Goal: Task Accomplishment & Management: Use online tool/utility

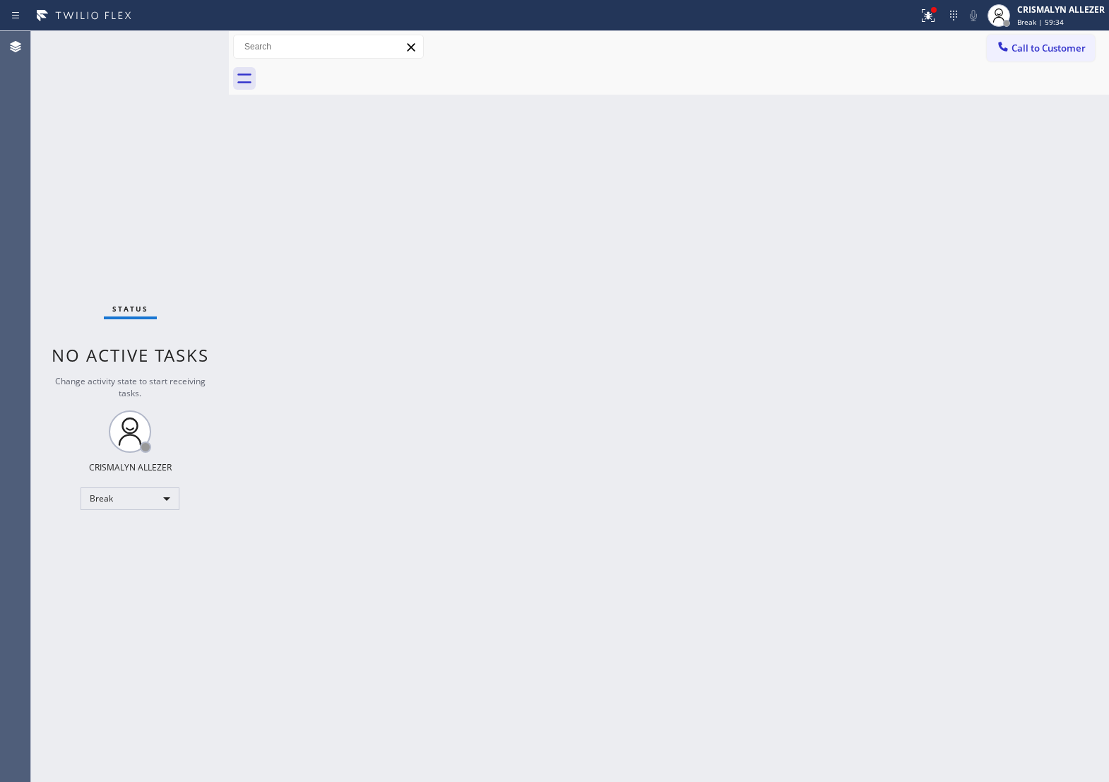
click at [517, 604] on div "Back to Dashboard Change Sender ID Customers Technicians Select a contact Outbo…" at bounding box center [669, 406] width 881 height 751
click at [164, 497] on div "Break" at bounding box center [130, 499] width 99 height 23
click at [138, 550] on li "Unavailable" at bounding box center [129, 554] width 96 height 17
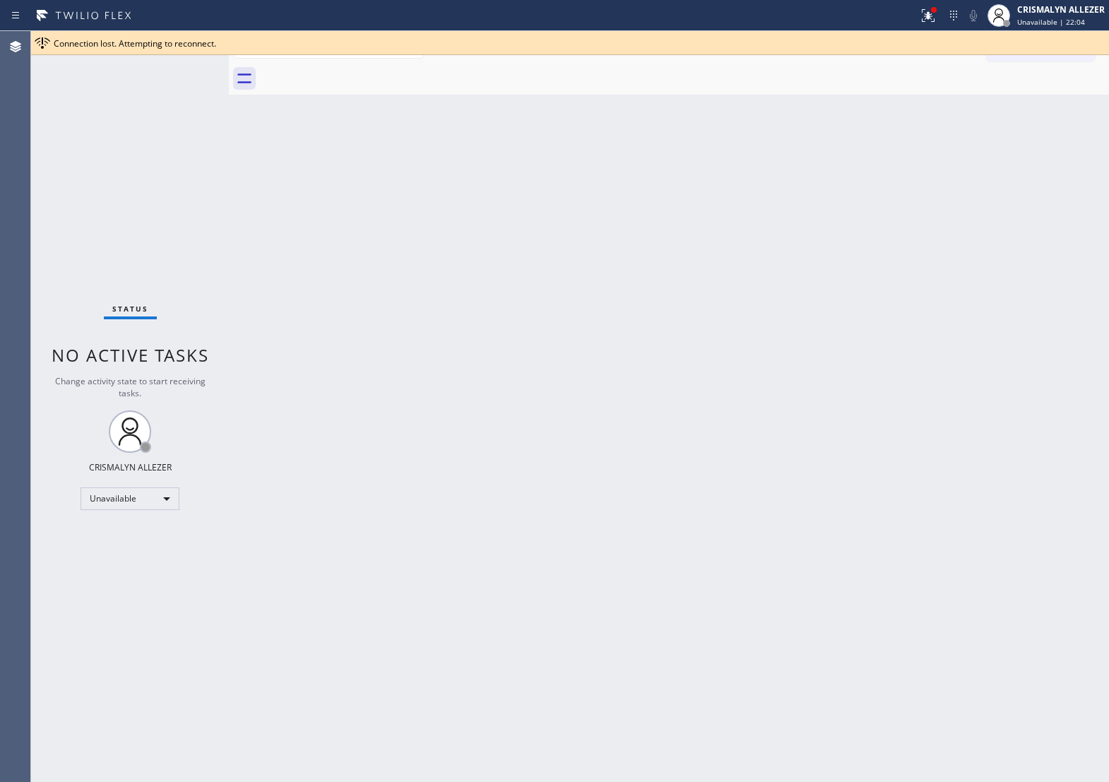
drag, startPoint x: 603, startPoint y: 454, endPoint x: 873, endPoint y: 122, distance: 427.9
click at [604, 449] on div "Back to Dashboard Change Sender ID Customers Technicians Select a contact Outbo…" at bounding box center [669, 406] width 881 height 751
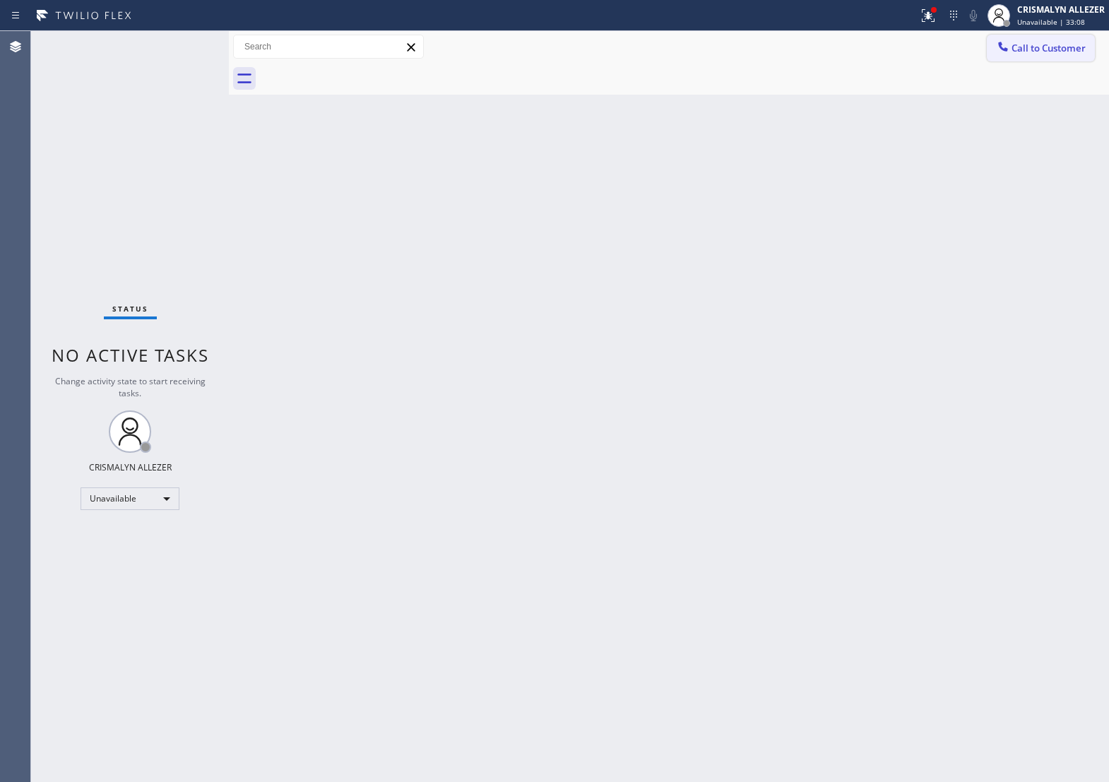
click at [1043, 47] on span "Call to Customer" at bounding box center [1049, 48] width 74 height 13
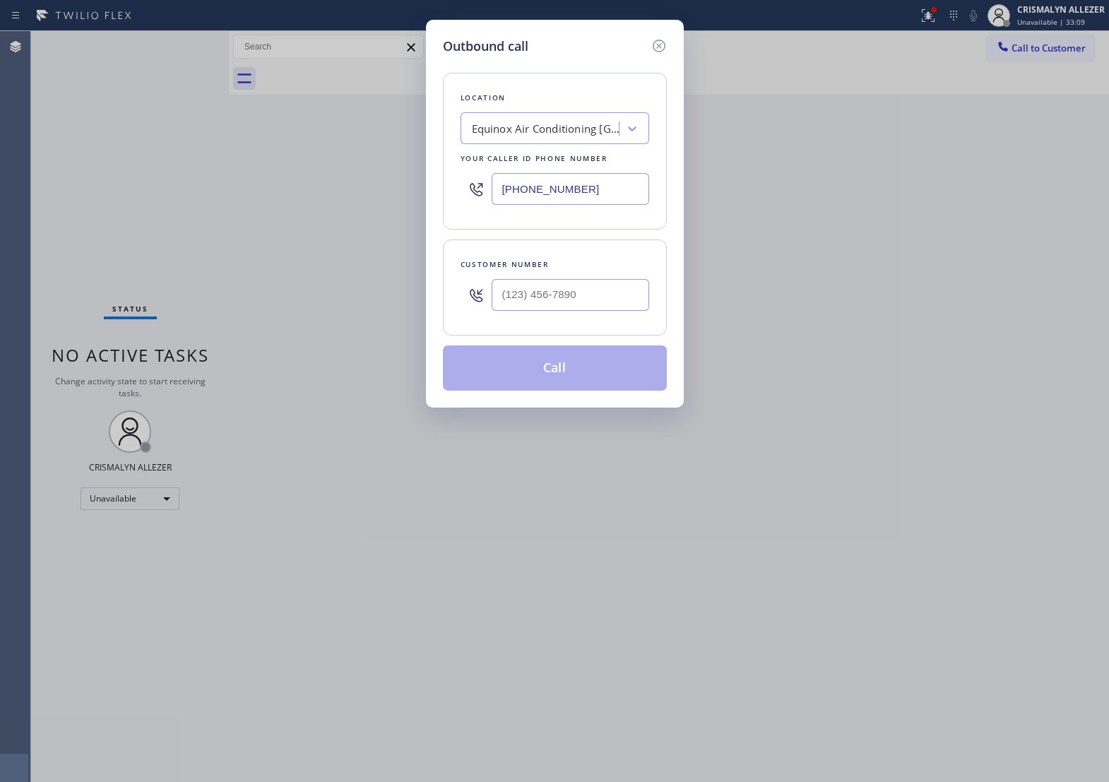
drag, startPoint x: 608, startPoint y: 196, endPoint x: 172, endPoint y: 208, distance: 436.9
click at [180, 208] on div "Outbound call Location Equinox Air Conditioning Berkeley Your caller id phone n…" at bounding box center [554, 391] width 1109 height 782
paste input "626) 548-3326"
type input "(626) 548-3326"
click at [619, 311] on input "(___) ___-____" at bounding box center [571, 295] width 158 height 32
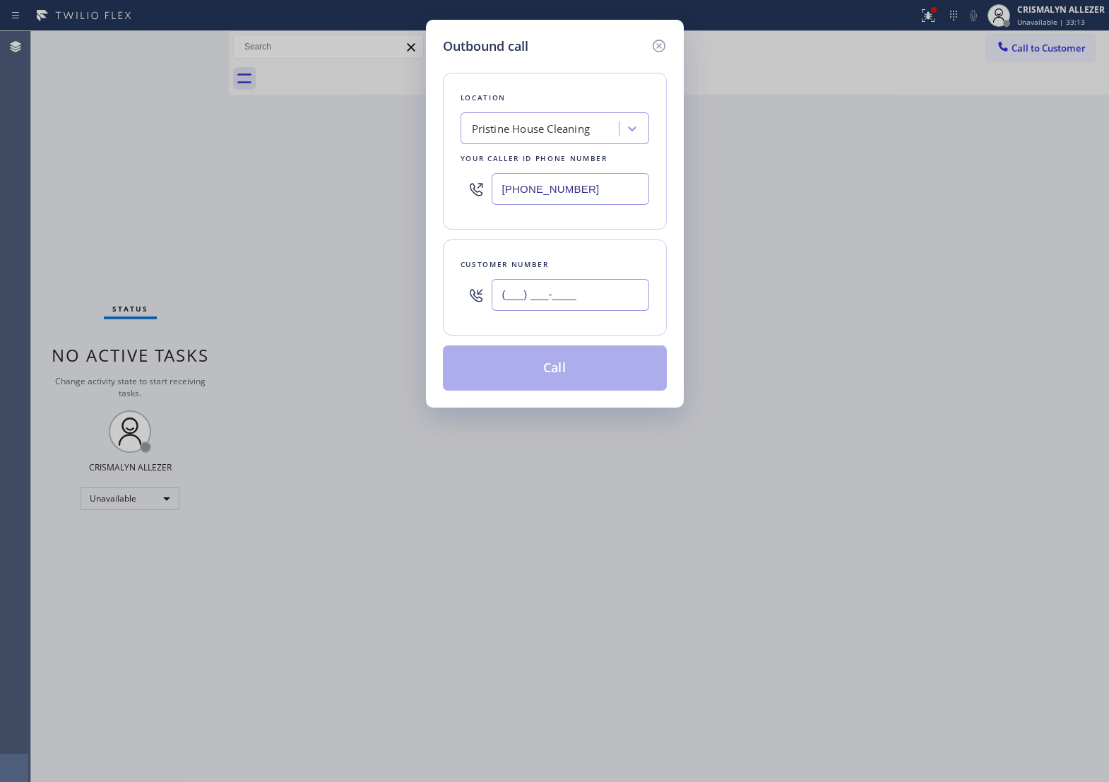
paste input "213) 880-3293"
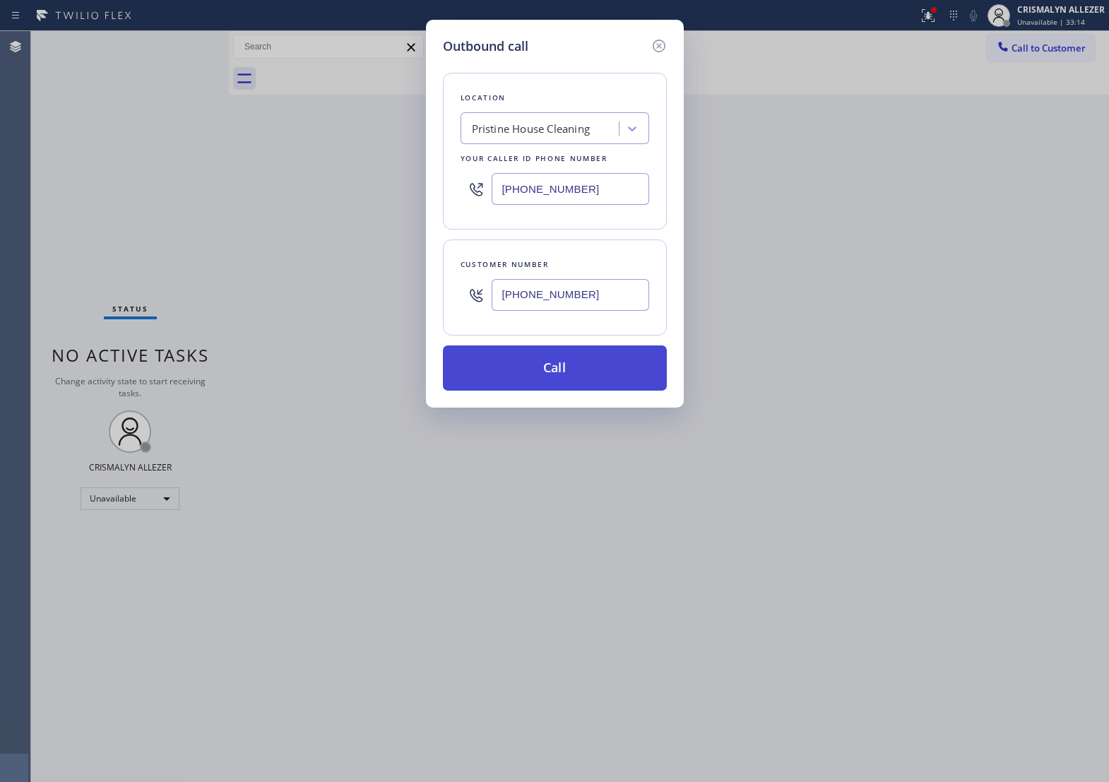
type input "(213) 880-3293"
click at [559, 389] on button "Call" at bounding box center [555, 368] width 224 height 45
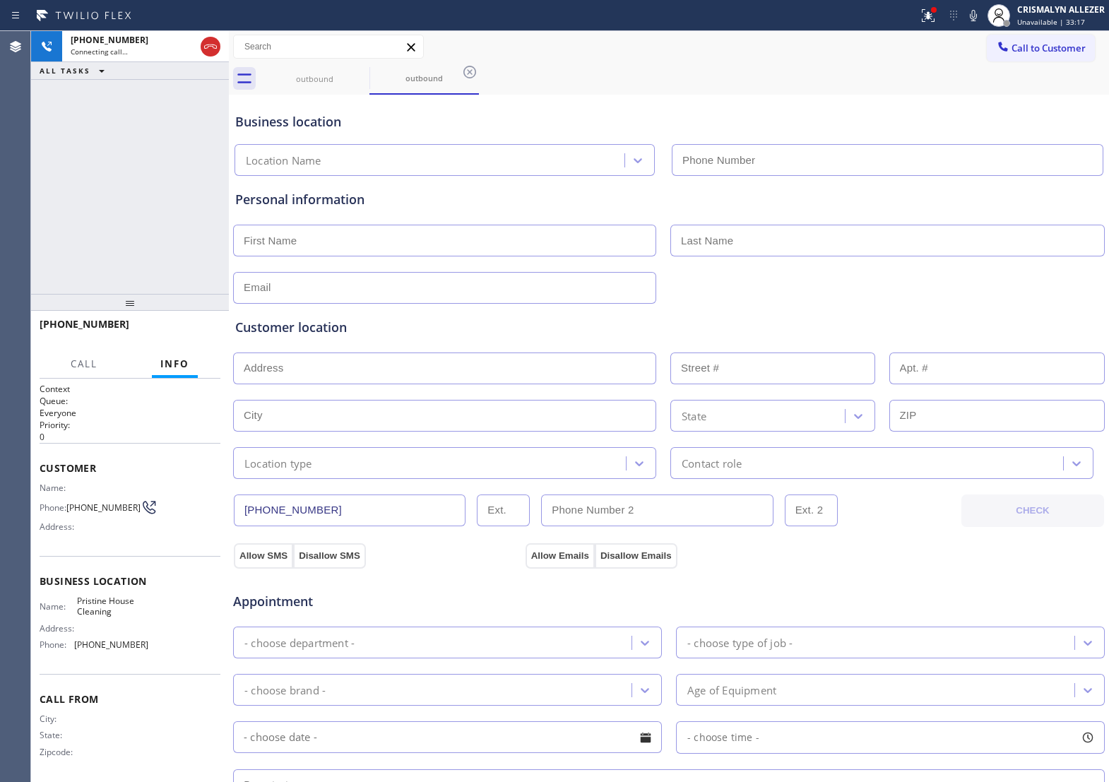
type input "(626) 548-3326"
drag, startPoint x: 230, startPoint y: 300, endPoint x: 247, endPoint y: 318, distance: 25.0
click at [229, 318] on div at bounding box center [229, 406] width 0 height 751
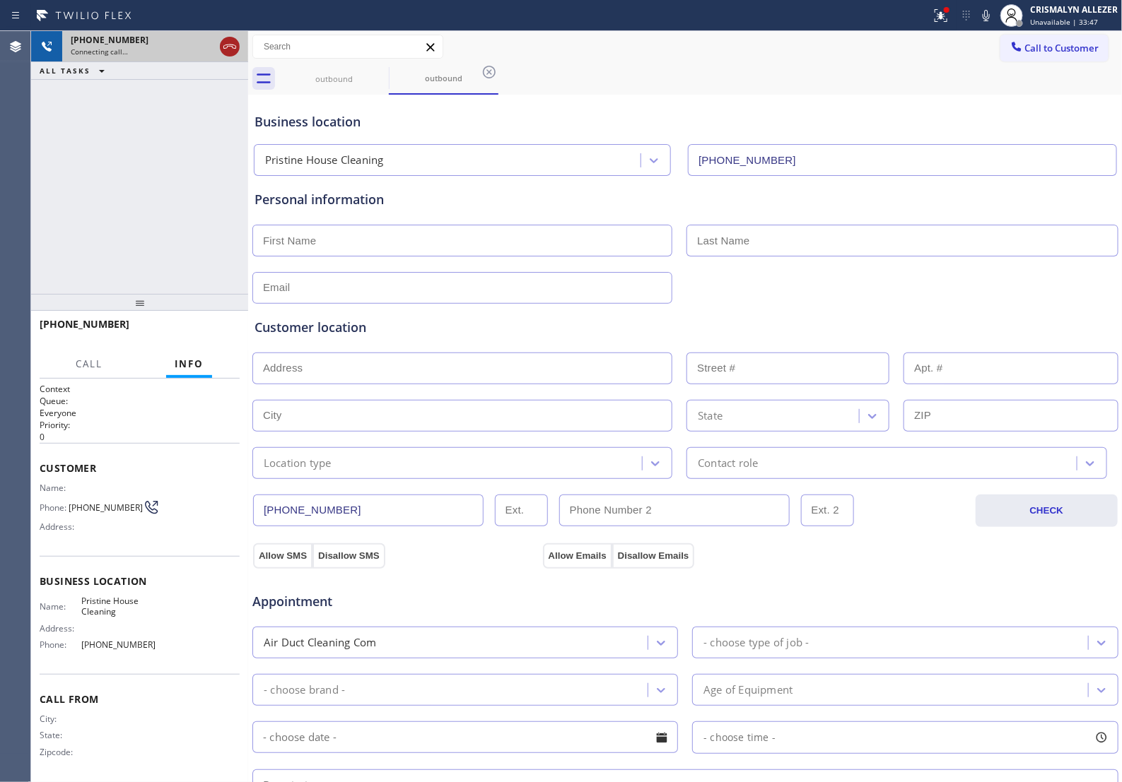
click at [235, 52] on icon at bounding box center [229, 46] width 17 height 17
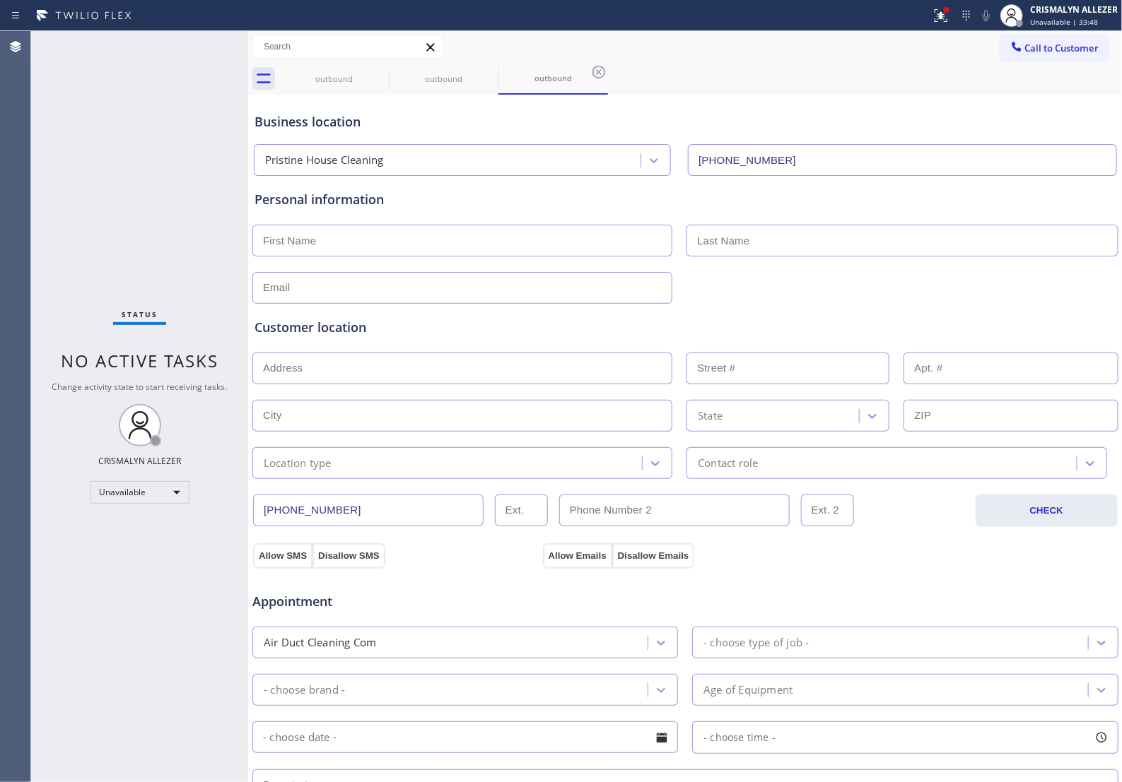
type input "(626) 548-3326"
click at [601, 72] on icon at bounding box center [598, 72] width 17 height 17
click at [490, 76] on icon at bounding box center [489, 72] width 17 height 17
click at [377, 72] on icon at bounding box center [379, 72] width 17 height 17
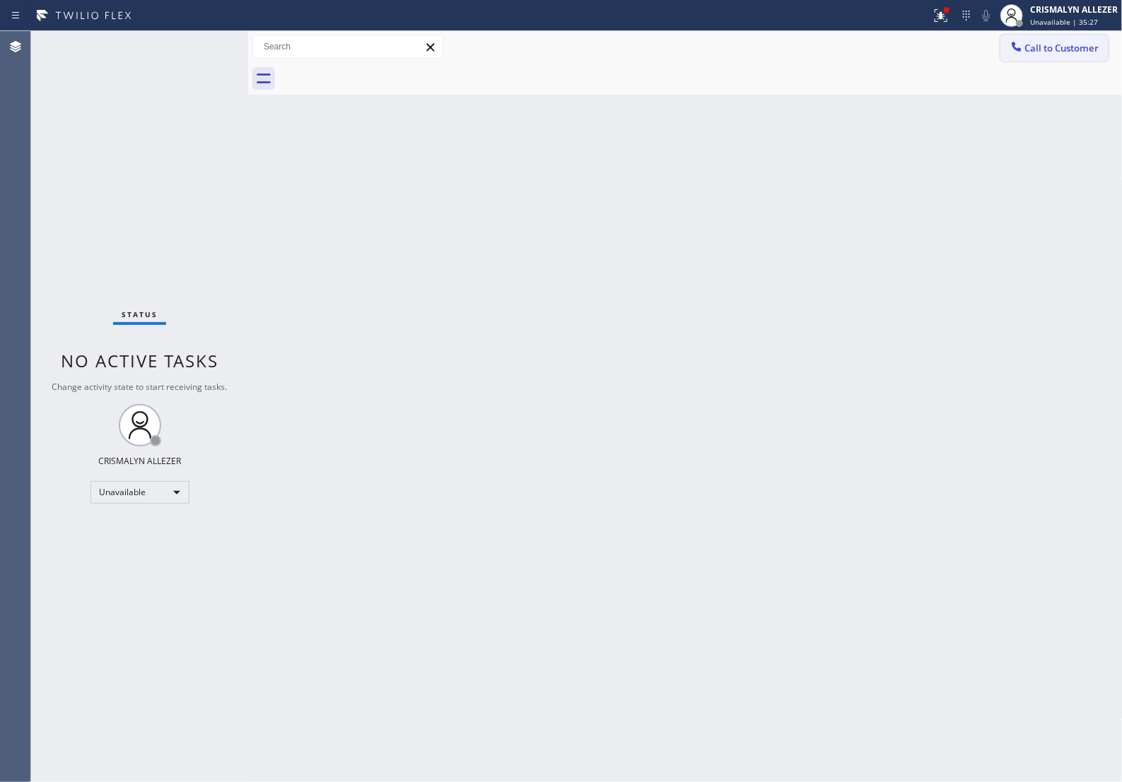
click at [1064, 47] on span "Call to Customer" at bounding box center [1062, 48] width 74 height 13
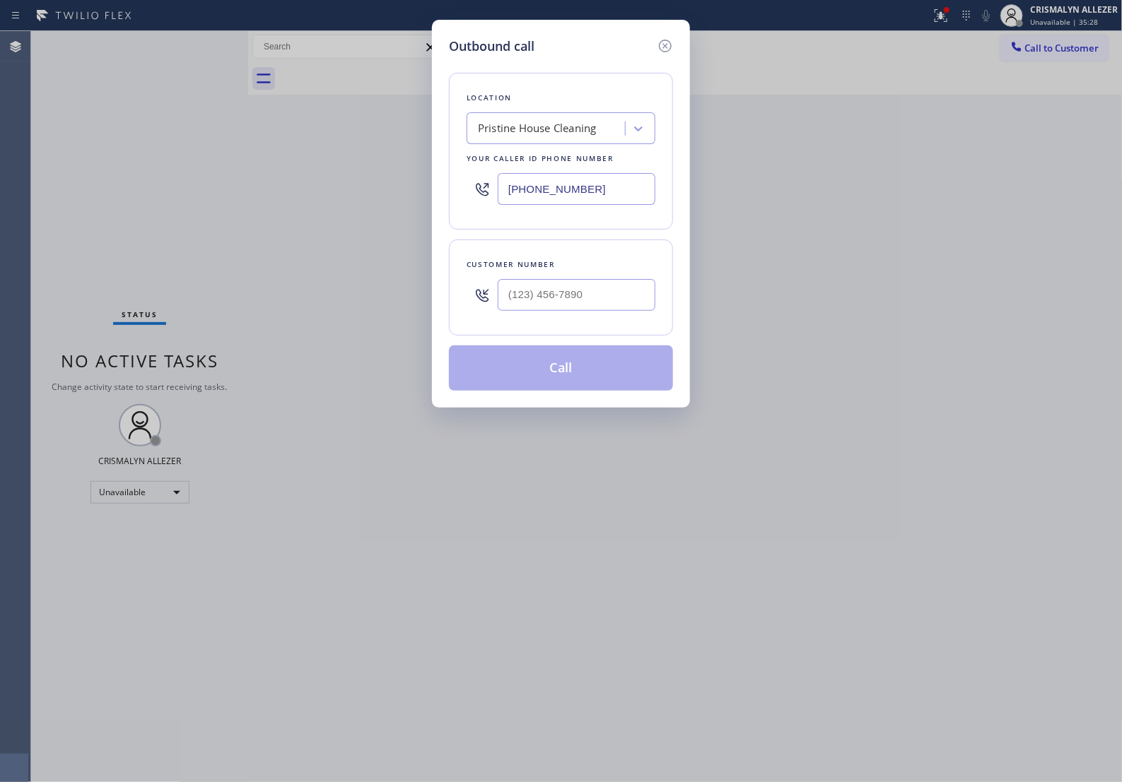
drag, startPoint x: 634, startPoint y: 199, endPoint x: 273, endPoint y: 192, distance: 360.5
click at [288, 192] on div "Outbound call Location Pristine House Cleaning Your caller id phone number (626…" at bounding box center [561, 391] width 1122 height 782
paste input "385) 827-1837"
type input "(626) 548-3326"
click at [595, 311] on input "(___) ___-____" at bounding box center [577, 295] width 158 height 32
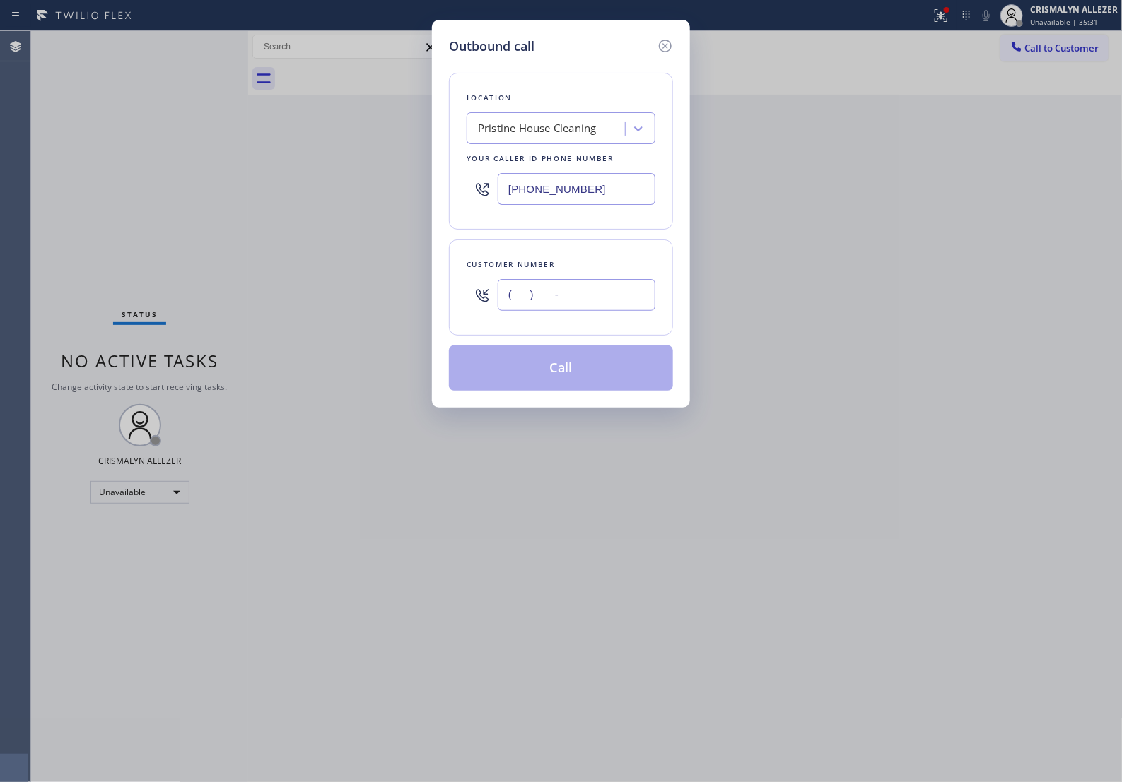
paste input "385) 827-1837"
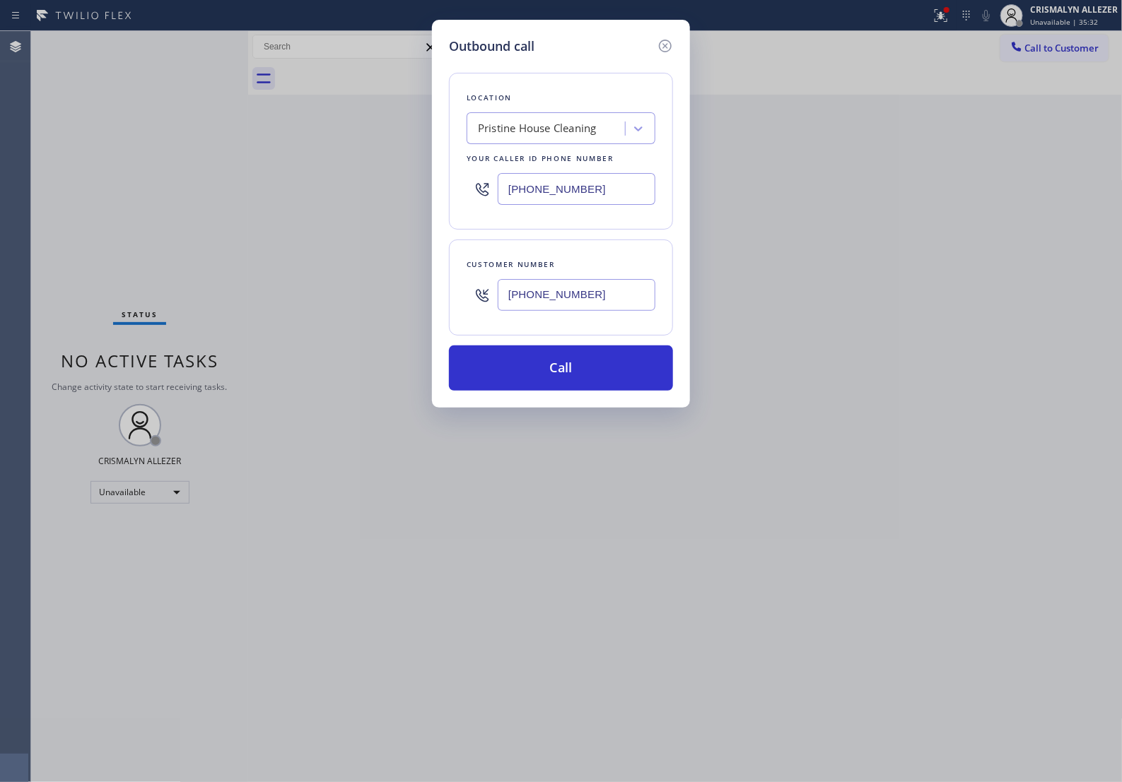
type input "(385) 827-1837"
click at [520, 137] on div "Pristine House Cleaning" at bounding box center [537, 129] width 119 height 16
paste input "Mid-City Plumbing"
type input "Mid-City Plumbing"
click at [523, 171] on div "Mid-City Plumbing" at bounding box center [560, 158] width 189 height 25
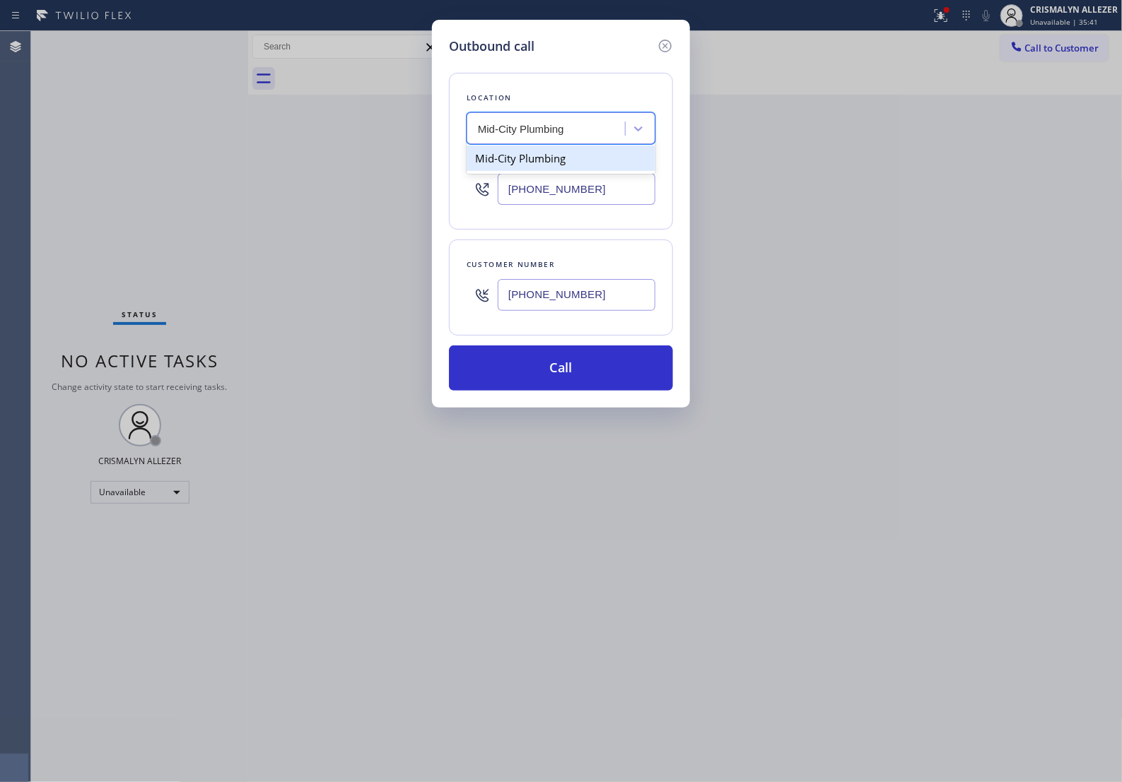
type input "(424) 373-8704"
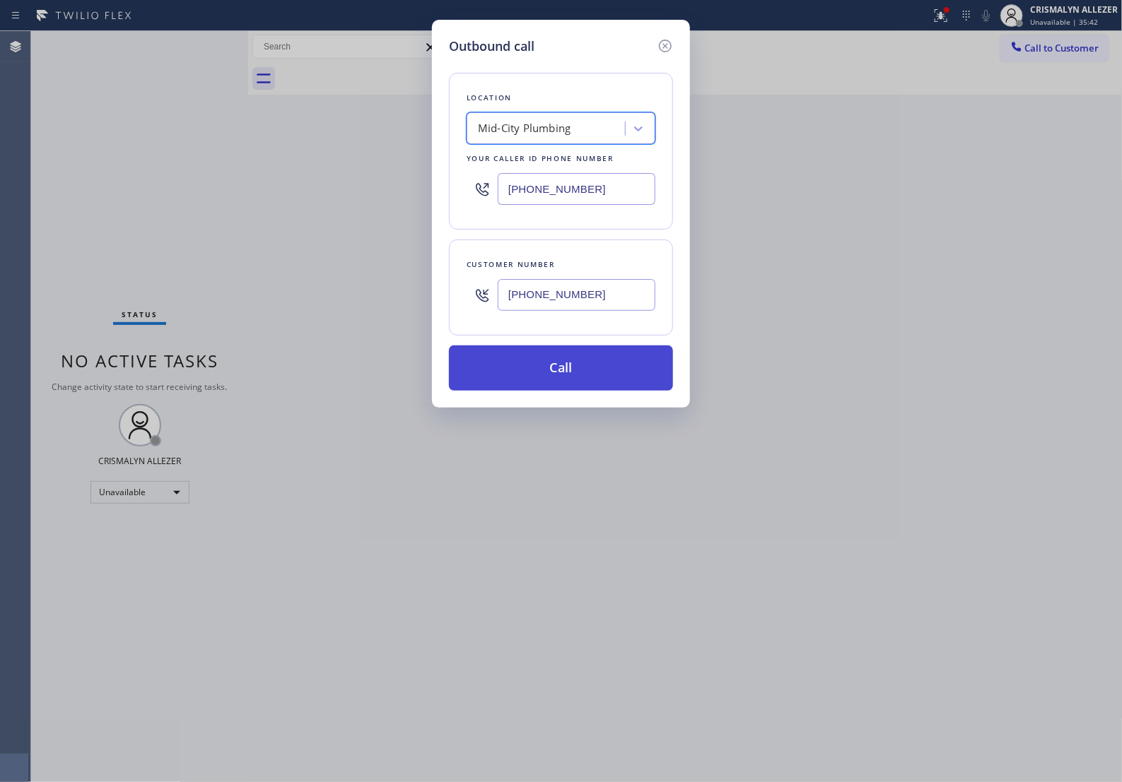
click at [579, 383] on button "Call" at bounding box center [561, 368] width 224 height 45
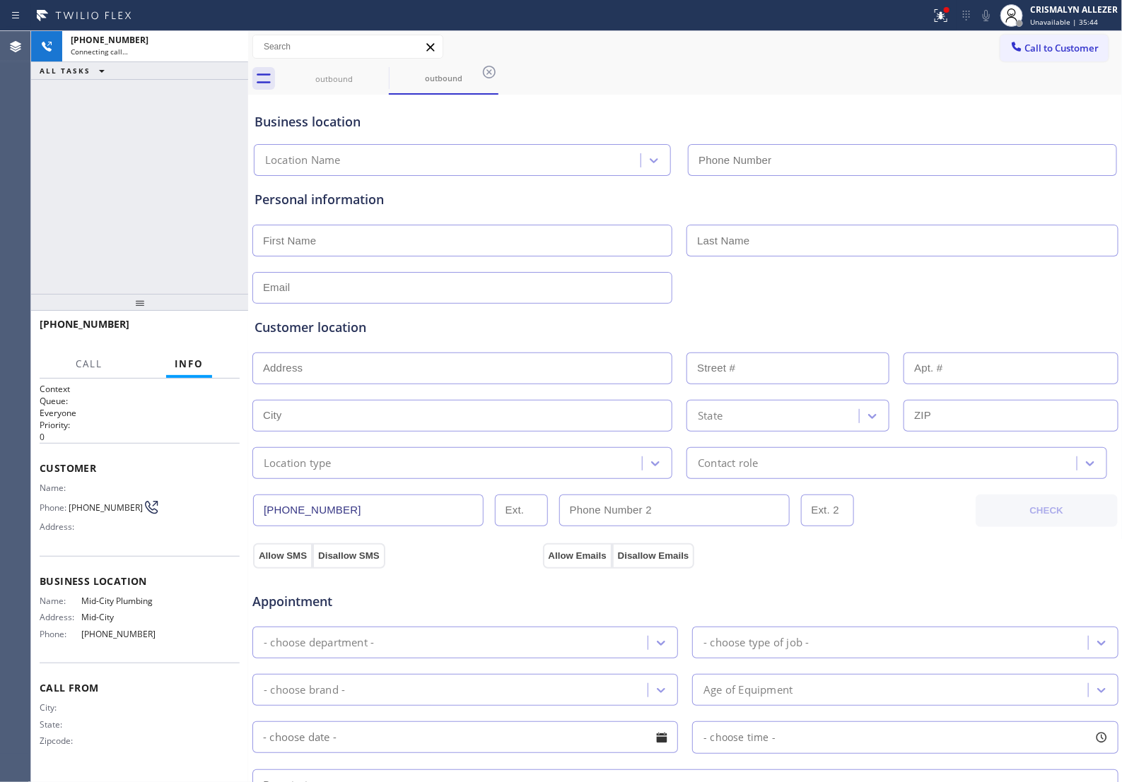
type input "(424) 373-8704"
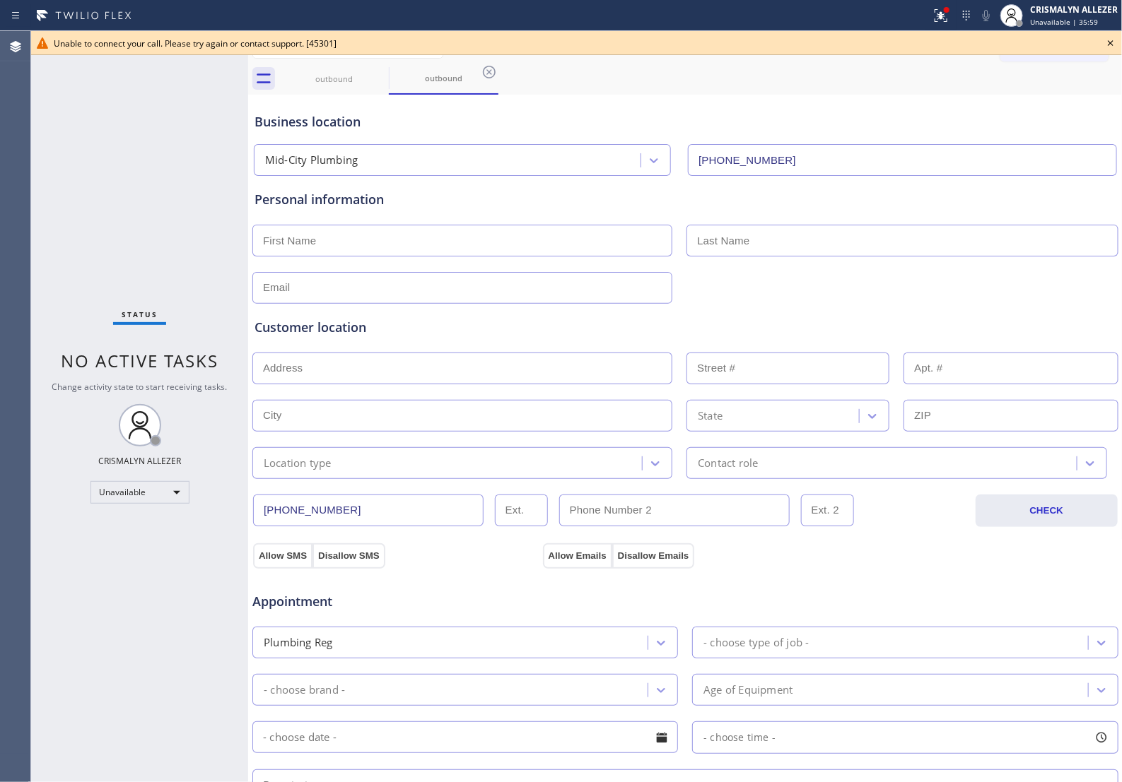
click at [1109, 40] on icon at bounding box center [1110, 43] width 17 height 17
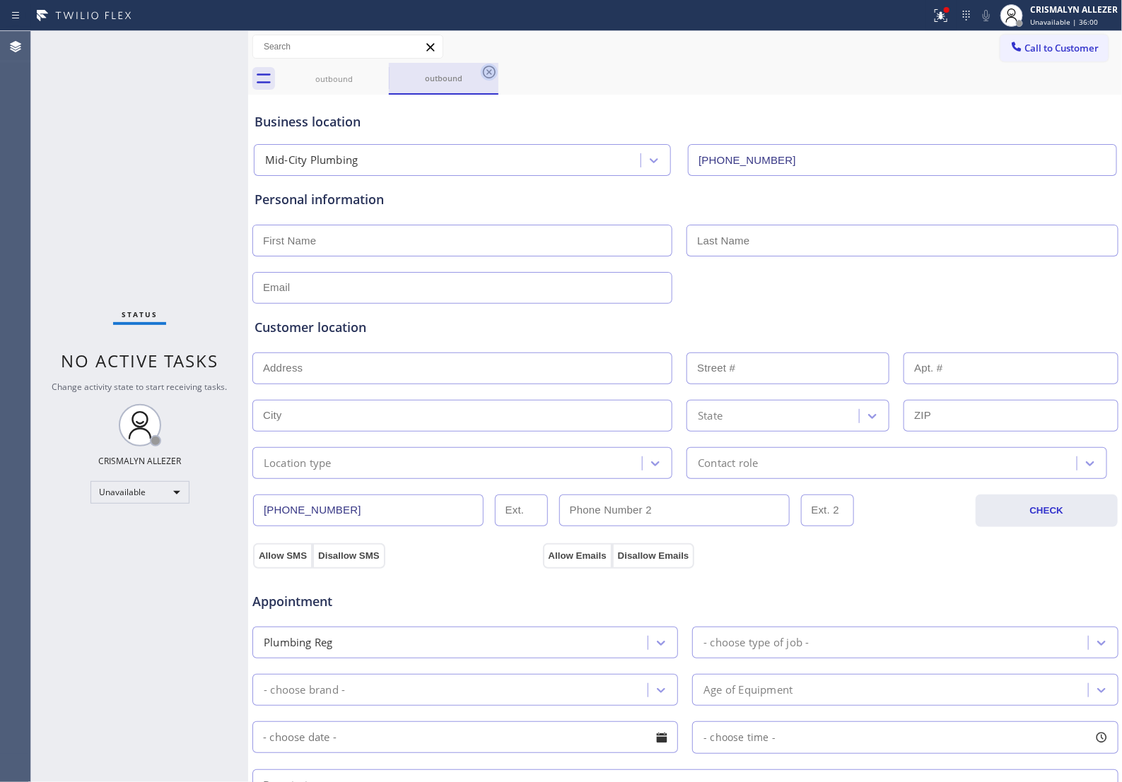
click at [484, 72] on icon at bounding box center [489, 72] width 17 height 17
click at [379, 75] on icon at bounding box center [379, 72] width 17 height 17
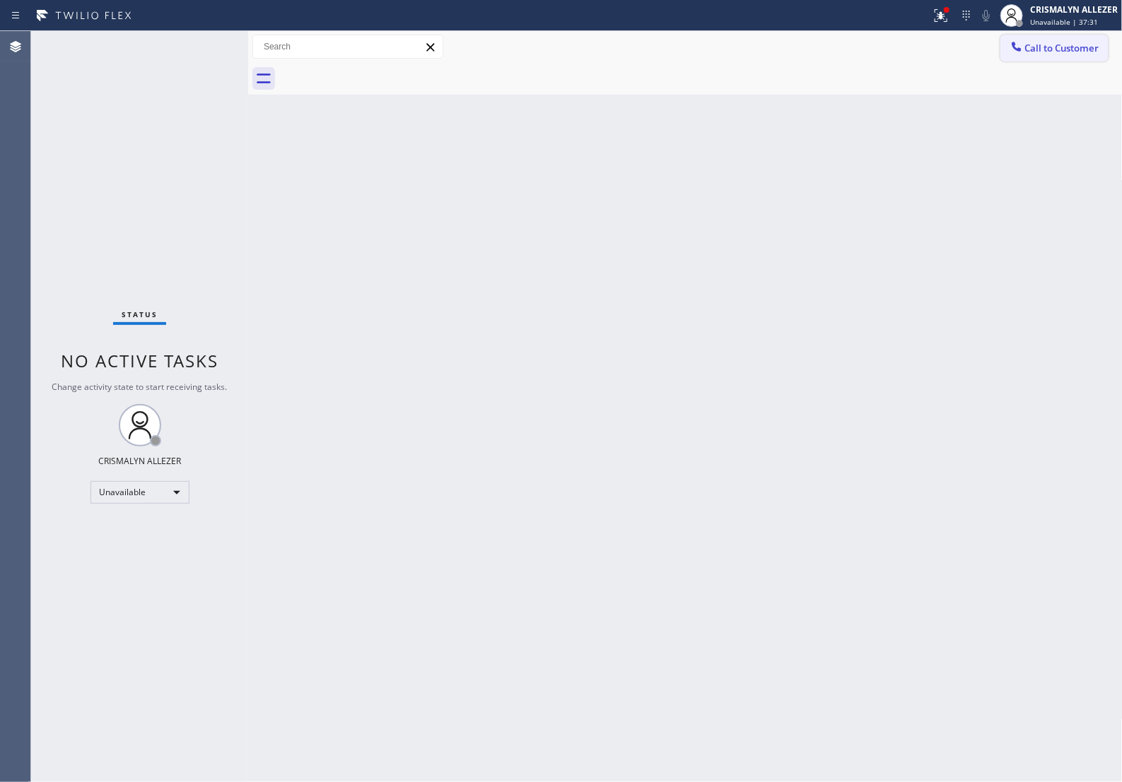
click at [1046, 53] on span "Call to Customer" at bounding box center [1062, 48] width 74 height 13
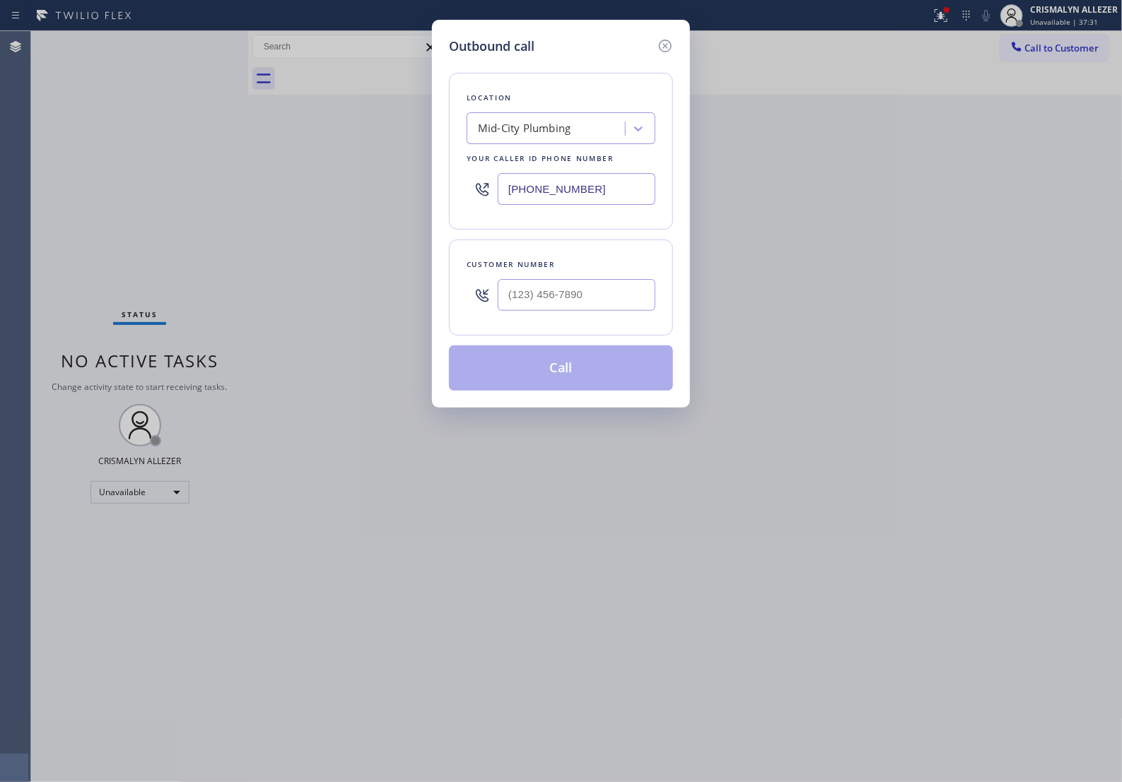
drag, startPoint x: 630, startPoint y: 194, endPoint x: 139, endPoint y: 195, distance: 490.4
click at [149, 195] on div "Outbound call Location Mid-City Plumbing Your caller id phone number (424) 373-…" at bounding box center [561, 391] width 1122 height 782
paste input "312) 945-038"
type input "[PHONE_NUMBER]"
click at [590, 311] on input "(___) ___-____" at bounding box center [577, 295] width 158 height 32
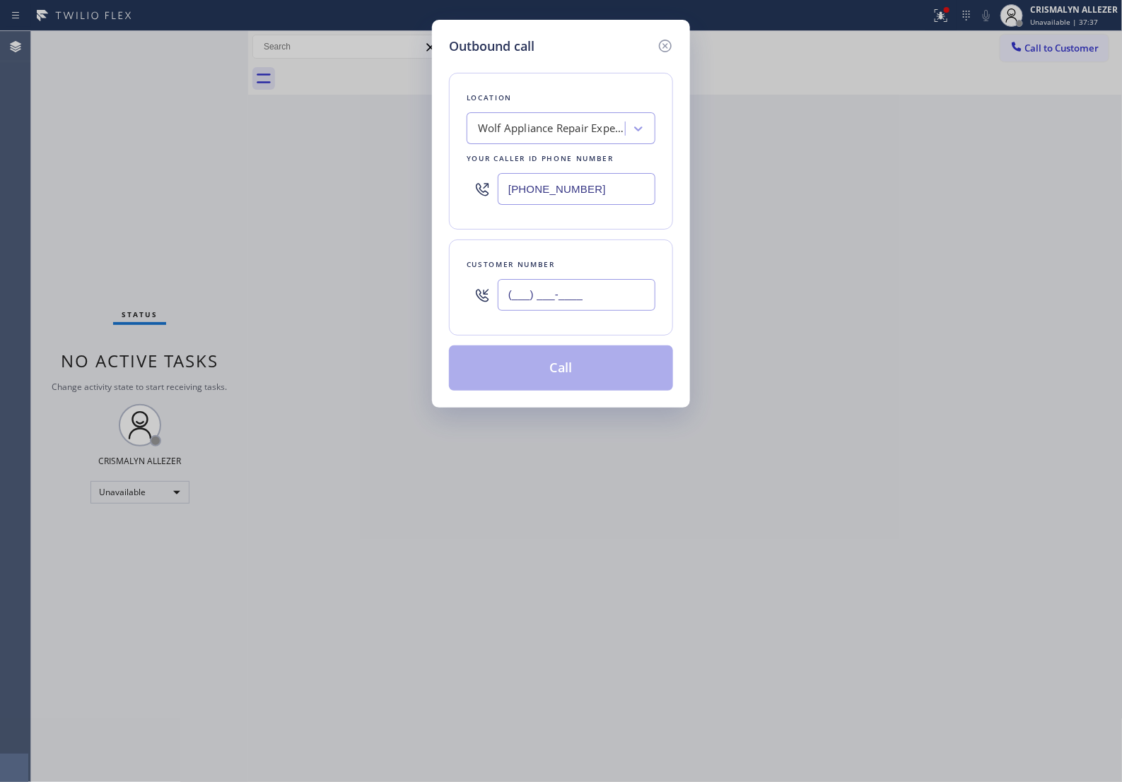
paste input "314) 365-5292"
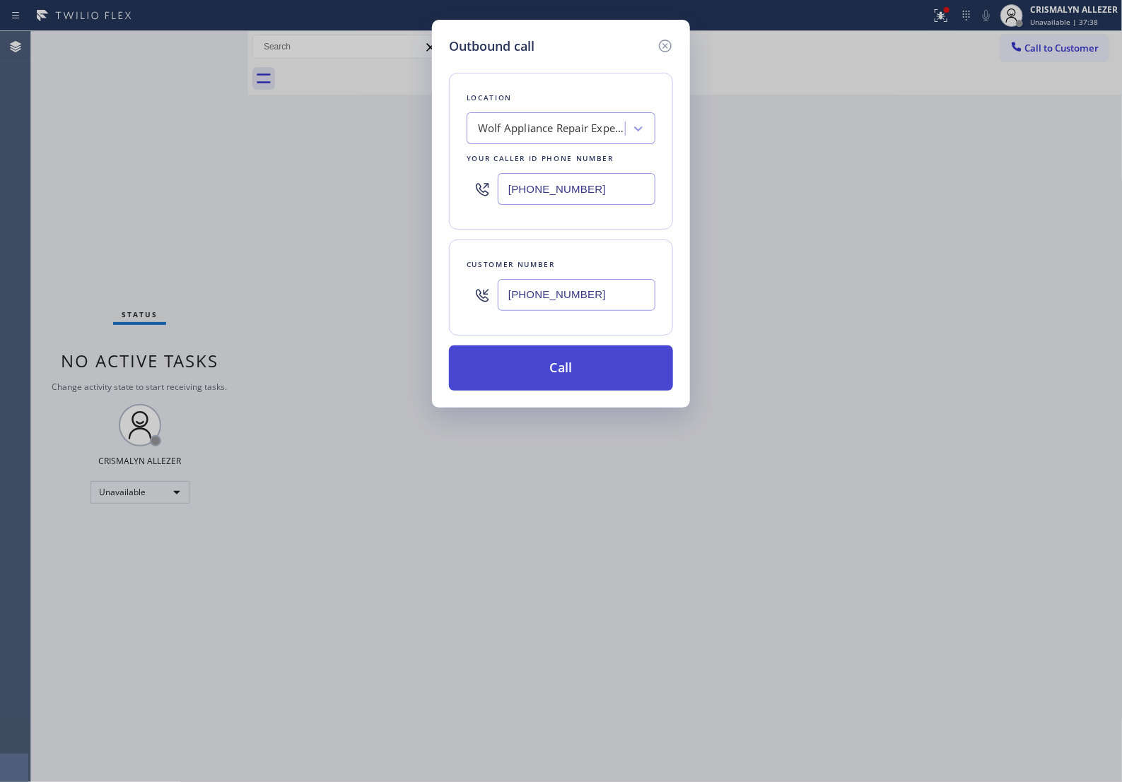
type input "[PHONE_NUMBER]"
click at [571, 391] on button "Call" at bounding box center [561, 368] width 224 height 45
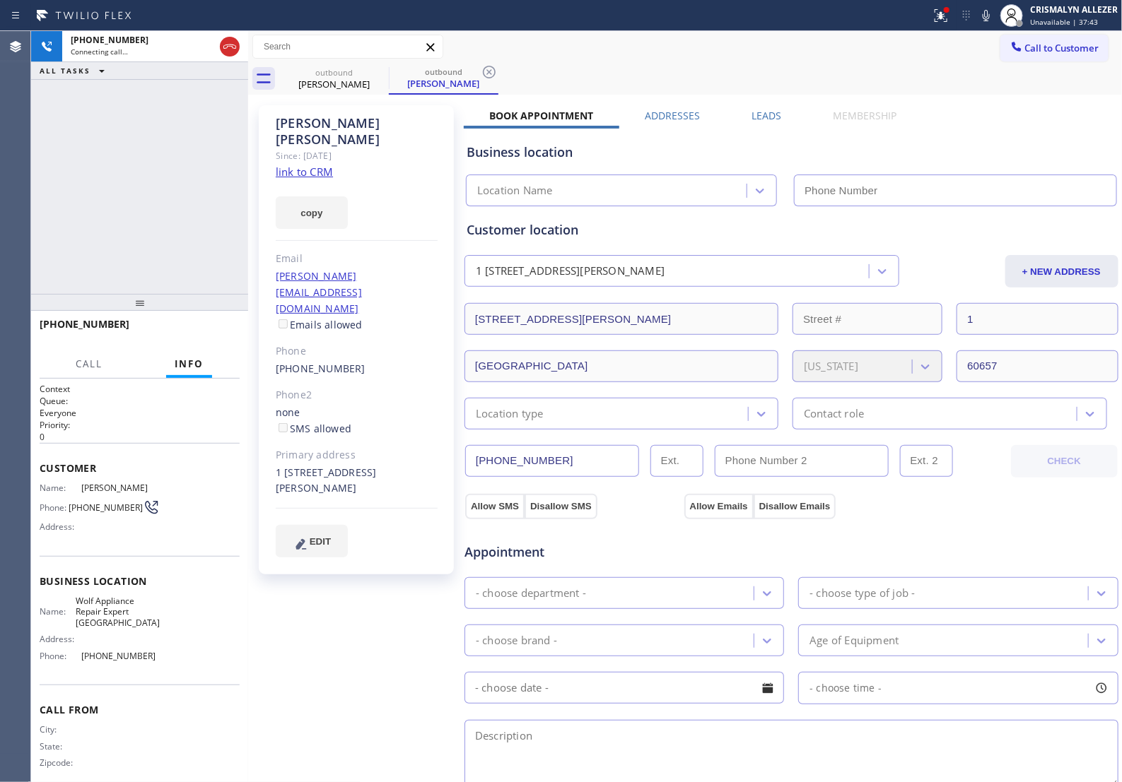
type input "[PHONE_NUMBER]"
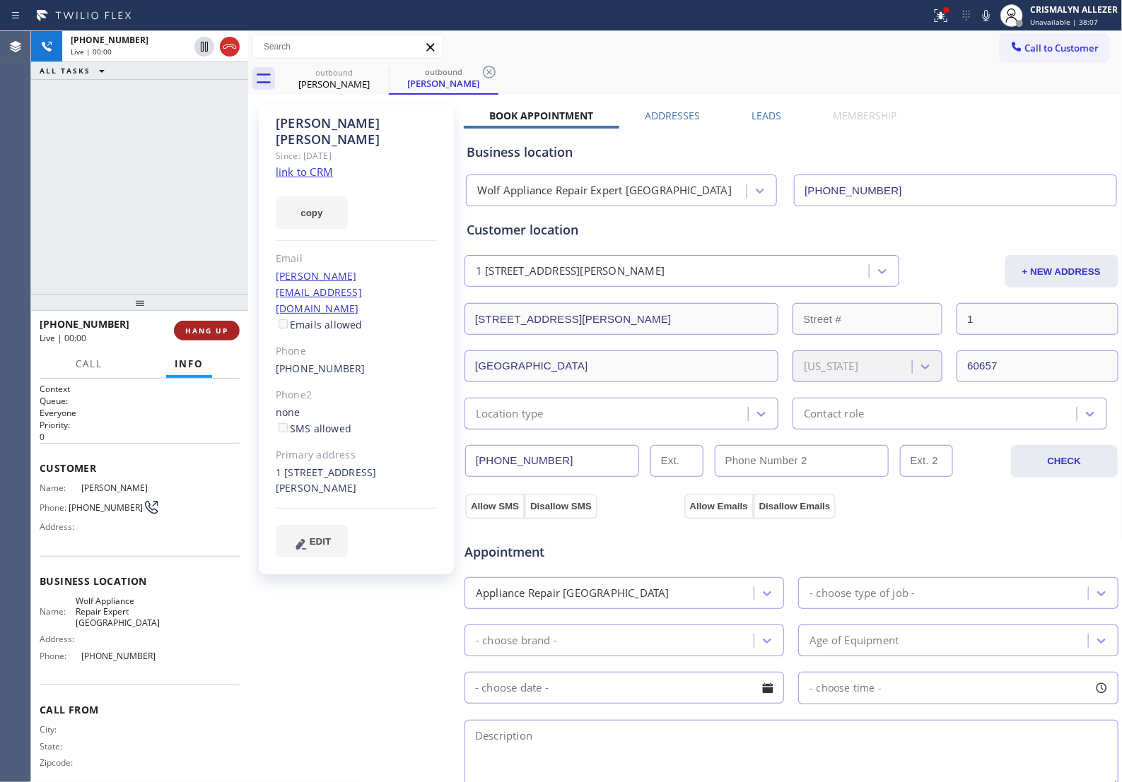
click at [187, 332] on span "HANG UP" at bounding box center [206, 331] width 43 height 10
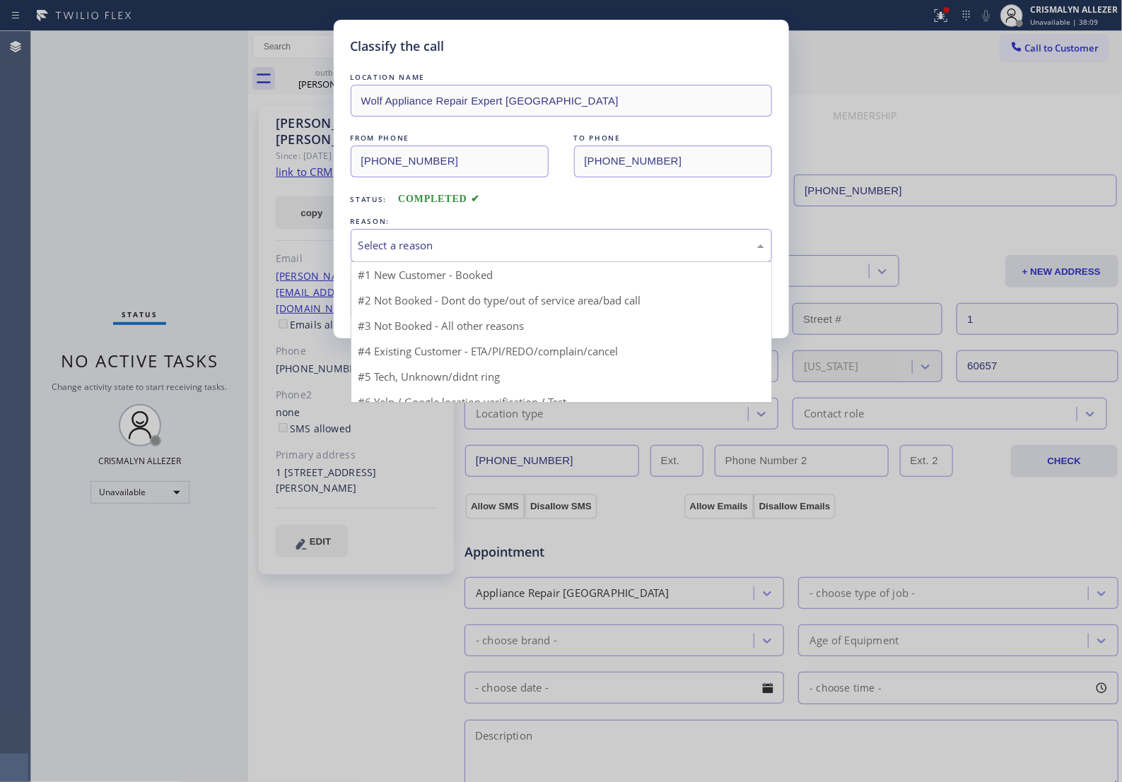
click at [584, 254] on div "Select a reason" at bounding box center [561, 245] width 406 height 16
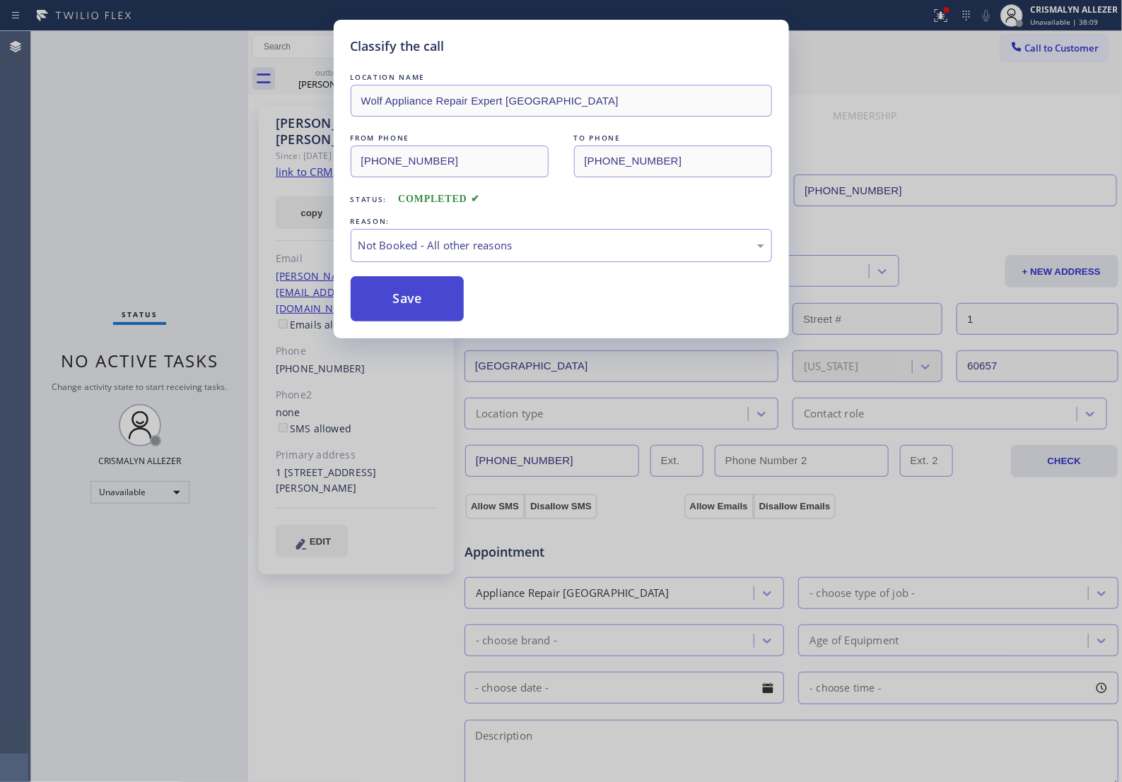
click at [411, 322] on button "Save" at bounding box center [408, 298] width 114 height 45
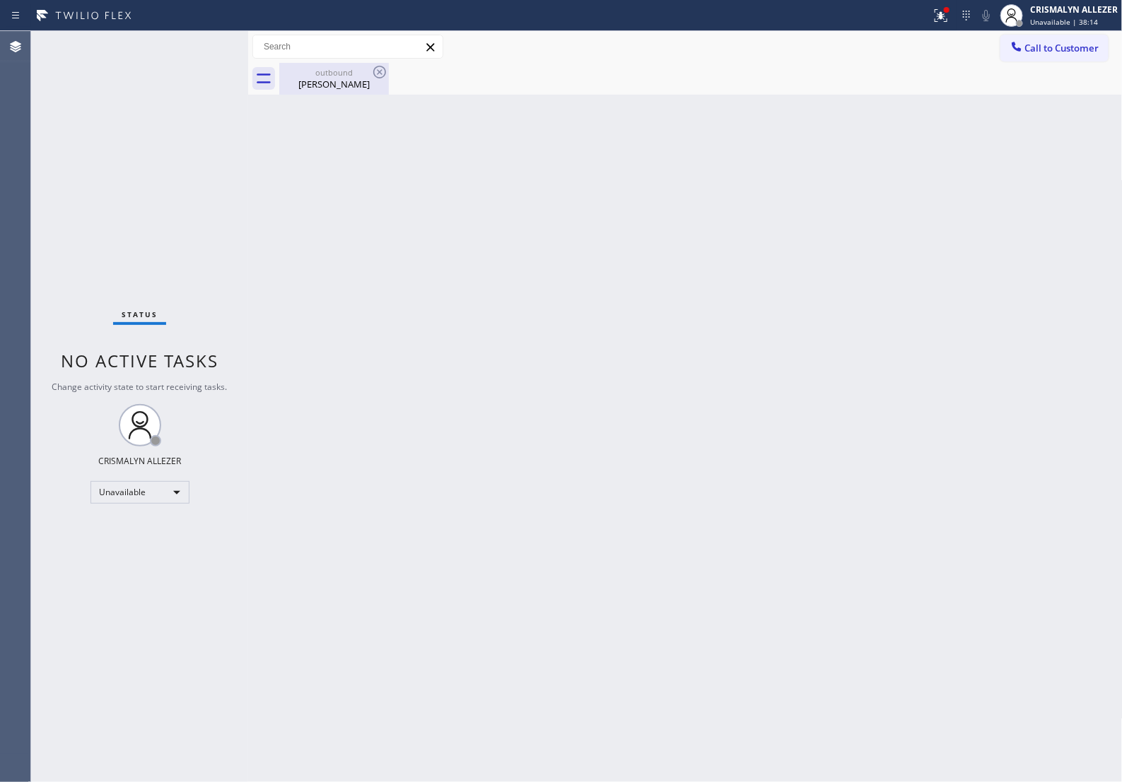
click at [346, 75] on div "outbound" at bounding box center [334, 72] width 107 height 11
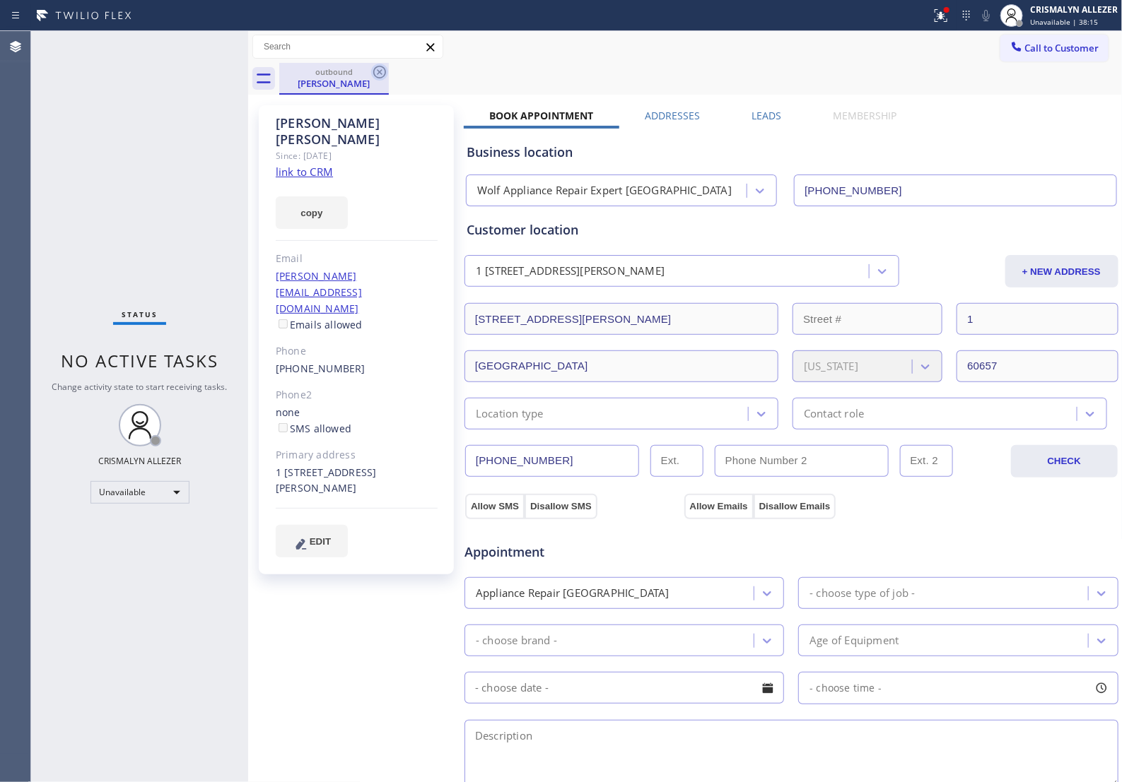
click at [373, 74] on icon at bounding box center [379, 72] width 13 height 13
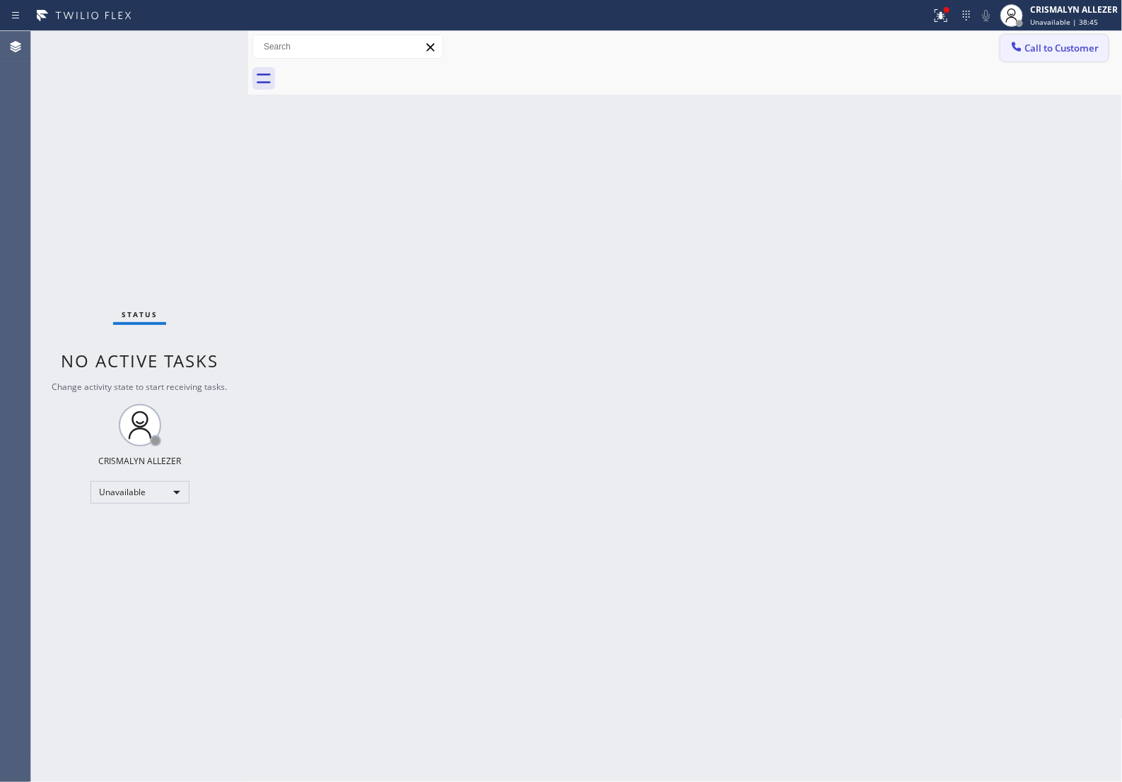
click at [1061, 47] on span "Call to Customer" at bounding box center [1062, 48] width 74 height 13
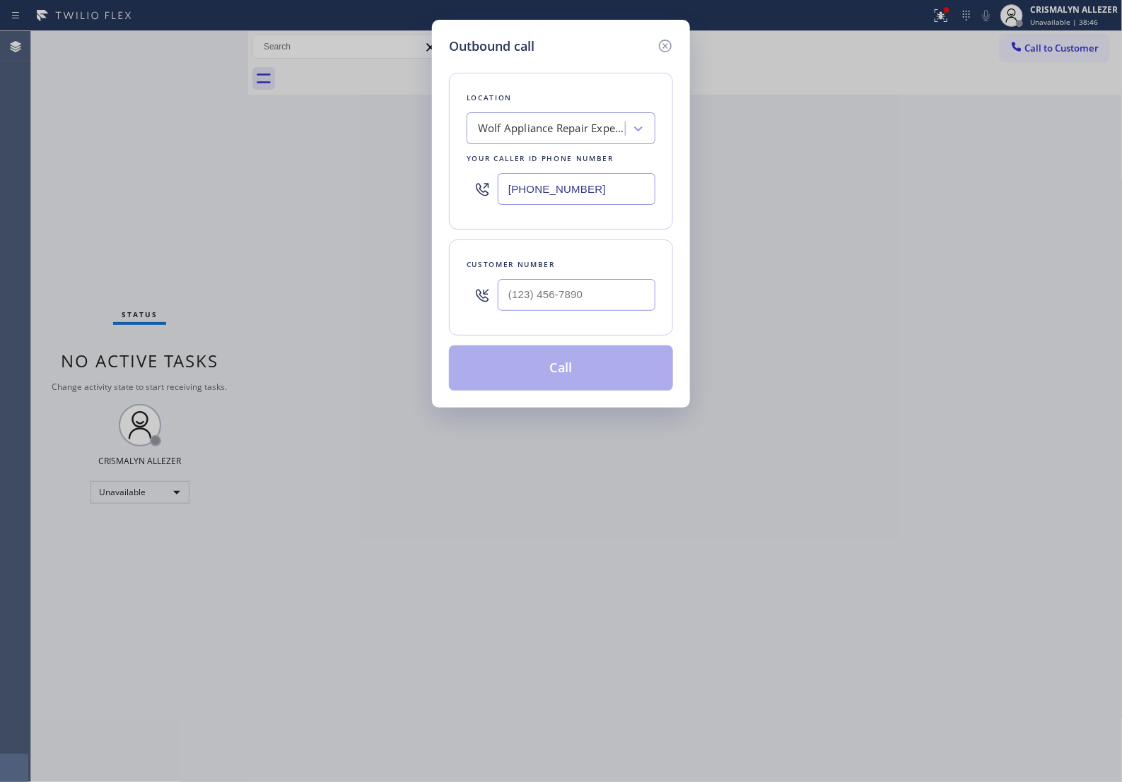
paste input "424) 238-3776"
drag, startPoint x: 233, startPoint y: 173, endPoint x: 139, endPoint y: 171, distance: 94.0
click at [152, 172] on div "Outbound call Location Wolf Appliance Repair Expert Chicago Your caller id phon…" at bounding box center [561, 391] width 1122 height 782
type input "[PHONE_NUMBER]"
click at [566, 308] on input "text" at bounding box center [577, 295] width 158 height 32
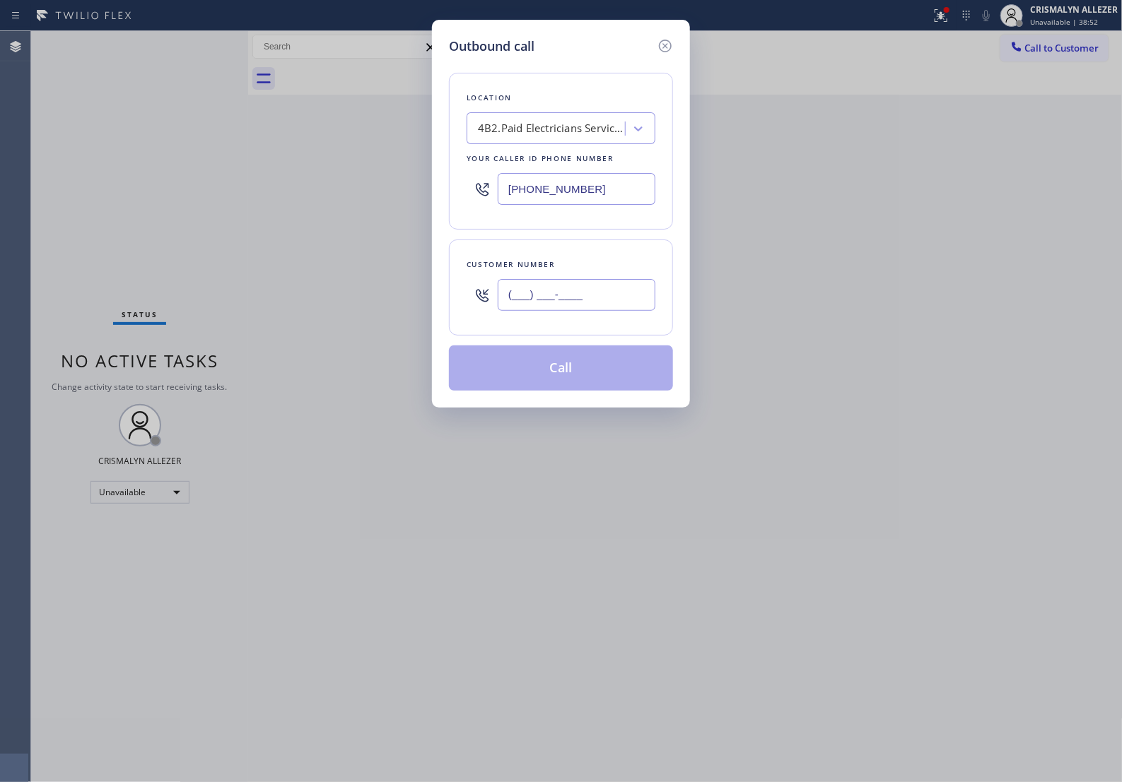
paste input "424) 238-3776"
paste input "text"
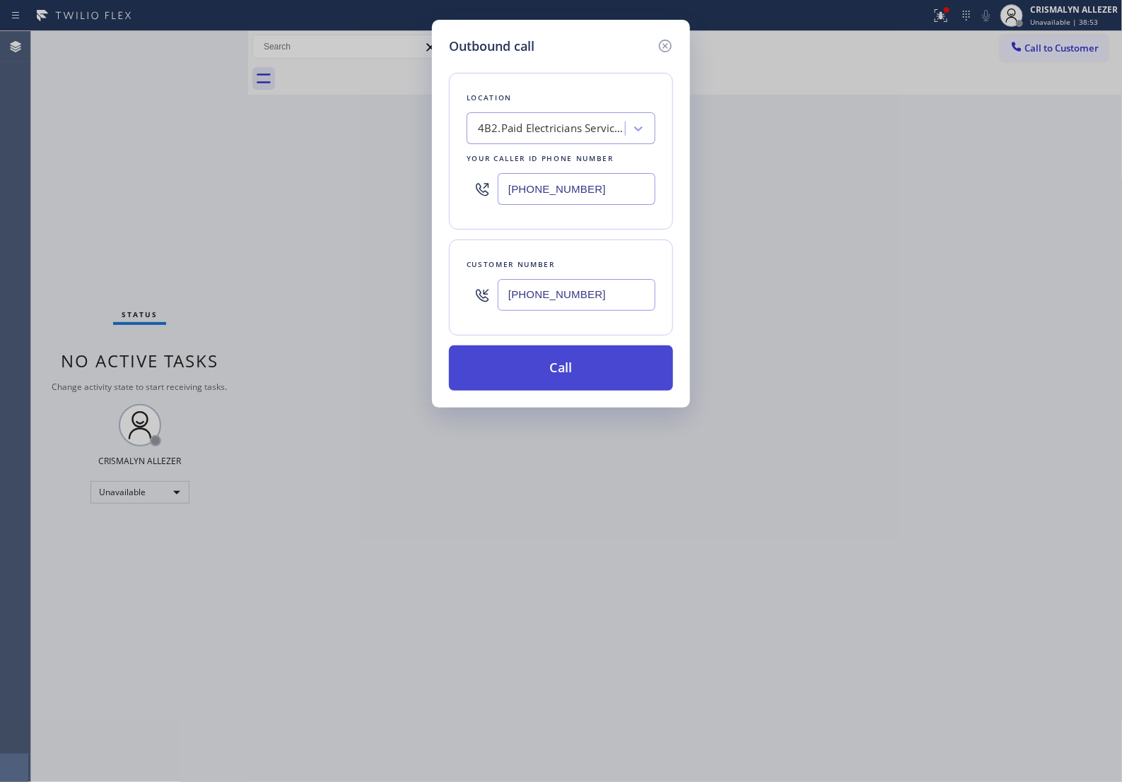
type input "[PHONE_NUMBER]"
click at [584, 382] on button "Call" at bounding box center [561, 368] width 224 height 45
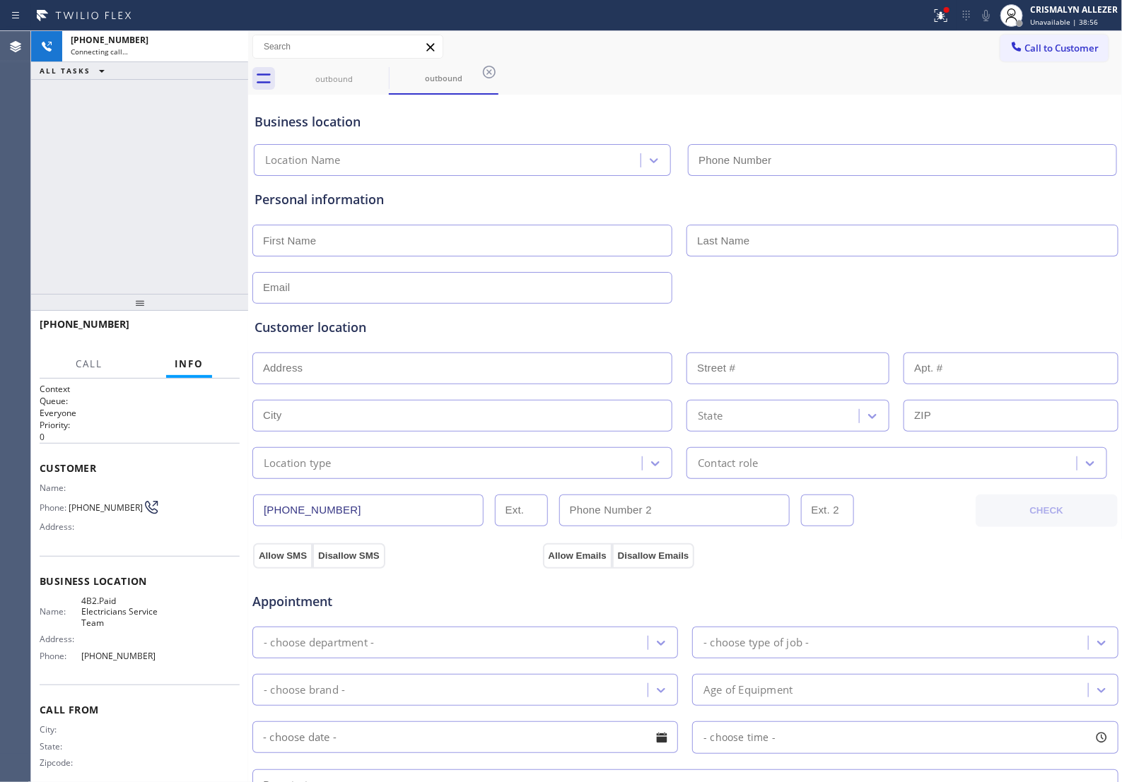
type input "[PHONE_NUMBER]"
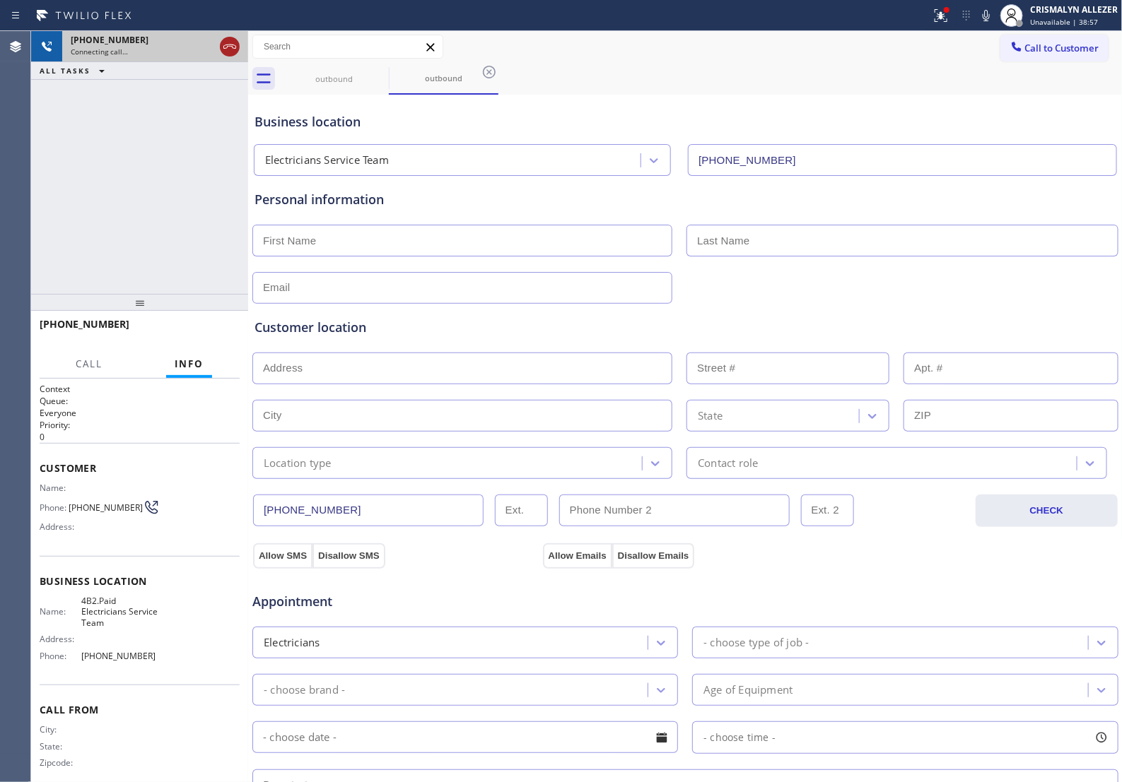
click at [231, 53] on icon at bounding box center [229, 46] width 17 height 17
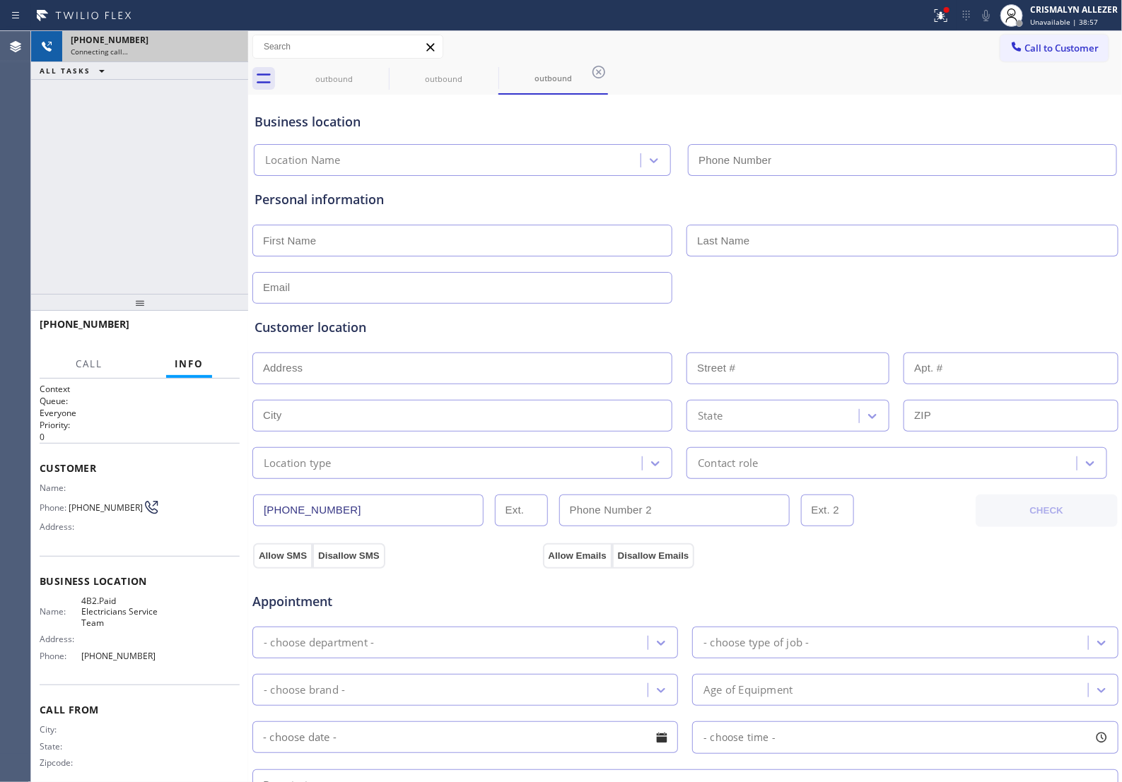
type input "[PHONE_NUMBER]"
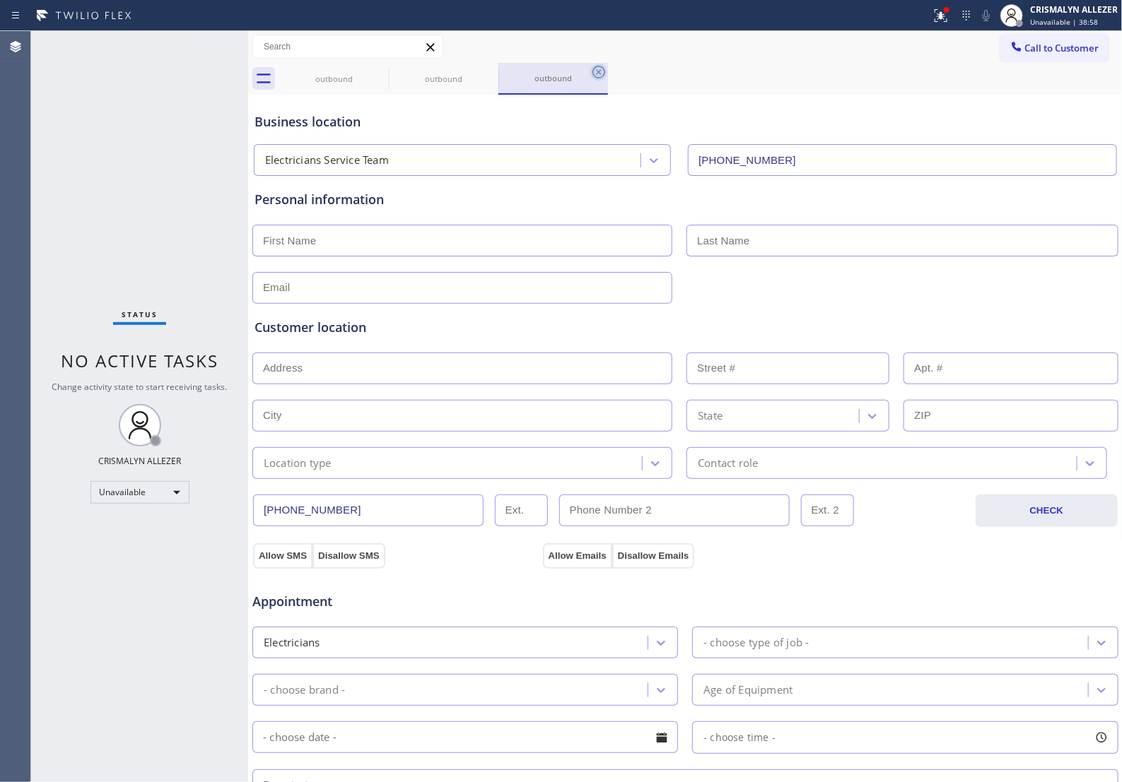
click at [599, 74] on icon at bounding box center [598, 72] width 17 height 17
click at [490, 74] on icon at bounding box center [489, 72] width 17 height 17
click at [380, 73] on icon at bounding box center [379, 72] width 13 height 13
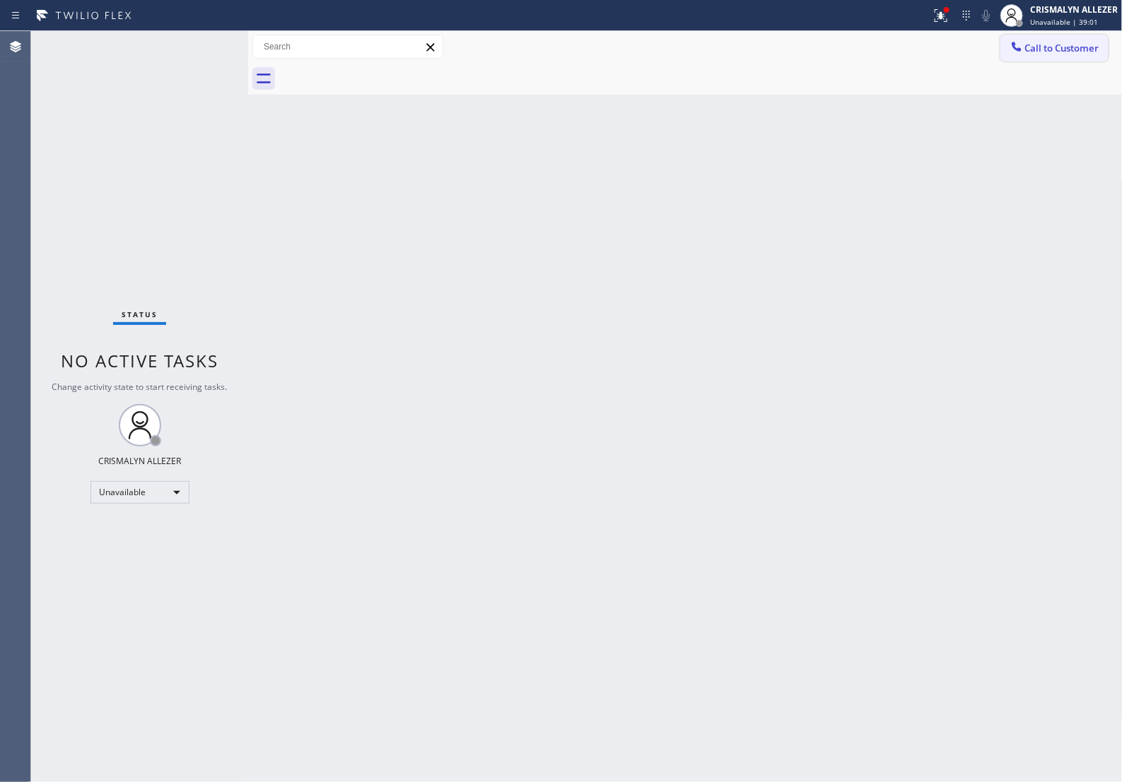
click at [1047, 47] on span "Call to Customer" at bounding box center [1062, 48] width 74 height 13
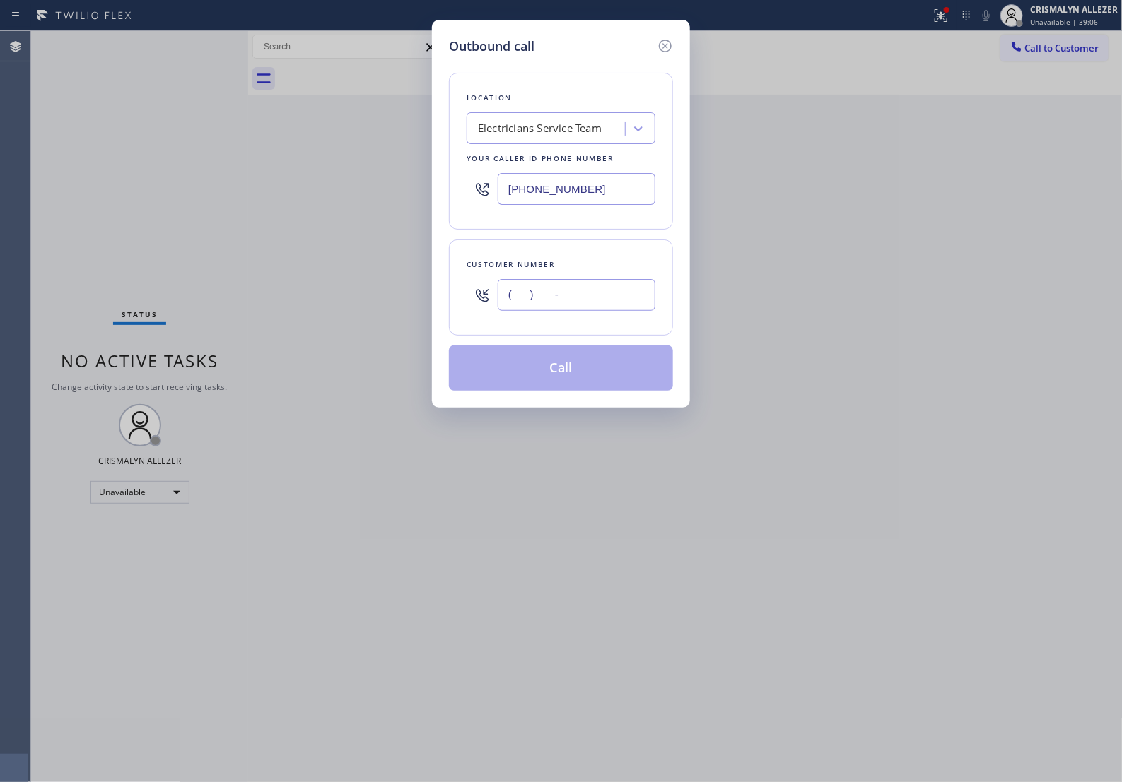
click at [589, 305] on input "(___) ___-____" at bounding box center [577, 295] width 158 height 32
paste input "818) 308-0585"
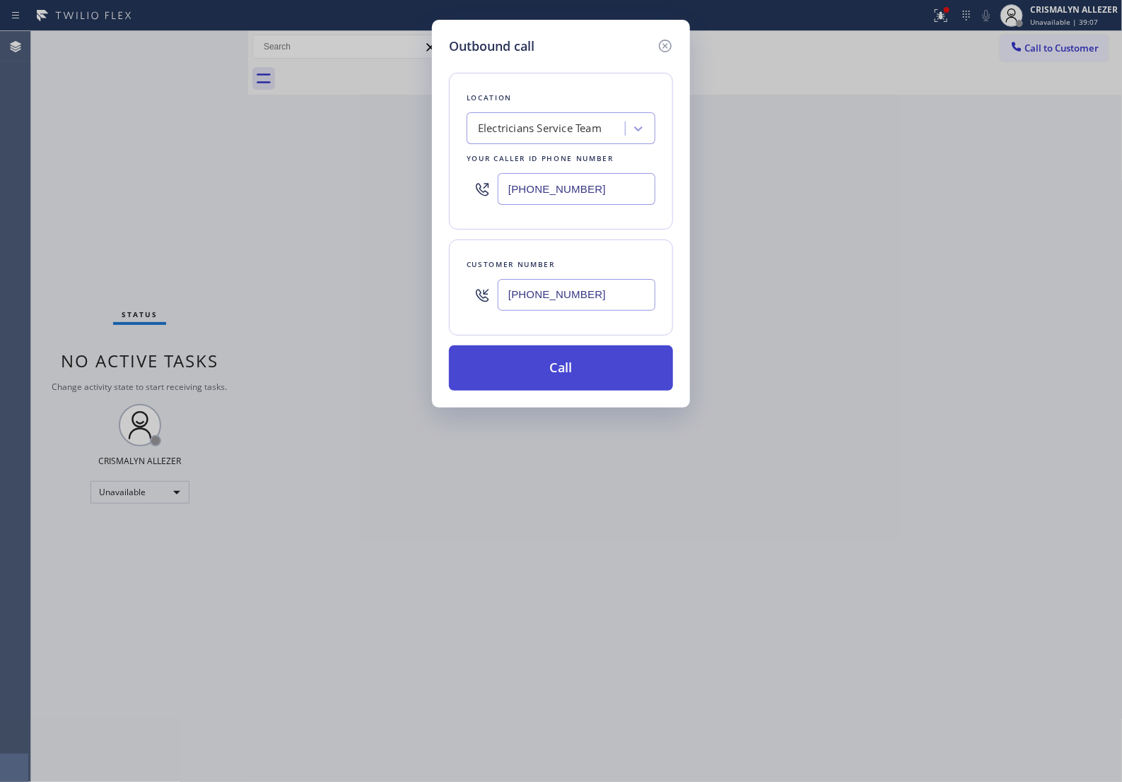
type input "[PHONE_NUMBER]"
click at [575, 391] on button "Call" at bounding box center [561, 368] width 224 height 45
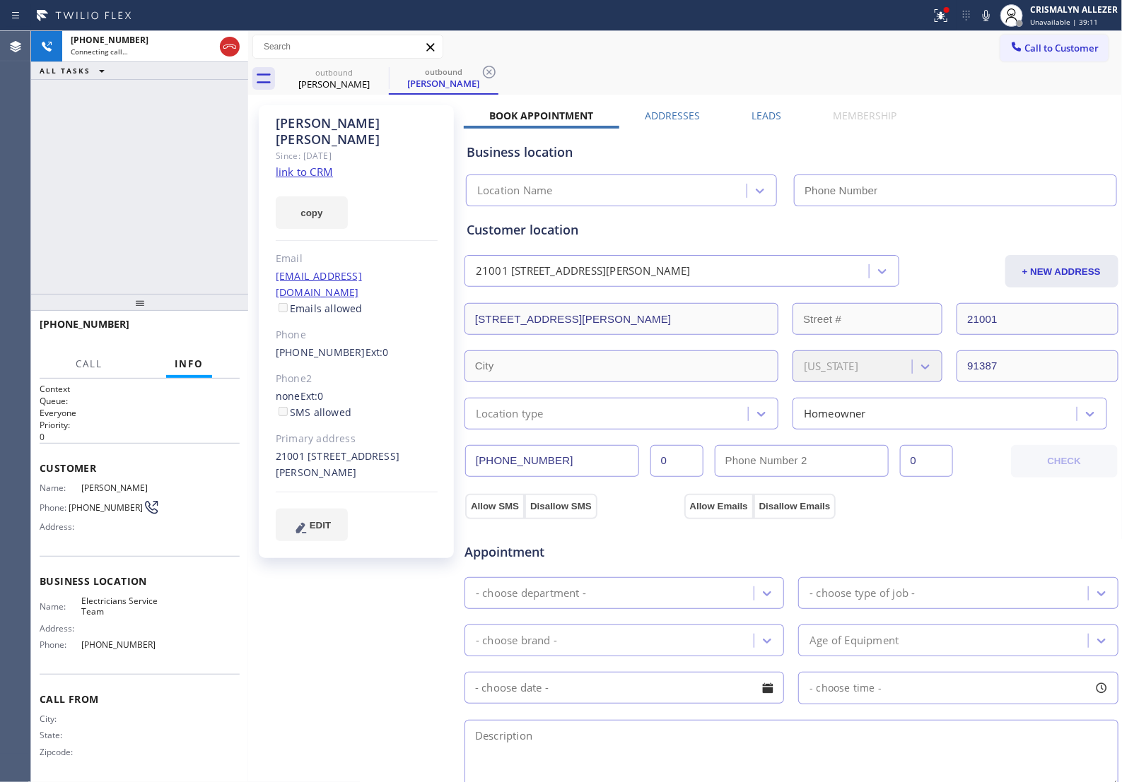
type input "[PHONE_NUMBER]"
click at [184, 340] on button "HANG UP" at bounding box center [207, 331] width 66 height 20
click at [185, 334] on span "HANG UP" at bounding box center [206, 331] width 43 height 10
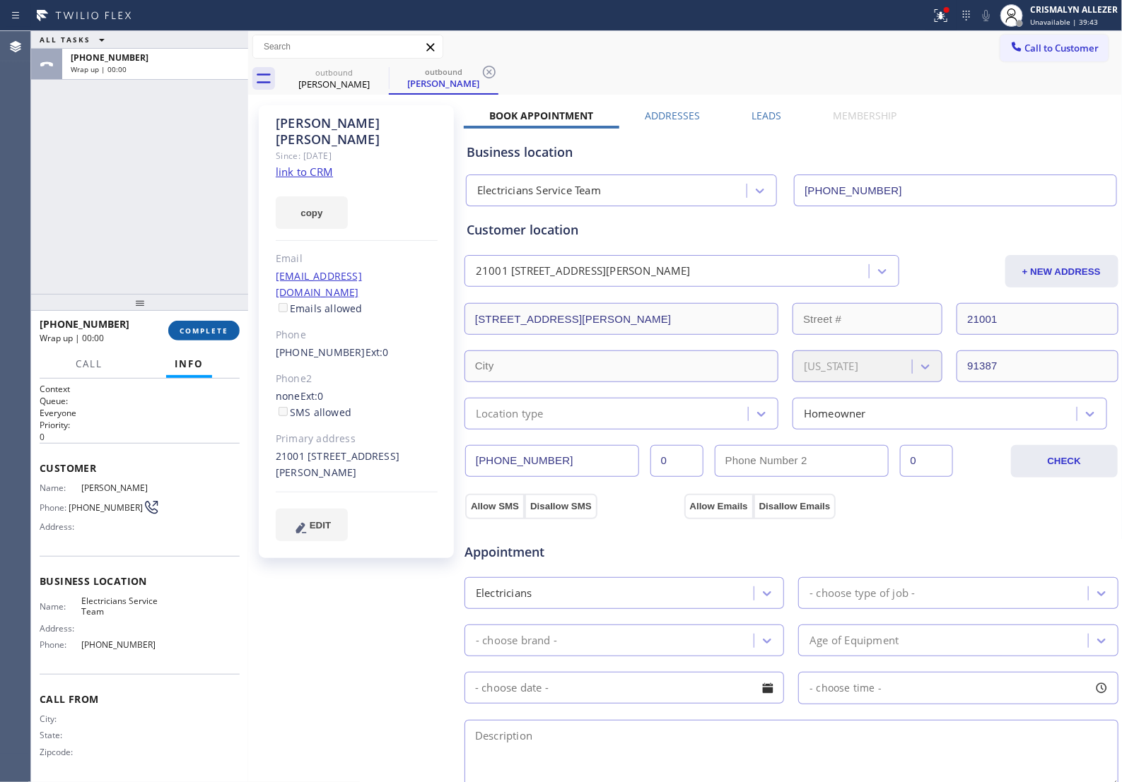
click at [189, 334] on span "COMPLETE" at bounding box center [203, 331] width 49 height 10
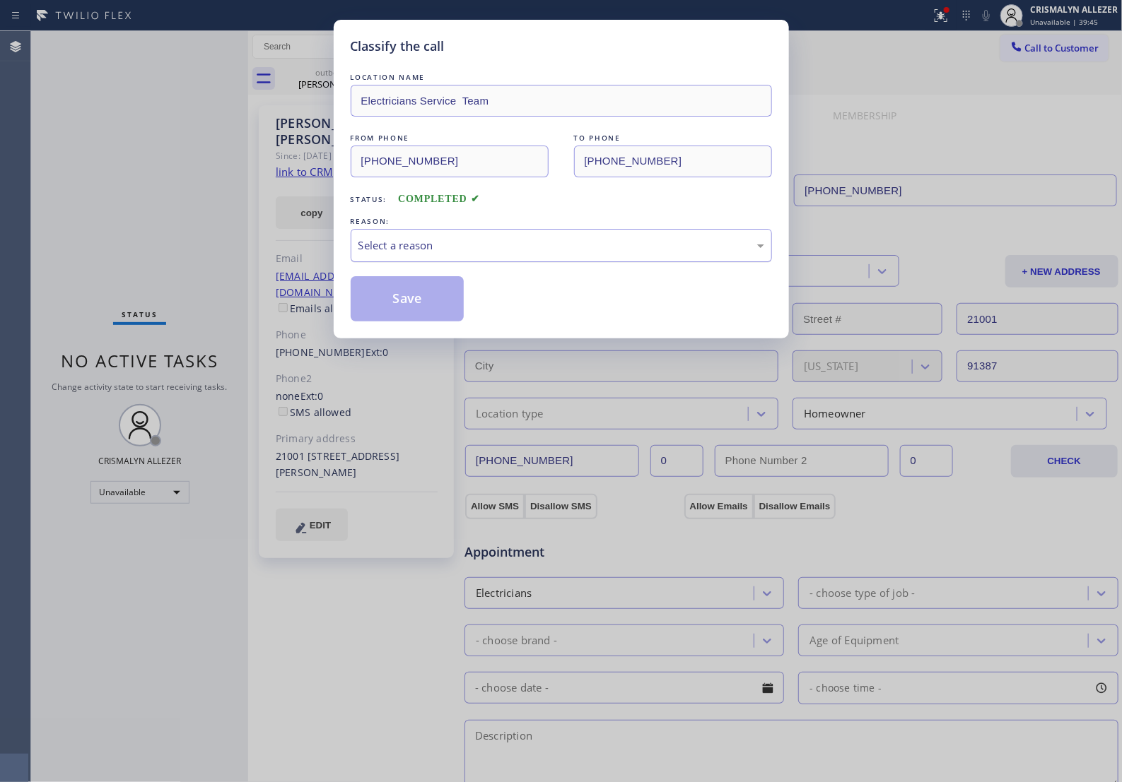
click at [555, 254] on div "Select a reason" at bounding box center [561, 245] width 406 height 16
click at [449, 322] on button "Save" at bounding box center [408, 298] width 114 height 45
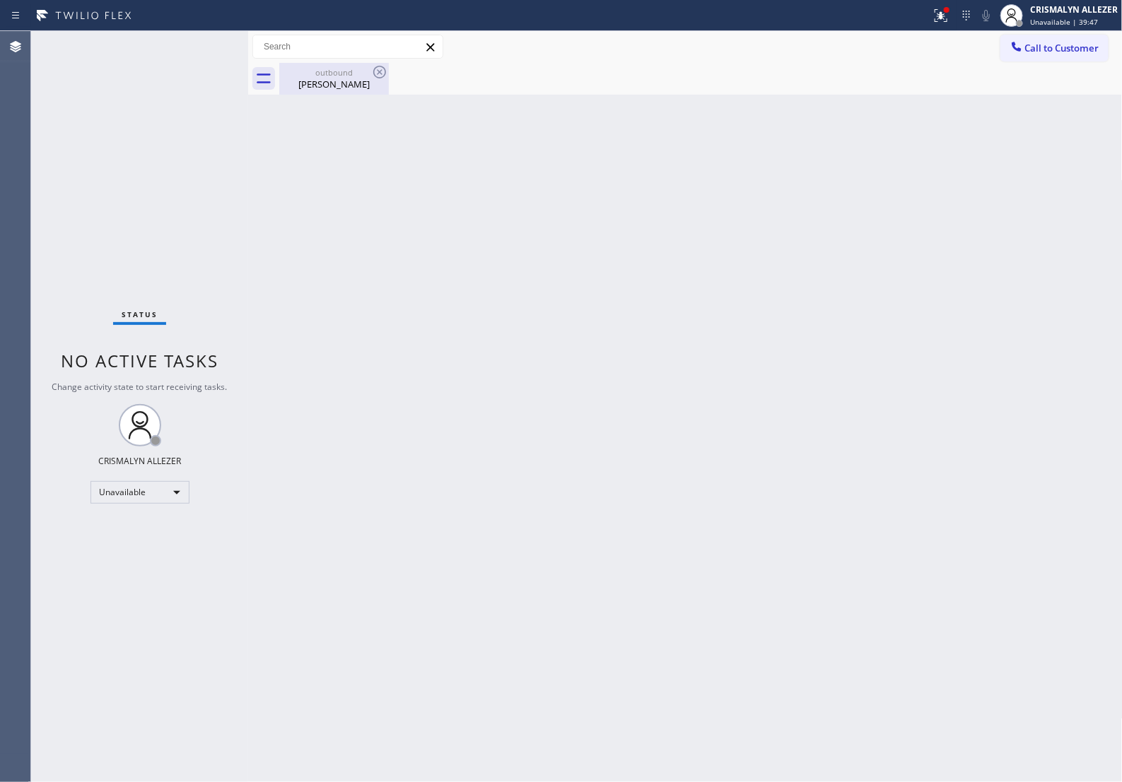
click at [359, 88] on div "Eric Segal" at bounding box center [334, 84] width 107 height 13
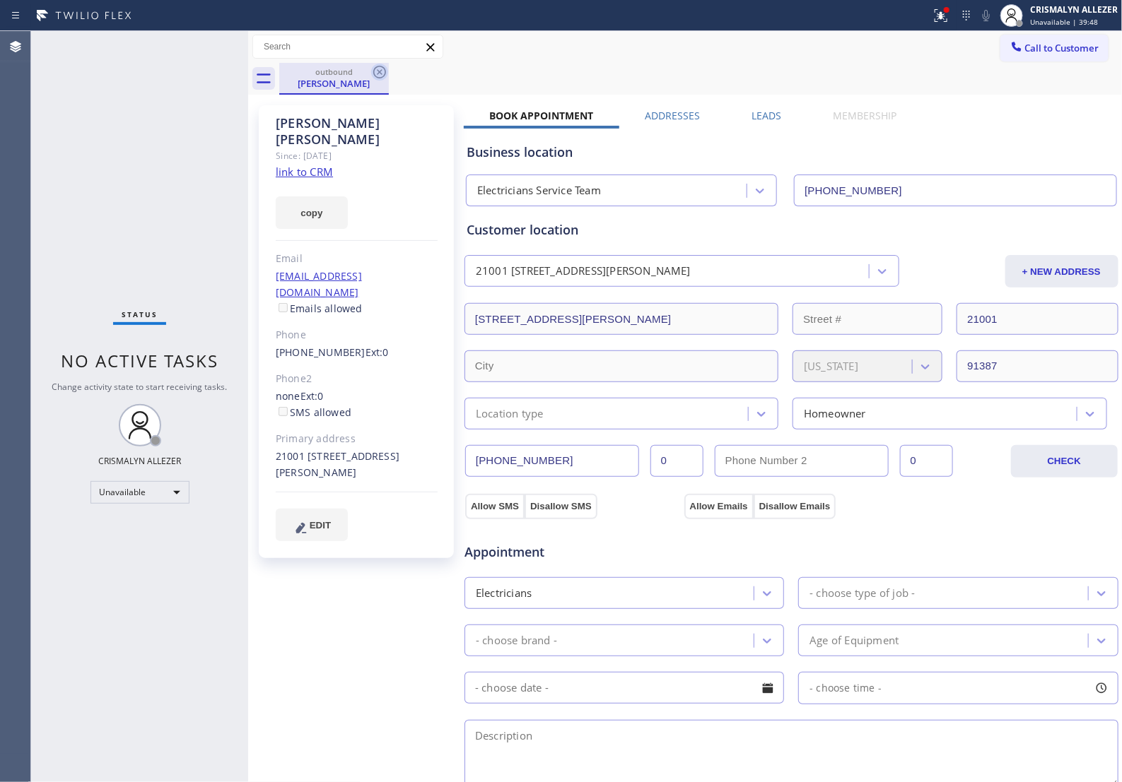
click at [375, 73] on icon at bounding box center [379, 72] width 17 height 17
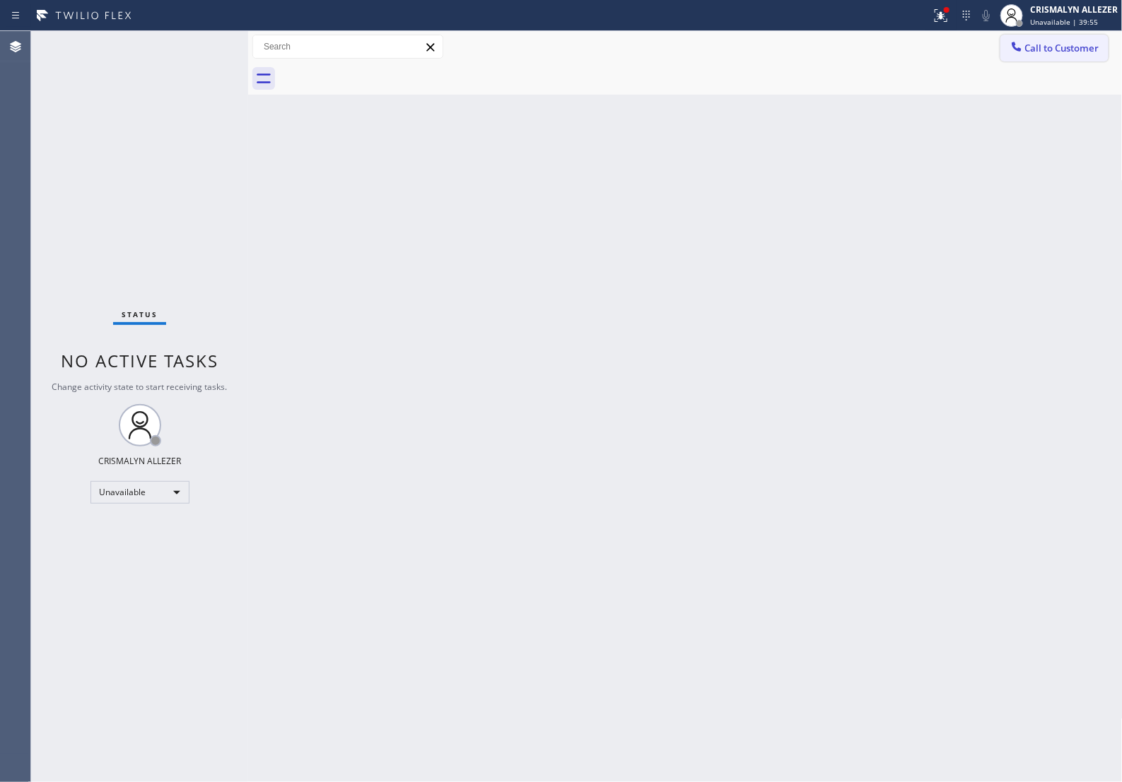
click at [1061, 54] on span "Call to Customer" at bounding box center [1062, 48] width 74 height 13
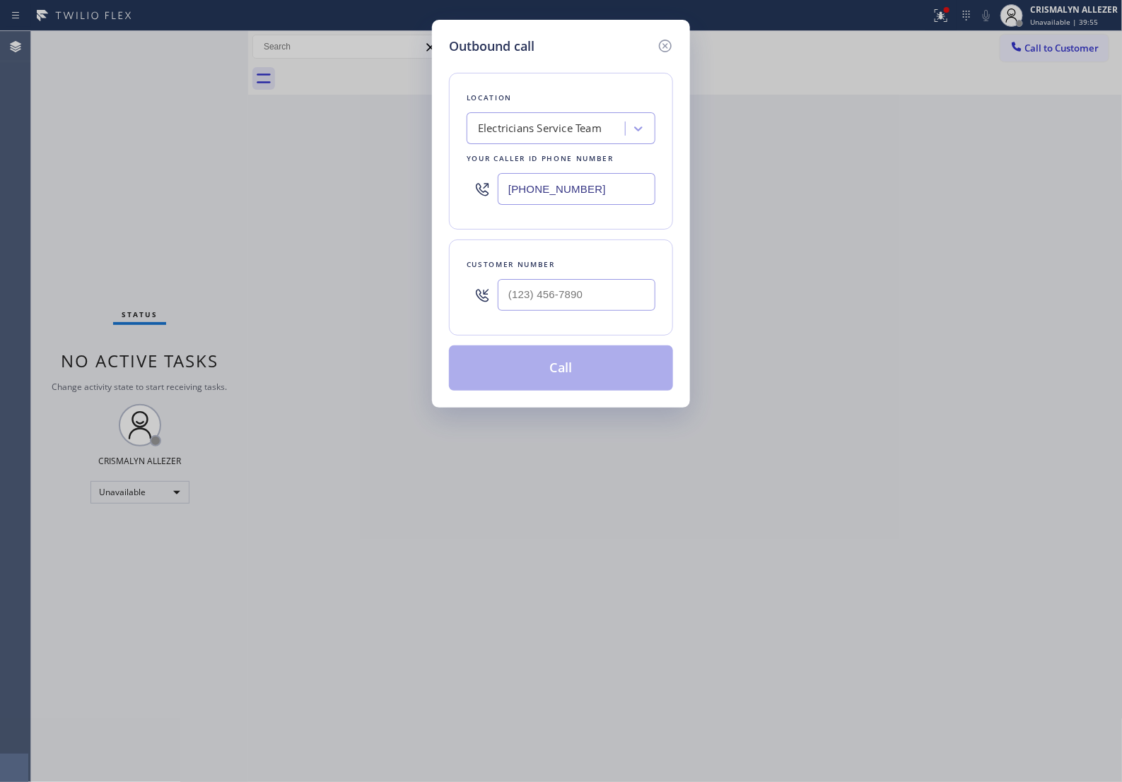
drag, startPoint x: 626, startPoint y: 199, endPoint x: 211, endPoint y: 224, distance: 416.3
click at [277, 220] on div "Outbound call Location Electricians Service Team Your caller id phone number (4…" at bounding box center [561, 391] width 1122 height 782
paste input "305) 699-689"
type input "[PHONE_NUMBER]"
click at [595, 309] on input "(___) ___-____" at bounding box center [577, 295] width 158 height 32
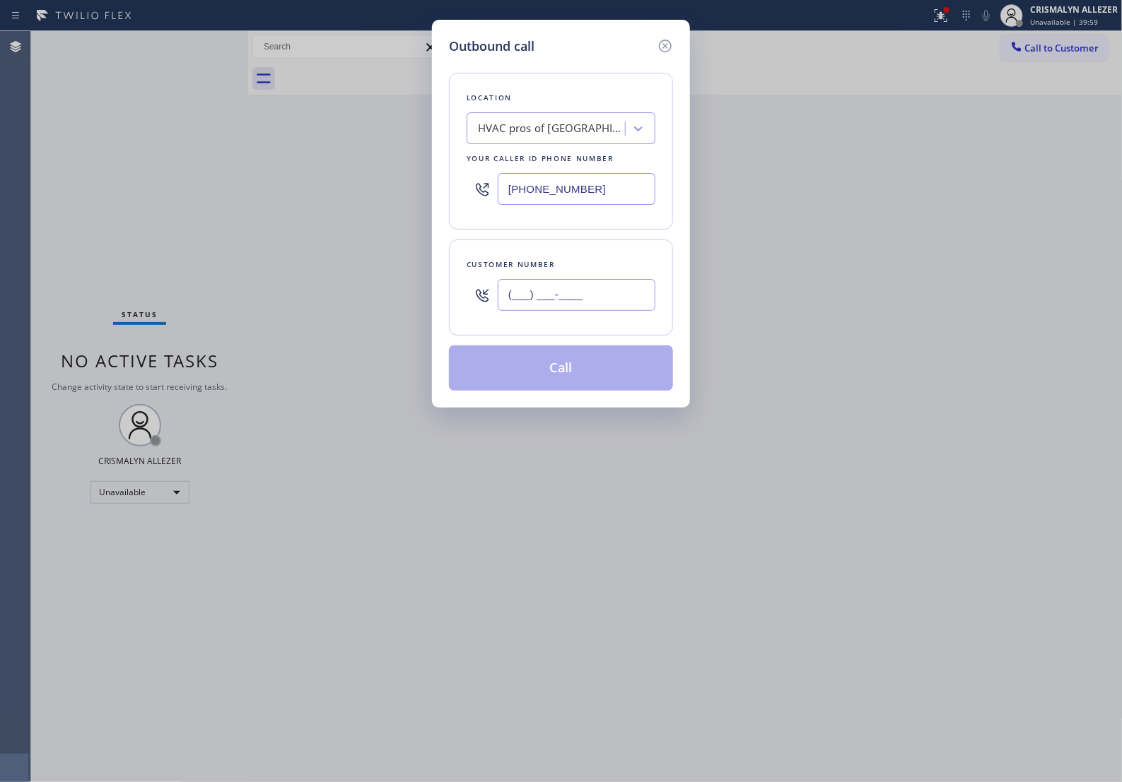
paste input "305) 813-7201"
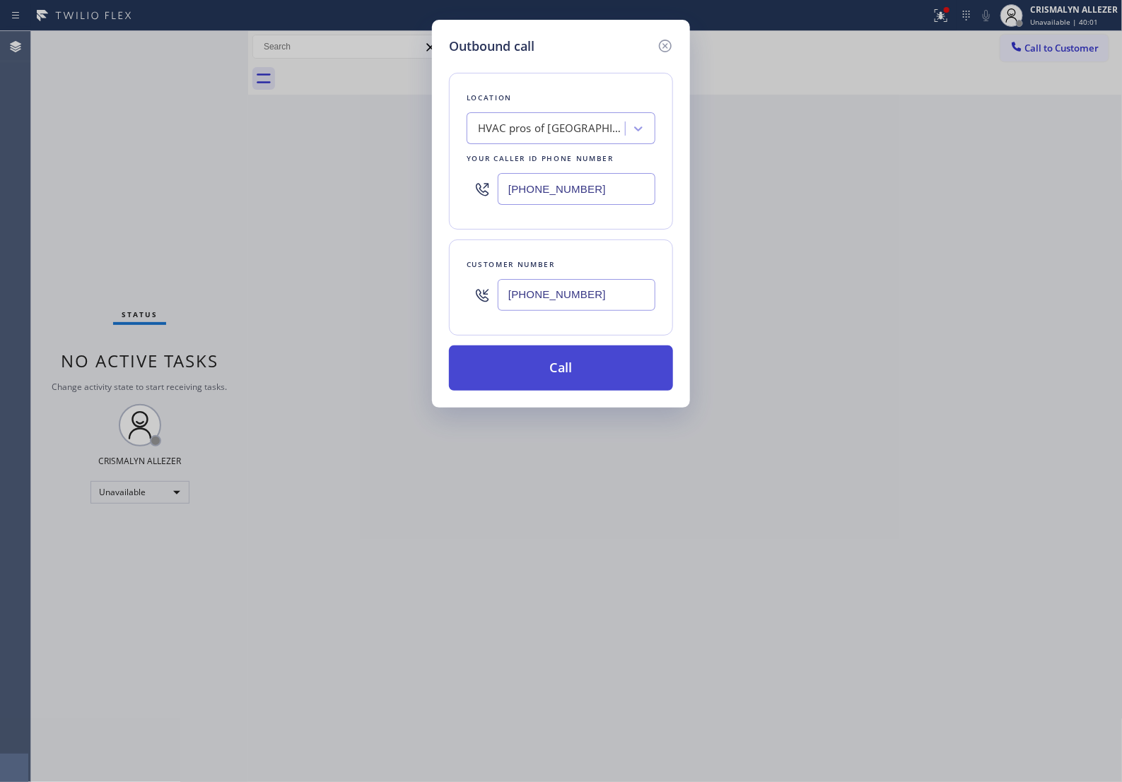
type input "[PHONE_NUMBER]"
click at [584, 391] on button "Call" at bounding box center [561, 368] width 224 height 45
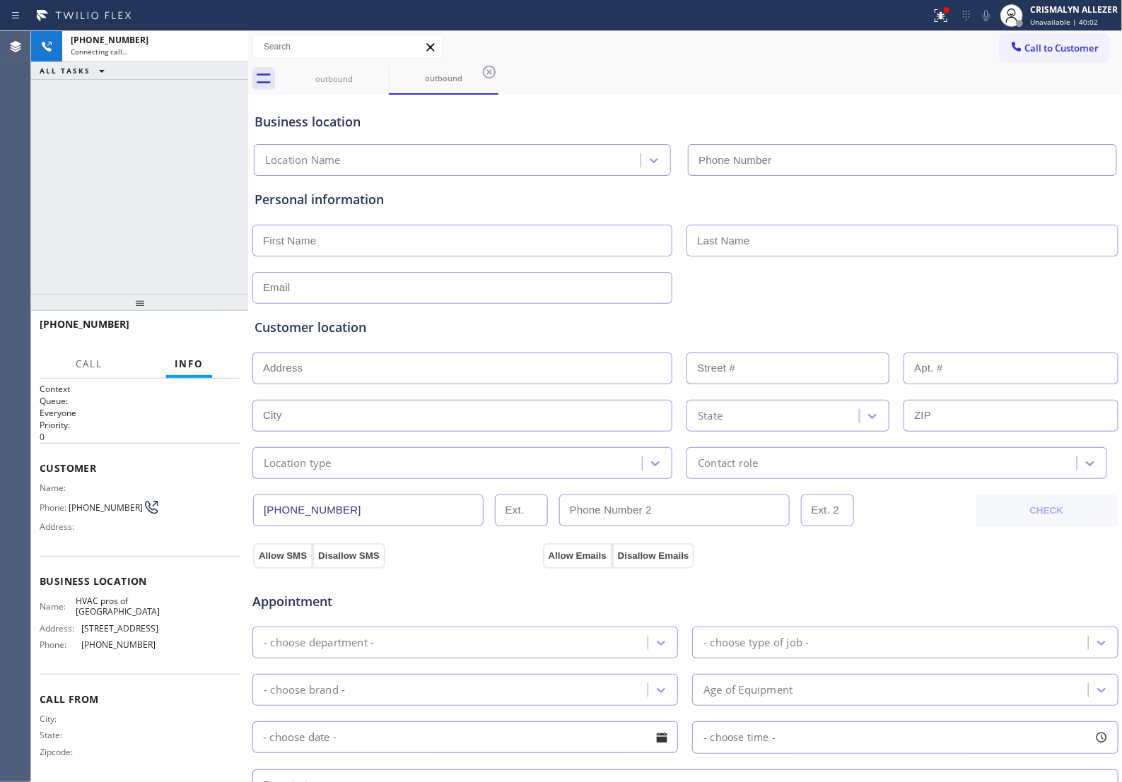
type input "[PHONE_NUMBER]"
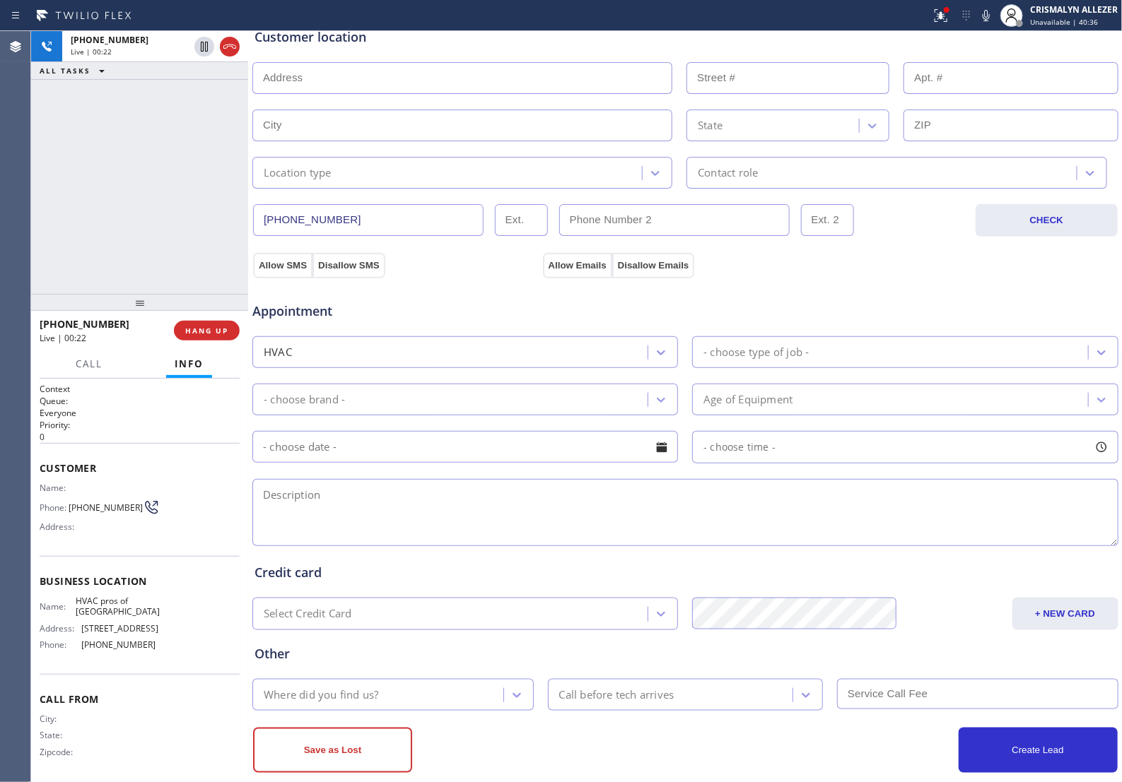
scroll to position [326, 0]
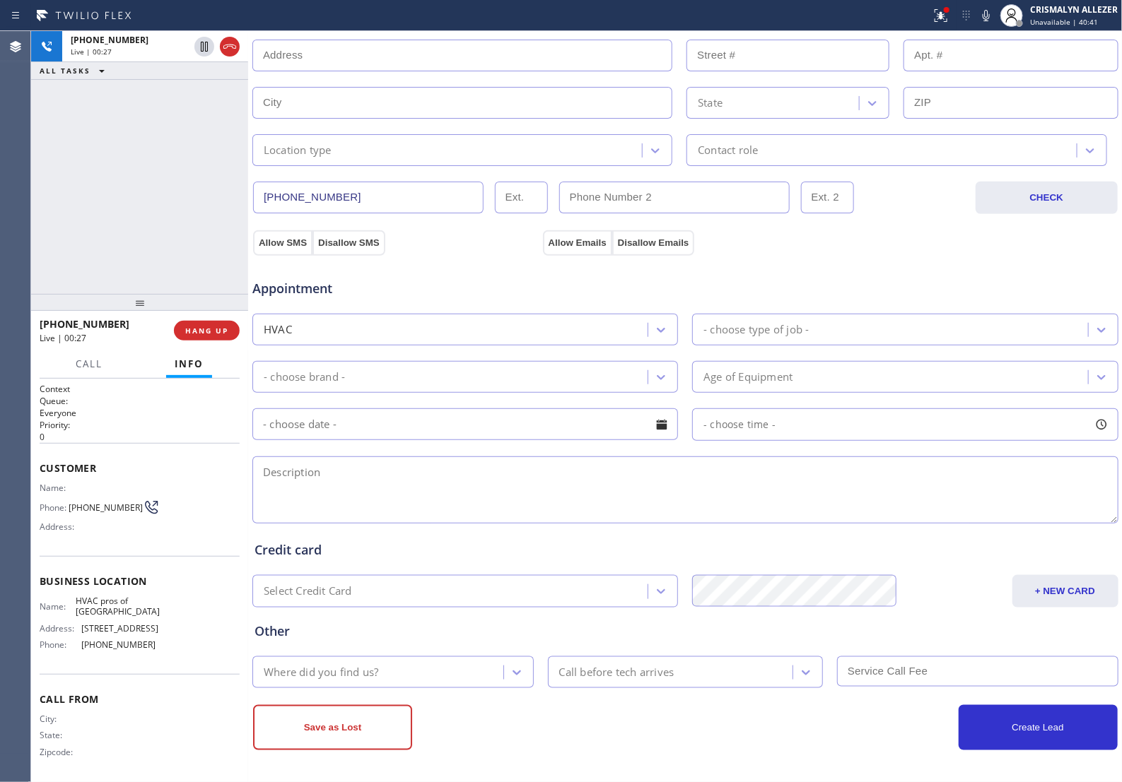
click at [319, 491] on textarea at bounding box center [685, 490] width 866 height 67
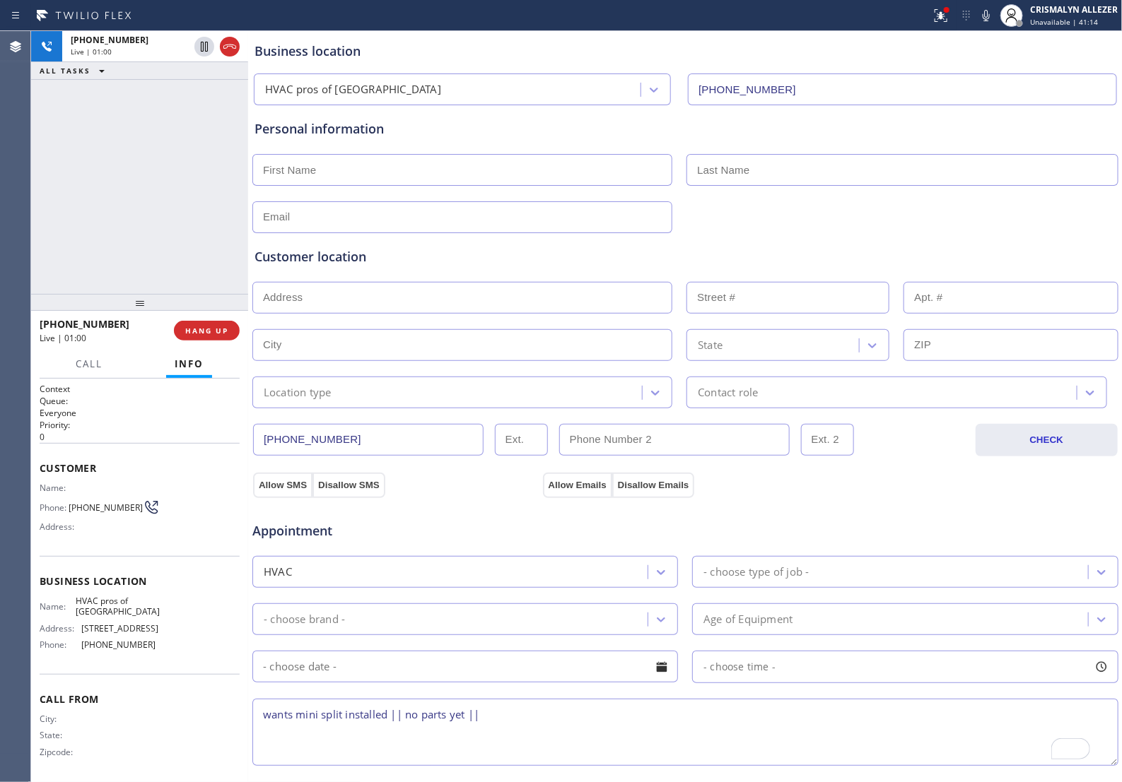
scroll to position [0, 0]
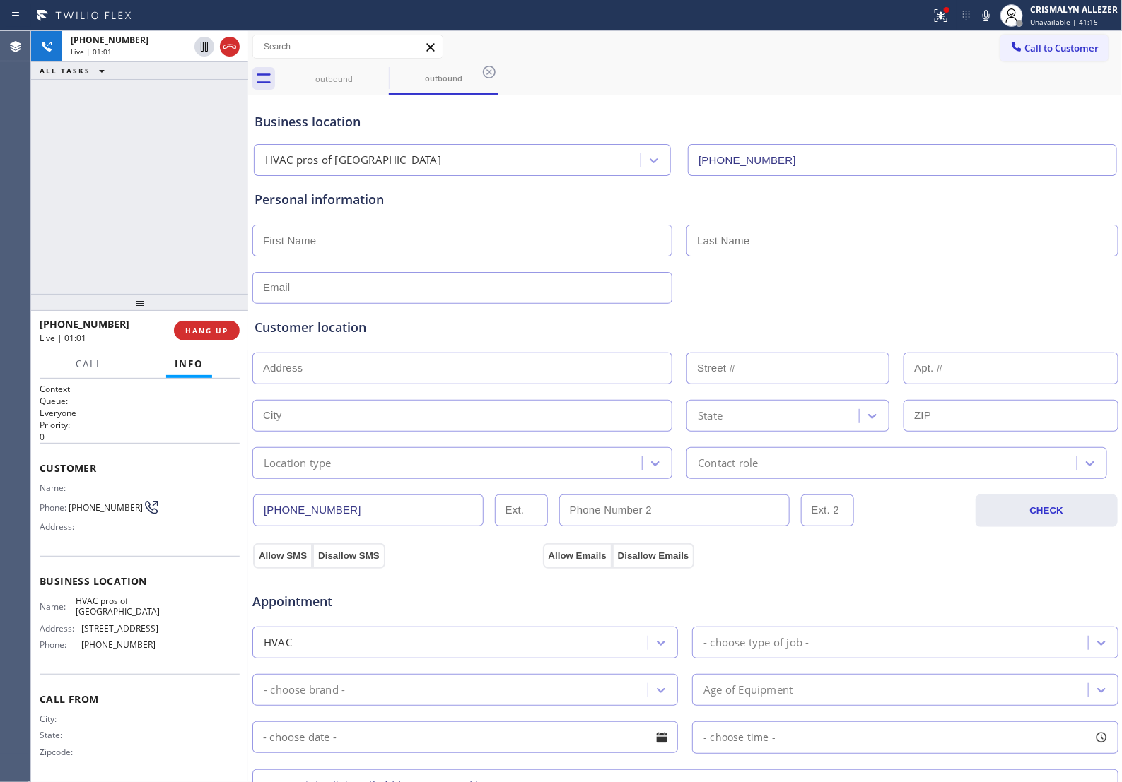
type textarea "wants mini split installed || no parts yet ||"
click at [376, 241] on input "text" at bounding box center [462, 241] width 420 height 32
type input "Nicolas"
type input "Delvecchio"
click at [362, 287] on input "text" at bounding box center [462, 288] width 420 height 32
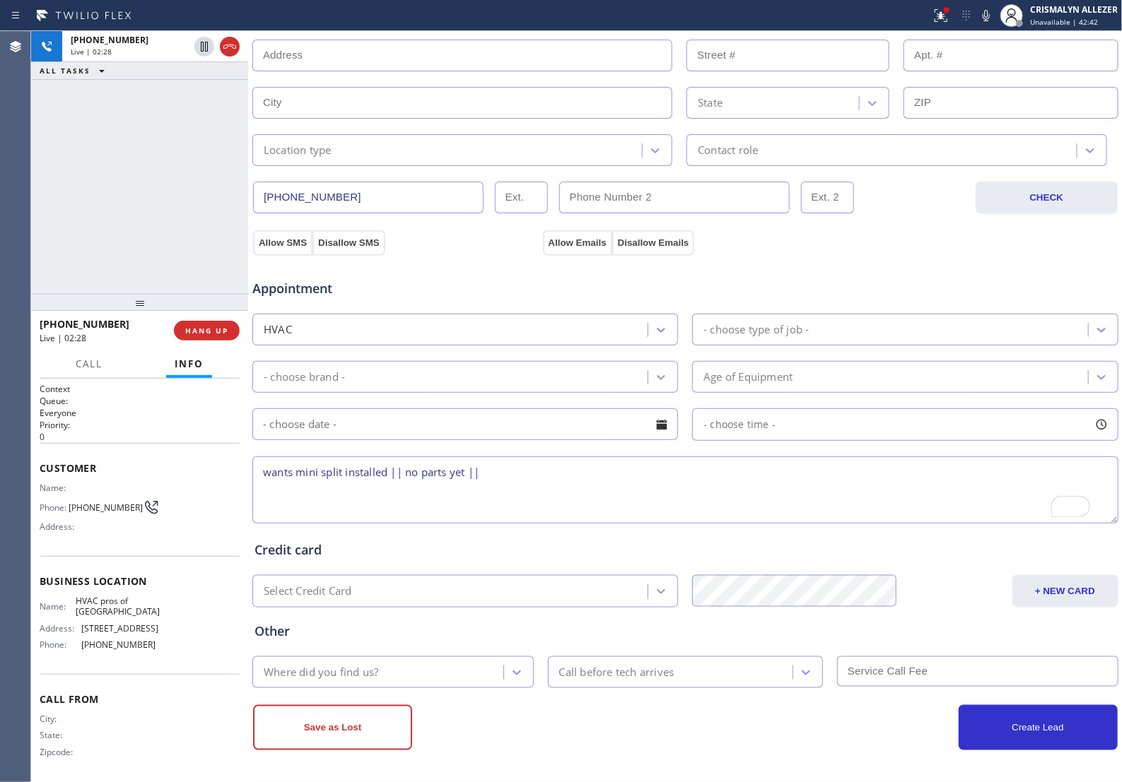
scroll to position [326, 0]
click at [511, 477] on textarea "wants mini split installed || no parts yet ||" at bounding box center [685, 490] width 866 height 67
paste textarea "1615 West Ave APT 302Miami Beach, FL 33139, USA"
type textarea "wants mini split installed || no parts yet || 1615 West Ave APT 302Miami Beach,…"
click at [990, 21] on icon at bounding box center [985, 15] width 17 height 17
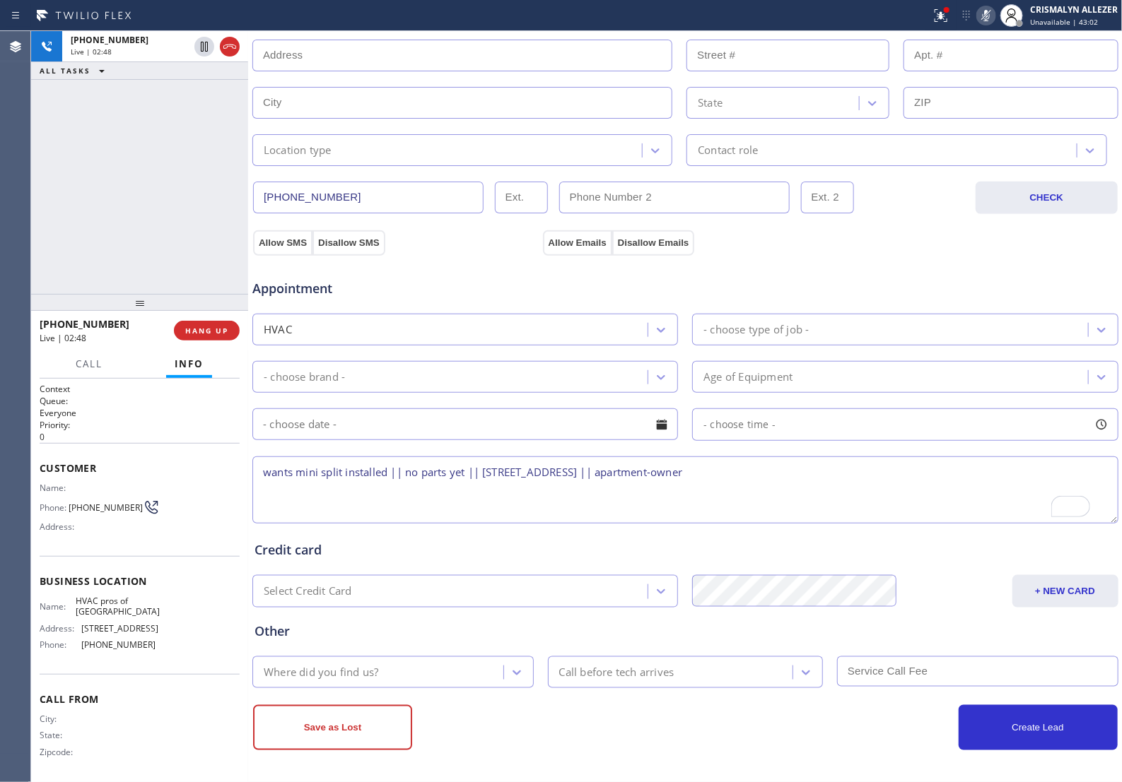
drag, startPoint x: 261, startPoint y: 470, endPoint x: 891, endPoint y: 479, distance: 629.7
click at [891, 479] on textarea "wants mini split installed || no parts yet || 1615 West Ave APT 302Miami Beach,…" at bounding box center [685, 490] width 866 height 67
click at [873, 262] on div "Appointment" at bounding box center [685, 280] width 869 height 36
click at [982, 16] on icon at bounding box center [985, 15] width 17 height 17
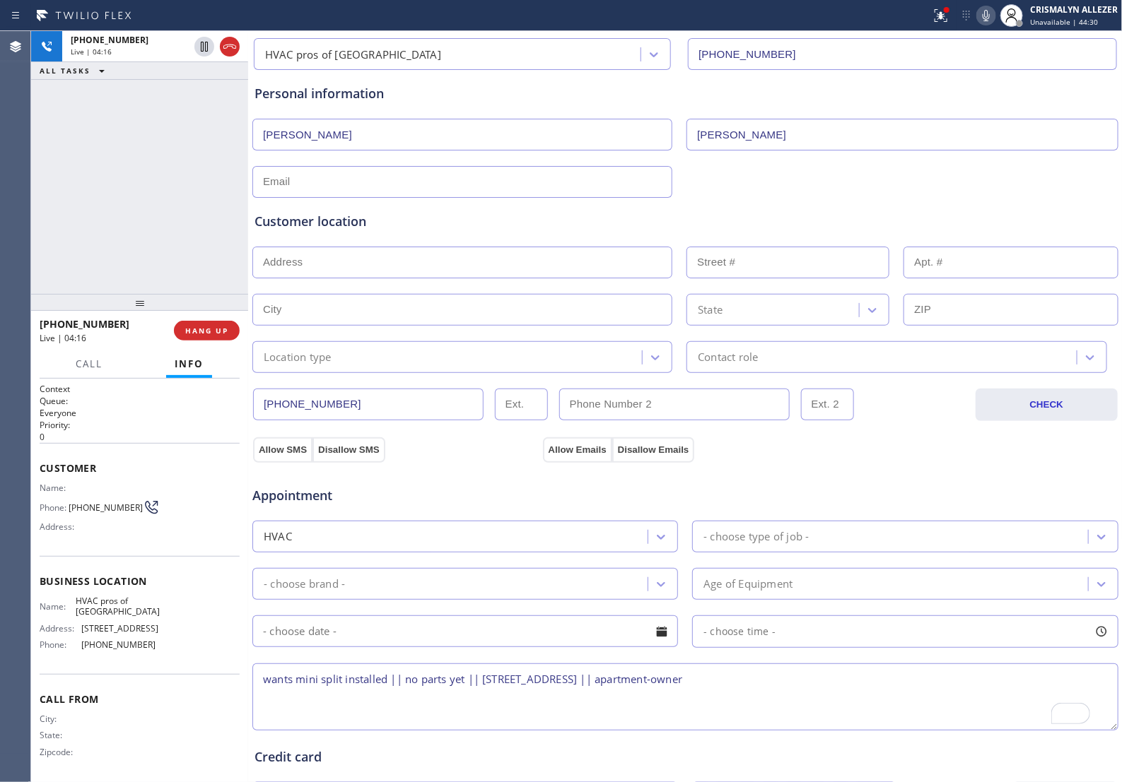
scroll to position [61, 0]
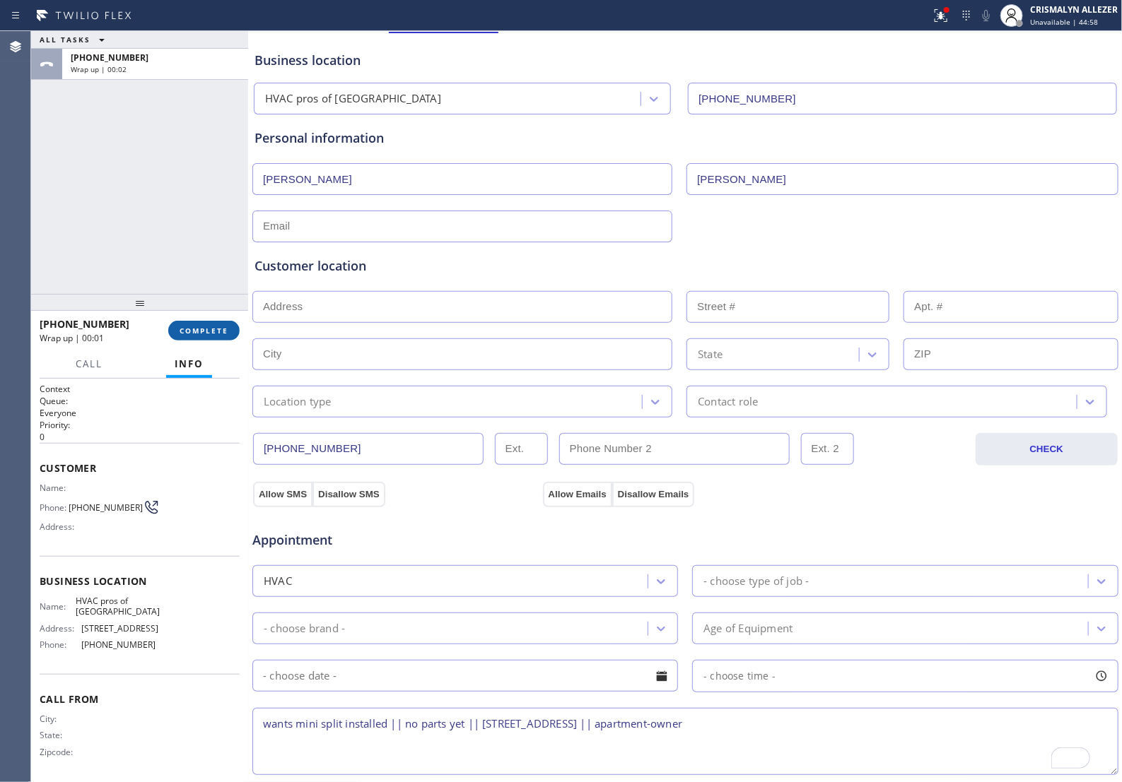
click at [195, 327] on span "COMPLETE" at bounding box center [203, 331] width 49 height 10
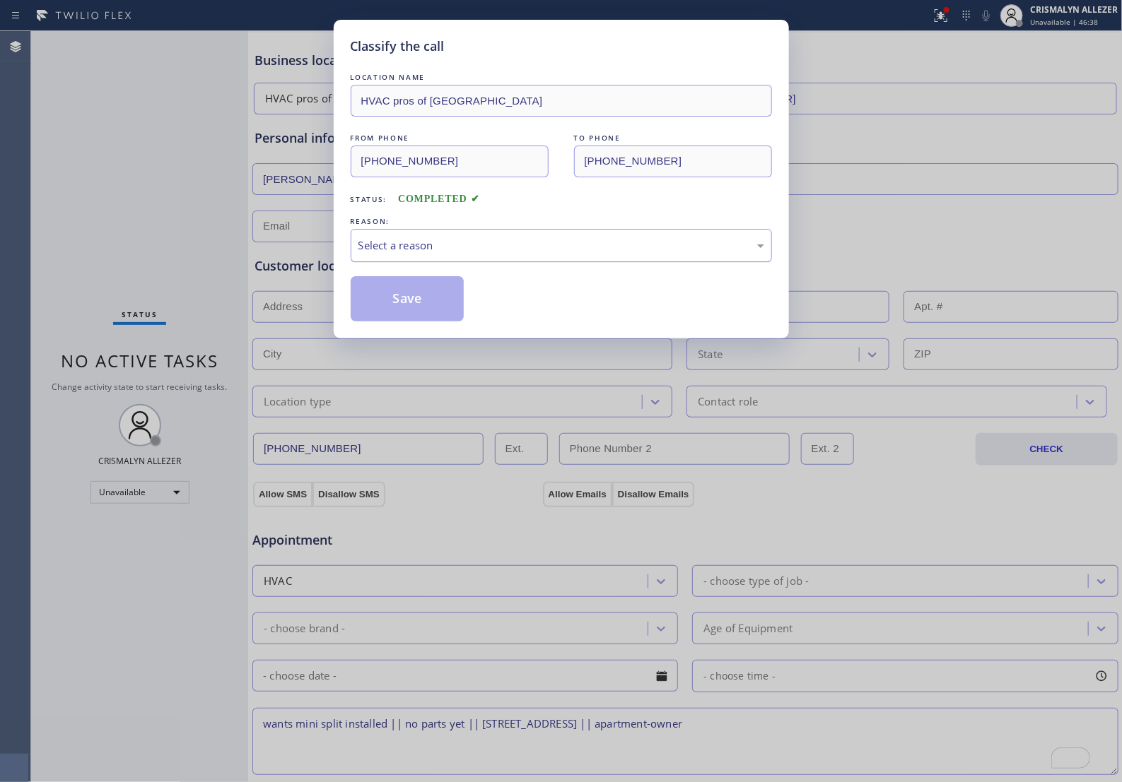
click at [481, 254] on div "Select a reason" at bounding box center [561, 245] width 406 height 16
click at [411, 322] on button "Save" at bounding box center [408, 298] width 114 height 45
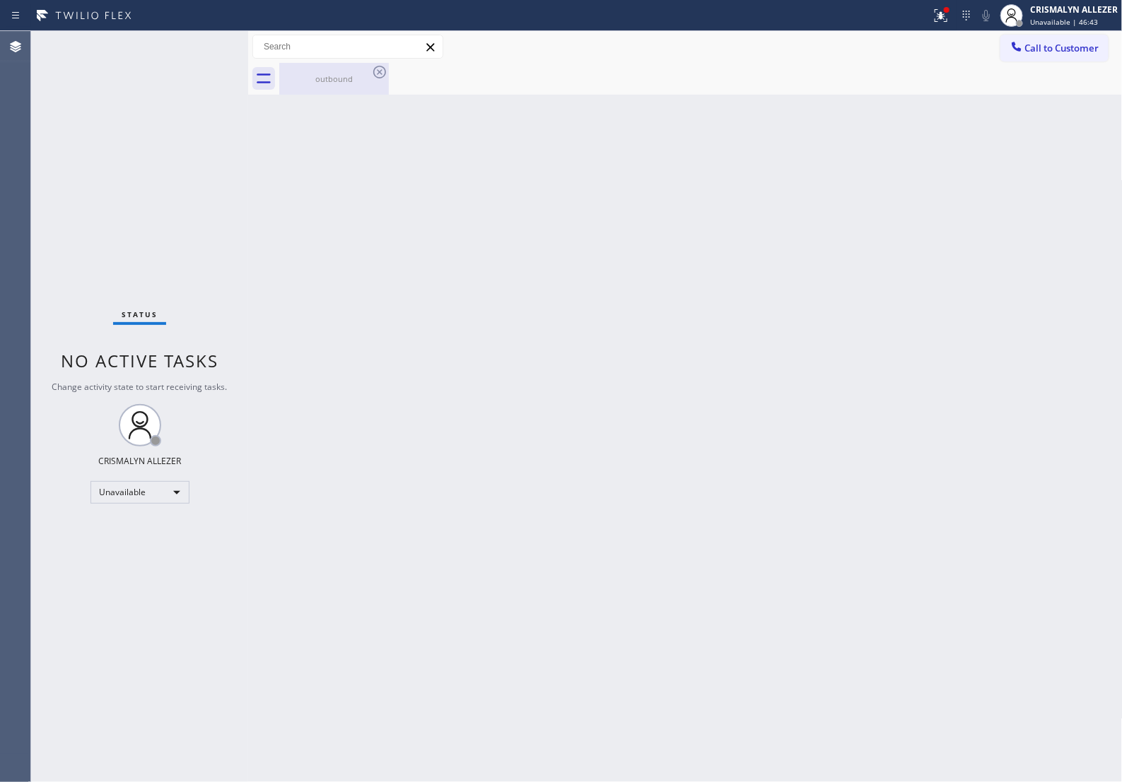
click at [329, 73] on div "outbound" at bounding box center [334, 78] width 107 height 11
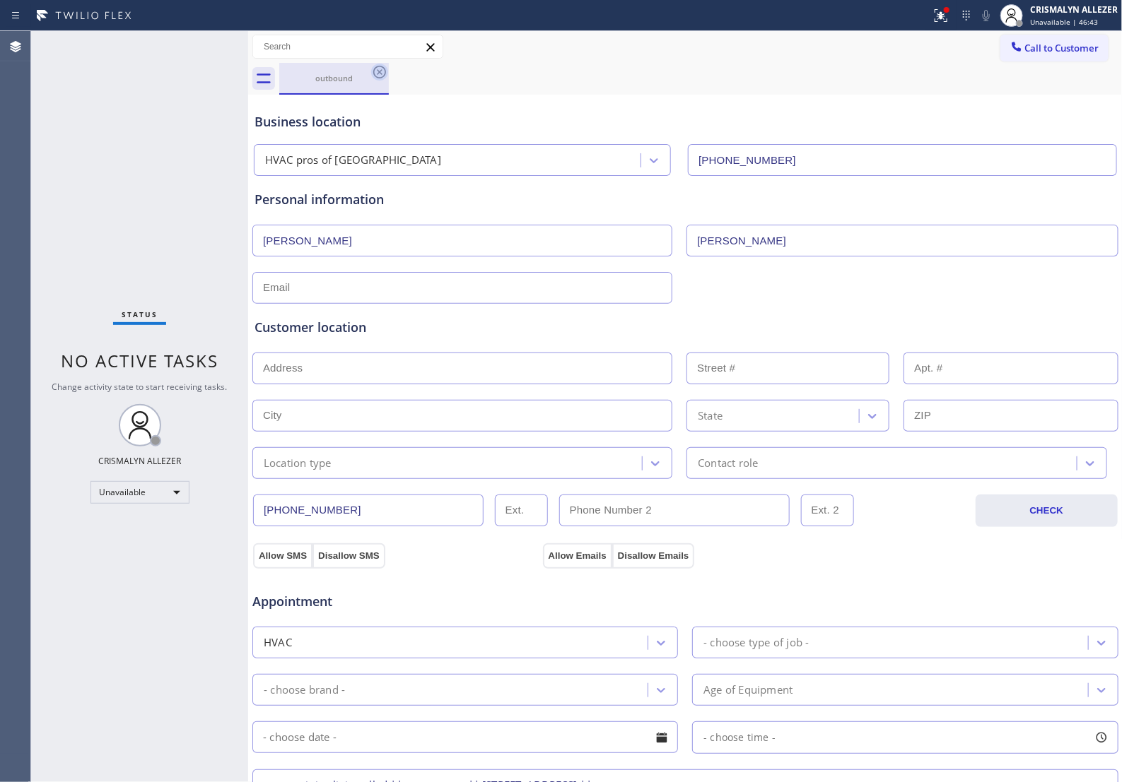
click at [384, 69] on icon at bounding box center [379, 72] width 13 height 13
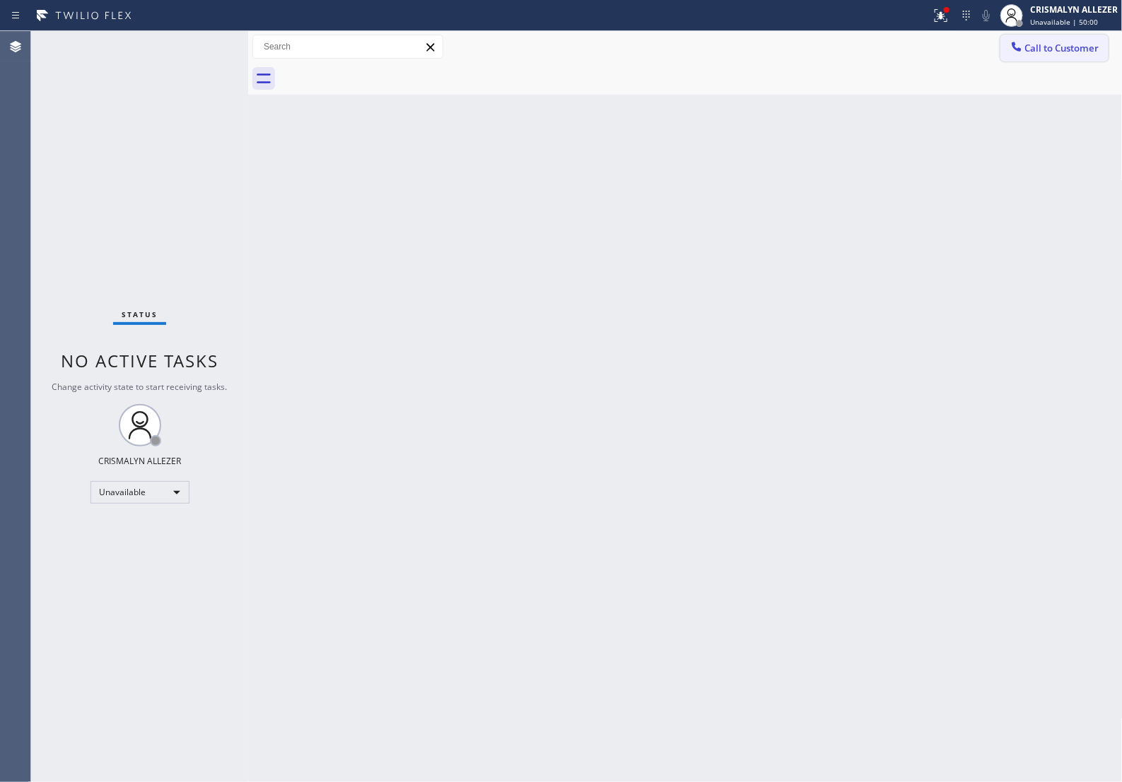
click at [1025, 45] on span "Call to Customer" at bounding box center [1062, 48] width 74 height 13
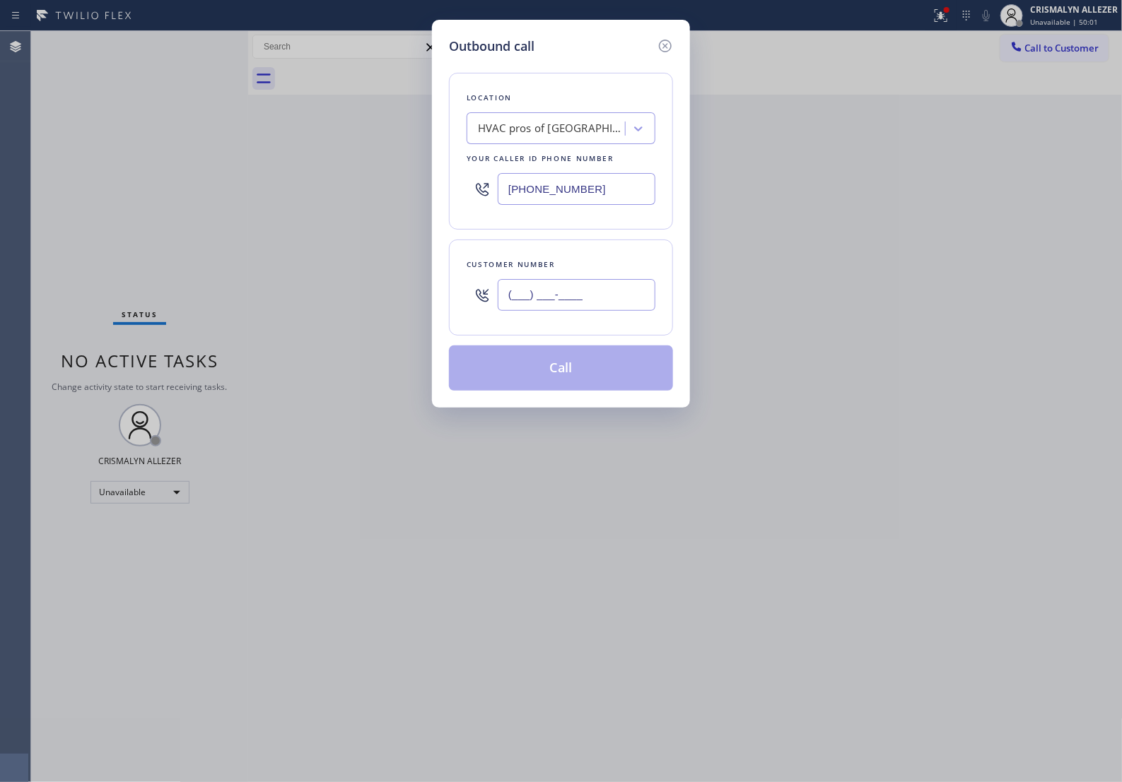
click at [629, 300] on input "(___) ___-____" at bounding box center [577, 295] width 158 height 32
paste input "305) 813-7201"
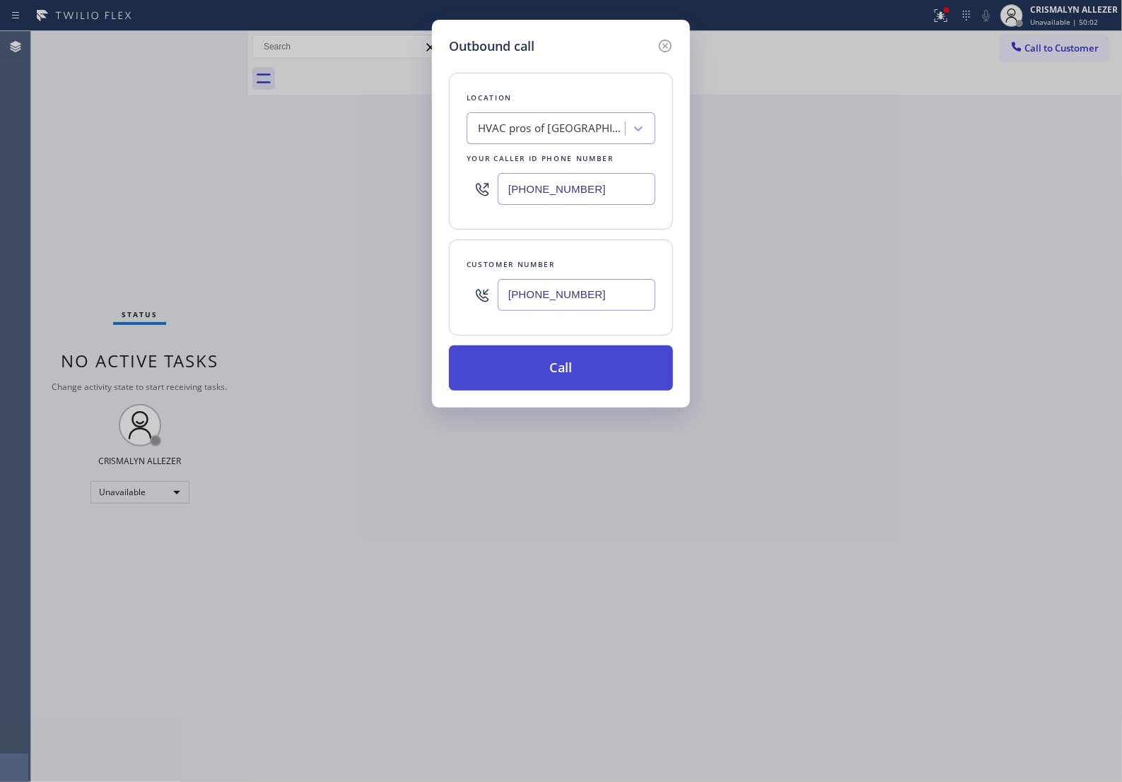
type input "[PHONE_NUMBER]"
click at [589, 387] on button "Call" at bounding box center [561, 368] width 224 height 45
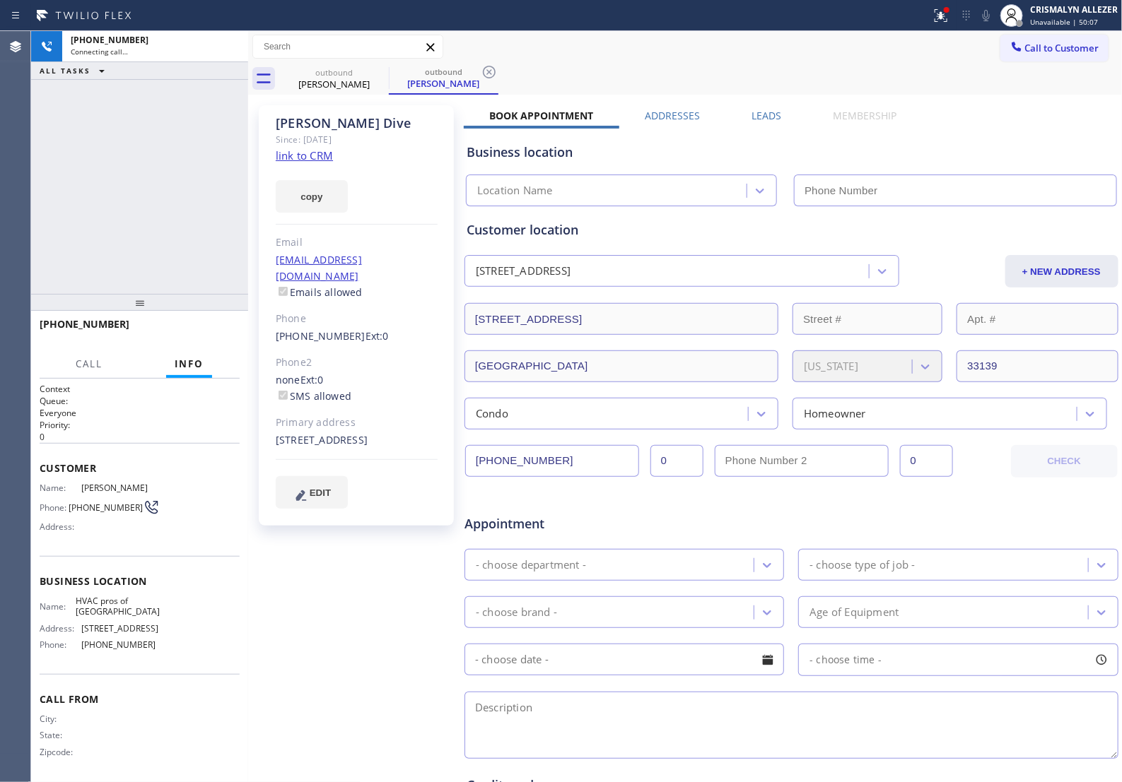
type input "[PHONE_NUMBER]"
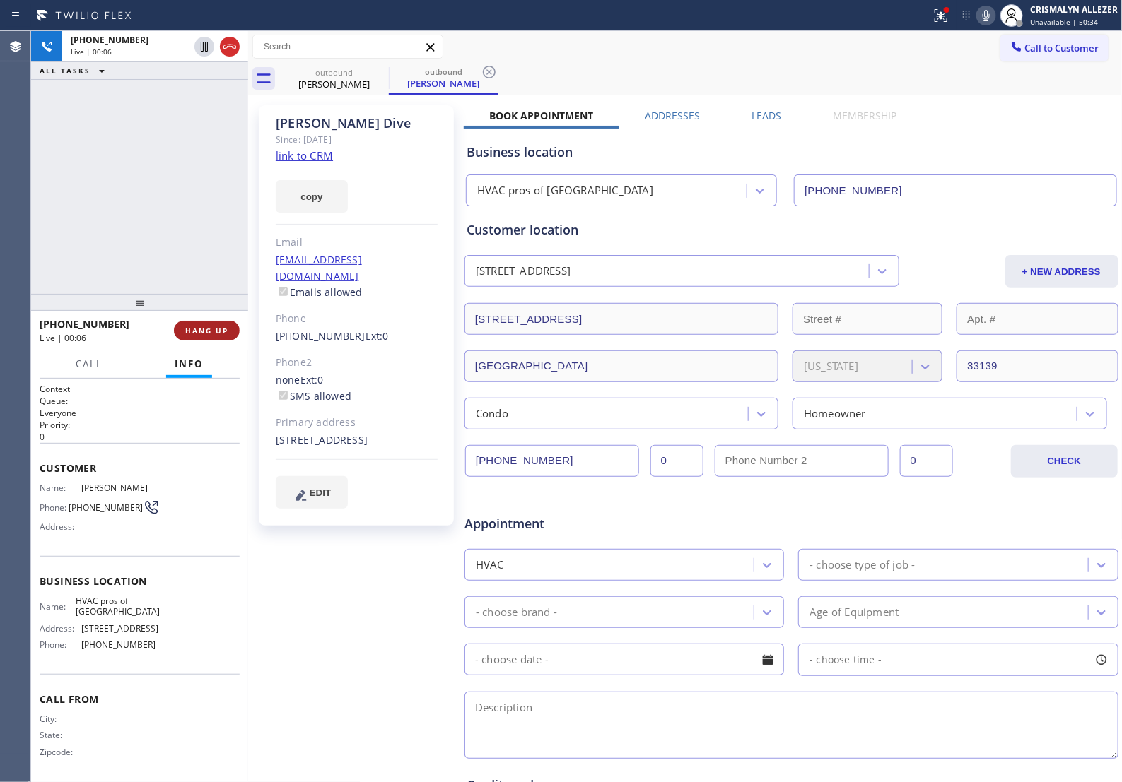
click at [199, 330] on span "HANG UP" at bounding box center [206, 331] width 43 height 10
click at [173, 340] on button "COMPLETE" at bounding box center [203, 331] width 71 height 20
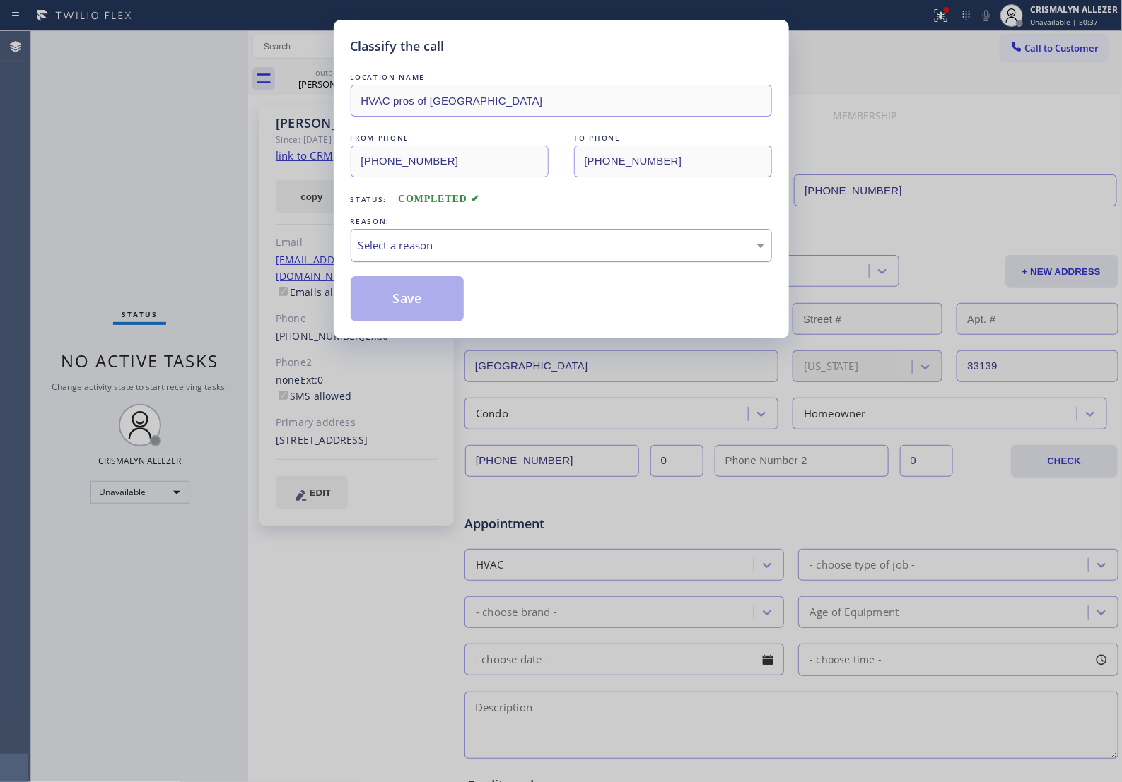
click at [599, 254] on div "Select a reason" at bounding box center [561, 245] width 406 height 16
click at [401, 322] on button "Save" at bounding box center [408, 298] width 114 height 45
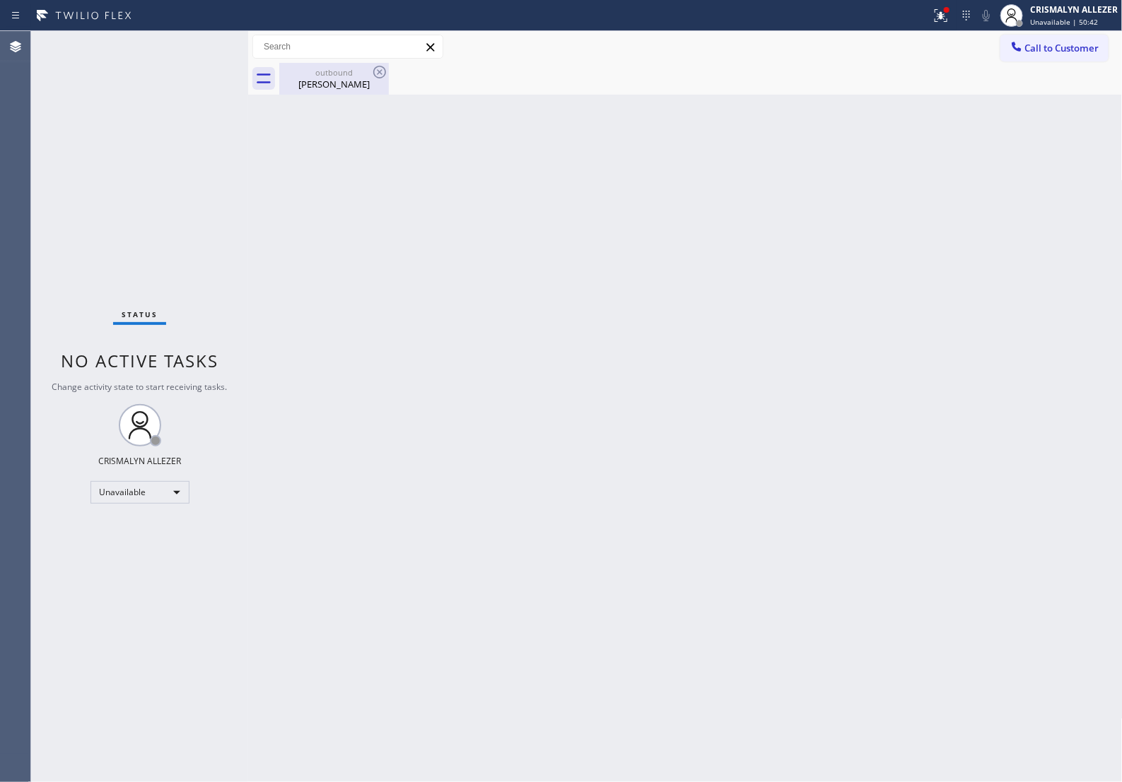
click at [325, 75] on div "outbound" at bounding box center [334, 72] width 107 height 11
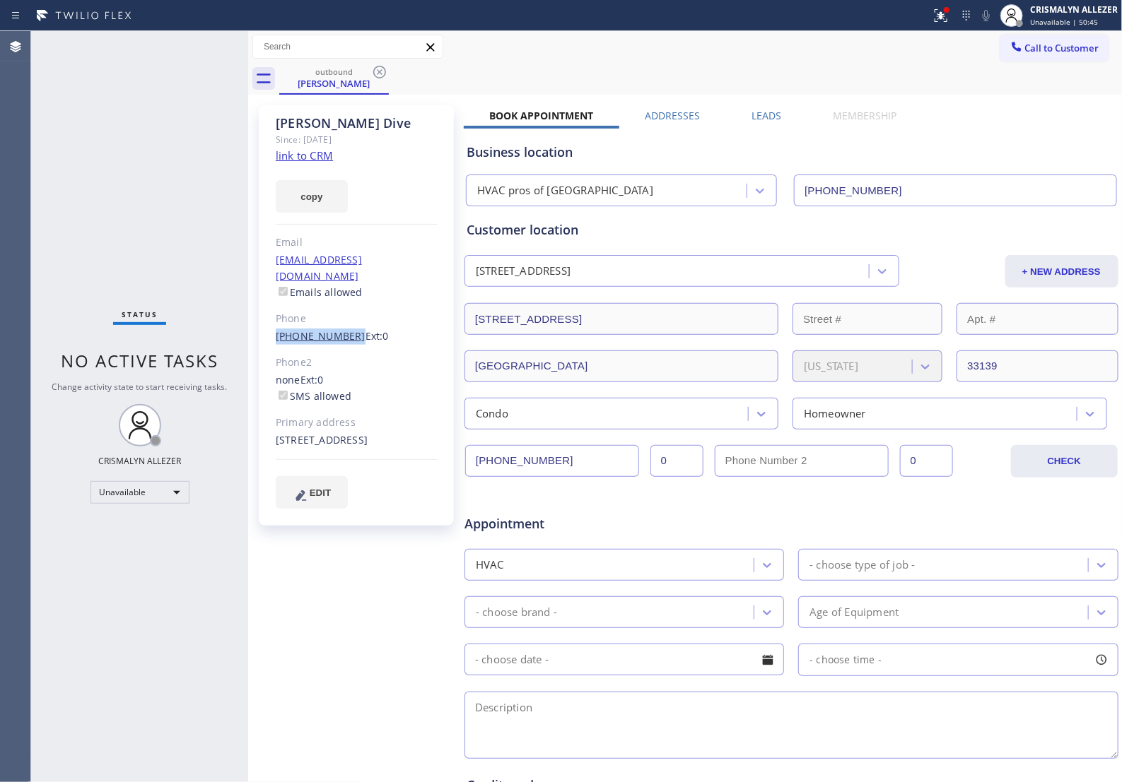
drag, startPoint x: 269, startPoint y: 318, endPoint x: 344, endPoint y: 326, distance: 76.0
click at [344, 326] on div "Nicolas Dive Since: 20 may 2020 link to CRM copy Email no@gmail.com Emails allo…" at bounding box center [356, 315] width 195 height 420
copy link "[PHONE_NUMBER]"
click at [380, 71] on icon at bounding box center [379, 72] width 13 height 13
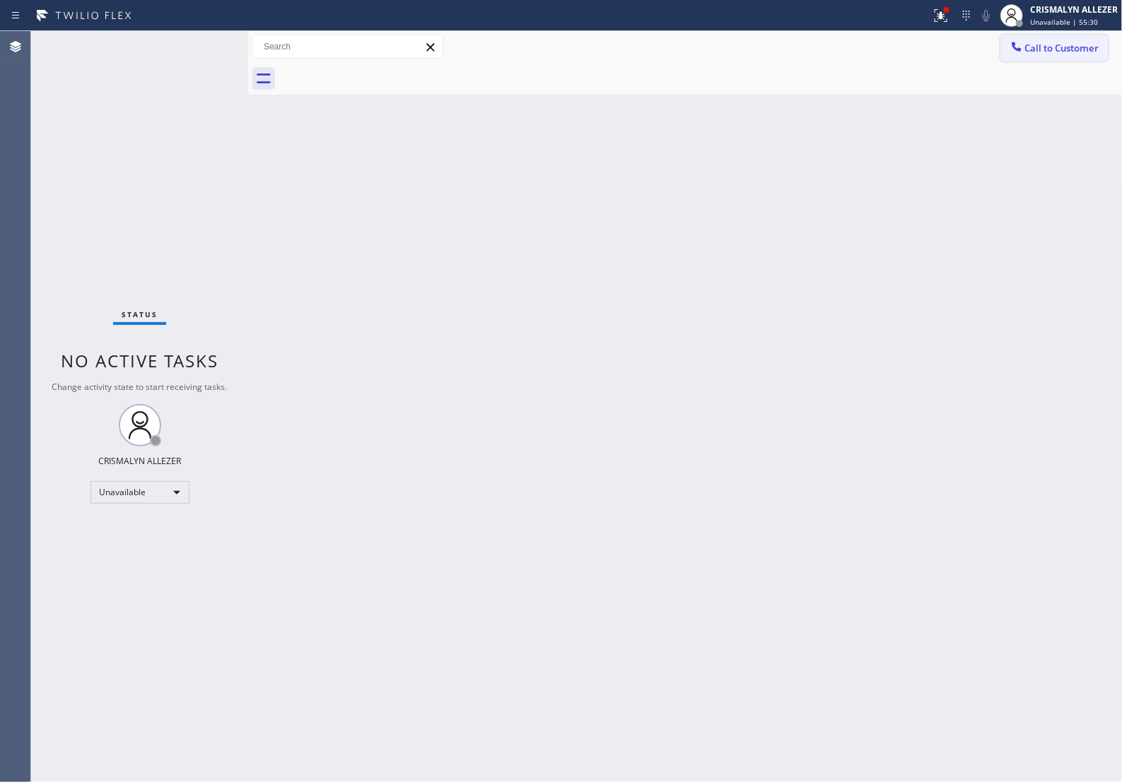
click at [1037, 49] on span "Call to Customer" at bounding box center [1062, 48] width 74 height 13
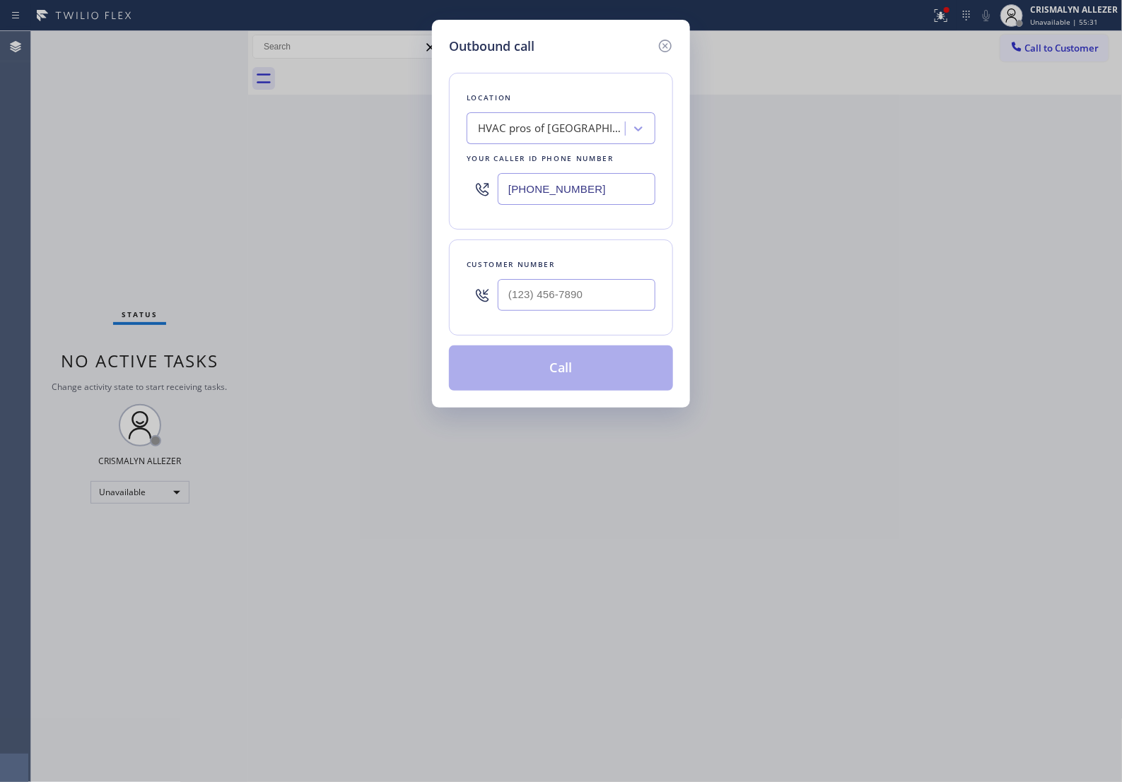
drag, startPoint x: 615, startPoint y: 196, endPoint x: 139, endPoint y: 204, distance: 476.4
click at [142, 203] on div "Outbound call Location HVAC pros of Miami Your caller id phone number (305) 699…" at bounding box center [561, 391] width 1122 height 782
paste input "855) 731-4952"
type input "[PHONE_NUMBER]"
click at [560, 311] on input "(___) ___-____" at bounding box center [577, 295] width 158 height 32
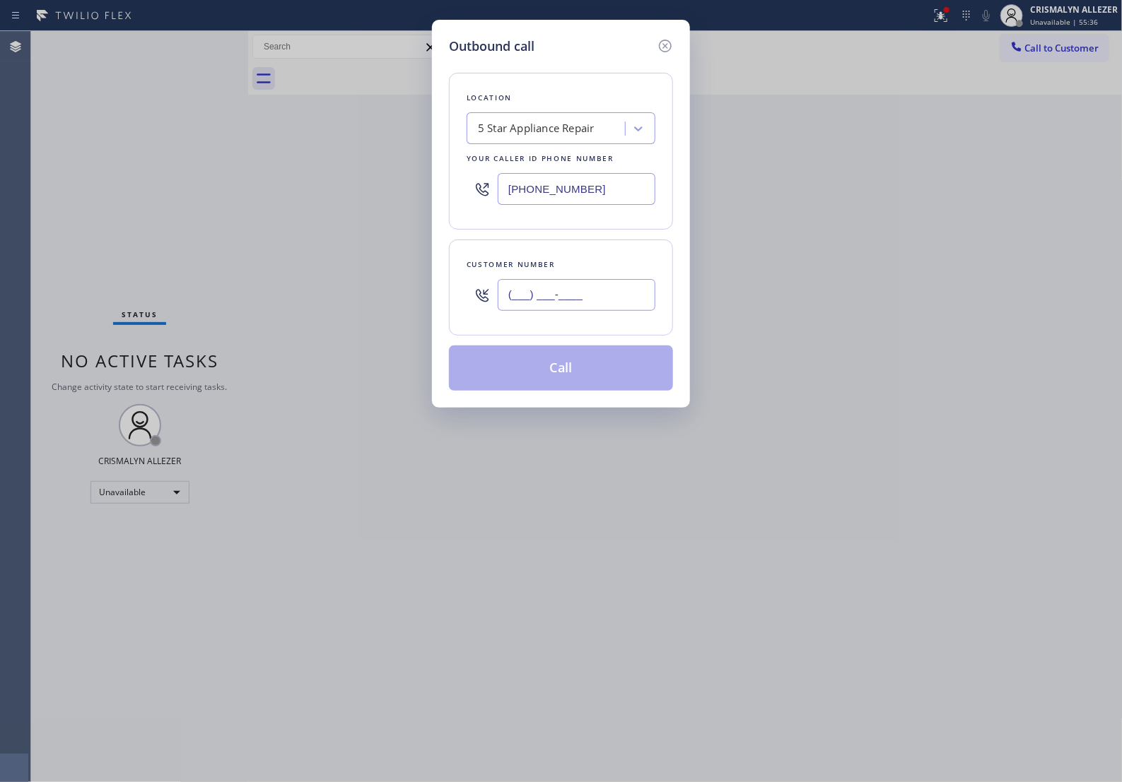
paste input "323) 839-6682"
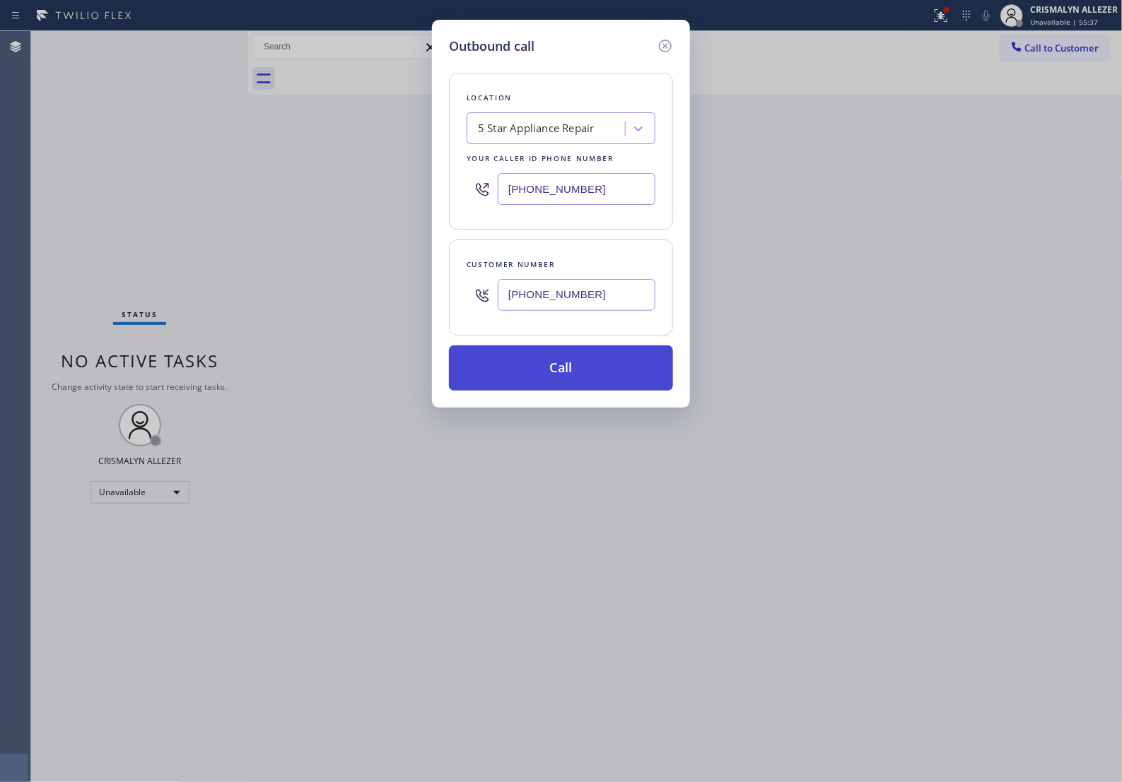
type input "[PHONE_NUMBER]"
click at [570, 384] on button "Call" at bounding box center [561, 368] width 224 height 45
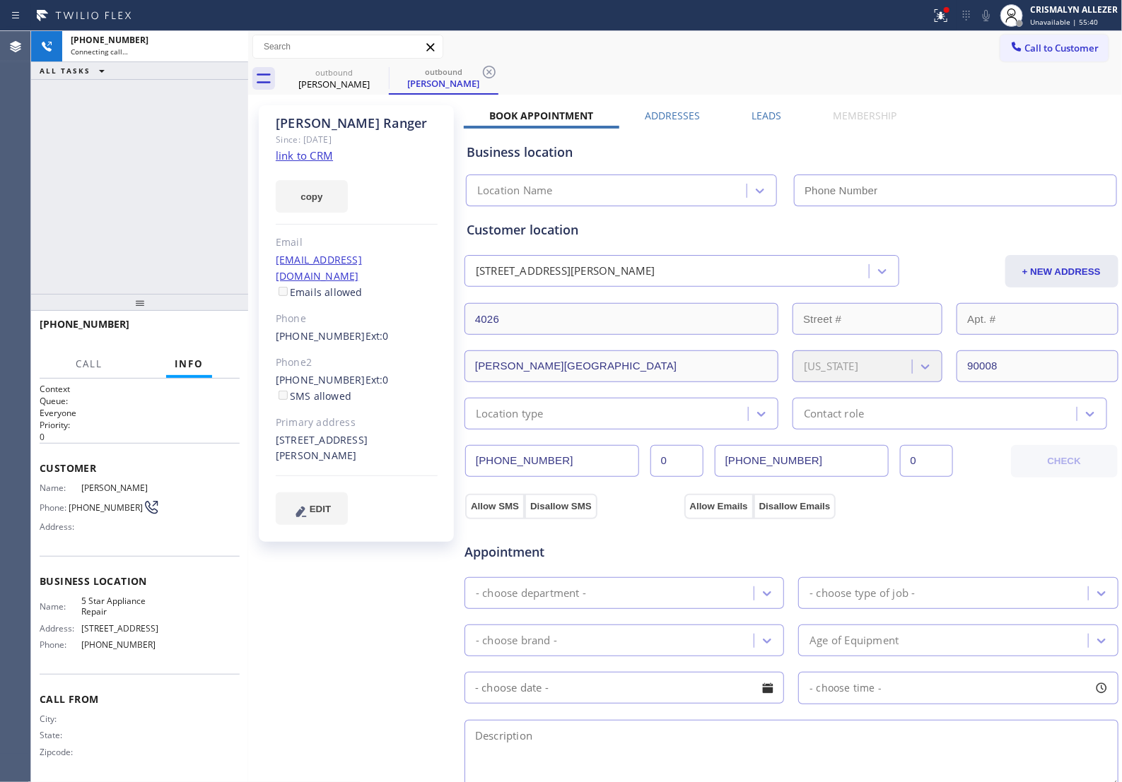
click at [307, 156] on link "link to CRM" at bounding box center [304, 155] width 57 height 14
type input "[PHONE_NUMBER]"
click at [196, 326] on span "HANG UP" at bounding box center [206, 331] width 43 height 10
click at [198, 332] on span "COMPLETE" at bounding box center [203, 331] width 49 height 10
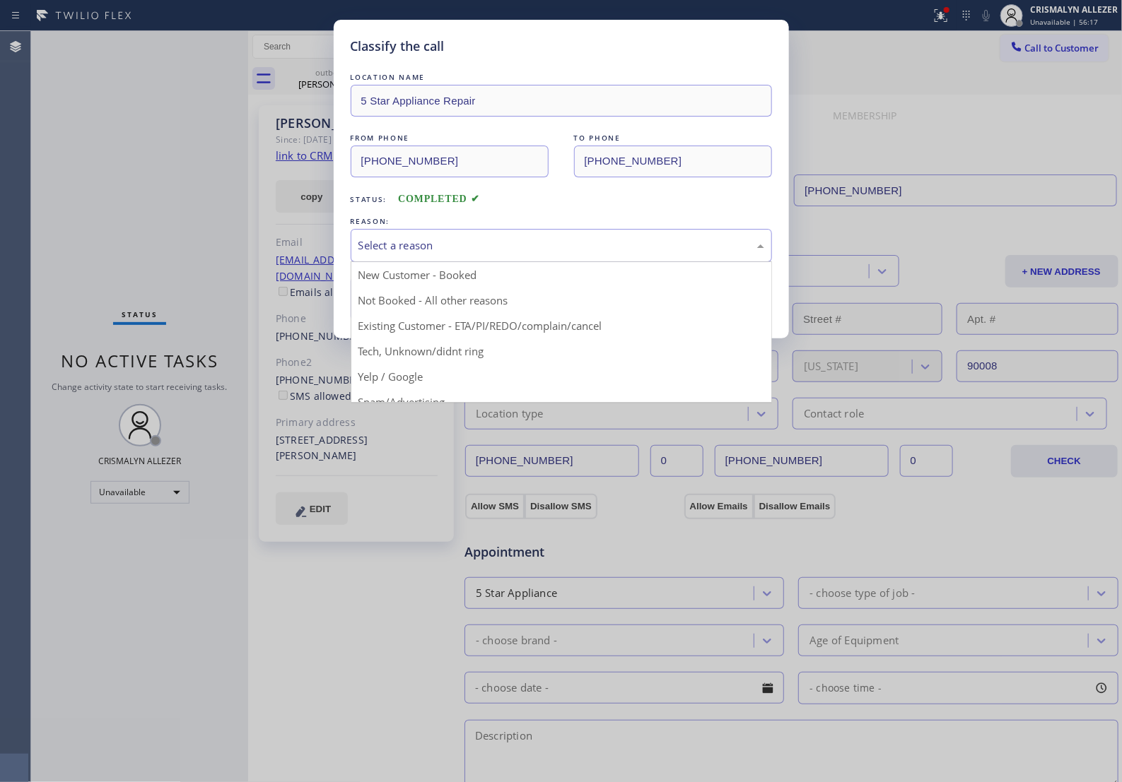
click at [553, 254] on div "Select a reason" at bounding box center [561, 245] width 406 height 16
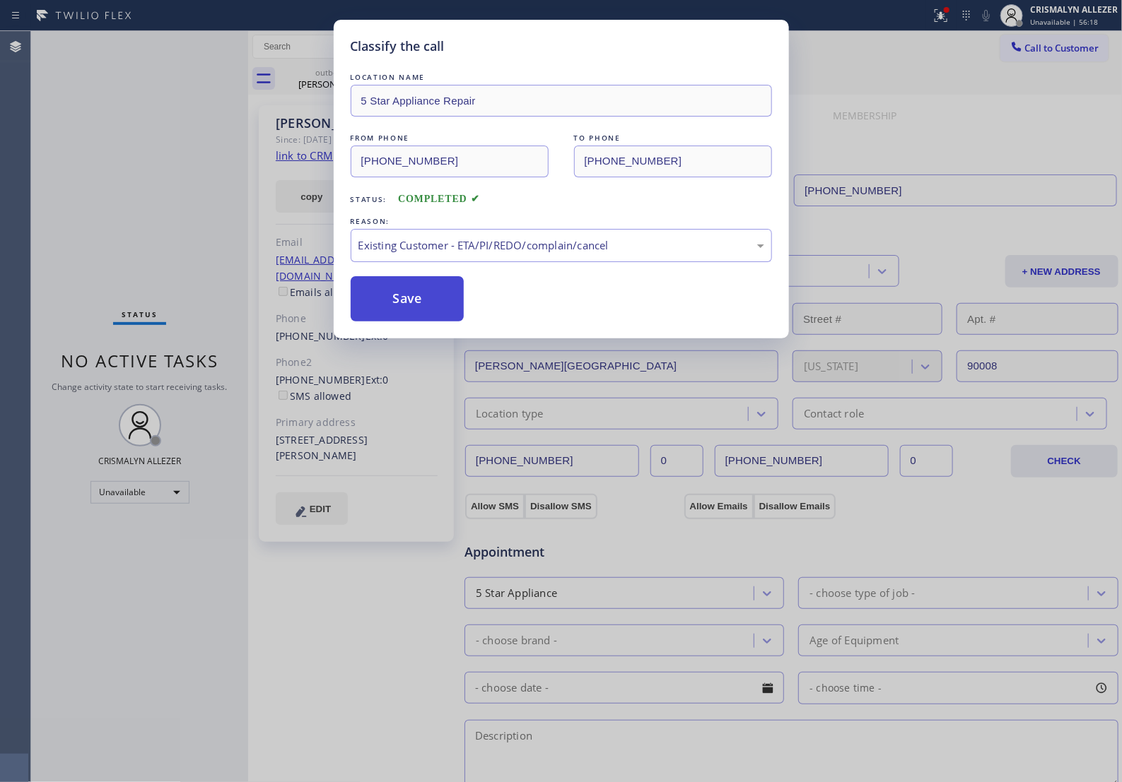
click at [369, 322] on button "Save" at bounding box center [408, 298] width 114 height 45
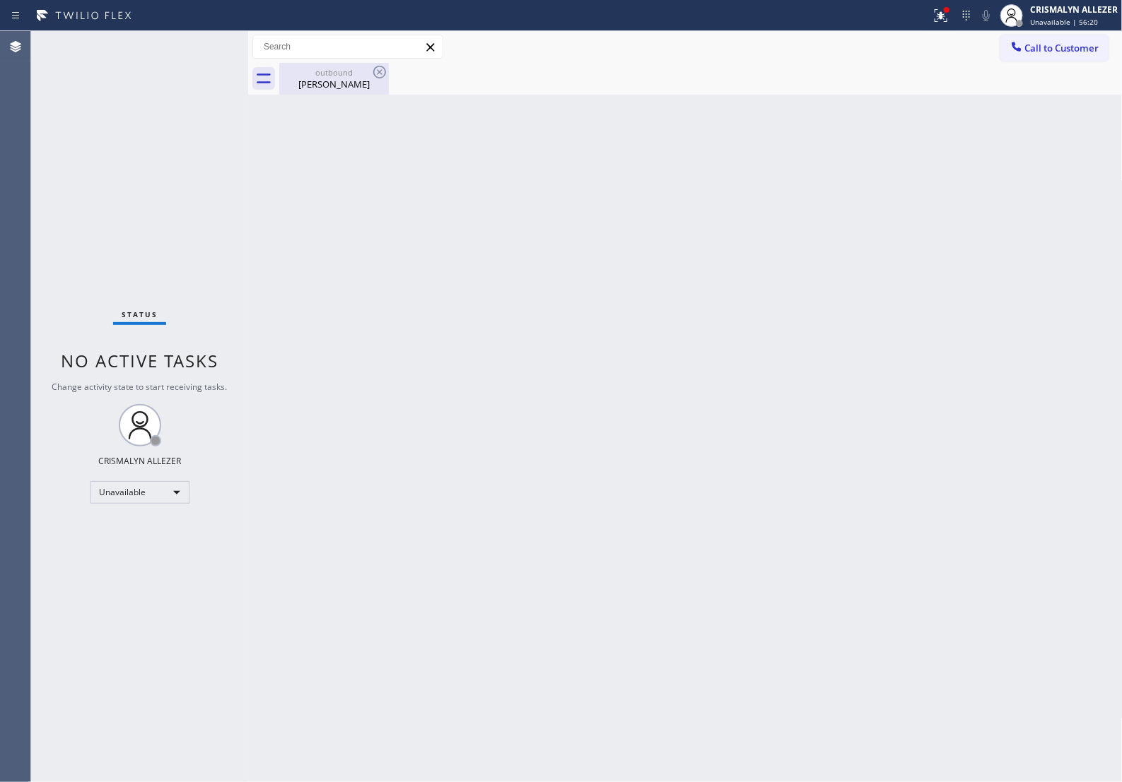
drag, startPoint x: 329, startPoint y: 86, endPoint x: 373, endPoint y: 81, distance: 44.1
click at [334, 88] on div "Marc Ranger" at bounding box center [334, 84] width 107 height 13
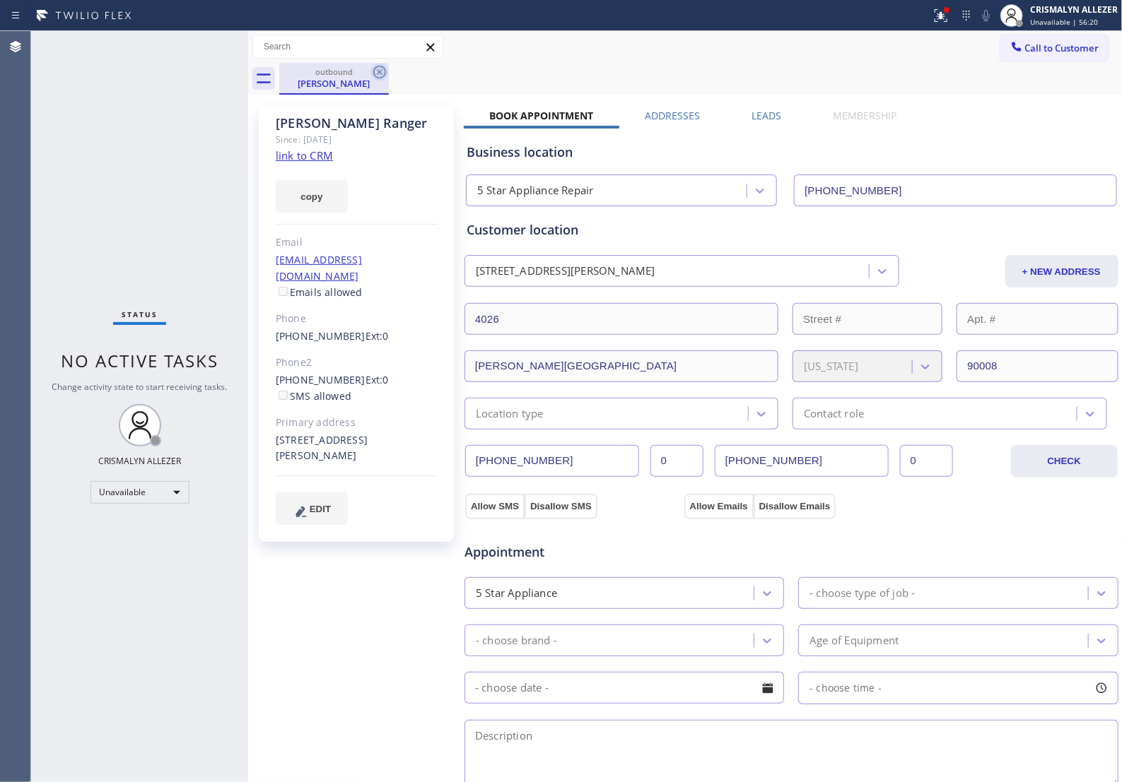
click at [379, 71] on icon at bounding box center [379, 72] width 13 height 13
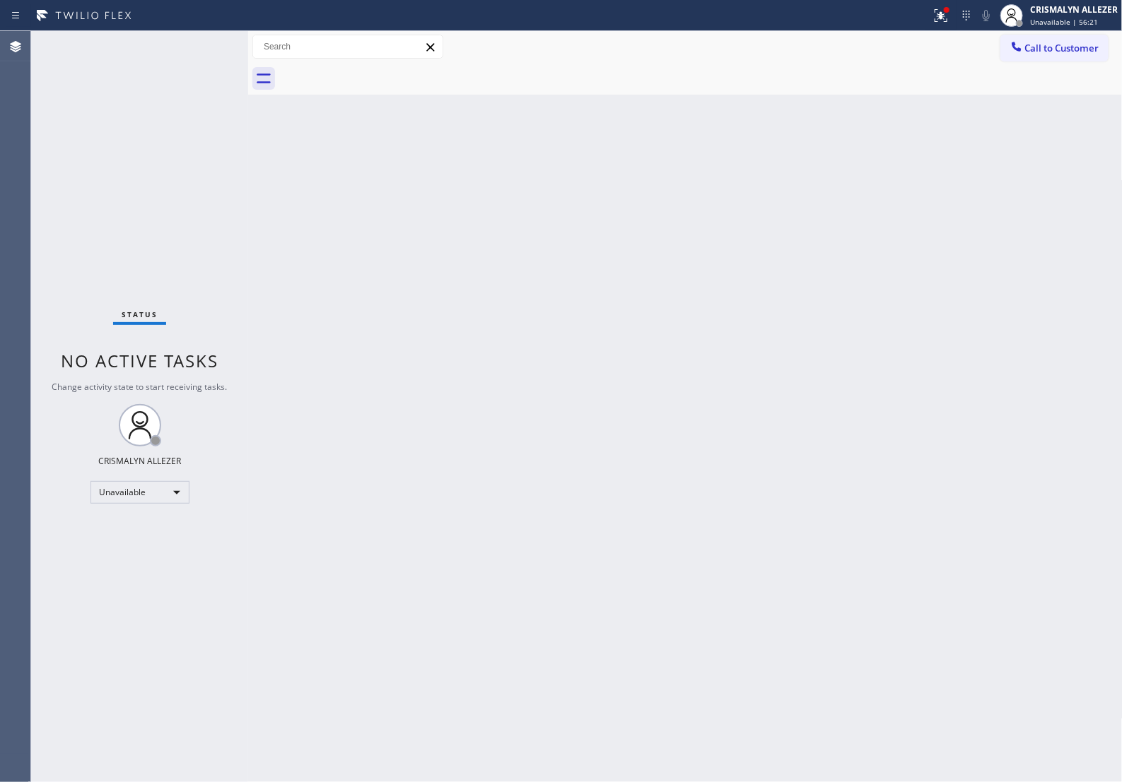
click at [1056, 57] on button "Call to Customer" at bounding box center [1054, 48] width 108 height 27
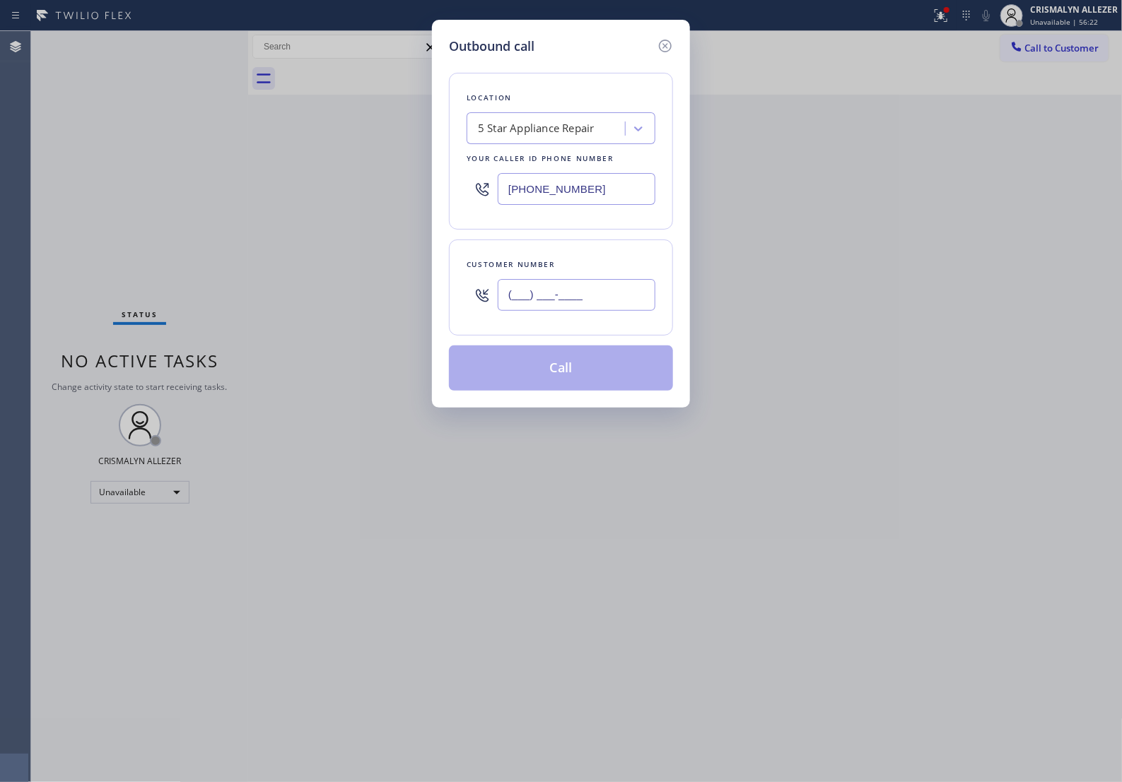
click at [623, 311] on input "(___) ___-____" at bounding box center [577, 295] width 158 height 32
paste input "310) 946-9002"
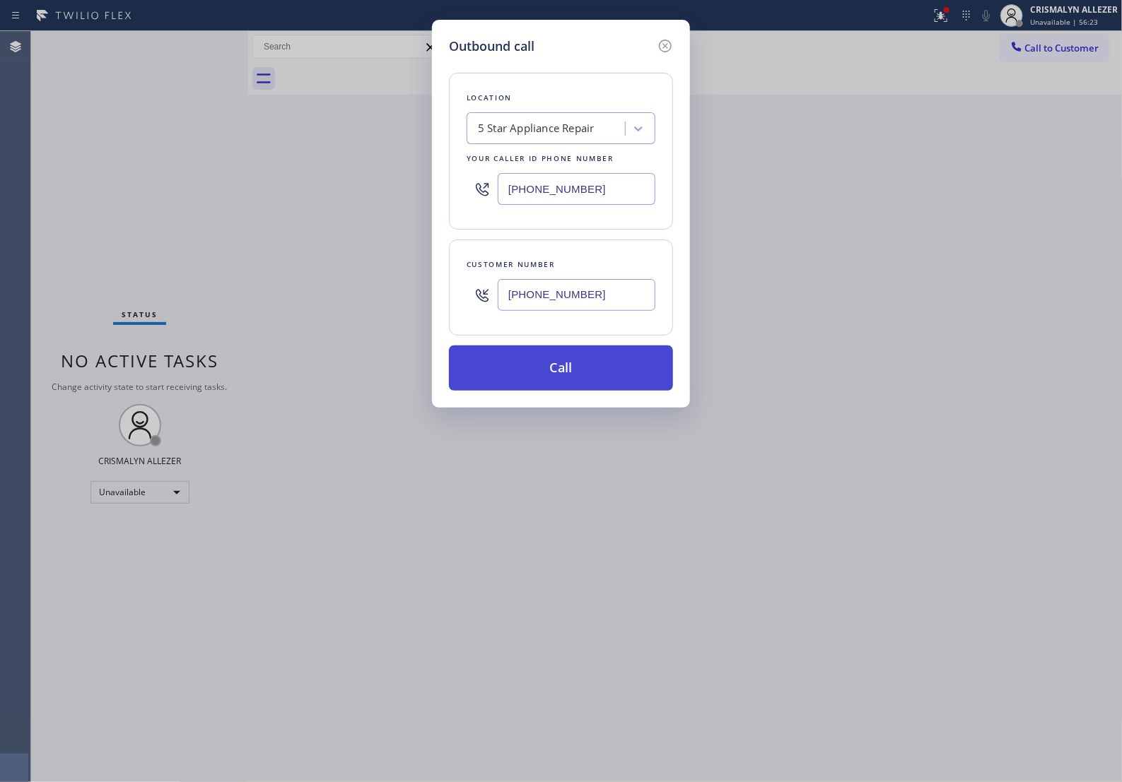
type input "[PHONE_NUMBER]"
click at [589, 379] on button "Call" at bounding box center [561, 368] width 224 height 45
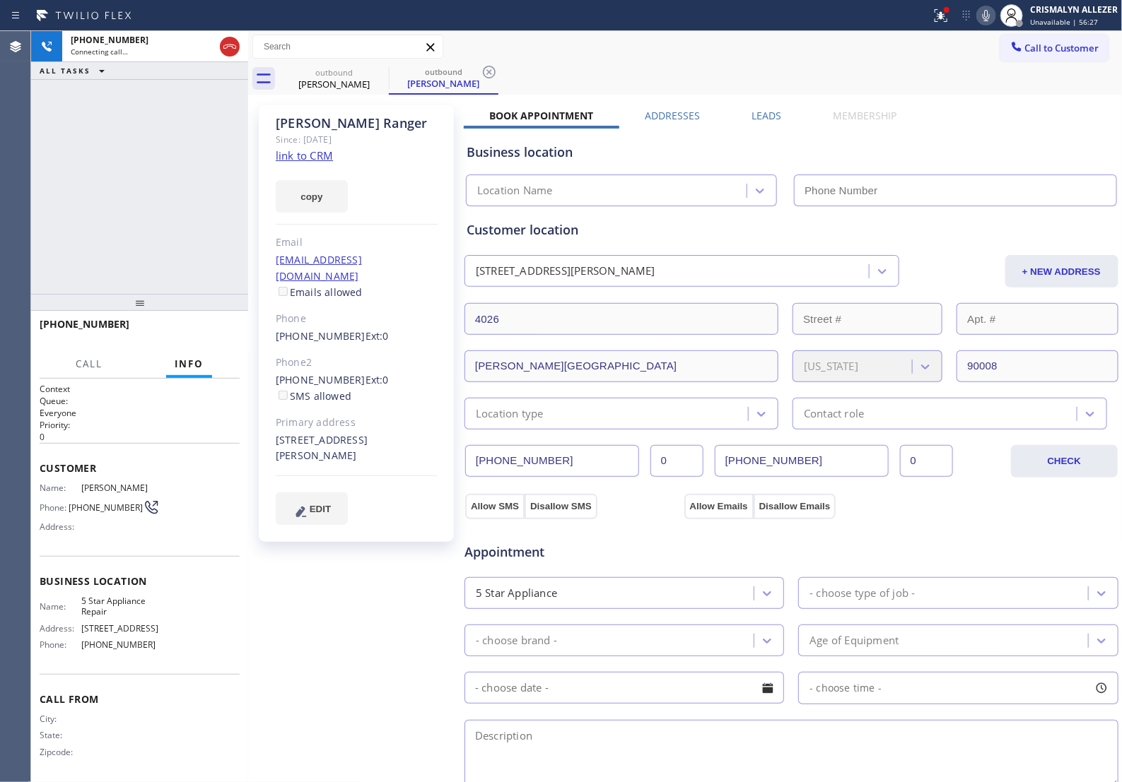
type input "[PHONE_NUMBER]"
click at [200, 332] on span "HANG UP" at bounding box center [206, 331] width 43 height 10
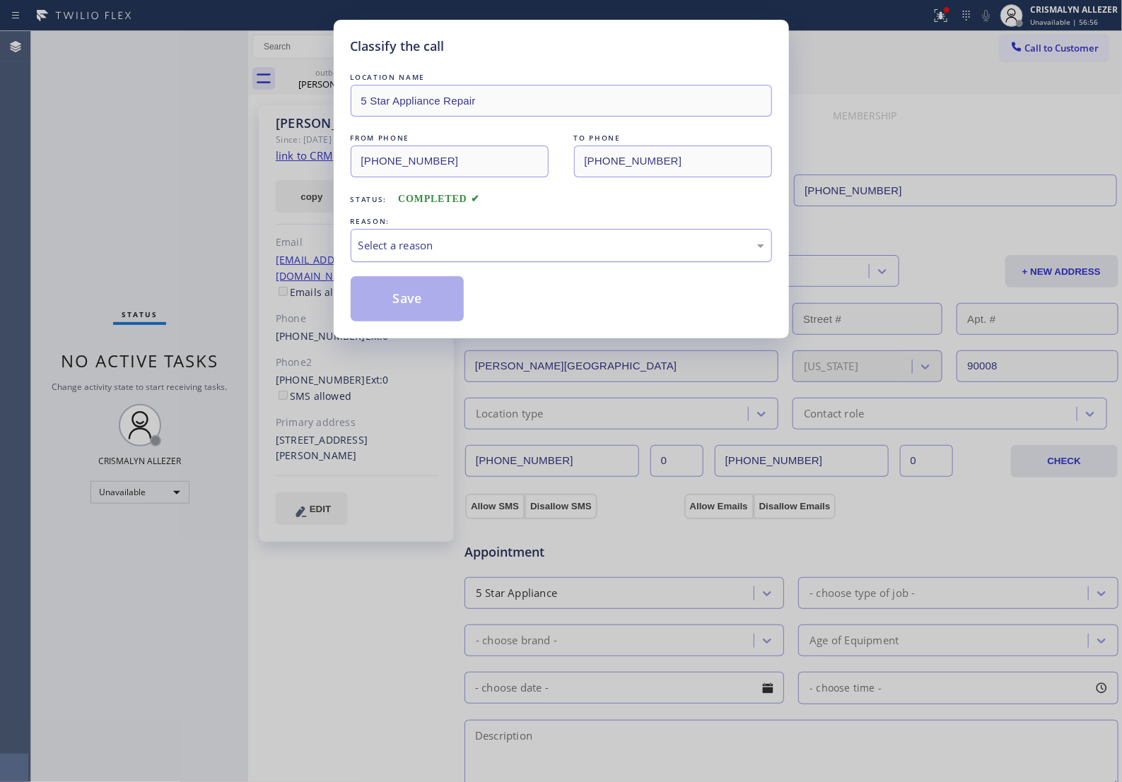
drag, startPoint x: 574, startPoint y: 256, endPoint x: 552, endPoint y: 271, distance: 26.5
click at [574, 254] on div "Select a reason" at bounding box center [561, 245] width 406 height 16
click at [417, 322] on button "Save" at bounding box center [408, 298] width 114 height 45
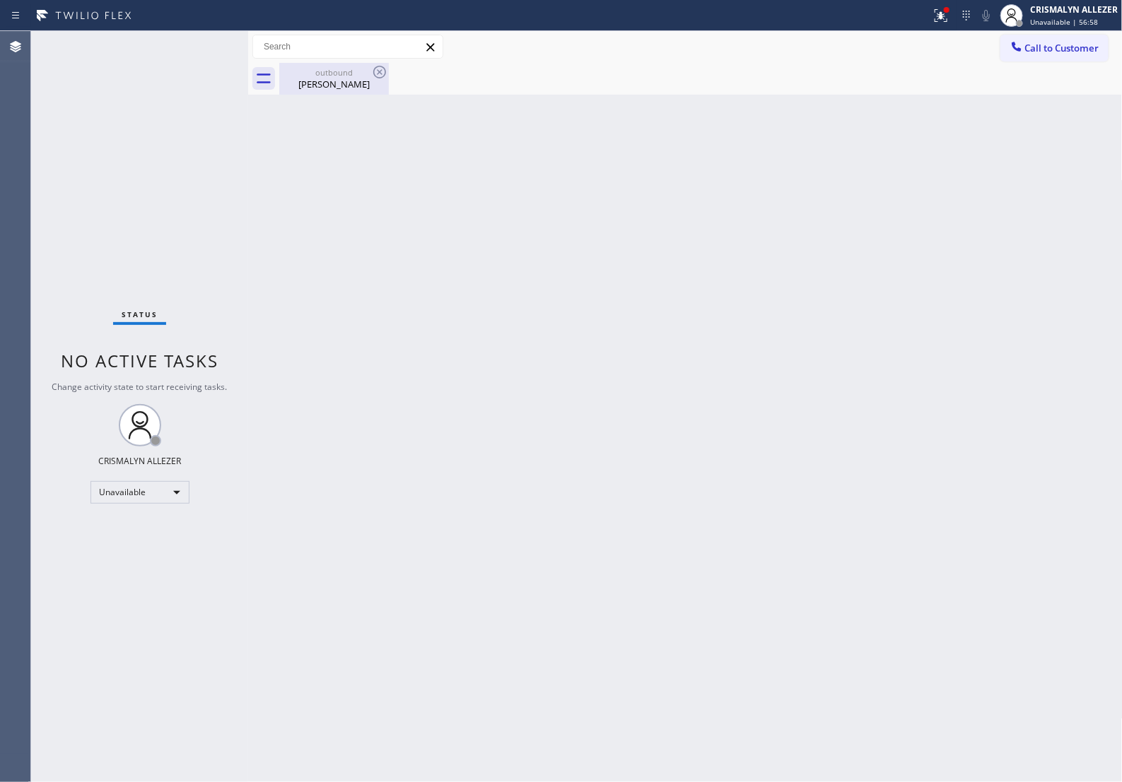
click at [336, 85] on div "Marc Ranger" at bounding box center [334, 84] width 107 height 13
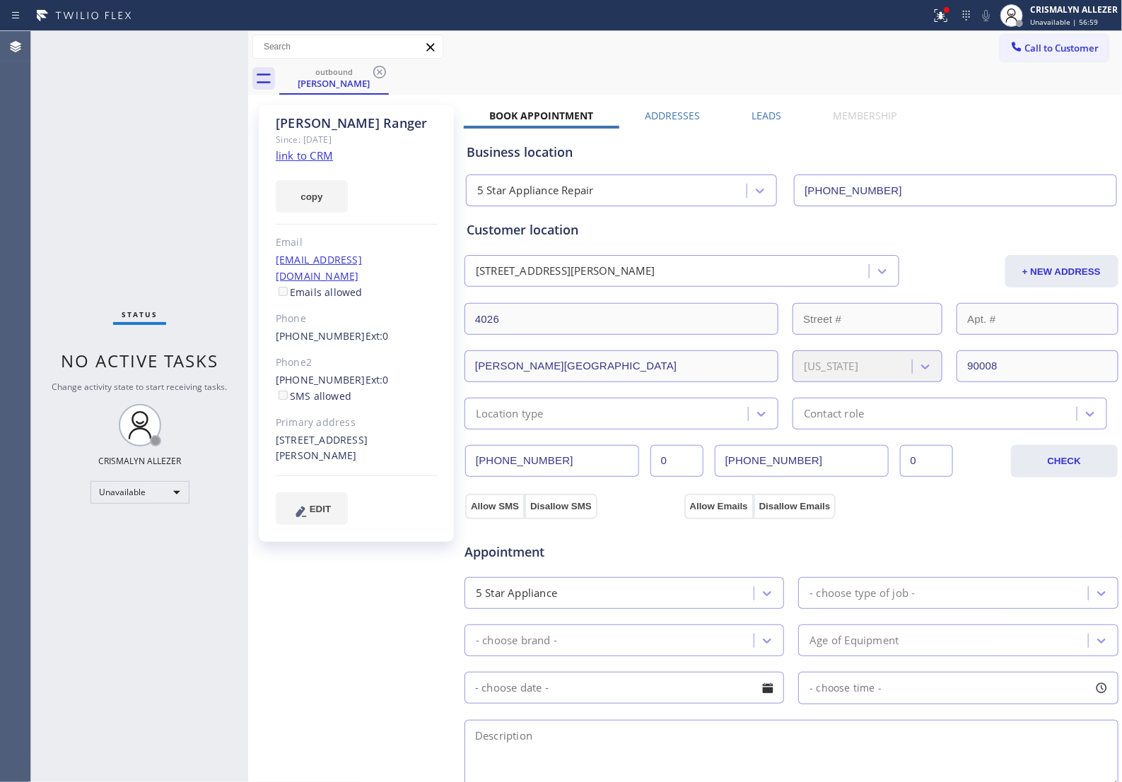
click at [762, 112] on label "Leads" at bounding box center [766, 115] width 30 height 13
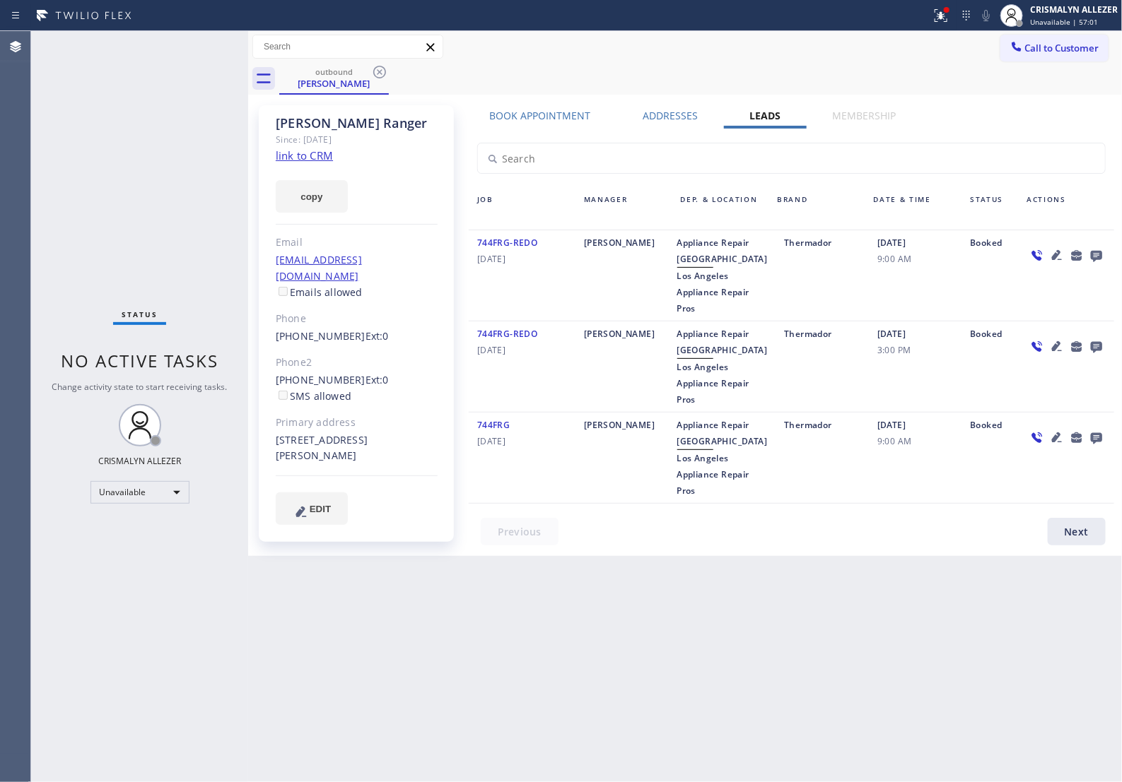
click at [1094, 257] on icon at bounding box center [1095, 256] width 11 height 11
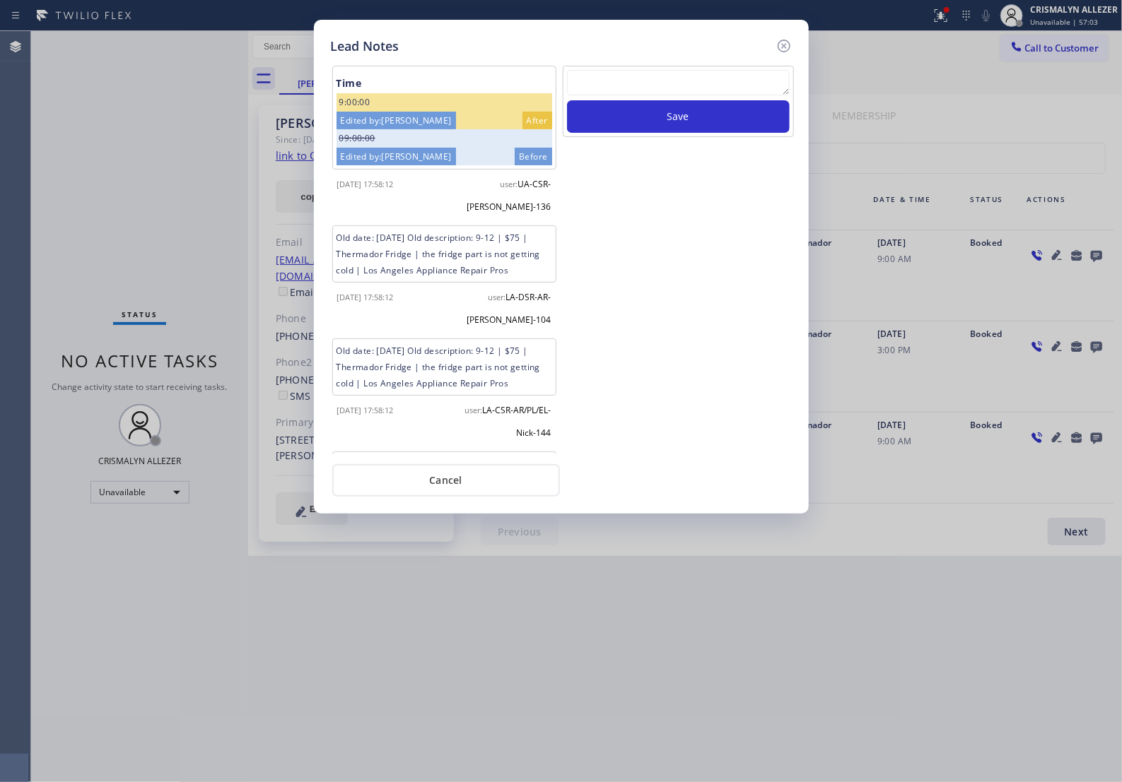
click at [629, 95] on textarea at bounding box center [678, 82] width 223 height 25
paste textarea "no answer | pls xfer if cx calls back"
type textarea "no answer | pls xfer if cx calls back"
click at [665, 125] on button "Save" at bounding box center [678, 116] width 223 height 33
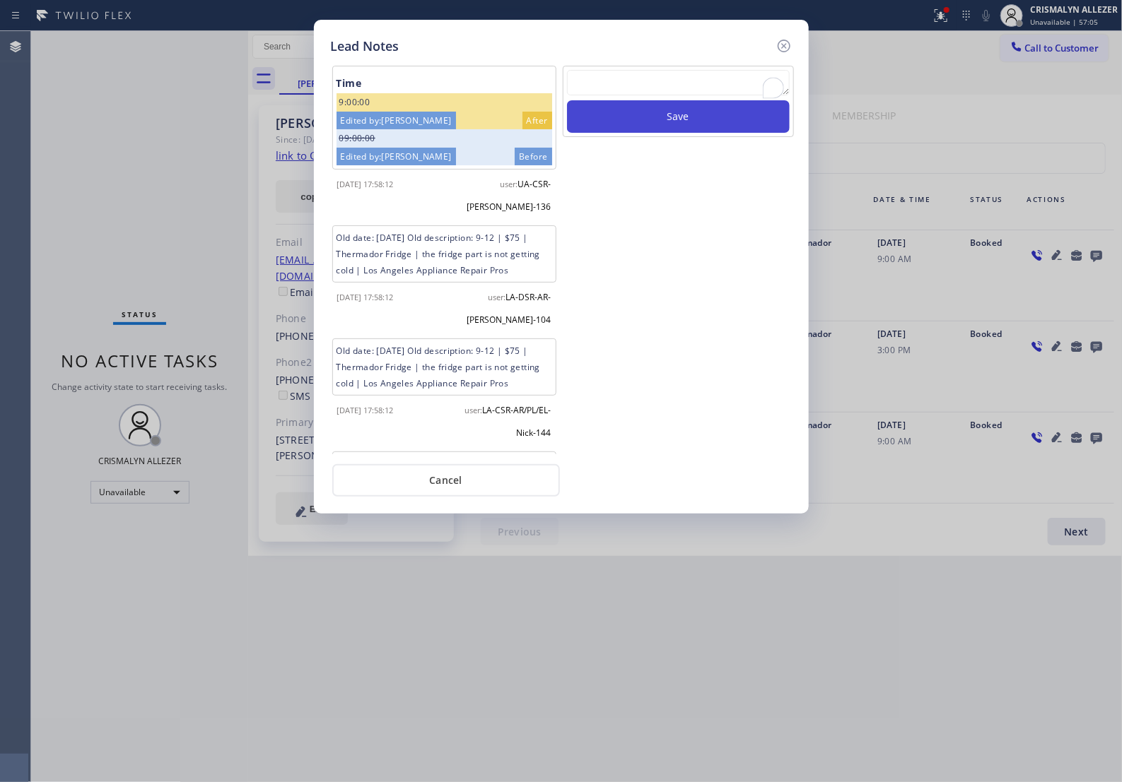
scroll to position [0, 0]
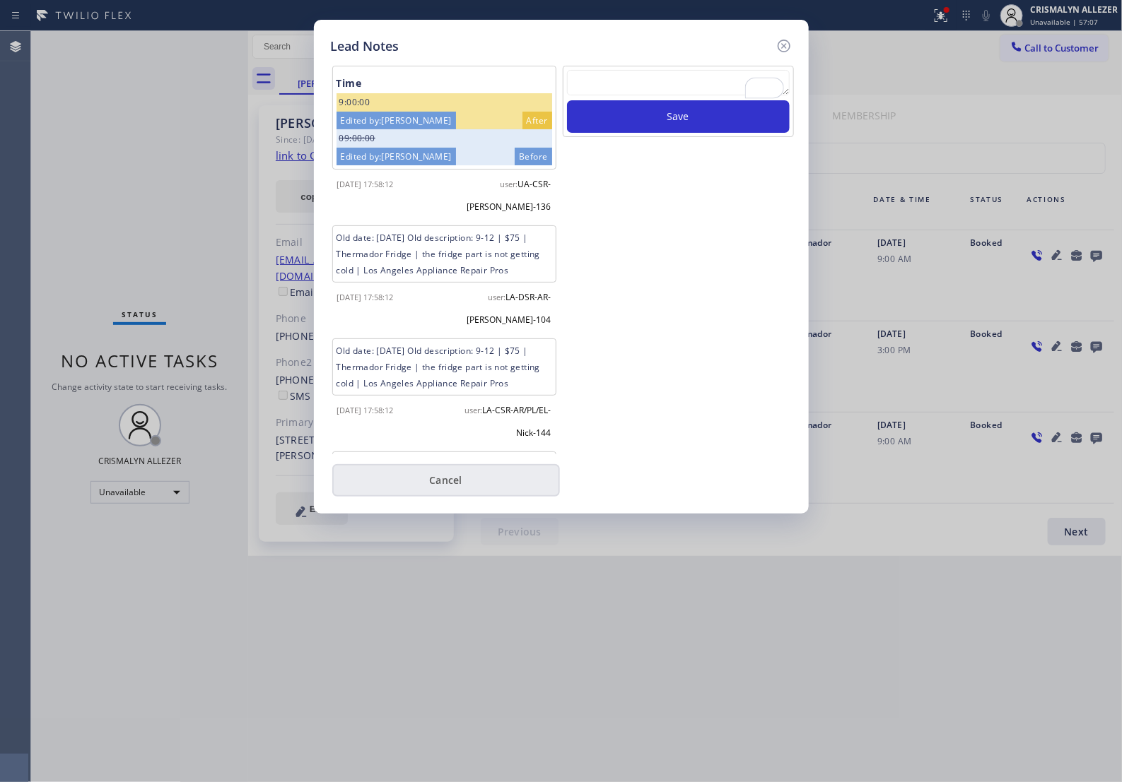
click at [467, 492] on button "Cancel" at bounding box center [446, 480] width 228 height 33
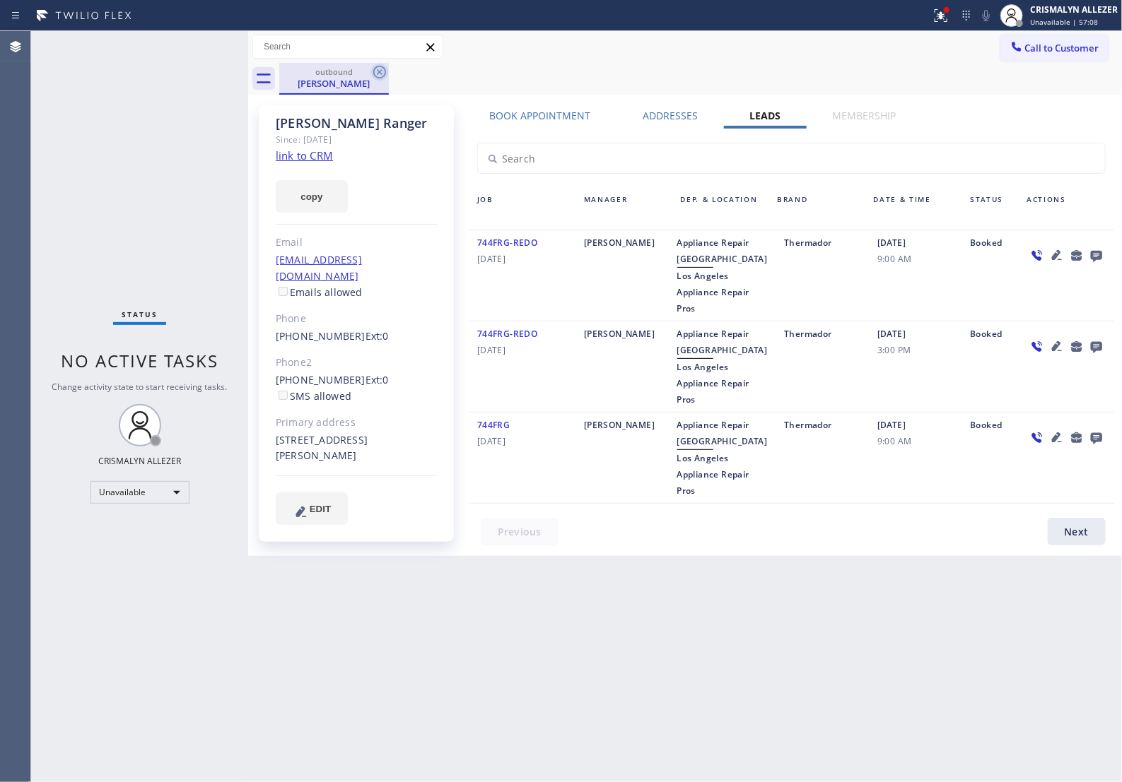
click at [377, 65] on icon at bounding box center [379, 72] width 17 height 17
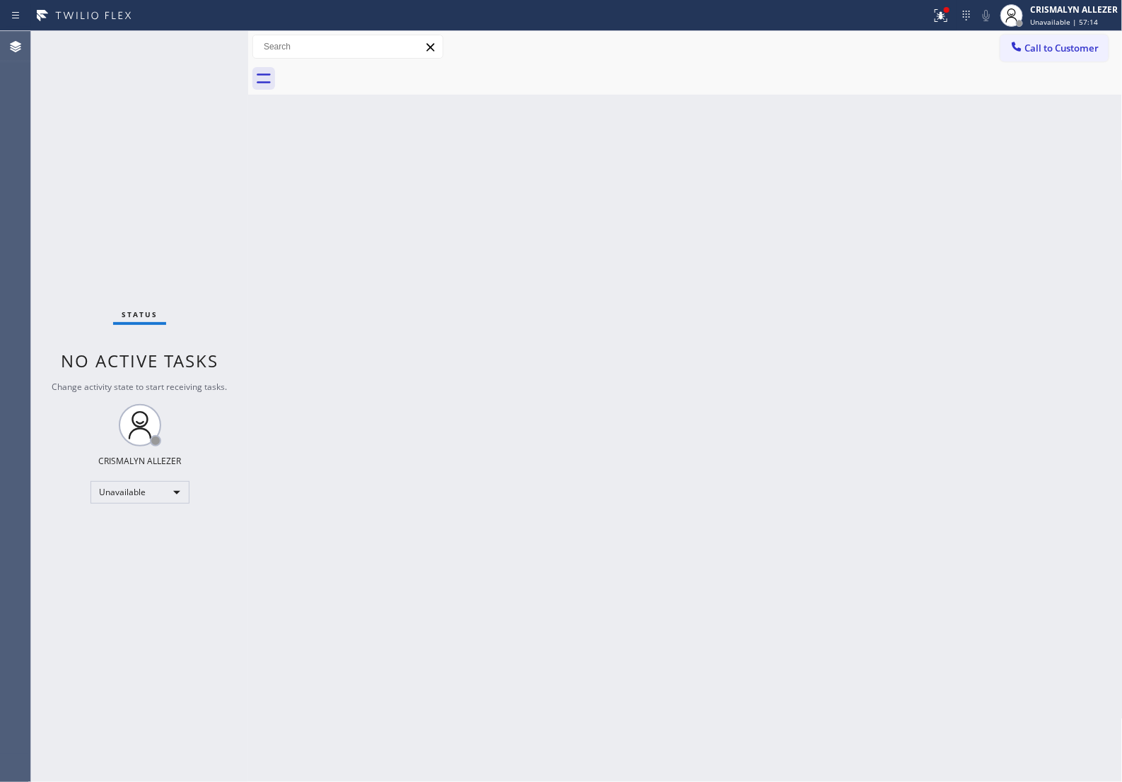
click at [616, 364] on div "Back to Dashboard Change Sender ID Customers Technicians Select a contact Outbo…" at bounding box center [685, 406] width 874 height 751
click at [1030, 46] on span "Call to Customer" at bounding box center [1062, 48] width 74 height 13
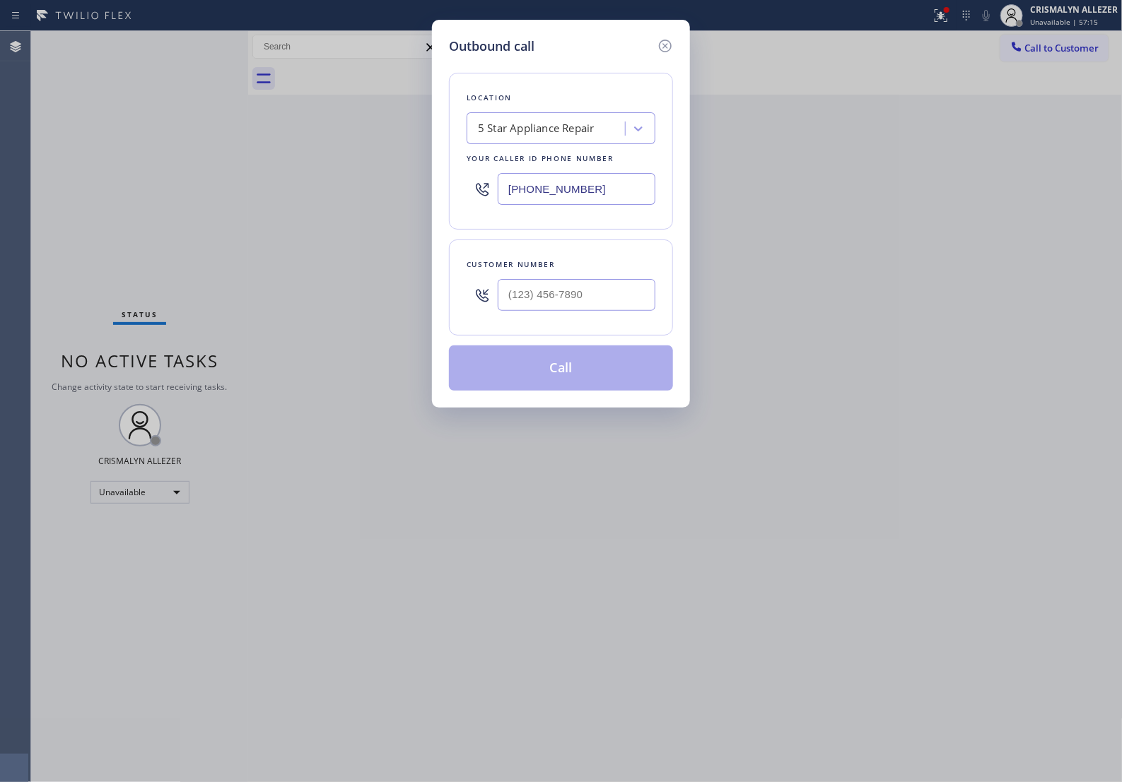
drag, startPoint x: 640, startPoint y: 201, endPoint x: 212, endPoint y: 216, distance: 428.5
click at [235, 213] on div "Outbound call Location 5 Star Appliance Repair Your caller id phone number [PHO…" at bounding box center [561, 391] width 1122 height 782
paste input "___) ___-____"
paste input "text"
type input "(___) ___-____"
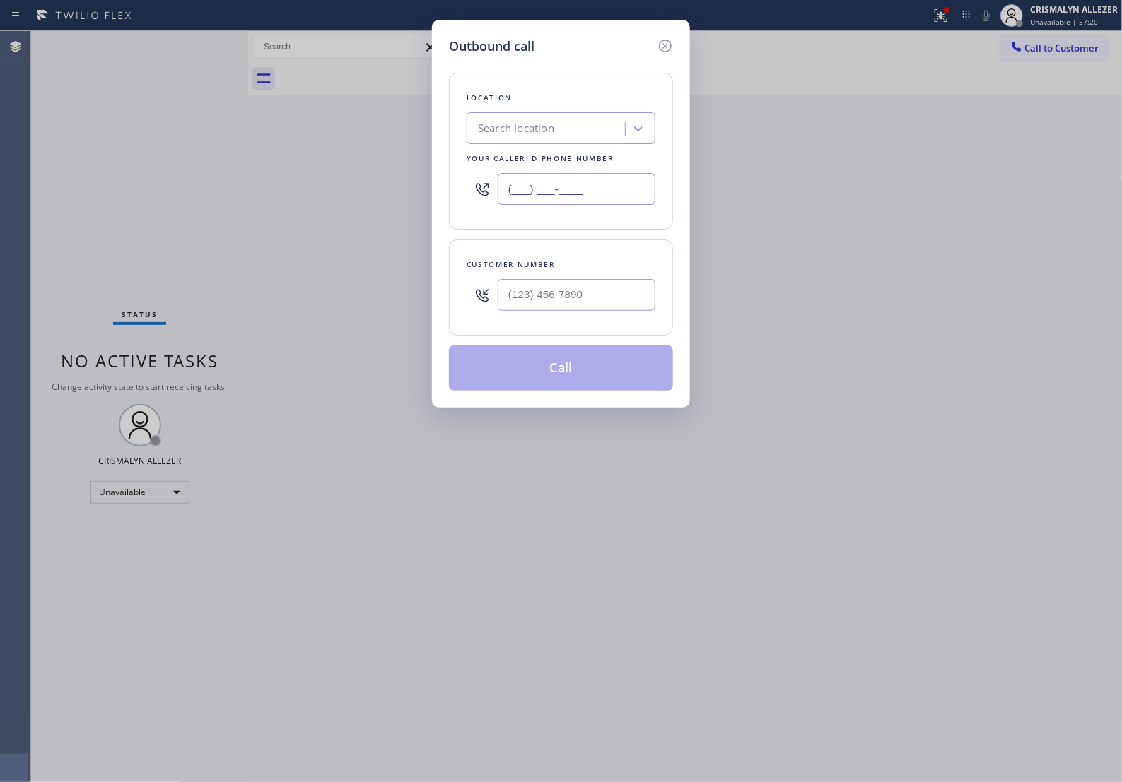
drag, startPoint x: 585, startPoint y: 203, endPoint x: 309, endPoint y: 204, distance: 276.3
click at [309, 204] on div "Outbound call Location Search location Your caller id phone number (___) ___-__…" at bounding box center [561, 391] width 1122 height 782
paste input "424) 365-8015"
type input "[PHONE_NUMBER]"
click at [577, 311] on input "(___) ___-____" at bounding box center [577, 295] width 158 height 32
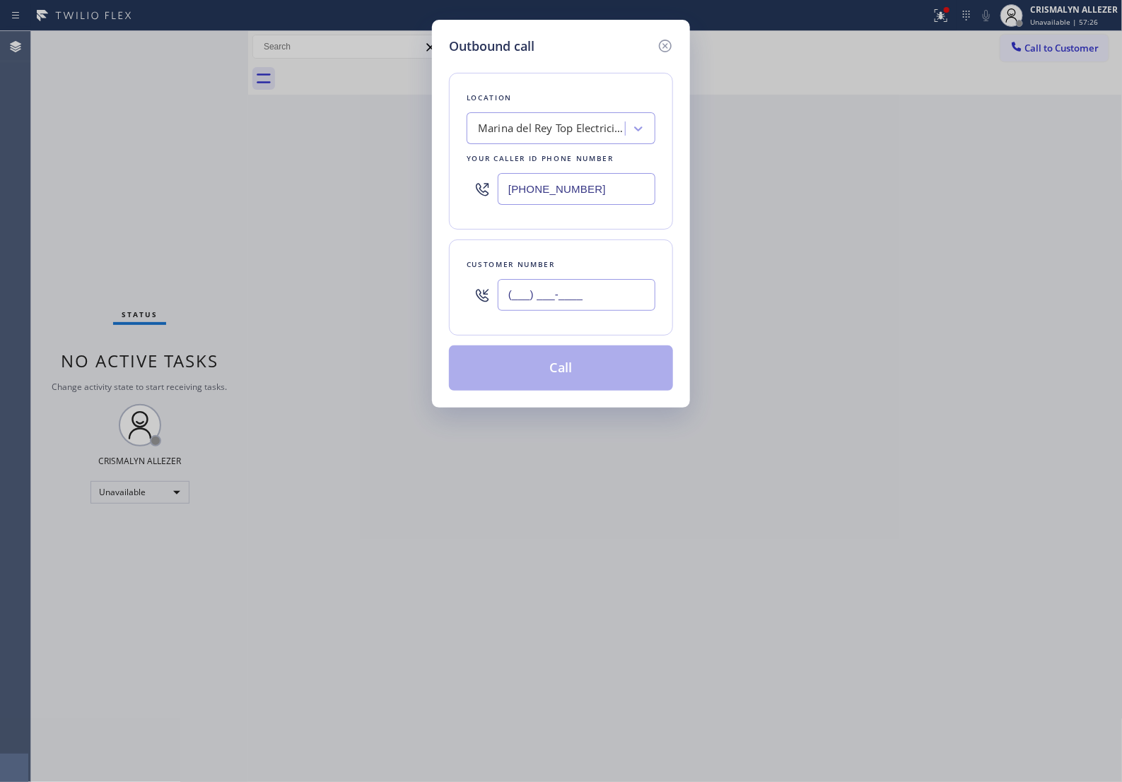
paste input "805) 377-4792"
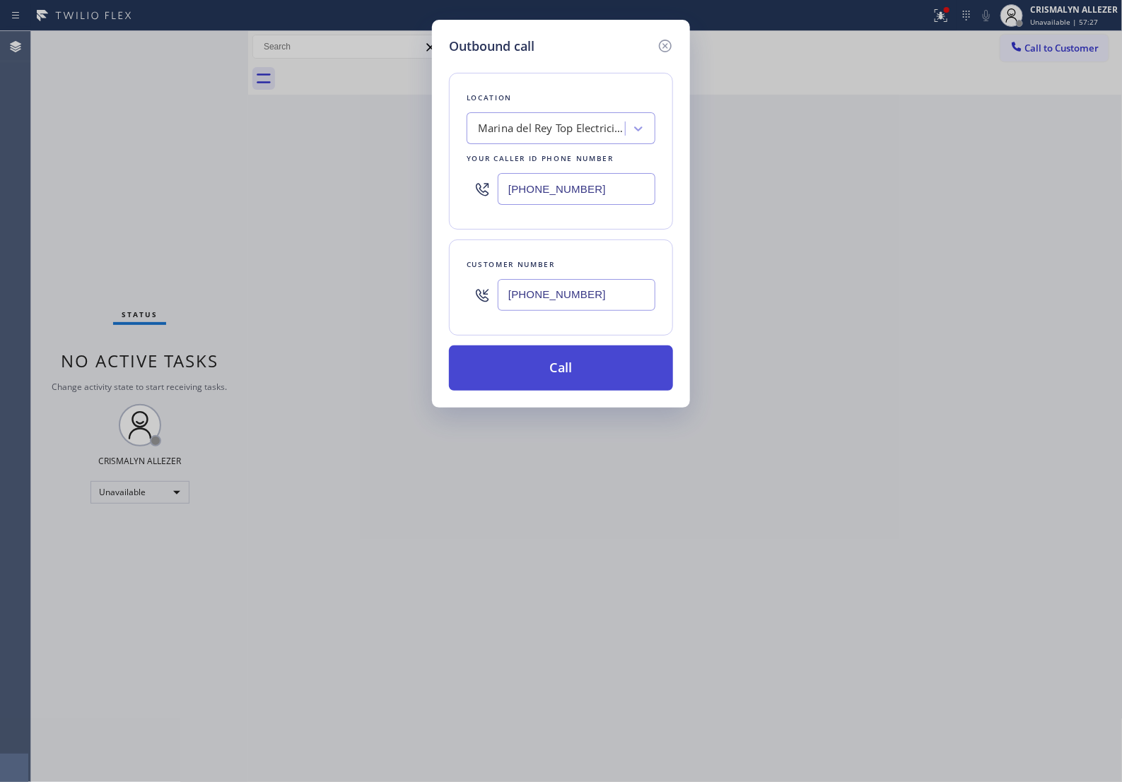
type input "[PHONE_NUMBER]"
click at [577, 378] on button "Call" at bounding box center [561, 368] width 224 height 45
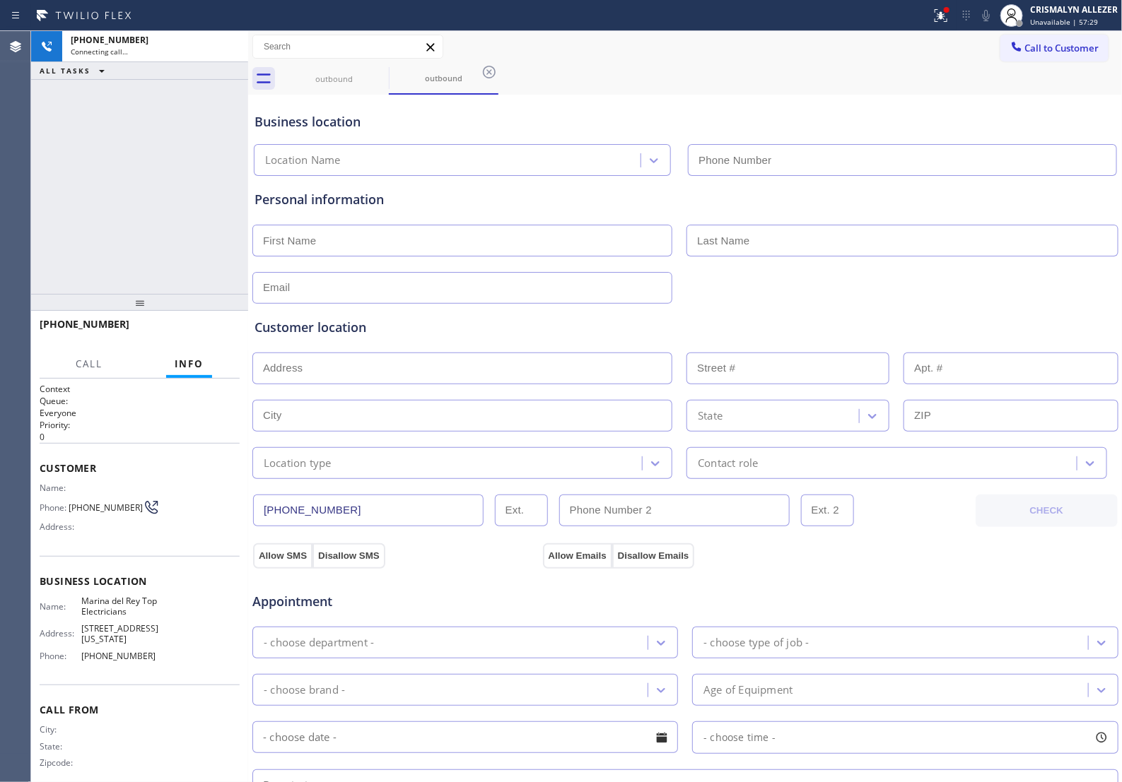
type input "[PHONE_NUMBER]"
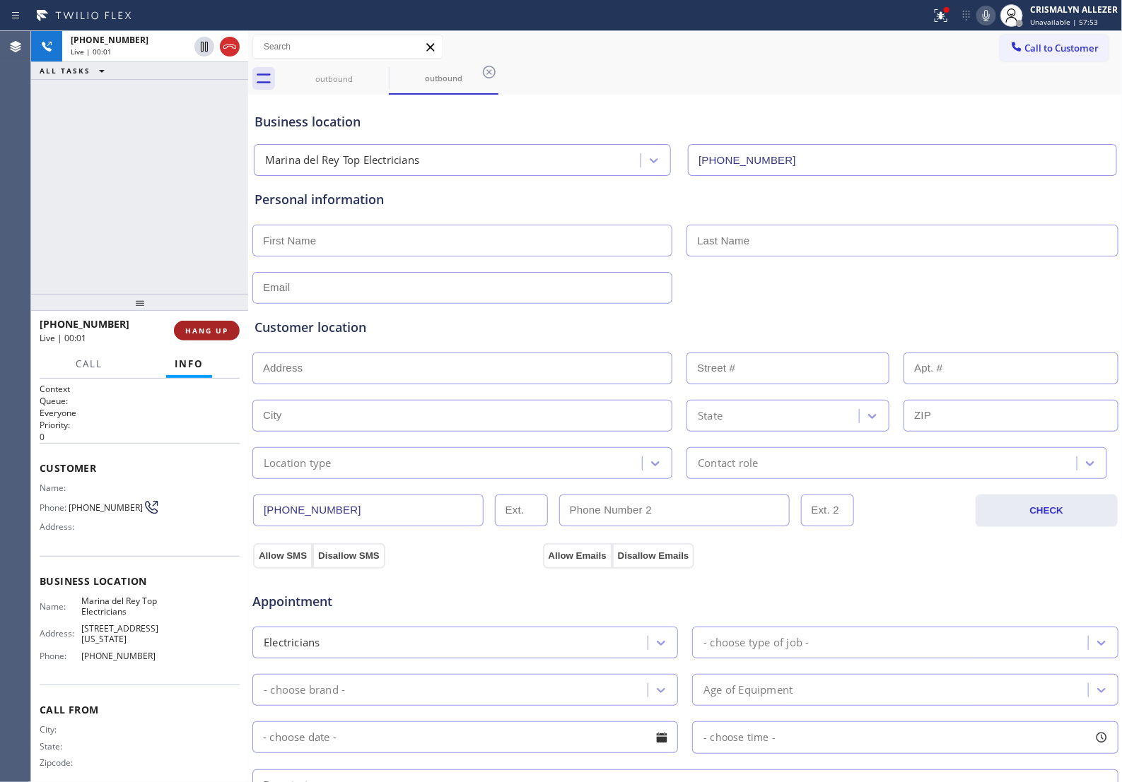
click at [201, 337] on button "HANG UP" at bounding box center [207, 331] width 66 height 20
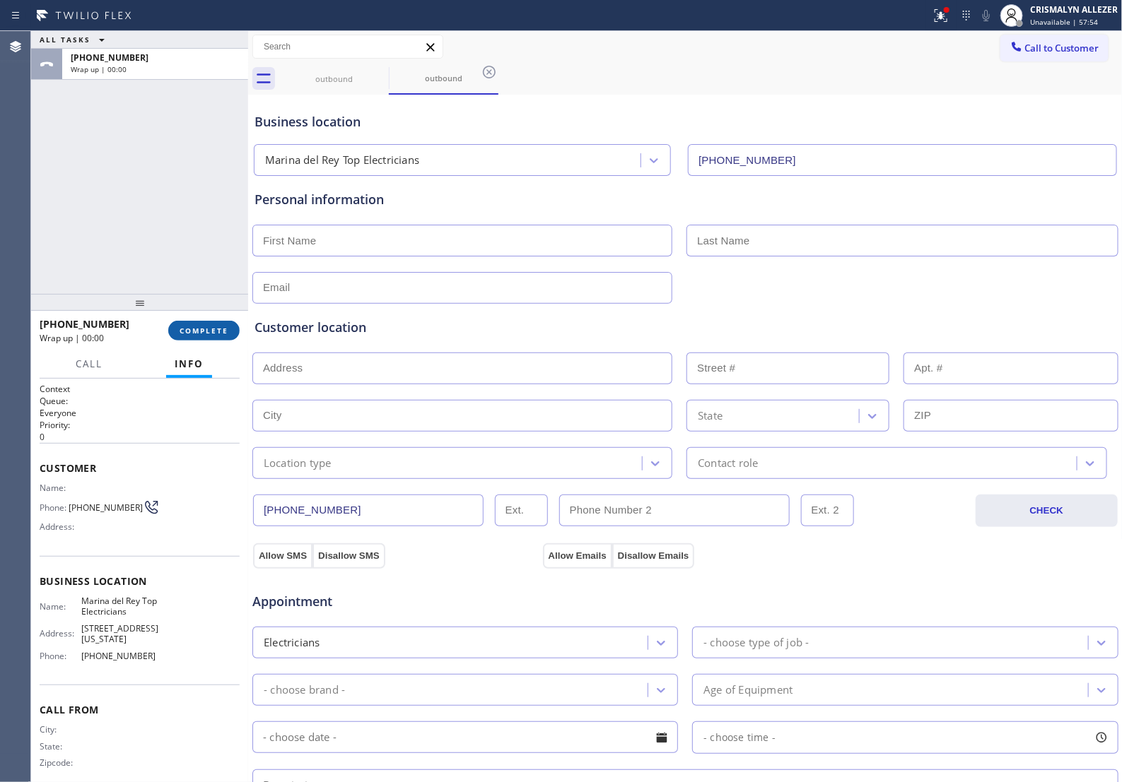
click at [201, 337] on button "COMPLETE" at bounding box center [203, 331] width 71 height 20
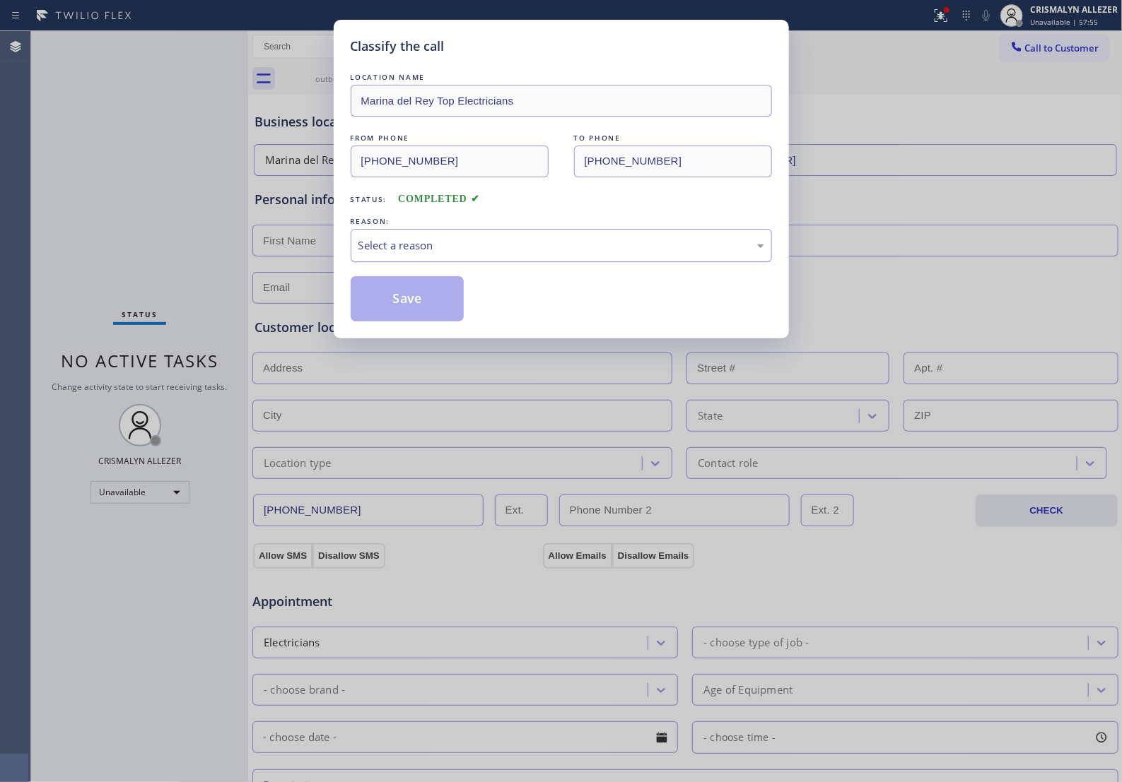
click at [541, 254] on div "Select a reason" at bounding box center [561, 245] width 406 height 16
click at [394, 322] on button "Save" at bounding box center [408, 298] width 114 height 45
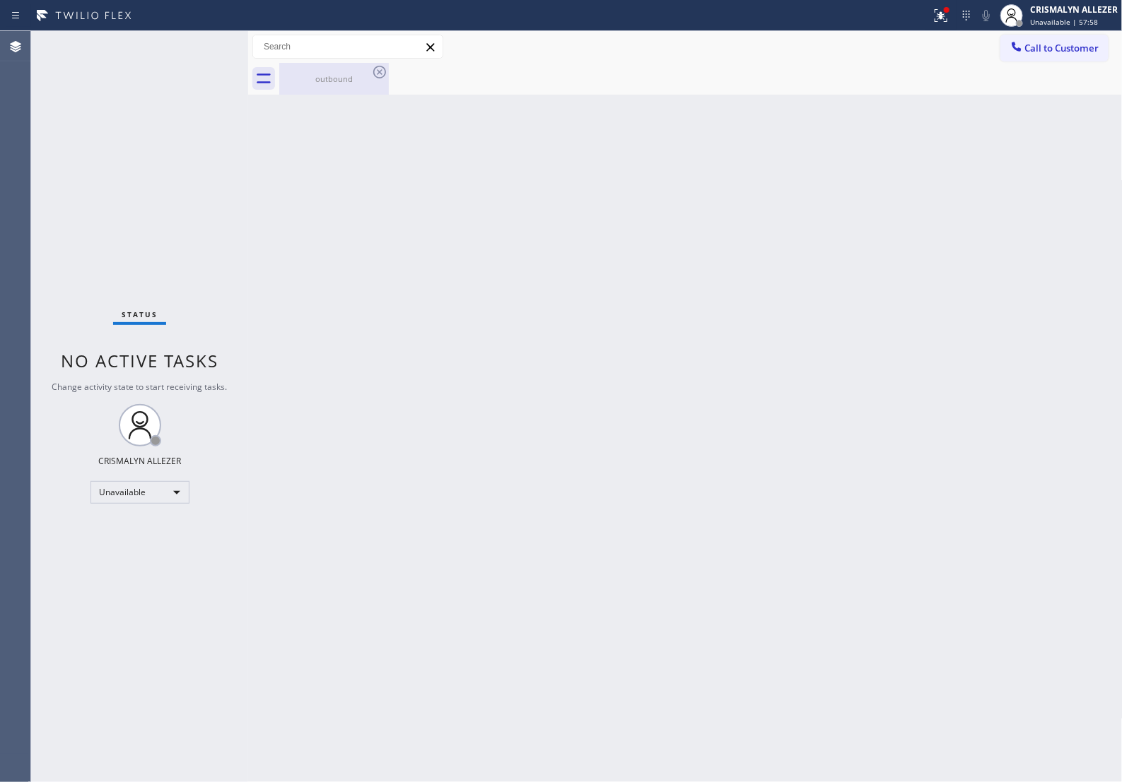
click at [377, 85] on div "outbound" at bounding box center [334, 79] width 107 height 32
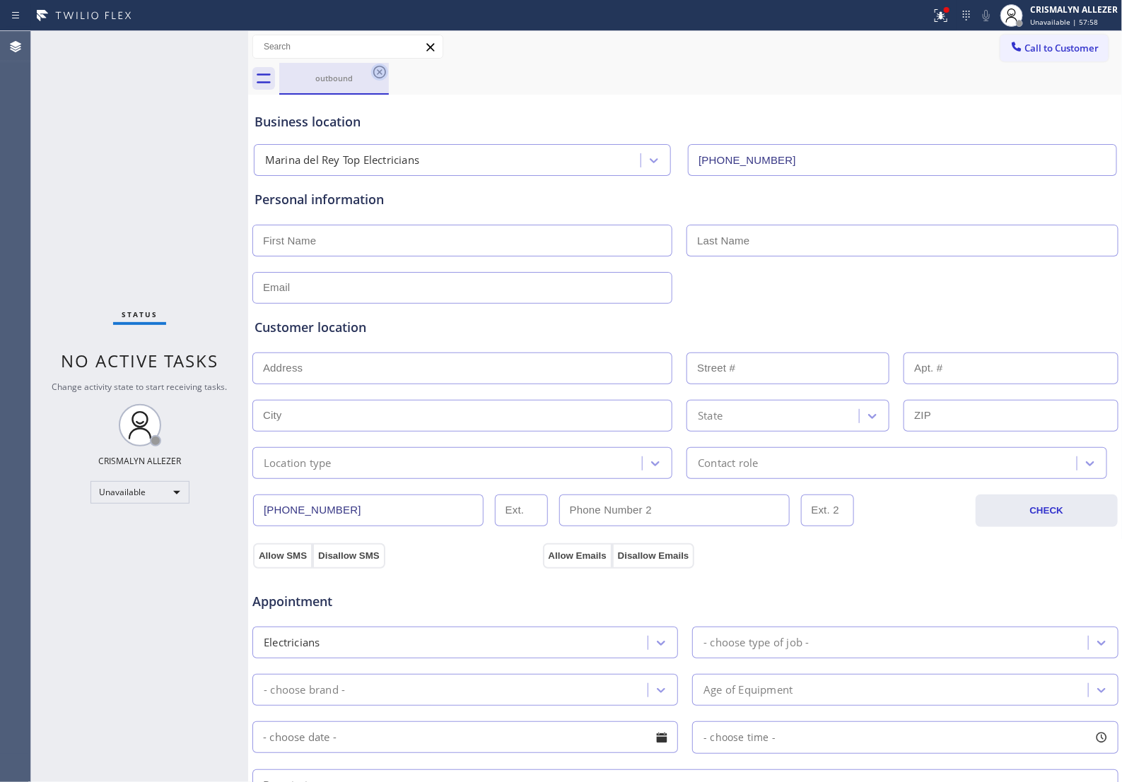
click at [377, 71] on icon at bounding box center [379, 72] width 17 height 17
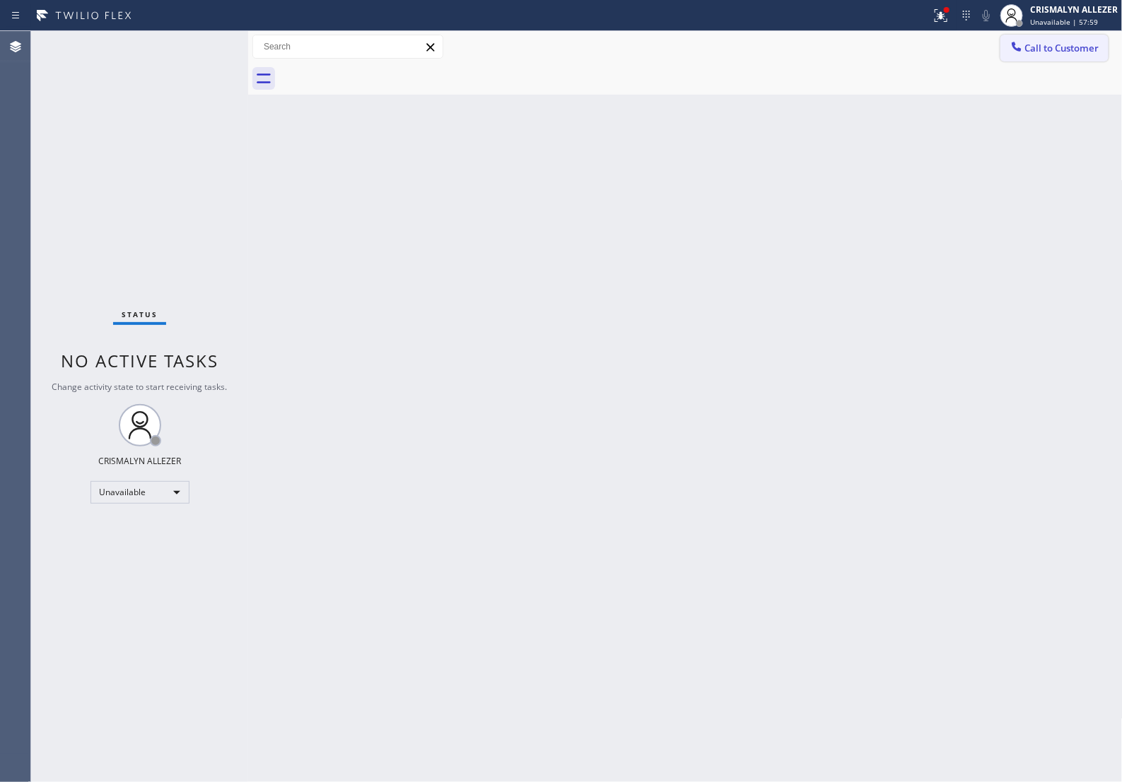
click at [1037, 54] on span "Call to Customer" at bounding box center [1062, 48] width 74 height 13
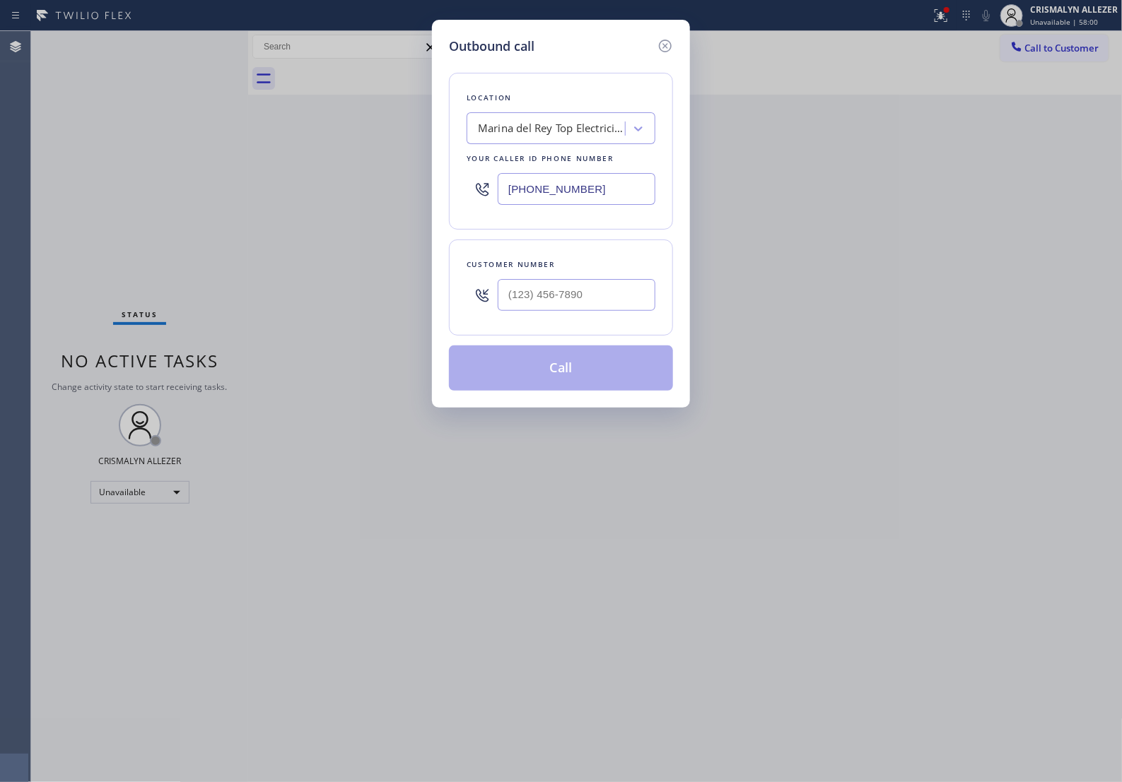
drag, startPoint x: 619, startPoint y: 200, endPoint x: 150, endPoint y: 246, distance: 471.5
click at [95, 230] on div "Outbound call Location Marina del Rey Top Electricians Your caller id phone num…" at bounding box center [561, 391] width 1122 height 782
paste input "206) 202-1006"
type input "(206) 202-1006"
click at [544, 311] on input "(___) ___-____" at bounding box center [577, 295] width 158 height 32
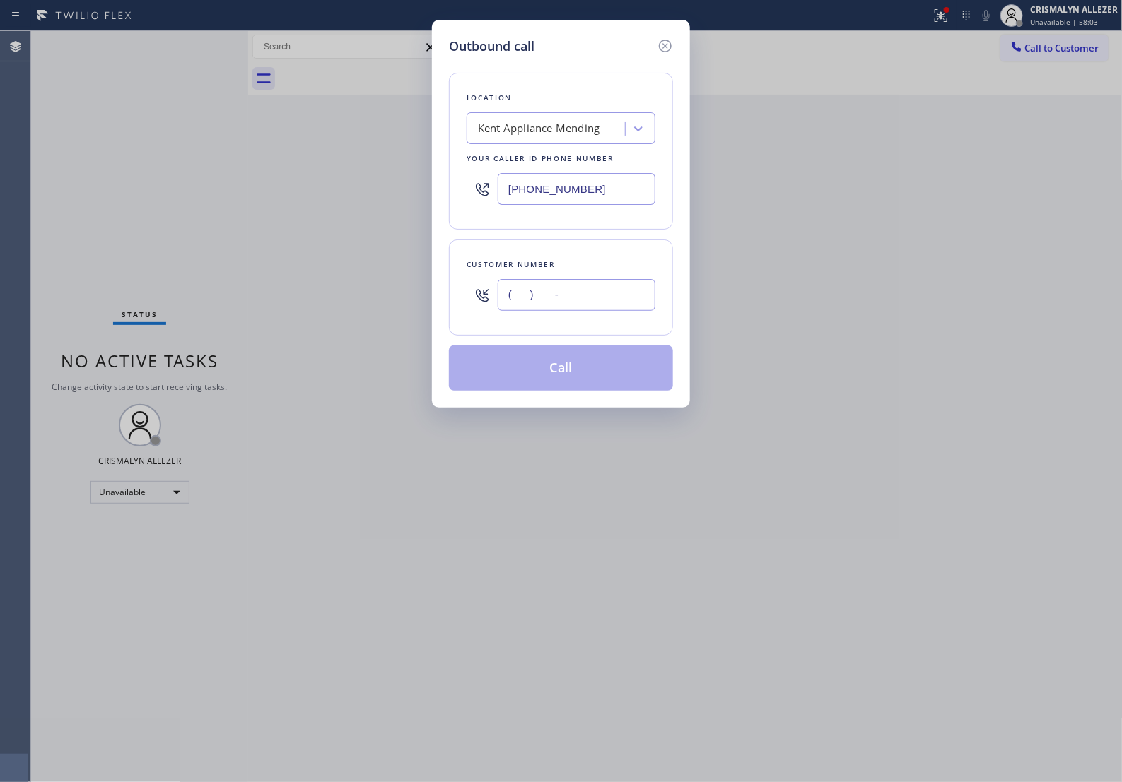
paste input "206) 963-2099"
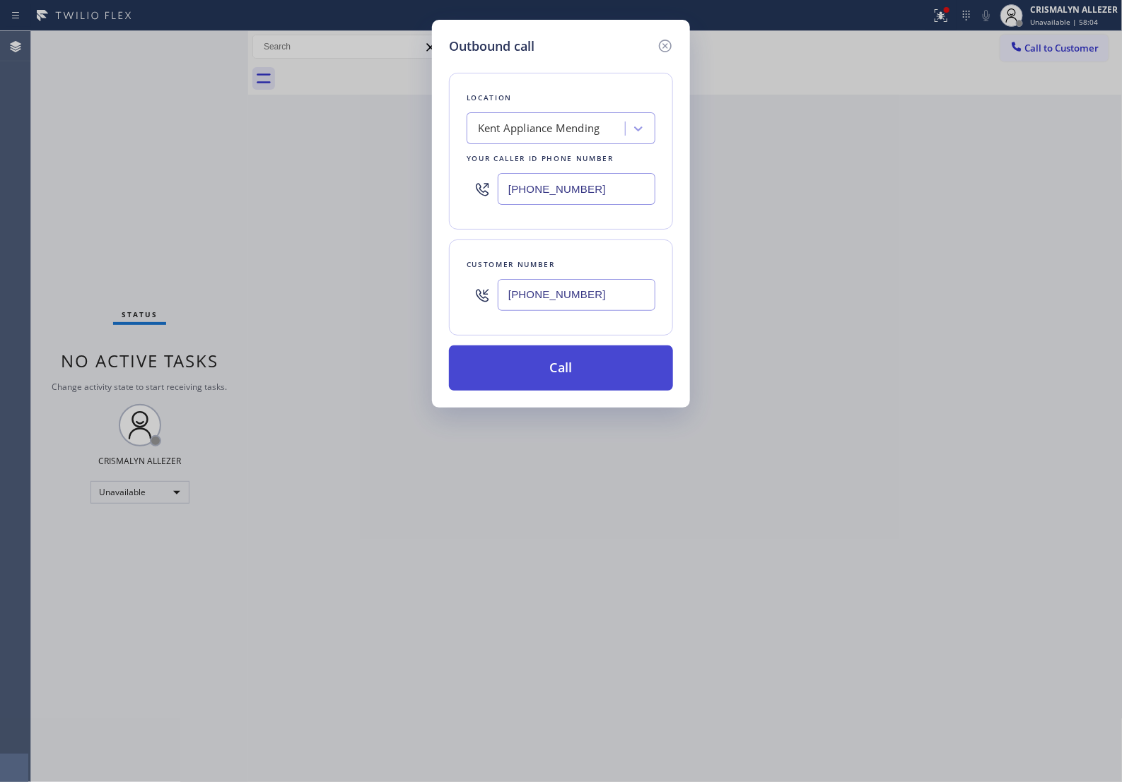
type input "(206) 963-2099"
click at [575, 391] on button "Call" at bounding box center [561, 368] width 224 height 45
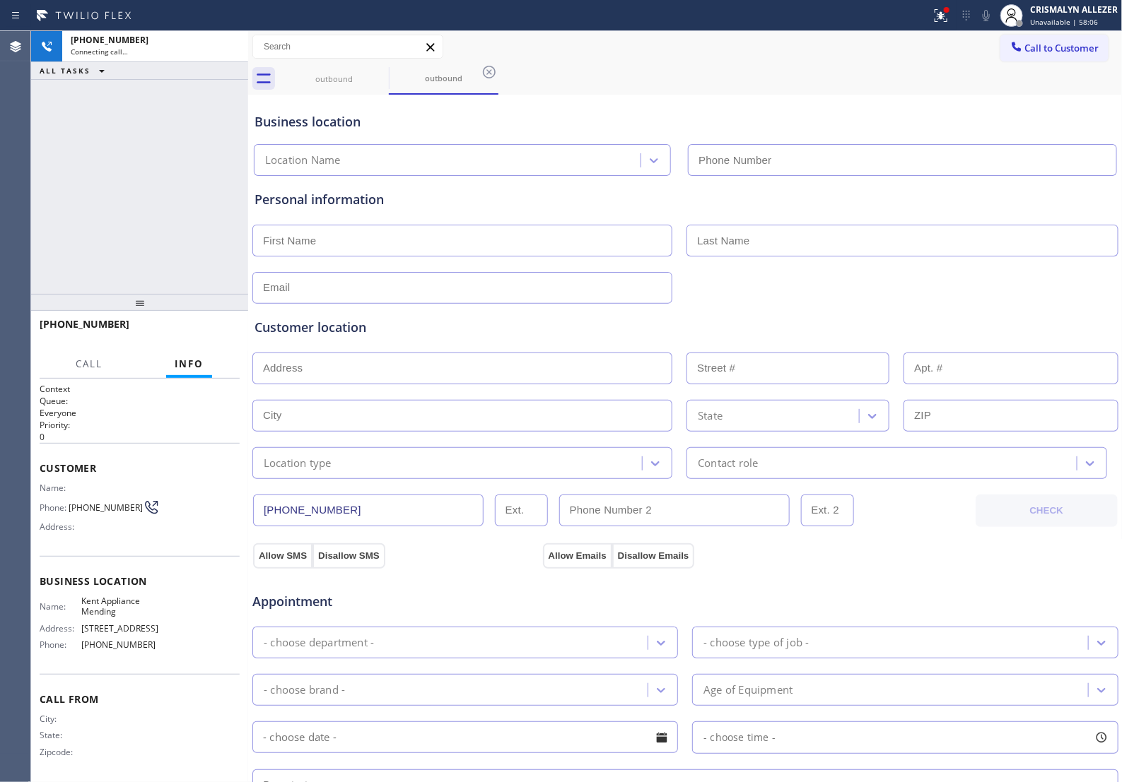
type input "(206) 202-1006"
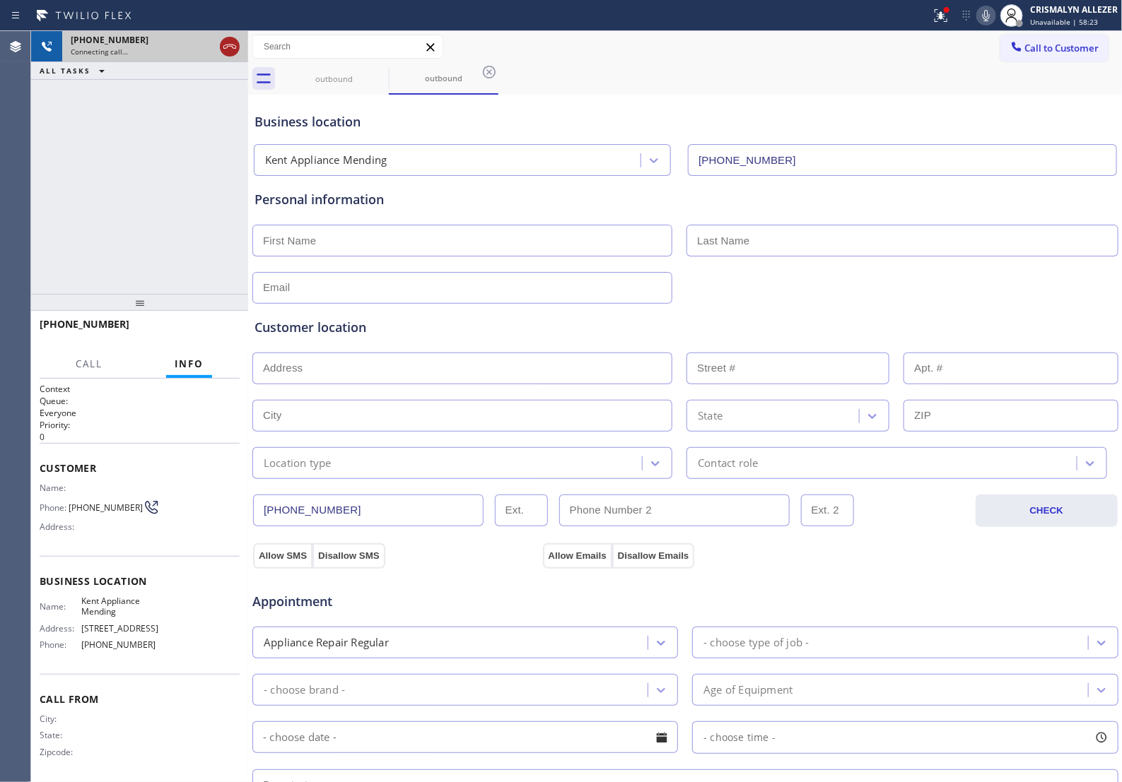
click at [230, 53] on icon at bounding box center [229, 46] width 17 height 17
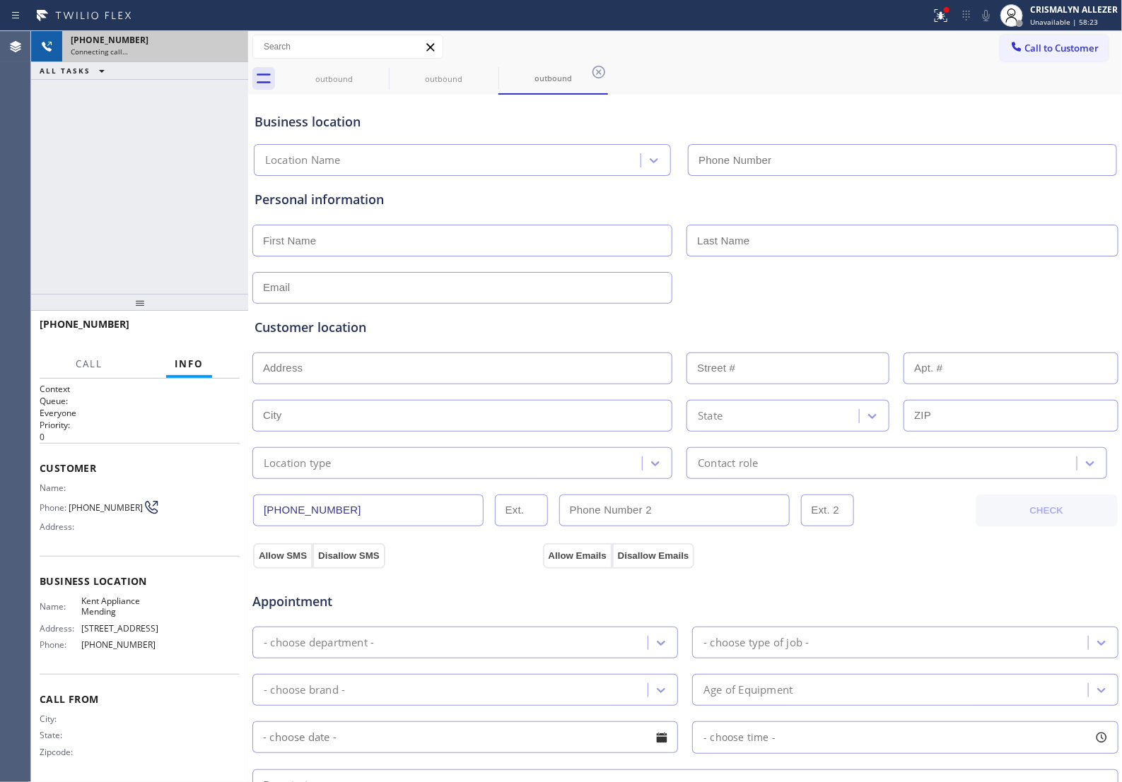
type input "(206) 202-1006"
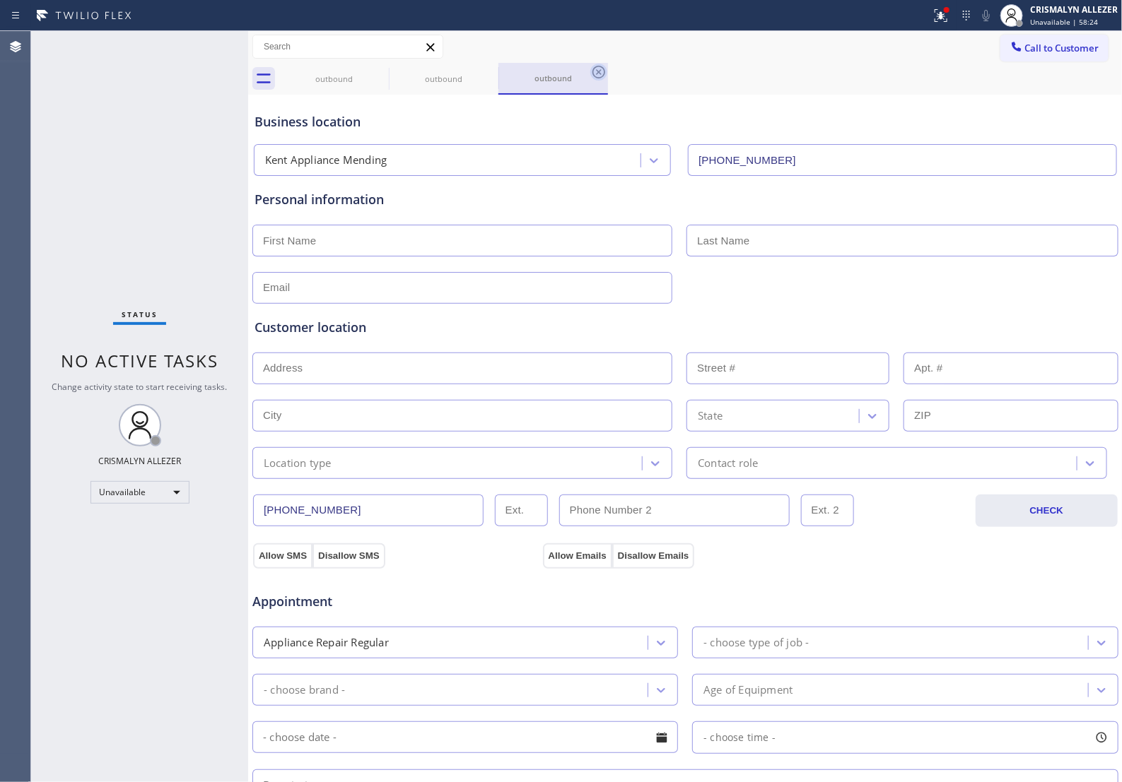
click at [595, 76] on icon at bounding box center [598, 72] width 17 height 17
click at [485, 76] on icon at bounding box center [489, 72] width 13 height 13
click at [380, 79] on icon at bounding box center [379, 72] width 17 height 17
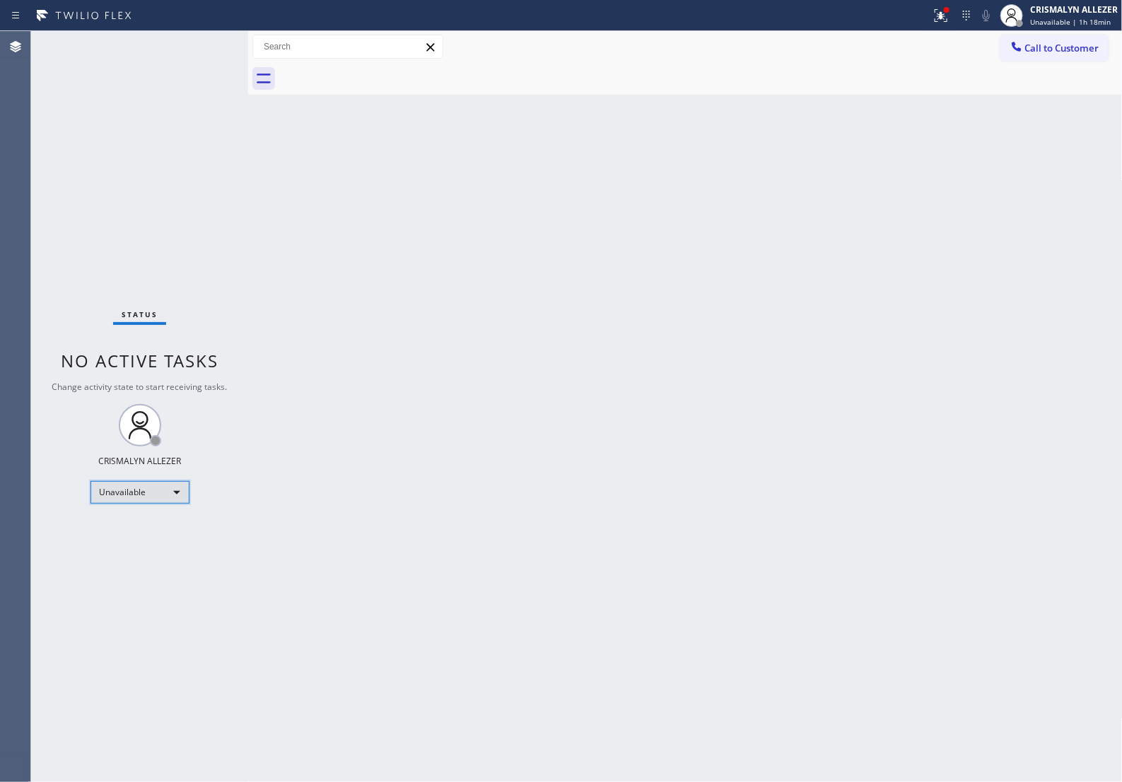
drag, startPoint x: 170, startPoint y: 499, endPoint x: 151, endPoint y: 558, distance: 62.6
click at [168, 509] on div "Status No active tasks Change activity state to start receiving tasks. CRISMALY…" at bounding box center [139, 406] width 217 height 751
click at [175, 497] on div "Unavailable" at bounding box center [139, 492] width 99 height 23
click at [141, 564] on li "Break" at bounding box center [138, 566] width 96 height 17
click at [165, 500] on div "Break" at bounding box center [139, 492] width 99 height 23
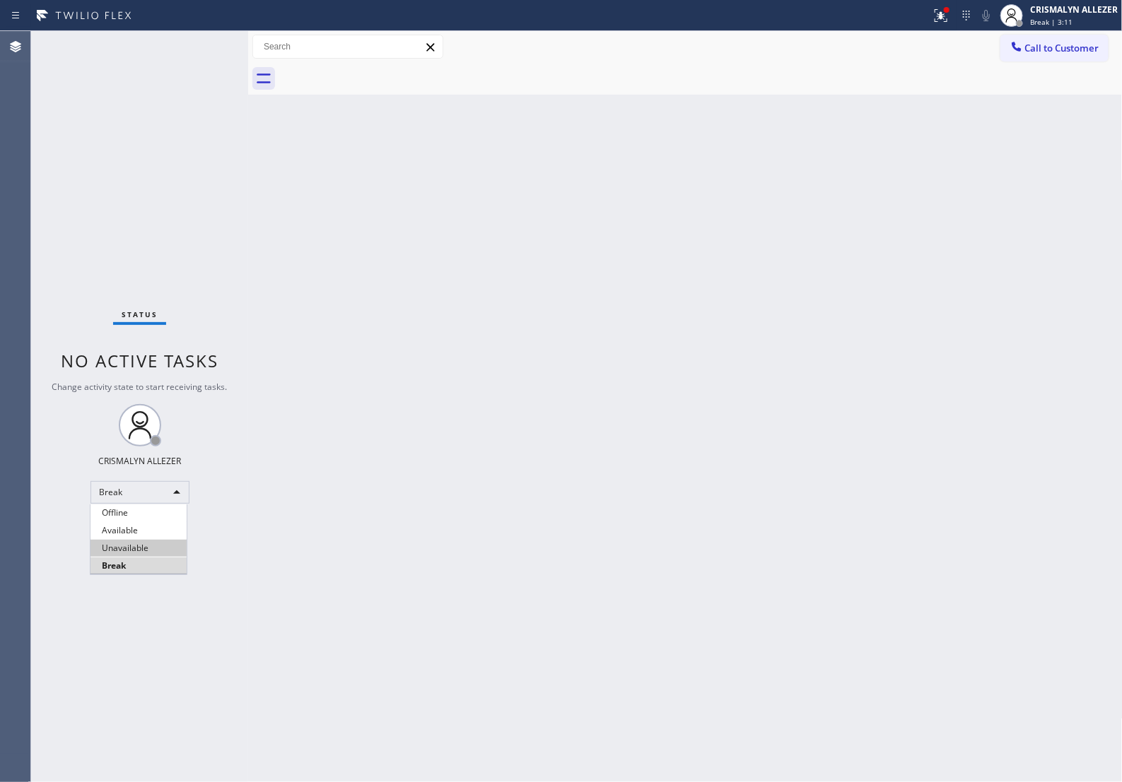
click at [154, 550] on li "Unavailable" at bounding box center [138, 548] width 96 height 17
drag, startPoint x: 1068, startPoint y: 54, endPoint x: 996, endPoint y: 100, distance: 85.3
click at [1064, 58] on button "Call to Customer" at bounding box center [1054, 48] width 108 height 27
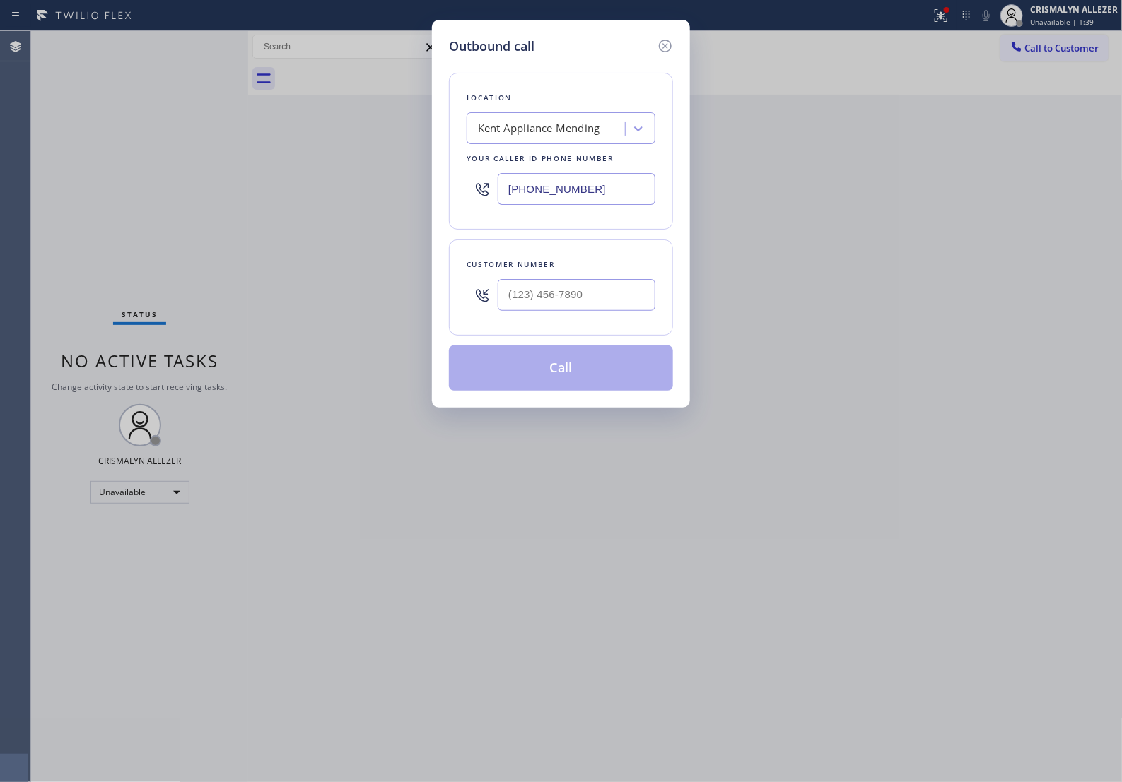
paste input "424) 322-4218"
drag, startPoint x: 612, startPoint y: 189, endPoint x: 104, endPoint y: 232, distance: 509.9
click at [99, 235] on div "Outbound call Location Kent Appliance Mending Your caller id phone number (424)…" at bounding box center [561, 391] width 1122 height 782
type input "[PHONE_NUMBER]"
click at [553, 307] on input "(___) ___-____" at bounding box center [577, 295] width 158 height 32
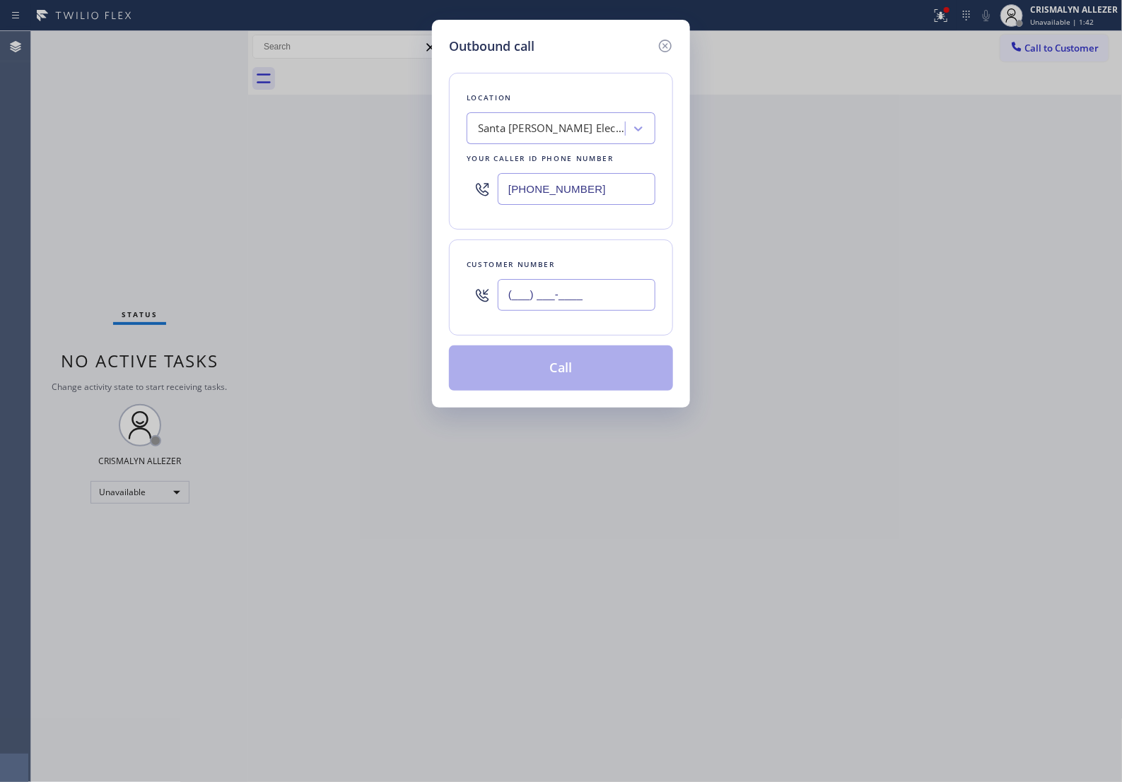
paste input "484) 254-2003"
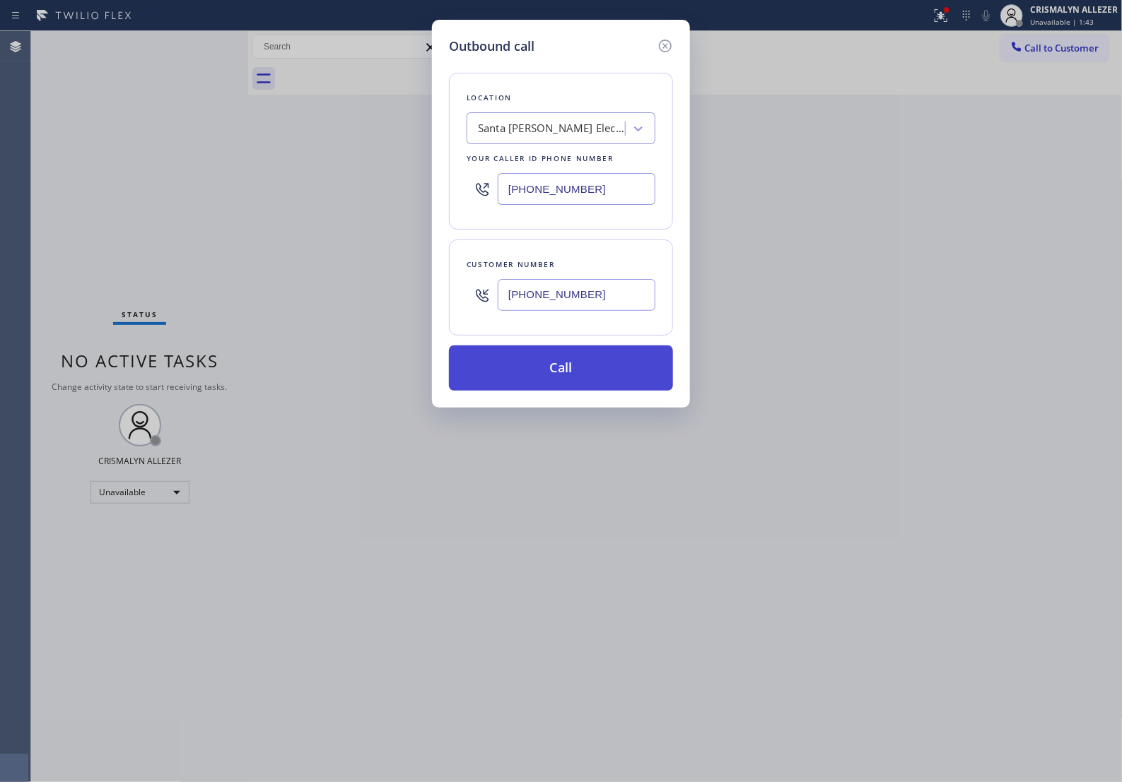
type input "[PHONE_NUMBER]"
click at [563, 385] on button "Call" at bounding box center [561, 368] width 224 height 45
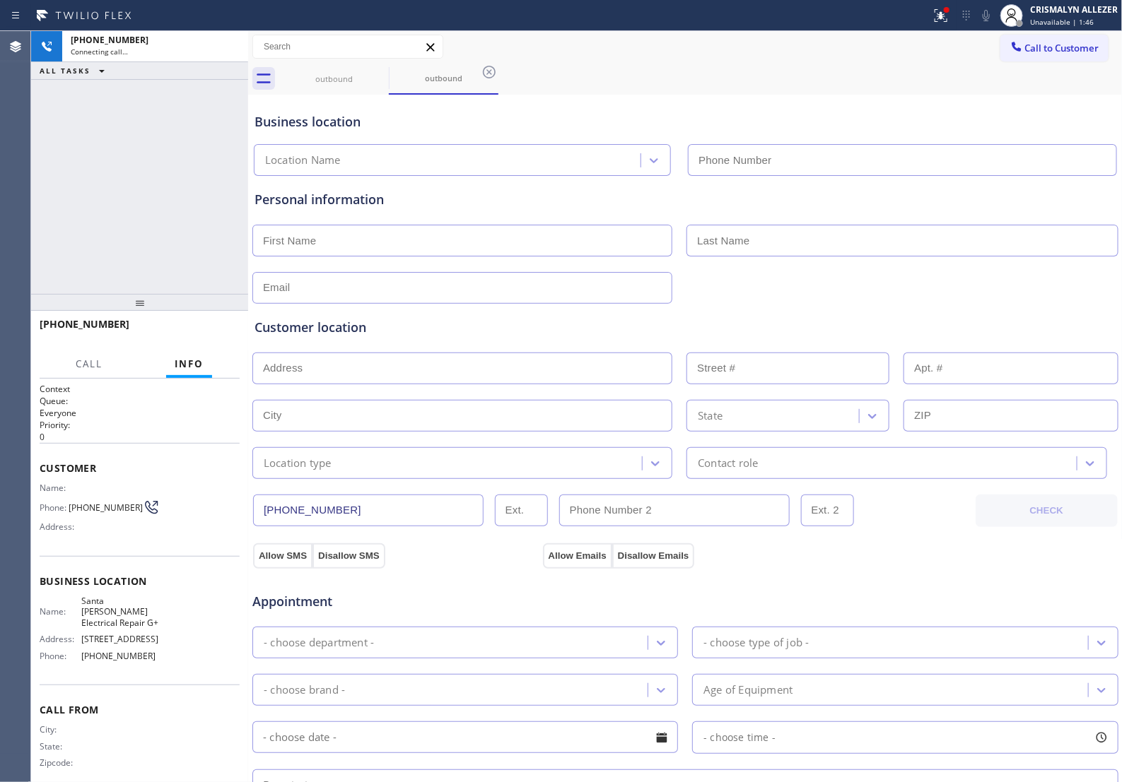
type input "[PHONE_NUMBER]"
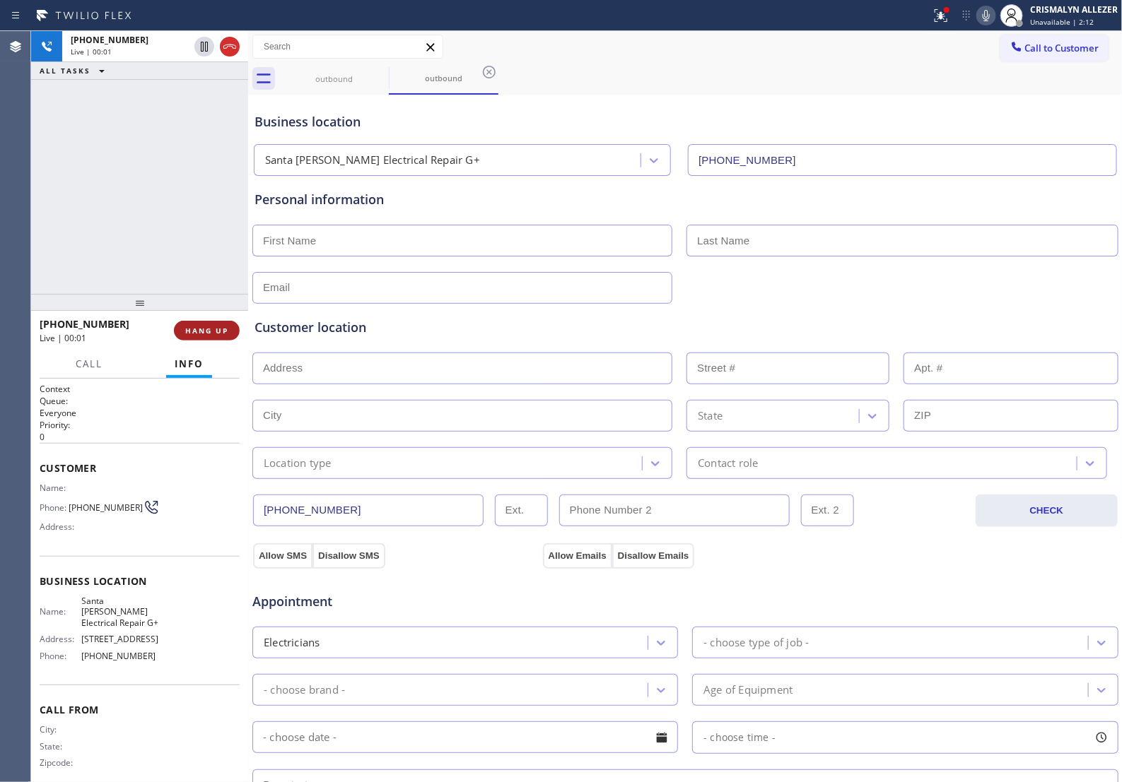
click at [198, 334] on span "HANG UP" at bounding box center [206, 331] width 43 height 10
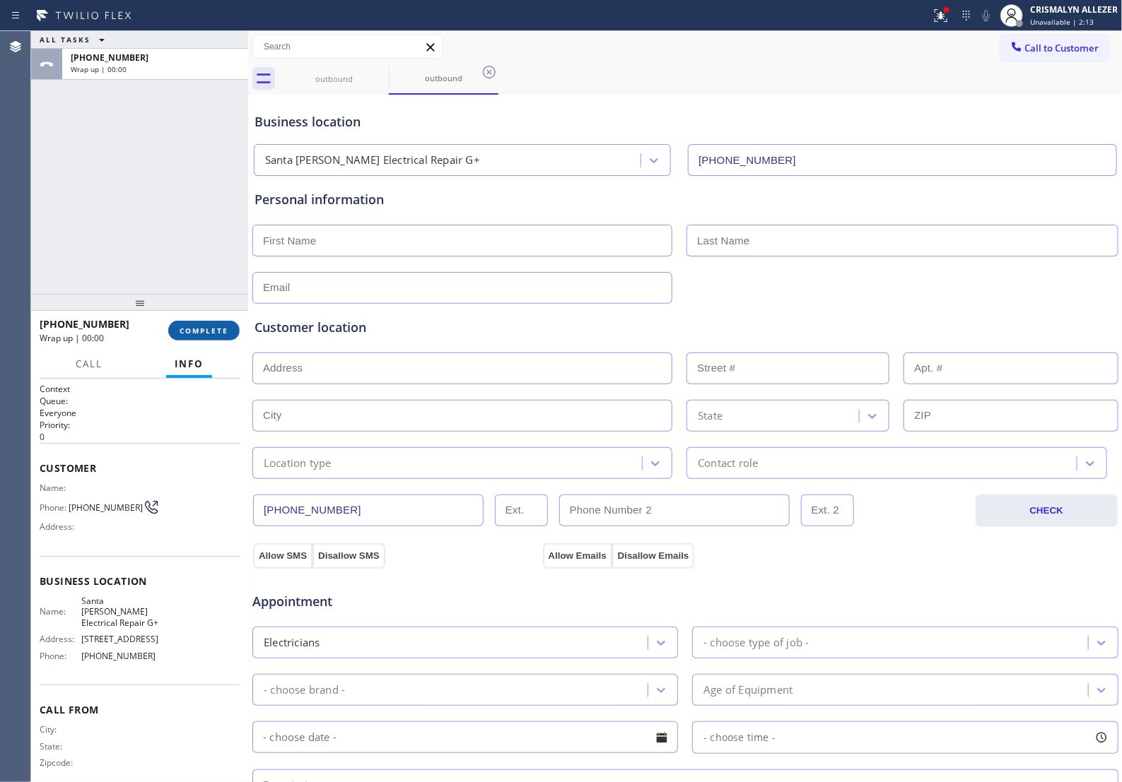
click at [198, 334] on span "COMPLETE" at bounding box center [203, 331] width 49 height 10
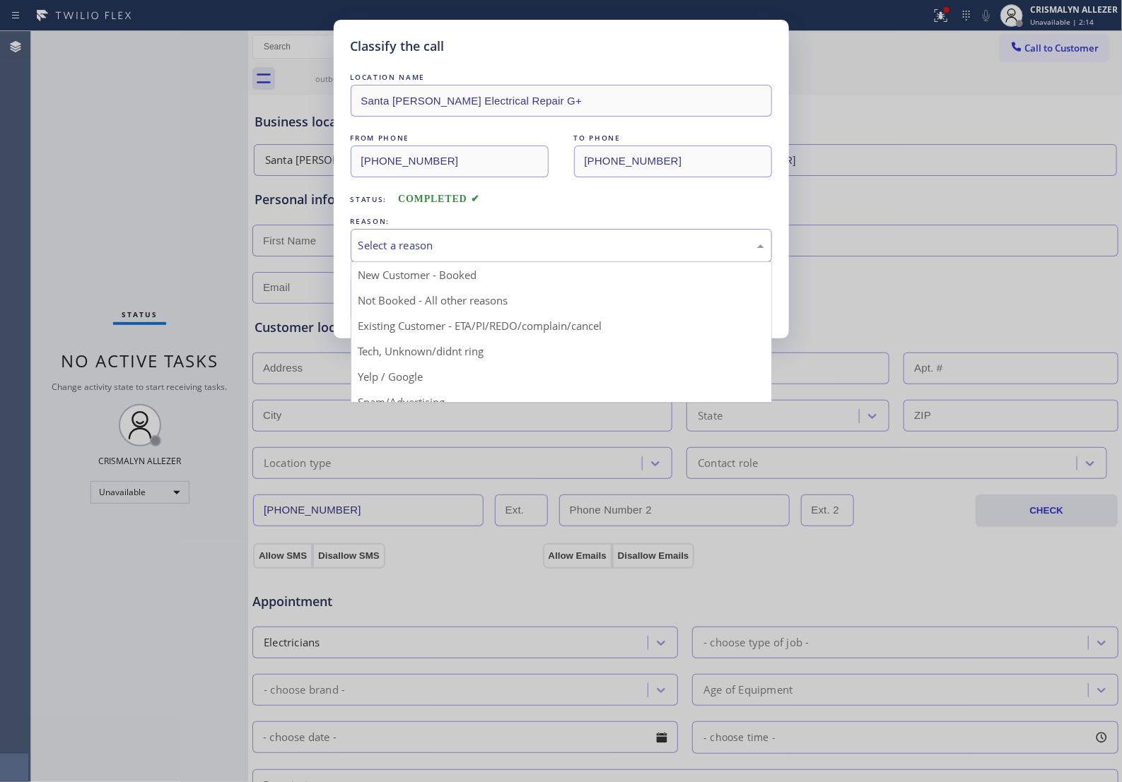
click at [587, 253] on div "Select a reason" at bounding box center [561, 245] width 406 height 16
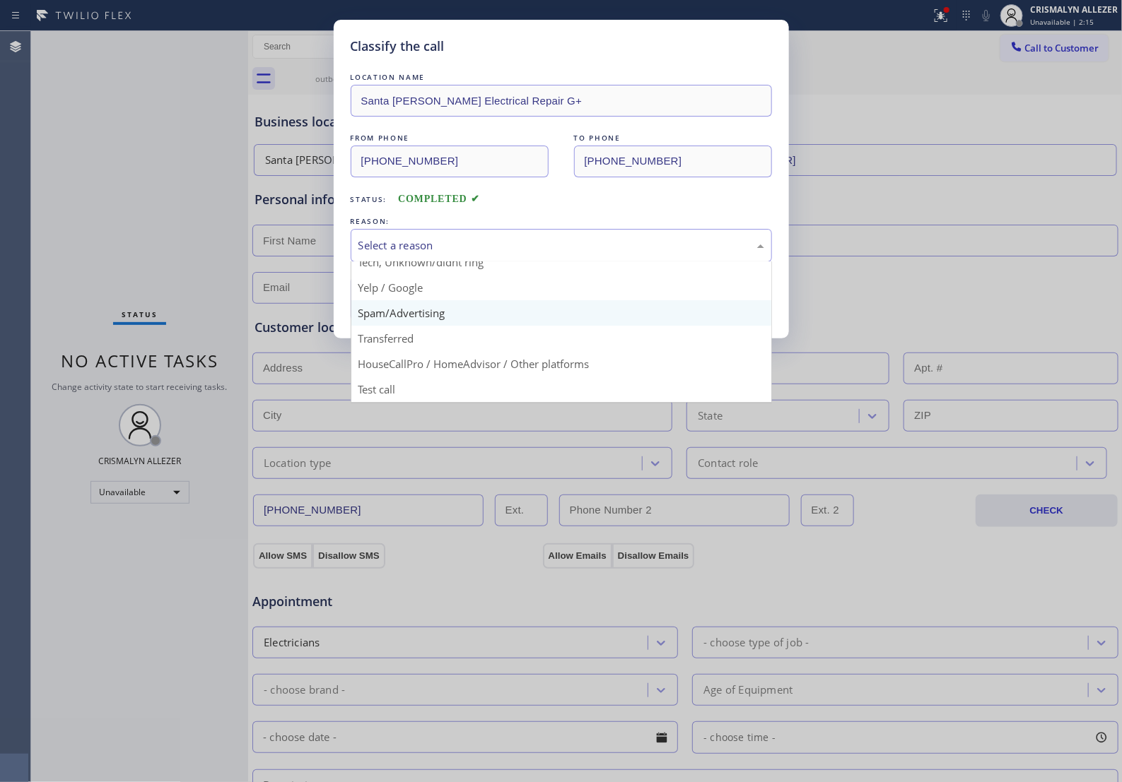
scroll to position [97, 0]
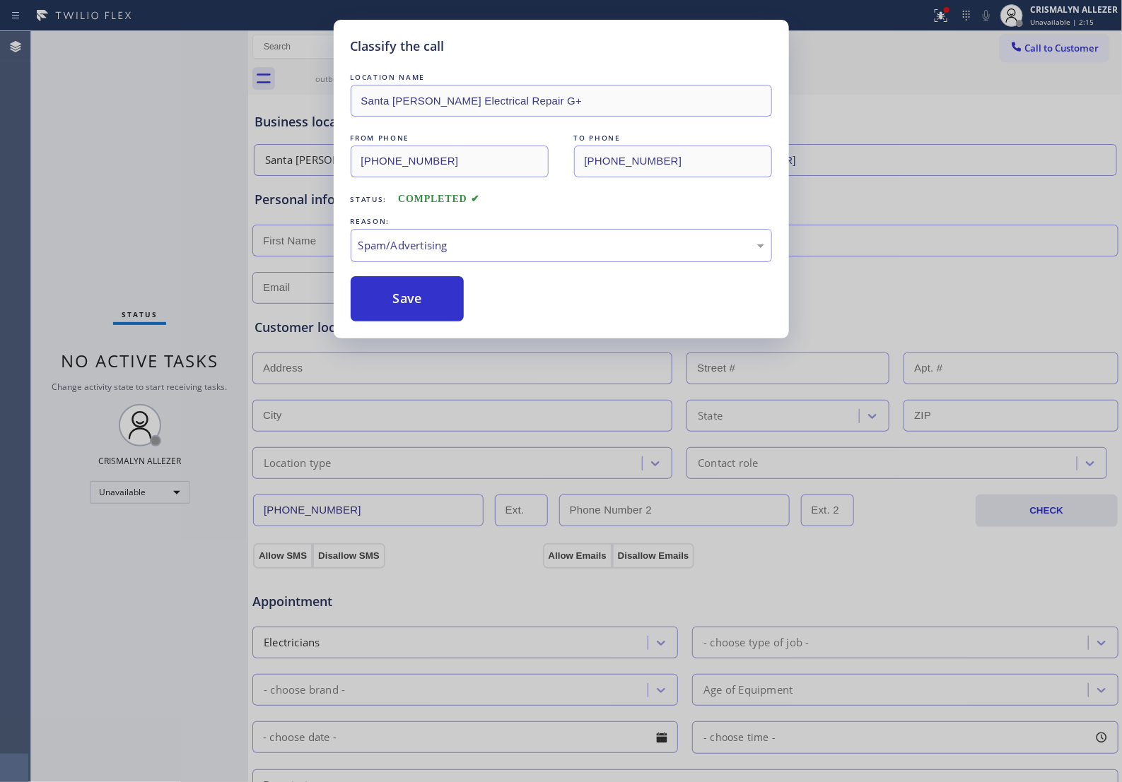
click at [396, 322] on button "Save" at bounding box center [408, 298] width 114 height 45
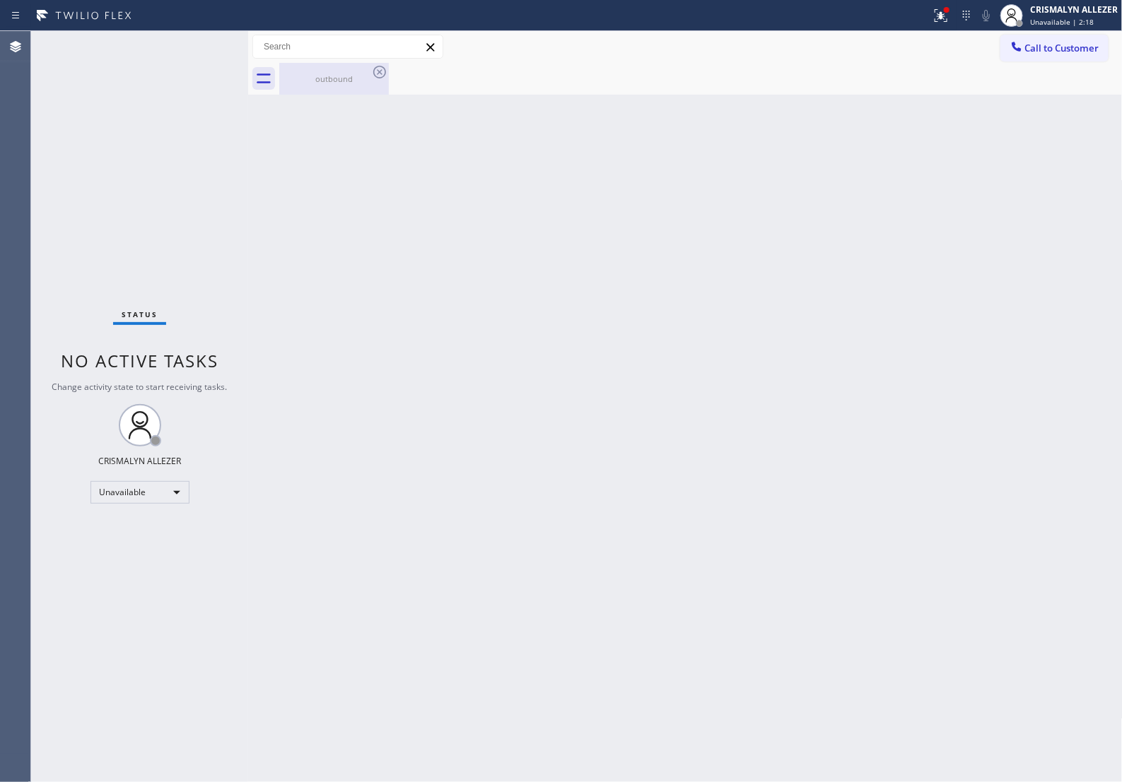
click at [339, 83] on div "outbound" at bounding box center [334, 78] width 107 height 11
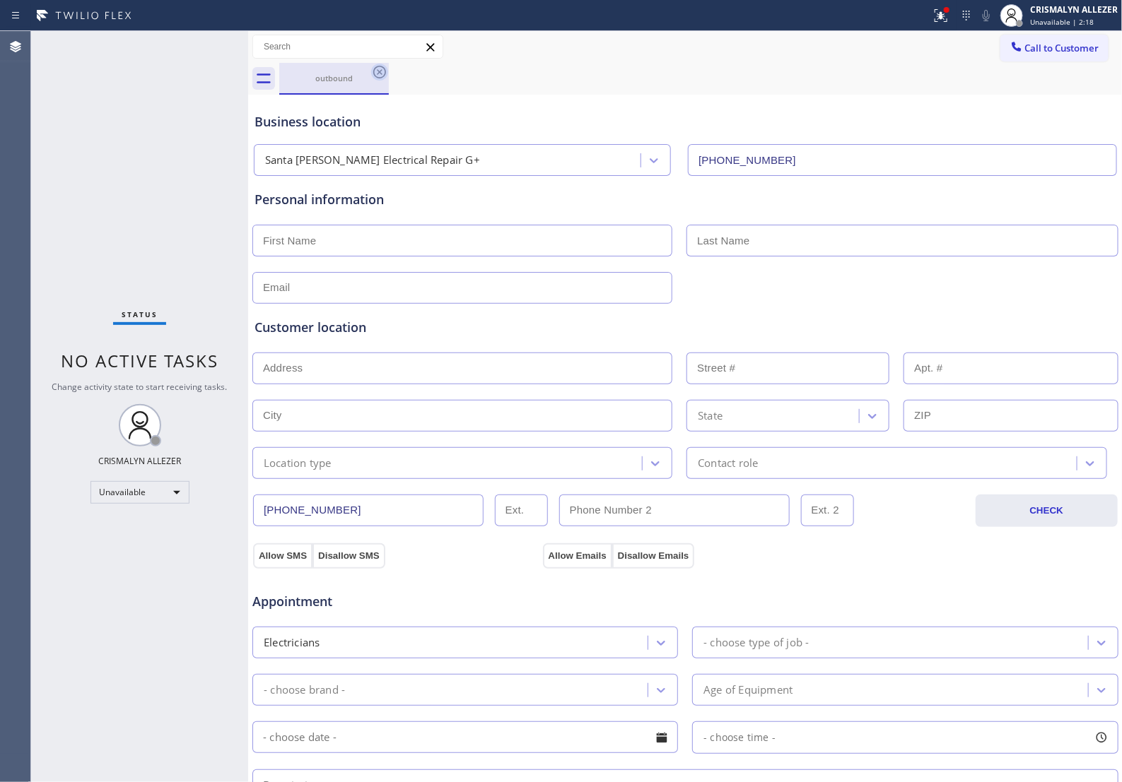
click at [378, 69] on icon at bounding box center [379, 72] width 17 height 17
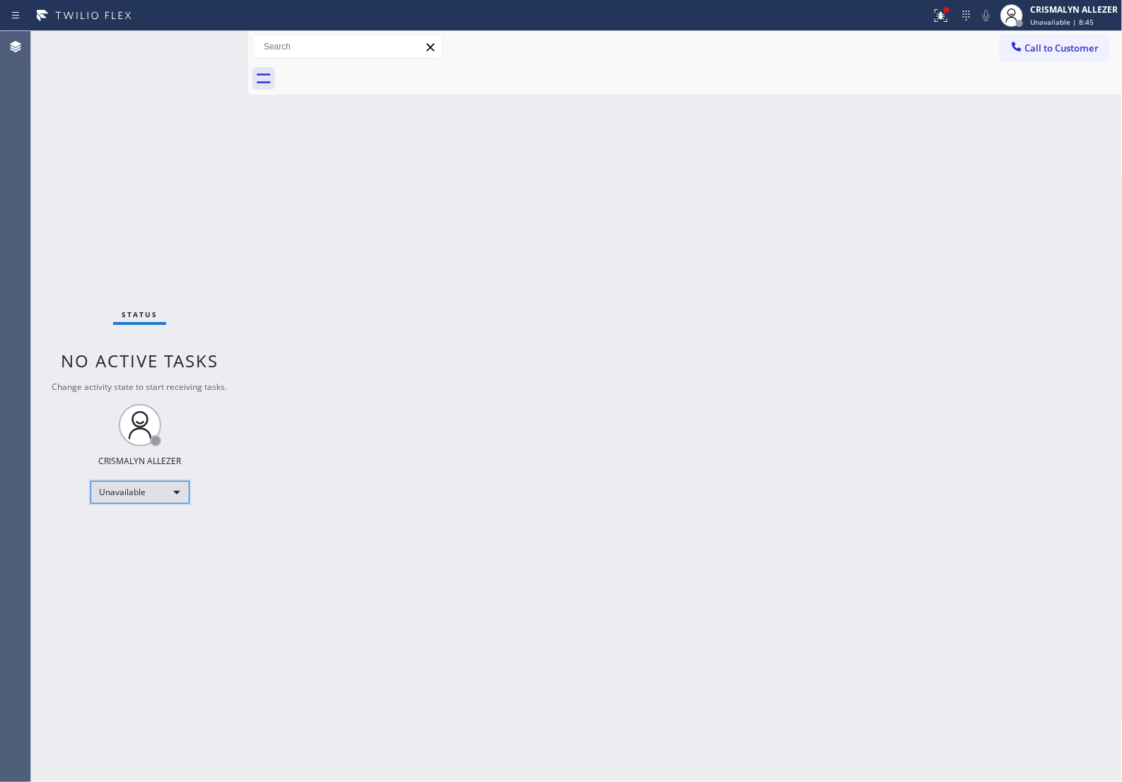
click at [172, 493] on div "Unavailable" at bounding box center [139, 492] width 99 height 23
click at [146, 563] on li "Break" at bounding box center [138, 566] width 96 height 17
click at [182, 493] on div "Break" at bounding box center [139, 492] width 99 height 23
click at [148, 546] on li "Unavailable" at bounding box center [138, 548] width 96 height 17
drag, startPoint x: 579, startPoint y: 278, endPoint x: 831, endPoint y: 76, distance: 322.7
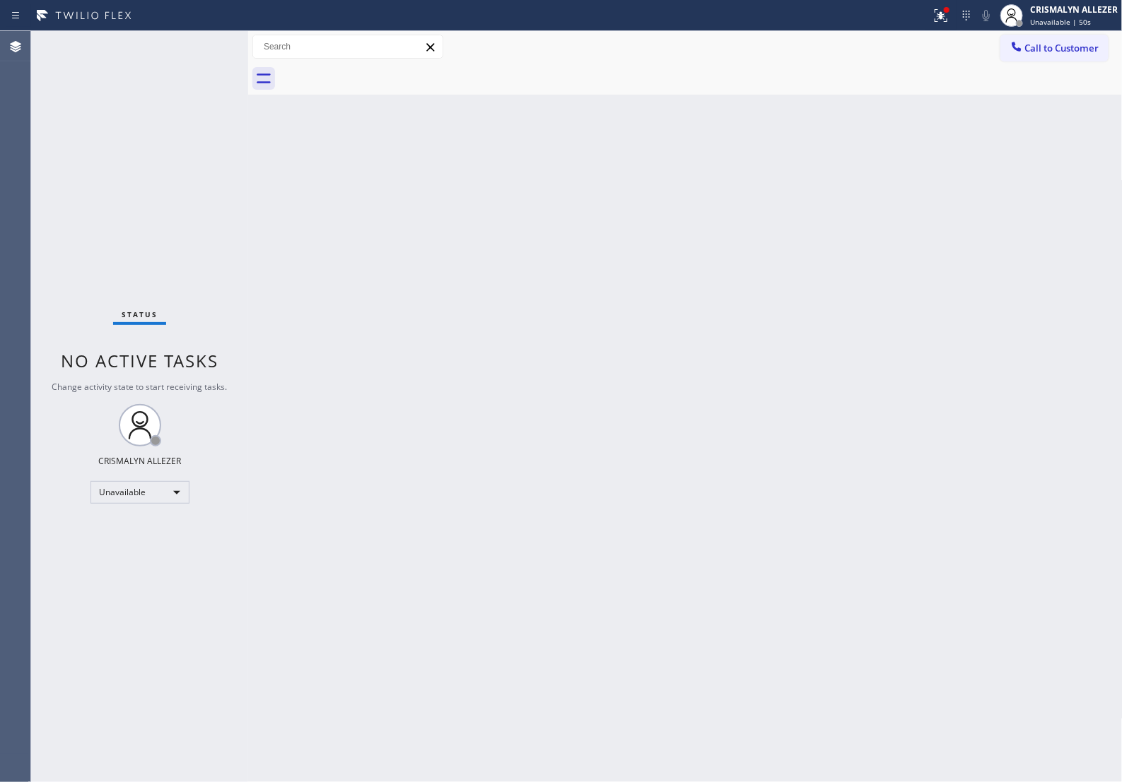
click at [589, 266] on div "Back to Dashboard Change Sender ID Customers Technicians Select a contact Outbo…" at bounding box center [685, 406] width 874 height 751
click at [1032, 46] on span "Call to Customer" at bounding box center [1062, 48] width 74 height 13
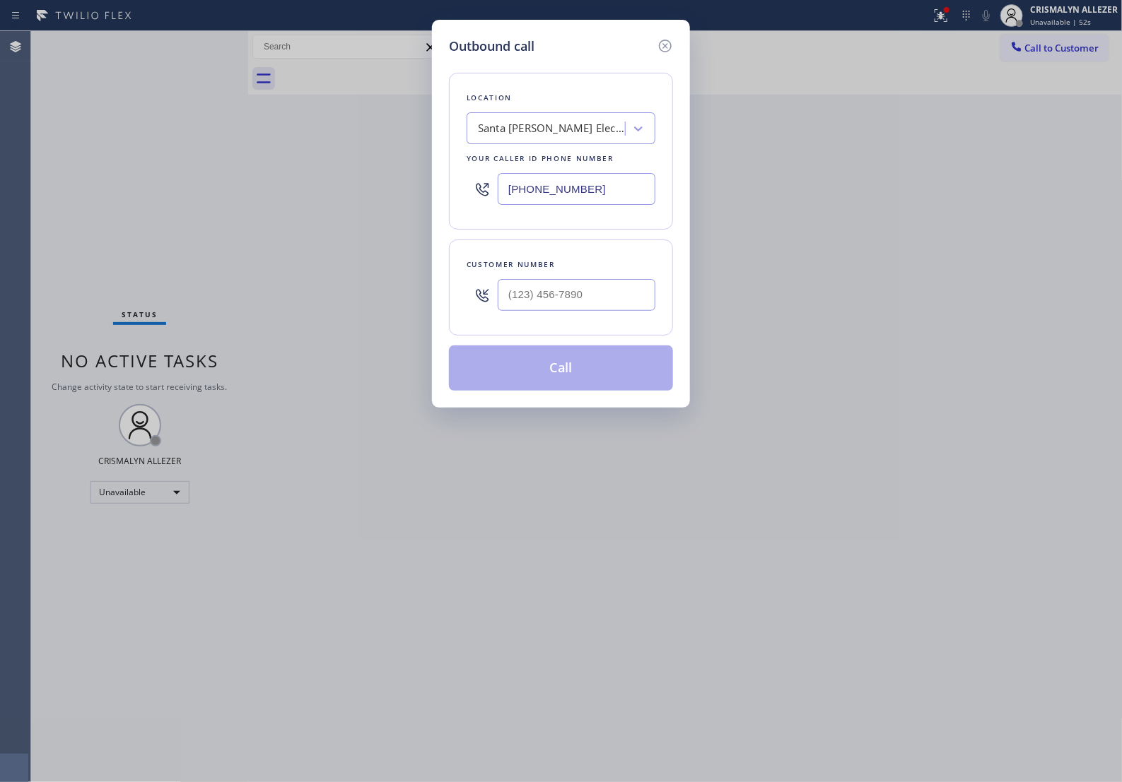
drag, startPoint x: 632, startPoint y: 204, endPoint x: 182, endPoint y: 199, distance: 450.2
click at [298, 207] on div "Outbound call Location Santa Monica Electrical Repair G+ Your caller id phone n…" at bounding box center [561, 391] width 1122 height 782
paste input "650) 933-498"
type input "[PHONE_NUMBER]"
click at [592, 311] on input "(___) ___-____" at bounding box center [577, 295] width 158 height 32
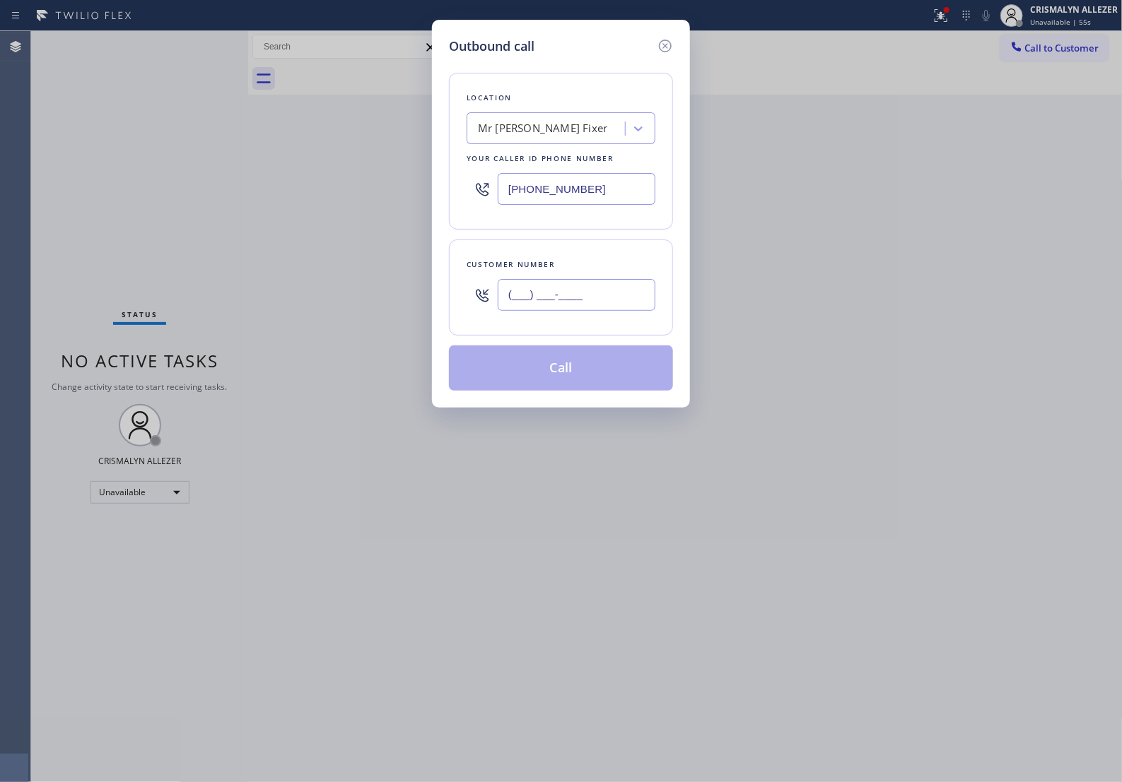
paste input "661) 600-3209"
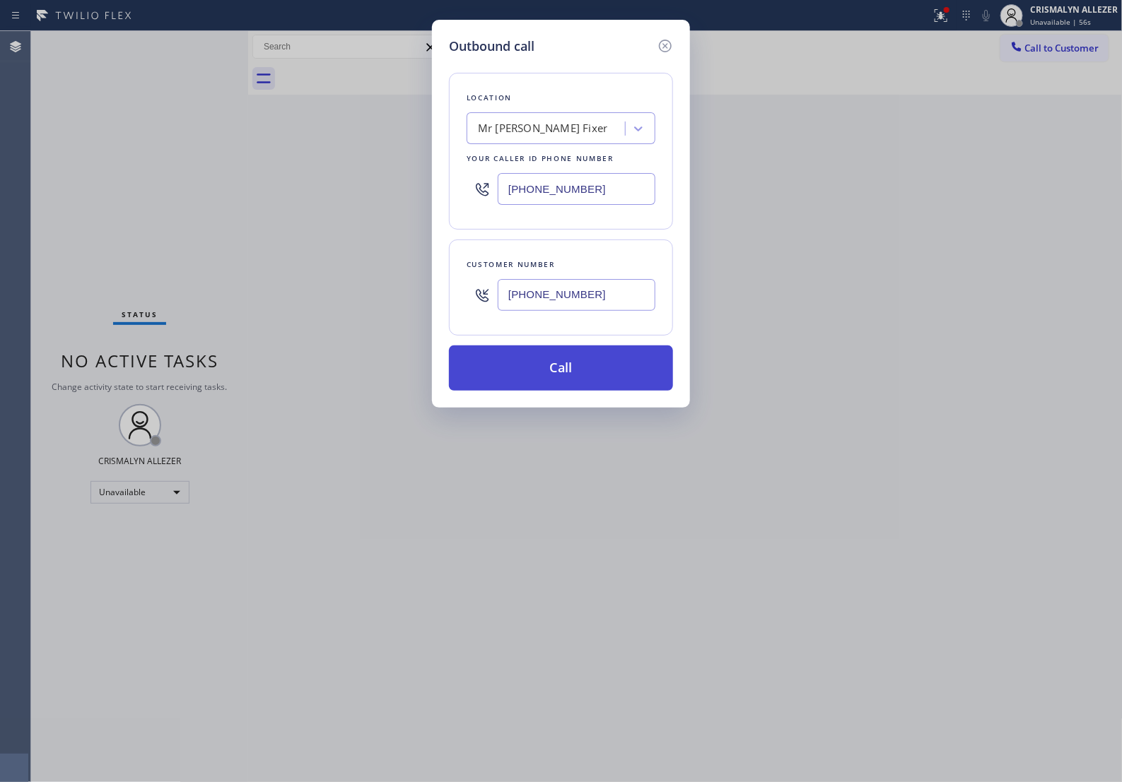
type input "[PHONE_NUMBER]"
click at [570, 391] on button "Call" at bounding box center [561, 368] width 224 height 45
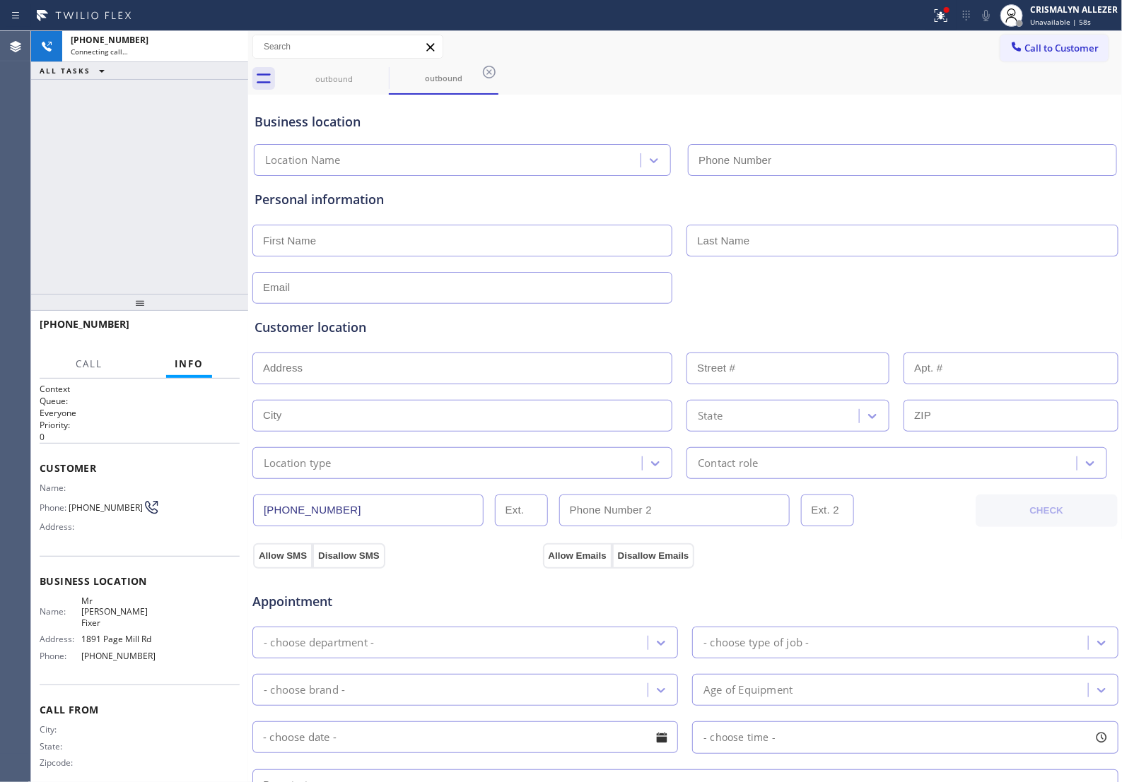
type input "[PHONE_NUMBER]"
click at [193, 336] on span "HANG UP" at bounding box center [206, 331] width 43 height 10
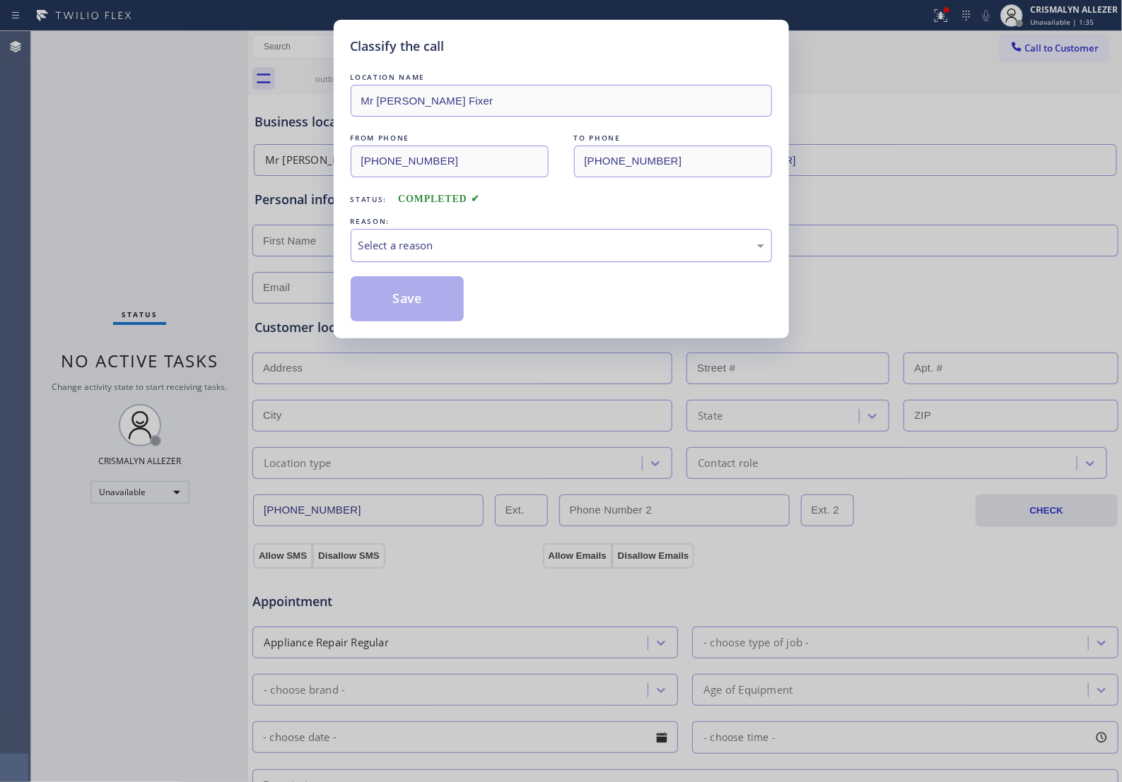
click at [566, 254] on div "Select a reason" at bounding box center [561, 245] width 406 height 16
click at [426, 309] on button "Save" at bounding box center [408, 298] width 114 height 45
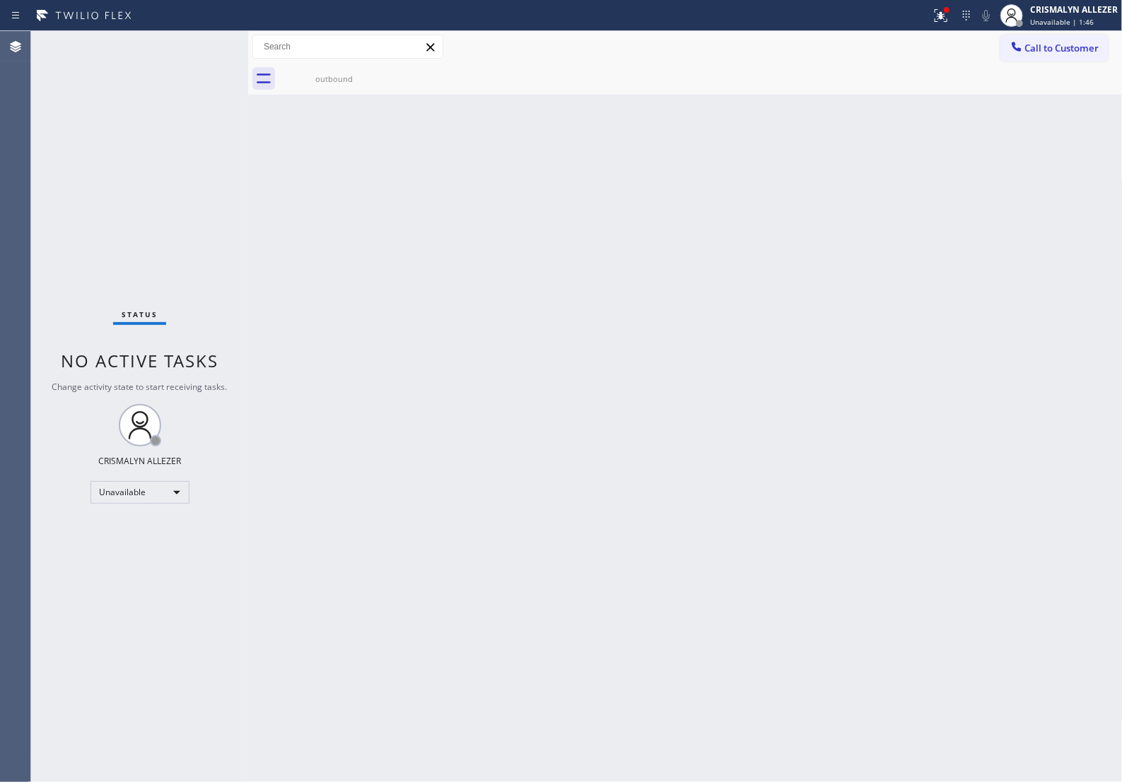
drag, startPoint x: 348, startPoint y: 76, endPoint x: 393, endPoint y: 69, distance: 45.2
click at [357, 74] on div "outbound" at bounding box center [334, 78] width 107 height 11
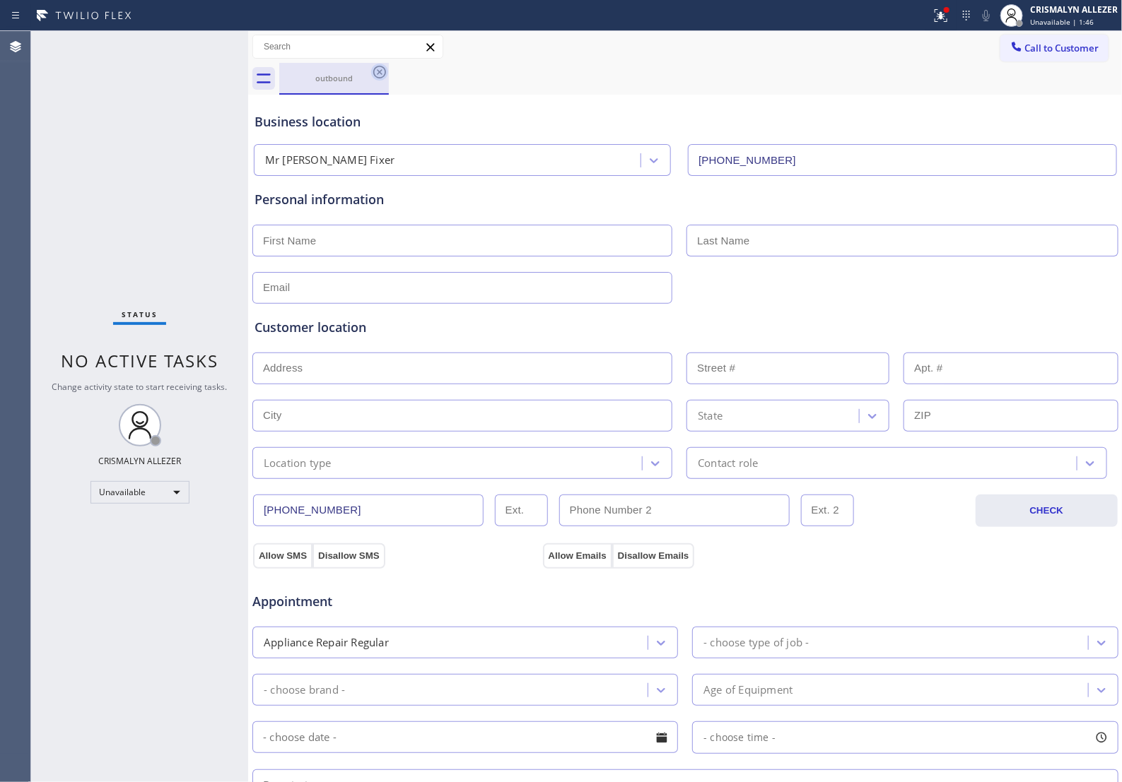
click at [379, 73] on icon at bounding box center [379, 72] width 13 height 13
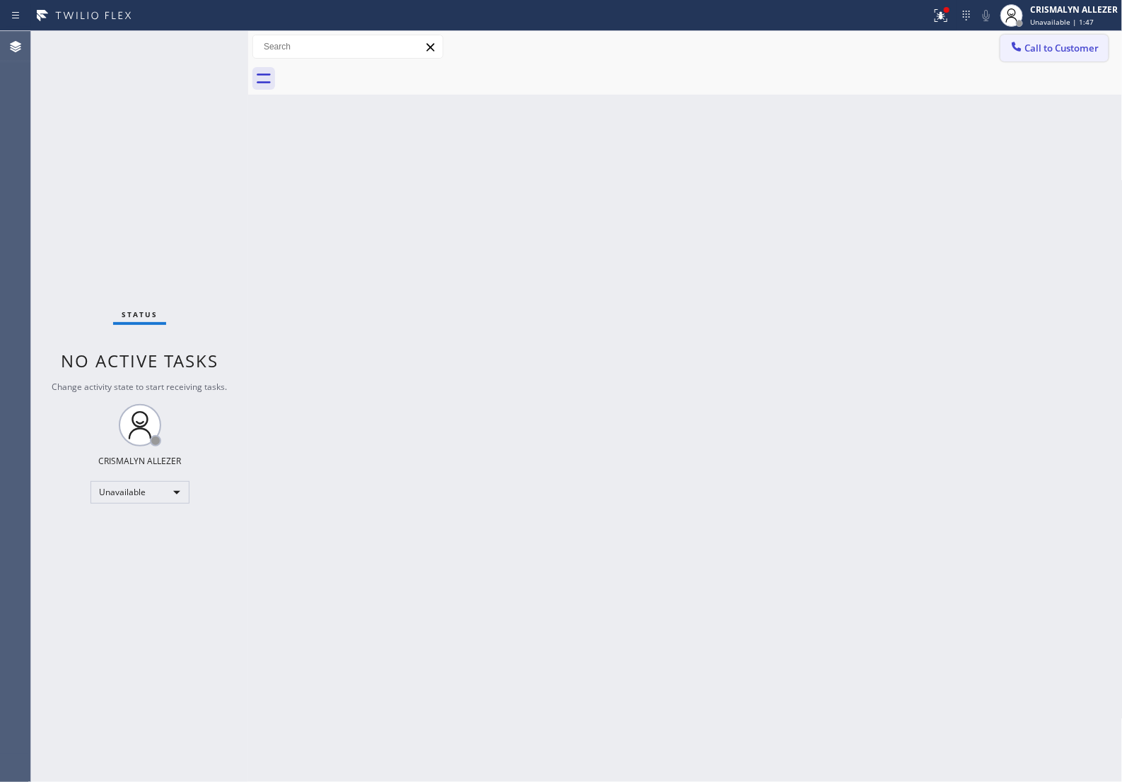
click at [1058, 52] on span "Call to Customer" at bounding box center [1062, 48] width 74 height 13
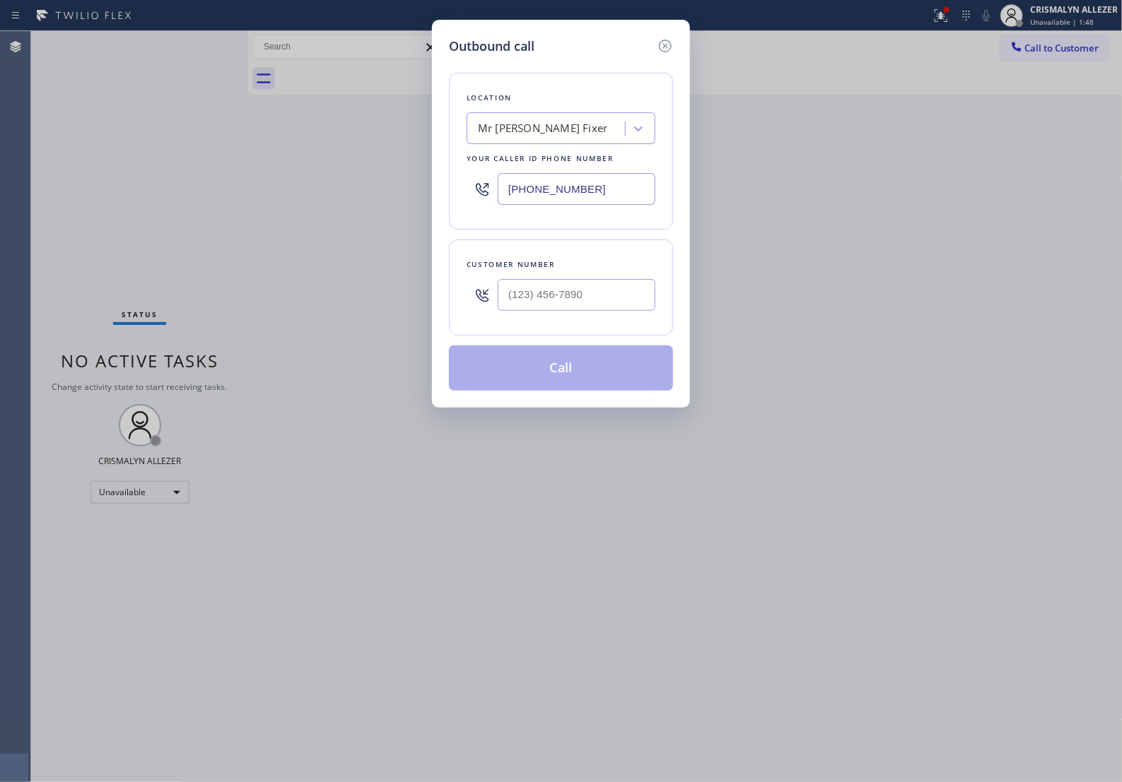
drag, startPoint x: 631, startPoint y: 200, endPoint x: 193, endPoint y: 207, distance: 438.2
click at [193, 207] on div "Outbound call Location Mr Appliance Fixer Your caller id phone number (650) 933…" at bounding box center [561, 391] width 1122 height 782
paste input "415) 877-6212"
type input "[PHONE_NUMBER]"
click at [587, 311] on input "text" at bounding box center [577, 295] width 158 height 32
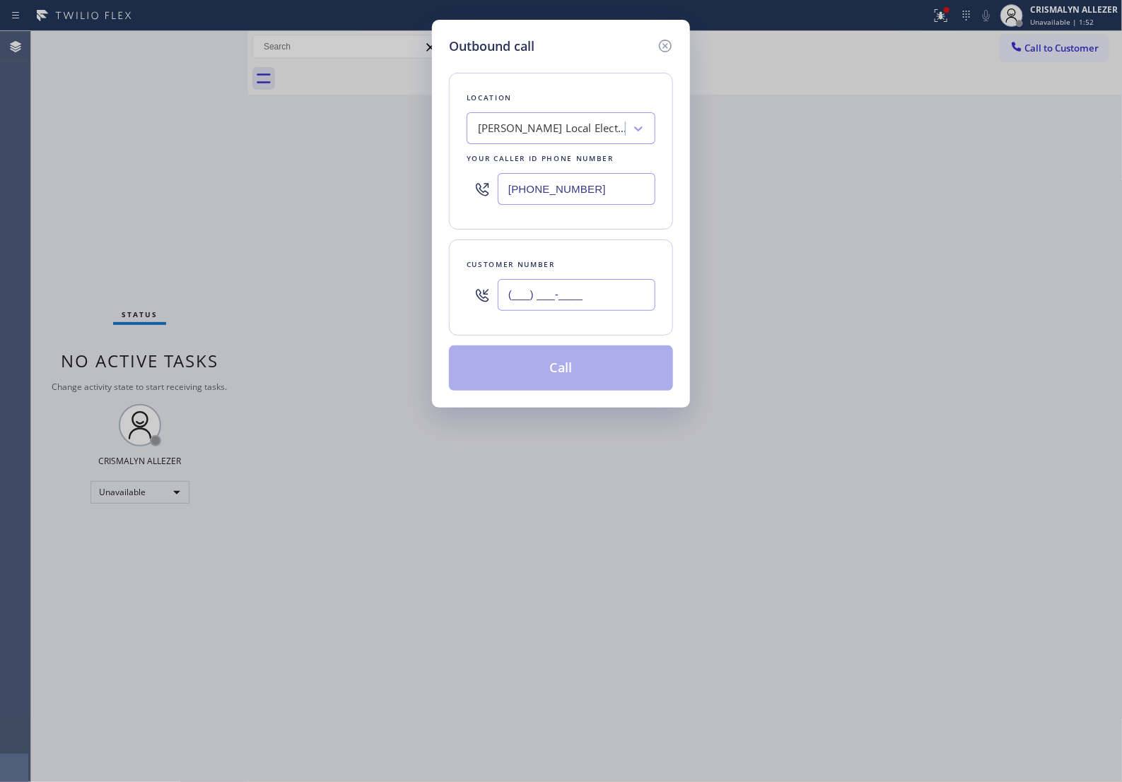
paste input "415) 246-4421"
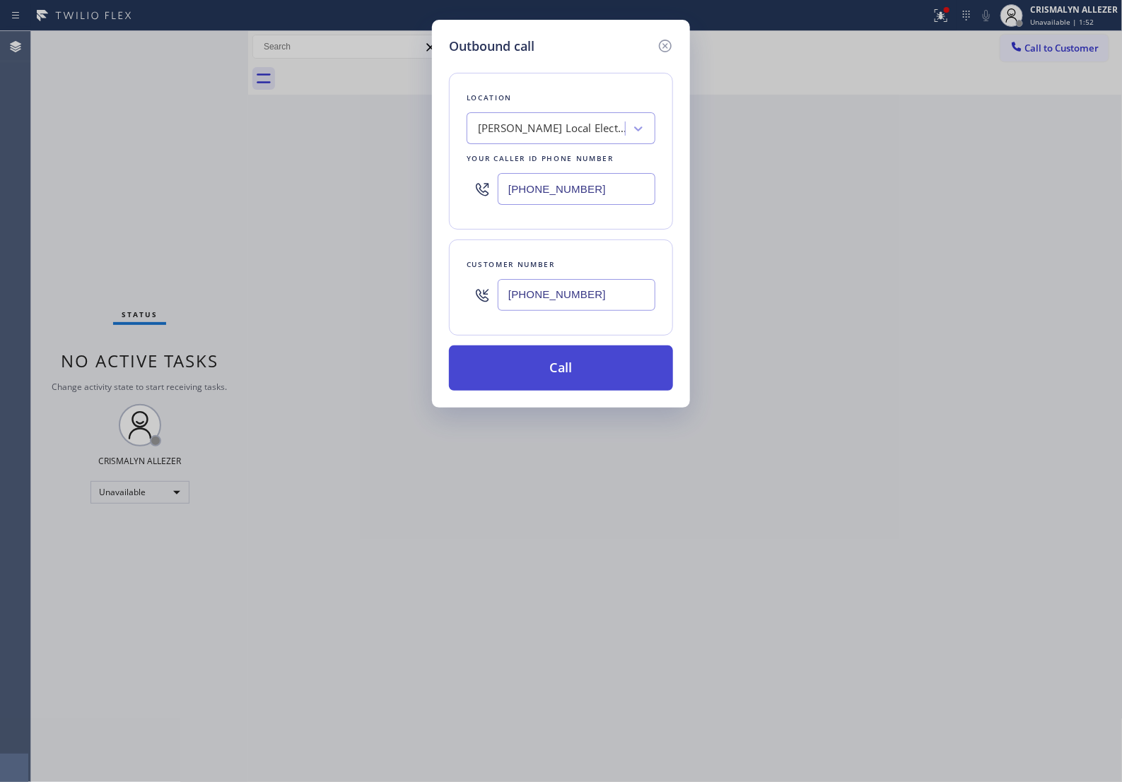
type input "[PHONE_NUMBER]"
click at [571, 391] on button "Call" at bounding box center [561, 368] width 224 height 45
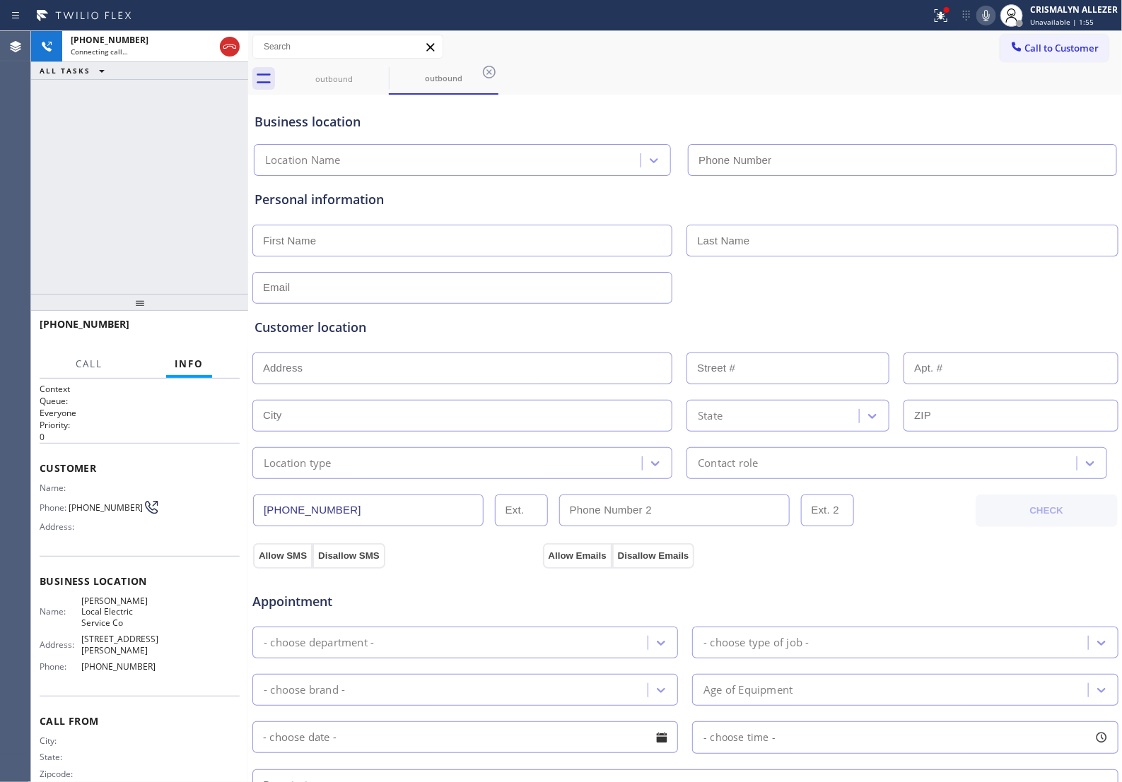
type input "[PHONE_NUMBER]"
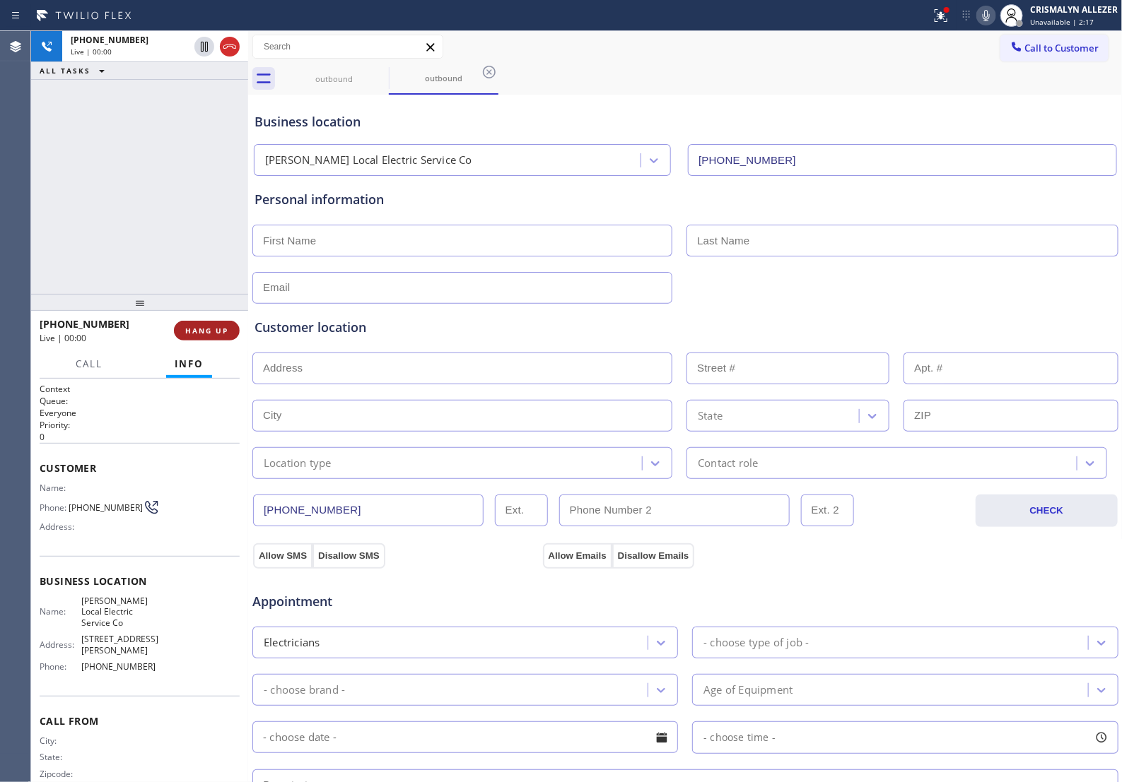
click at [218, 326] on span "HANG UP" at bounding box center [206, 331] width 43 height 10
click at [202, 332] on span "HANG UP" at bounding box center [206, 331] width 43 height 10
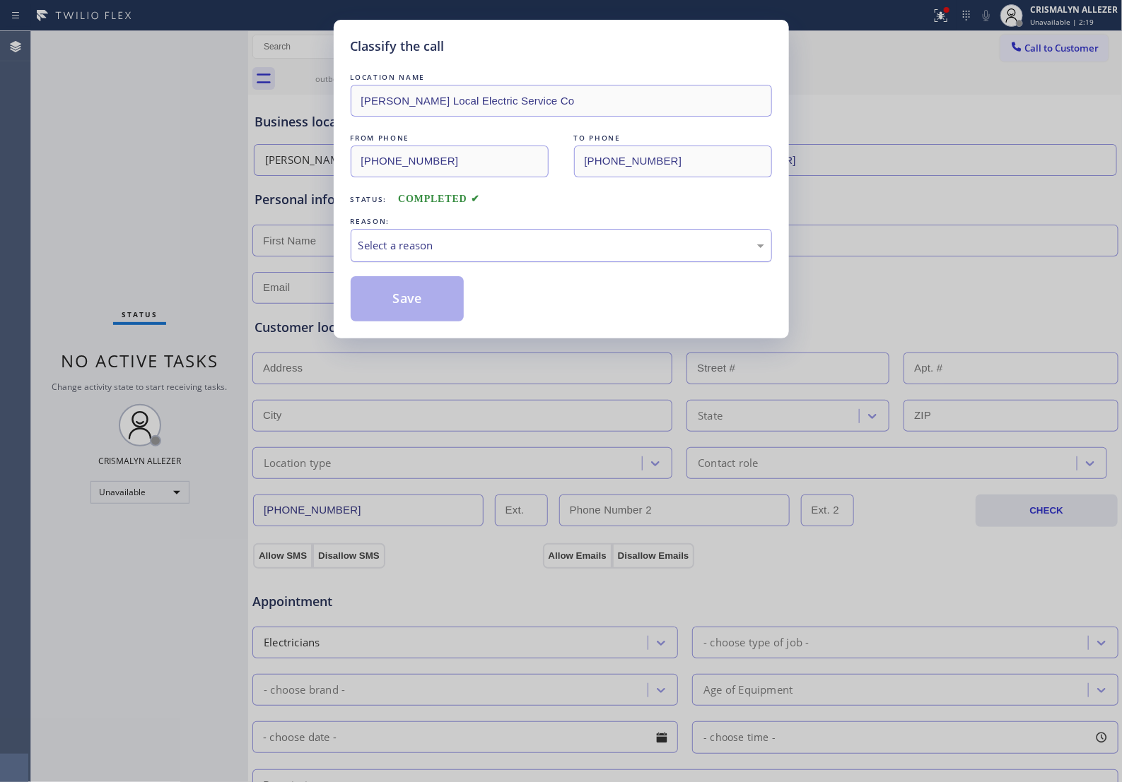
drag, startPoint x: 536, startPoint y: 265, endPoint x: 530, endPoint y: 273, distance: 9.6
click at [530, 262] on div "Select a reason" at bounding box center [561, 245] width 421 height 33
click at [447, 311] on button "Save" at bounding box center [408, 298] width 114 height 45
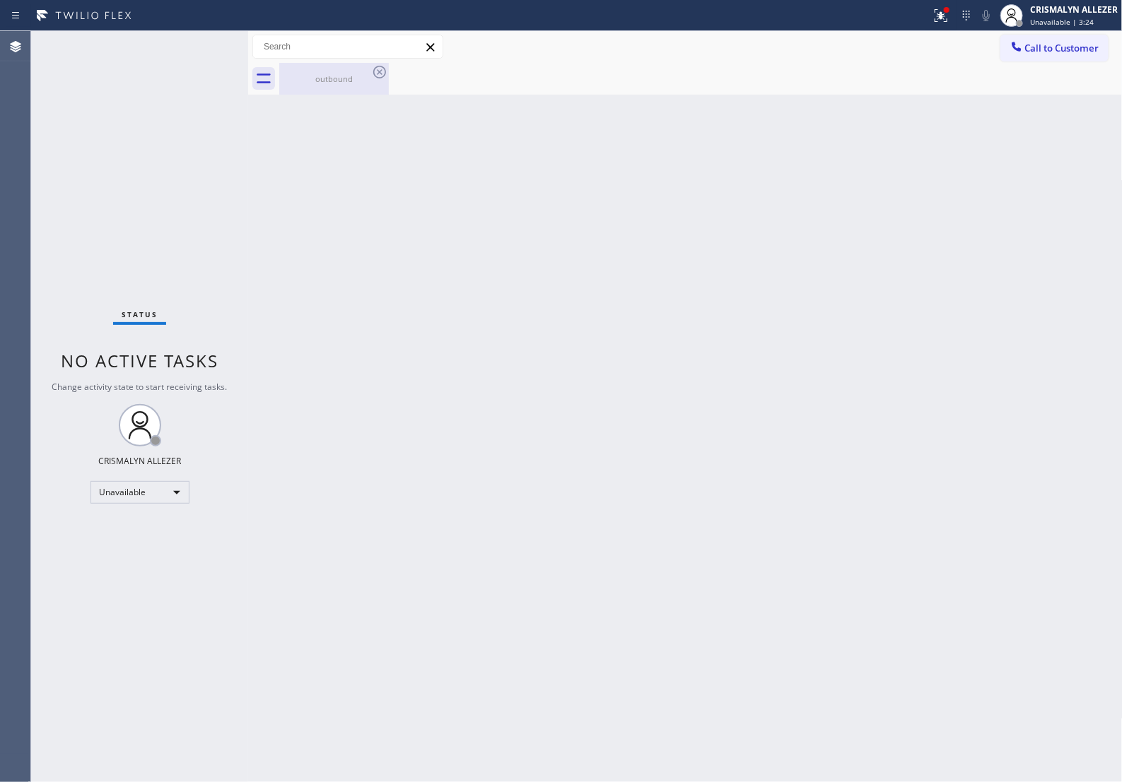
drag, startPoint x: 326, startPoint y: 90, endPoint x: 365, endPoint y: 76, distance: 41.8
click at [327, 89] on div "outbound" at bounding box center [334, 79] width 107 height 32
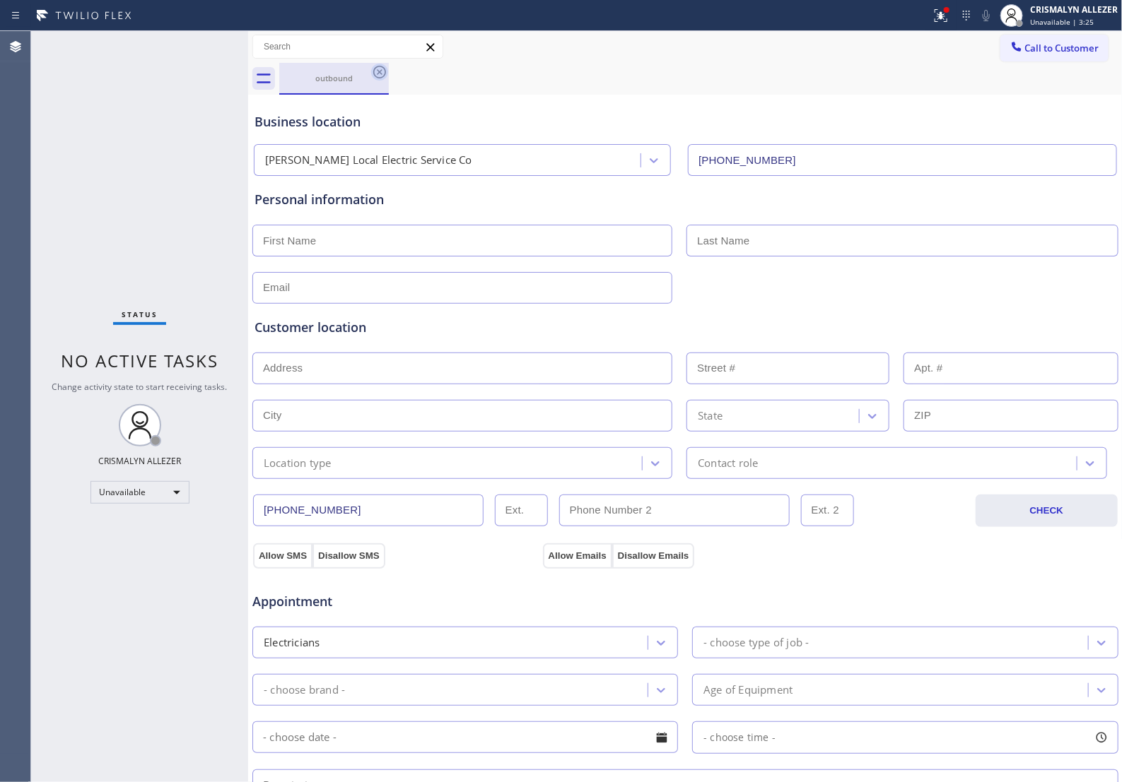
click at [372, 73] on icon at bounding box center [379, 72] width 17 height 17
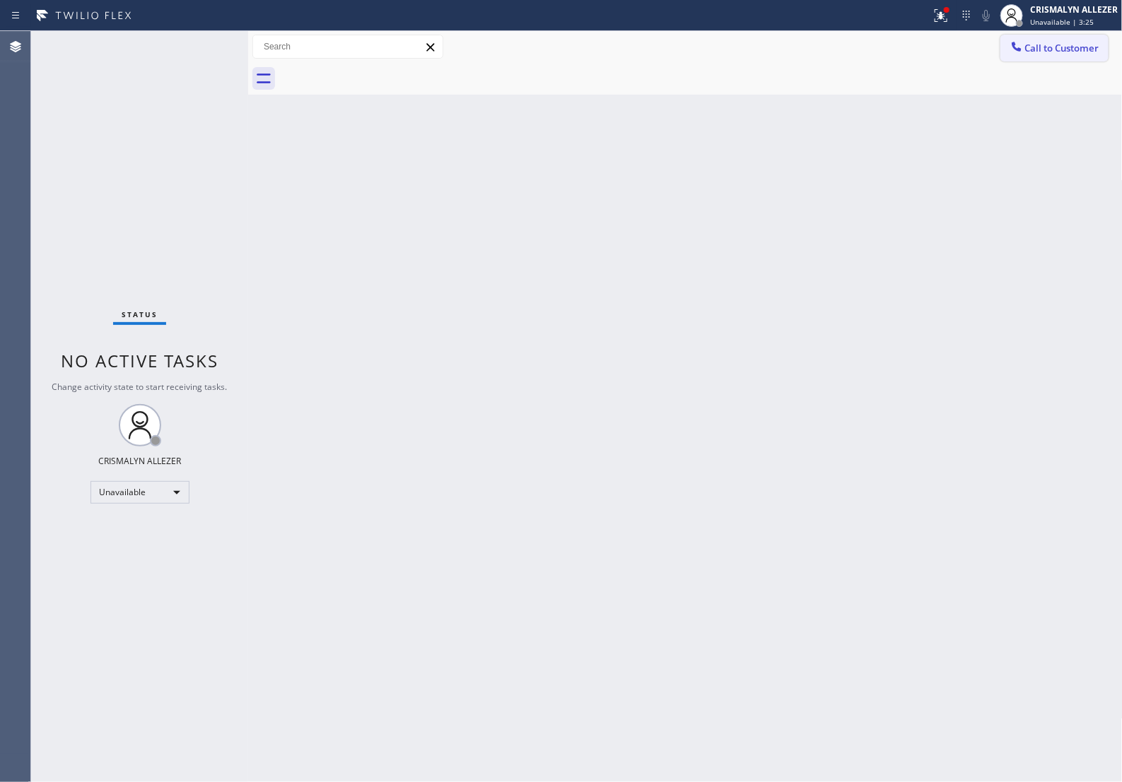
click at [1080, 60] on button "Call to Customer" at bounding box center [1054, 48] width 108 height 27
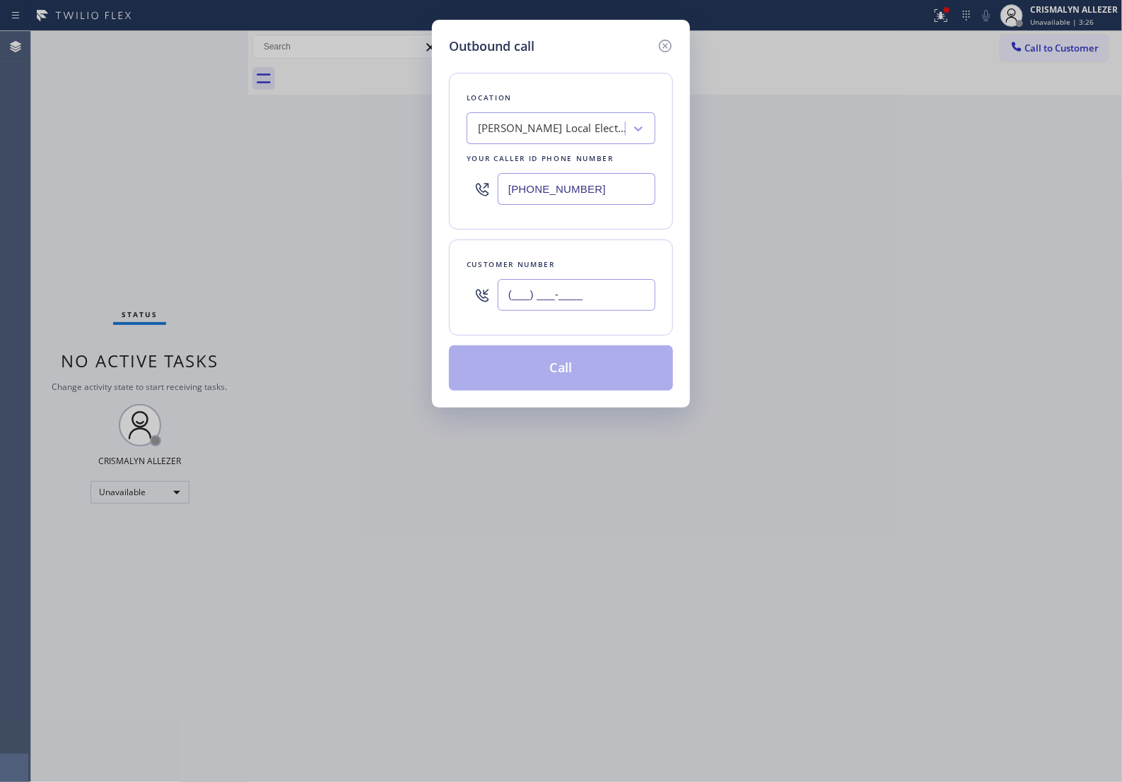
click at [630, 308] on input "(___) ___-____" at bounding box center [577, 295] width 158 height 32
paste input "630) 542-4522"
type input "[PHONE_NUMBER]"
click at [555, 137] on div "[PERSON_NAME] Local Electric Service Co" at bounding box center [552, 129] width 148 height 16
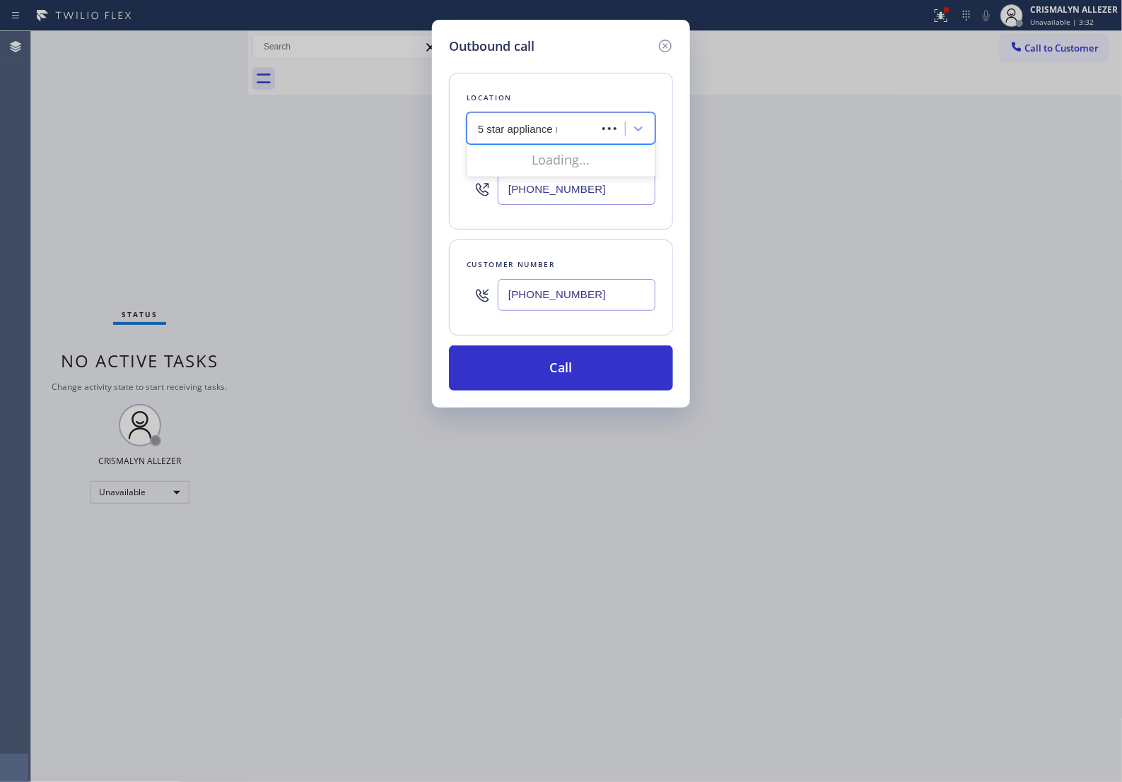
type input "5 star appliance re"
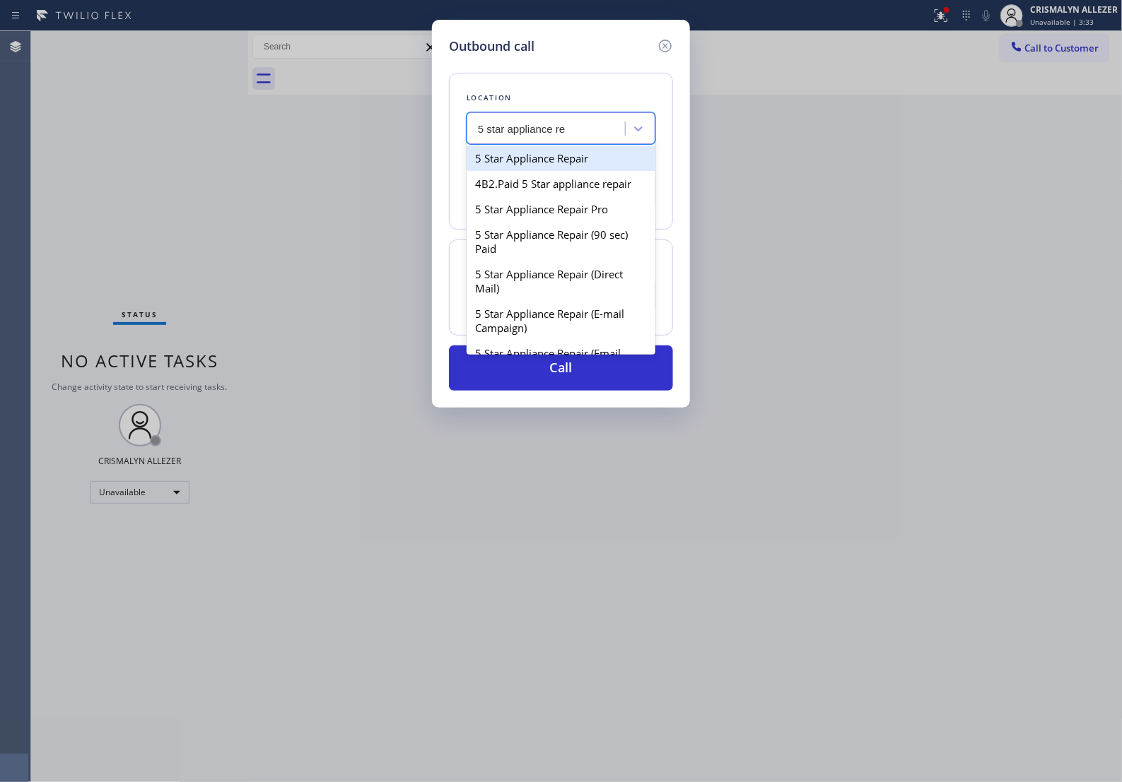
click at [577, 171] on div "5 Star Appliance Repair" at bounding box center [560, 158] width 189 height 25
type input "[PHONE_NUMBER]"
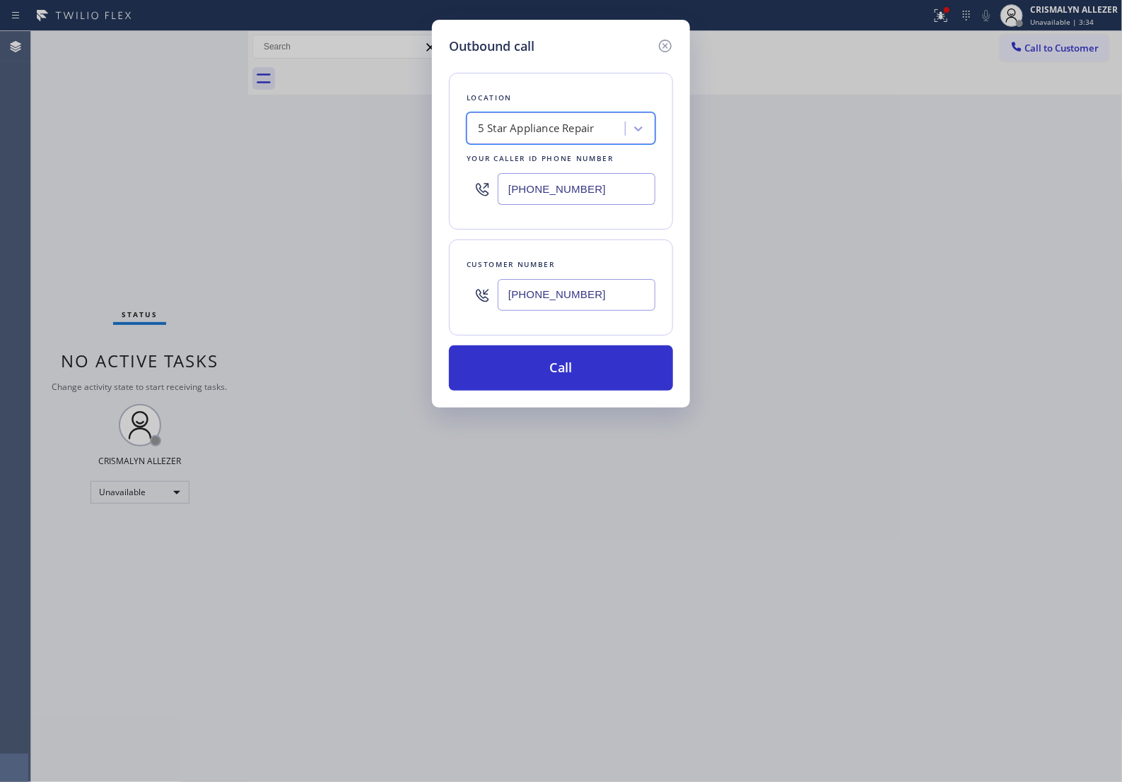
drag, startPoint x: 571, startPoint y: 392, endPoint x: 786, endPoint y: 279, distance: 242.8
click at [571, 391] on button "Call" at bounding box center [561, 368] width 224 height 45
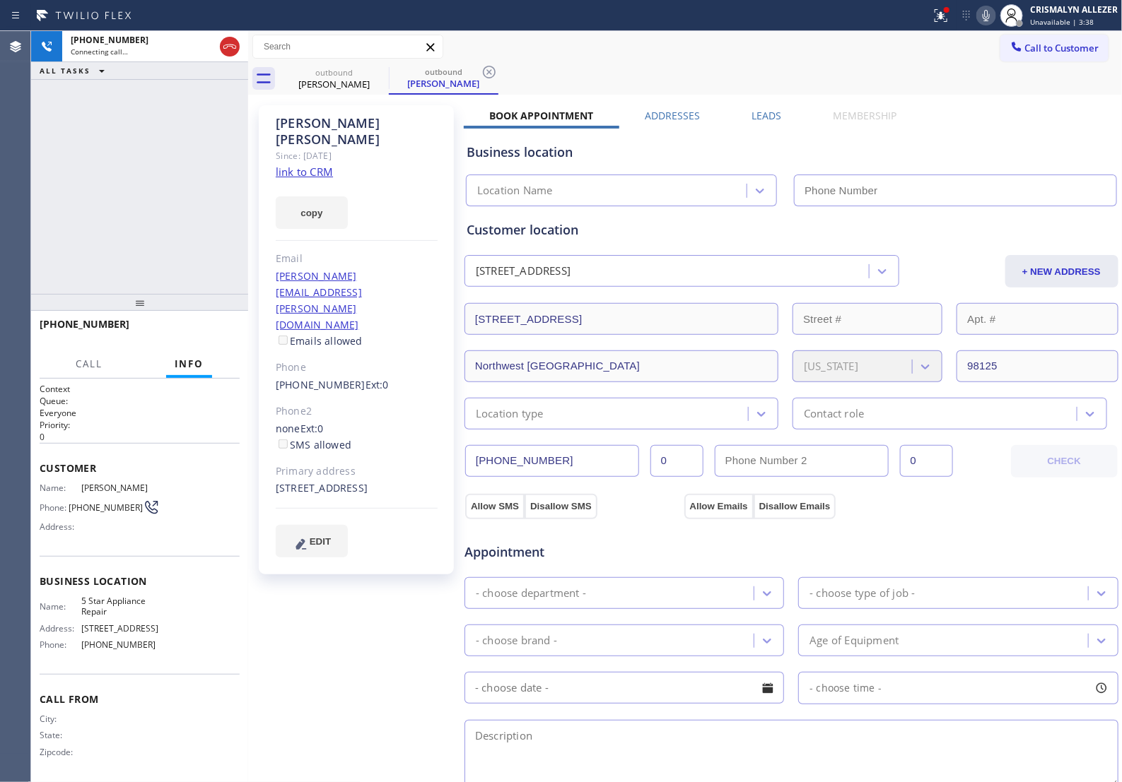
click at [313, 165] on link "link to CRM" at bounding box center [304, 172] width 57 height 14
type input "[PHONE_NUMBER]"
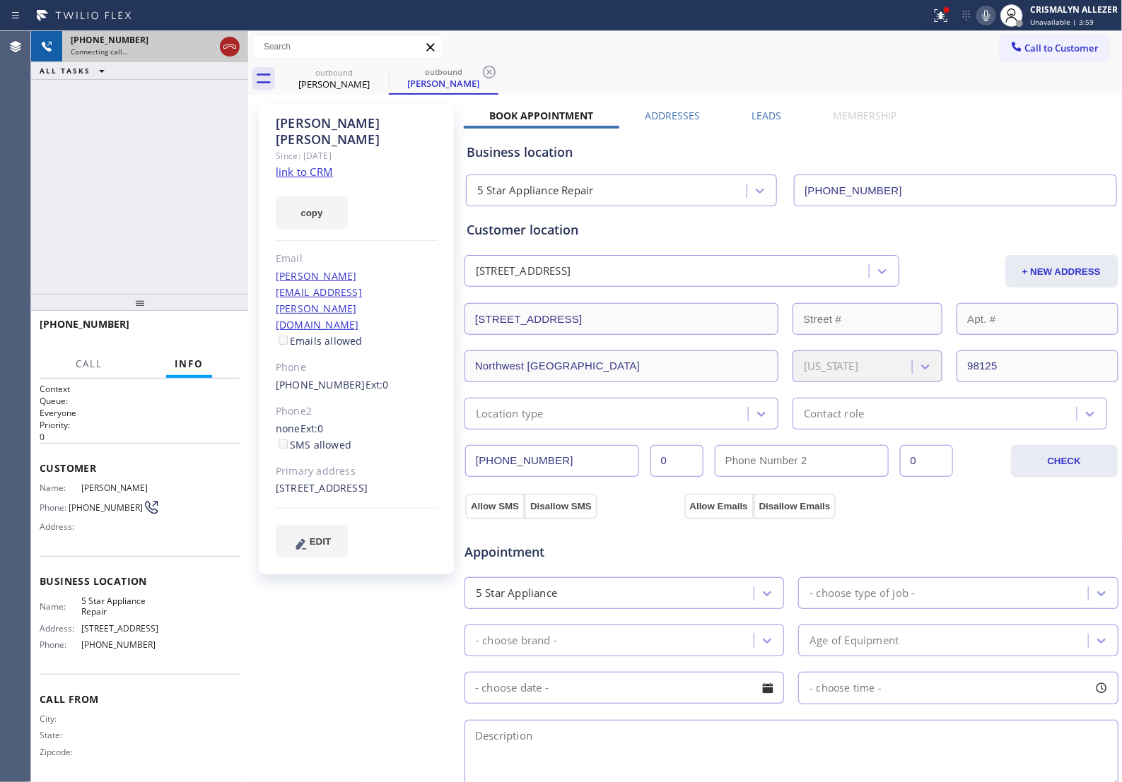
click at [233, 51] on icon at bounding box center [229, 46] width 17 height 17
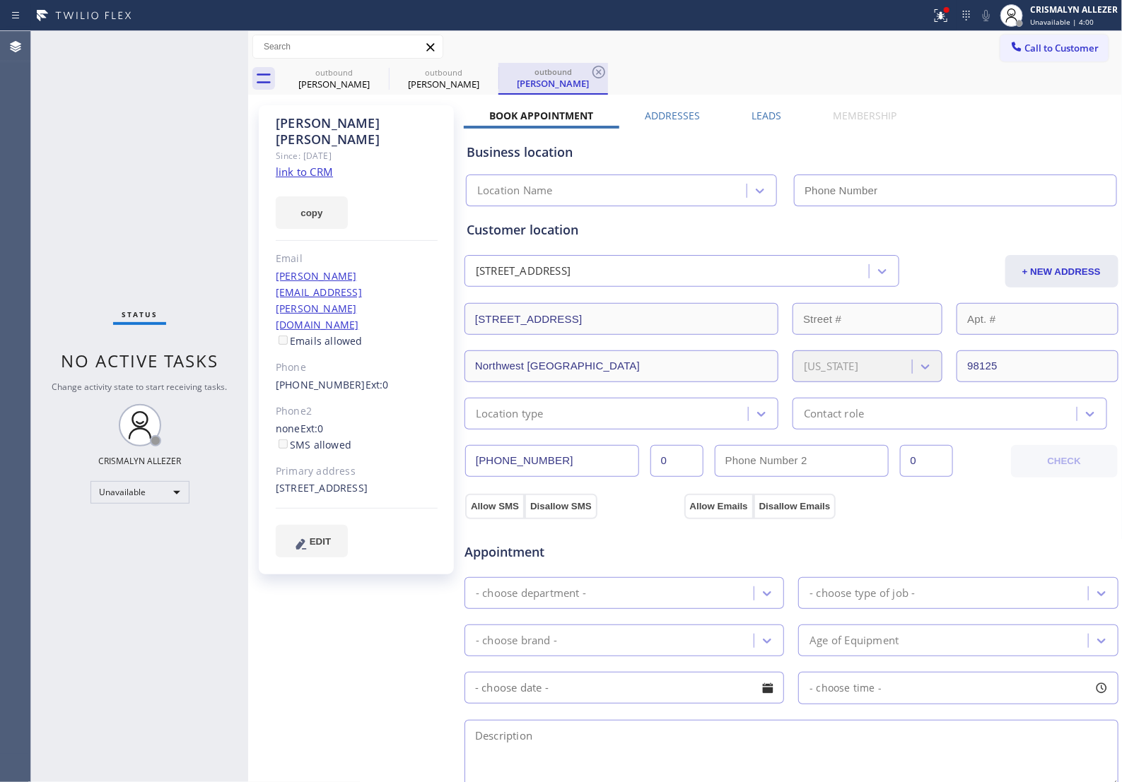
type input "[PHONE_NUMBER]"
click at [592, 72] on icon at bounding box center [598, 72] width 13 height 13
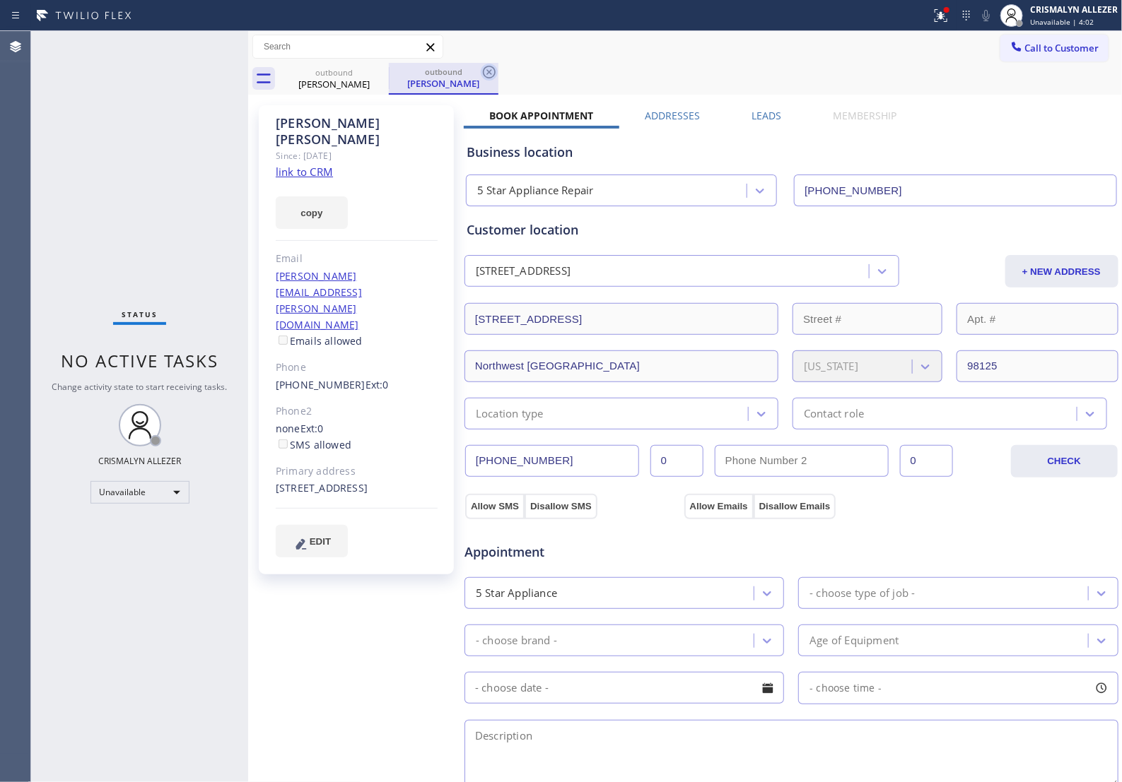
click at [485, 74] on icon at bounding box center [489, 72] width 17 height 17
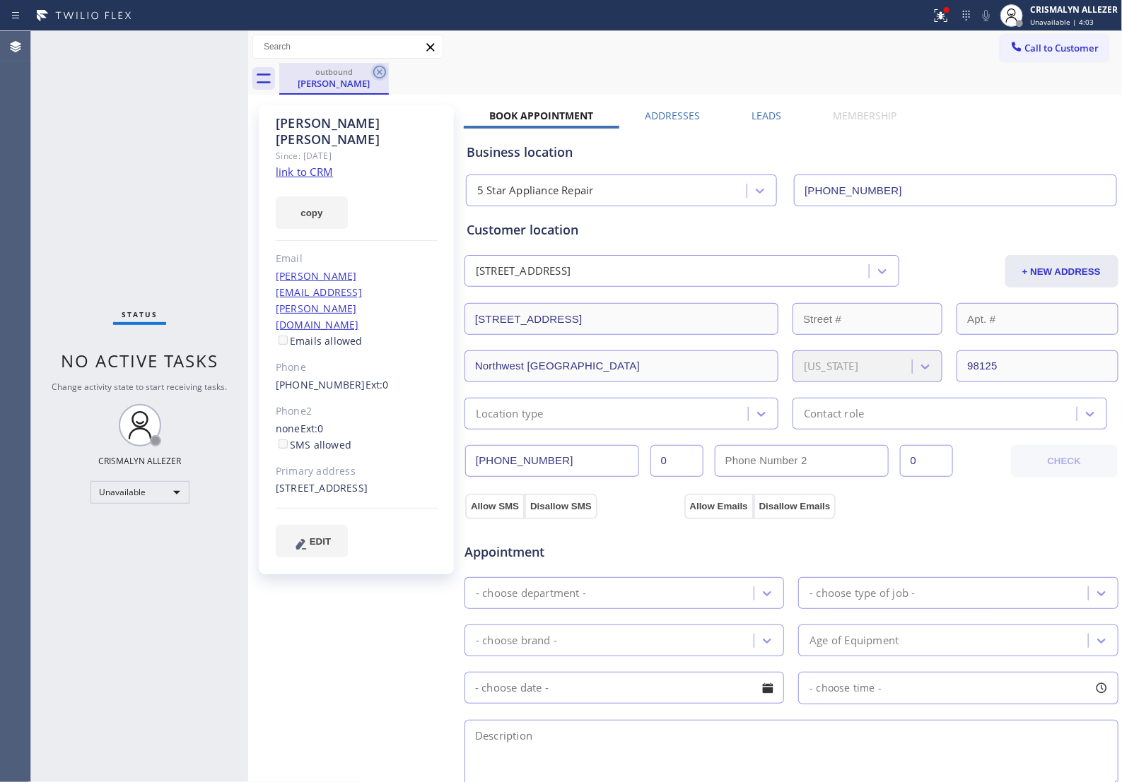
click at [387, 73] on icon at bounding box center [379, 72] width 17 height 17
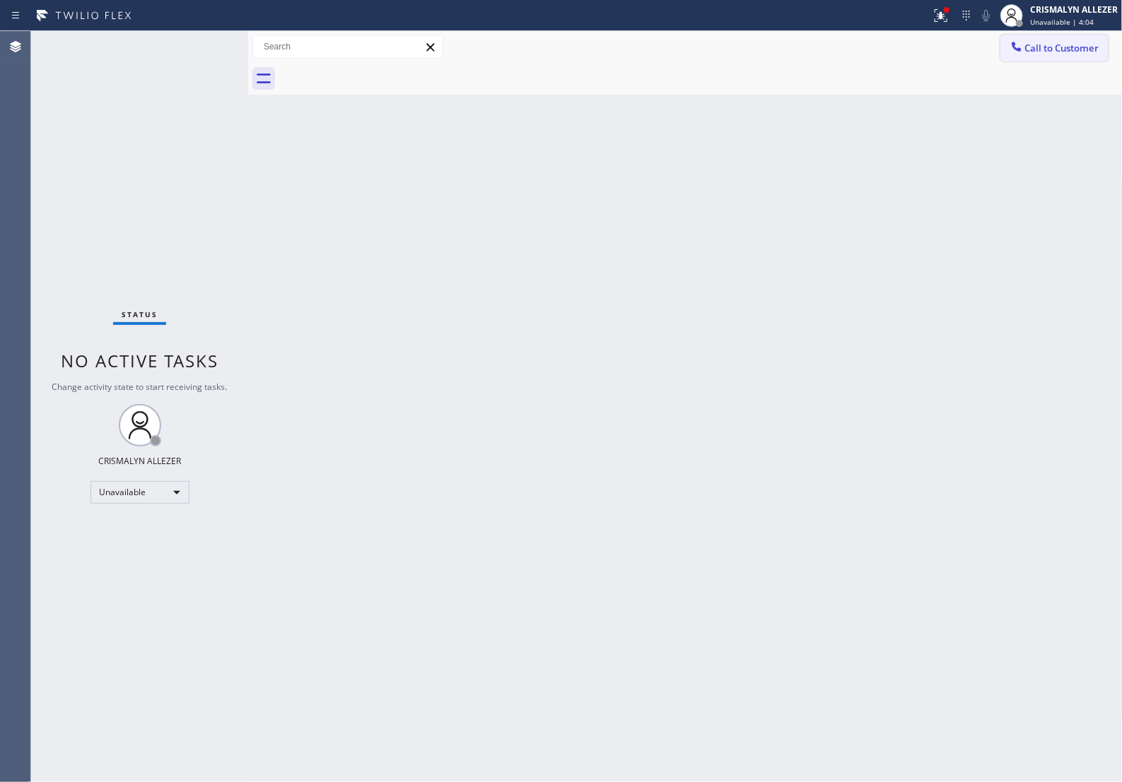
click at [1043, 42] on span "Call to Customer" at bounding box center [1062, 48] width 74 height 13
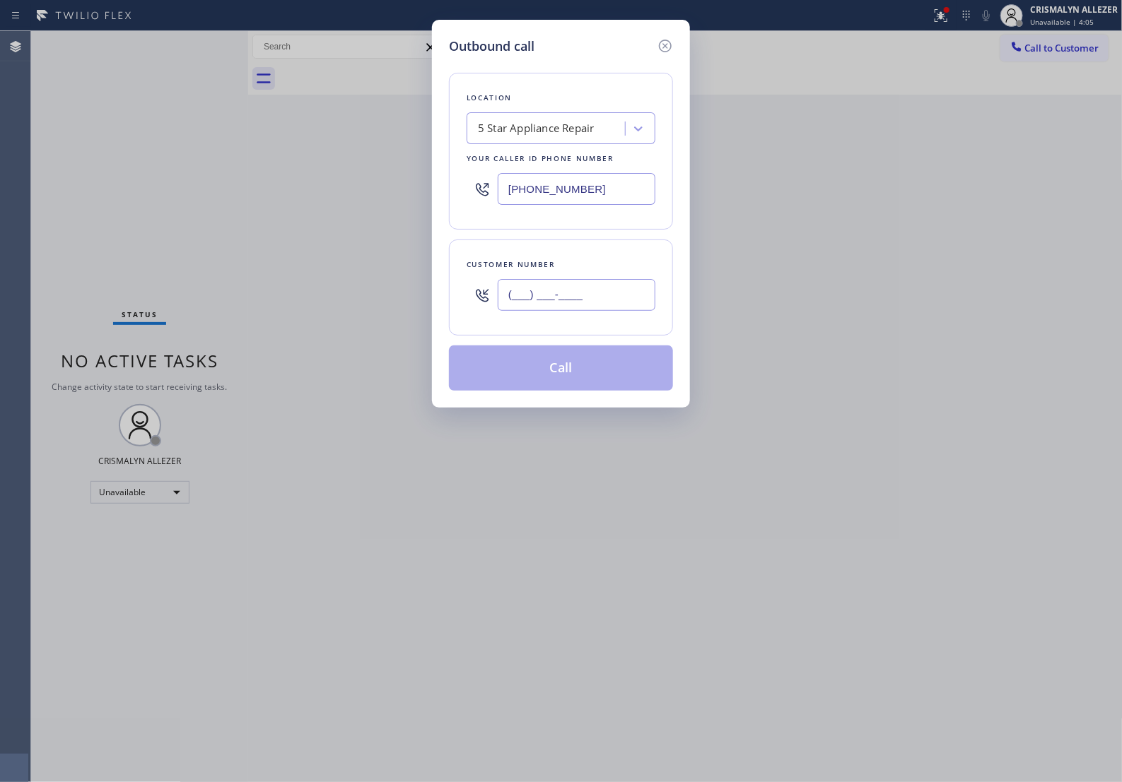
click at [616, 305] on input "(___) ___-____" at bounding box center [577, 295] width 158 height 32
paste input "626) 796-5698"
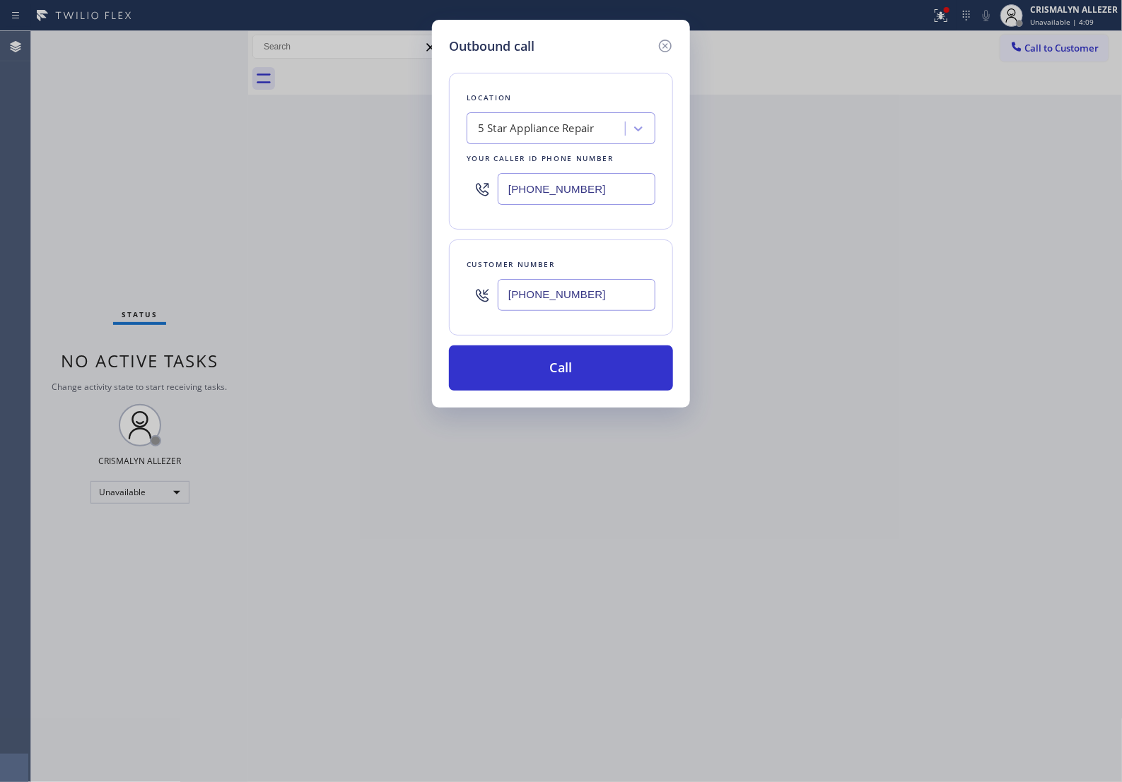
type input "[PHONE_NUMBER]"
drag, startPoint x: 590, startPoint y: 204, endPoint x: 159, endPoint y: 207, distance: 431.1
click at [163, 209] on div "Outbound call Location 5 Star Appliance Repair Your caller id phone number (855…" at bounding box center [561, 391] width 1122 height 782
paste input "626) 247-3015"
type input "[PHONE_NUMBER]"
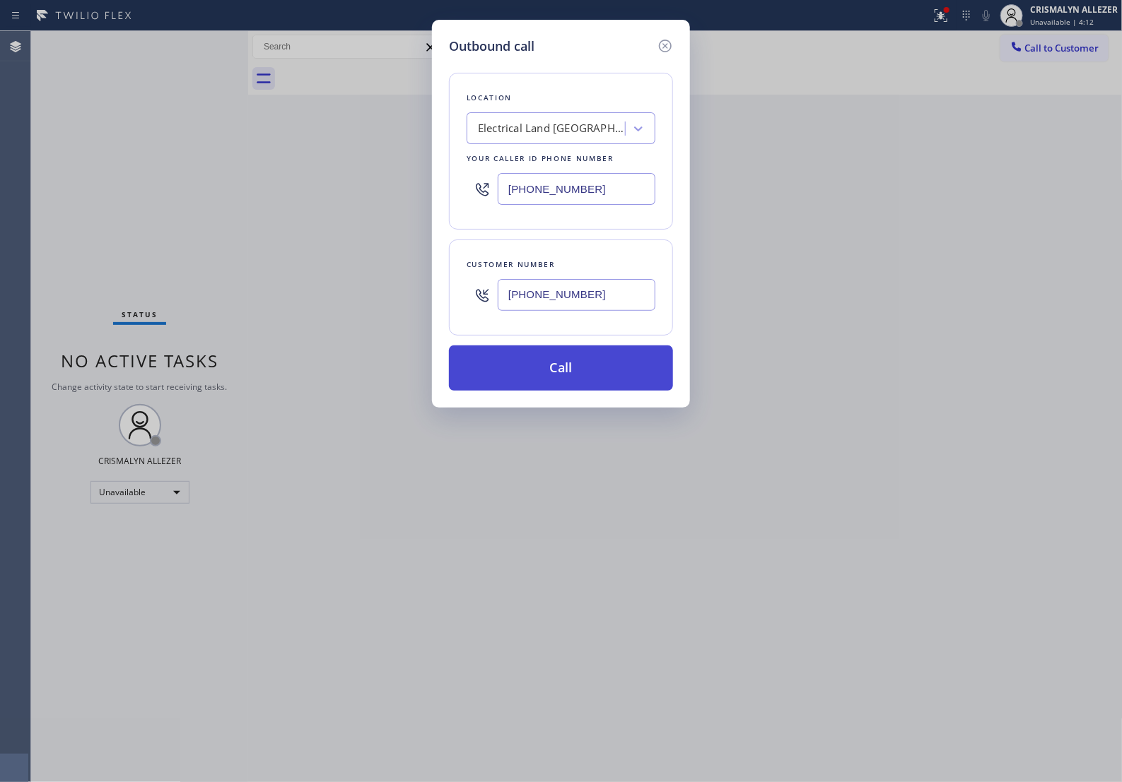
click at [570, 391] on button "Call" at bounding box center [561, 368] width 224 height 45
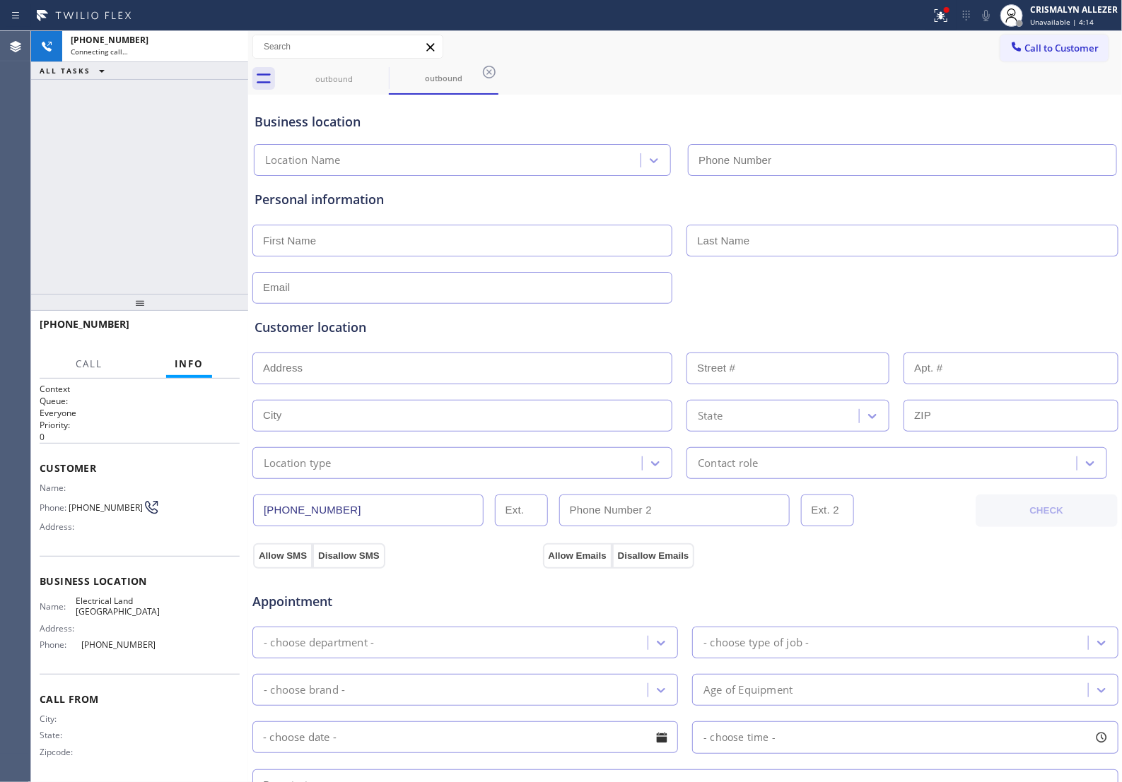
type input "[PHONE_NUMBER]"
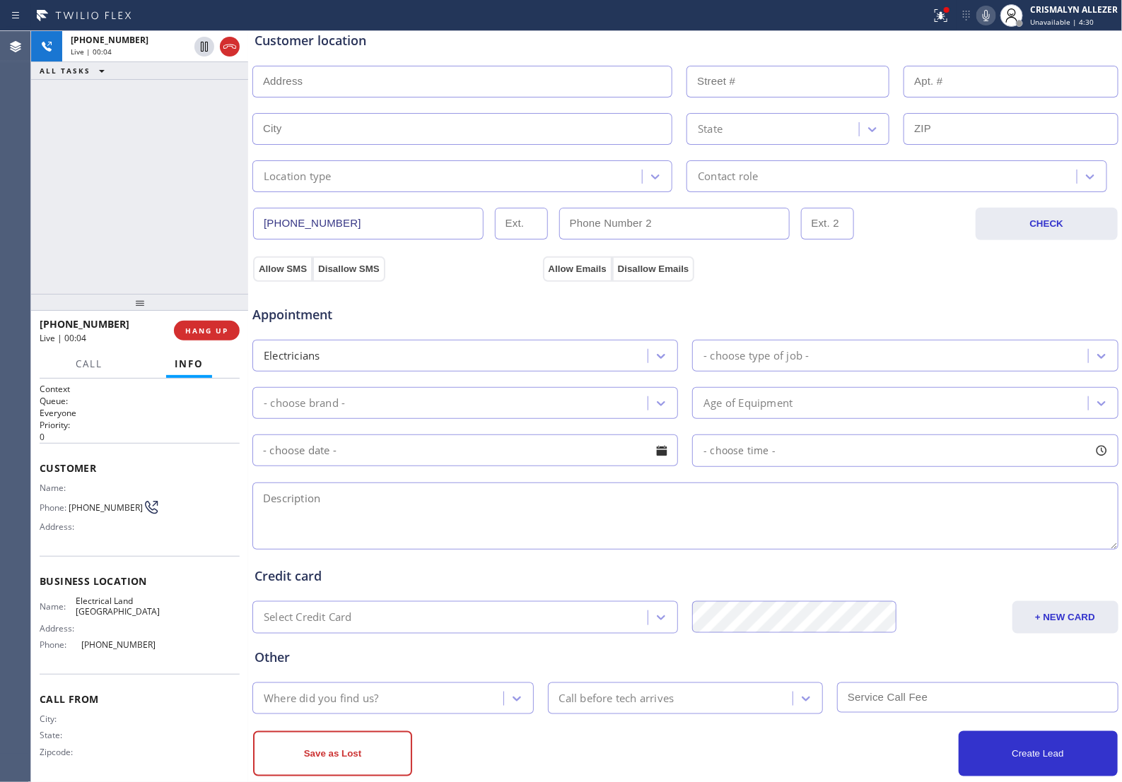
scroll to position [326, 0]
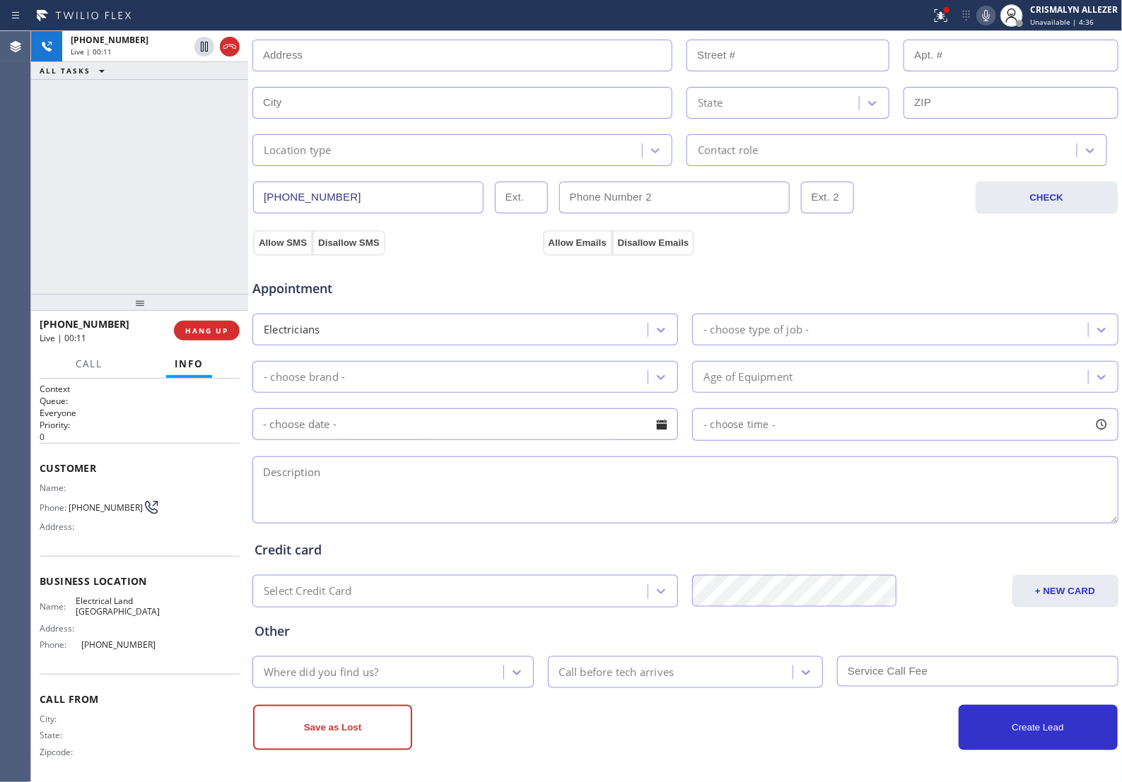
drag, startPoint x: 539, startPoint y: 476, endPoint x: 506, endPoint y: 483, distance: 34.0
click at [539, 476] on textarea at bounding box center [685, 490] width 866 height 67
click at [360, 478] on textarea "To enrich screen reader interactions, please activate Accessibility in Grammarl…" at bounding box center [685, 490] width 866 height 67
click at [595, 471] on textarea "I need to replace a Tesla headlight bulb need to be replace ||" at bounding box center [685, 490] width 866 height 67
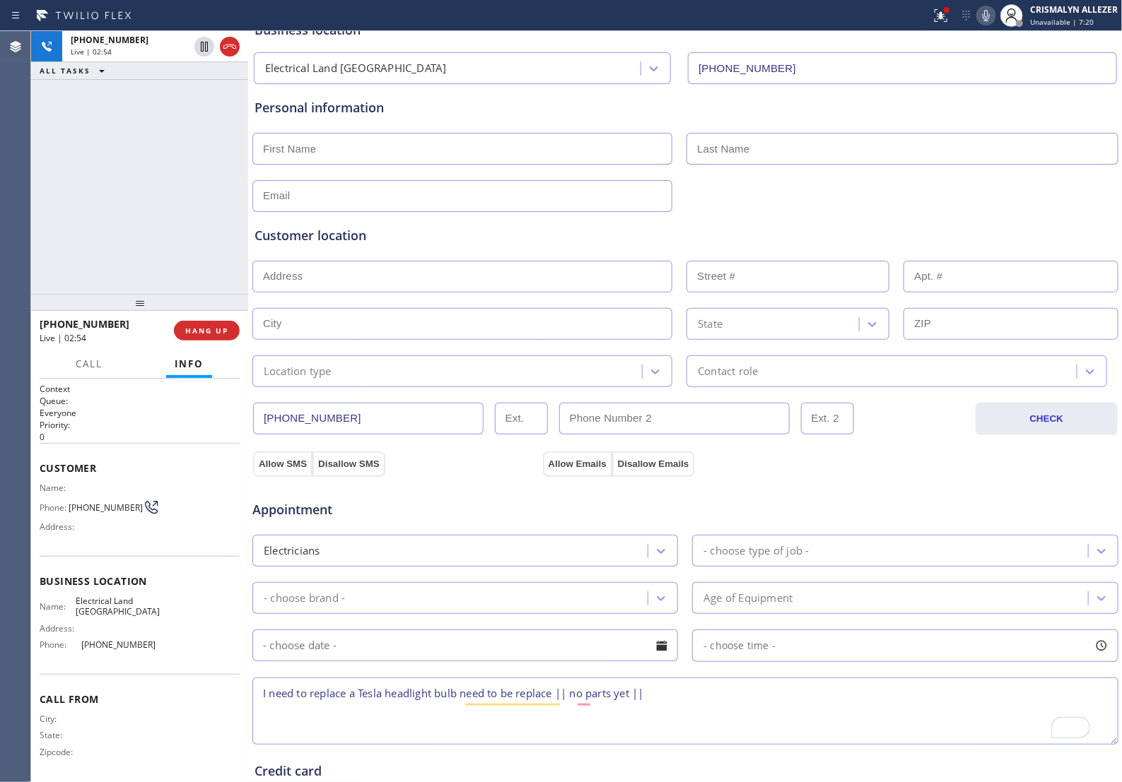
scroll to position [61, 0]
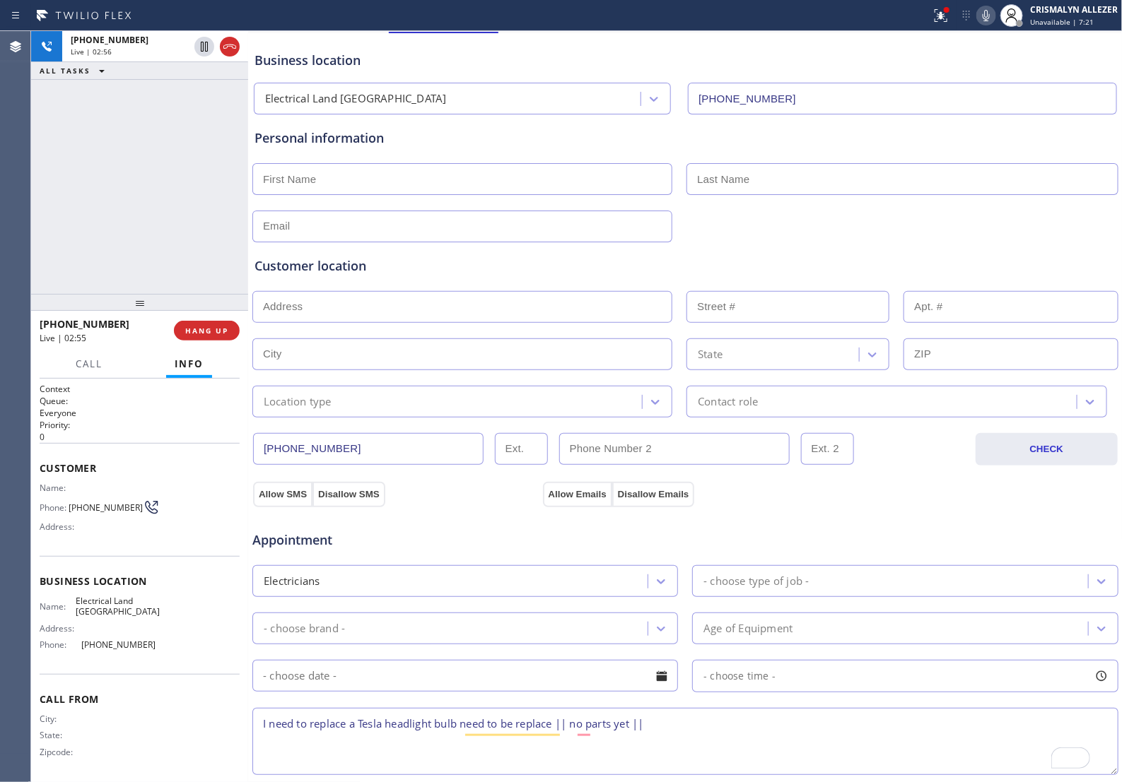
type textarea "I need to replace a Tesla headlight bulb need to be replace || no parts yet ||"
click at [408, 179] on input "text" at bounding box center [462, 179] width 420 height 32
type input "[PERSON_NAME]"
click at [351, 225] on input "text" at bounding box center [462, 227] width 420 height 32
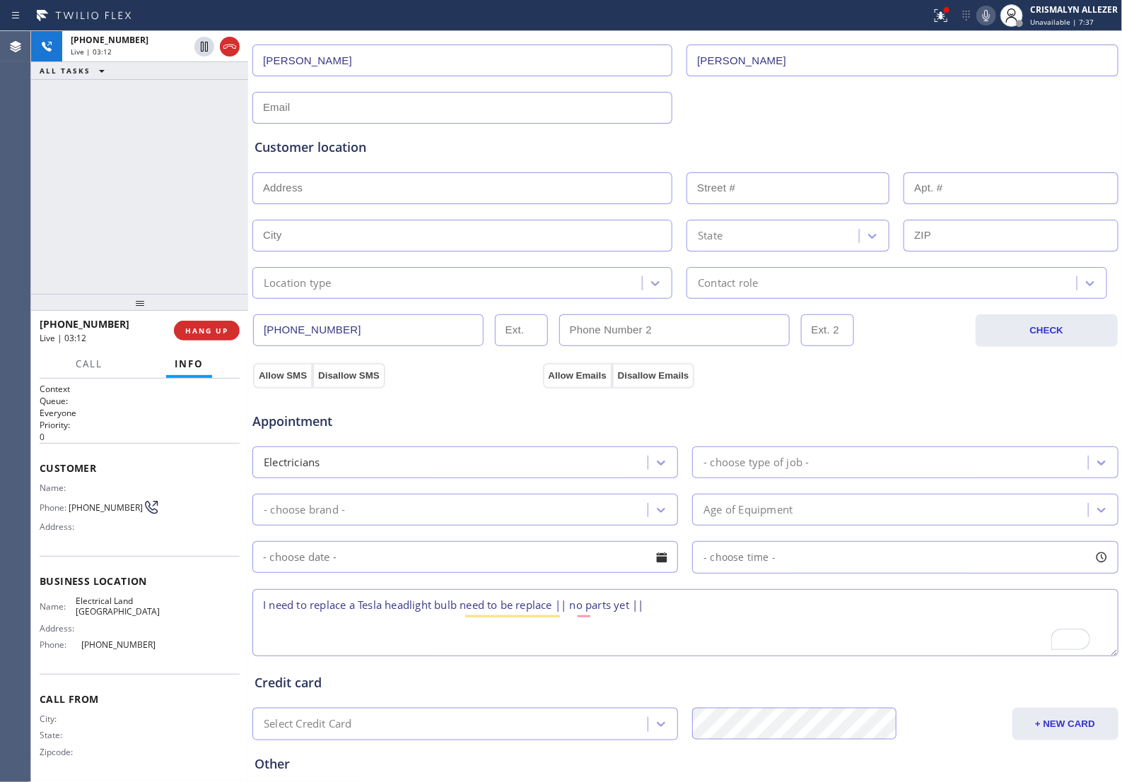
scroll to position [326, 0]
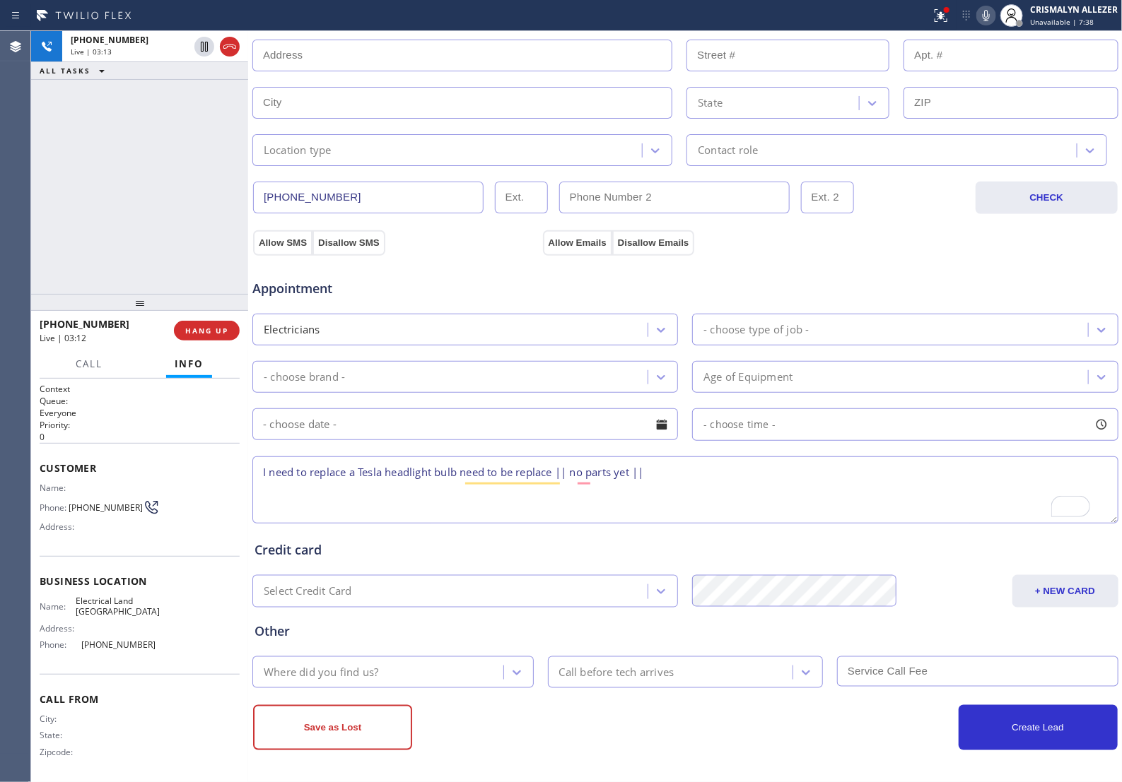
click at [679, 478] on textarea "I need to replace a Tesla headlight bulb need to be replace || no parts yet ||" at bounding box center [685, 490] width 866 height 67
click at [683, 471] on textarea "I need to replace a Tesla headlight bulb need to be replace || no parts yet ||" at bounding box center [685, 490] width 866 height 67
paste textarea "91101"
click at [304, 495] on textarea "I need to replace a Tesla headlight bulb need to be replace || no parts yet || …" at bounding box center [685, 490] width 866 height 67
click at [764, 466] on textarea "I need to replace a Tesla headlight bulb need to be replace || no parts yet || …" at bounding box center [685, 490] width 866 height 67
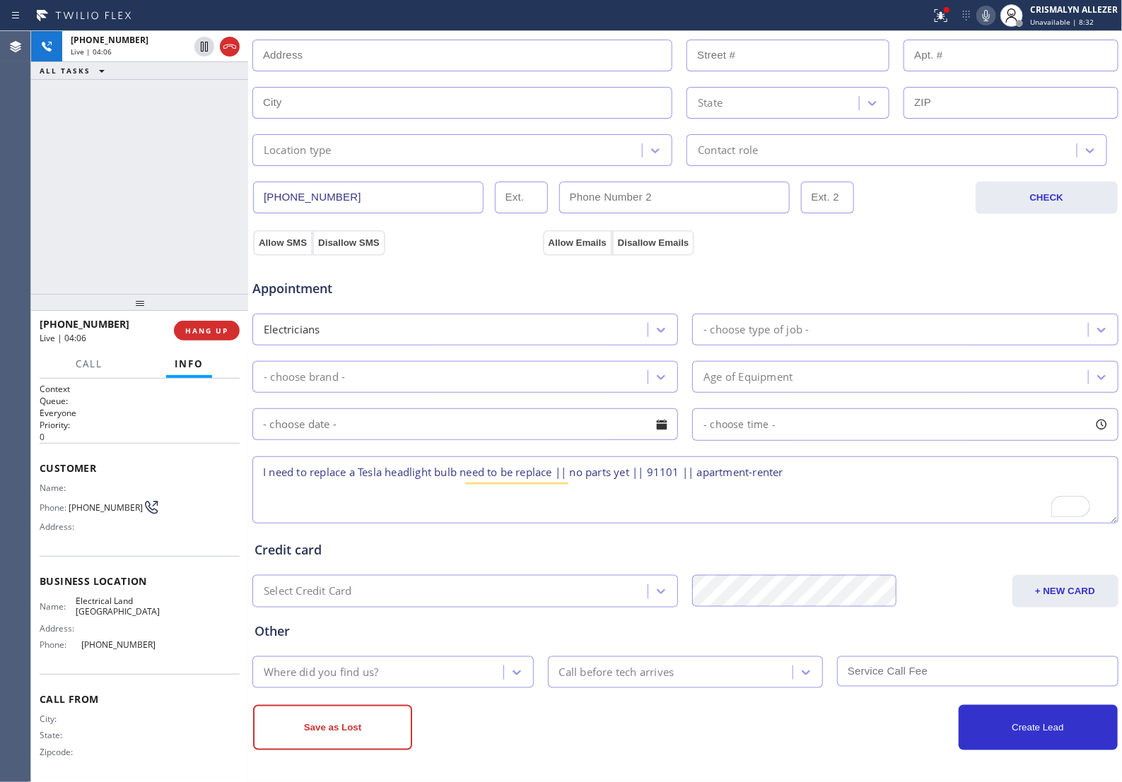
click at [984, 18] on icon at bounding box center [985, 15] width 17 height 17
click at [986, 11] on icon at bounding box center [985, 15] width 7 height 11
click at [386, 471] on textarea "I need to replace a Tesla headlight bulb need to be replace || no parts yet || …" at bounding box center [685, 490] width 866 height 67
click at [902, 474] on textarea "I need to replace a Tesla( model S 2013 ) headlight bulb need to be replace || …" at bounding box center [685, 490] width 866 height 67
click at [987, 20] on icon at bounding box center [985, 15] width 7 height 11
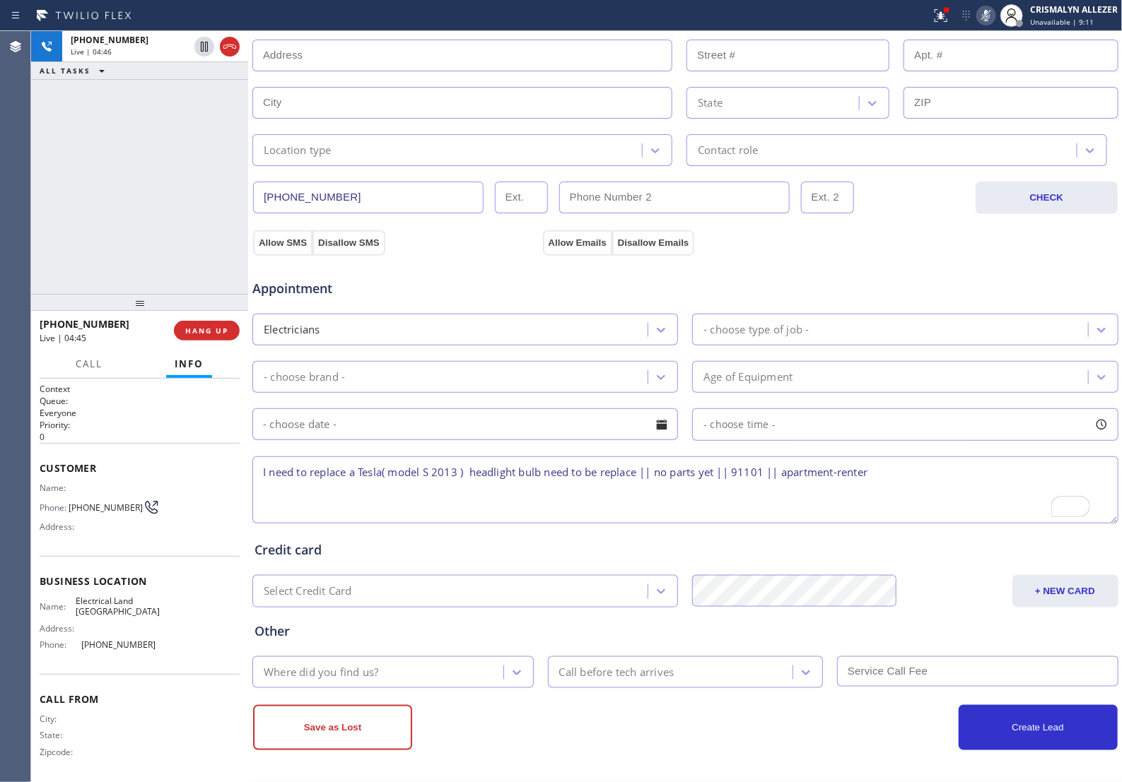
drag, startPoint x: 357, startPoint y: 476, endPoint x: 357, endPoint y: 485, distance: 9.9
click at [357, 481] on textarea "I need to replace a Tesla( model S 2013 ) headlight bulb need to be replace || …" at bounding box center [685, 490] width 866 height 67
drag, startPoint x: 292, startPoint y: 472, endPoint x: 788, endPoint y: 489, distance: 496.4
click at [788, 489] on textarea "Tesla( model S 2013 ) headlight bulb need to be replace || no parts yet || 9110…" at bounding box center [685, 490] width 866 height 67
type textarea "Tesla( model S 2013 ) headlight bulb need to be replace || no parts yet || 9110…"
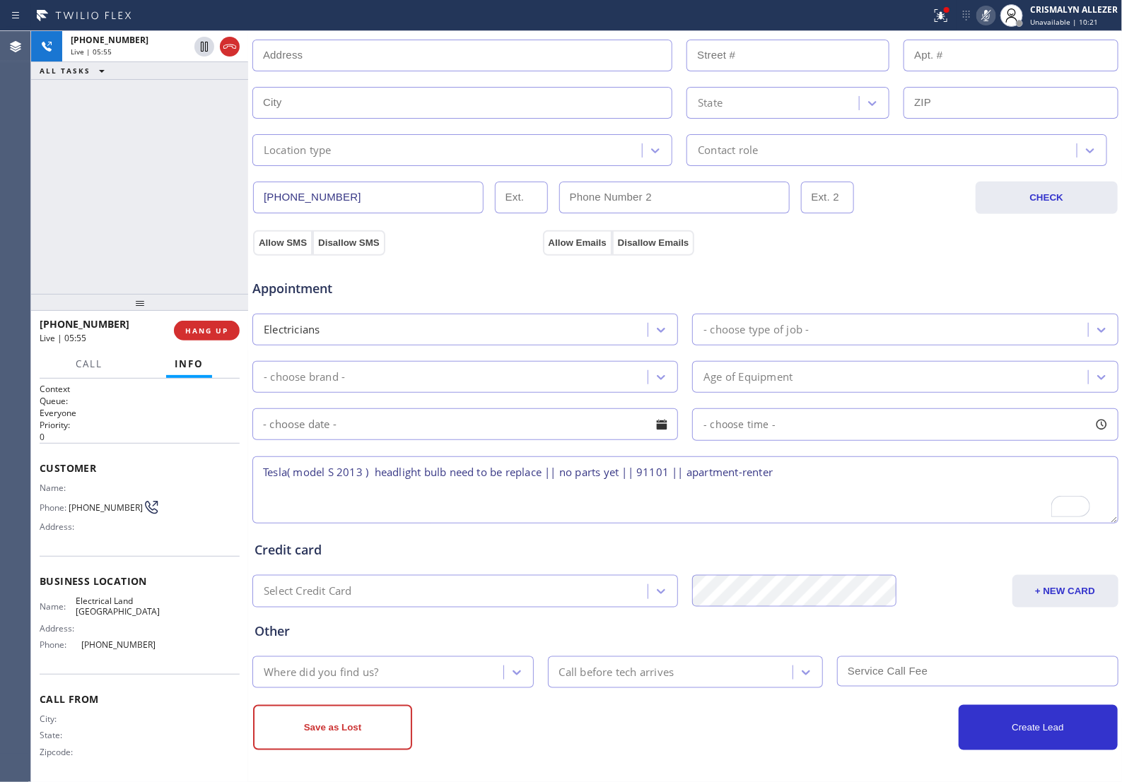
click at [850, 279] on div "Appointment" at bounding box center [685, 280] width 869 height 36
click at [987, 18] on icon at bounding box center [985, 15] width 17 height 17
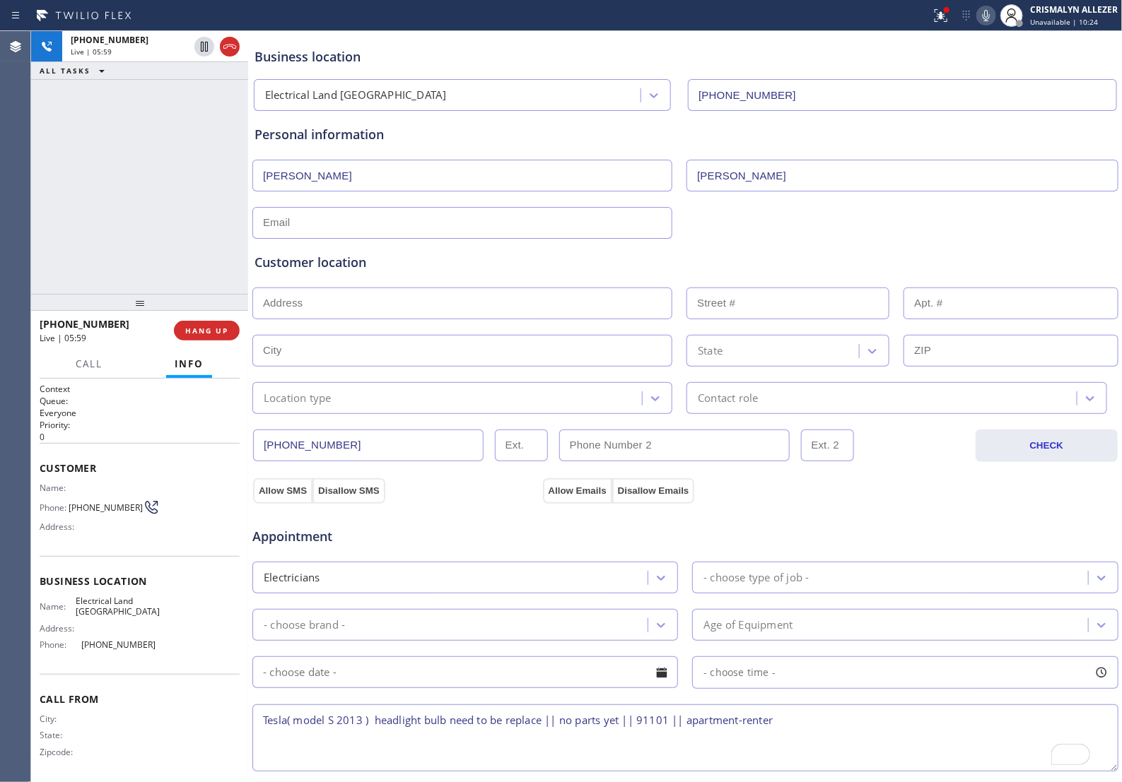
scroll to position [61, 0]
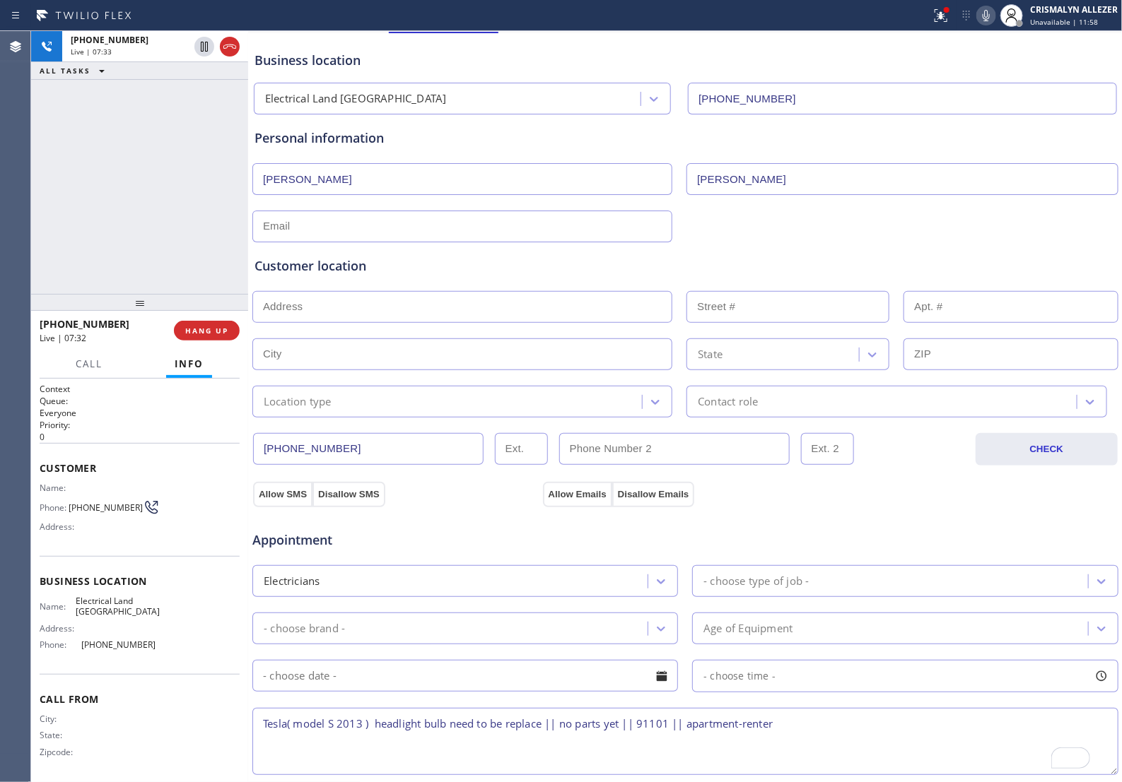
click at [988, 16] on icon at bounding box center [985, 15] width 17 height 17
click at [989, 15] on icon at bounding box center [985, 15] width 7 height 11
click at [344, 233] on input "text" at bounding box center [462, 227] width 420 height 32
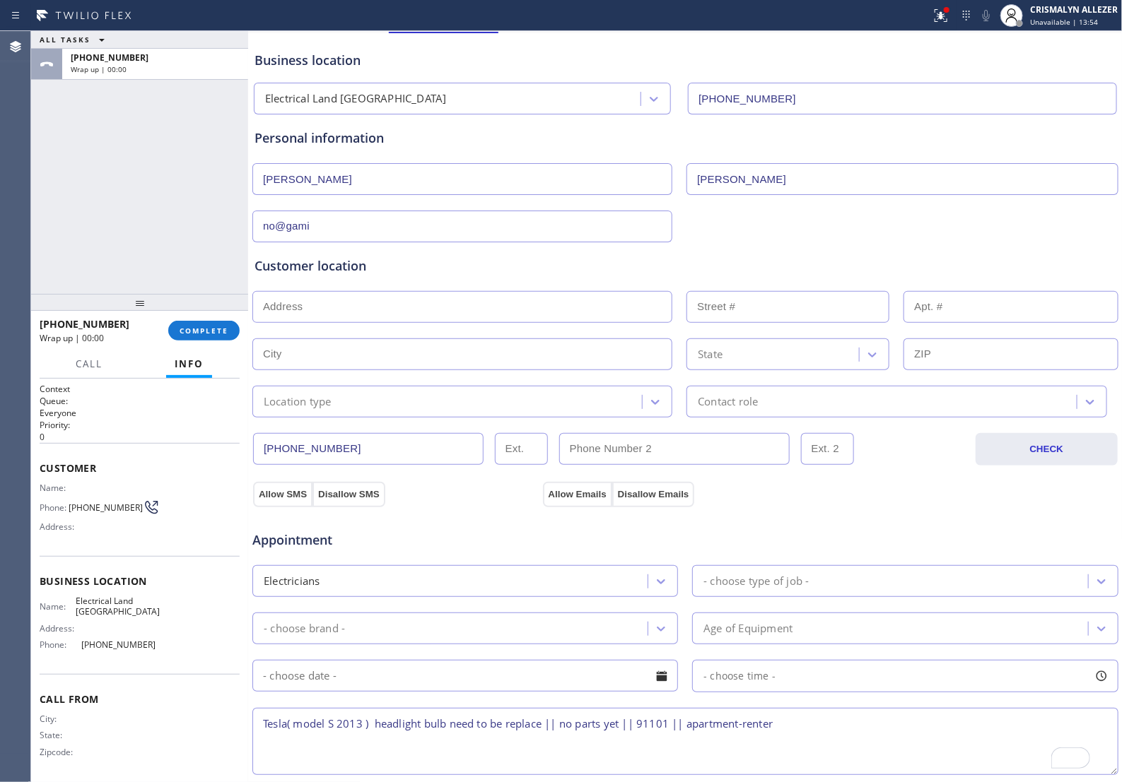
type input "no@gamil"
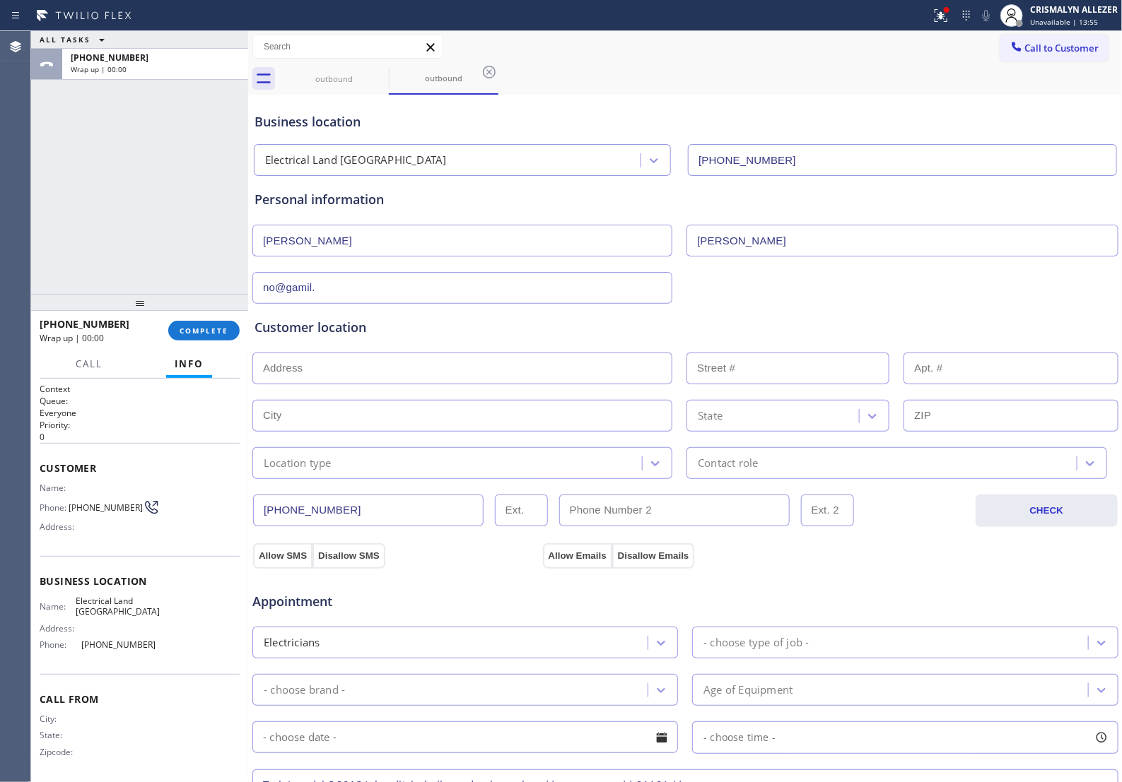
scroll to position [61, 0]
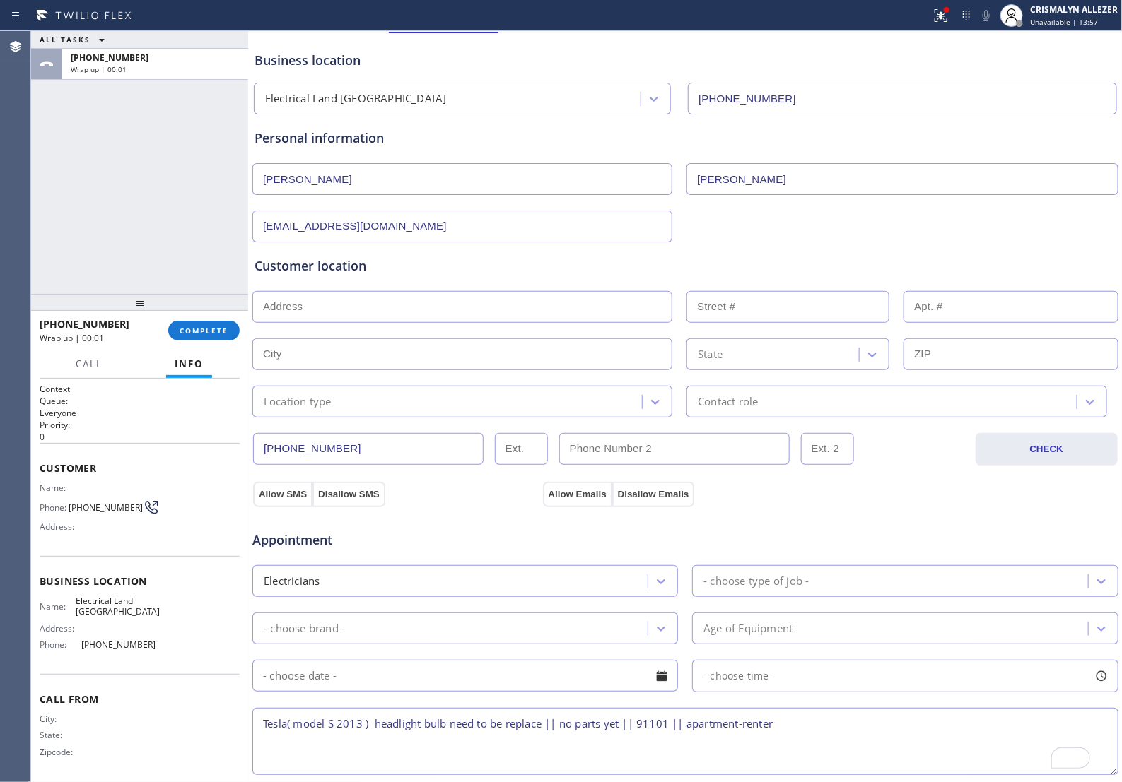
type input "[EMAIL_ADDRESS][DOMAIN_NAME]"
click at [450, 320] on input "text" at bounding box center [462, 307] width 420 height 32
click at [514, 560] on div "Appointment Electricians - choose type of job - - choose brand - Age of Equipme…" at bounding box center [684, 646] width 861 height 264
click at [187, 336] on span "COMPLETE" at bounding box center [203, 331] width 49 height 10
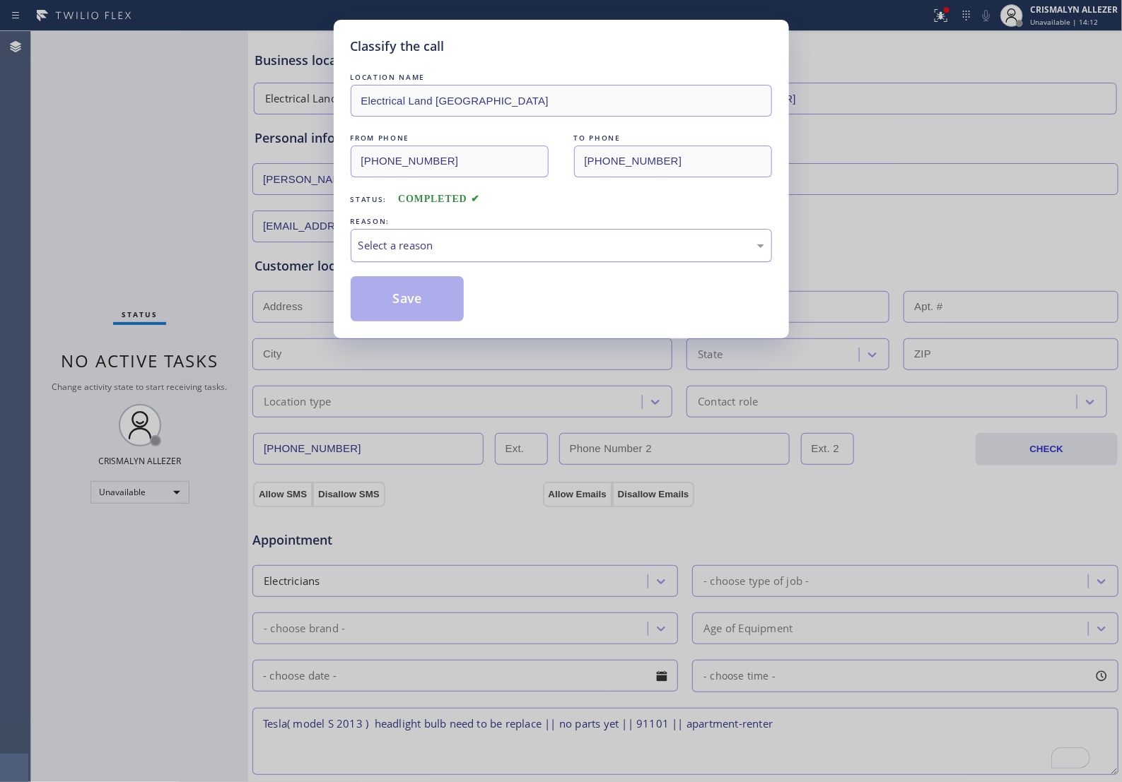
click at [520, 254] on div "Select a reason" at bounding box center [561, 245] width 406 height 16
click at [422, 322] on button "Save" at bounding box center [408, 298] width 114 height 45
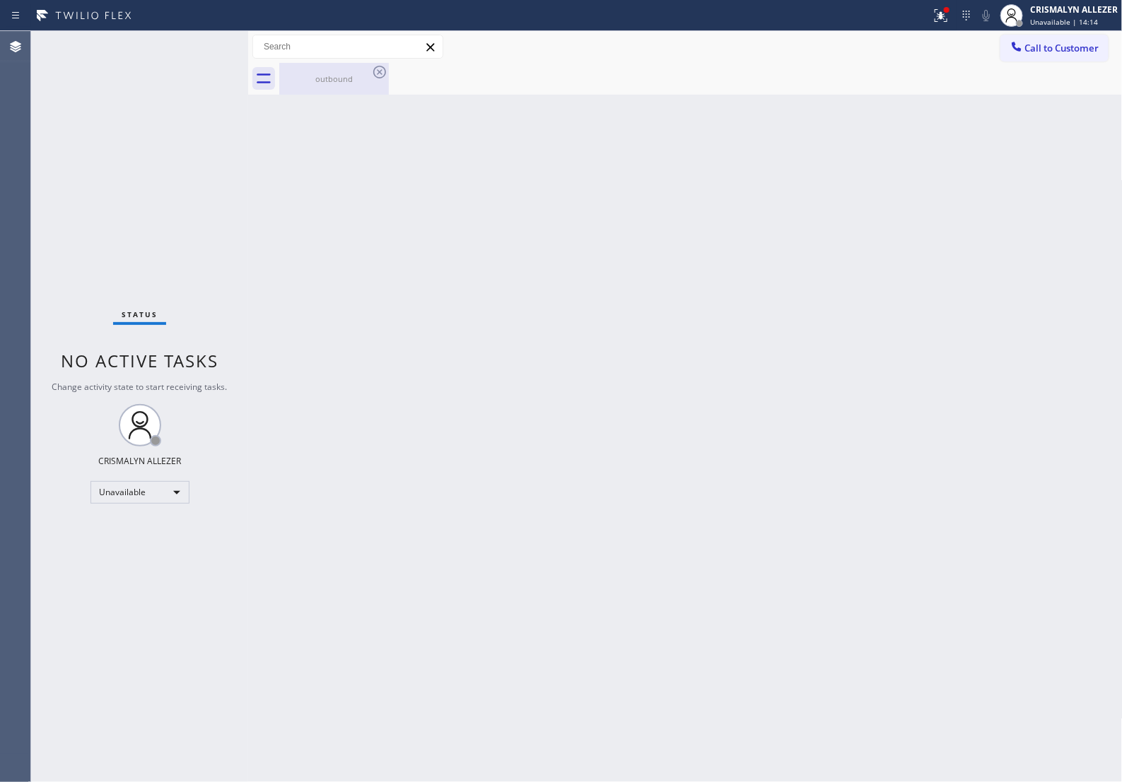
click at [312, 76] on div "outbound" at bounding box center [334, 78] width 107 height 11
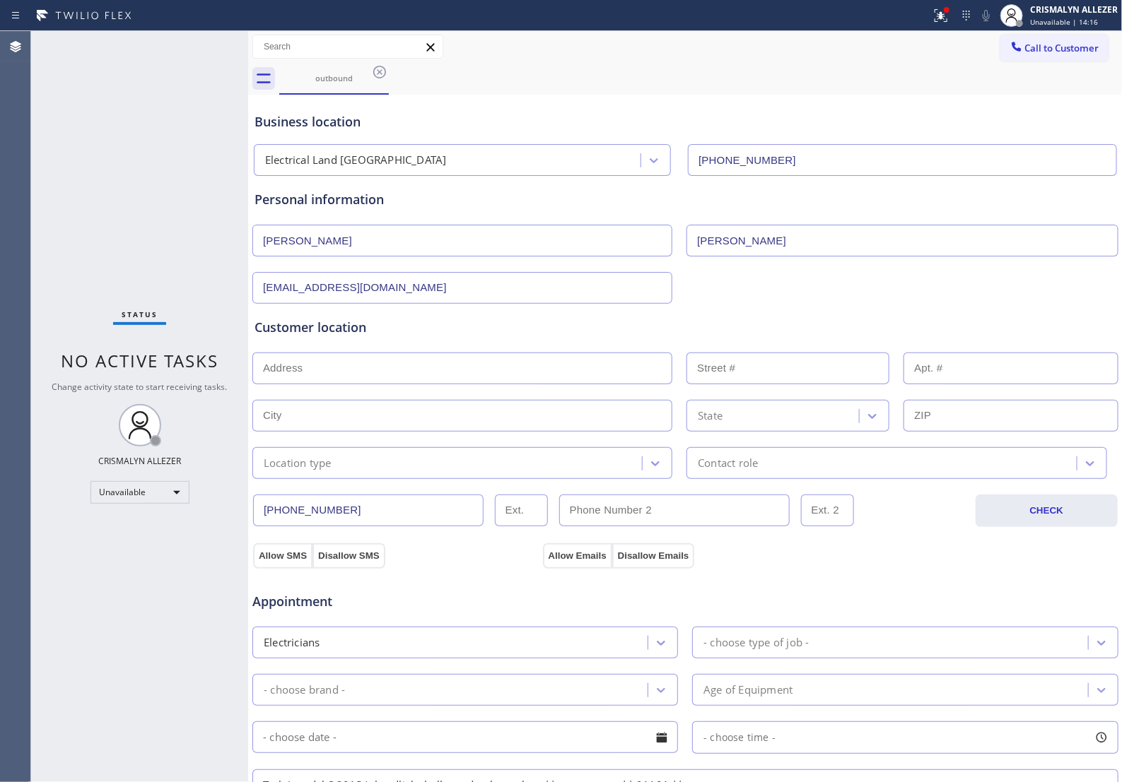
click at [382, 389] on div "Customer location >> ADD NEW ADDRESS << + NEW ADDRESS State Location type Conta…" at bounding box center [684, 398] width 861 height 161
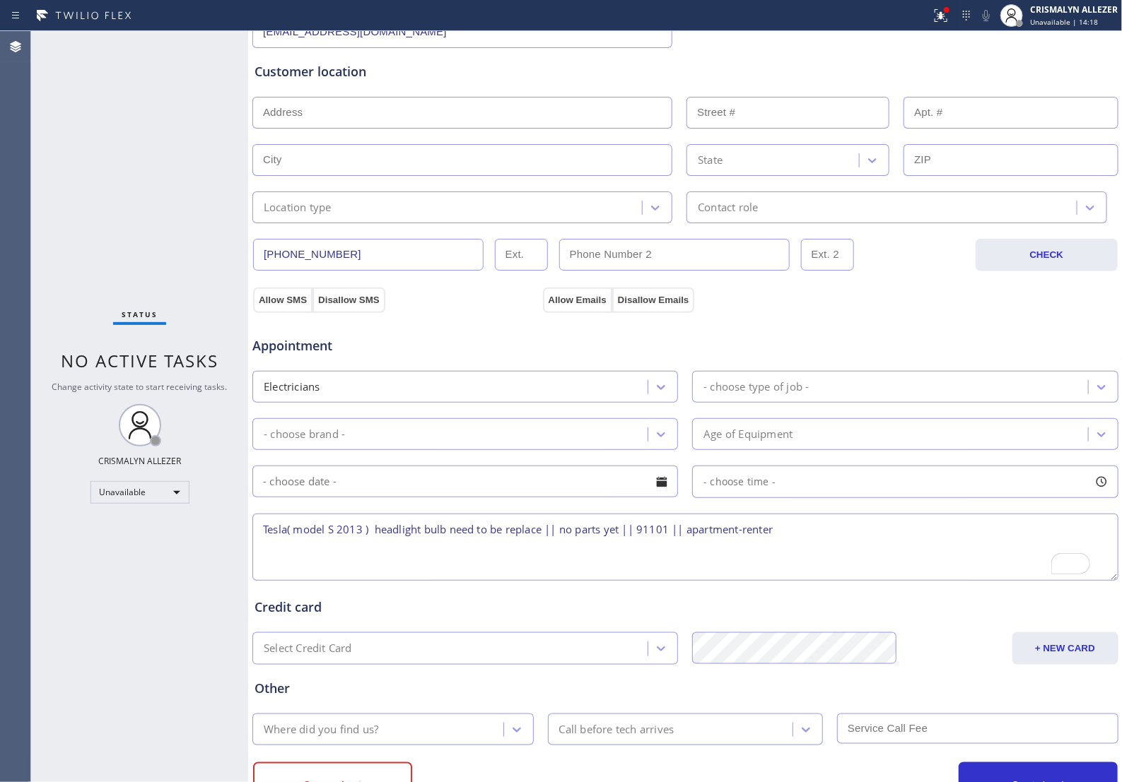
scroll to position [265, 0]
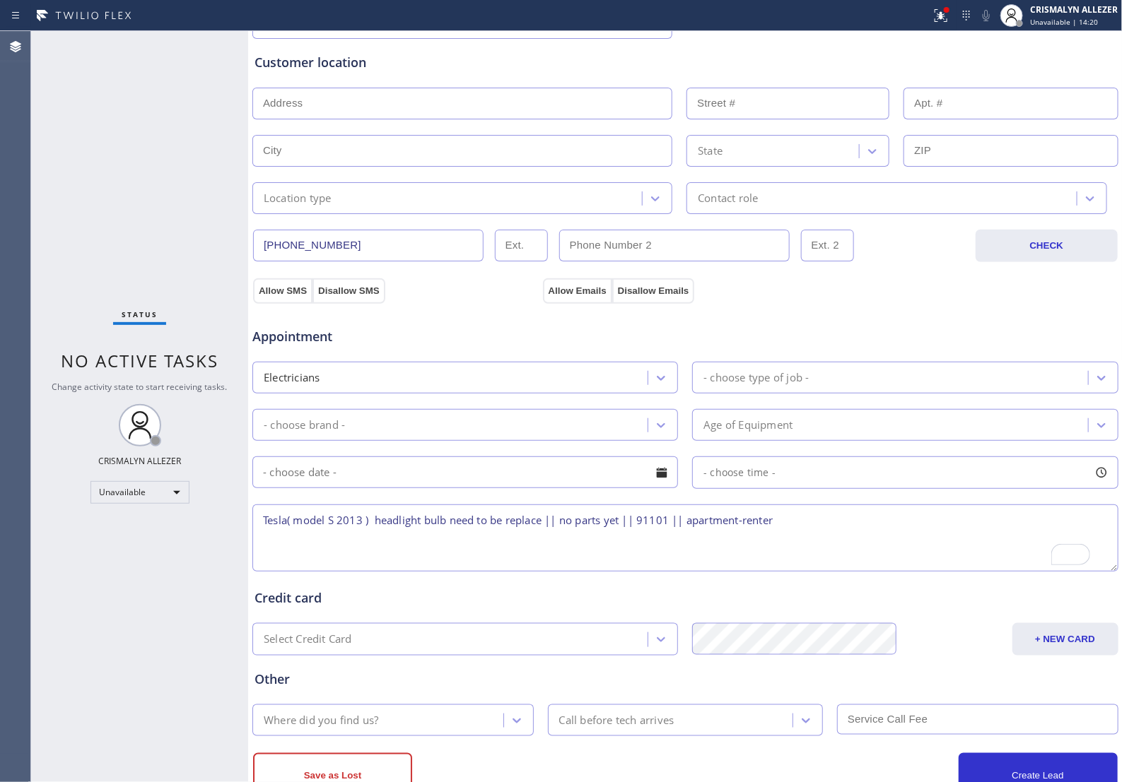
drag, startPoint x: 644, startPoint y: 534, endPoint x: 679, endPoint y: 539, distance: 35.8
click at [679, 539] on textarea "Tesla( model S 2013 ) headlight bulb need to be replace || no parts yet || 9110…" at bounding box center [685, 538] width 866 height 67
click at [317, 119] on input "text" at bounding box center [462, 104] width 420 height 32
paste input "91101"
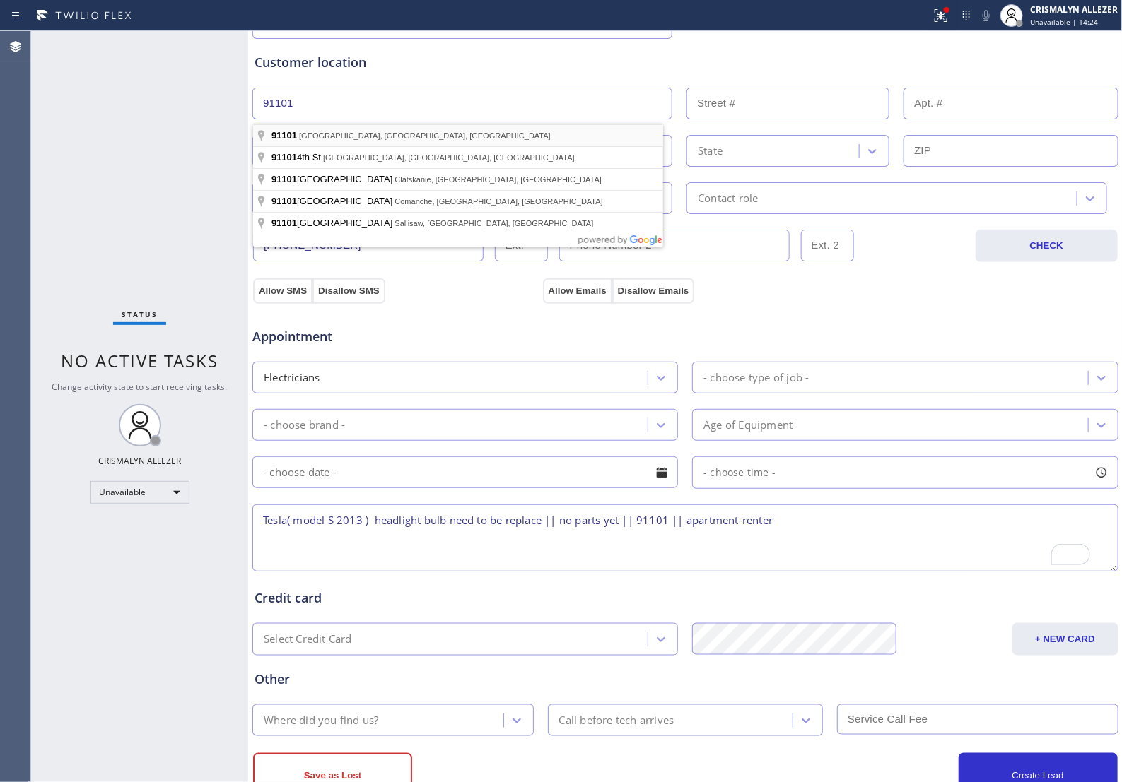
type input "[GEOGRAPHIC_DATA], [GEOGRAPHIC_DATA]"
type input "[GEOGRAPHIC_DATA]"
type input "91101"
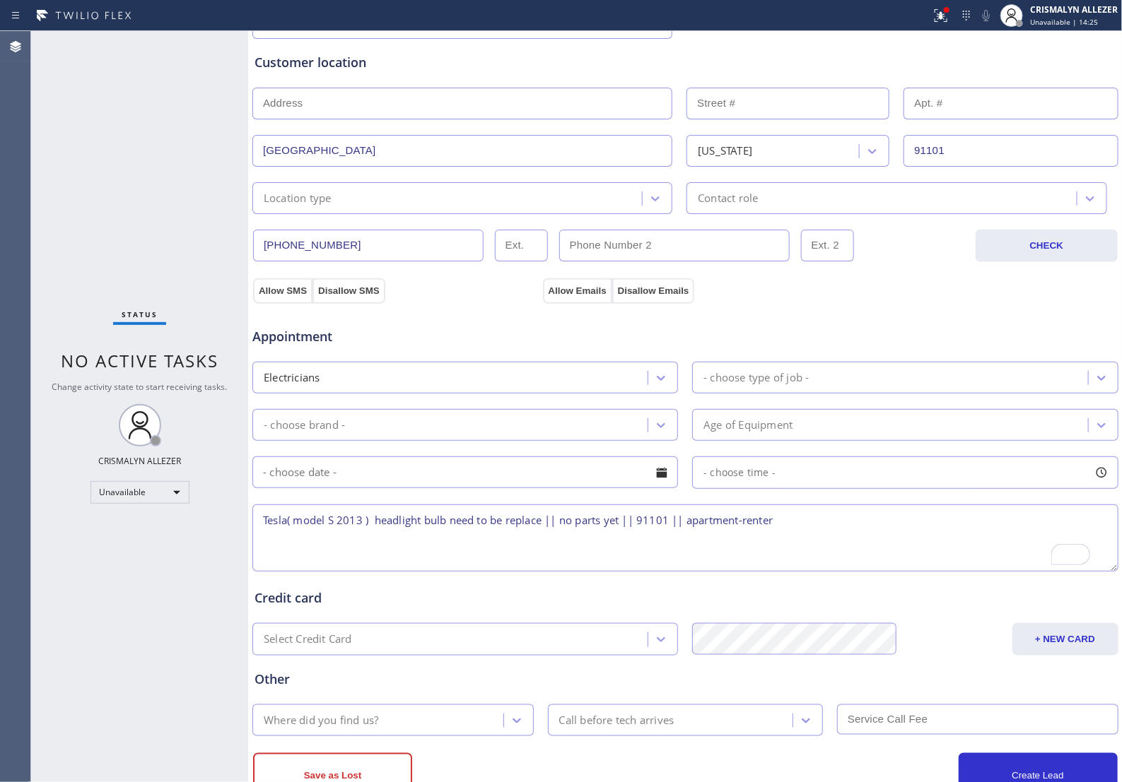
click at [488, 211] on div "Location type" at bounding box center [449, 198] width 385 height 25
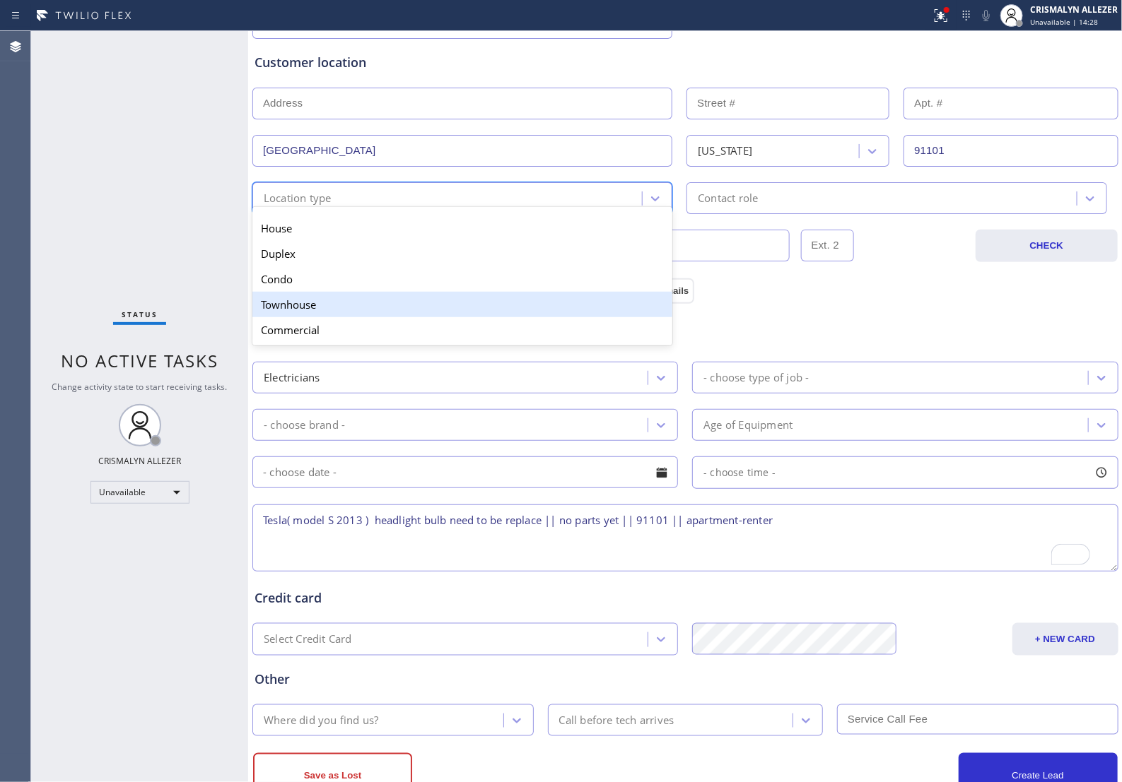
click at [394, 315] on div "Townhouse" at bounding box center [462, 304] width 420 height 25
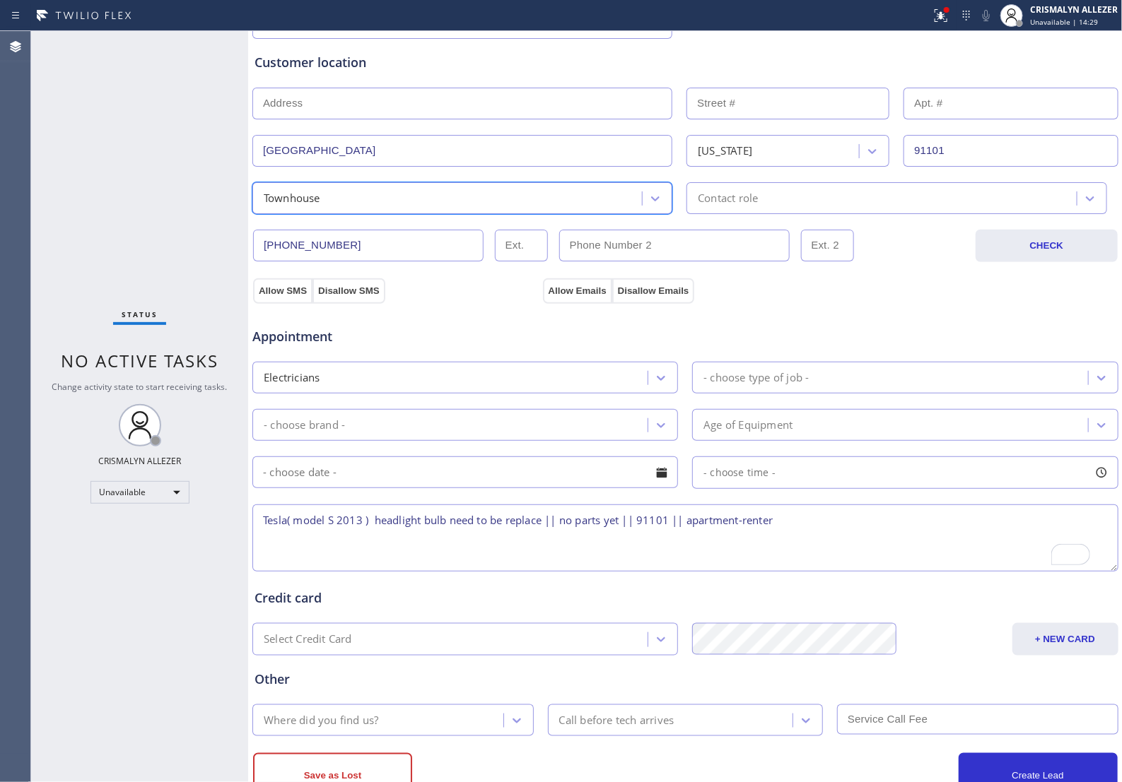
click at [820, 210] on div "Contact role" at bounding box center [882, 198] width 385 height 25
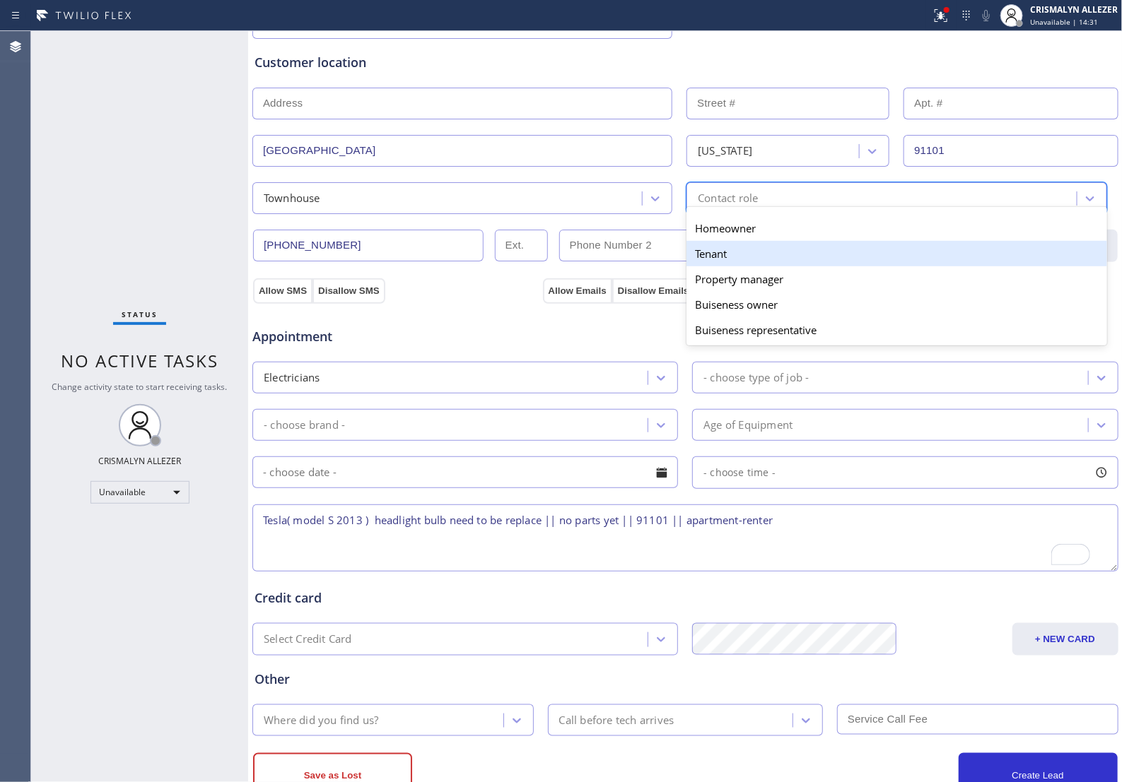
click at [733, 263] on div "Tenant" at bounding box center [896, 253] width 420 height 25
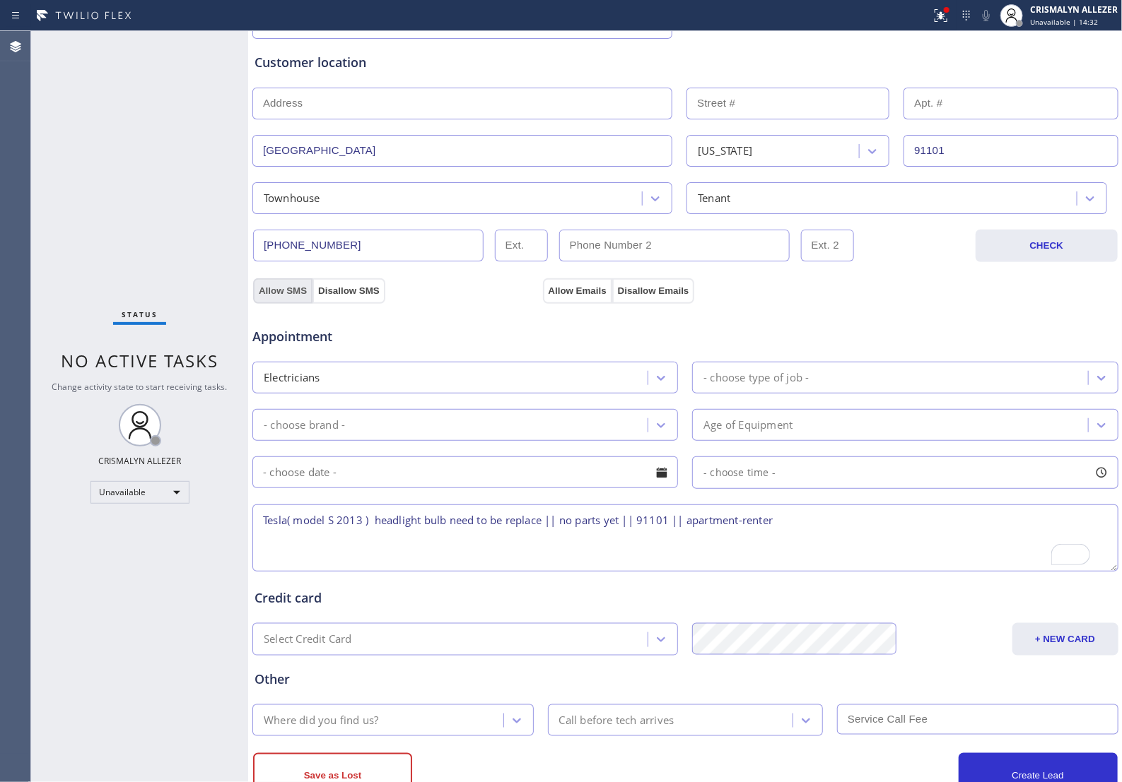
click at [279, 294] on button "Allow SMS" at bounding box center [282, 290] width 59 height 25
click at [591, 304] on div "Appointment Electricians - choose type of job - - choose brand - Age of Equipme…" at bounding box center [685, 436] width 867 height 277
click at [581, 297] on button "Allow Emails" at bounding box center [577, 290] width 69 height 25
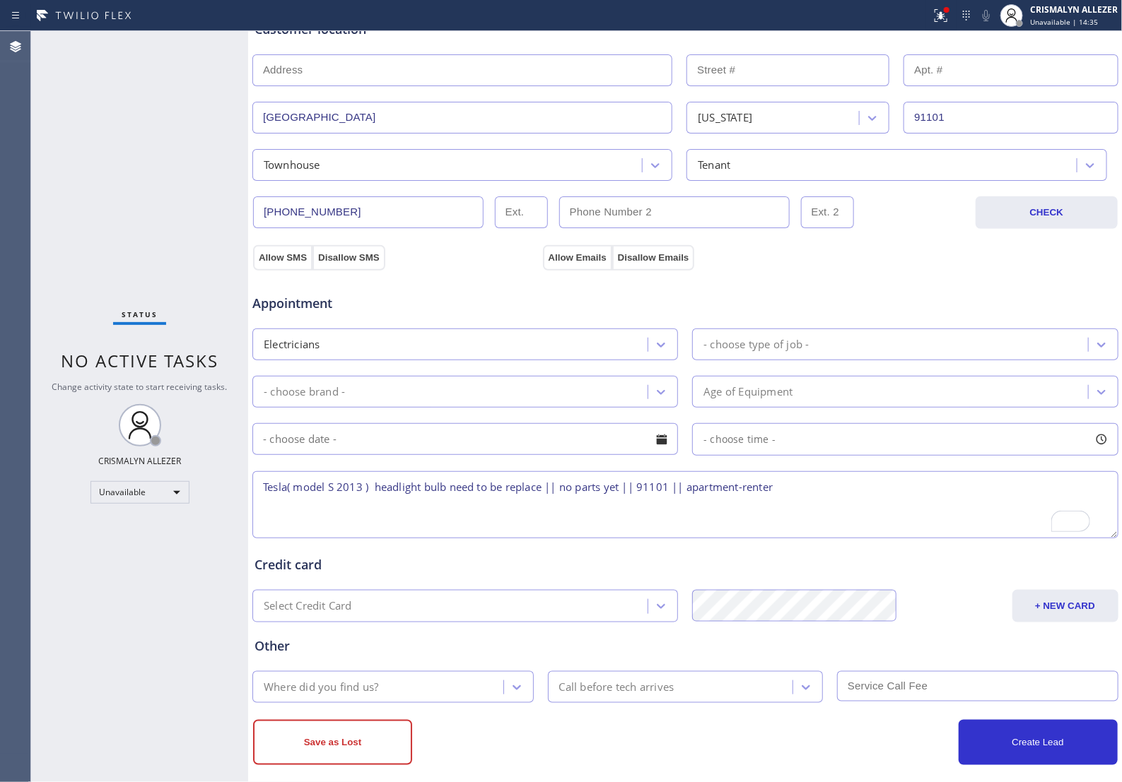
scroll to position [326, 0]
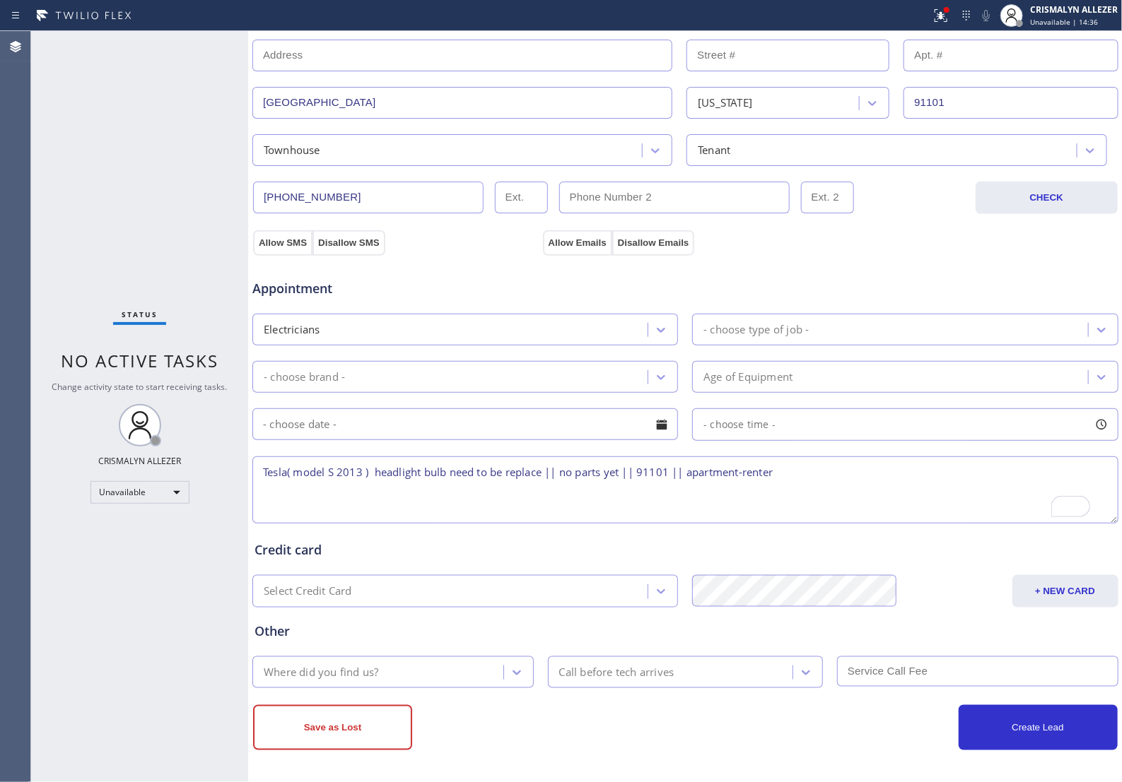
click at [817, 479] on textarea "Tesla( model S 2013 ) headlight bulb need to be replace || no parts yet || 9110…" at bounding box center [685, 490] width 866 height 67
click at [276, 237] on button "Allow SMS" at bounding box center [280, 242] width 54 height 25
click at [570, 249] on div "Appointment Electricians - choose type of job - - choose brand - Age of Equipme…" at bounding box center [685, 387] width 867 height 277
click at [790, 333] on div "- choose type of job -" at bounding box center [755, 330] width 105 height 16
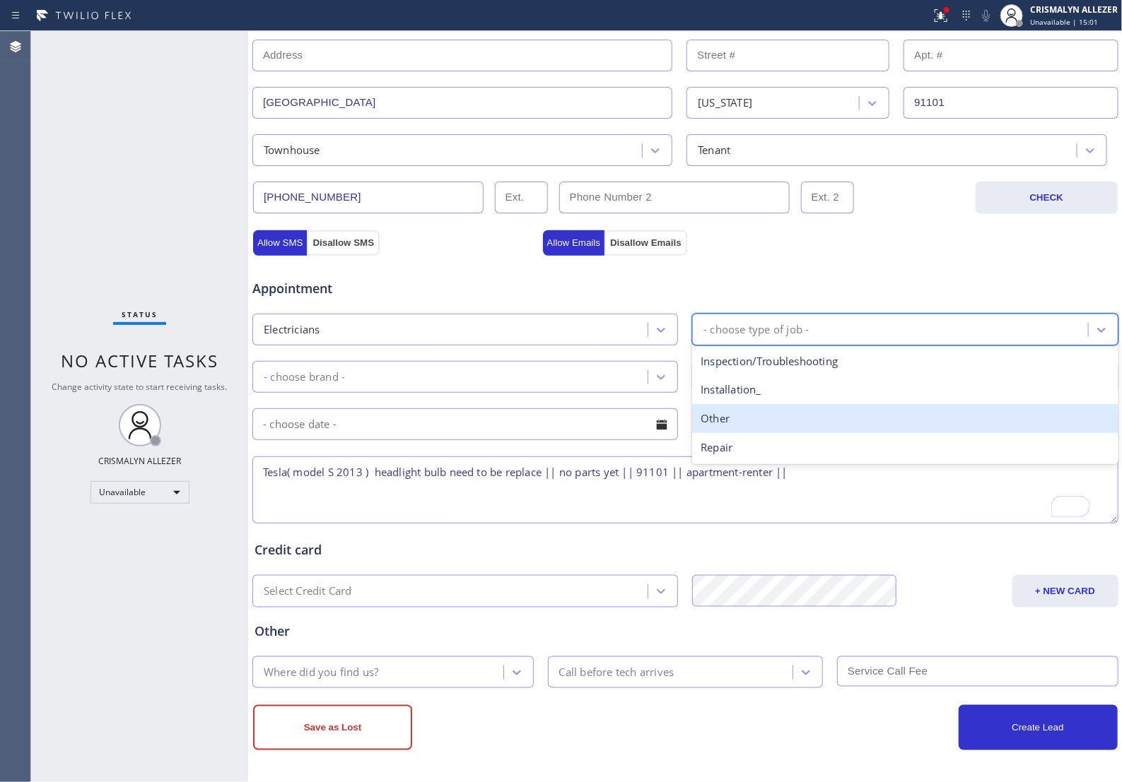
click at [758, 411] on div "Other" at bounding box center [904, 418] width 425 height 29
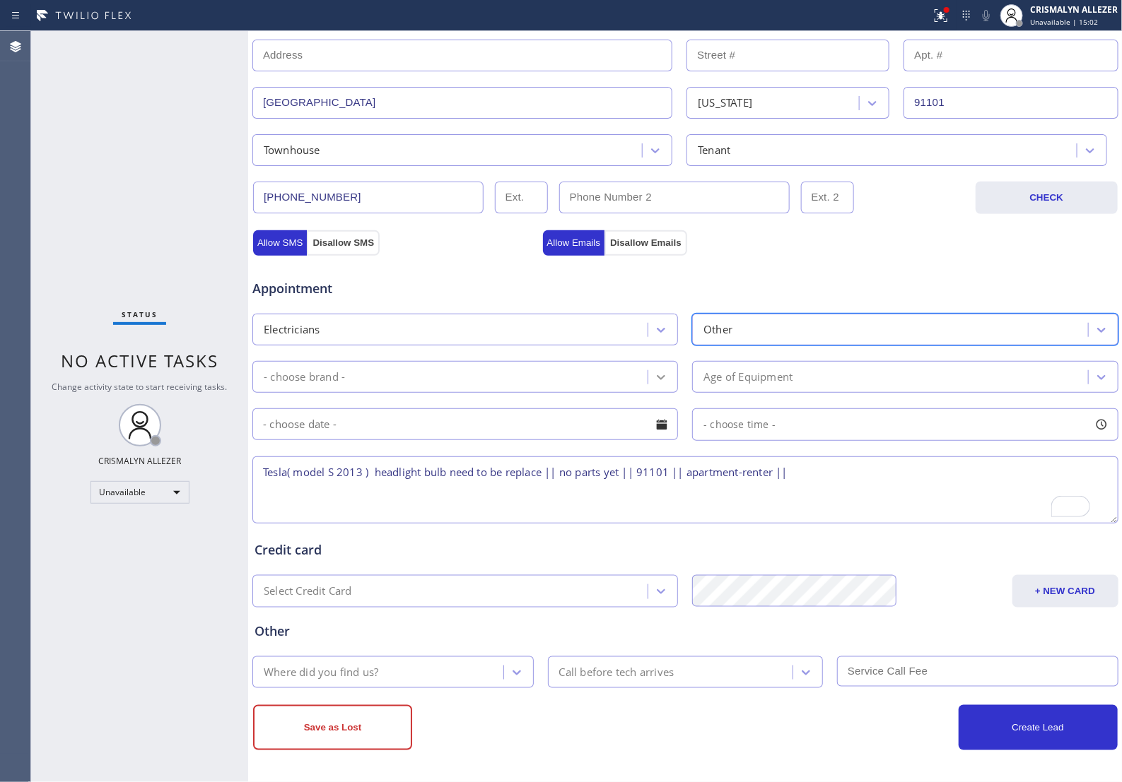
click at [655, 379] on icon at bounding box center [661, 377] width 14 height 14
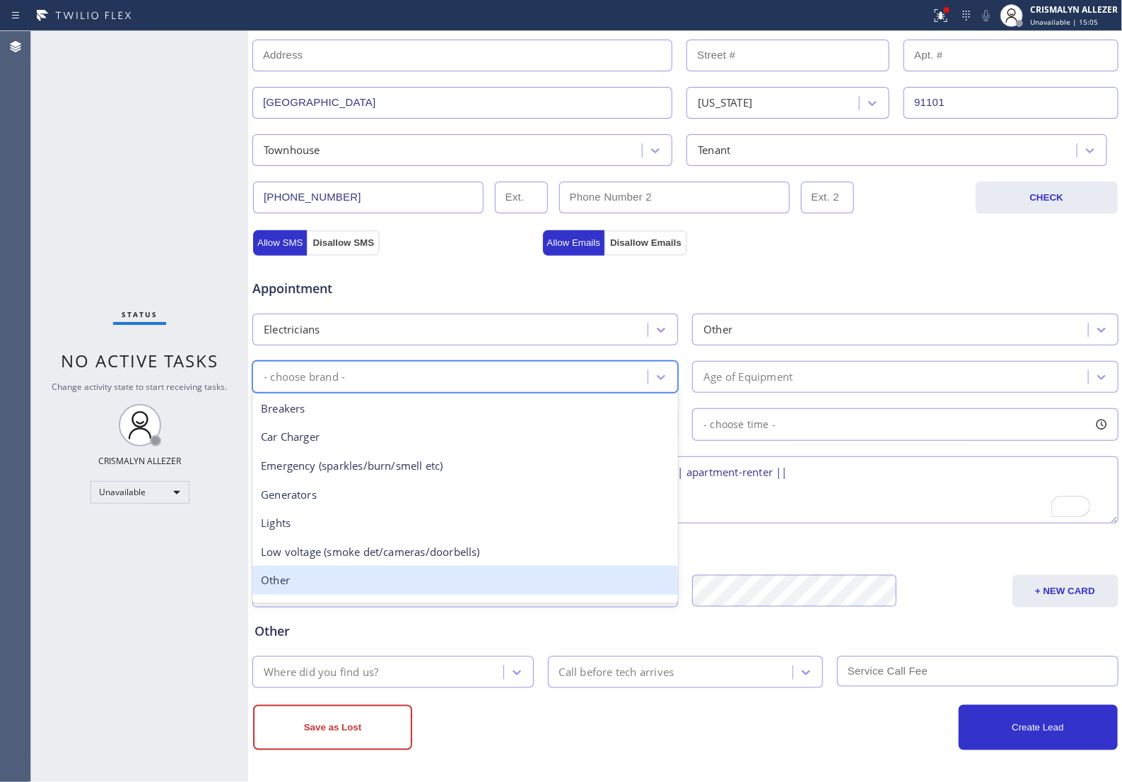
click at [367, 583] on div "Other" at bounding box center [464, 580] width 425 height 29
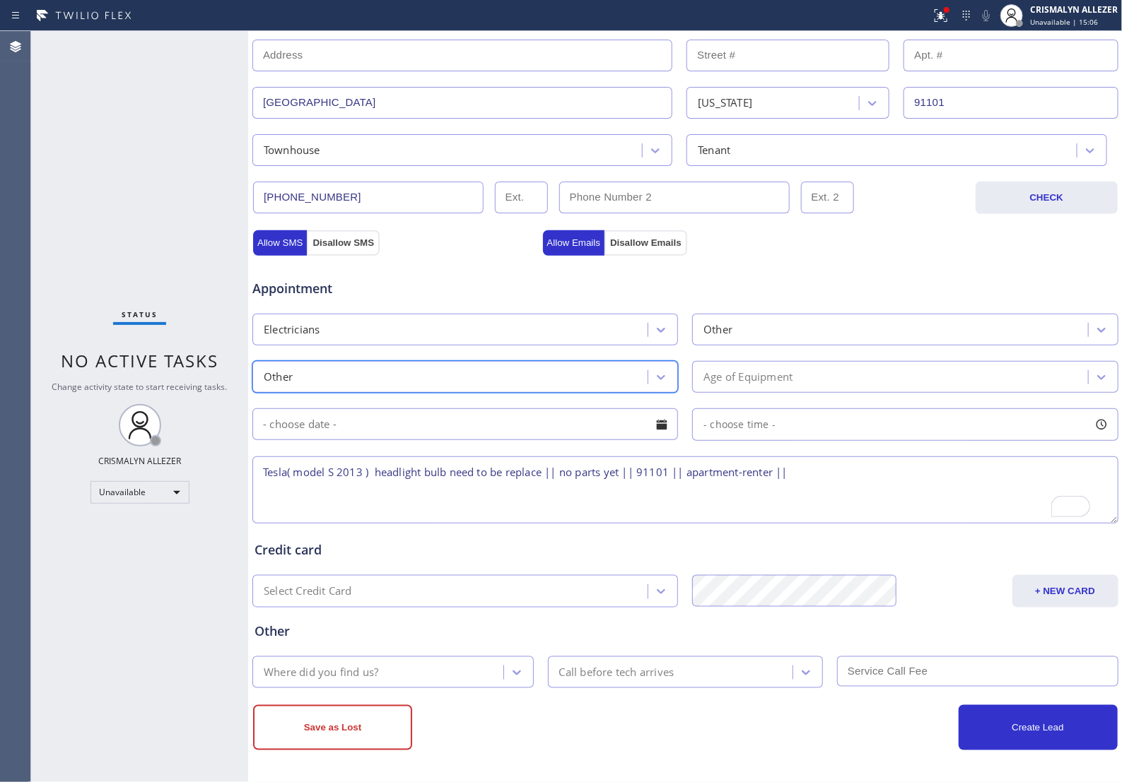
click at [848, 372] on div "Age of Equipment" at bounding box center [891, 377] width 391 height 25
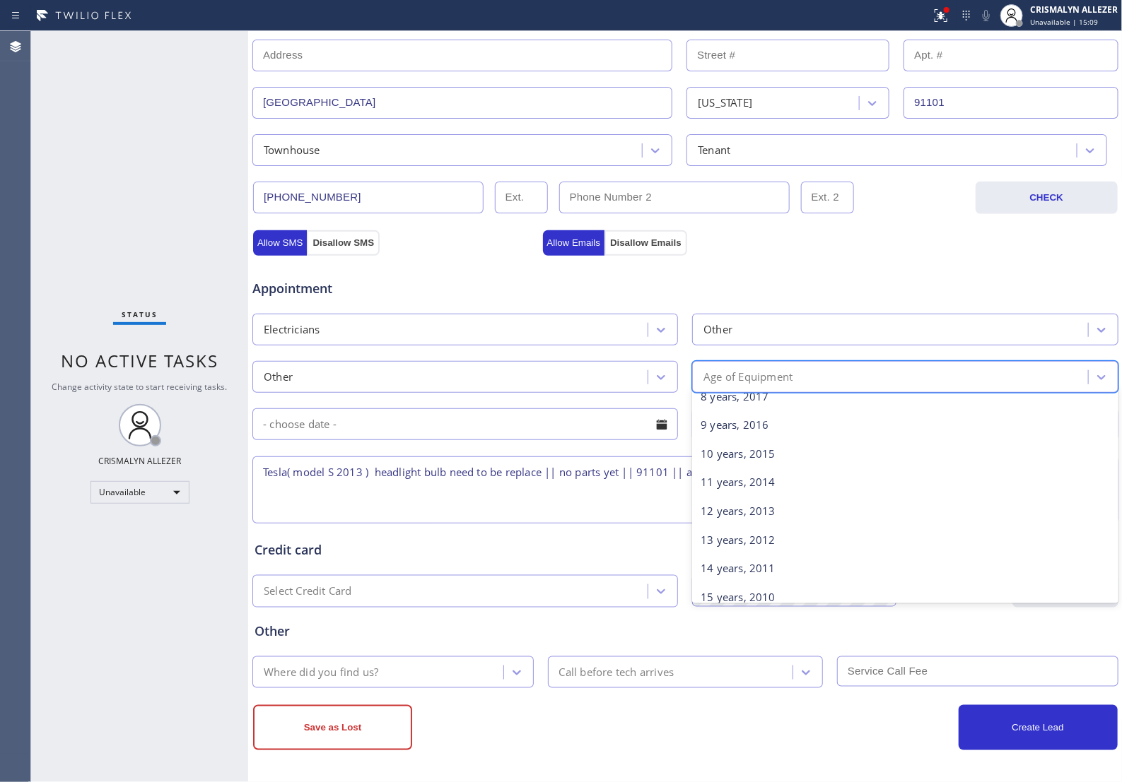
scroll to position [265, 0]
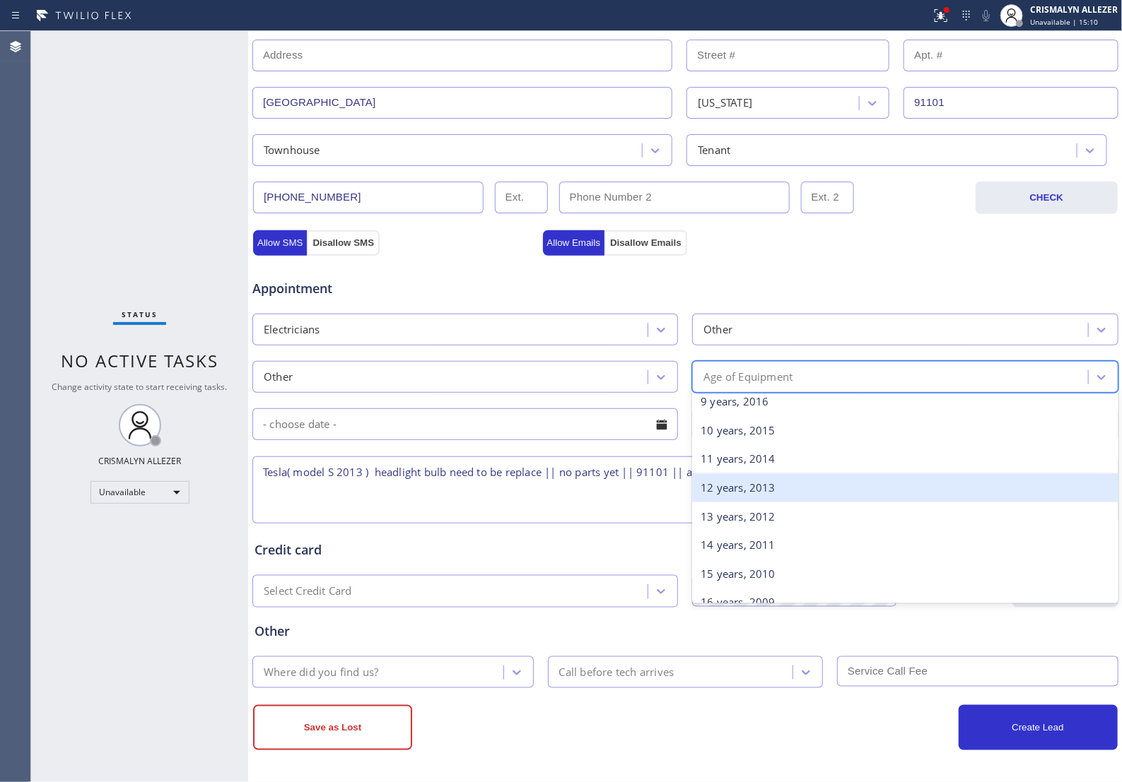
click at [787, 492] on div "12 years, 2013" at bounding box center [904, 487] width 425 height 29
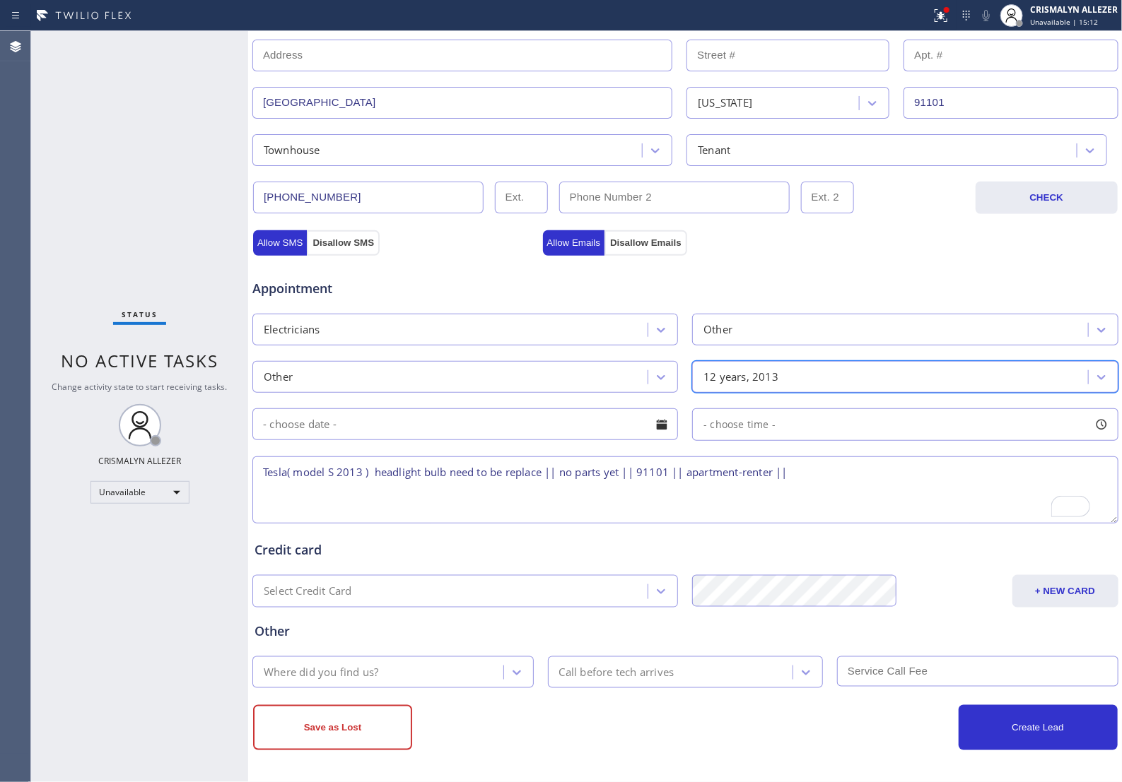
click at [796, 477] on textarea "Tesla( model S 2013 ) headlight bulb need to be replace || no parts yet || 9110…" at bounding box center [685, 490] width 866 height 67
type textarea "Tesla( model S 2013 ) headlight bulb need to be replace || no parts yet || 9110…"
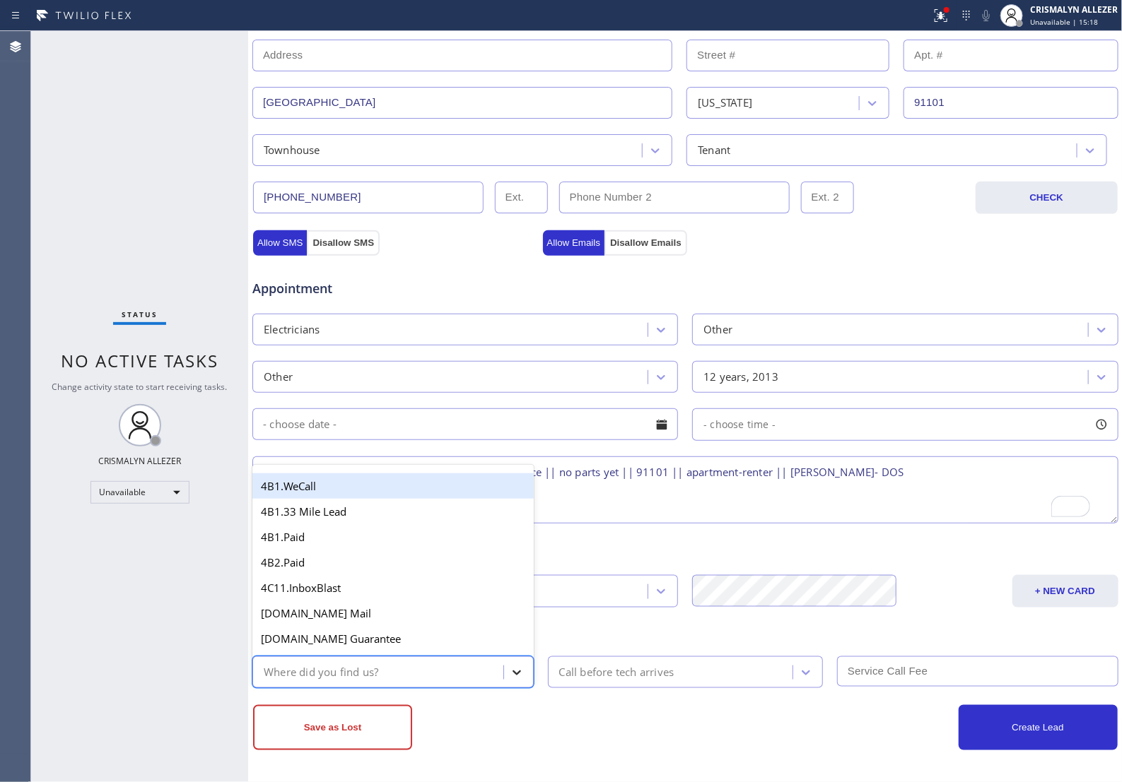
click at [513, 683] on div at bounding box center [516, 672] width 25 height 25
type input "go"
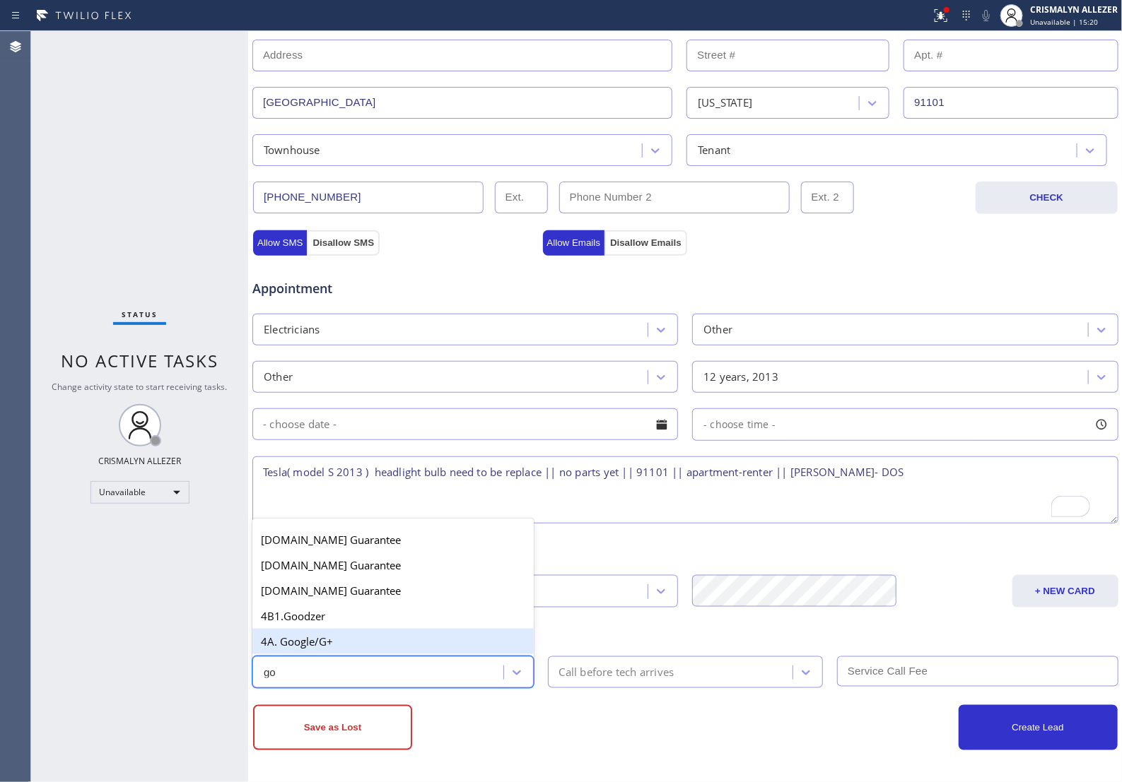
click at [396, 643] on div "4A. Google/G+" at bounding box center [392, 641] width 281 height 25
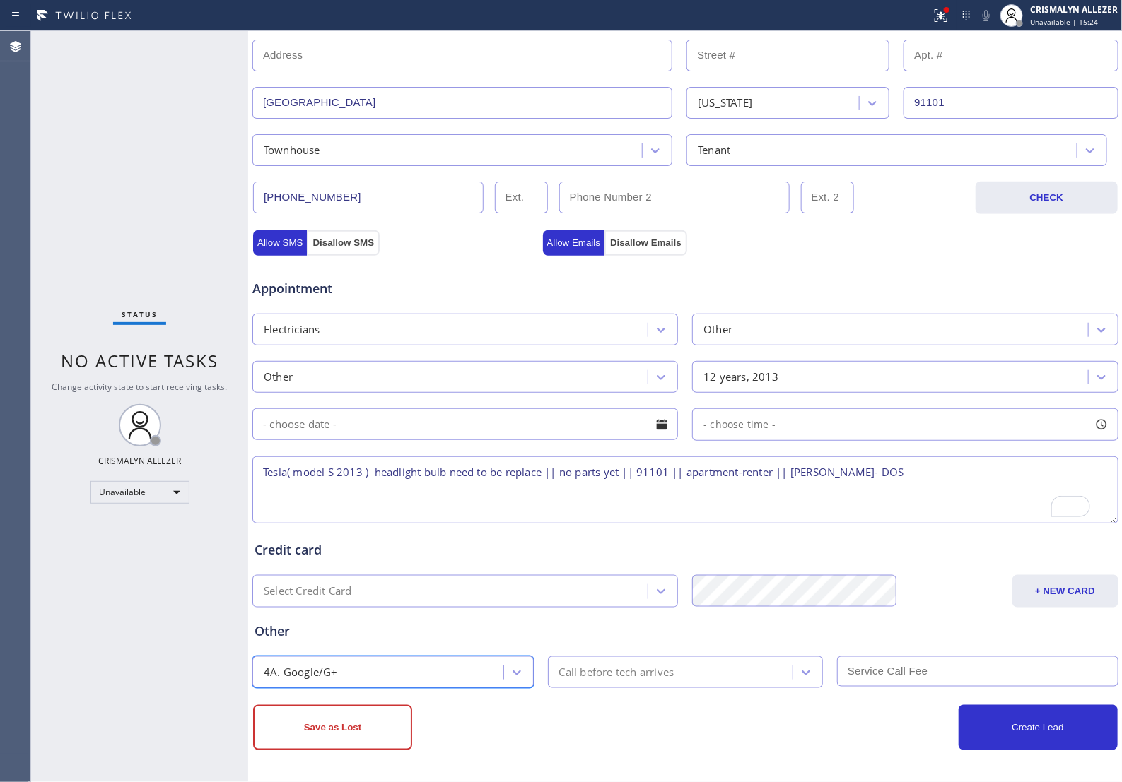
click at [196, 201] on div "Status No active tasks Change activity state to start receiving tasks. CRISMALY…" at bounding box center [139, 406] width 217 height 751
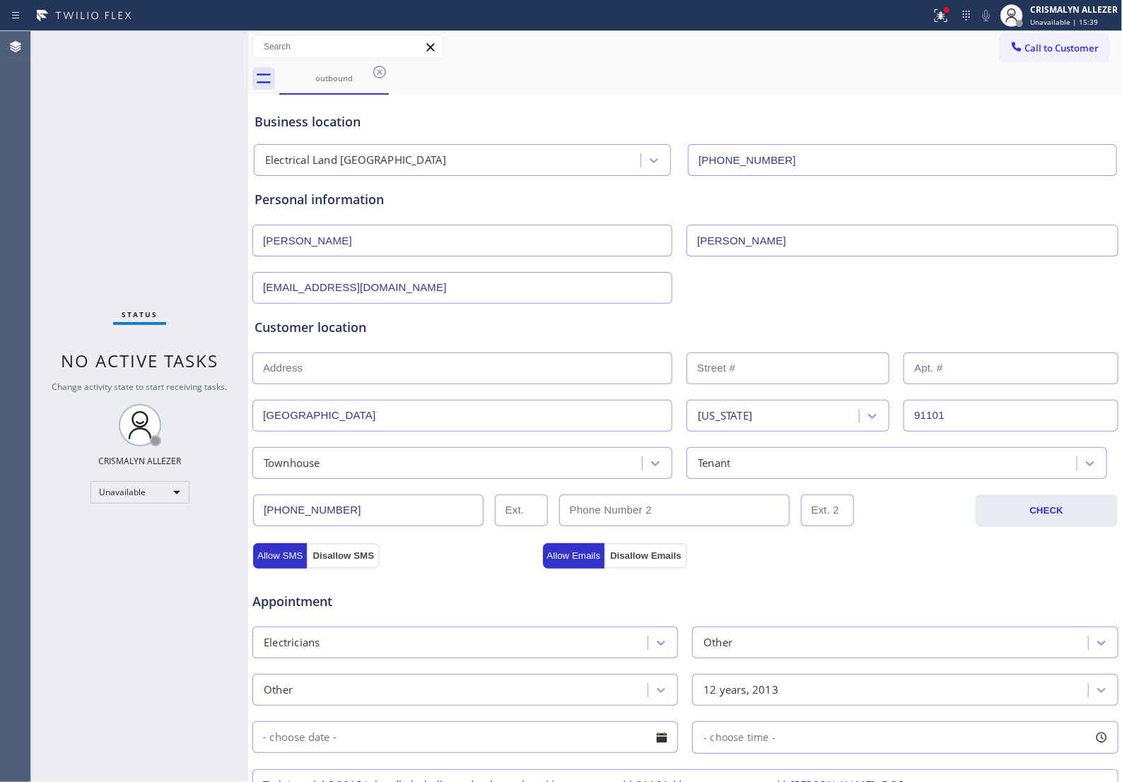
scroll to position [0, 0]
drag, startPoint x: 377, startPoint y: 69, endPoint x: 411, endPoint y: 135, distance: 74.9
click at [377, 69] on icon at bounding box center [379, 72] width 17 height 17
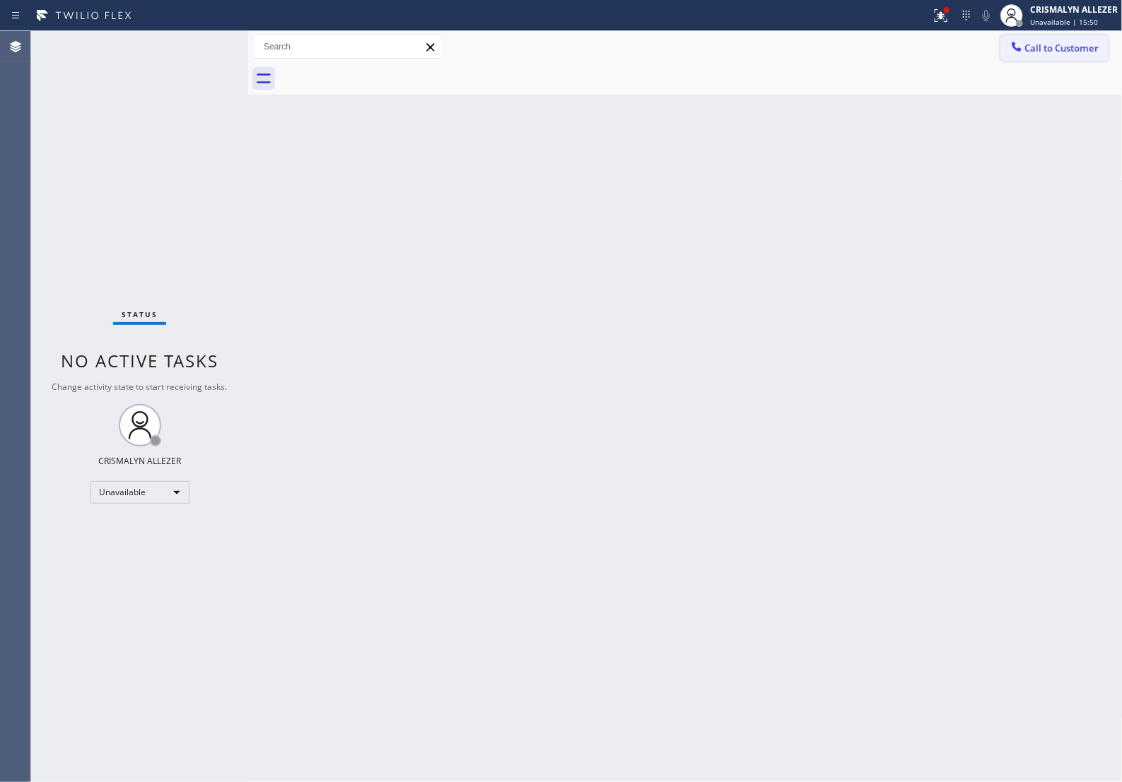
click at [1064, 51] on span "Call to Customer" at bounding box center [1062, 48] width 74 height 13
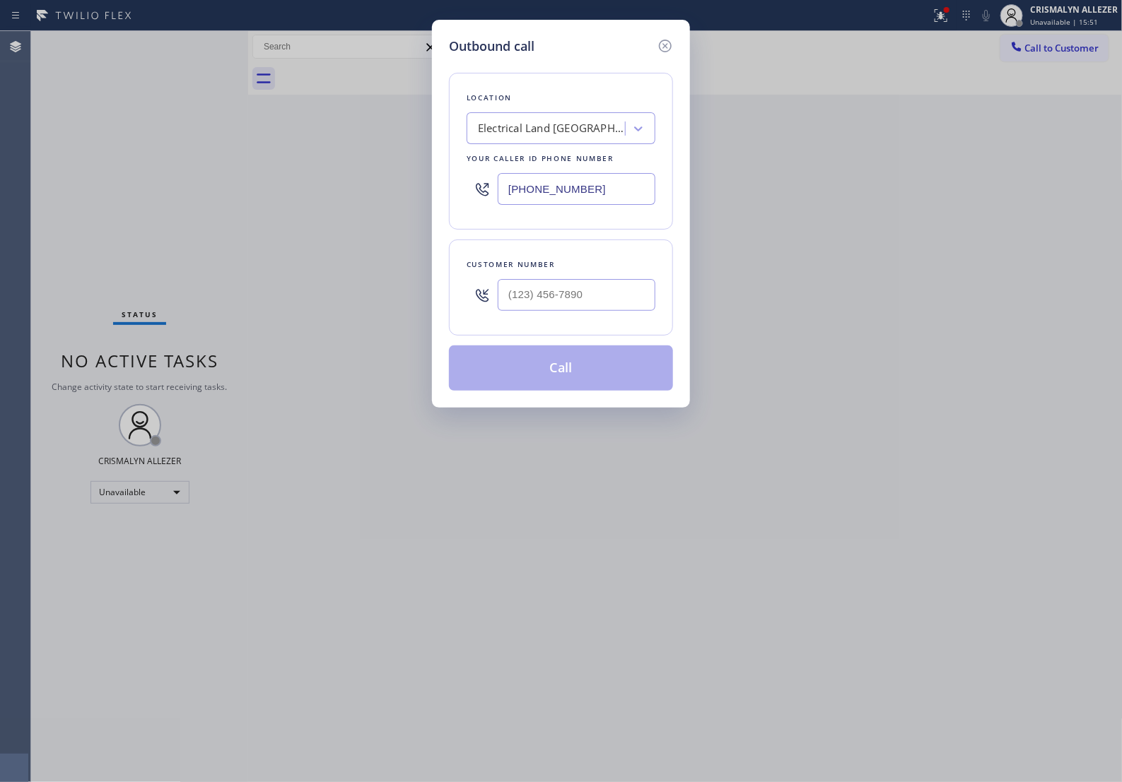
drag, startPoint x: 613, startPoint y: 204, endPoint x: 218, endPoint y: 212, distance: 395.1
click at [220, 213] on div "Outbound call Location Electrical Land [GEOGRAPHIC_DATA] Your caller id phone n…" at bounding box center [561, 391] width 1122 height 782
paste input "877) 777-0796"
type input "[PHONE_NUMBER]"
click at [615, 311] on input "(___) ___-____" at bounding box center [577, 295] width 158 height 32
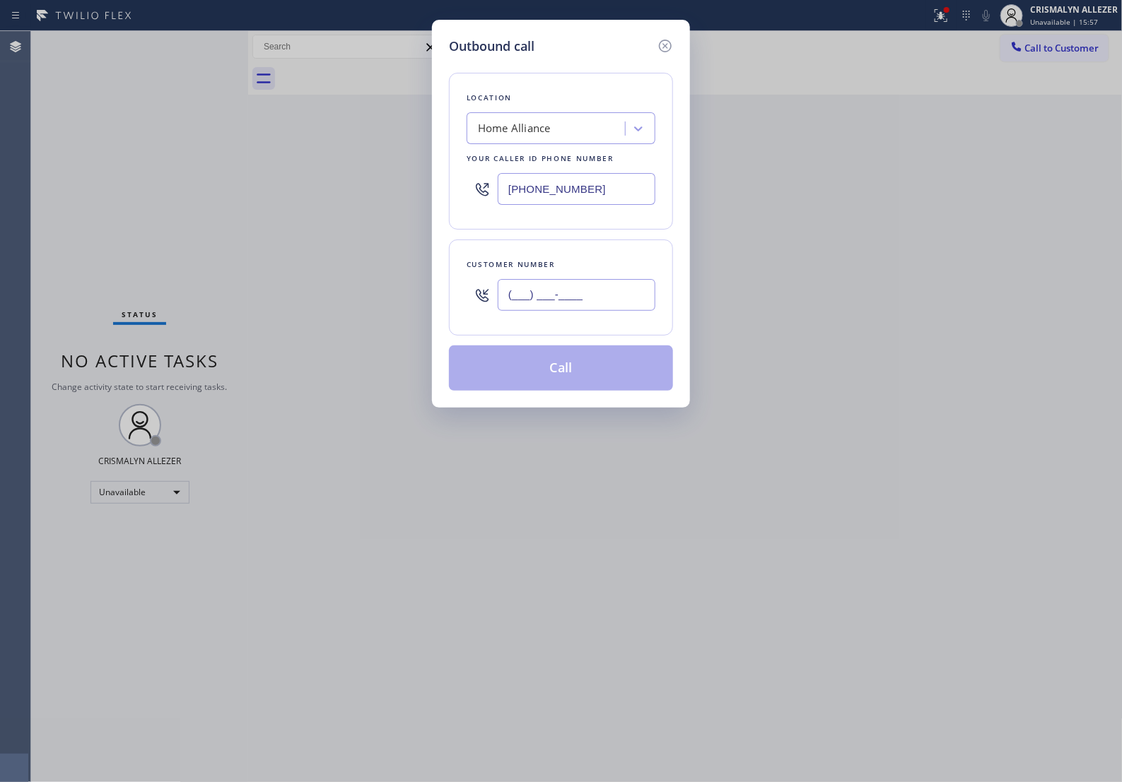
paste input "415) 574-1405"
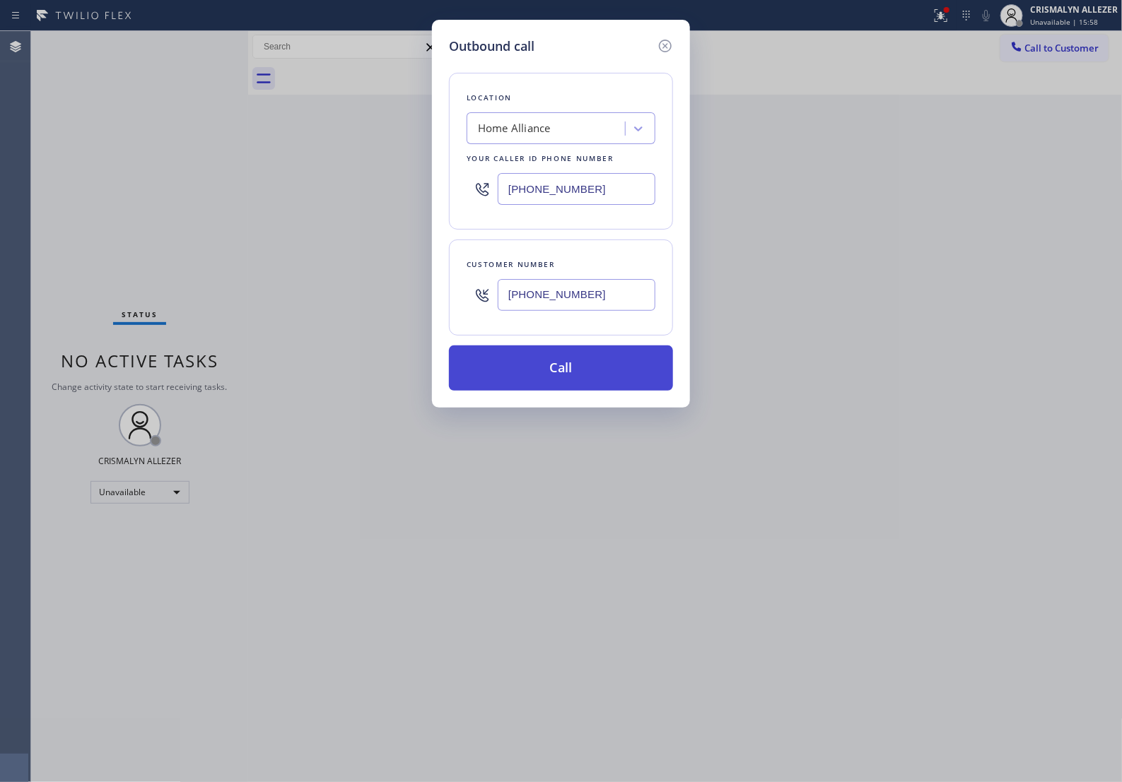
type input "[PHONE_NUMBER]"
click at [559, 390] on button "Call" at bounding box center [561, 368] width 224 height 45
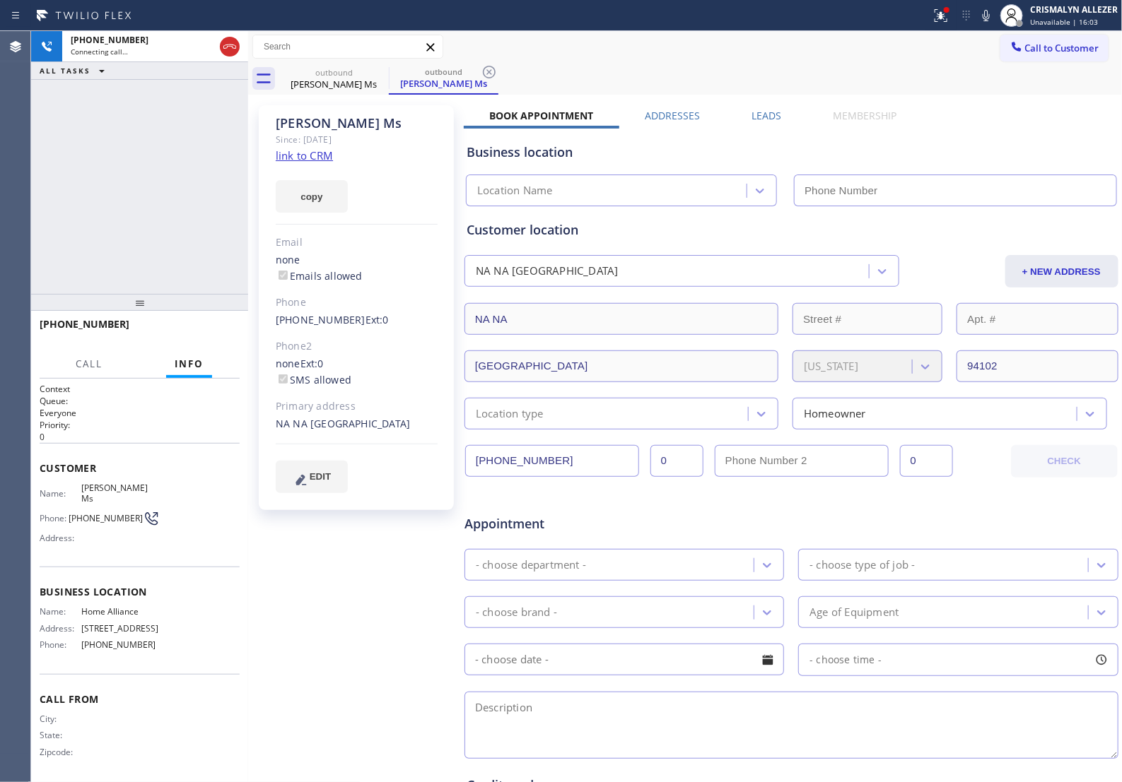
type input "[PHONE_NUMBER]"
click at [199, 336] on span "HANG UP" at bounding box center [206, 331] width 43 height 10
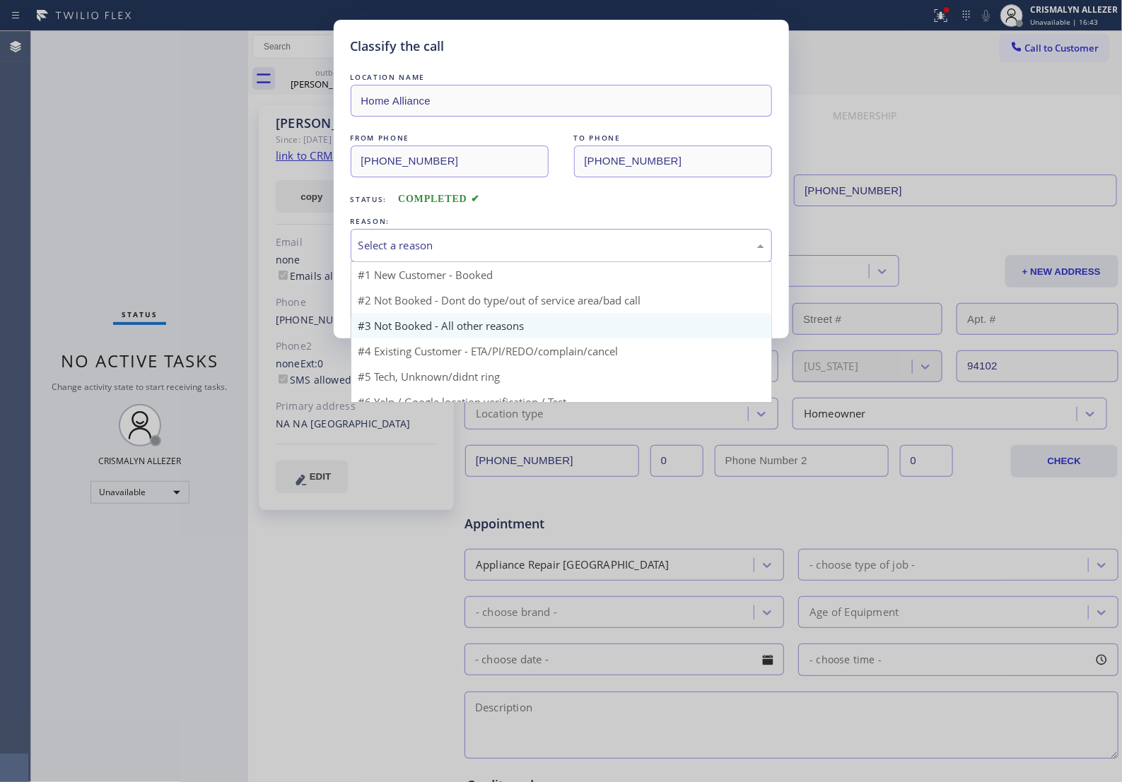
drag, startPoint x: 594, startPoint y: 261, endPoint x: 457, endPoint y: 314, distance: 147.0
click at [587, 254] on div "Select a reason" at bounding box center [561, 245] width 406 height 16
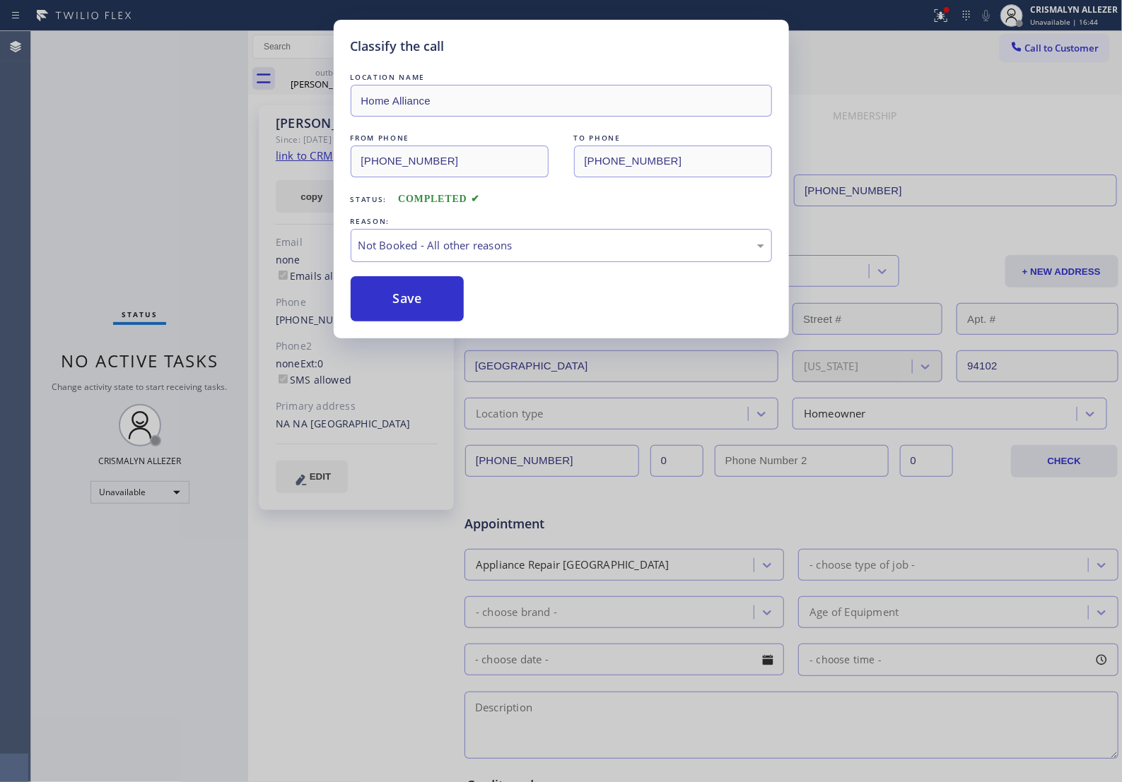
click at [425, 322] on button "Save" at bounding box center [408, 298] width 114 height 45
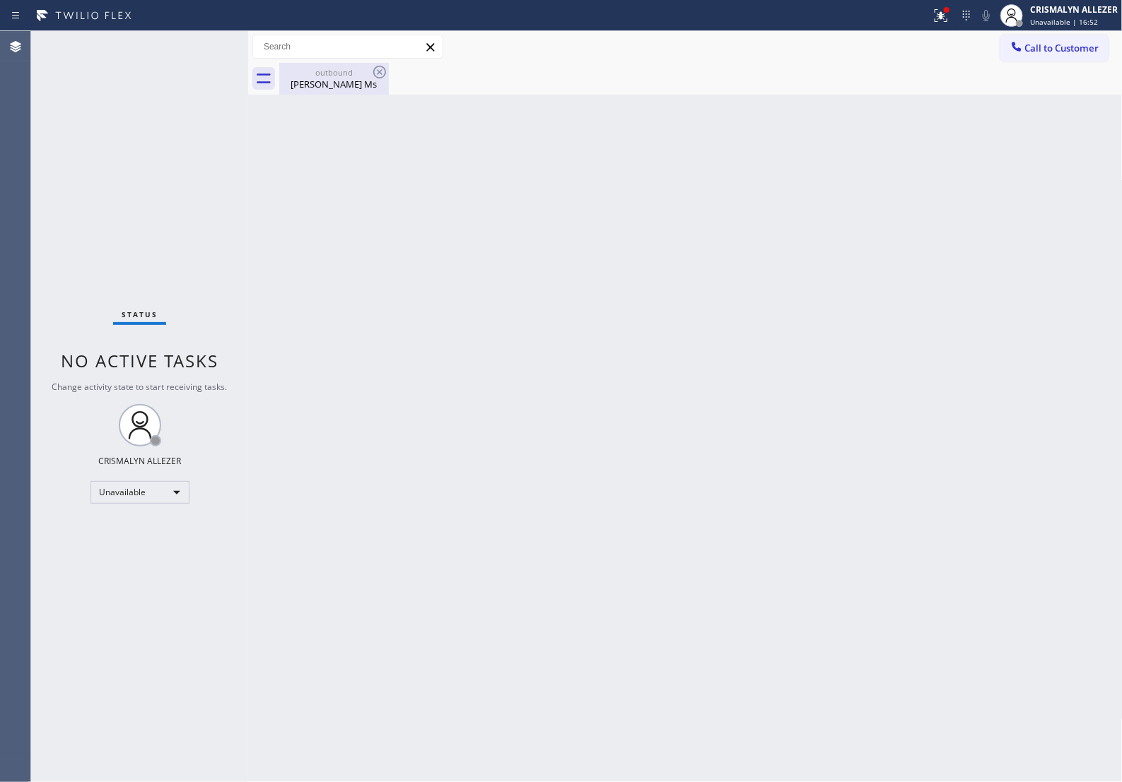
drag, startPoint x: 339, startPoint y: 79, endPoint x: 365, endPoint y: 78, distance: 26.2
click at [339, 79] on div "[PERSON_NAME] Ms" at bounding box center [334, 84] width 107 height 13
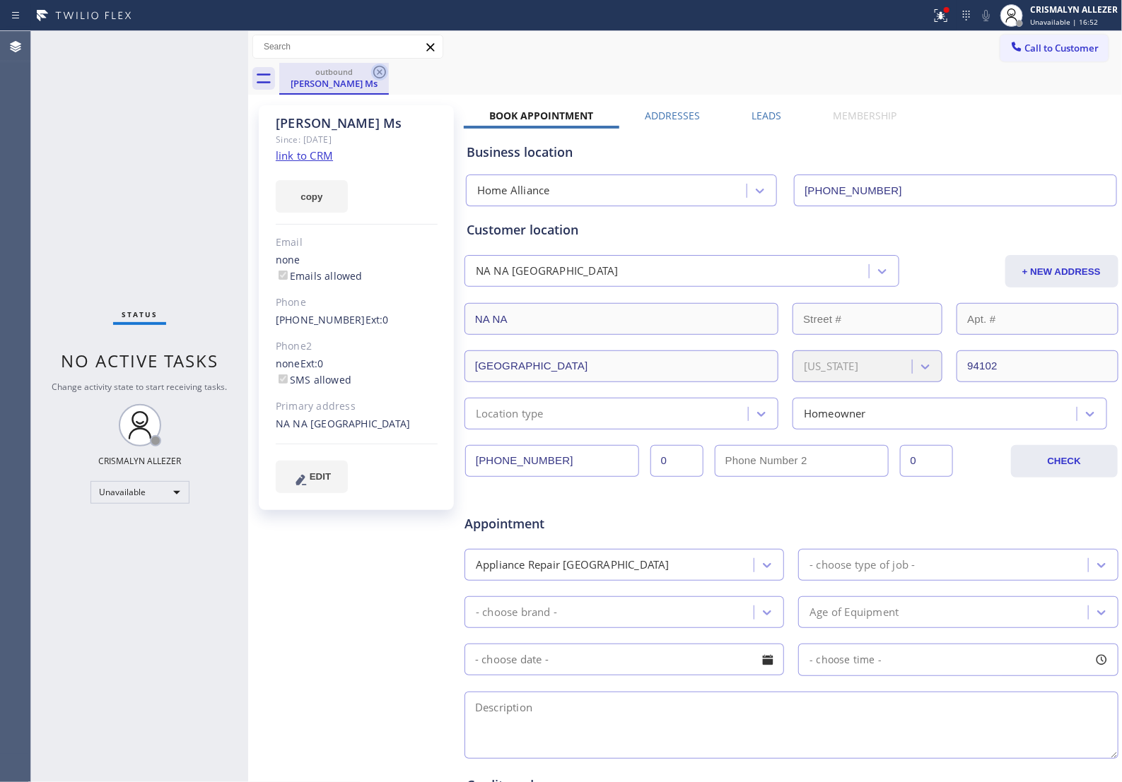
click at [377, 74] on icon at bounding box center [379, 72] width 13 height 13
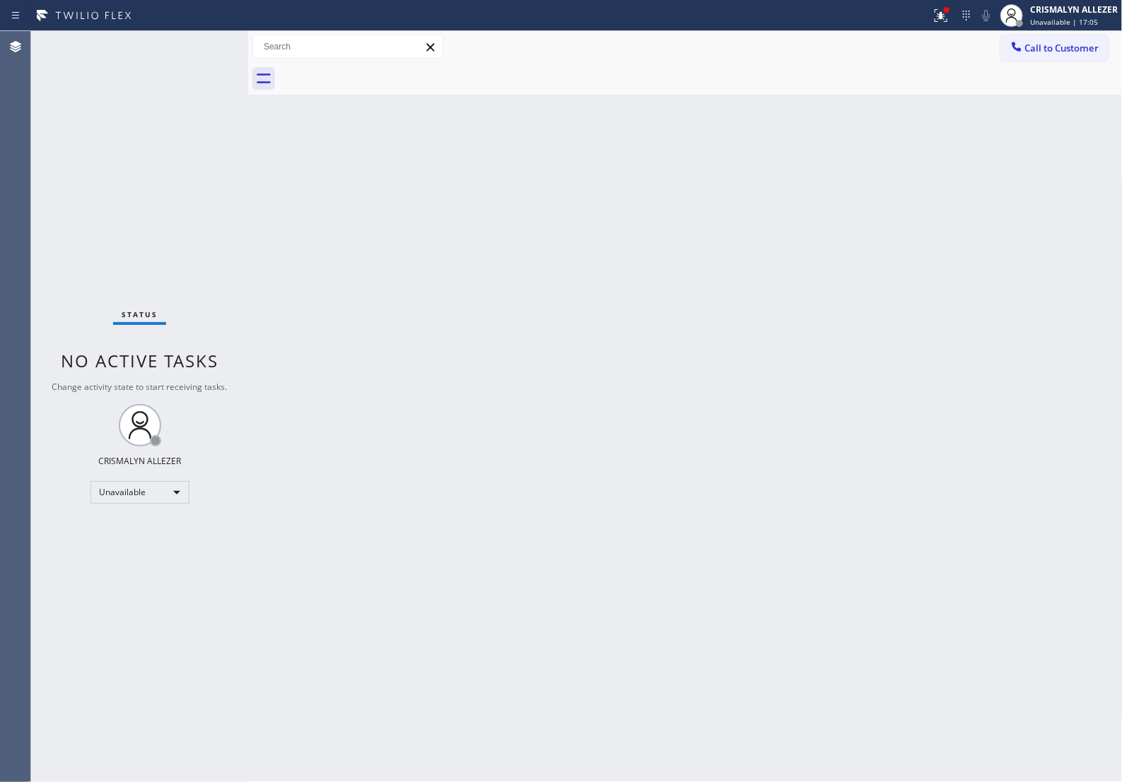
click at [700, 276] on div "Back to Dashboard Change Sender ID Customers Technicians Select a contact Outbo…" at bounding box center [685, 406] width 874 height 751
drag, startPoint x: 1066, startPoint y: 54, endPoint x: 813, endPoint y: 189, distance: 286.5
click at [1060, 60] on button "Call to Customer" at bounding box center [1054, 48] width 108 height 27
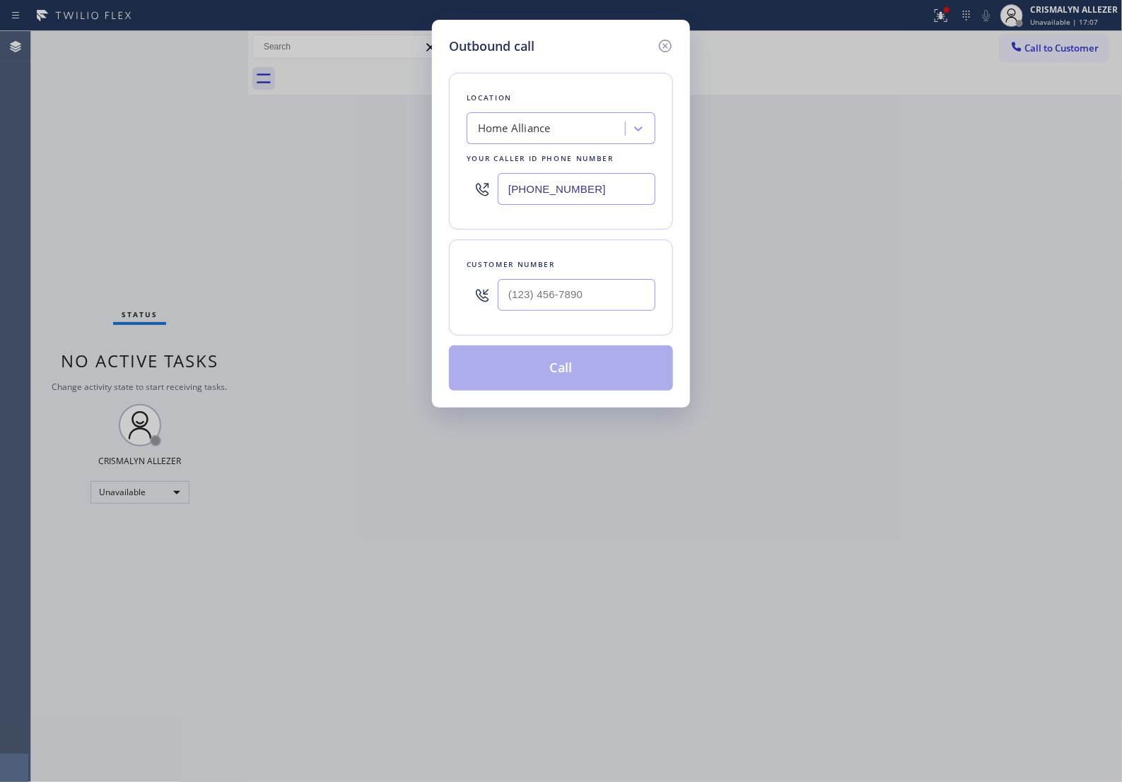
drag, startPoint x: 616, startPoint y: 203, endPoint x: 294, endPoint y: 208, distance: 322.3
click at [284, 205] on div "Outbound call Location Home Alliance Your caller id phone number [PHONE_NUMBER]…" at bounding box center [561, 391] width 1122 height 782
paste input "18) 877-7397"
type input "[PHONE_NUMBER]"
click at [548, 310] on input "(___) ___-____" at bounding box center [577, 295] width 158 height 32
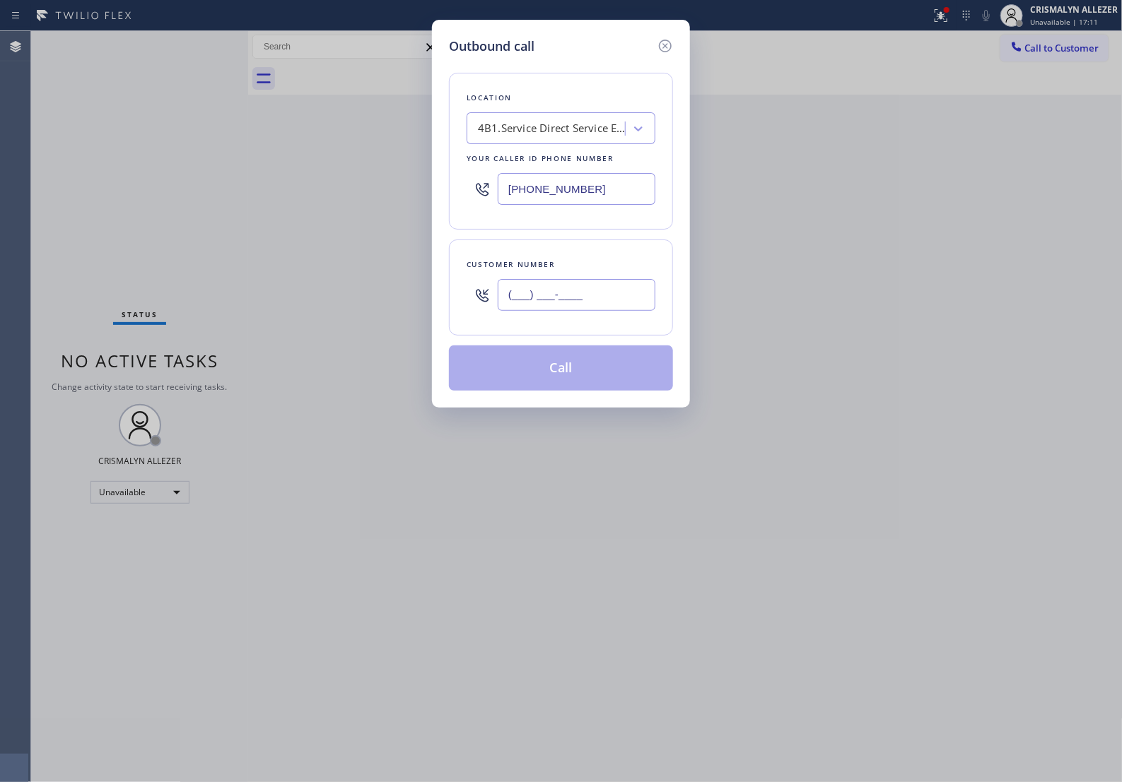
paste input "310) 658-3831"
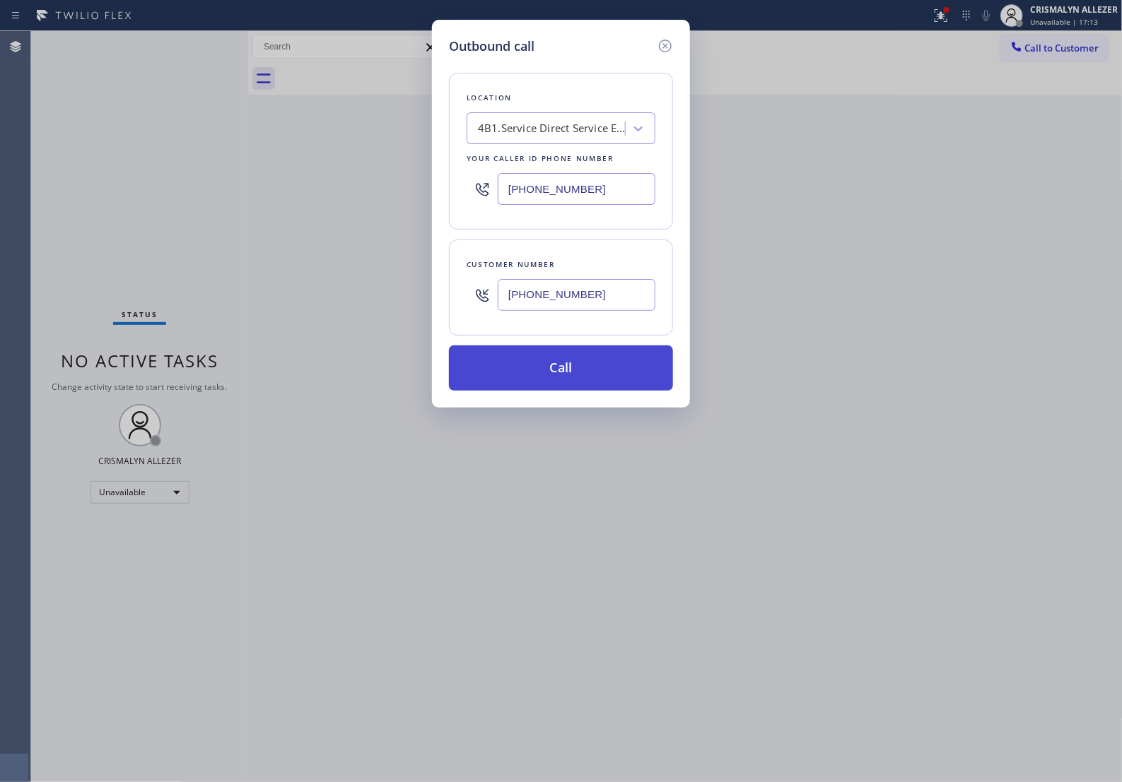
type input "[PHONE_NUMBER]"
click at [558, 382] on button "Call" at bounding box center [561, 368] width 224 height 45
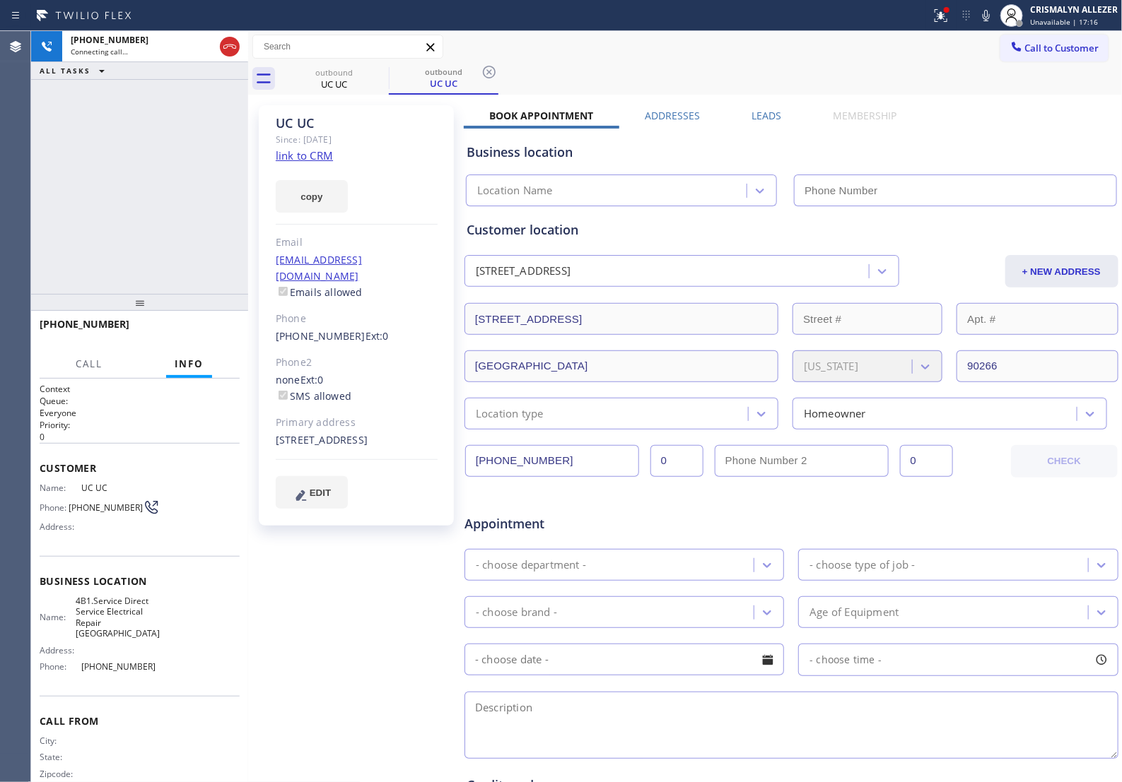
click at [327, 158] on link "link to CRM" at bounding box center [304, 155] width 57 height 14
type input "[PHONE_NUMBER]"
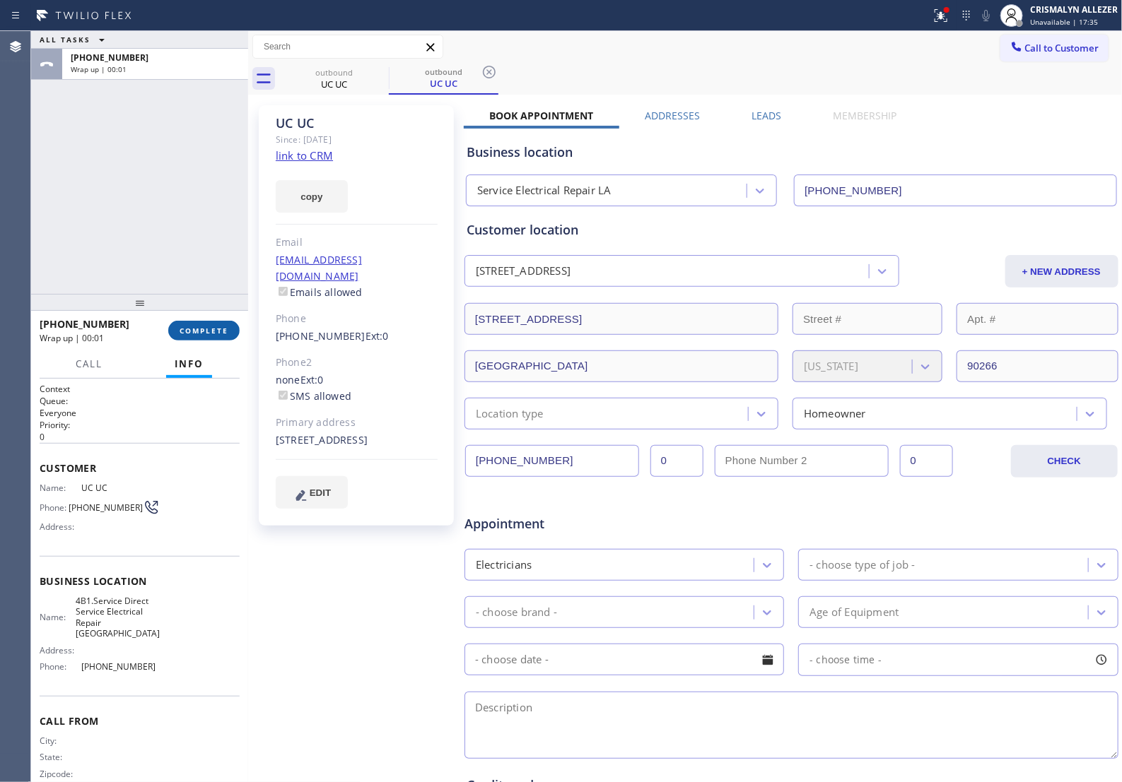
click at [199, 326] on span "COMPLETE" at bounding box center [203, 331] width 49 height 10
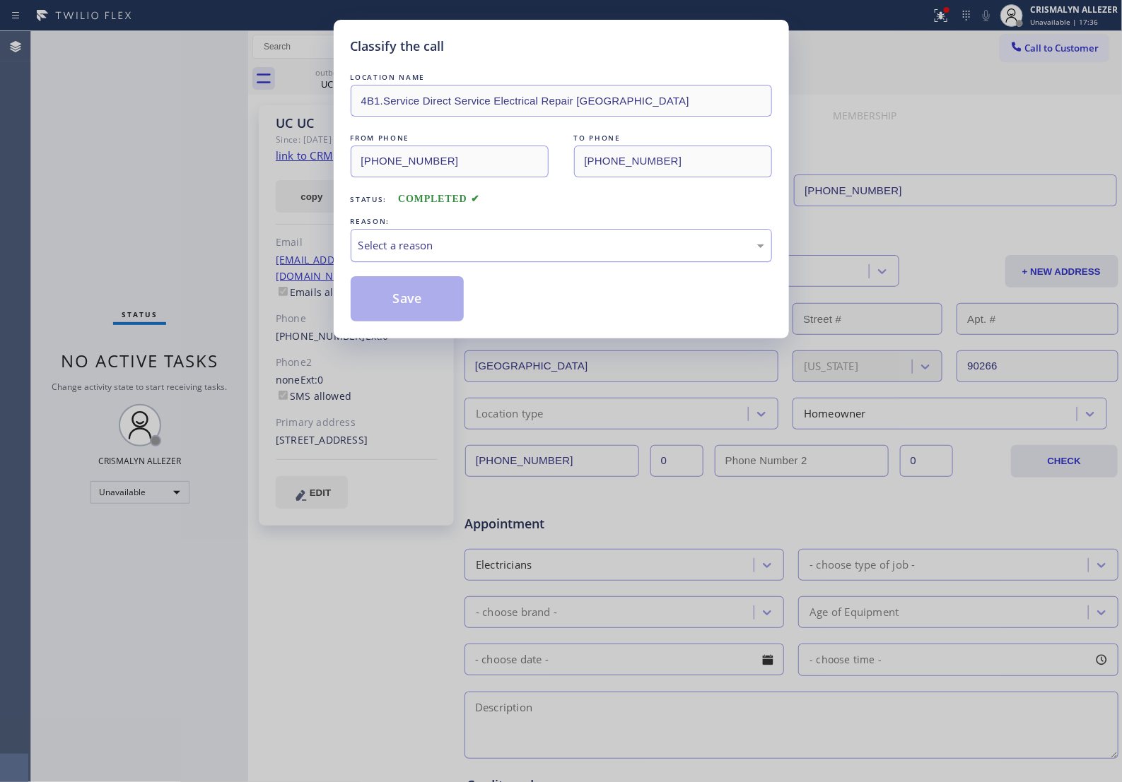
drag, startPoint x: 572, startPoint y: 265, endPoint x: 555, endPoint y: 276, distance: 20.6
click at [555, 262] on div "Select a reason" at bounding box center [561, 245] width 421 height 33
click at [415, 322] on button "Save" at bounding box center [408, 298] width 114 height 45
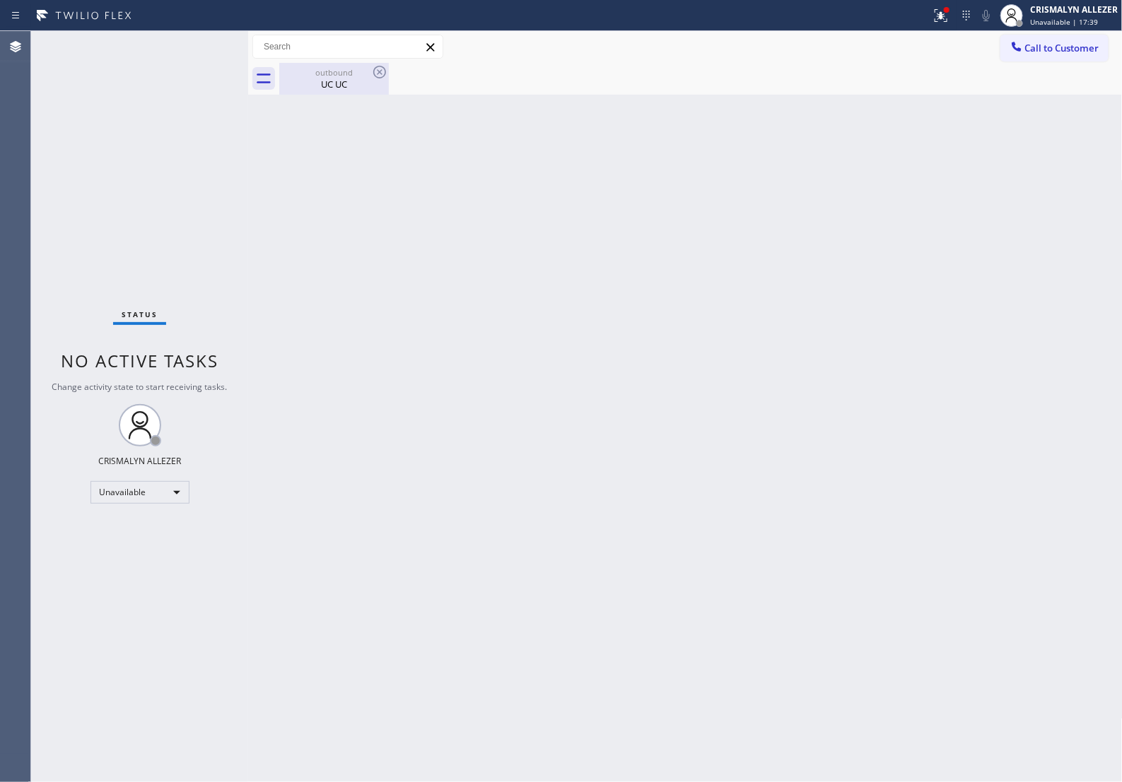
drag, startPoint x: 336, startPoint y: 83, endPoint x: 368, endPoint y: 76, distance: 32.6
click at [341, 82] on div "UC UC" at bounding box center [334, 84] width 107 height 13
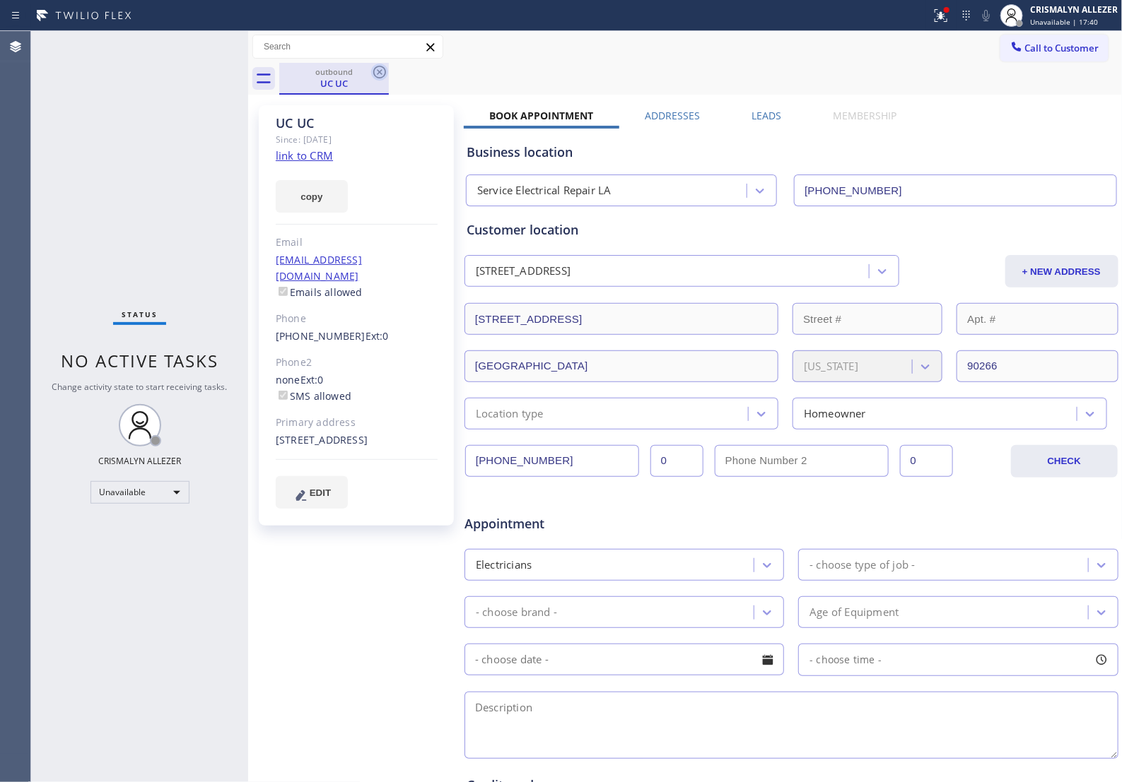
click at [373, 73] on icon at bounding box center [379, 72] width 13 height 13
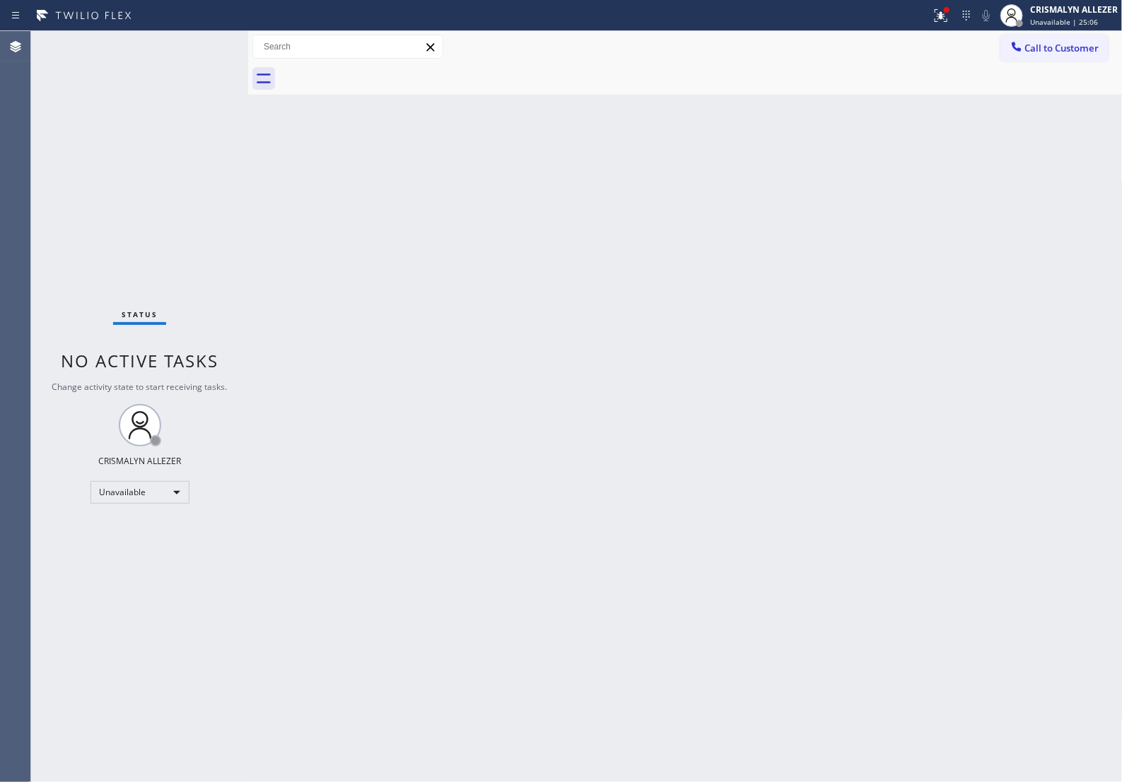
drag, startPoint x: 1066, startPoint y: 33, endPoint x: 953, endPoint y: 139, distance: 155.5
click at [1061, 37] on div "Call to Customer Outbound call Location Service Electrical Repair LA Your calle…" at bounding box center [685, 47] width 874 height 32
click at [1061, 44] on span "Call to Customer" at bounding box center [1062, 48] width 74 height 13
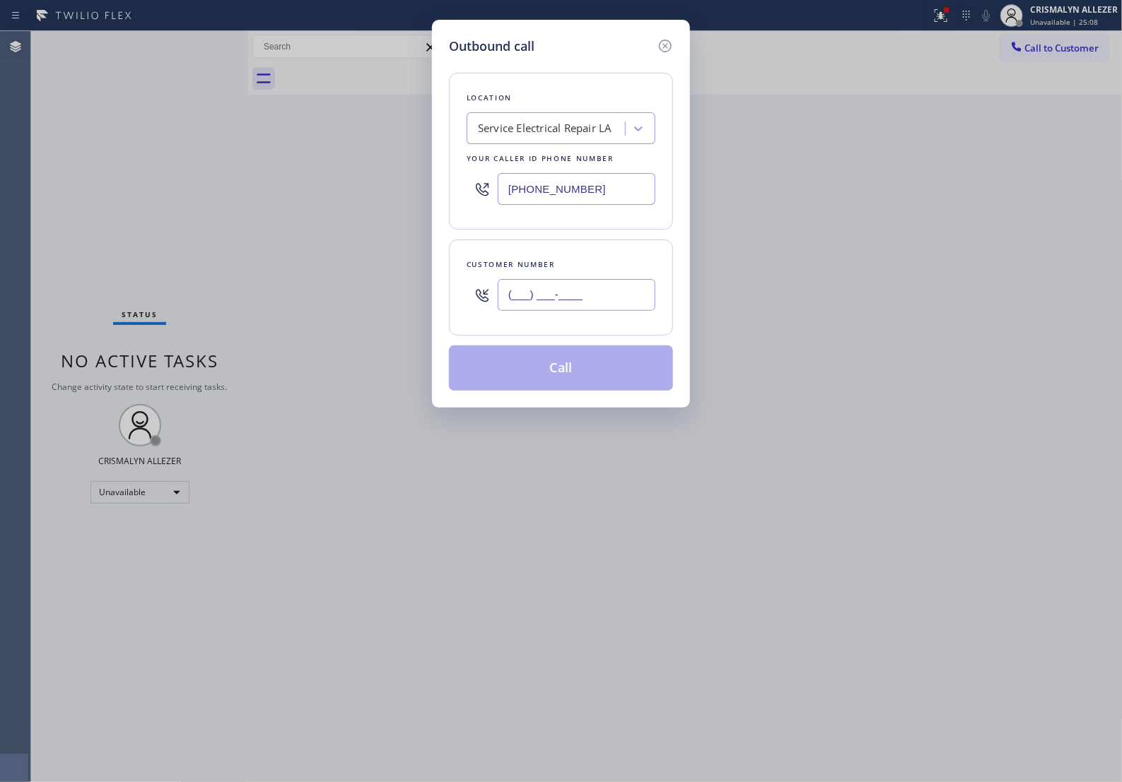
click at [613, 305] on input "(___) ___-____" at bounding box center [577, 295] width 158 height 32
paste input "630) 542-4522"
type input "[PHONE_NUMBER]"
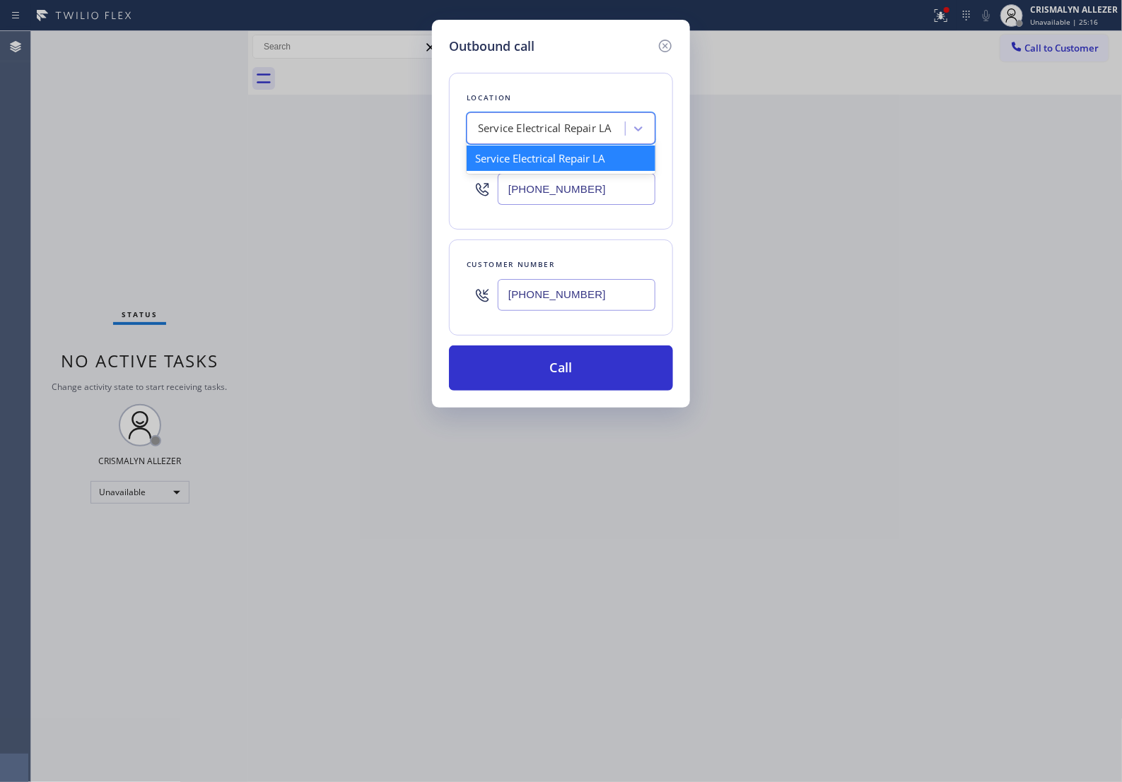
click at [587, 137] on div "Service Electrical Repair LA" at bounding box center [545, 129] width 134 height 16
paste input "Next Door Appliance Repair"
type input "Next Door Appliance Repair"
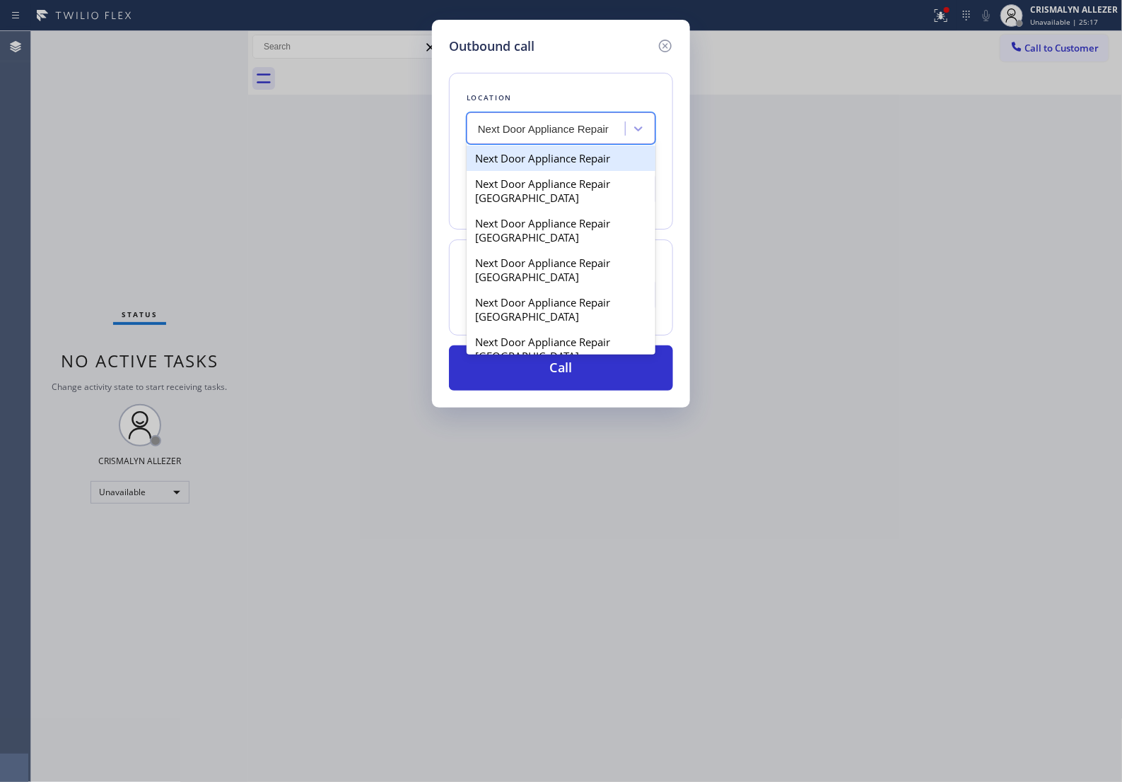
click at [543, 170] on div "Next Door Appliance Repair" at bounding box center [560, 158] width 189 height 25
type input "[PHONE_NUMBER]"
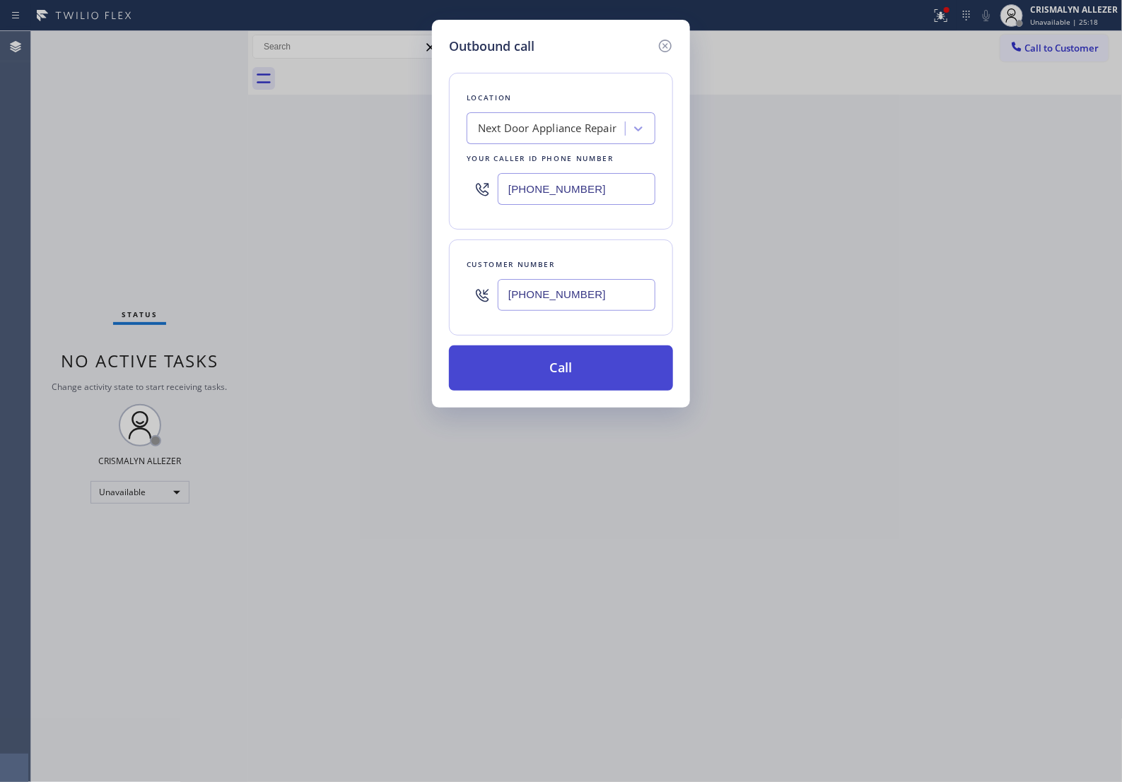
click at [573, 384] on button "Call" at bounding box center [561, 368] width 224 height 45
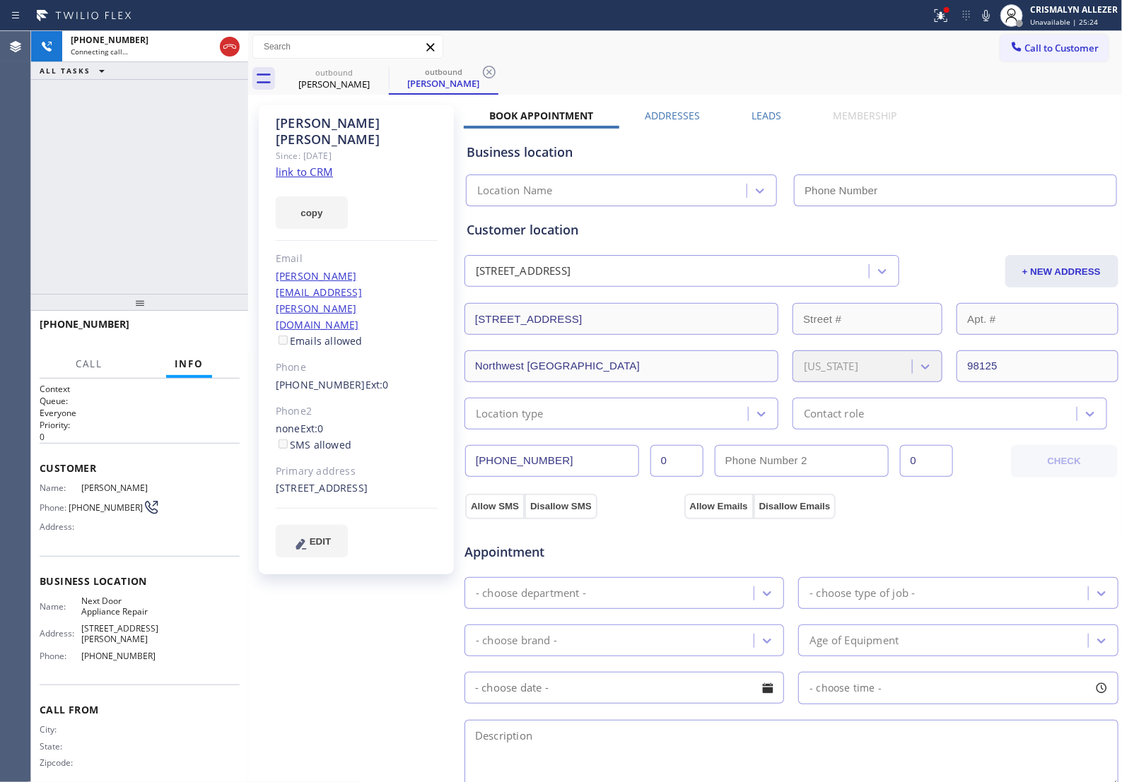
type input "[PHONE_NUMBER]"
click at [185, 334] on span "HANG UP" at bounding box center [206, 331] width 43 height 10
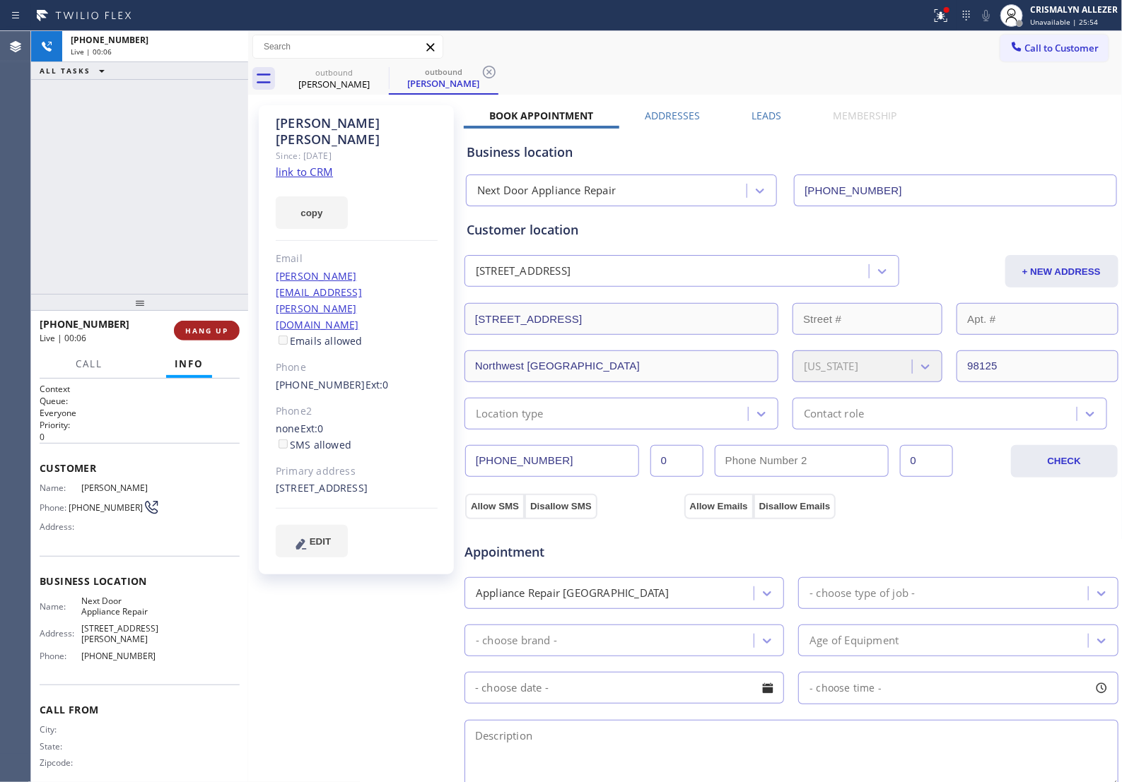
click at [185, 334] on span "HANG UP" at bounding box center [206, 331] width 43 height 10
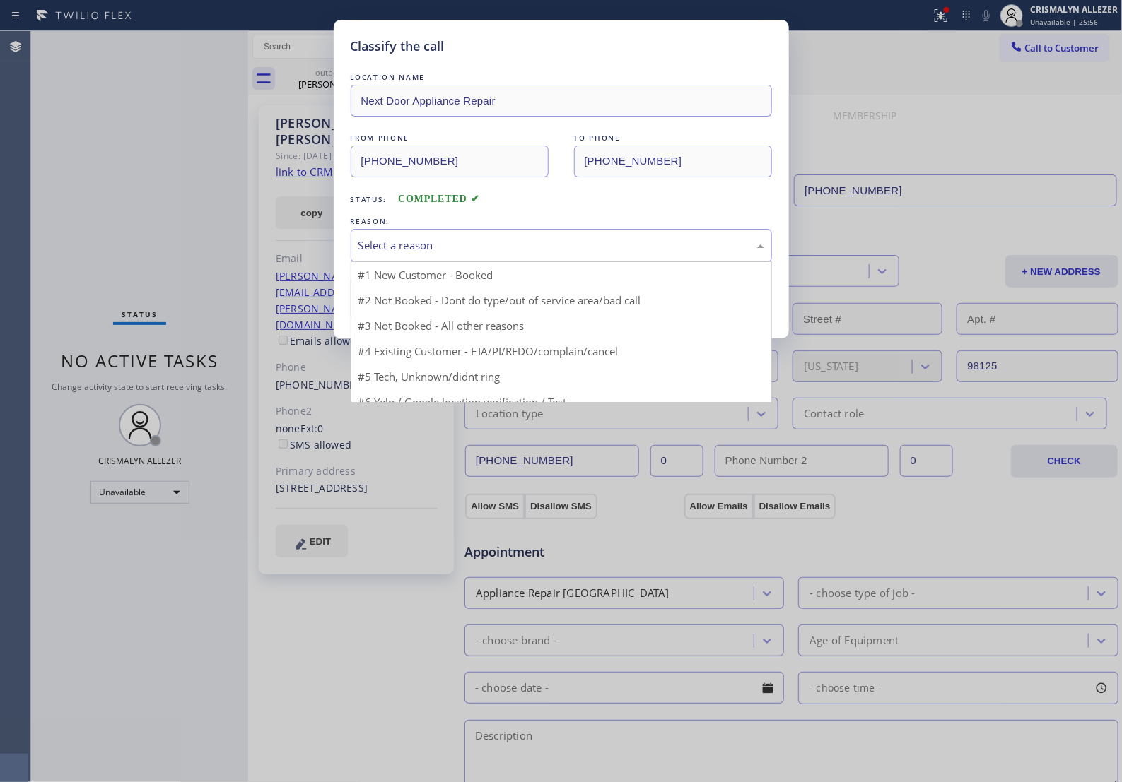
click at [505, 254] on div "Select a reason" at bounding box center [561, 245] width 406 height 16
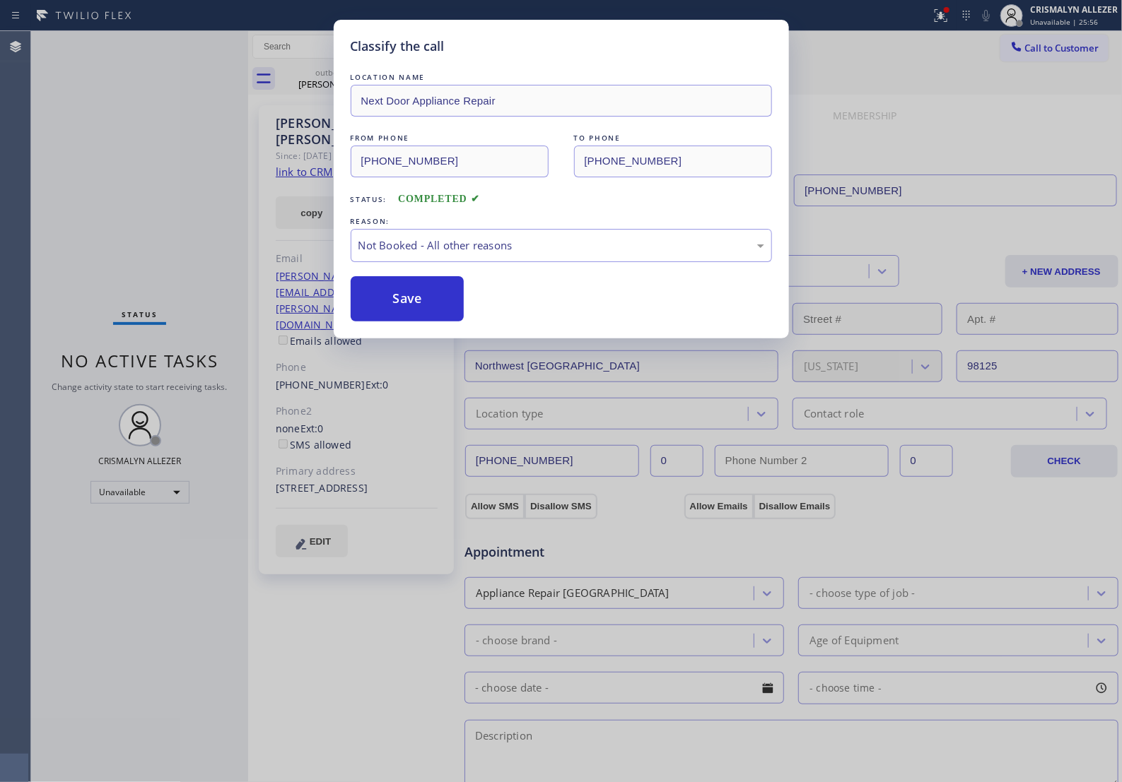
click at [403, 322] on button "Save" at bounding box center [408, 298] width 114 height 45
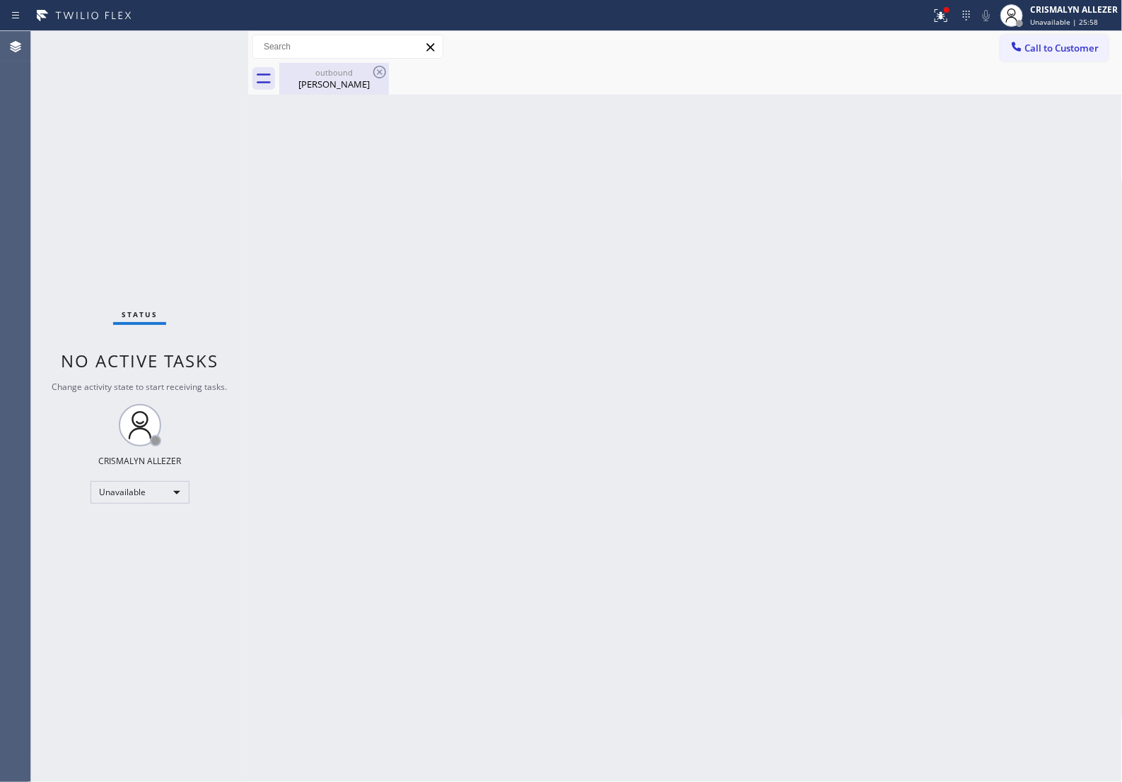
click at [338, 86] on div "[PERSON_NAME]" at bounding box center [334, 84] width 107 height 13
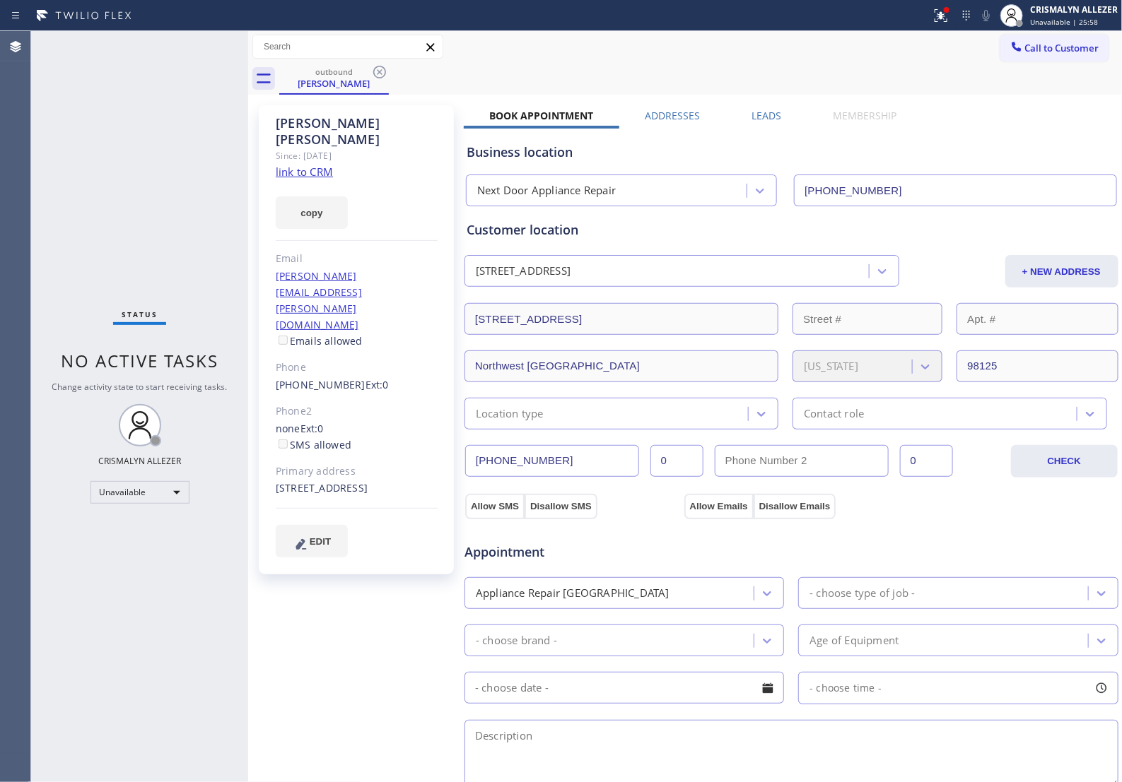
click at [756, 112] on label "Leads" at bounding box center [766, 115] width 30 height 13
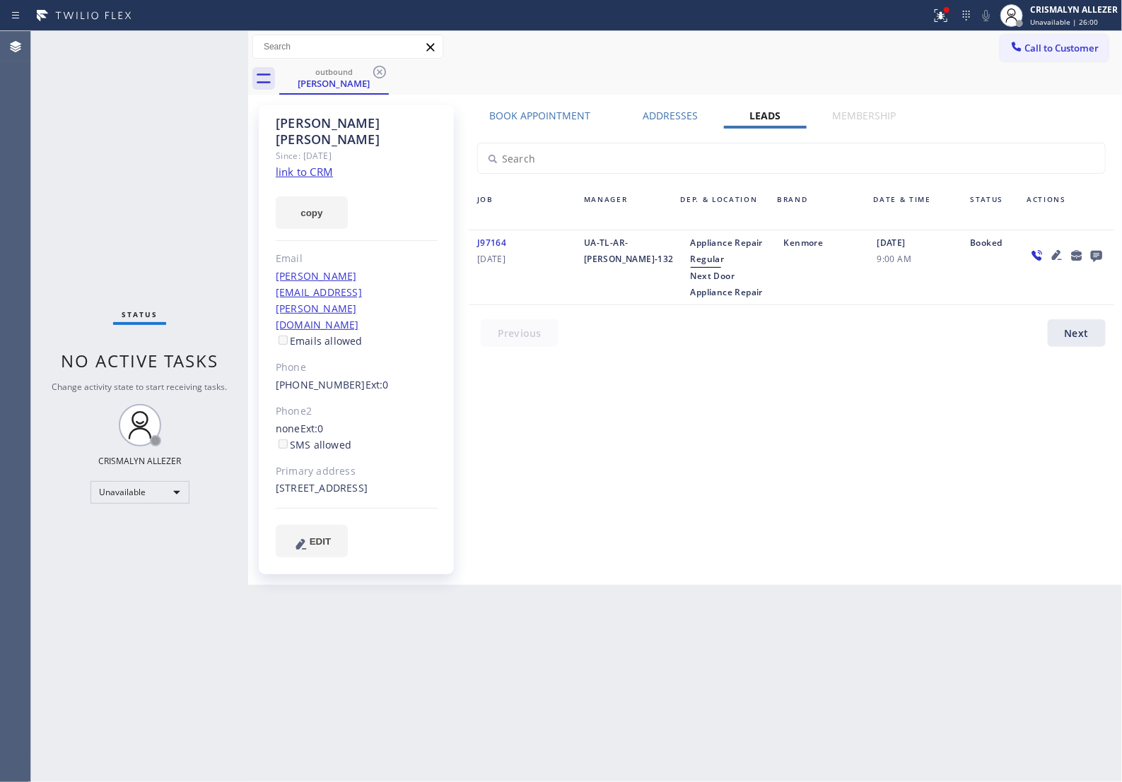
drag, startPoint x: 377, startPoint y: 76, endPoint x: 404, endPoint y: 7, distance: 73.9
click at [377, 75] on icon at bounding box center [379, 72] width 17 height 17
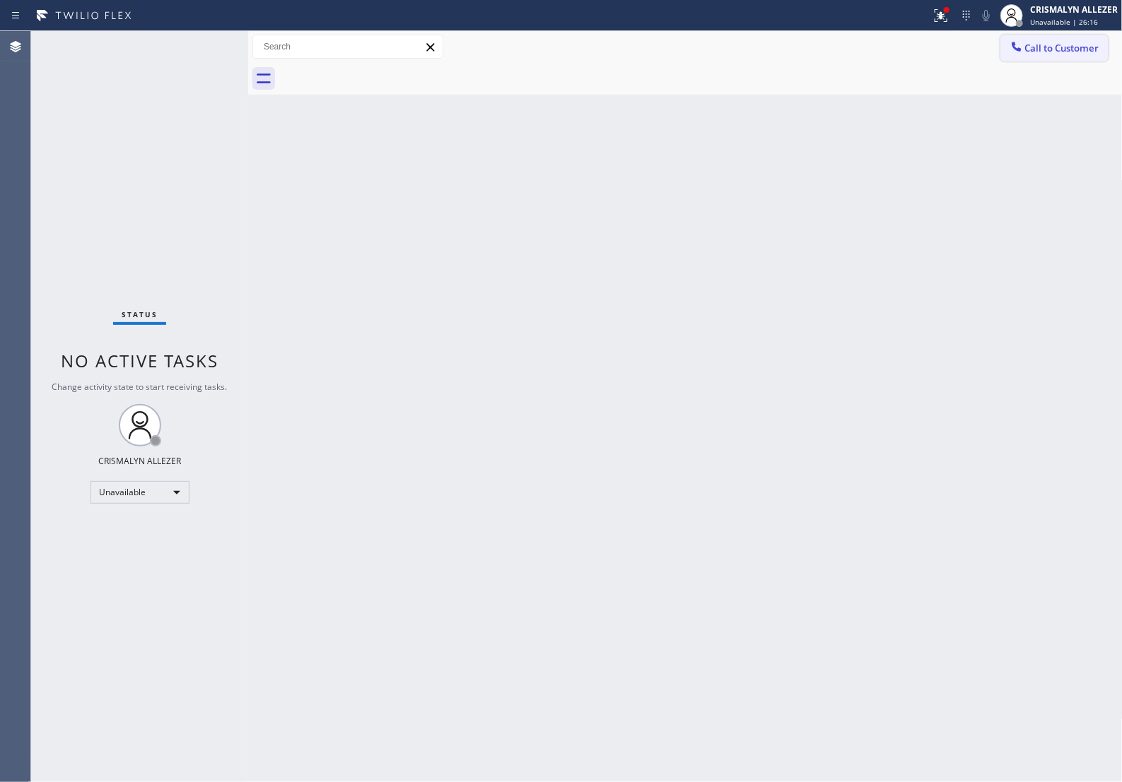
drag, startPoint x: 1041, startPoint y: 51, endPoint x: 1025, endPoint y: 64, distance: 20.6
click at [1040, 52] on span "Call to Customer" at bounding box center [1062, 48] width 74 height 13
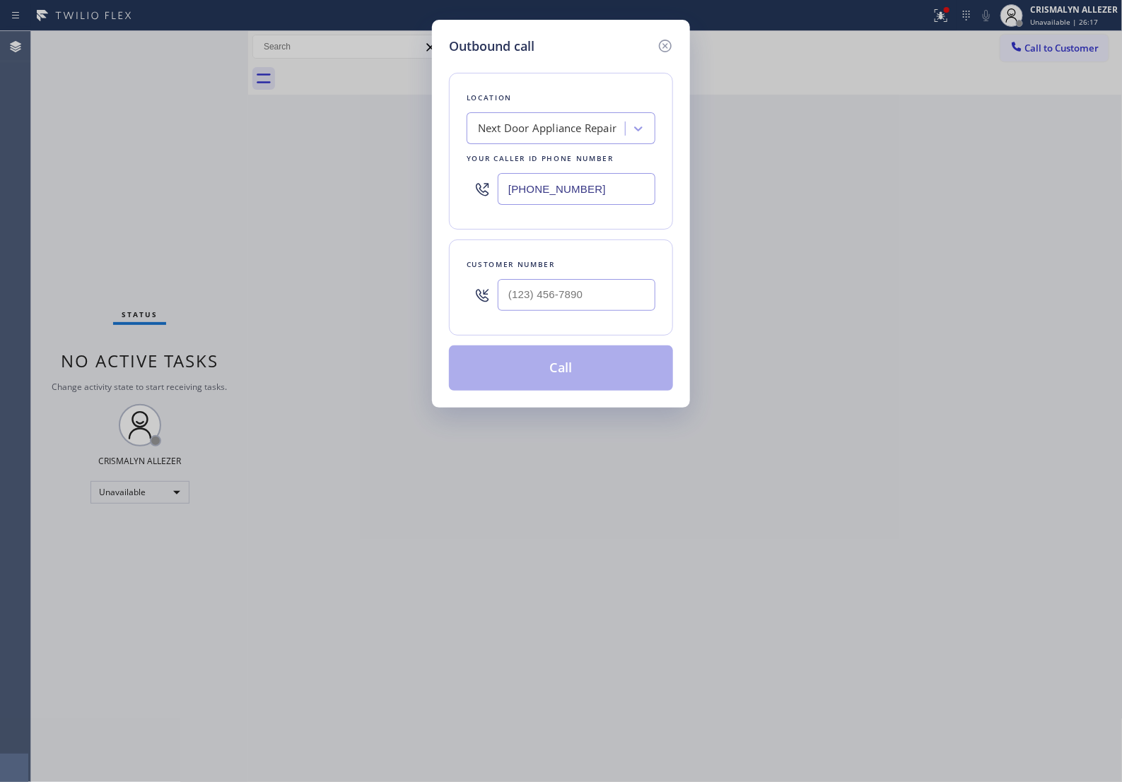
drag, startPoint x: 570, startPoint y: 203, endPoint x: 348, endPoint y: 213, distance: 222.9
click at [384, 208] on div "Outbound call Location Next Door Appliance Repair Your caller id phone number […" at bounding box center [561, 391] width 1122 height 782
paste input "415) 319-8401"
type input "[PHONE_NUMBER]"
click at [580, 311] on input "(___) ___-____" at bounding box center [577, 295] width 158 height 32
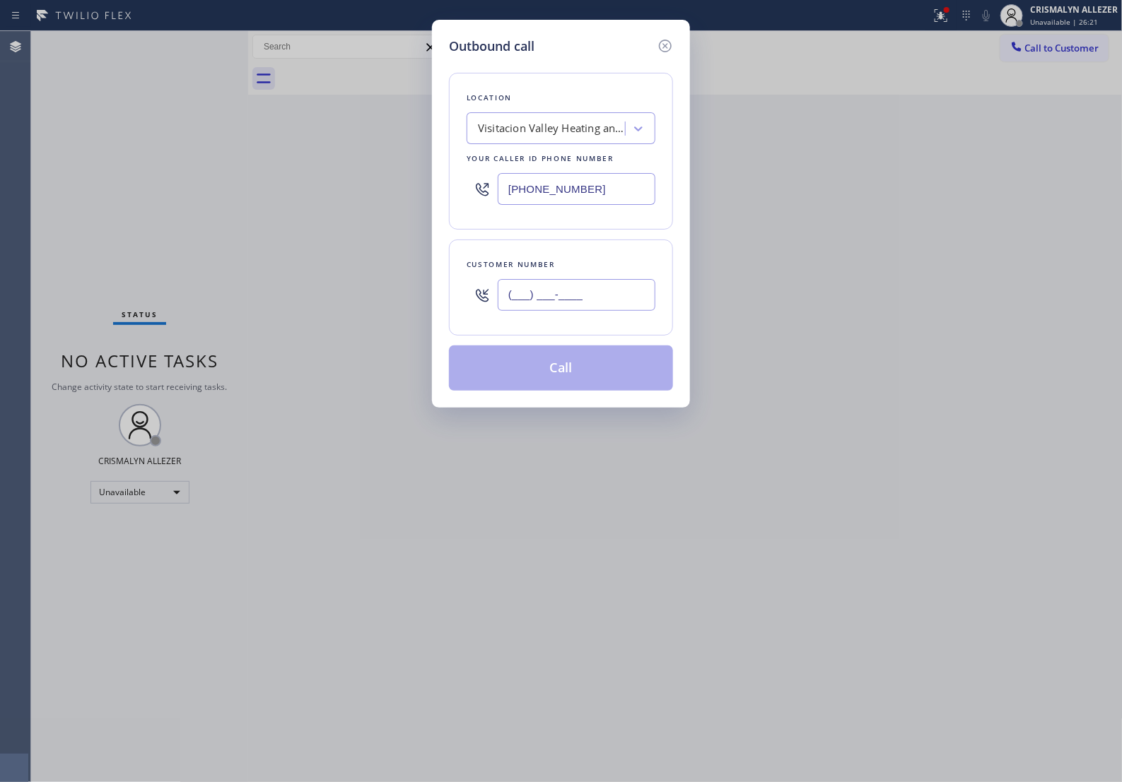
paste input "415) 996-7068"
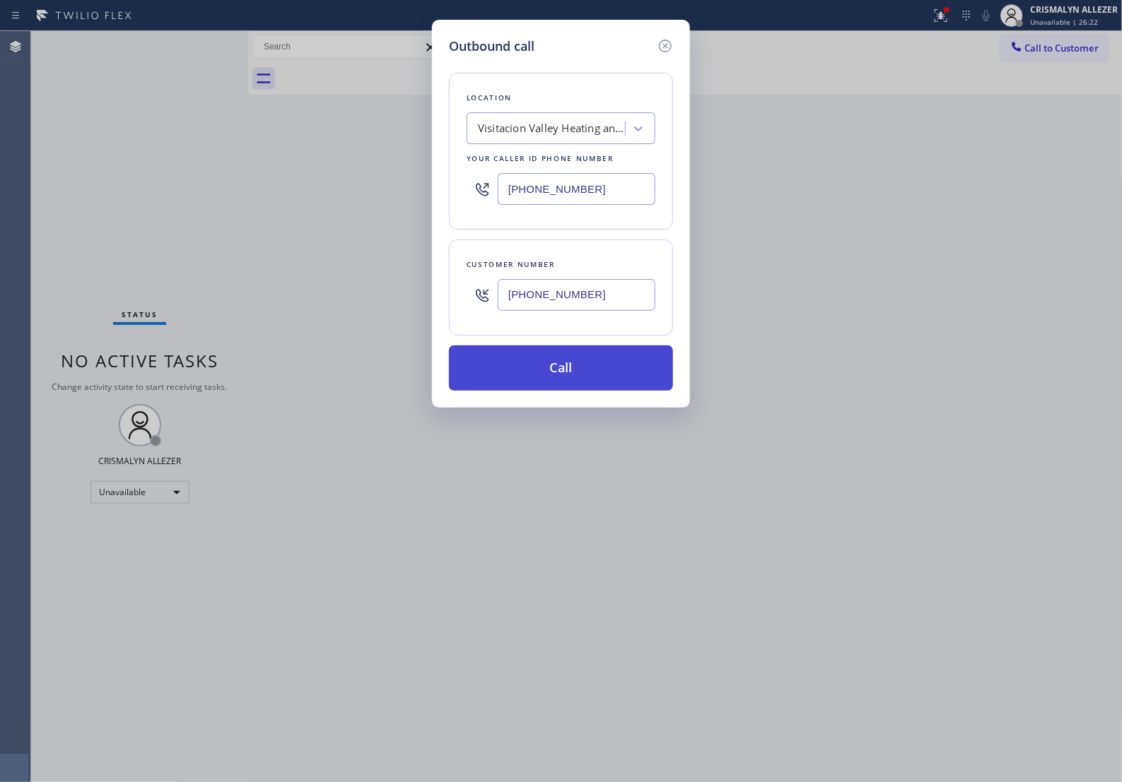
type input "[PHONE_NUMBER]"
click at [565, 391] on button "Call" at bounding box center [561, 368] width 224 height 45
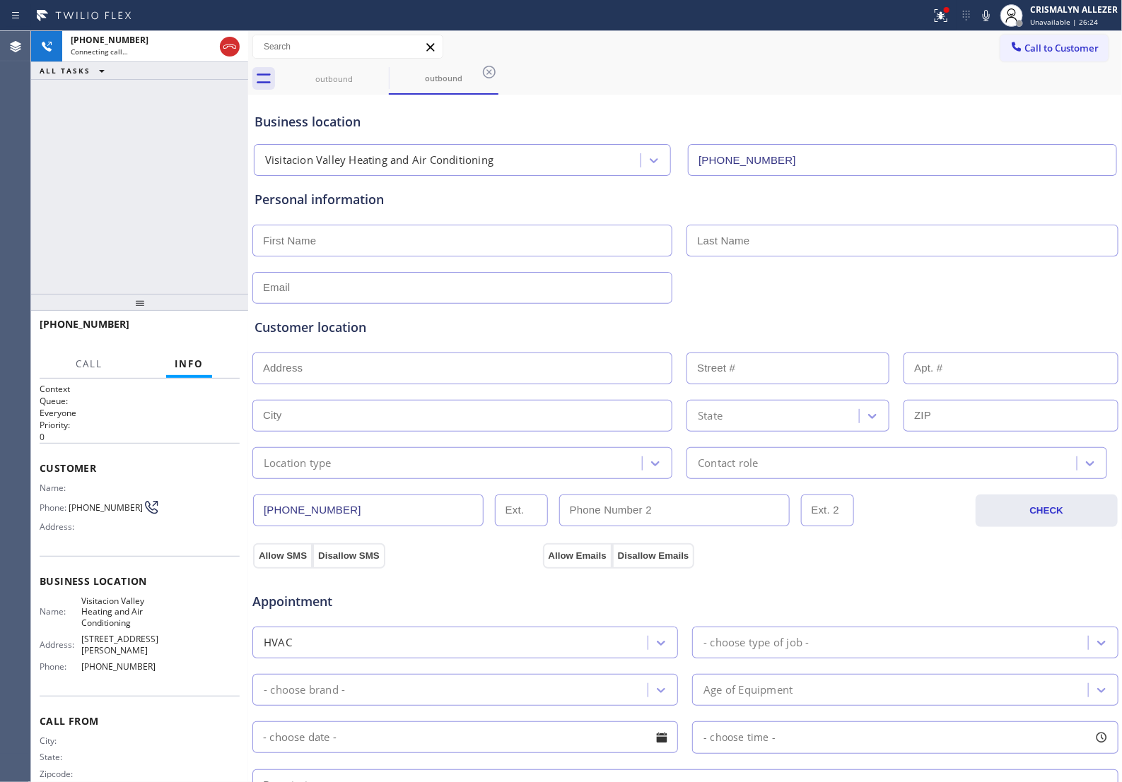
type input "[PHONE_NUMBER]"
click at [203, 326] on span "HANG UP" at bounding box center [206, 331] width 43 height 10
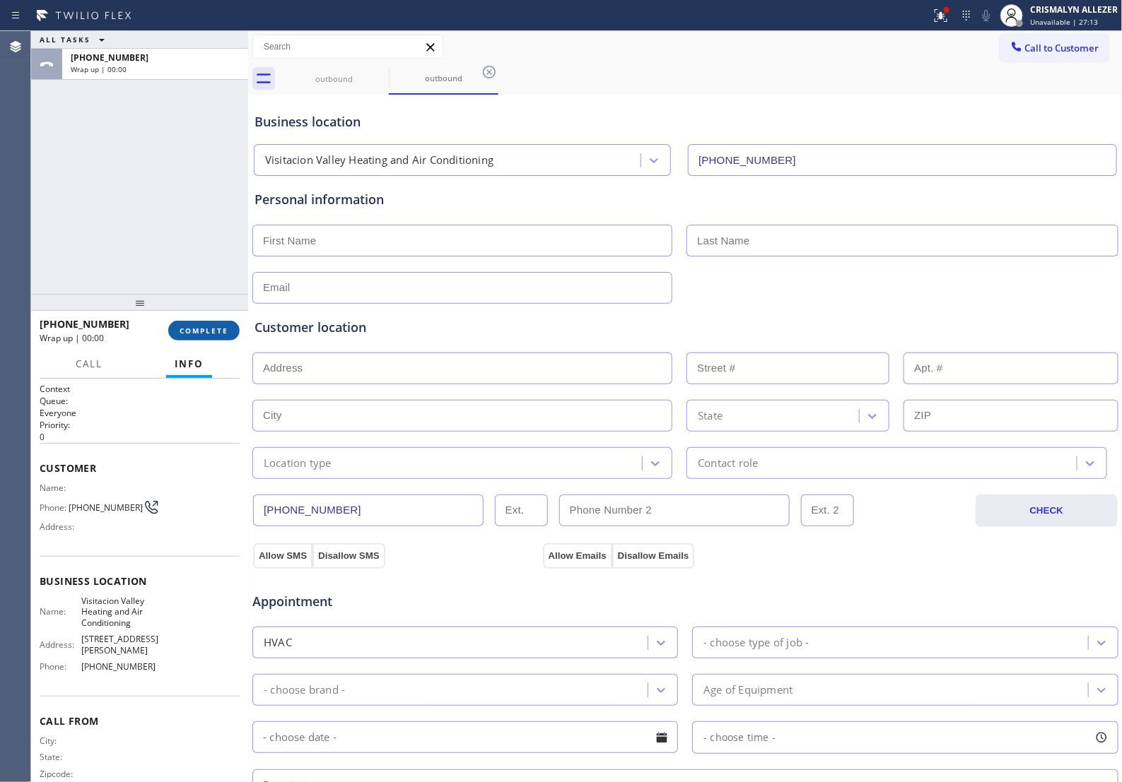
click at [203, 326] on span "COMPLETE" at bounding box center [203, 331] width 49 height 10
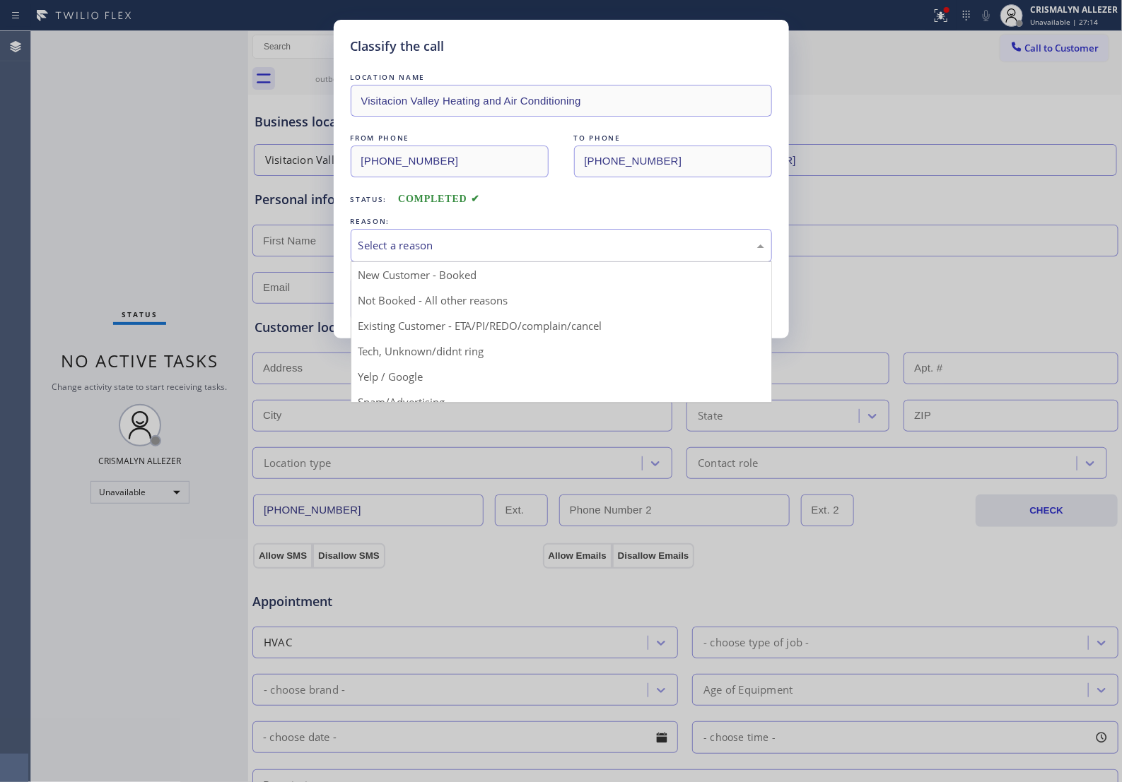
click at [537, 254] on div "Select a reason" at bounding box center [561, 245] width 406 height 16
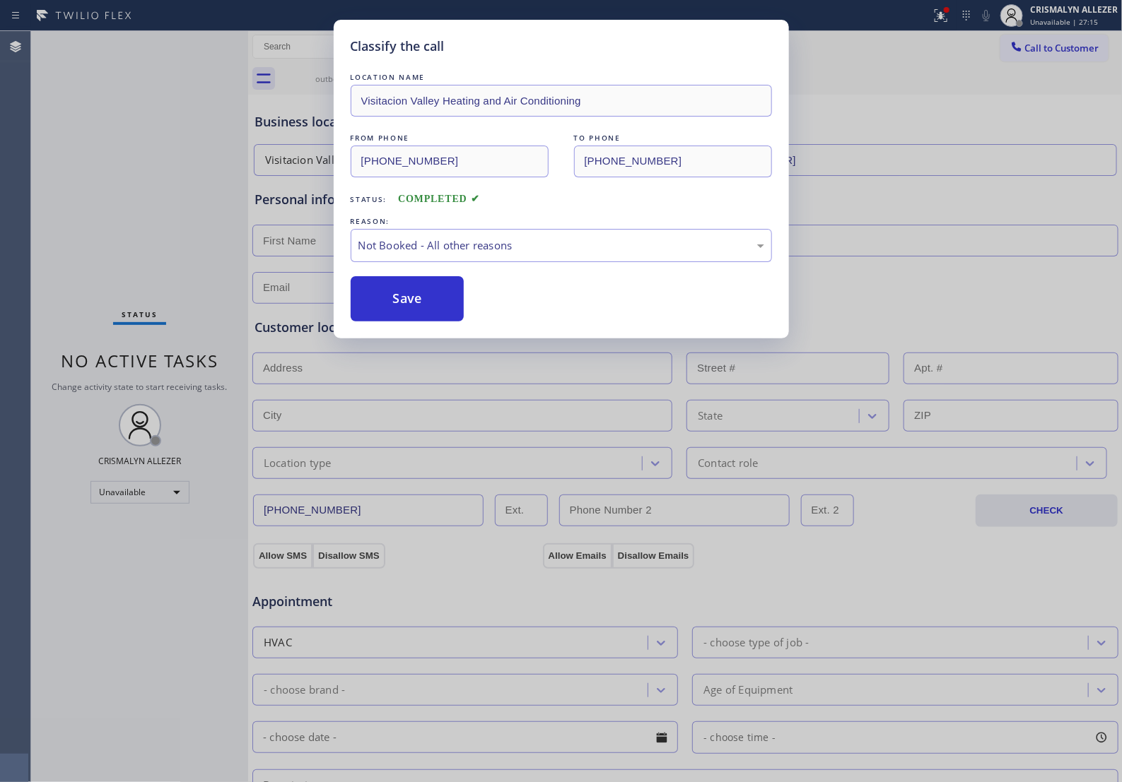
click at [394, 322] on button "Save" at bounding box center [408, 298] width 114 height 45
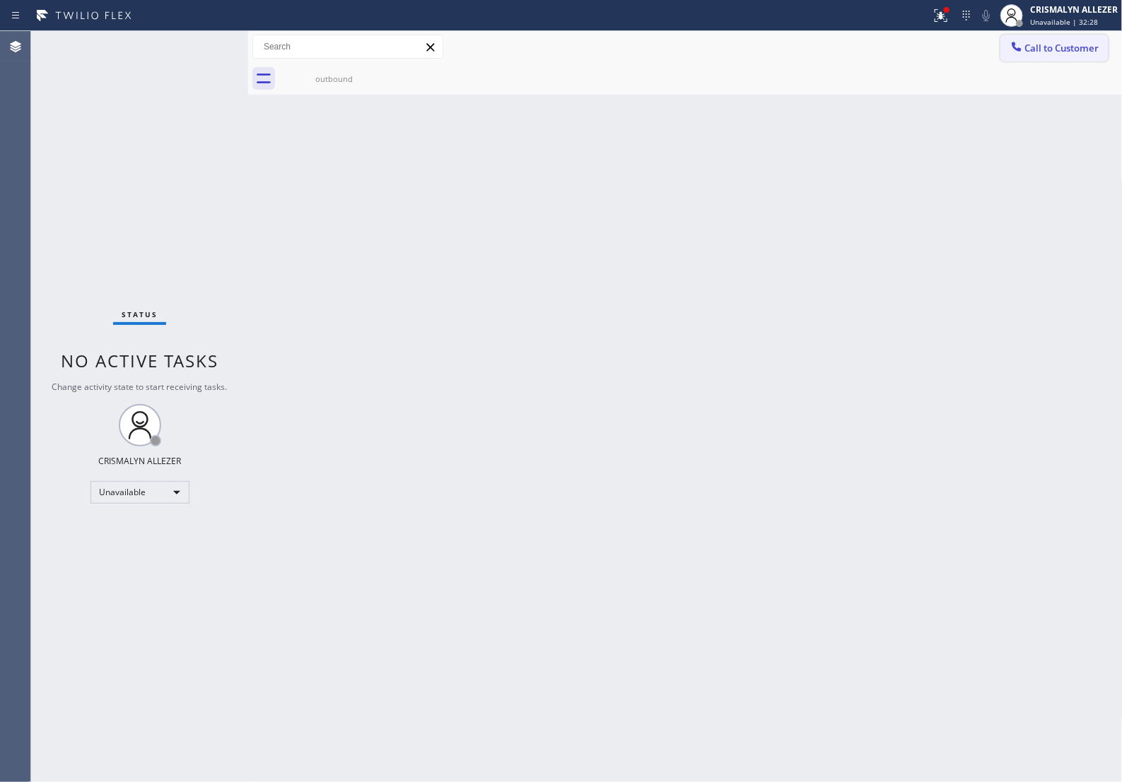
click at [1065, 48] on span "Call to Customer" at bounding box center [1062, 48] width 74 height 13
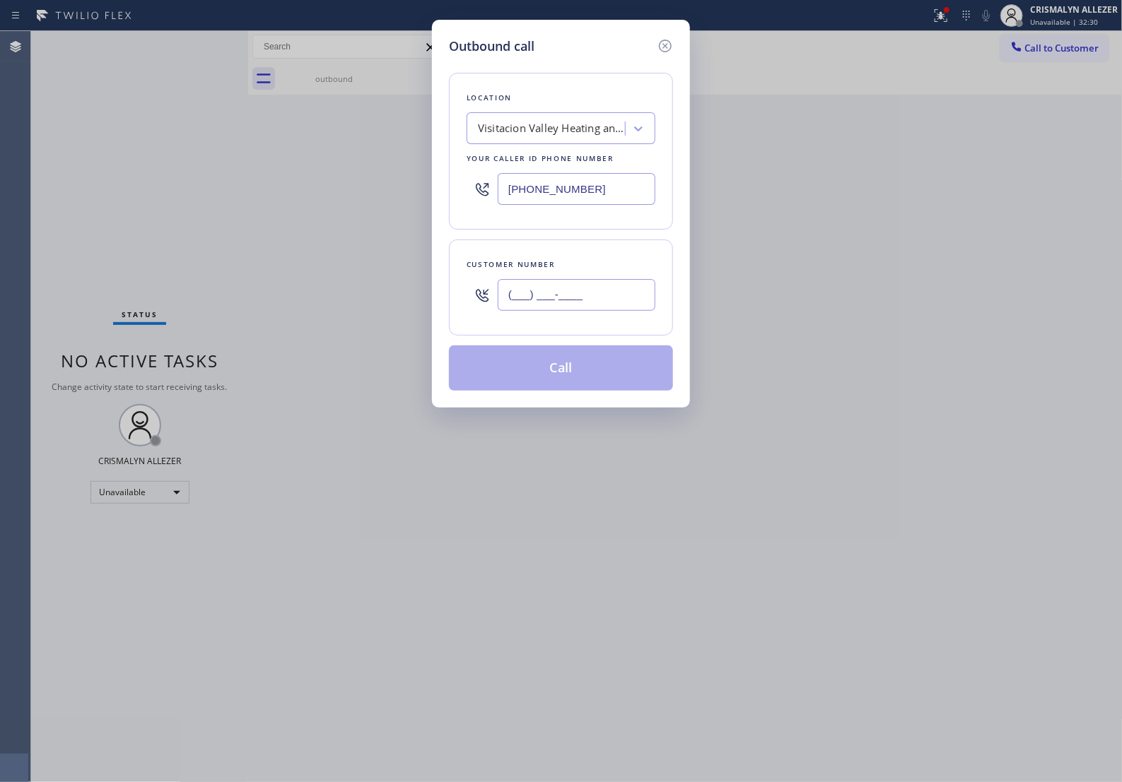
click at [609, 311] on input "(___) ___-____" at bounding box center [577, 295] width 158 height 32
paste input "917) 349-2547"
type input "[PHONE_NUMBER]"
click at [577, 128] on div "Visitacion Valley Heating and Air Conditioning" at bounding box center [552, 129] width 148 height 16
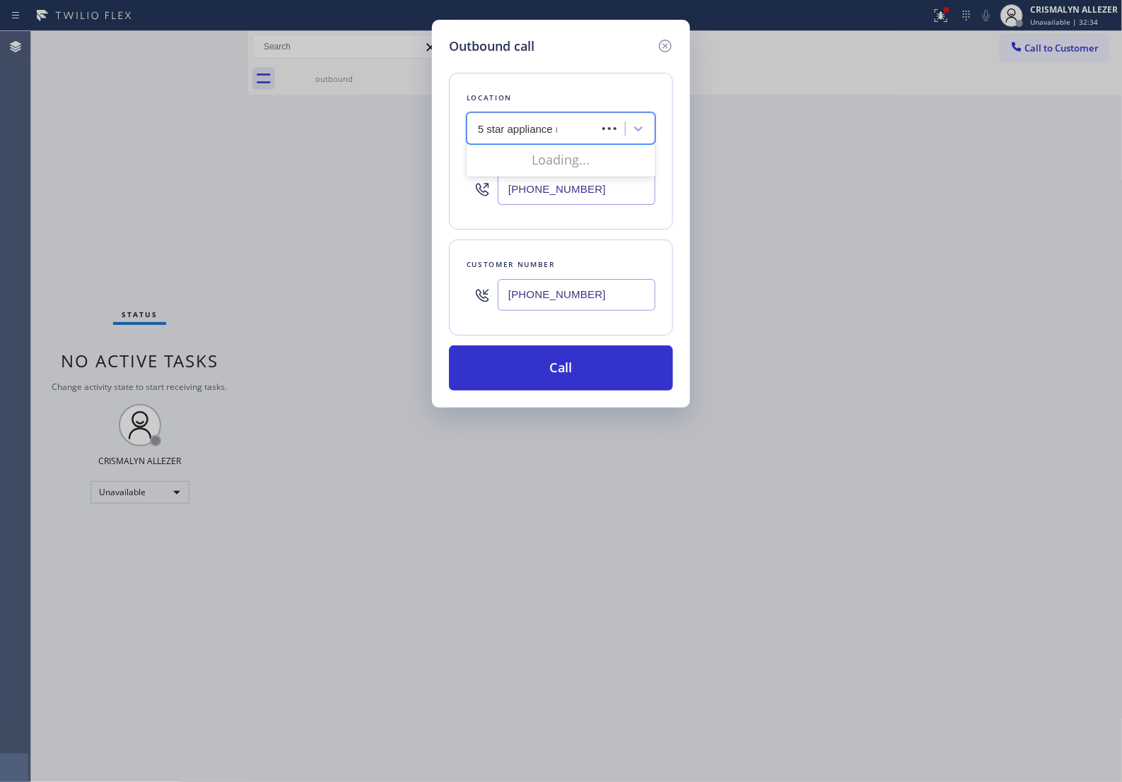
type input "5 star appliance re"
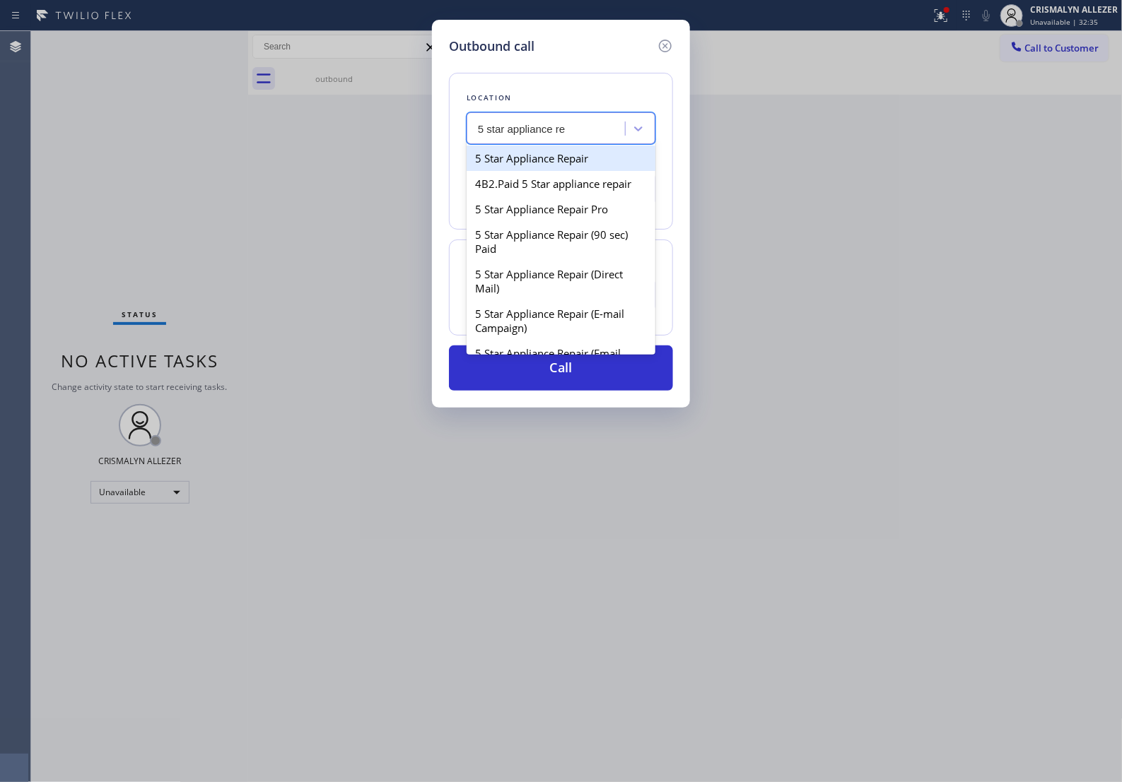
click at [558, 170] on div "5 Star Appliance Repair" at bounding box center [560, 158] width 189 height 25
type input "[PHONE_NUMBER]"
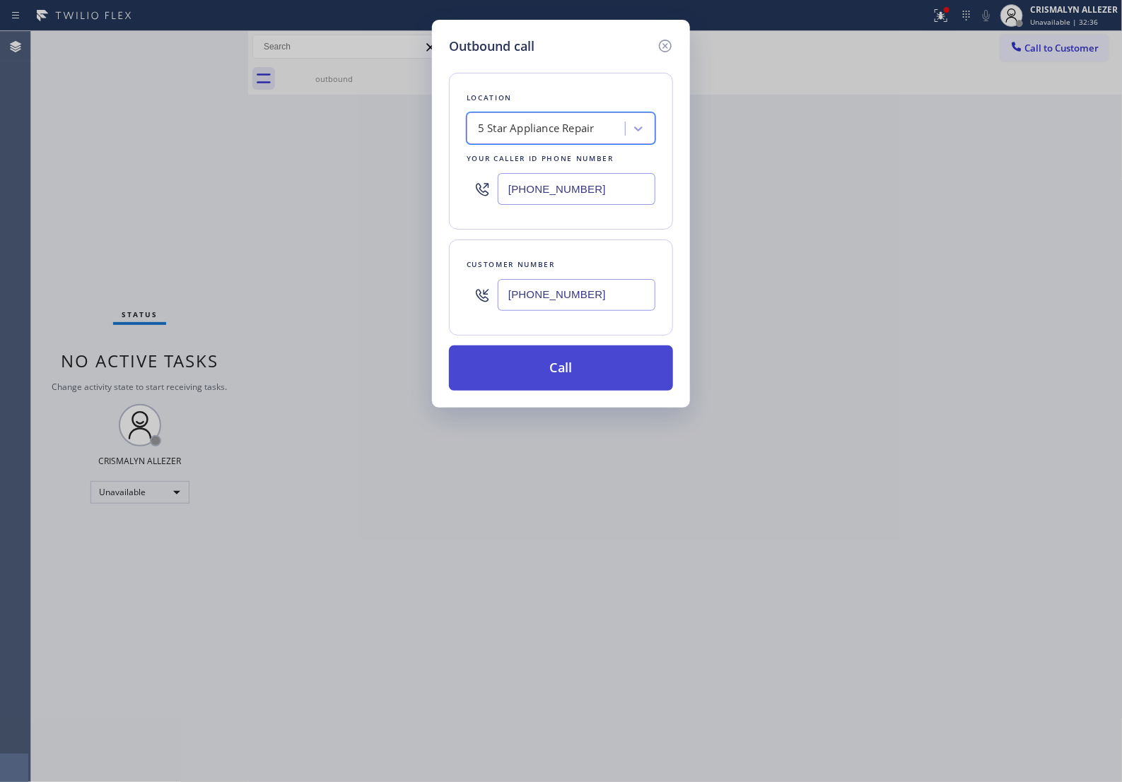
click at [555, 383] on button "Call" at bounding box center [561, 368] width 224 height 45
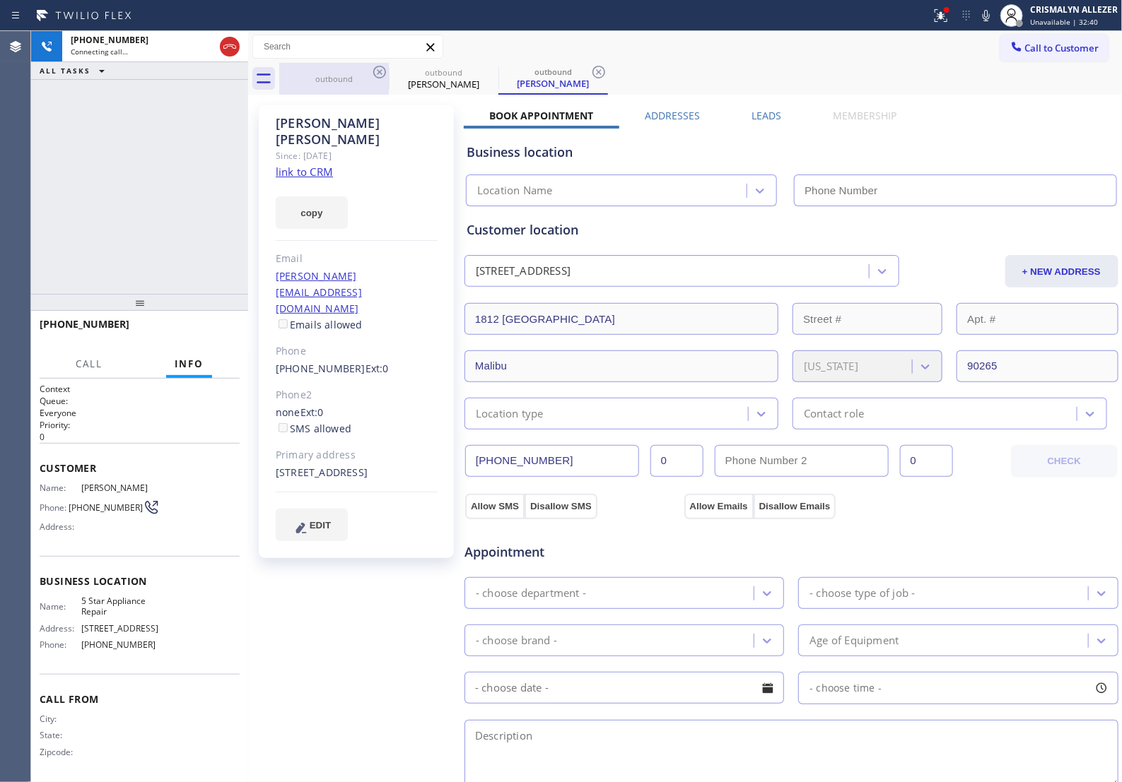
click at [350, 78] on div "outbound" at bounding box center [334, 78] width 107 height 11
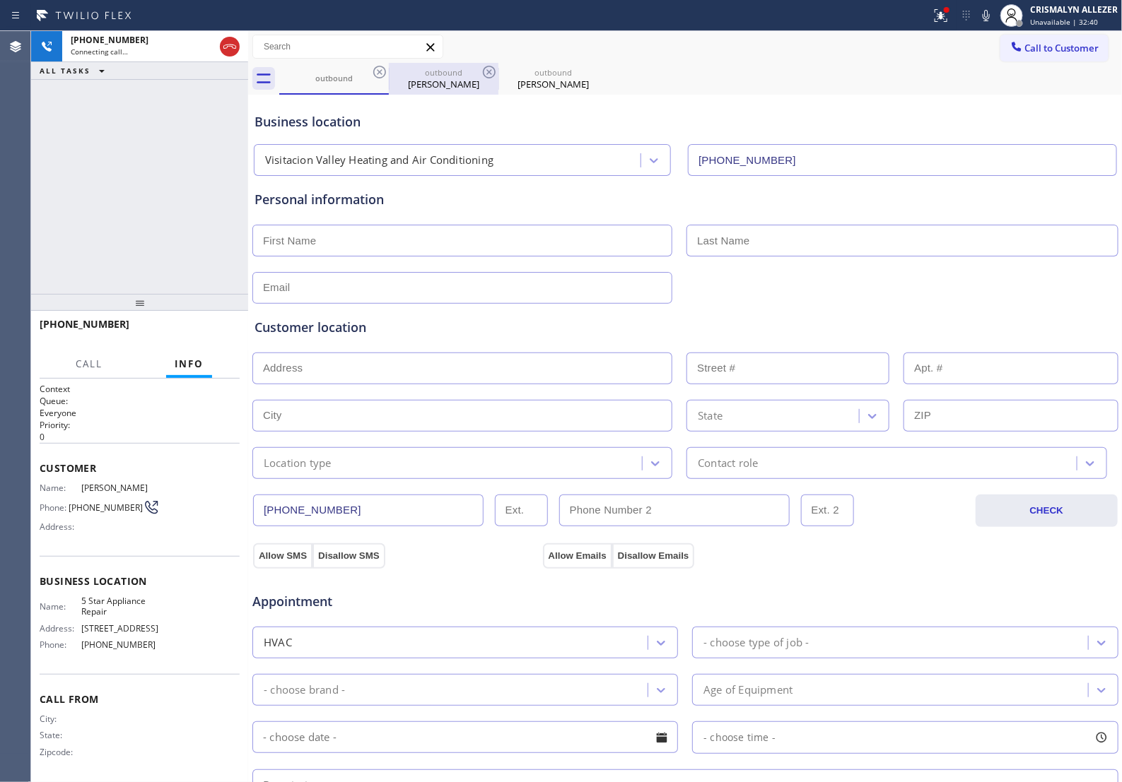
type input "[PHONE_NUMBER]"
click at [380, 71] on icon at bounding box center [379, 72] width 13 height 13
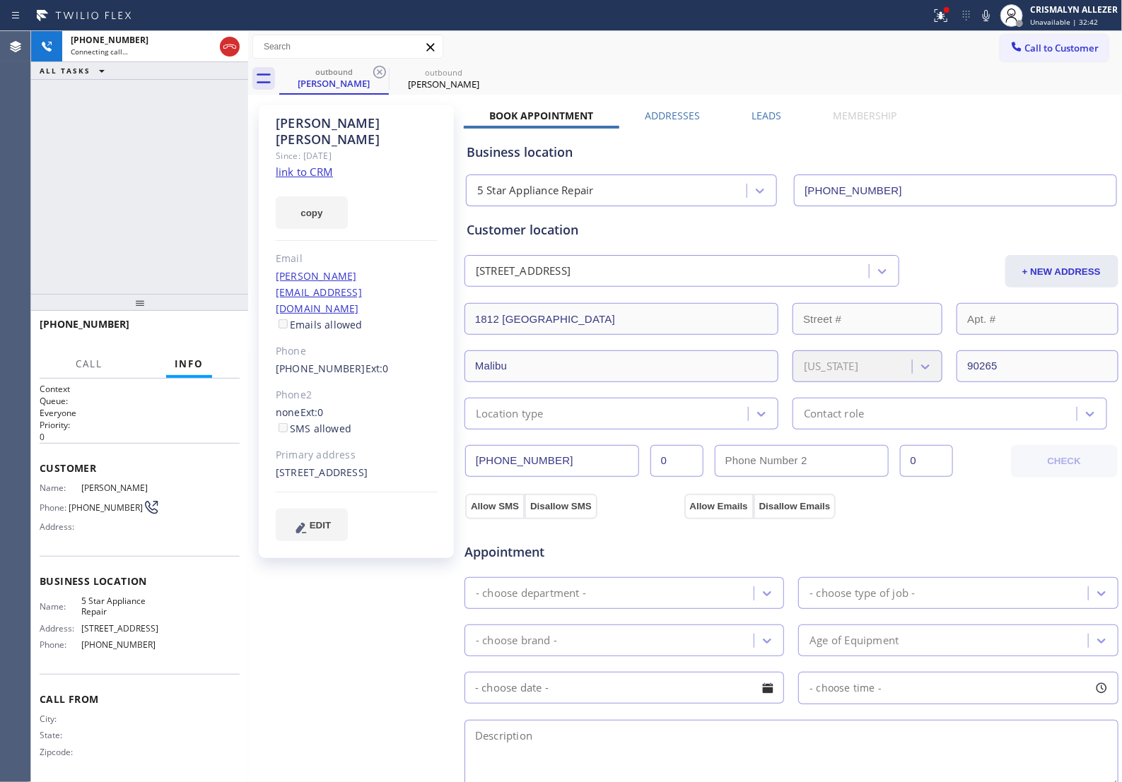
click at [306, 165] on link "link to CRM" at bounding box center [304, 172] width 57 height 14
click at [223, 331] on span "HANG UP" at bounding box center [206, 331] width 43 height 10
click at [211, 337] on button "HANG UP" at bounding box center [207, 331] width 66 height 20
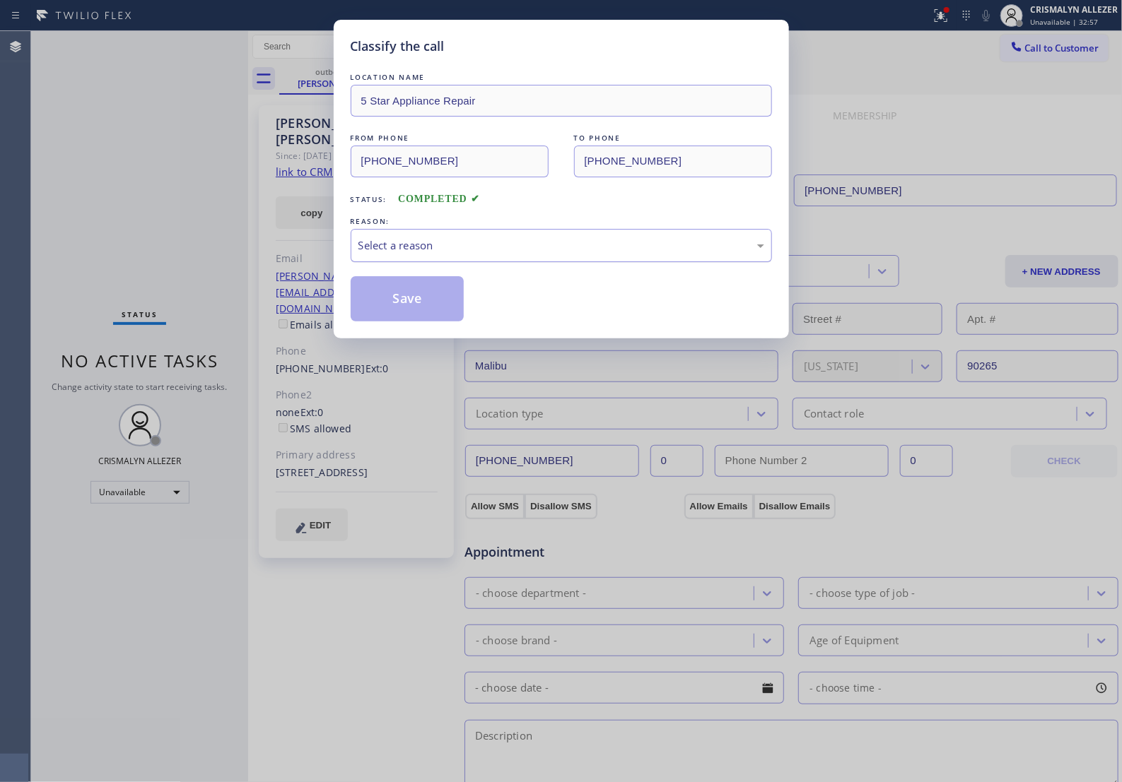
click at [577, 254] on div "Select a reason" at bounding box center [561, 245] width 406 height 16
click at [428, 322] on button "Save" at bounding box center [408, 298] width 114 height 45
click at [325, 83] on div "Classify the call LOCATION NAME 5 Star Appliance Repair FROM PHONE [PHONE_NUMBE…" at bounding box center [561, 391] width 1122 height 782
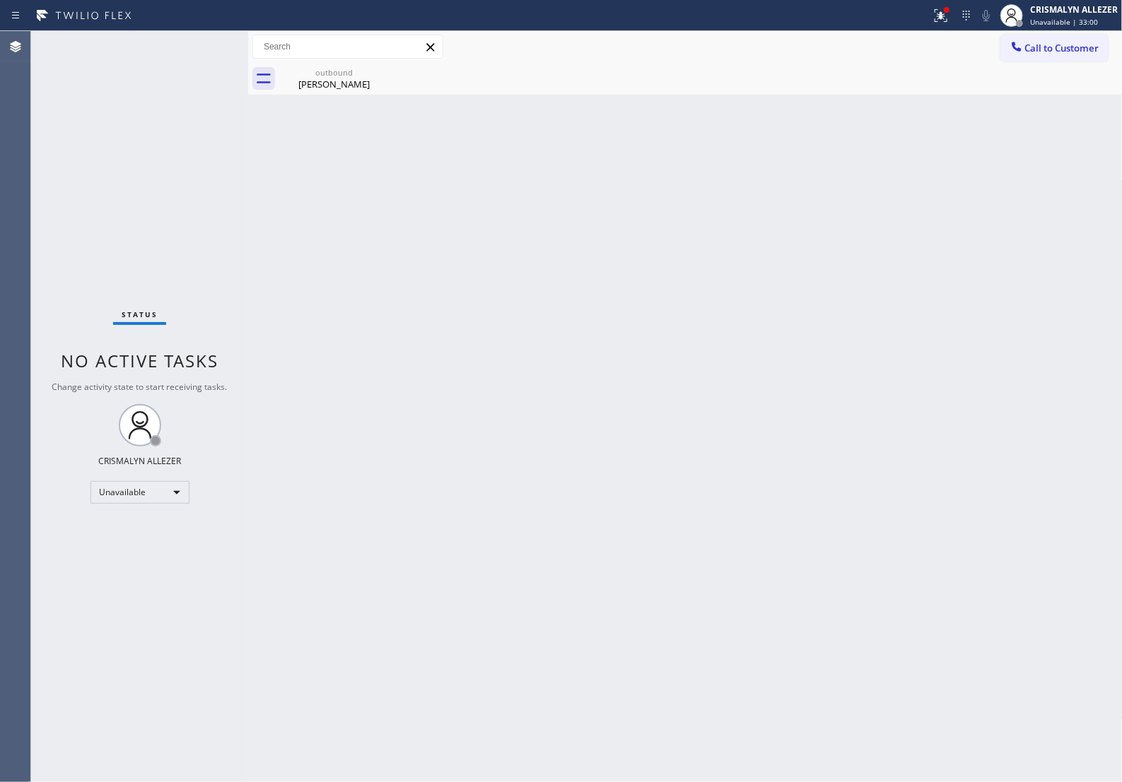
drag, startPoint x: 325, startPoint y: 83, endPoint x: 539, endPoint y: 100, distance: 214.8
click at [325, 83] on div "[PERSON_NAME]" at bounding box center [334, 84] width 107 height 13
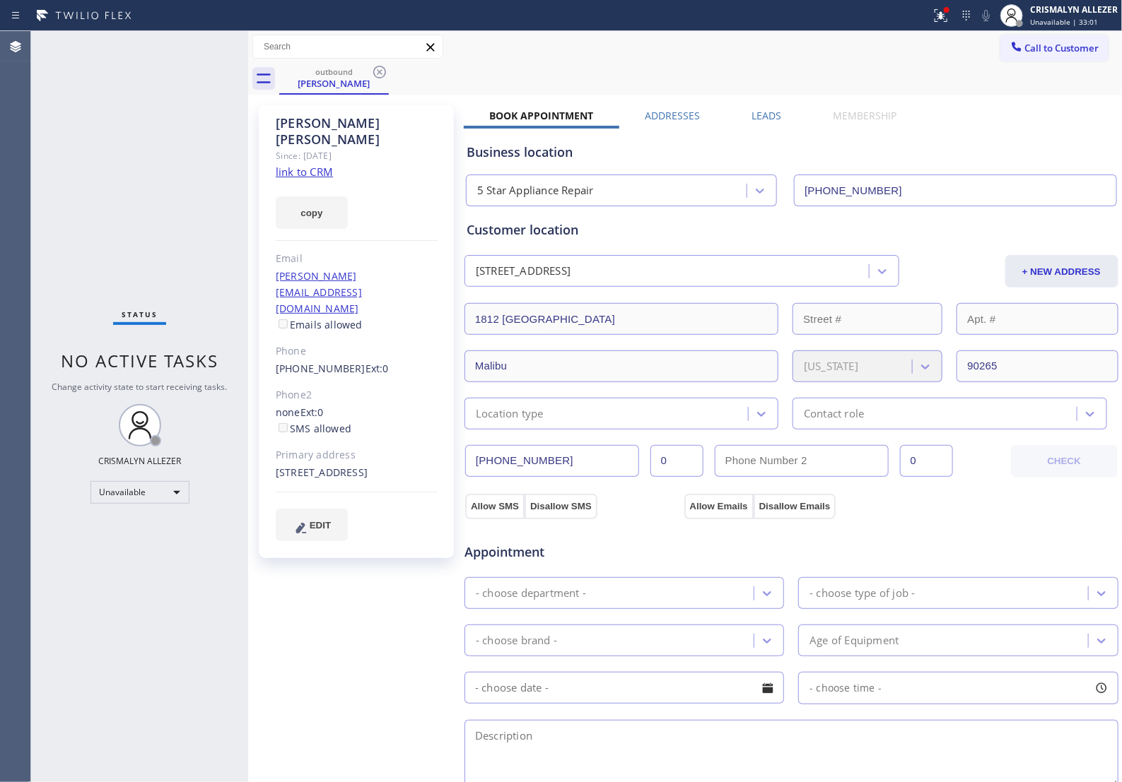
click at [753, 118] on label "Leads" at bounding box center [766, 115] width 30 height 13
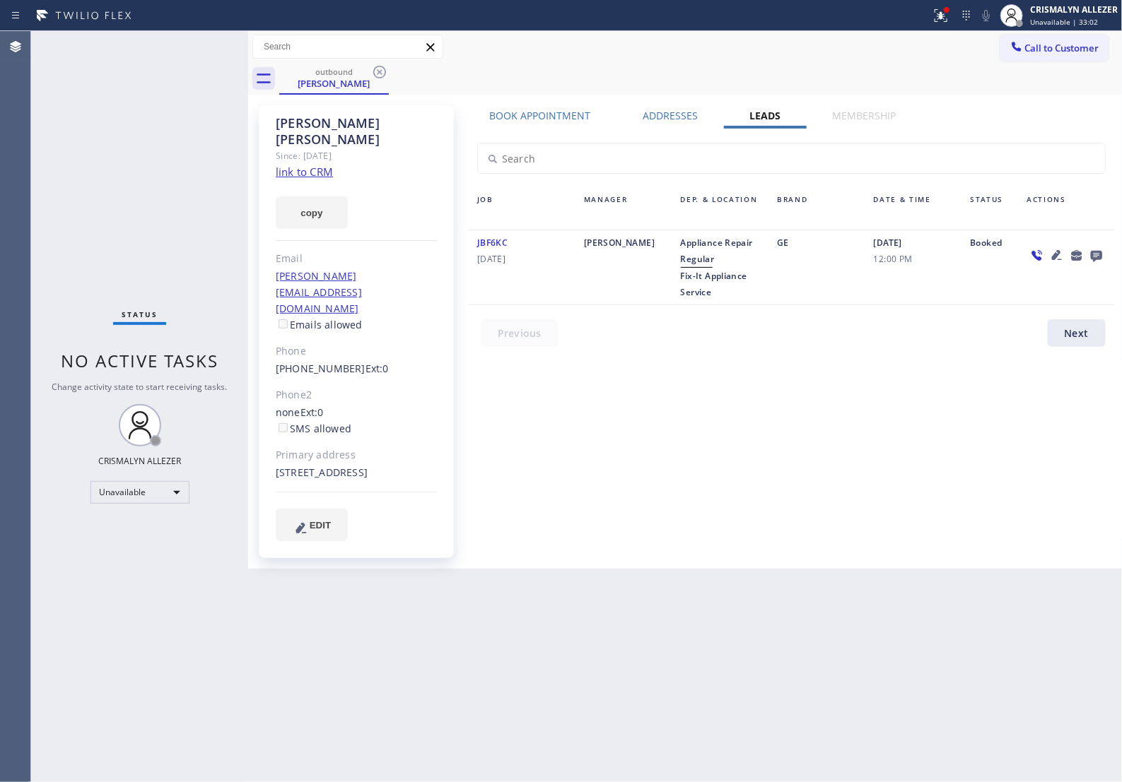
click at [1096, 261] on icon at bounding box center [1095, 256] width 11 height 11
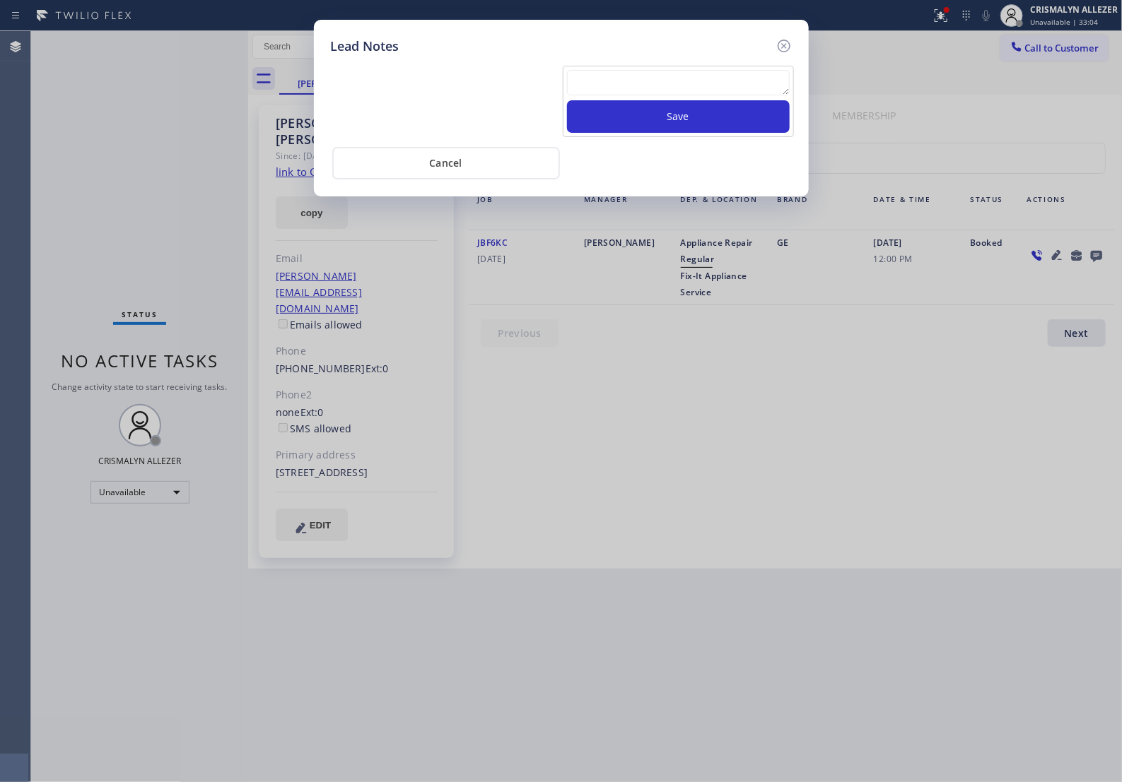
click at [617, 95] on textarea at bounding box center [678, 82] width 223 height 25
paste textarea "no answer | pls xfer if cx calls back"
type textarea "no answer | pls xfer if cx calls back"
click at [654, 132] on button "Save" at bounding box center [678, 116] width 223 height 33
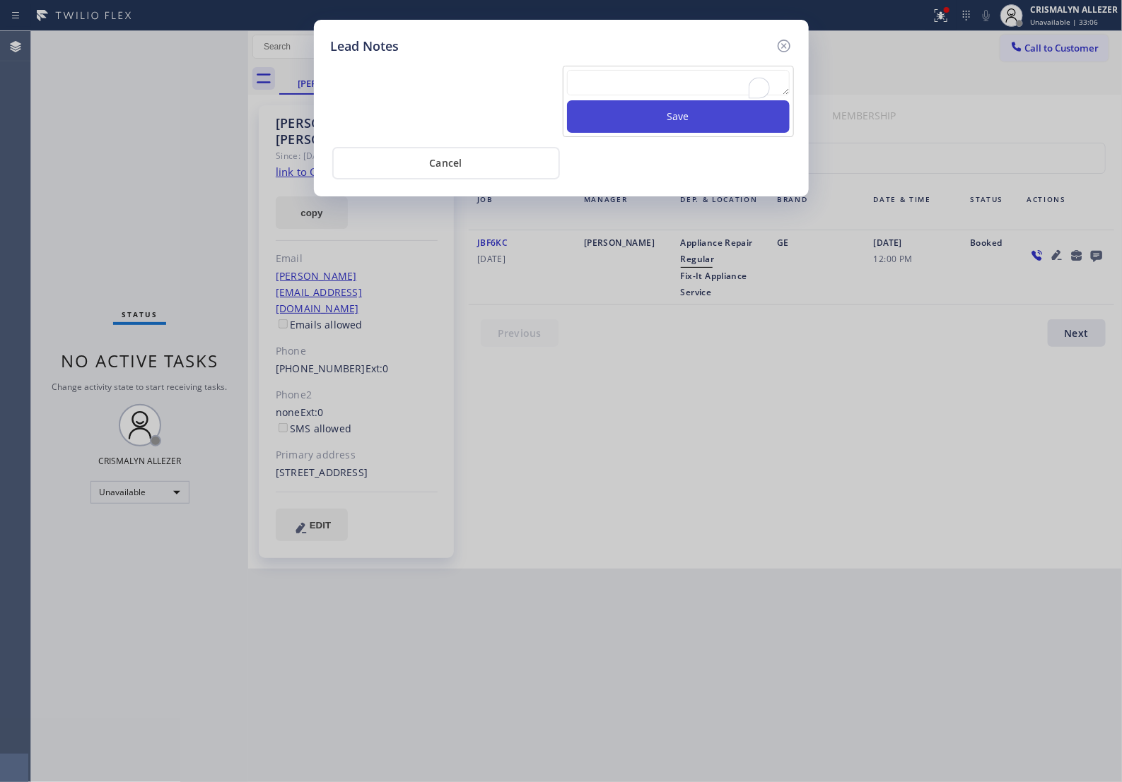
scroll to position [0, 0]
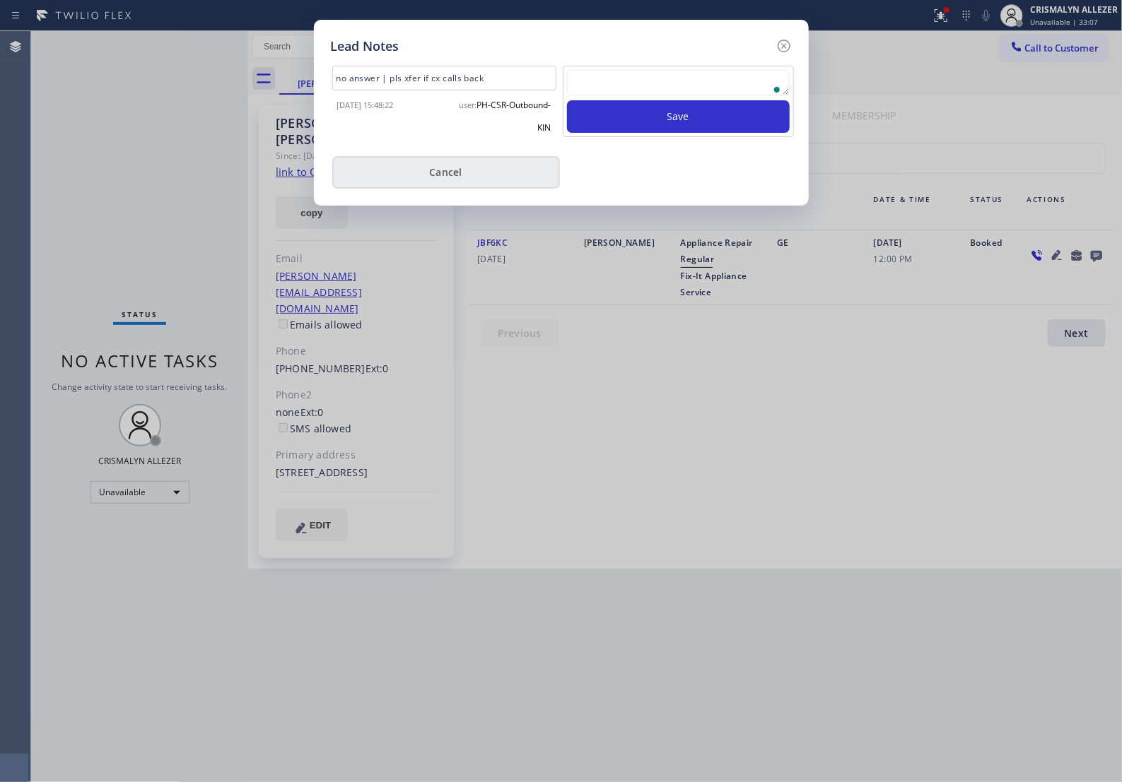
click at [436, 187] on button "Cancel" at bounding box center [446, 172] width 228 height 33
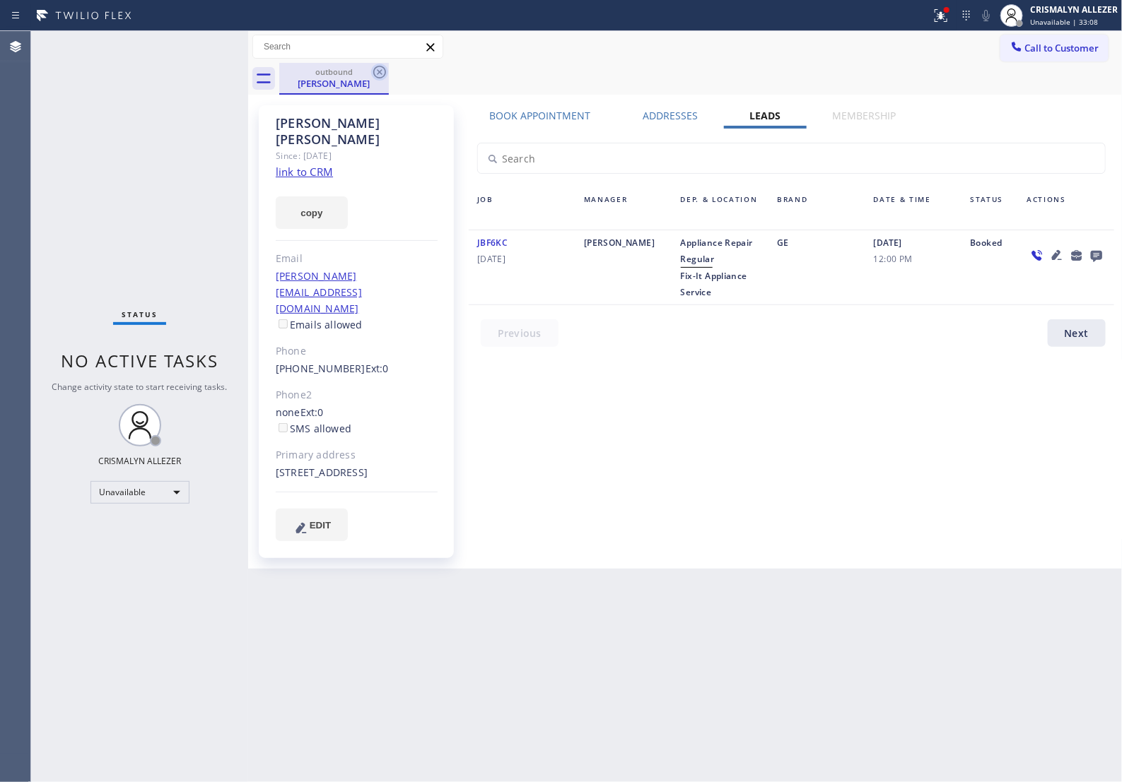
click at [378, 71] on icon at bounding box center [379, 72] width 13 height 13
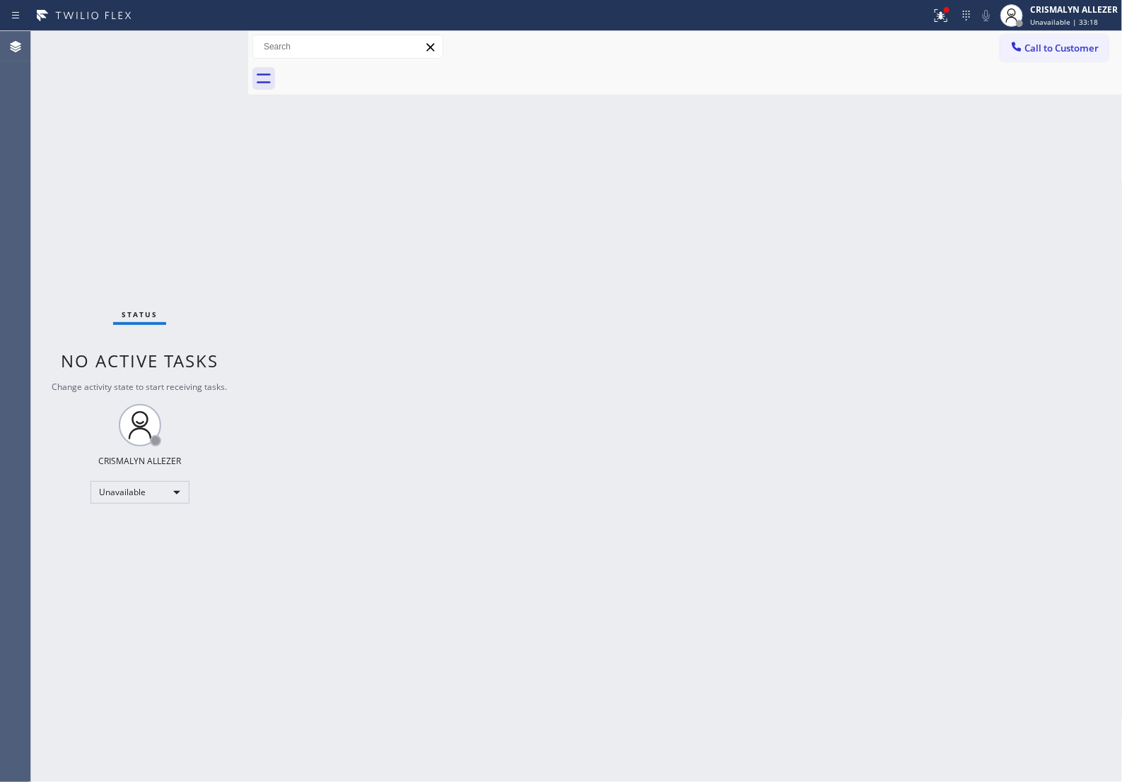
drag, startPoint x: 1099, startPoint y: 54, endPoint x: 990, endPoint y: 122, distance: 128.6
click at [1096, 54] on span "Call to Customer" at bounding box center [1062, 48] width 74 height 13
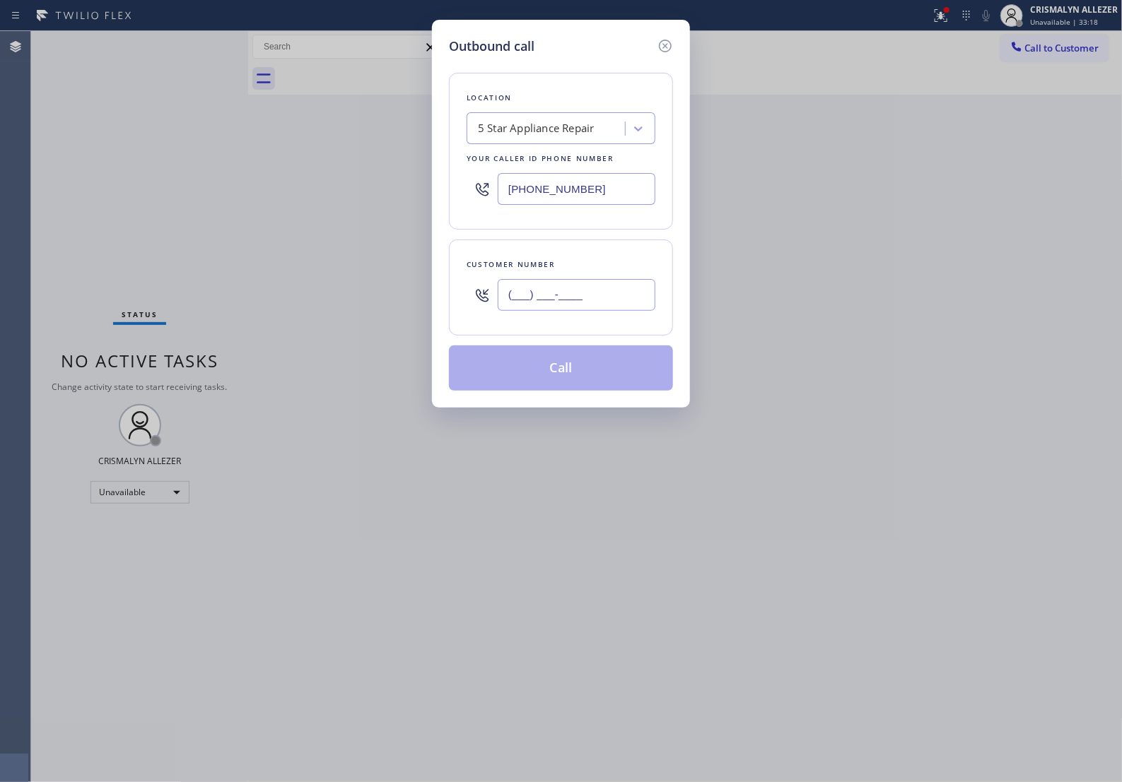
click at [619, 308] on input "(___) ___-____" at bounding box center [577, 295] width 158 height 32
paste input "661) 544-2086"
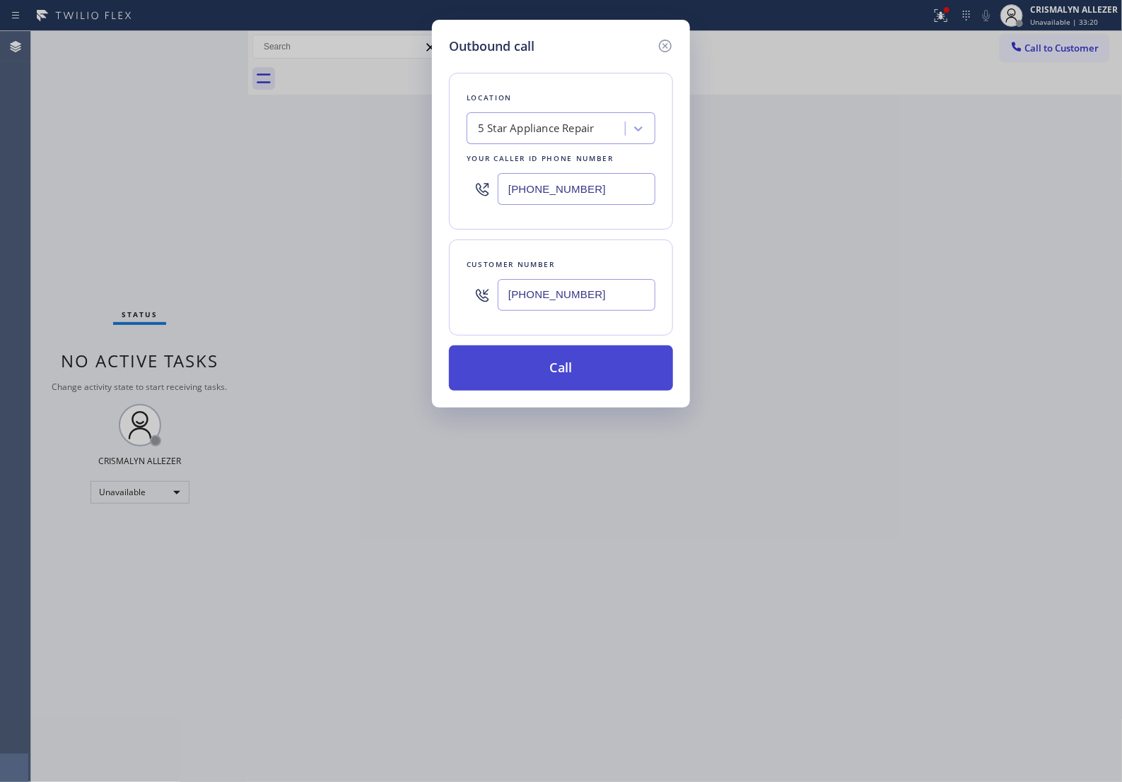
type input "[PHONE_NUMBER]"
click at [557, 387] on button "Call" at bounding box center [561, 368] width 224 height 45
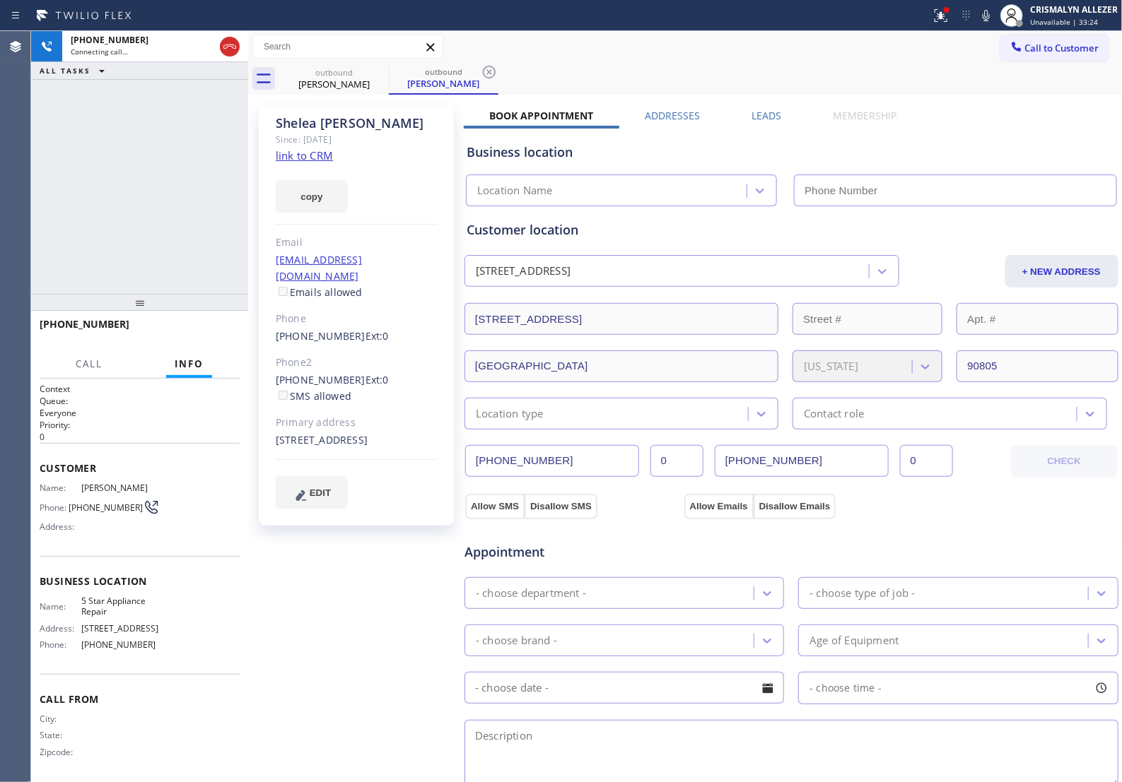
type input "[PHONE_NUMBER]"
click at [318, 154] on link "link to CRM" at bounding box center [304, 155] width 57 height 14
click at [210, 326] on span "HANG UP" at bounding box center [206, 331] width 43 height 10
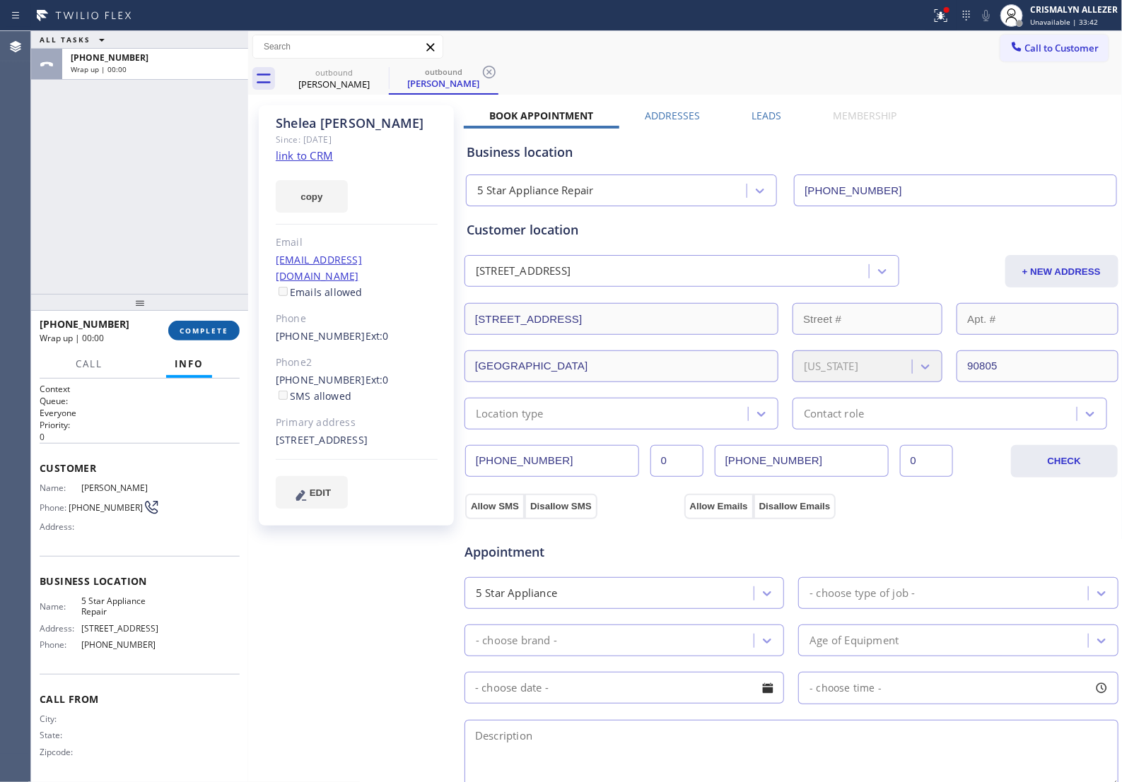
click at [212, 337] on button "COMPLETE" at bounding box center [203, 331] width 71 height 20
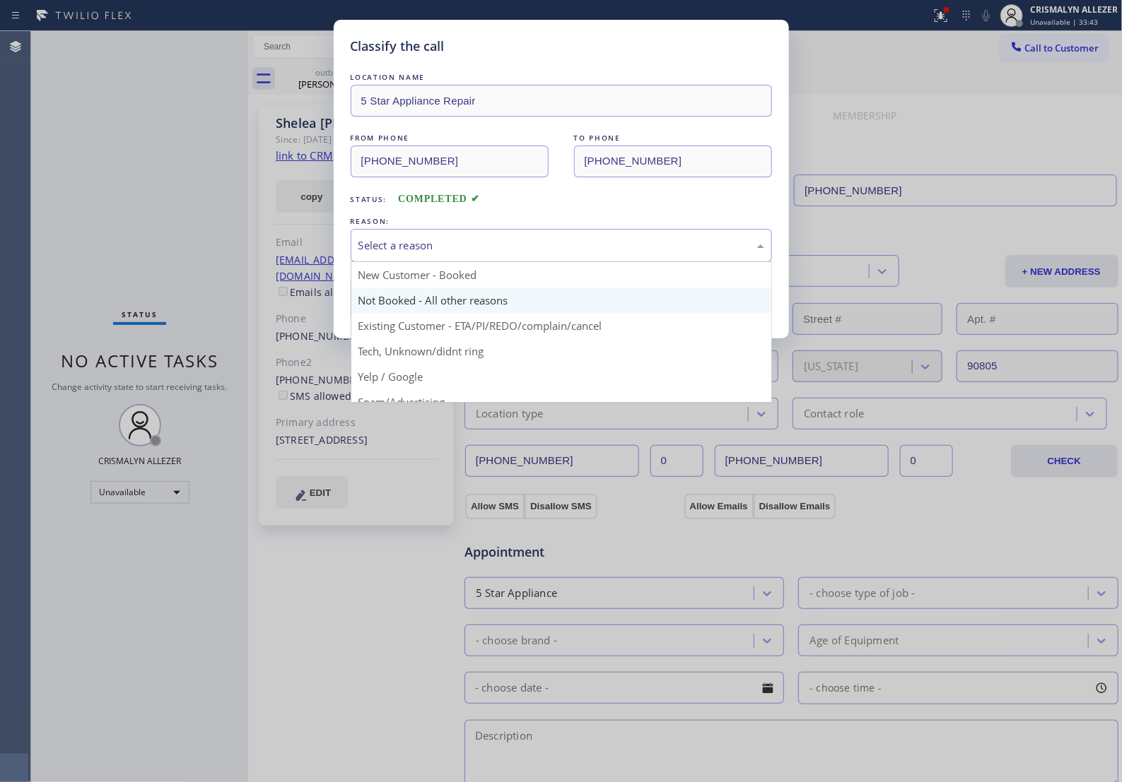
drag, startPoint x: 638, startPoint y: 269, endPoint x: 510, endPoint y: 305, distance: 132.9
click at [620, 262] on div "Select a reason" at bounding box center [561, 245] width 421 height 33
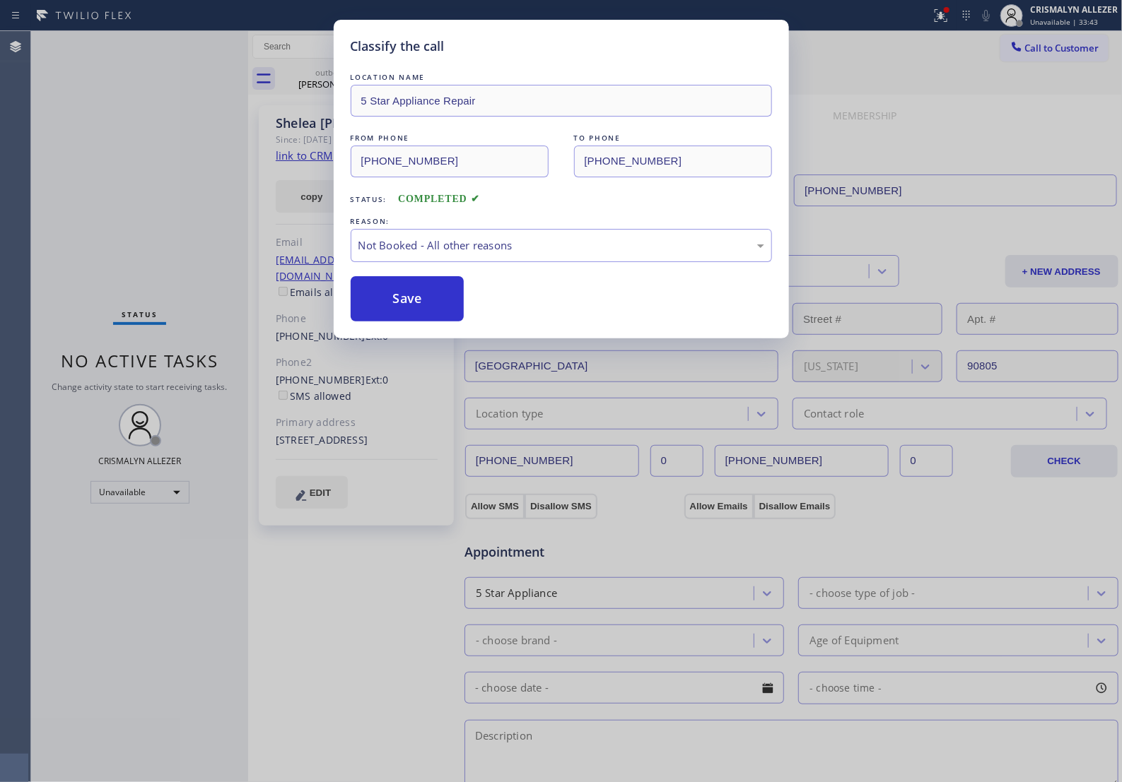
click at [439, 317] on button "Save" at bounding box center [408, 298] width 114 height 45
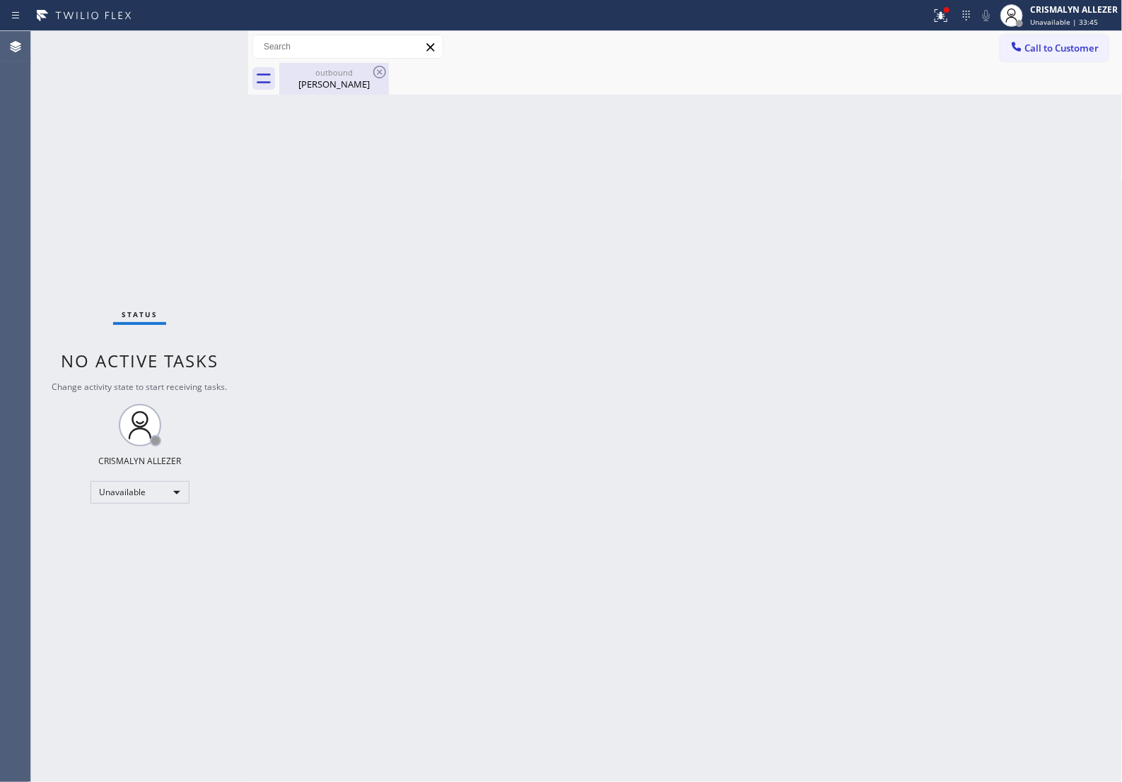
click at [330, 76] on div "outbound" at bounding box center [334, 72] width 107 height 11
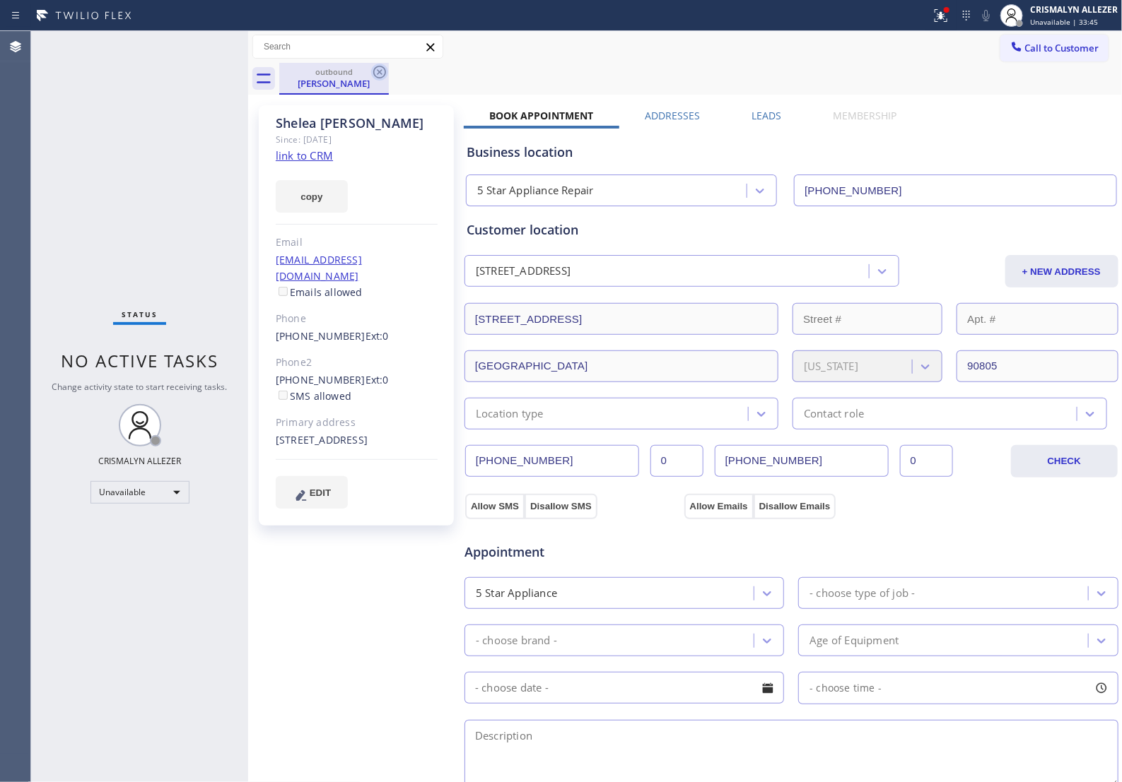
click at [379, 75] on icon at bounding box center [379, 72] width 17 height 17
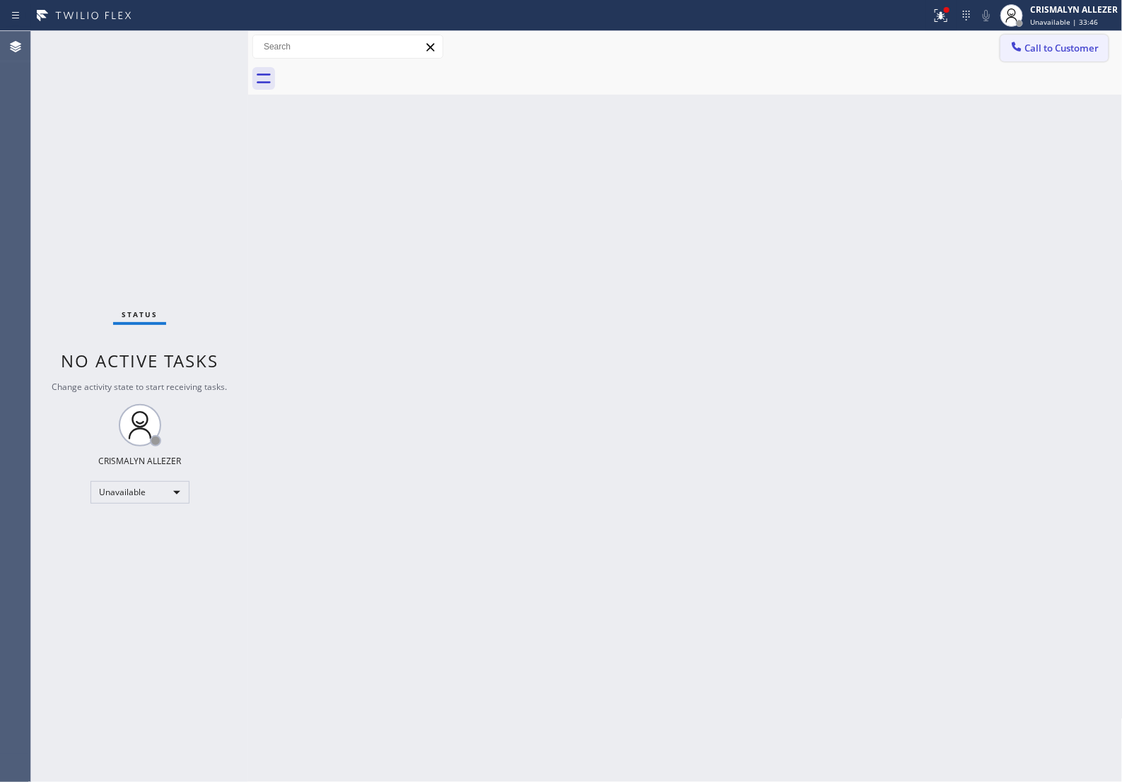
click at [1042, 50] on span "Call to Customer" at bounding box center [1062, 48] width 74 height 13
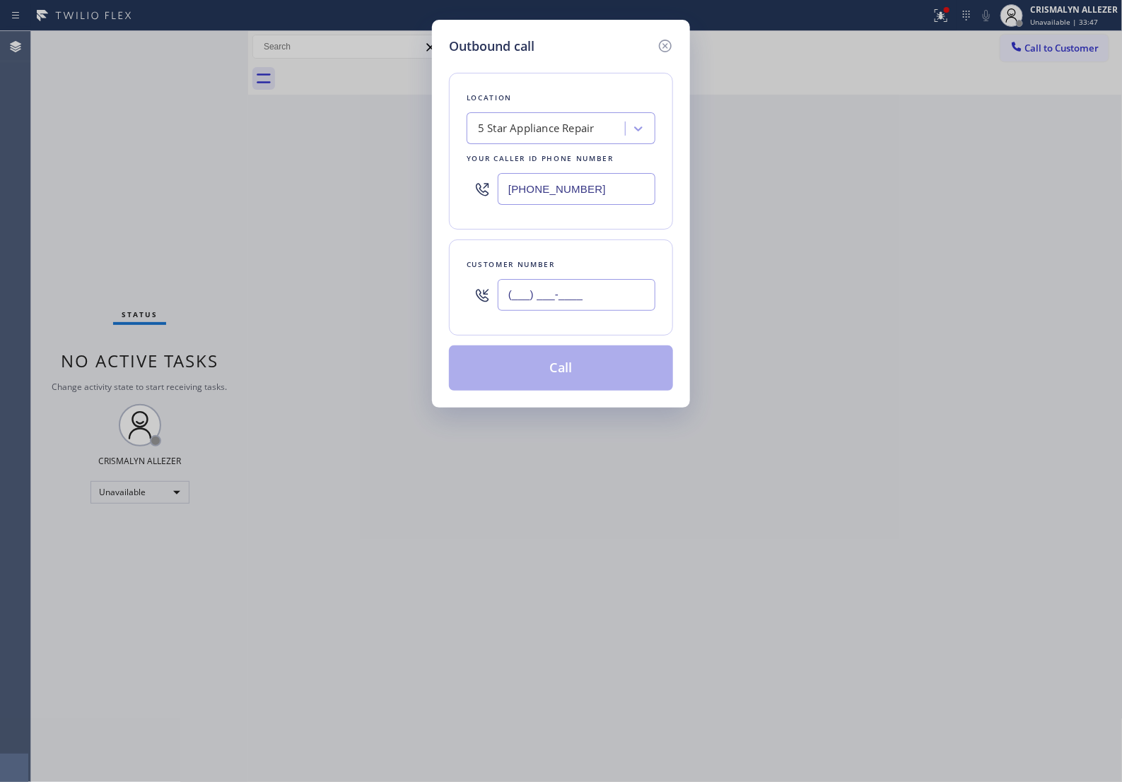
click at [622, 311] on input "(___) ___-____" at bounding box center [577, 295] width 158 height 32
paste input "323) 237-6086"
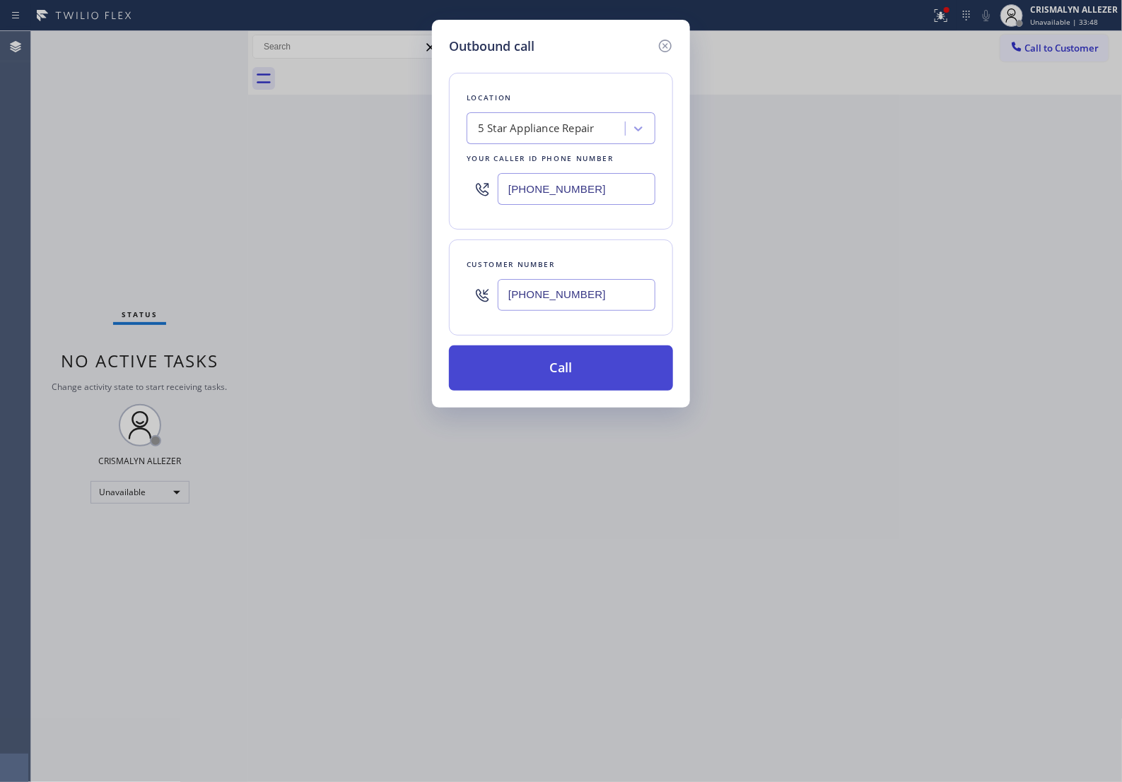
type input "[PHONE_NUMBER]"
click at [576, 391] on button "Call" at bounding box center [561, 368] width 224 height 45
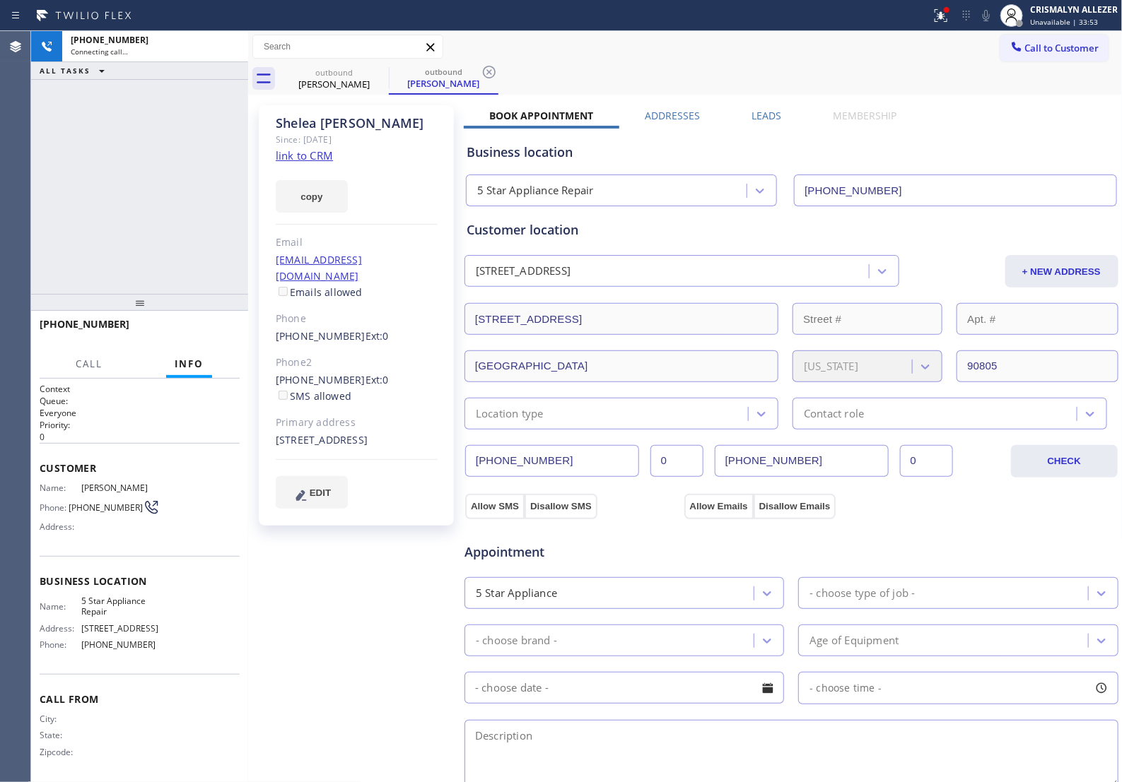
type input "[PHONE_NUMBER]"
click at [195, 336] on span "HANG UP" at bounding box center [206, 331] width 43 height 10
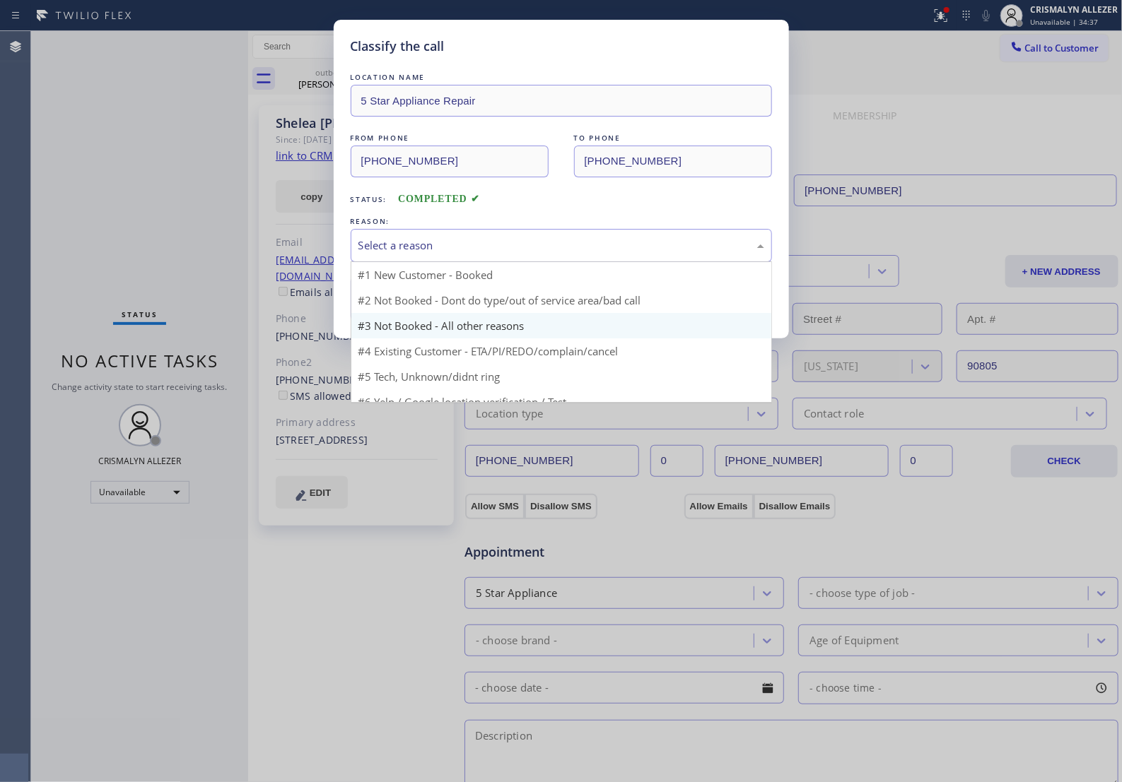
drag, startPoint x: 566, startPoint y: 269, endPoint x: 456, endPoint y: 309, distance: 117.4
click at [565, 254] on div "Select a reason" at bounding box center [561, 245] width 406 height 16
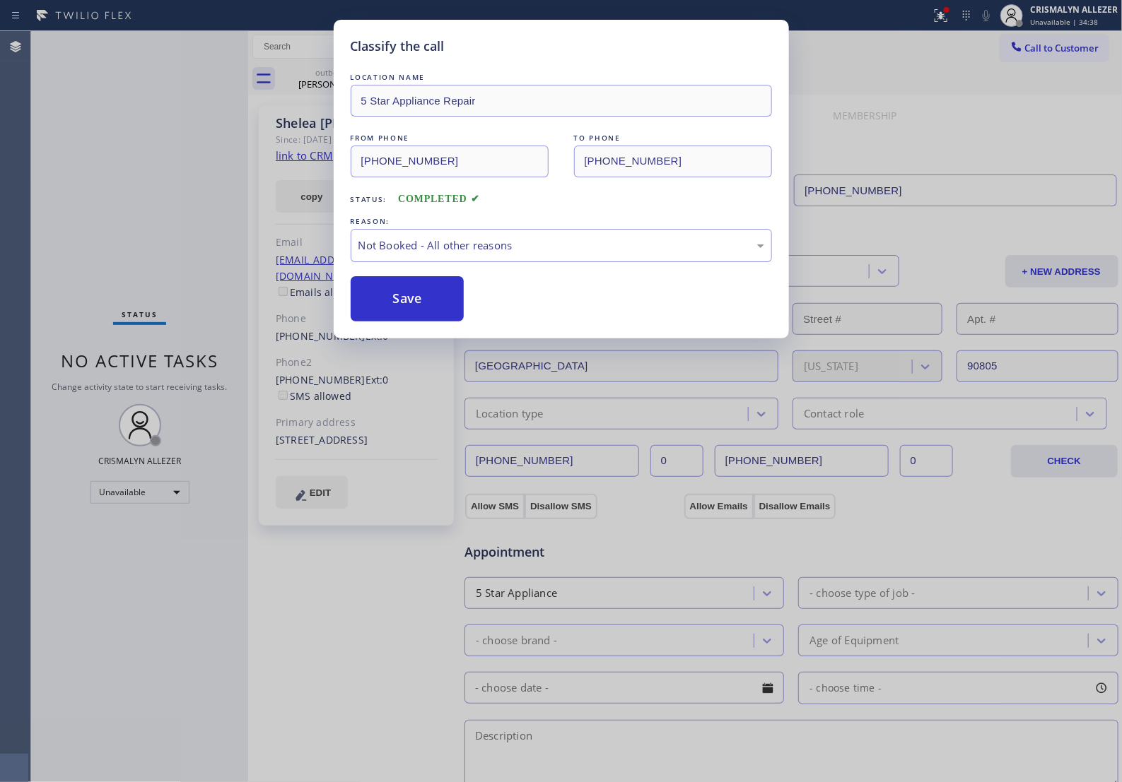
click at [421, 319] on button "Save" at bounding box center [408, 298] width 114 height 45
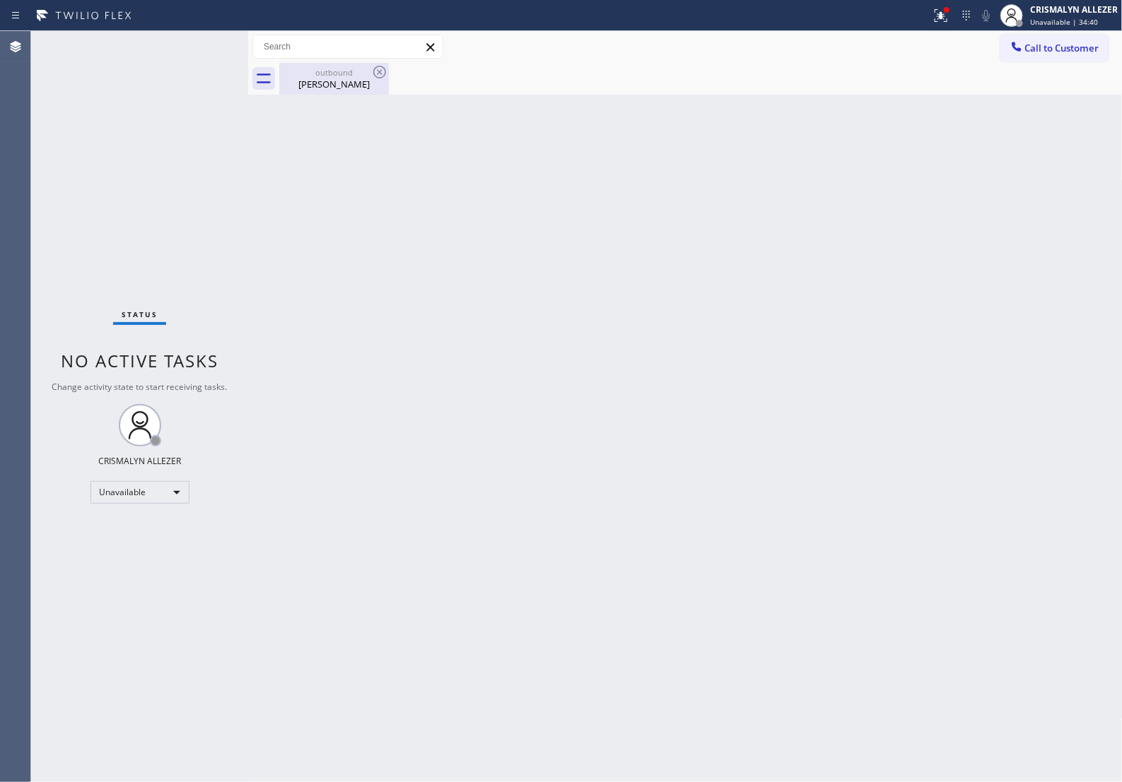
click at [326, 83] on div "[PERSON_NAME]" at bounding box center [334, 84] width 107 height 13
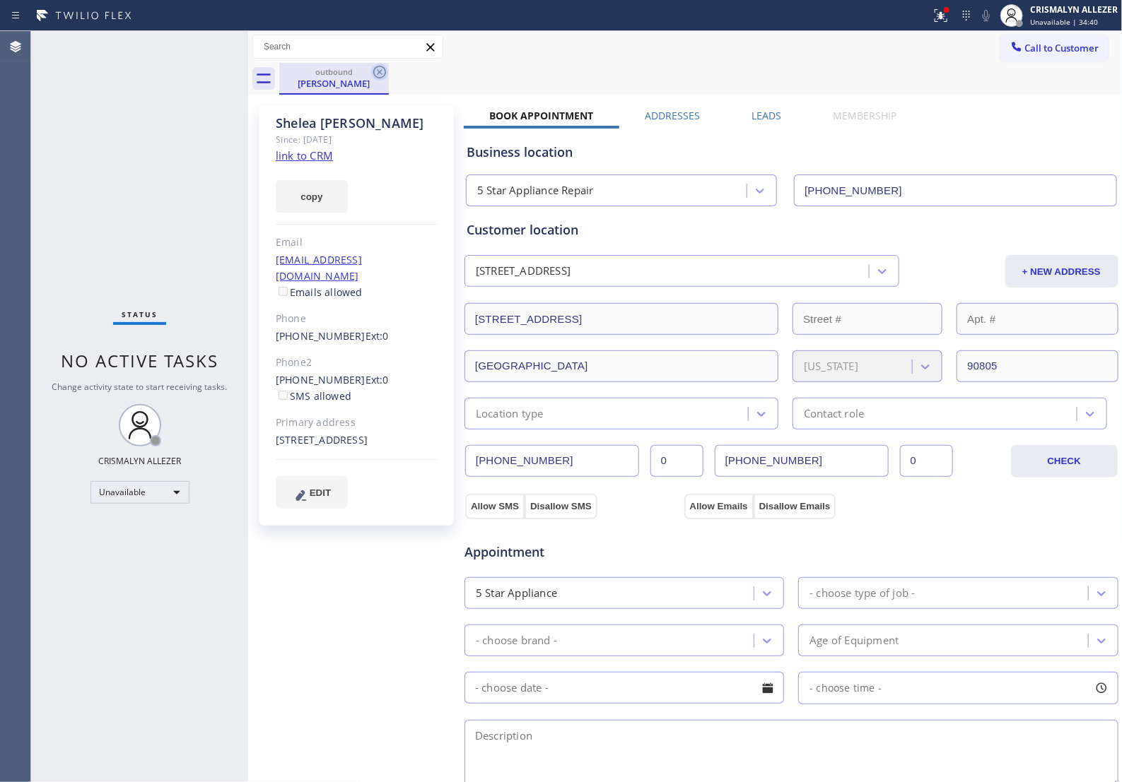
click at [379, 73] on icon at bounding box center [379, 72] width 17 height 17
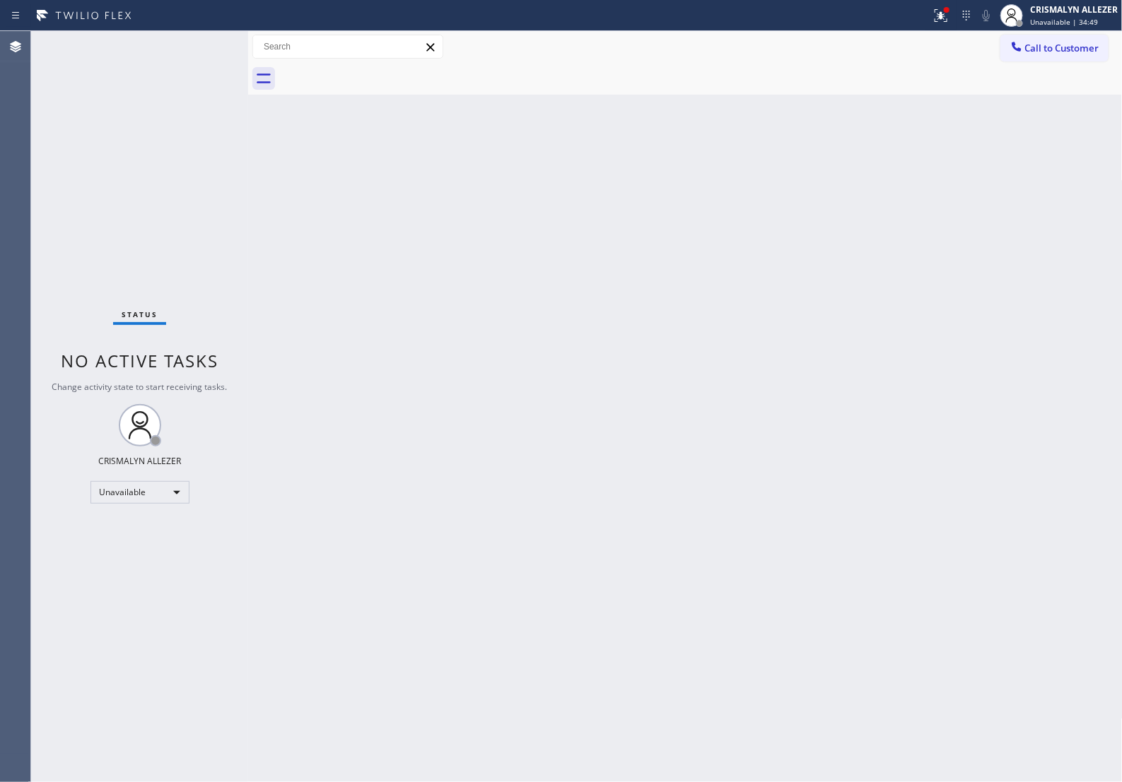
click at [1050, 48] on span "Call to Customer" at bounding box center [1062, 48] width 74 height 13
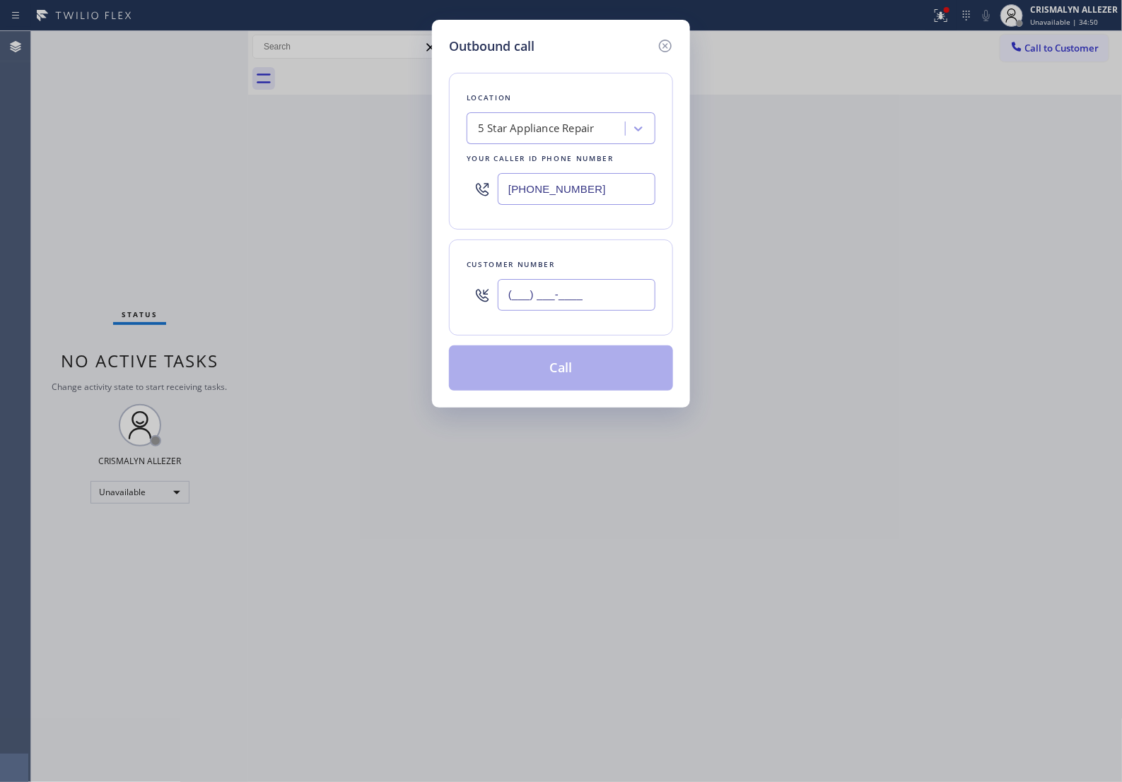
click at [641, 301] on input "(___) ___-____" at bounding box center [577, 295] width 158 height 32
paste input "562) 321-8586"
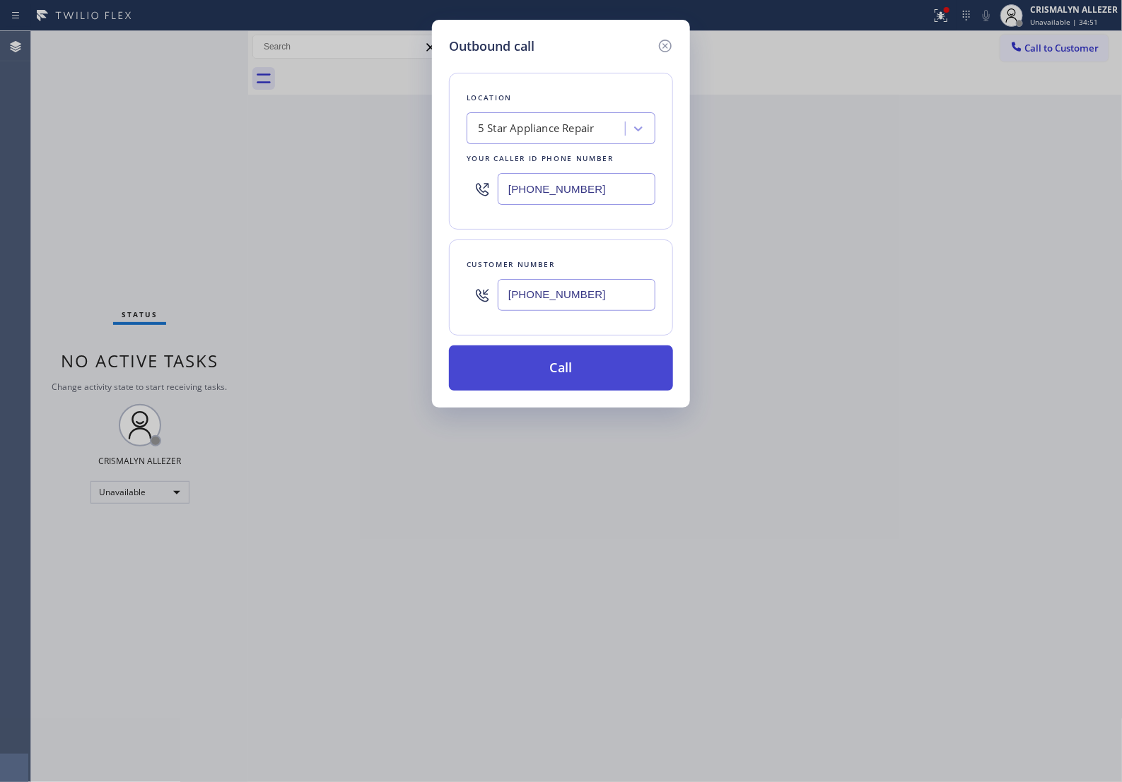
type input "[PHONE_NUMBER]"
click at [580, 379] on button "Call" at bounding box center [561, 368] width 224 height 45
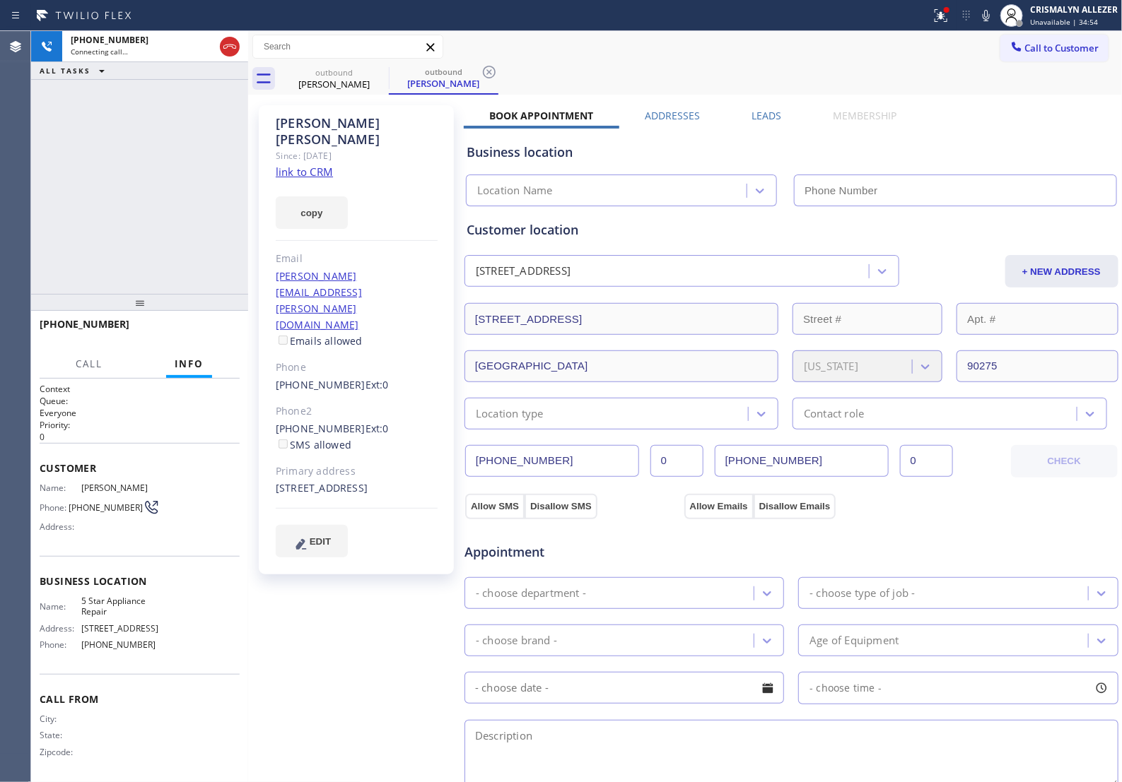
click at [308, 180] on div "copy" at bounding box center [357, 204] width 162 height 49
click at [307, 165] on link "link to CRM" at bounding box center [304, 172] width 57 height 14
type input "[PHONE_NUMBER]"
click at [189, 339] on button "HANG UP" at bounding box center [207, 331] width 66 height 20
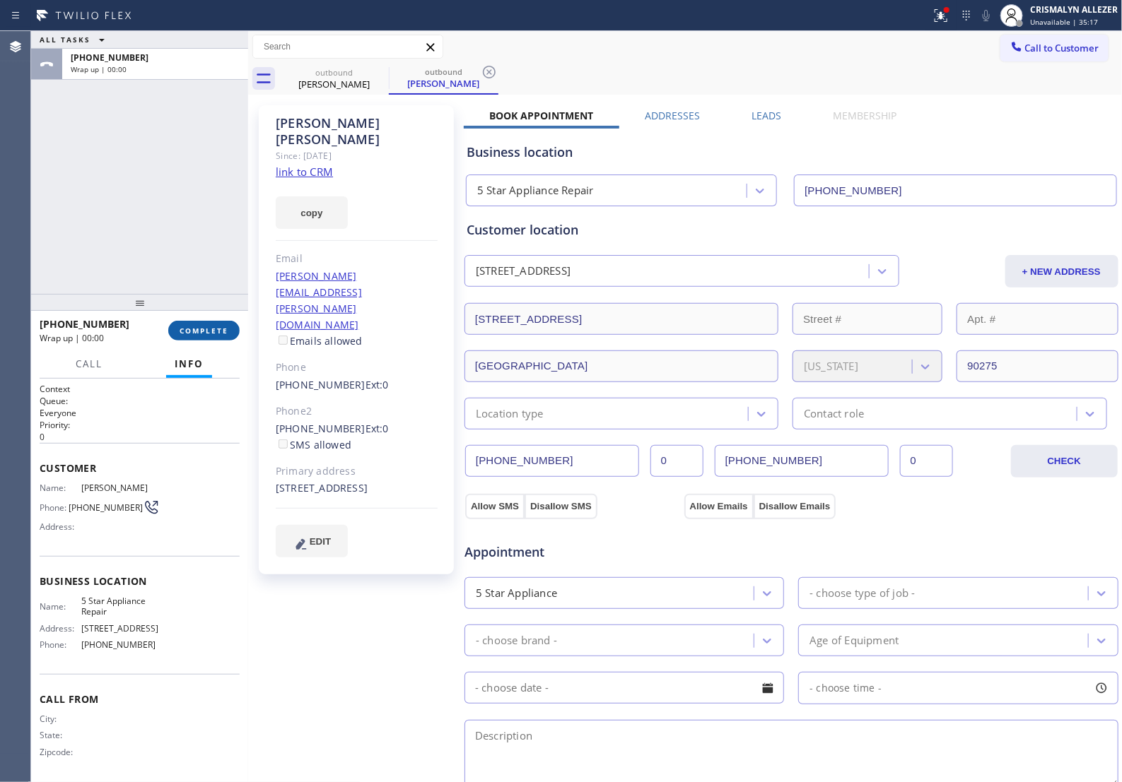
click at [179, 327] on span "COMPLETE" at bounding box center [203, 331] width 49 height 10
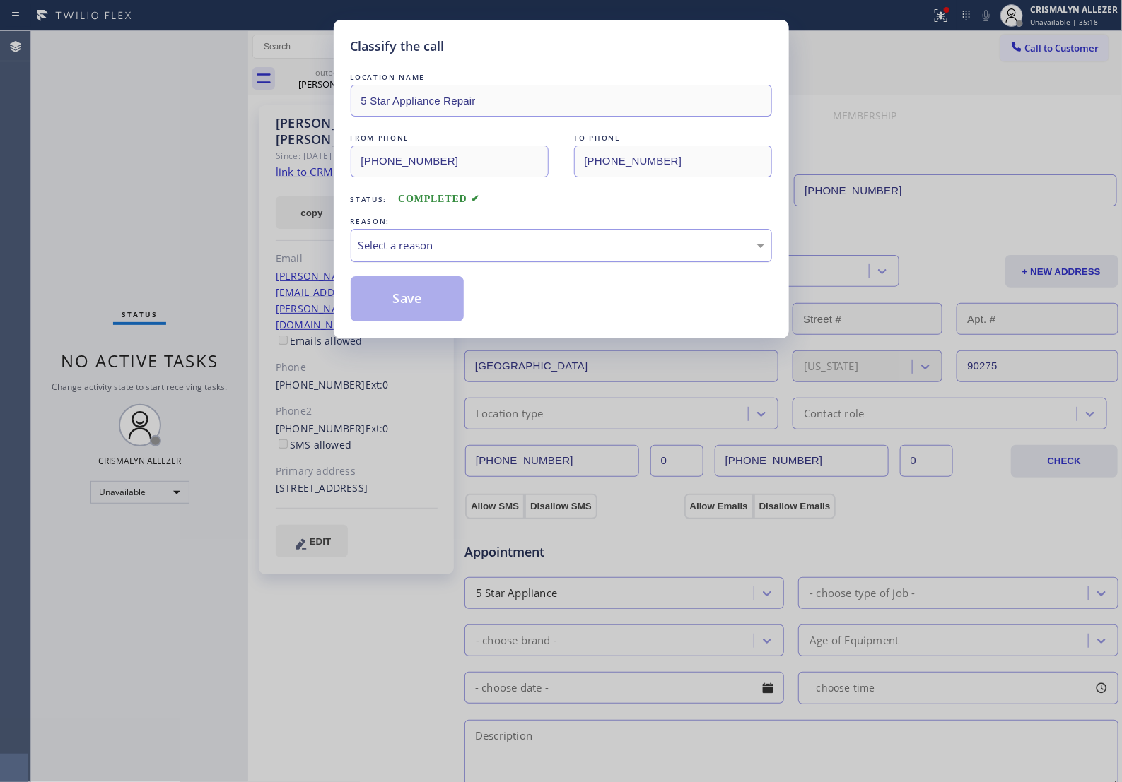
click at [555, 254] on div "Select a reason" at bounding box center [561, 245] width 406 height 16
click at [417, 311] on button "Save" at bounding box center [408, 298] width 114 height 45
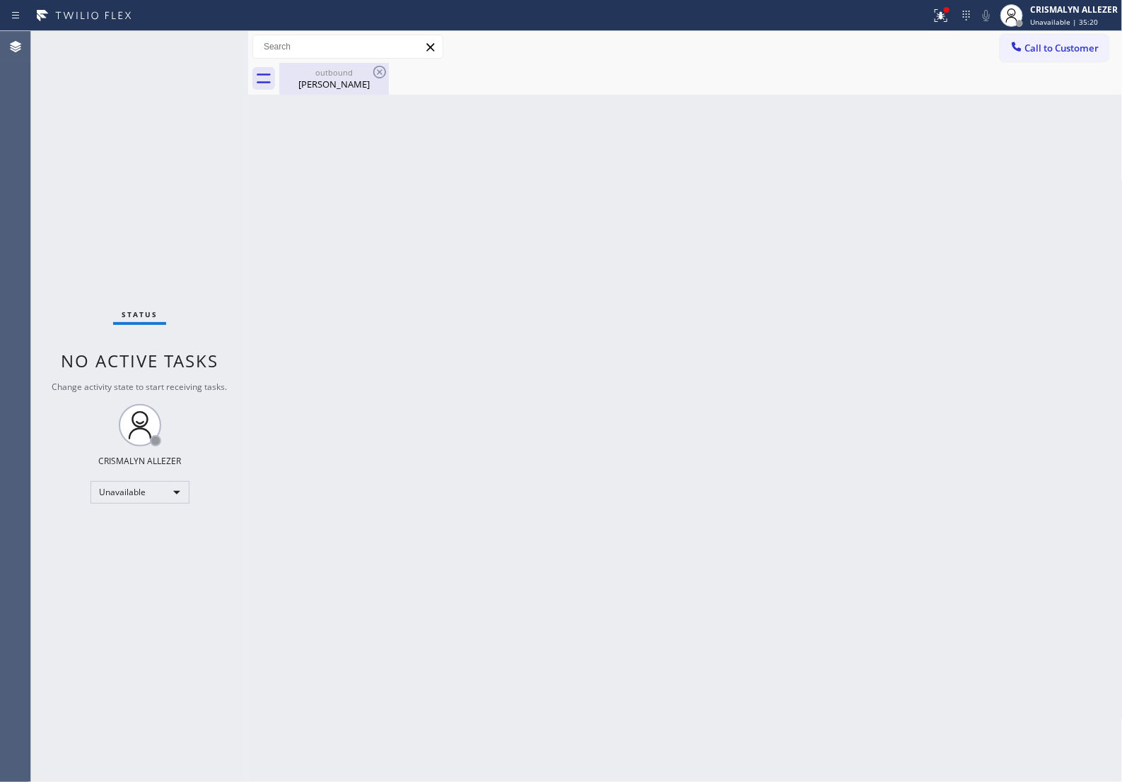
click at [341, 93] on div "outbound [PERSON_NAME]" at bounding box center [334, 79] width 107 height 32
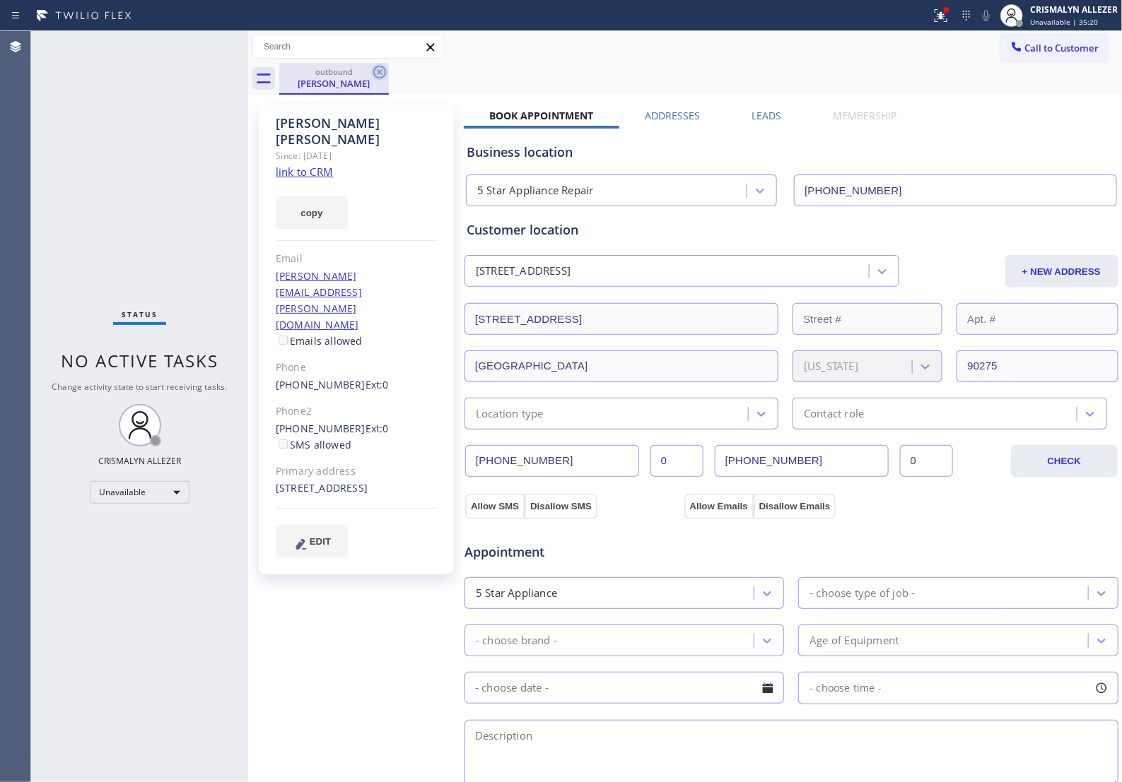
click at [376, 69] on icon at bounding box center [379, 72] width 17 height 17
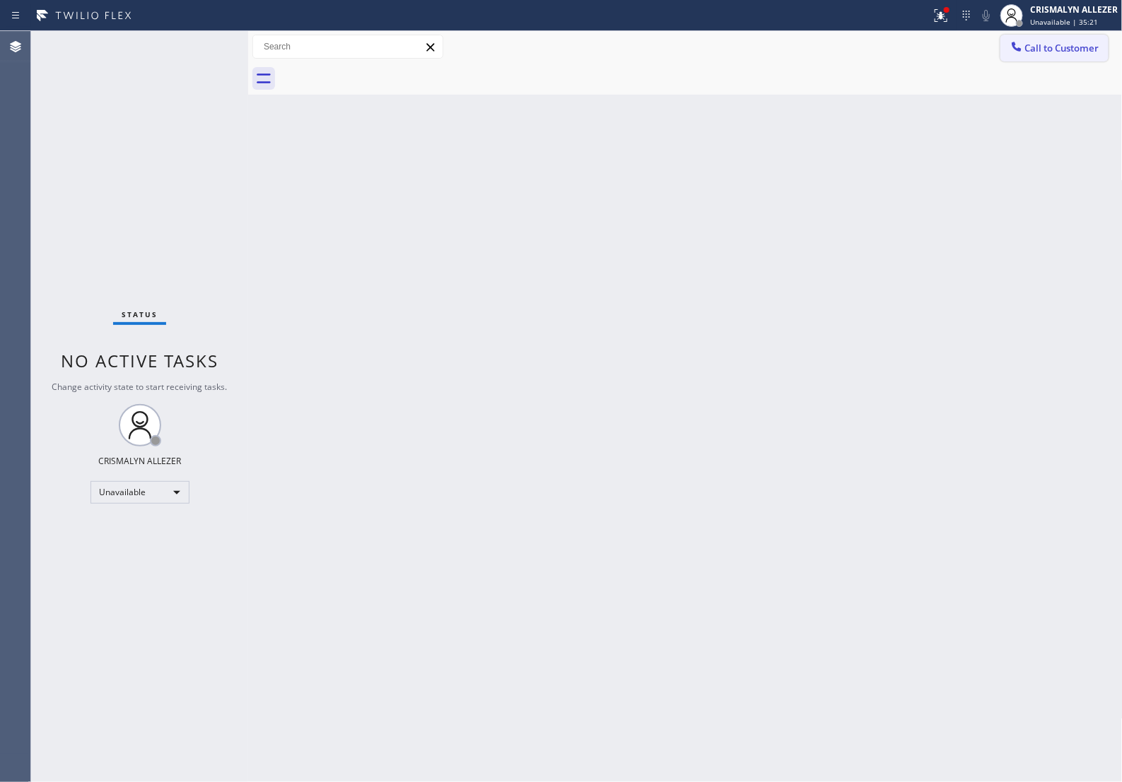
click at [1068, 50] on span "Call to Customer" at bounding box center [1062, 48] width 74 height 13
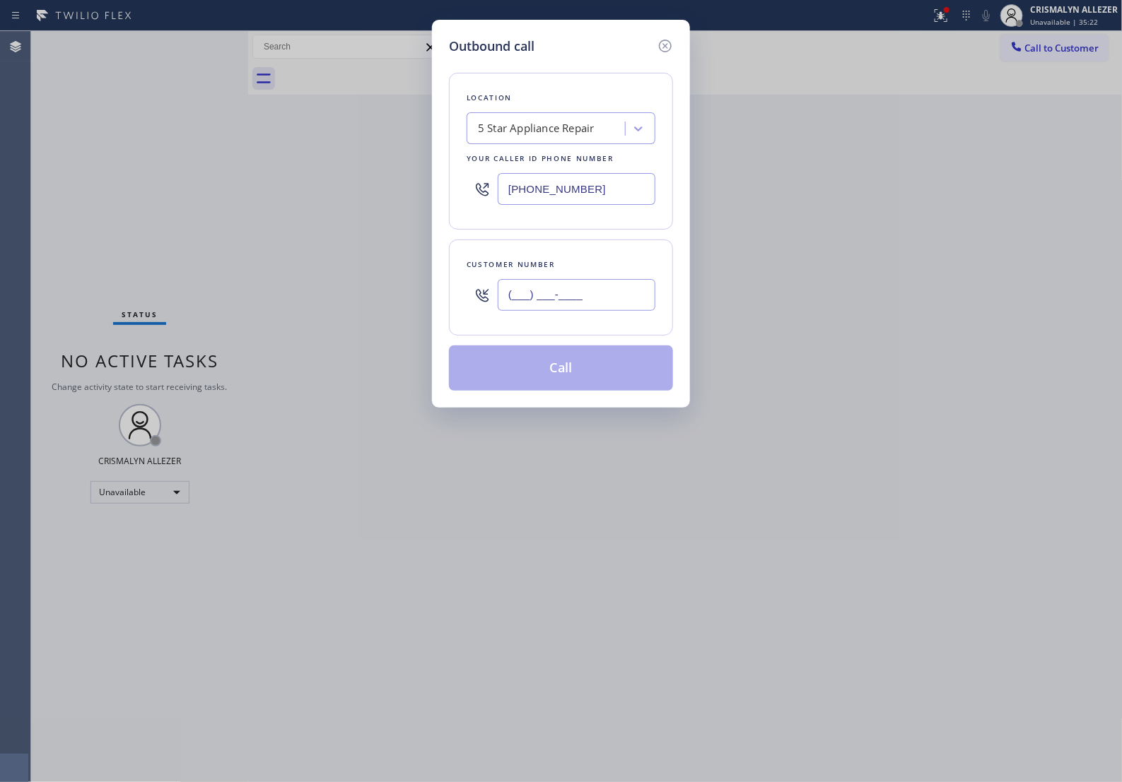
click at [611, 305] on input "(___) ___-____" at bounding box center [577, 295] width 158 height 32
paste input "310) 377-3200"
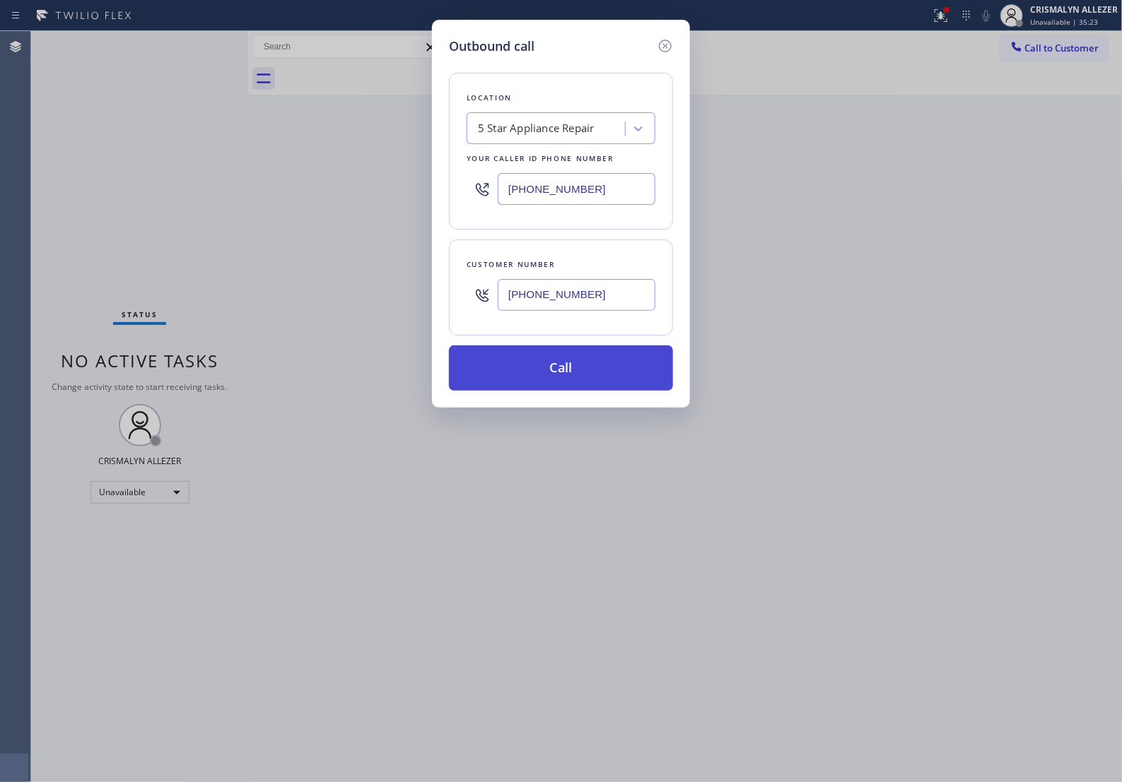
type input "[PHONE_NUMBER]"
click at [564, 391] on button "Call" at bounding box center [561, 368] width 224 height 45
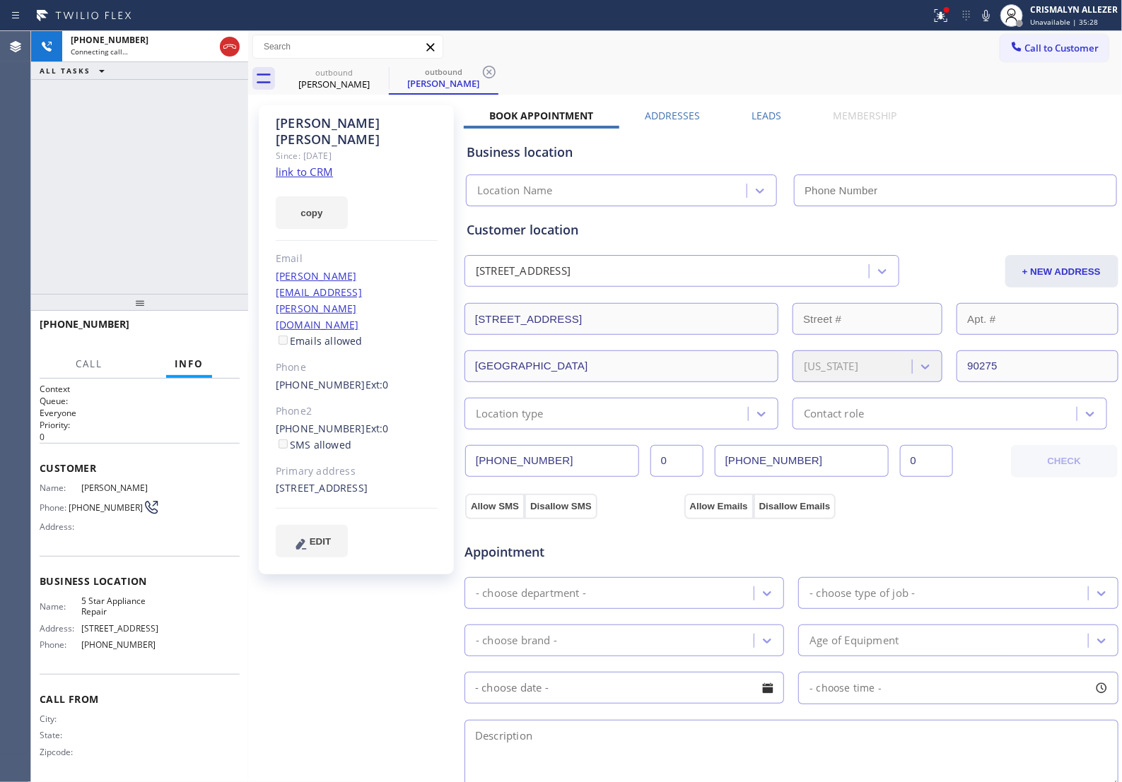
type input "[PHONE_NUMBER]"
click at [202, 331] on span "HANG UP" at bounding box center [206, 331] width 43 height 10
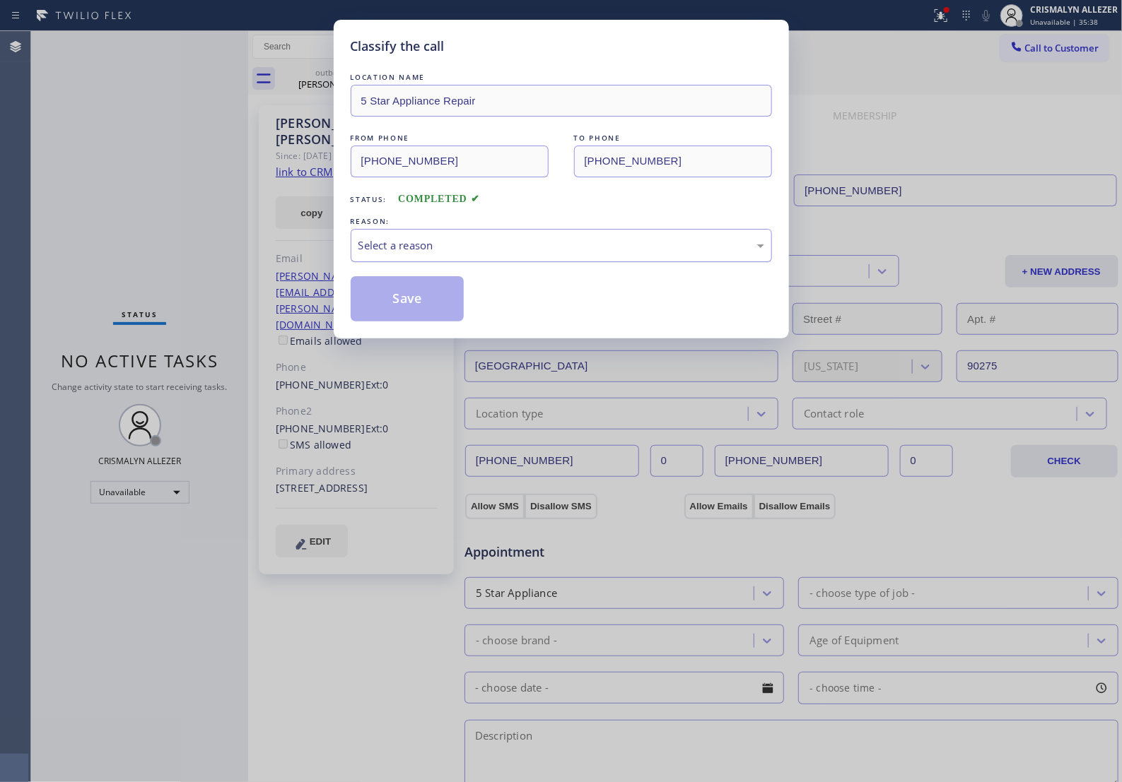
drag, startPoint x: 581, startPoint y: 263, endPoint x: 548, endPoint y: 276, distance: 35.6
click at [567, 254] on div "Select a reason" at bounding box center [561, 245] width 406 height 16
click at [408, 315] on button "Save" at bounding box center [408, 298] width 114 height 45
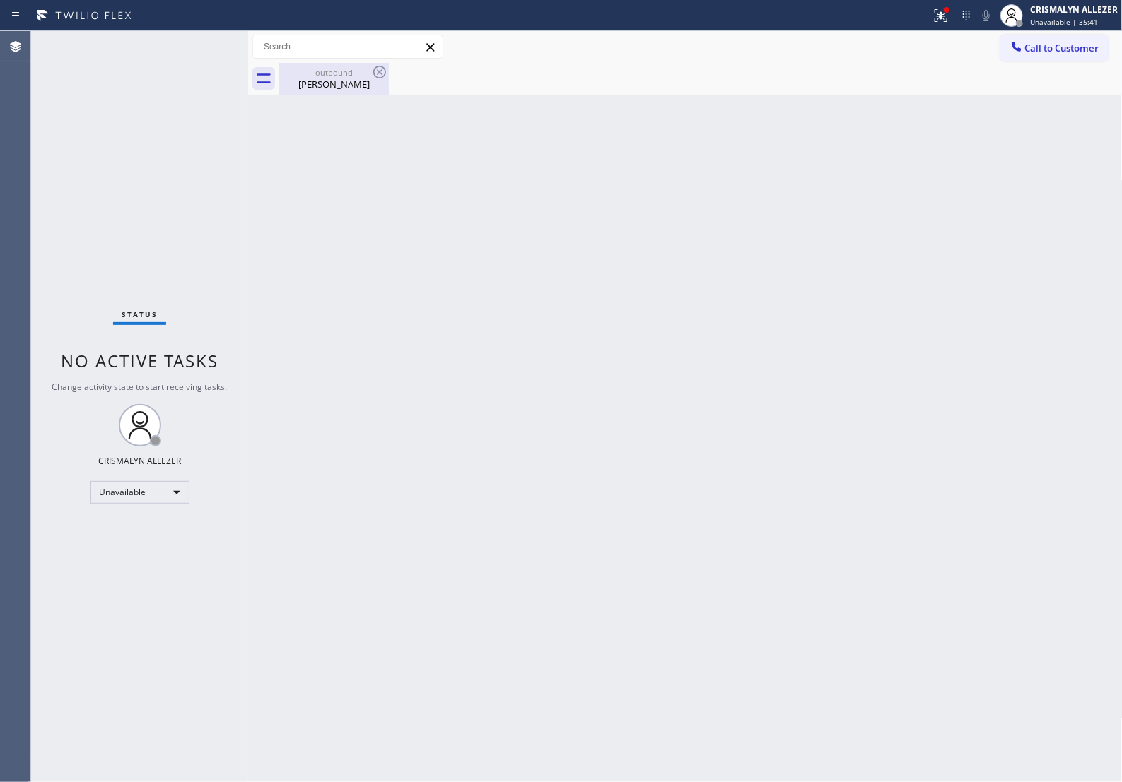
click at [340, 81] on div "[PERSON_NAME]" at bounding box center [334, 84] width 107 height 13
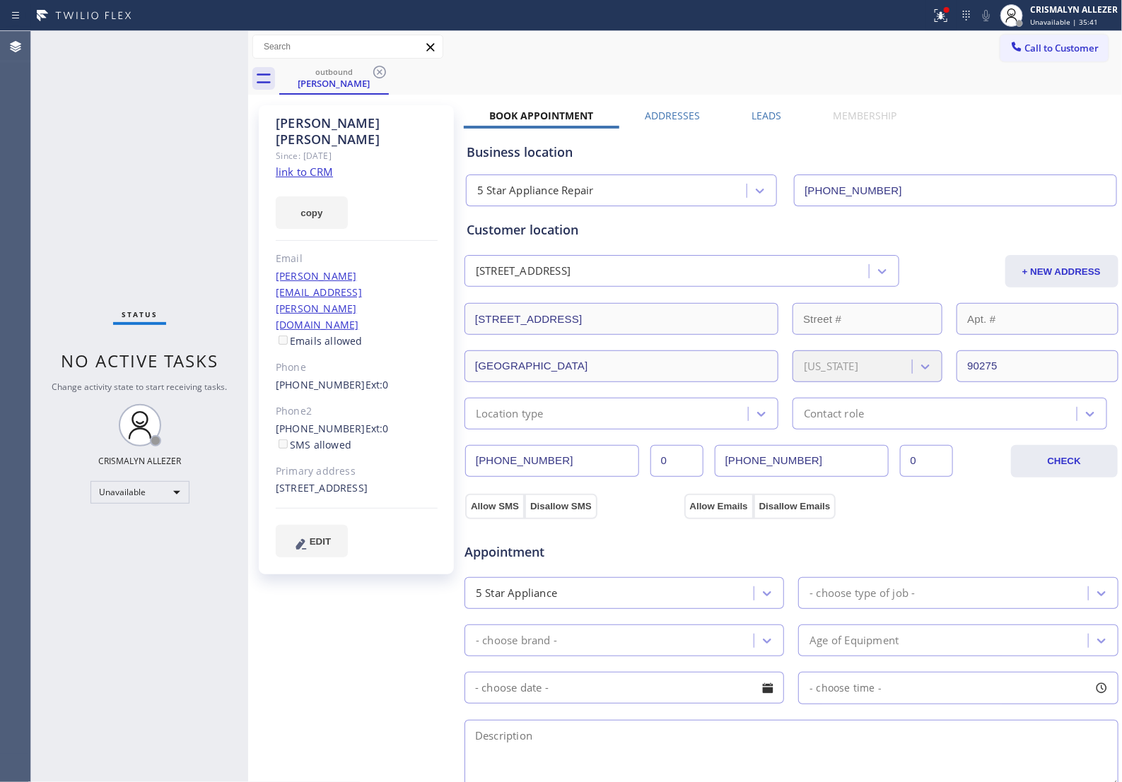
click at [762, 117] on label "Leads" at bounding box center [766, 115] width 30 height 13
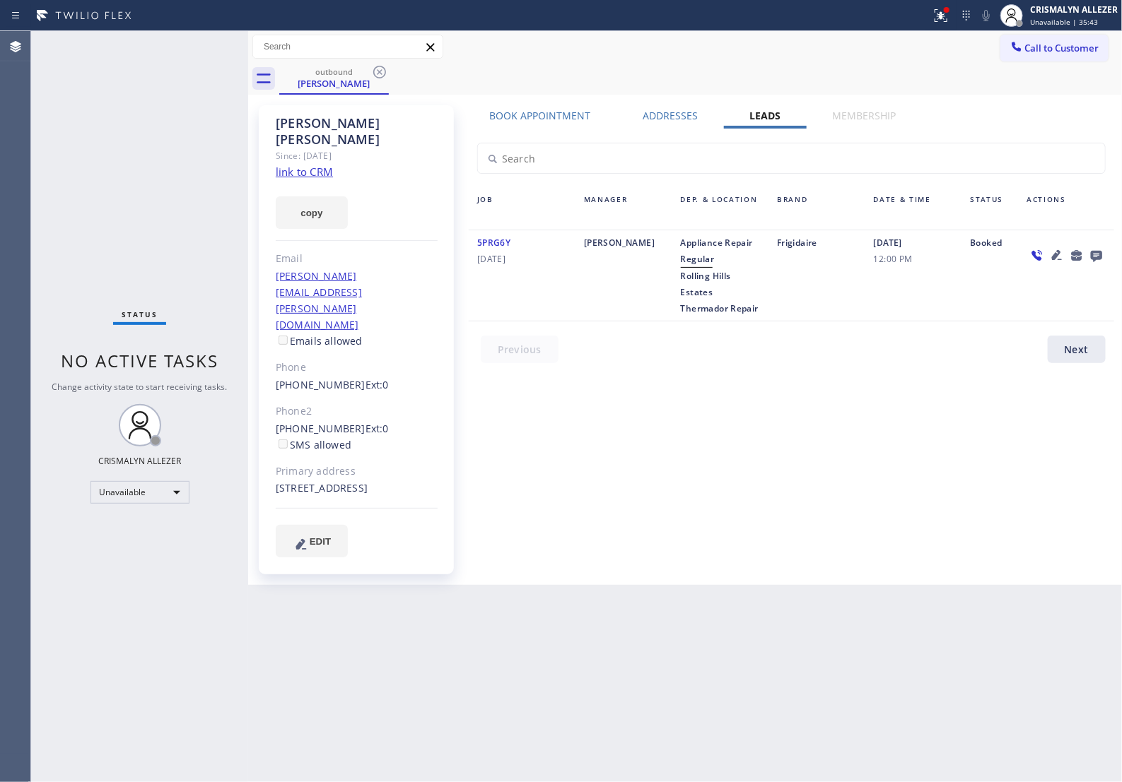
click at [1093, 258] on icon at bounding box center [1095, 256] width 11 height 11
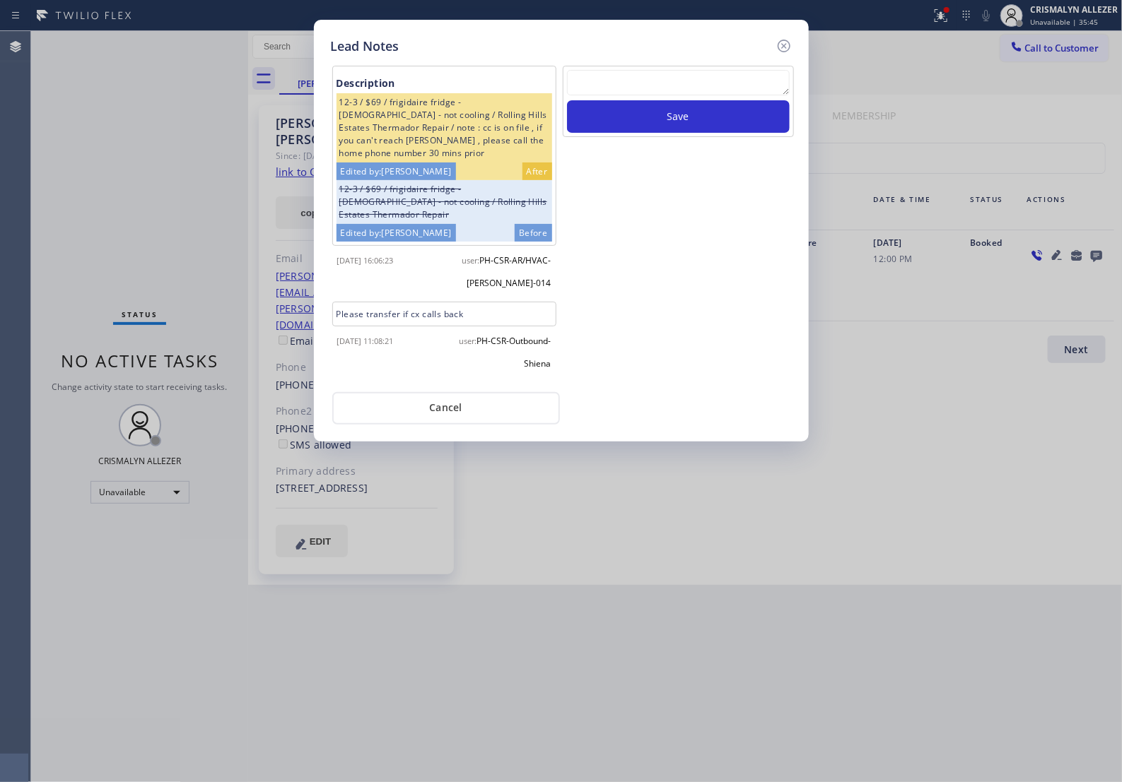
click at [623, 86] on textarea at bounding box center [678, 82] width 223 height 25
paste textarea "no answer | pls xfer if cx calls back"
type textarea "no answer | pls xfer if cx calls back"
click at [686, 133] on button "Save" at bounding box center [678, 116] width 223 height 33
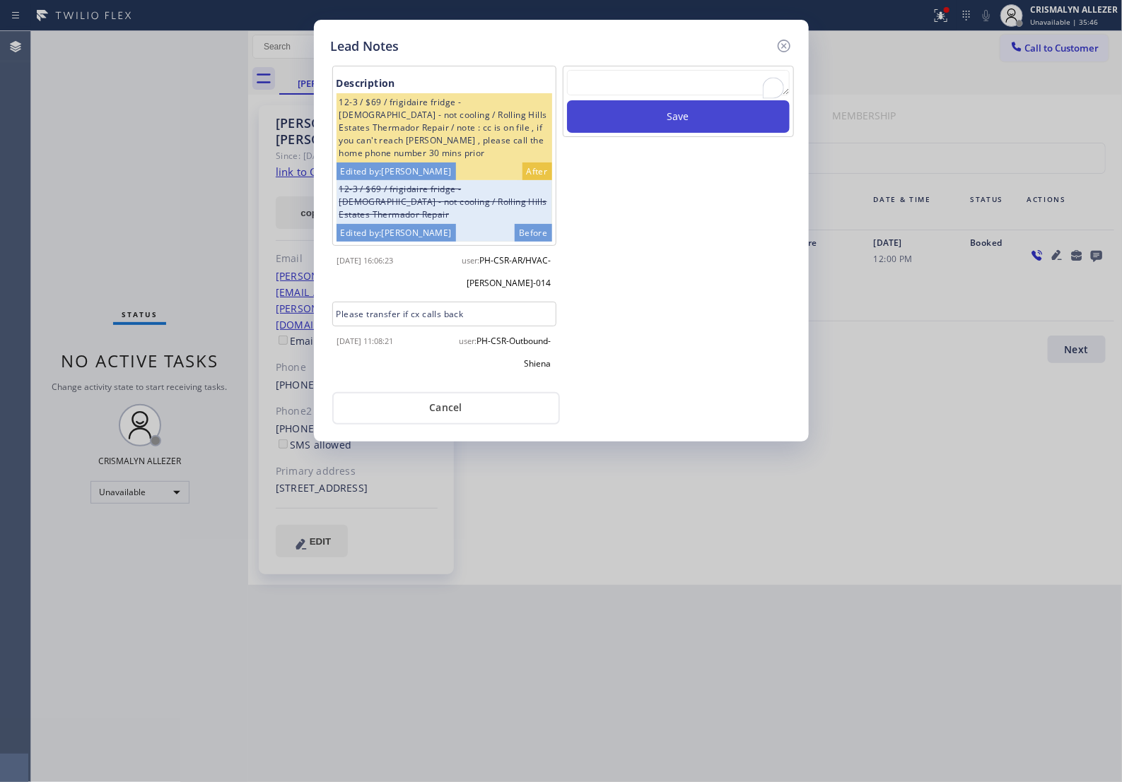
scroll to position [0, 0]
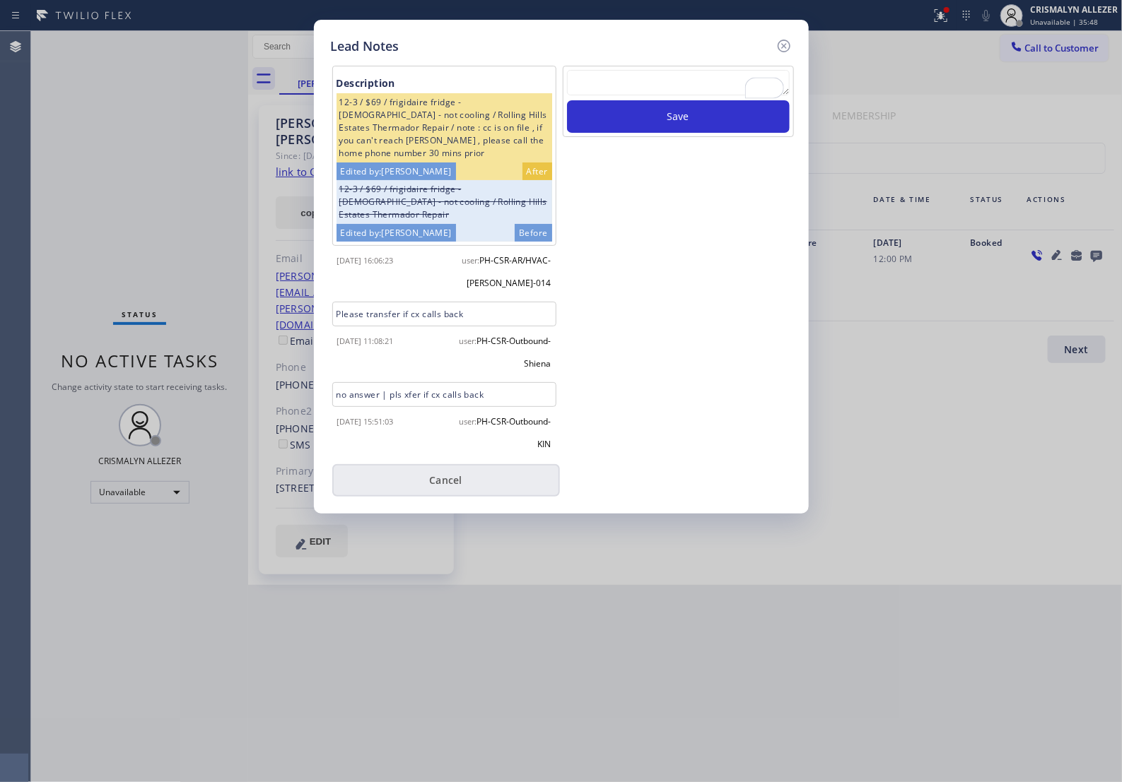
click at [465, 481] on button "Cancel" at bounding box center [446, 480] width 228 height 33
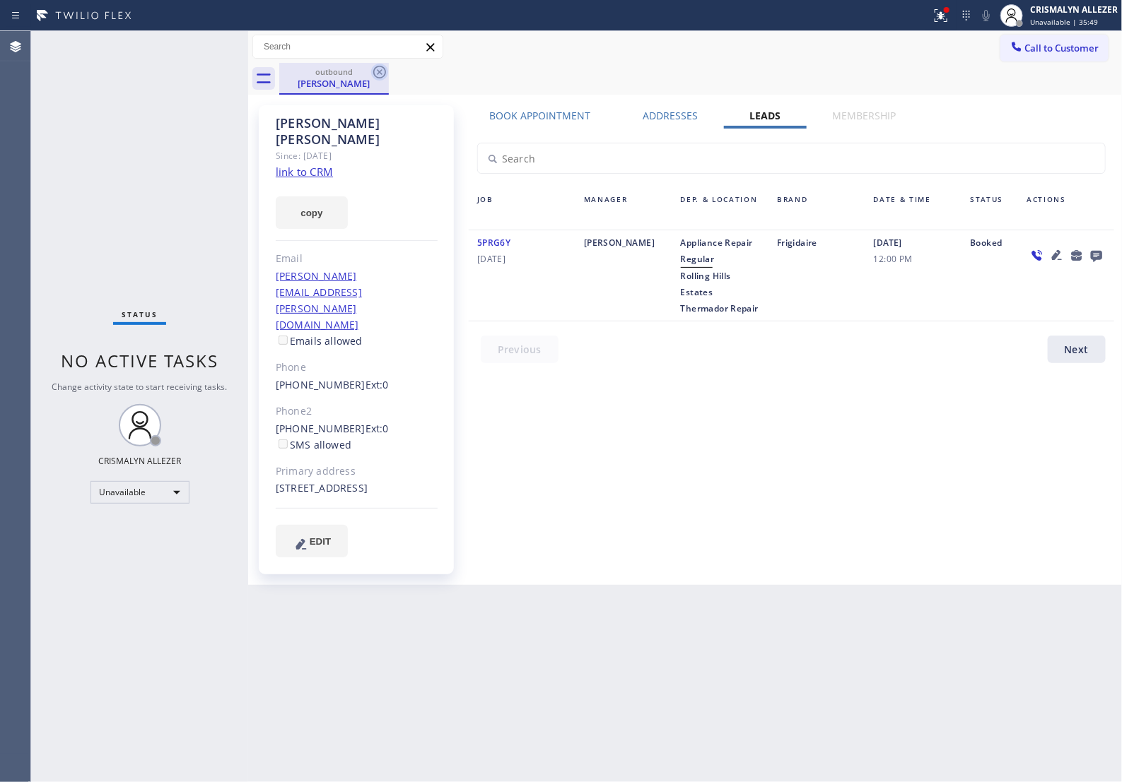
click at [382, 68] on icon at bounding box center [379, 72] width 17 height 17
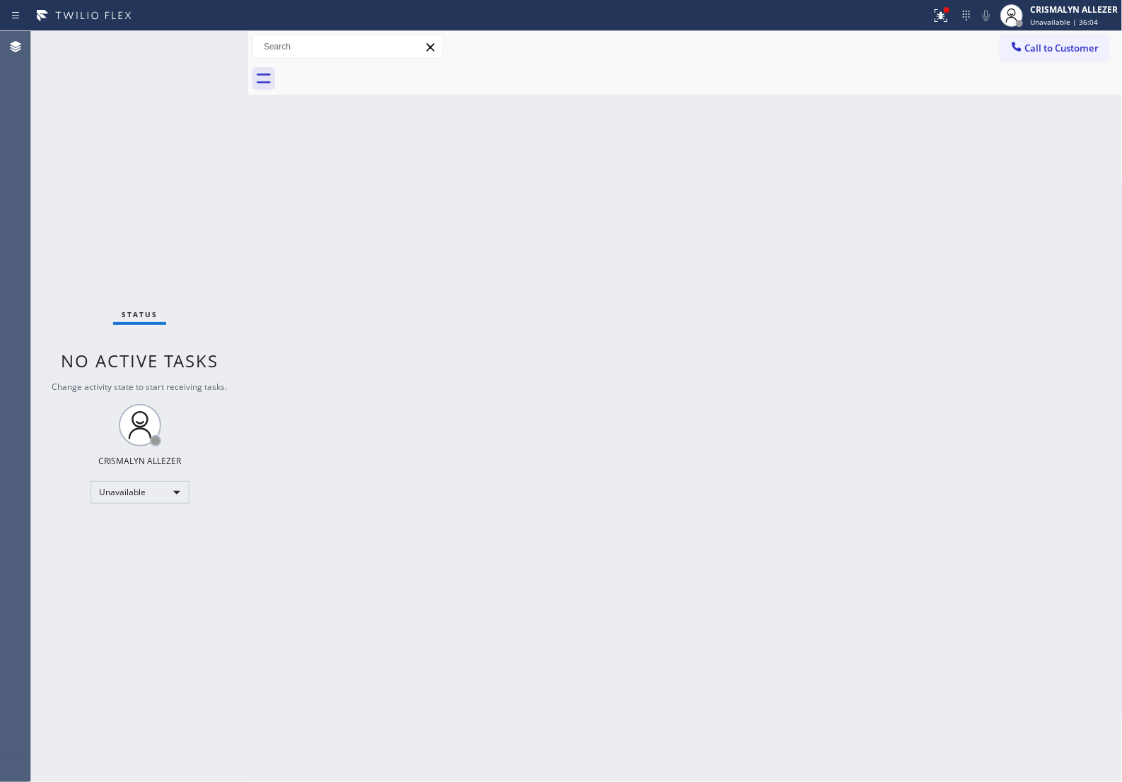
click at [1061, 54] on span "Call to Customer" at bounding box center [1062, 48] width 74 height 13
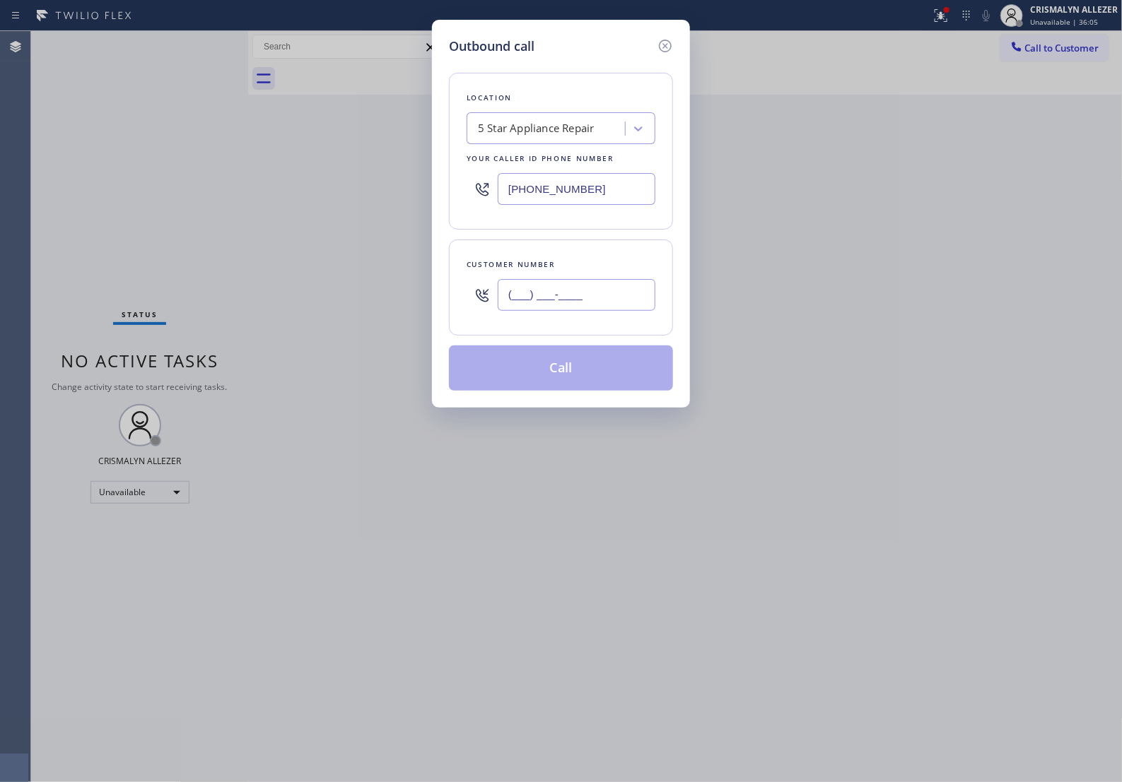
click at [618, 311] on input "(___) ___-____" at bounding box center [577, 295] width 158 height 32
paste input "818) 486-9346"
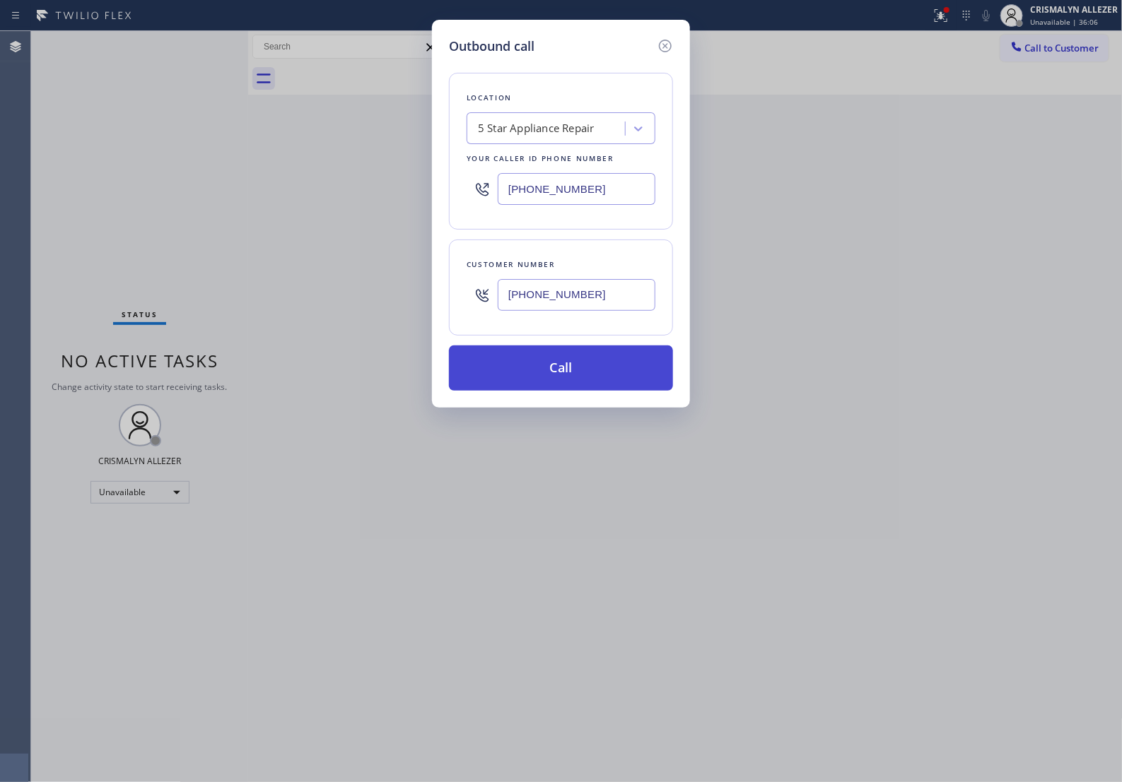
type input "[PHONE_NUMBER]"
click at [539, 391] on button "Call" at bounding box center [561, 368] width 224 height 45
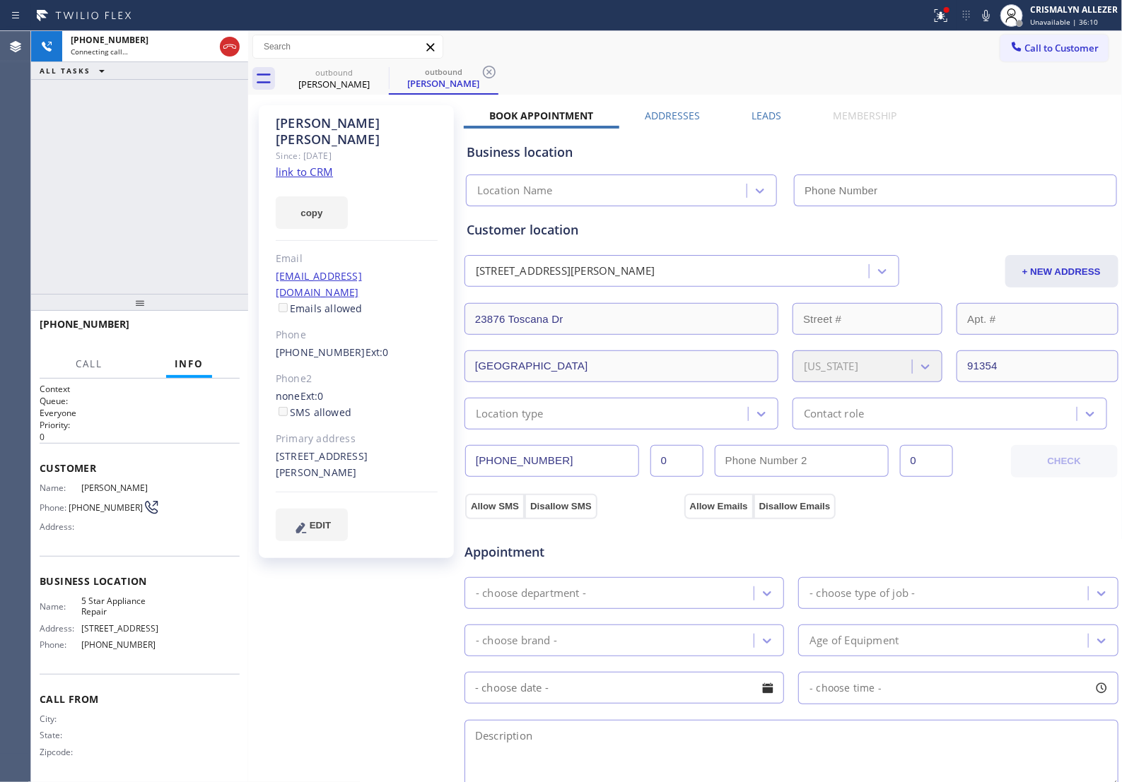
click at [297, 165] on link "link to CRM" at bounding box center [304, 172] width 57 height 14
type input "[PHONE_NUMBER]"
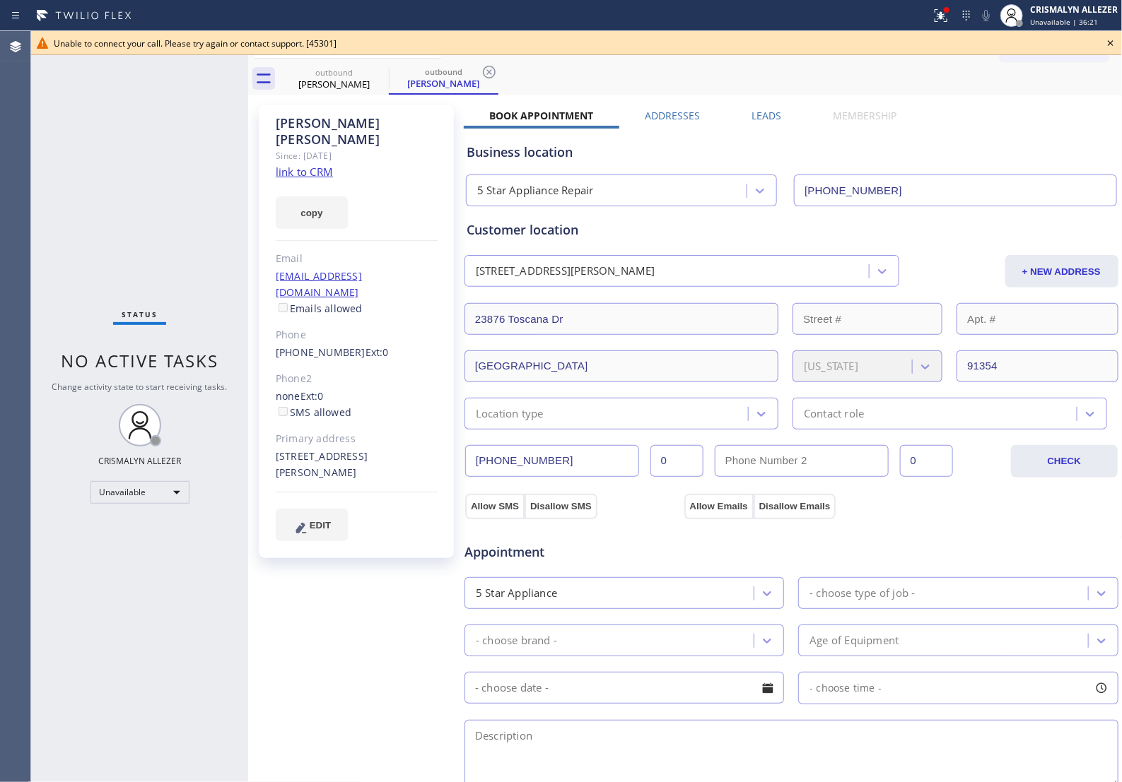
click at [1107, 43] on icon at bounding box center [1110, 43] width 17 height 17
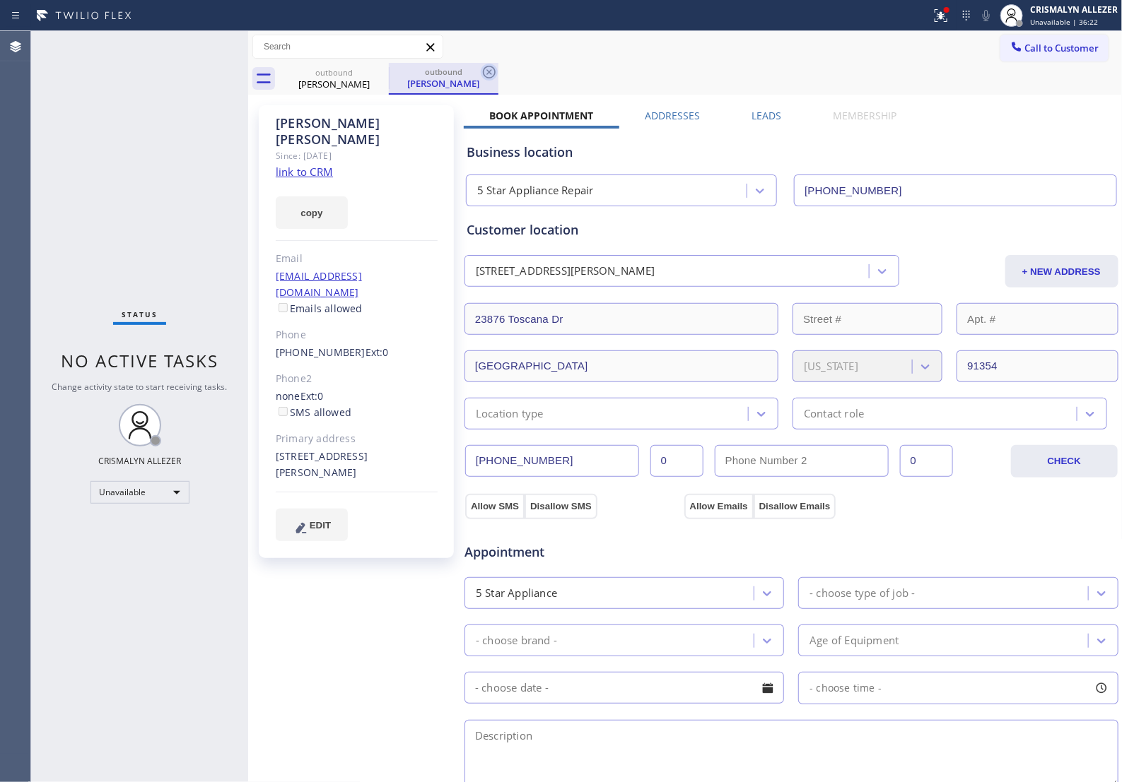
click at [488, 69] on icon at bounding box center [489, 72] width 17 height 17
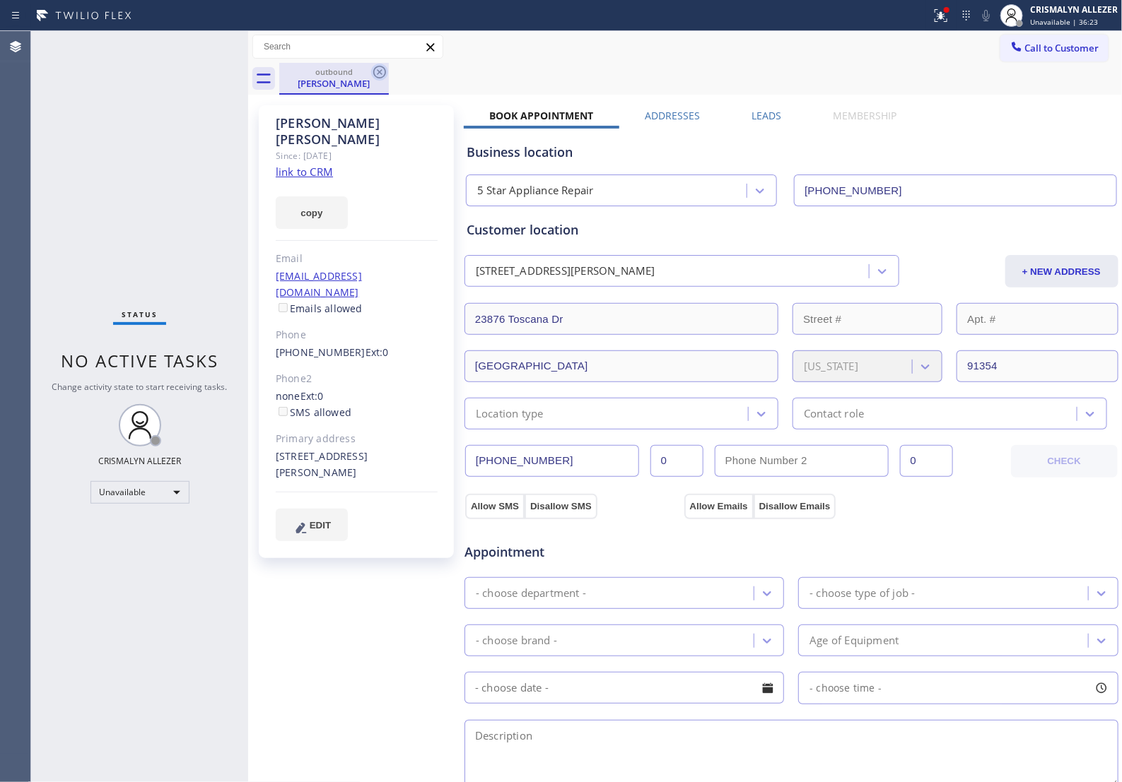
click at [375, 73] on icon at bounding box center [379, 72] width 17 height 17
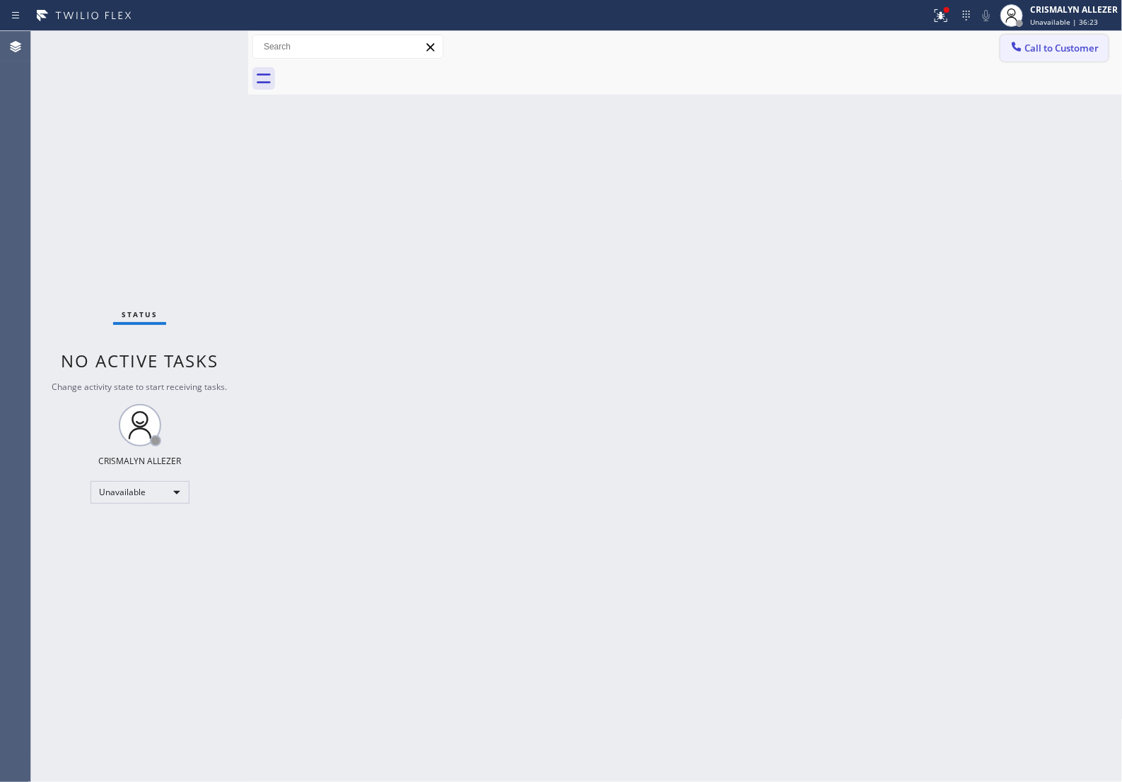
click at [1080, 47] on span "Call to Customer" at bounding box center [1062, 48] width 74 height 13
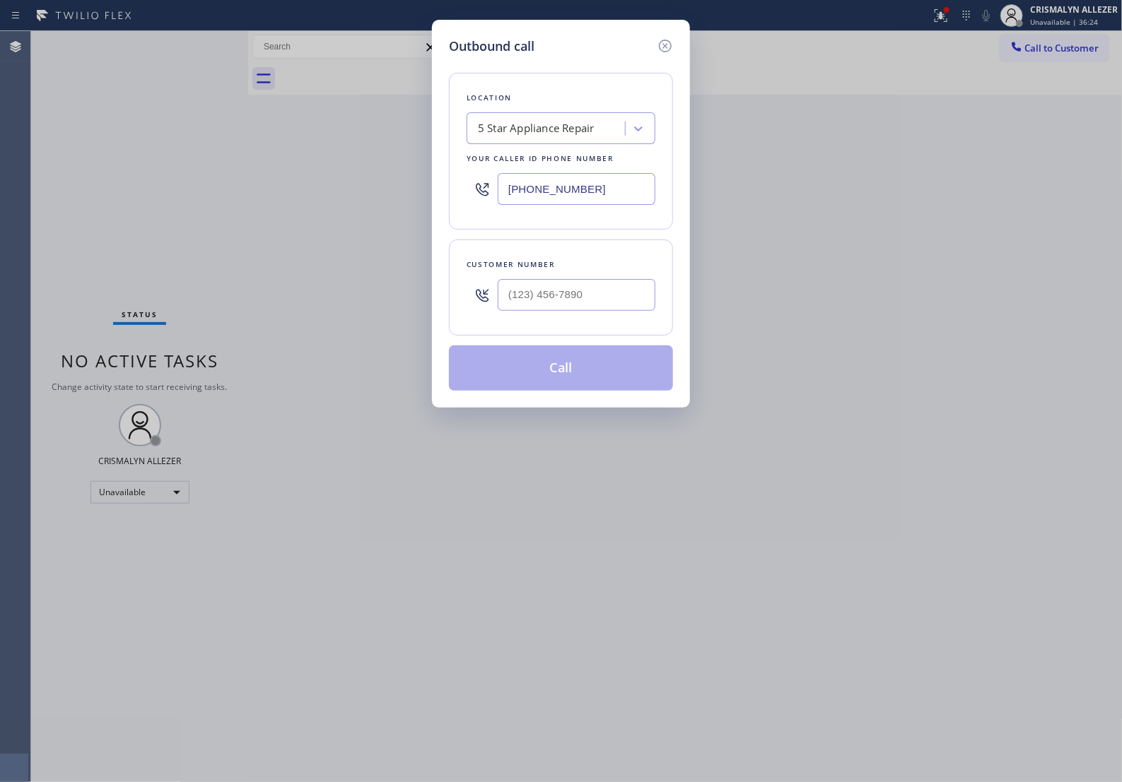
click at [598, 138] on div "5 Star Appliance Repair" at bounding box center [548, 129] width 154 height 25
drag, startPoint x: 612, startPoint y: 205, endPoint x: 272, endPoint y: 206, distance: 339.9
click at [272, 206] on div "Outbound call Location 5 Star Appliance Repair Your caller id phone number [PHO…" at bounding box center [561, 391] width 1122 height 782
paste input "661) 430-6263"
type input "[PHONE_NUMBER]"
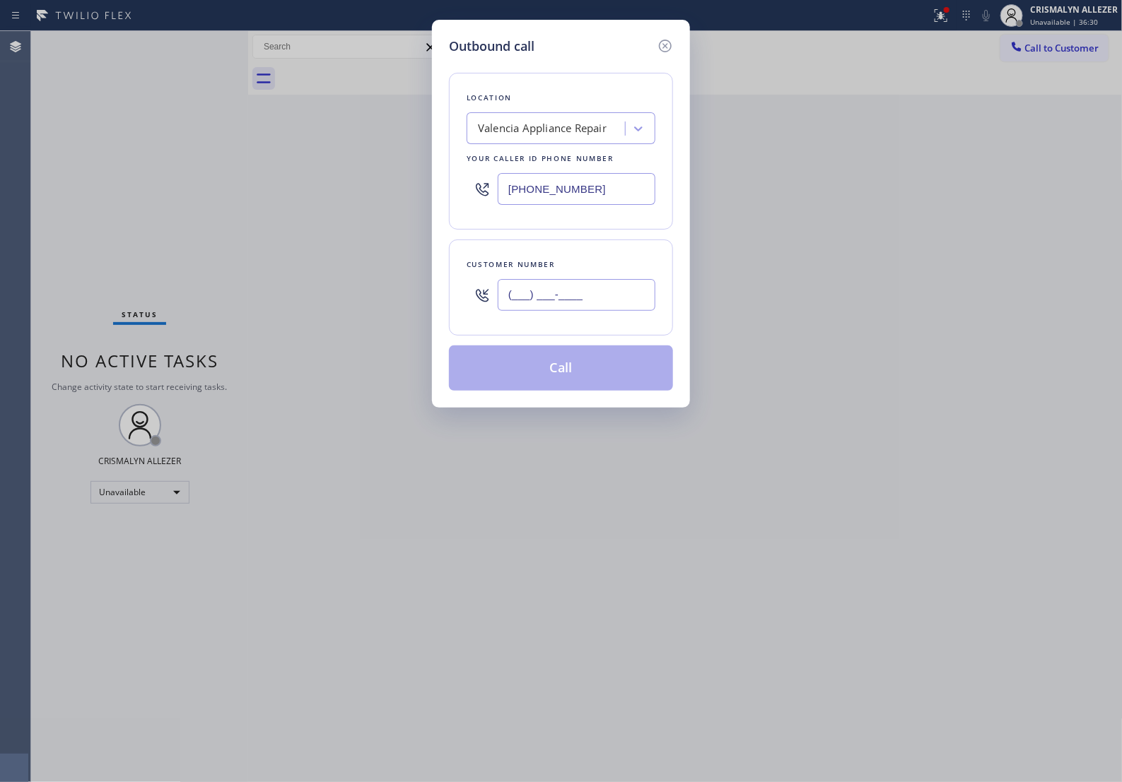
click at [609, 311] on input "(___) ___-____" at bounding box center [577, 295] width 158 height 32
paste input "818) 486-9346"
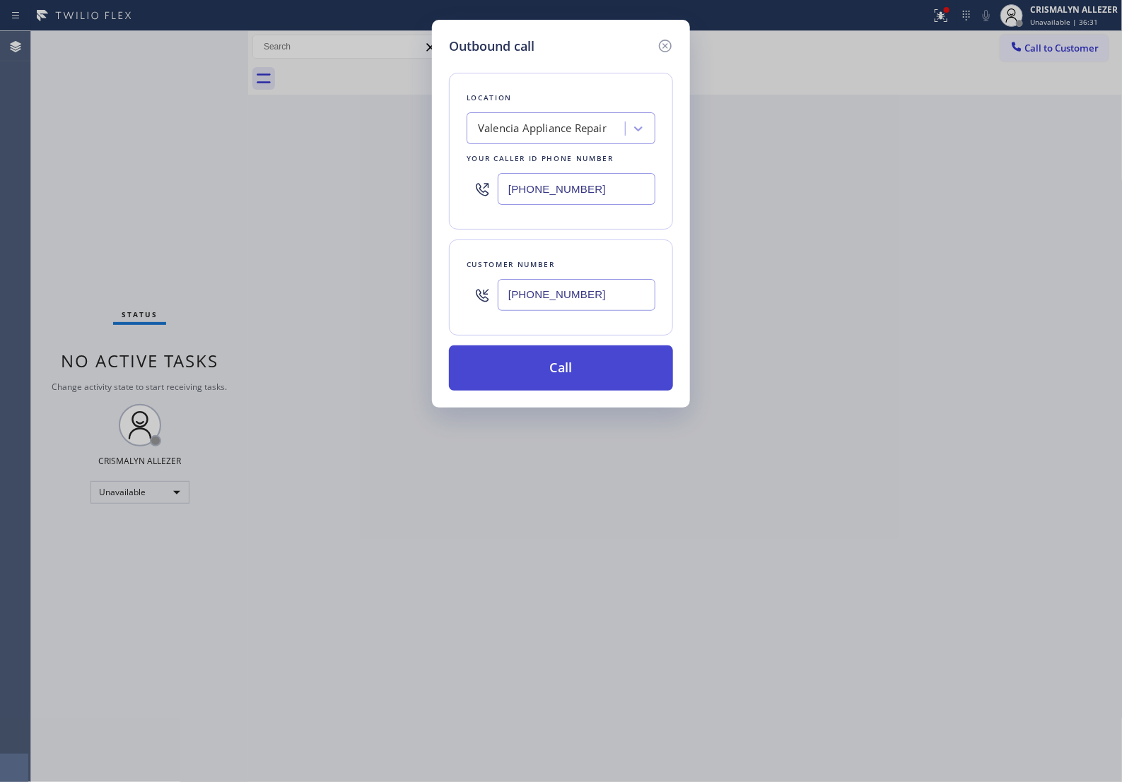
type input "[PHONE_NUMBER]"
click at [578, 385] on button "Call" at bounding box center [561, 368] width 224 height 45
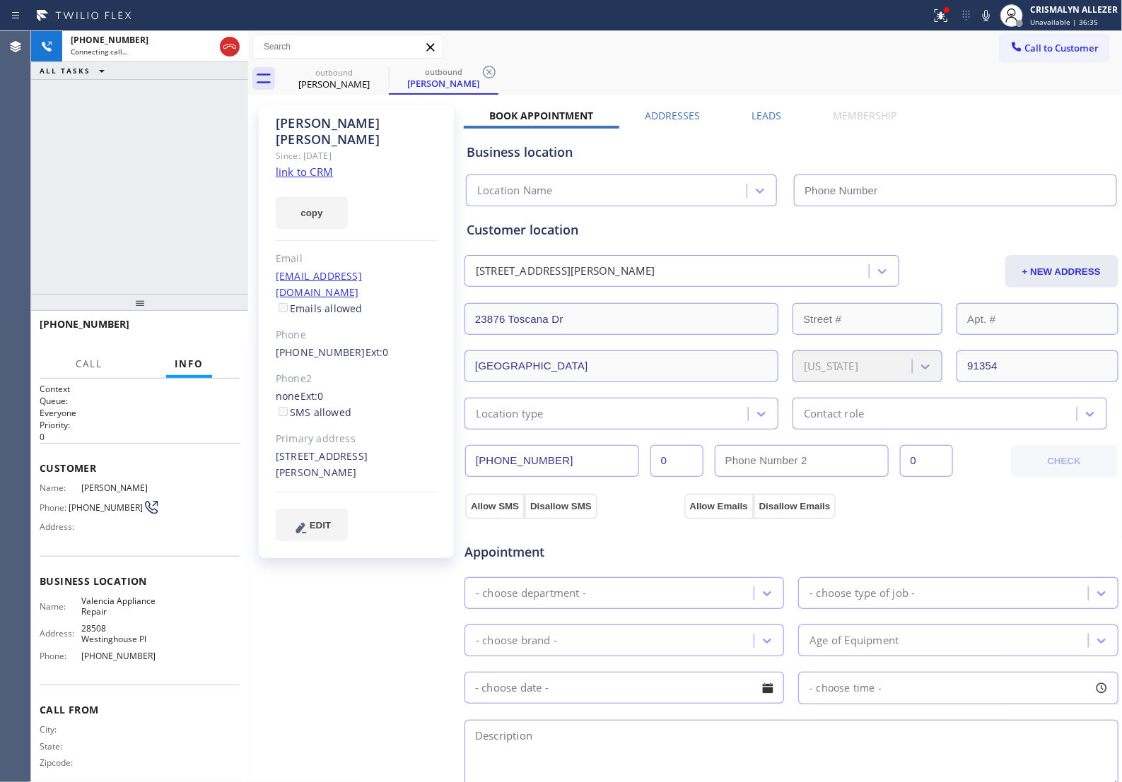
type input "[PHONE_NUMBER]"
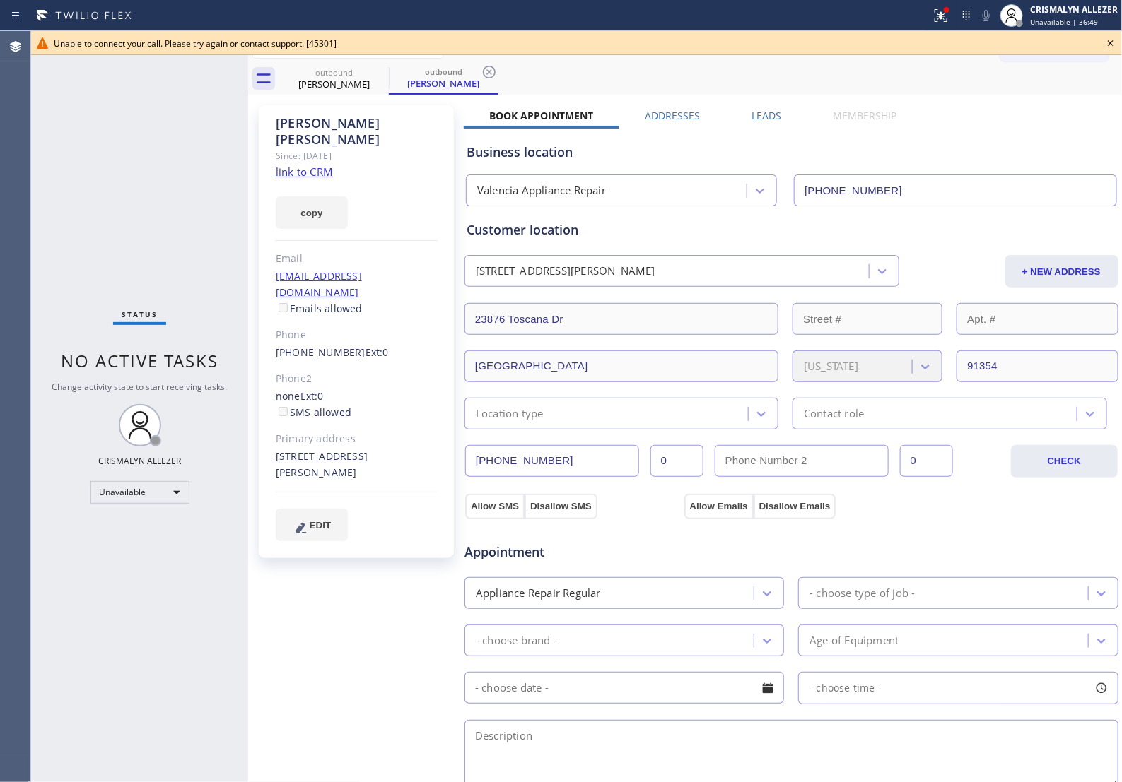
drag, startPoint x: 785, startPoint y: 107, endPoint x: 818, endPoint y: 81, distance: 41.7
click at [787, 105] on div "[PERSON_NAME] Since: [DATE] link to CRM copy Email [EMAIL_ADDRESS][DOMAIN_NAME]…" at bounding box center [685, 570] width 867 height 944
click at [1107, 41] on icon at bounding box center [1110, 43] width 17 height 17
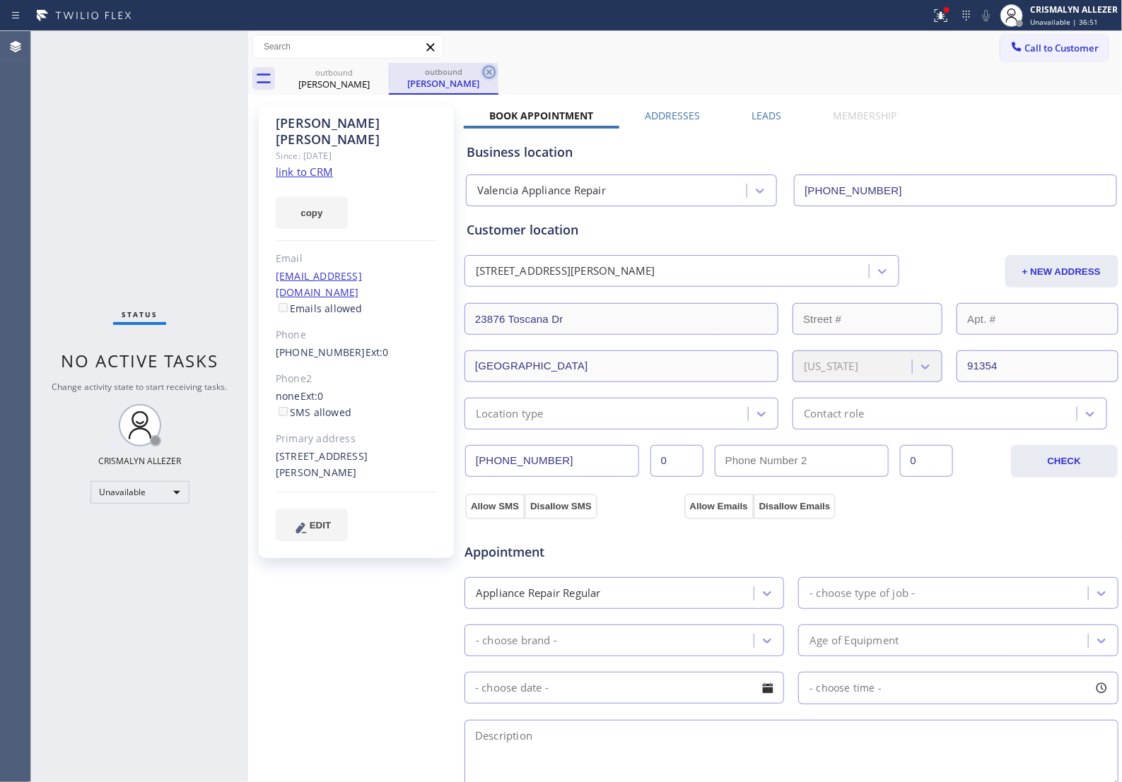
click at [492, 71] on icon at bounding box center [489, 72] width 17 height 17
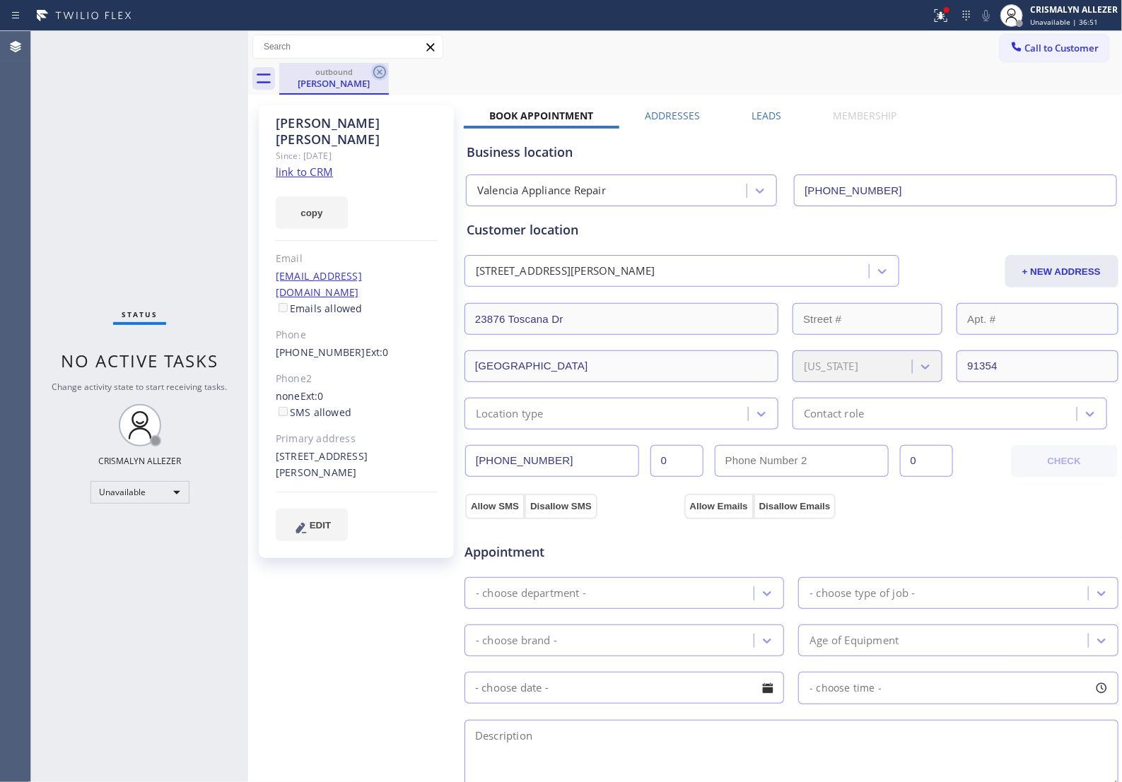
click at [377, 69] on icon at bounding box center [379, 72] width 17 height 17
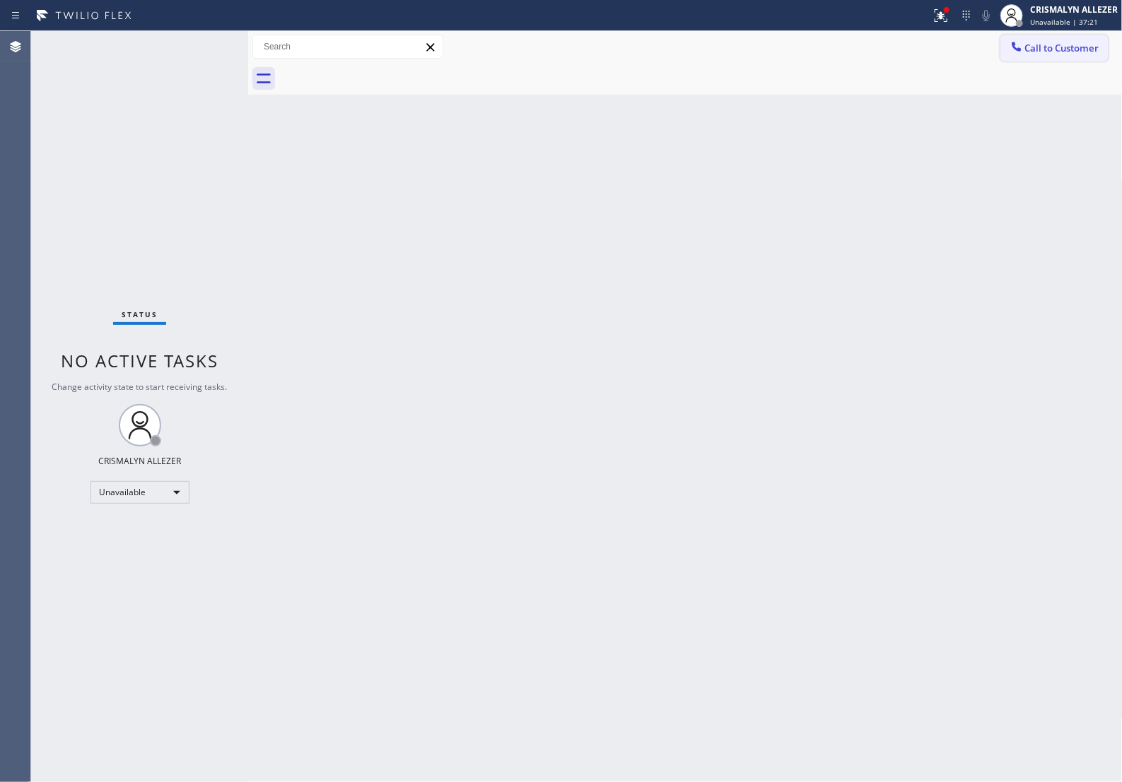
click at [1047, 50] on span "Call to Customer" at bounding box center [1062, 48] width 74 height 13
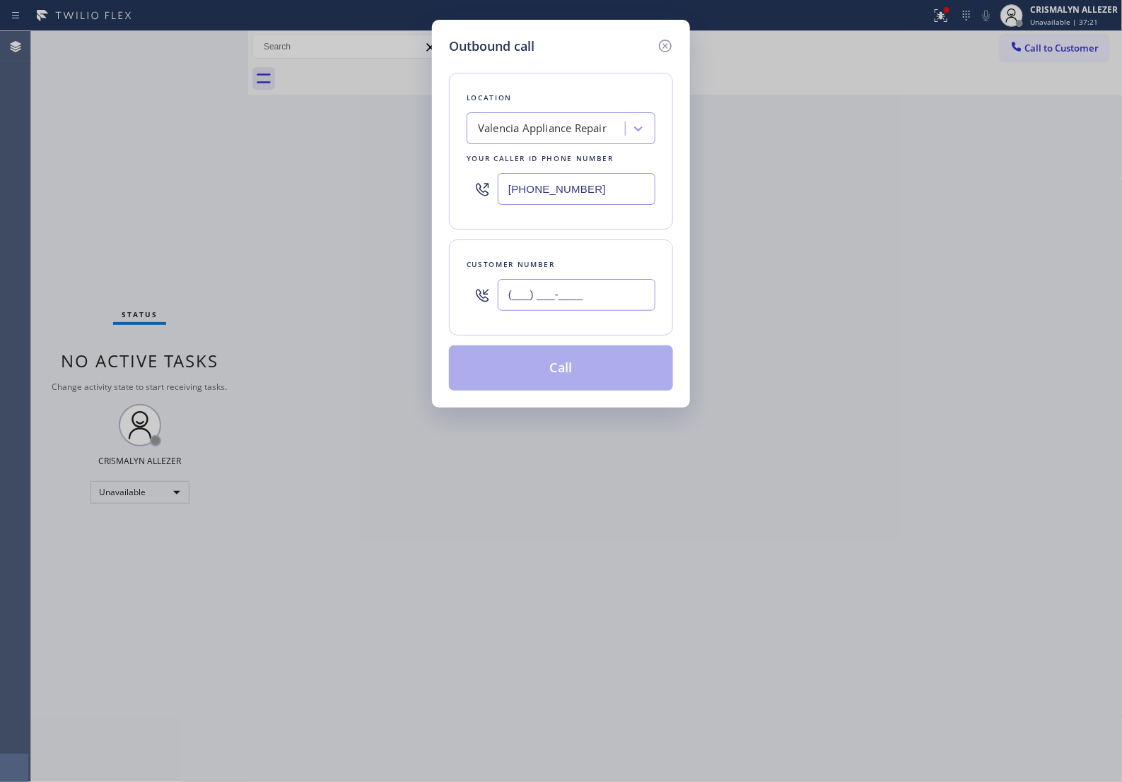
click at [608, 302] on input "(___) ___-____" at bounding box center [577, 295] width 158 height 32
paste input "424) 382-2557"
type input "[PHONE_NUMBER]"
click at [592, 134] on div "Valencia Appliance Repair" at bounding box center [542, 129] width 129 height 16
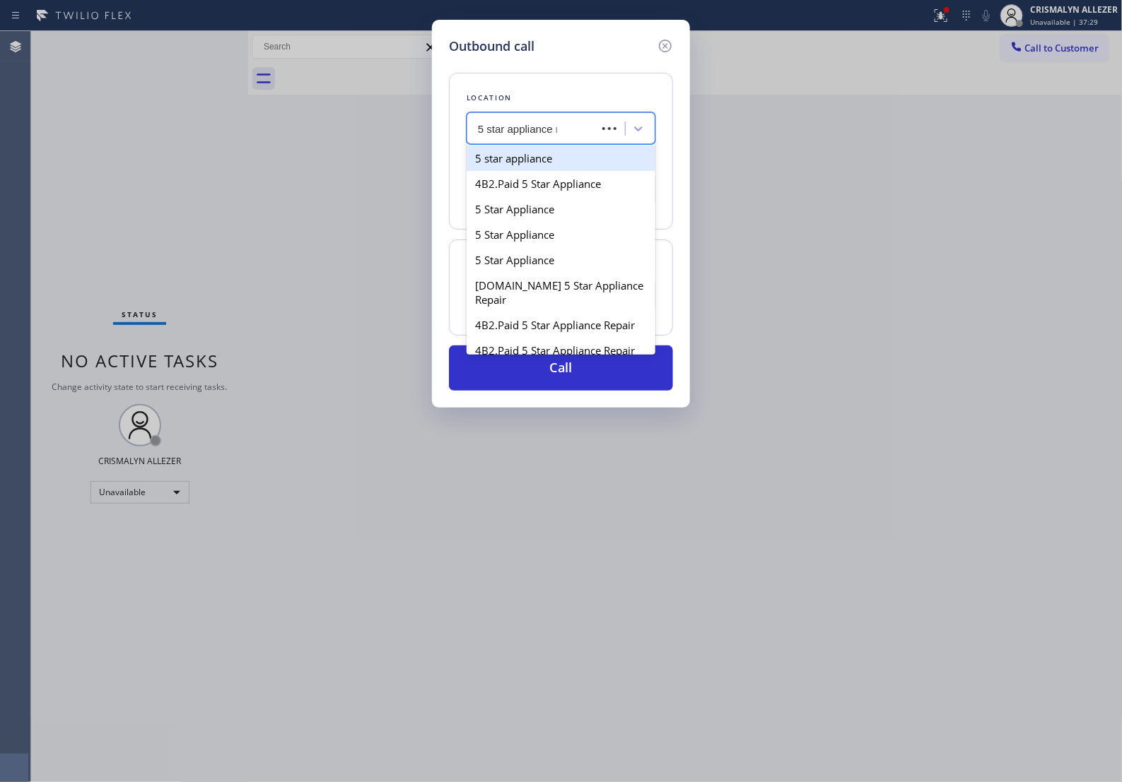
type input "5 star appliance re"
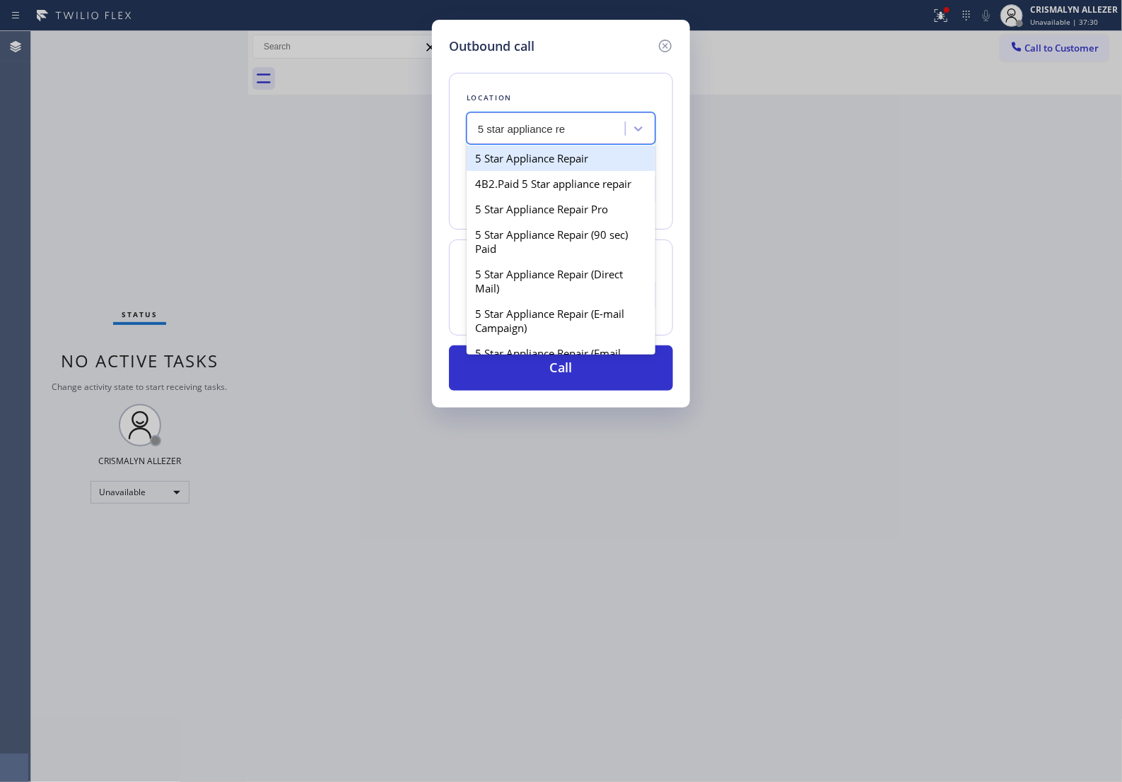
click at [577, 164] on div "5 Star Appliance Repair" at bounding box center [560, 158] width 189 height 25
type input "[PHONE_NUMBER]"
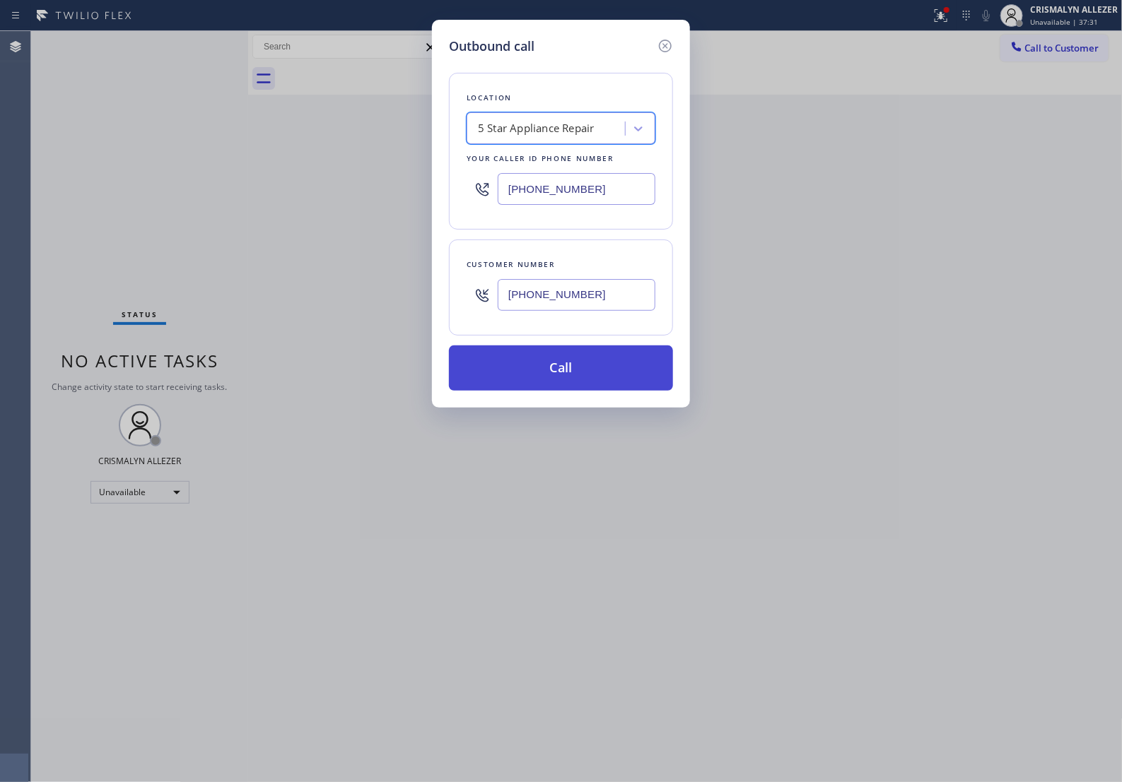
click at [584, 379] on button "Call" at bounding box center [561, 368] width 224 height 45
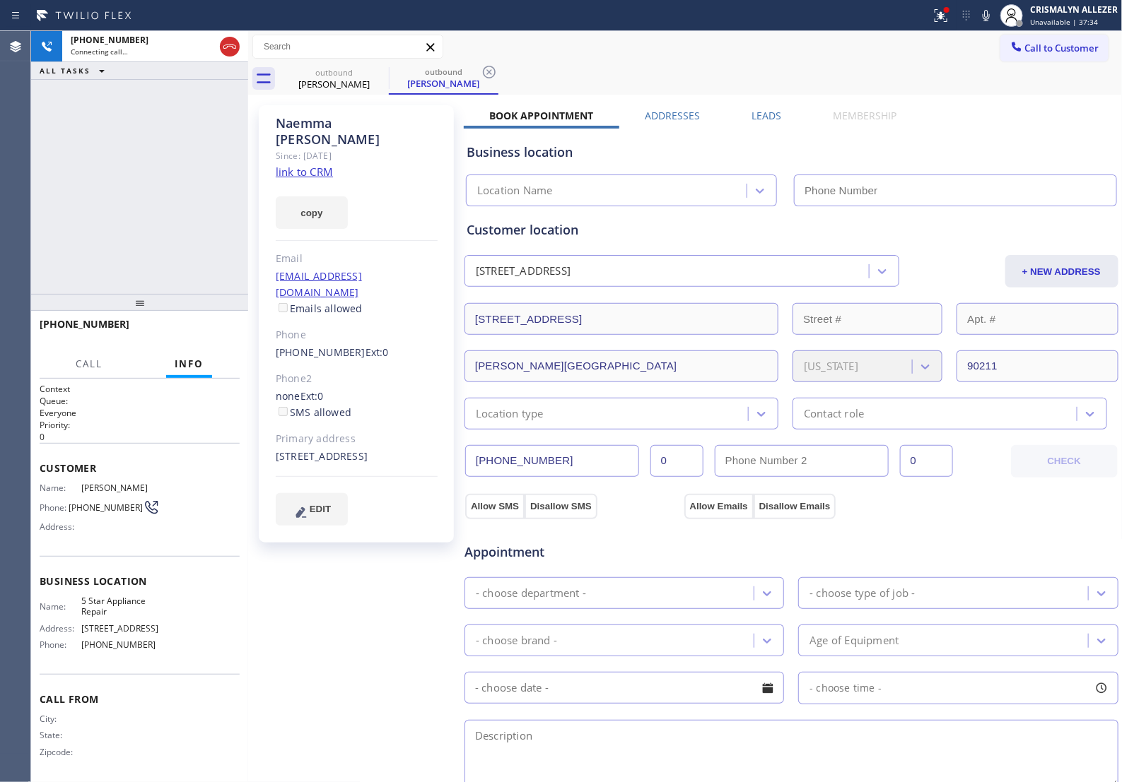
click at [318, 165] on link "link to CRM" at bounding box center [304, 172] width 57 height 14
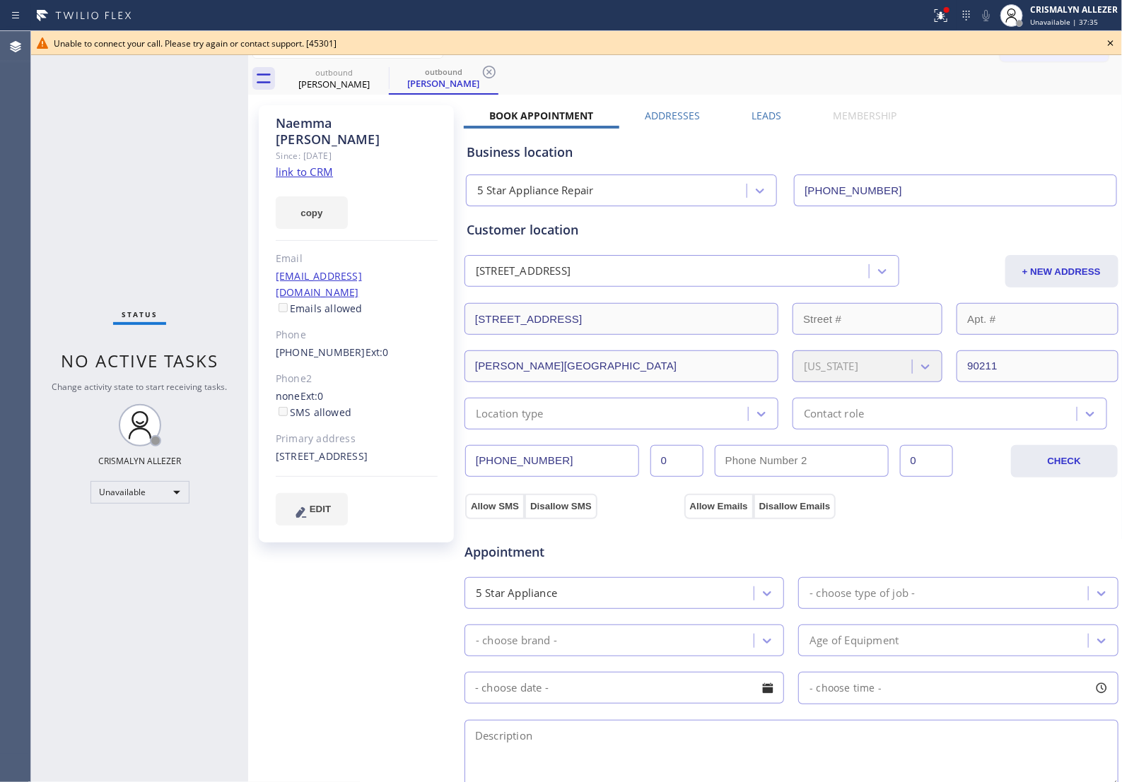
type input "[PHONE_NUMBER]"
click at [1112, 42] on icon at bounding box center [1110, 43] width 17 height 17
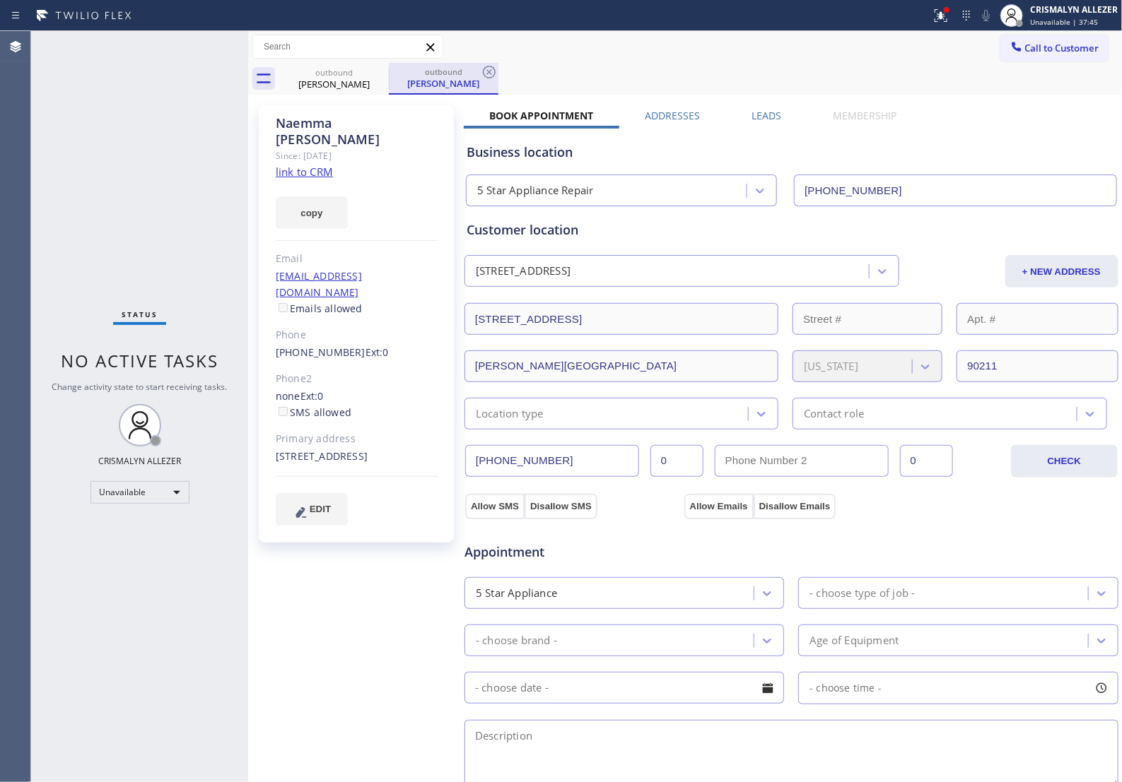
drag, startPoint x: 488, startPoint y: 71, endPoint x: 389, endPoint y: 78, distance: 99.2
click at [478, 74] on div "outbound [PERSON_NAME]" at bounding box center [444, 79] width 110 height 32
drag, startPoint x: 382, startPoint y: 72, endPoint x: 828, endPoint y: 83, distance: 446.0
click at [0, 0] on icon at bounding box center [0, 0] width 0 height 0
click at [446, 78] on div "[PERSON_NAME]" at bounding box center [443, 83] width 107 height 13
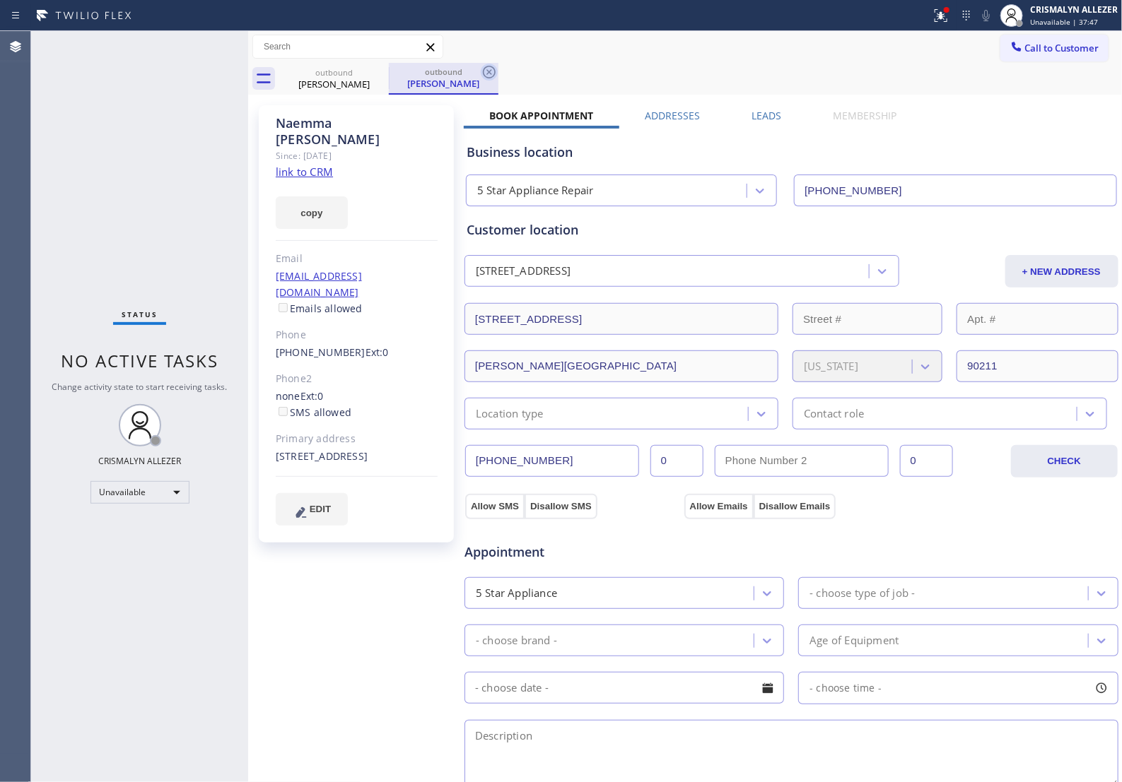
click at [488, 73] on icon at bounding box center [489, 72] width 13 height 13
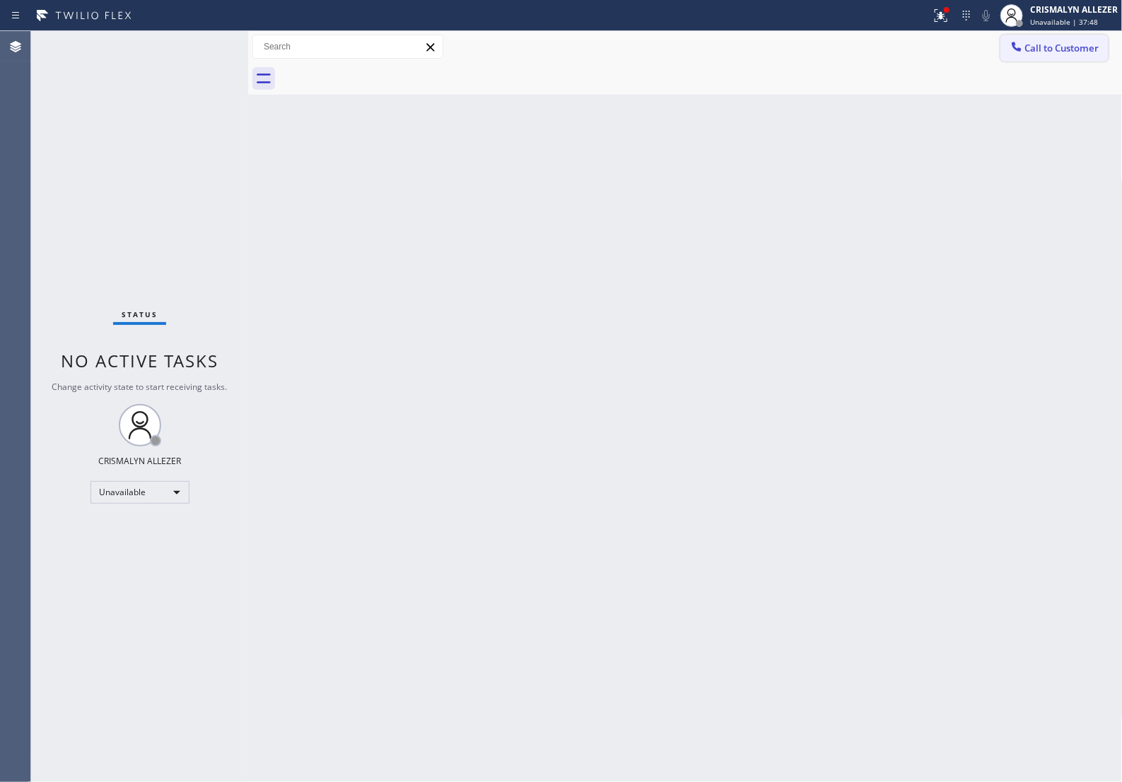
click at [1086, 57] on button "Call to Customer" at bounding box center [1054, 48] width 108 height 27
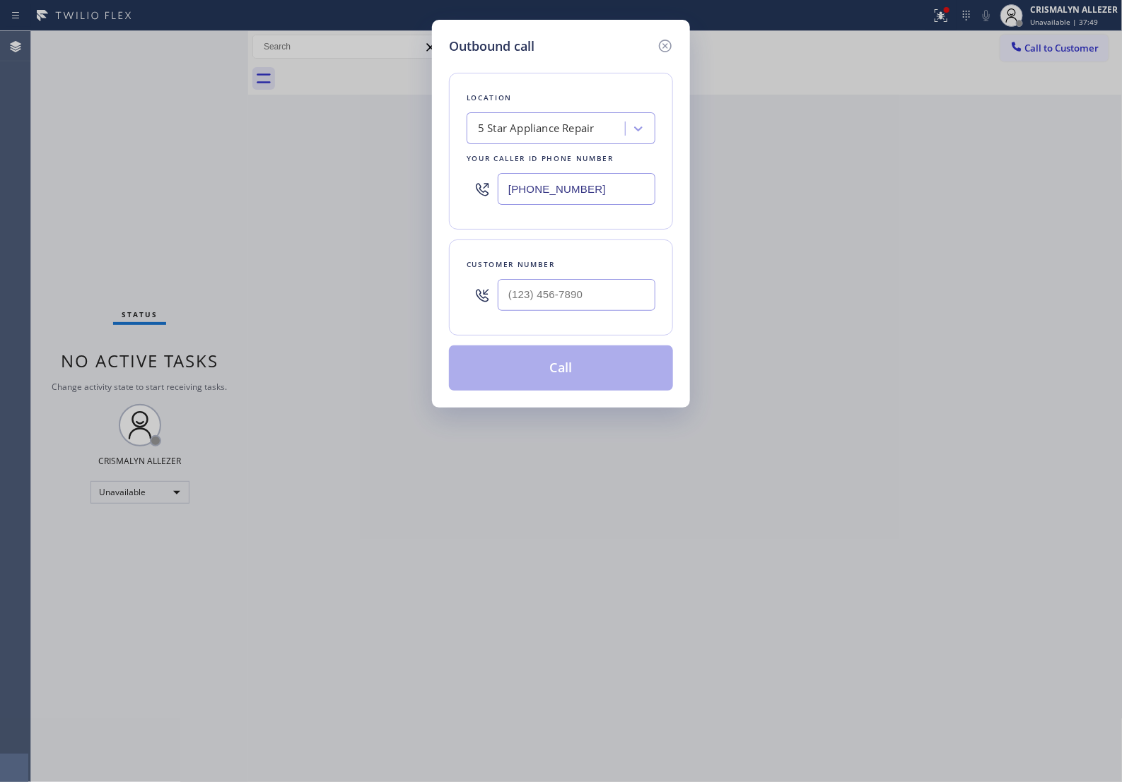
paste input "424) 226-3986"
drag, startPoint x: 641, startPoint y: 206, endPoint x: 265, endPoint y: 160, distance: 378.8
click at [86, 189] on div "Outbound call Location 5 Star Appliance Repair Your caller id phone number [PHO…" at bounding box center [561, 391] width 1122 height 782
type input "[PHONE_NUMBER]"
click at [606, 311] on input "(___) ___-____" at bounding box center [577, 295] width 158 height 32
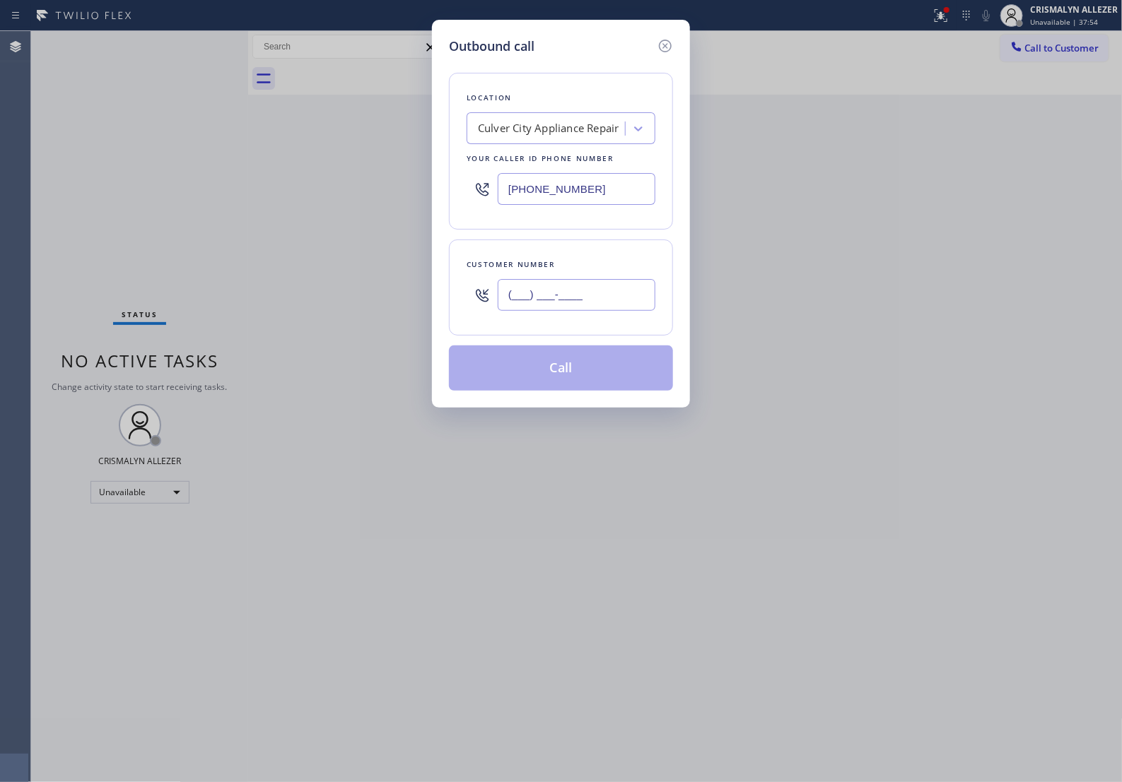
paste input "424) 382-2557"
click at [606, 311] on input "[PHONE_NUMBER]" at bounding box center [577, 295] width 158 height 32
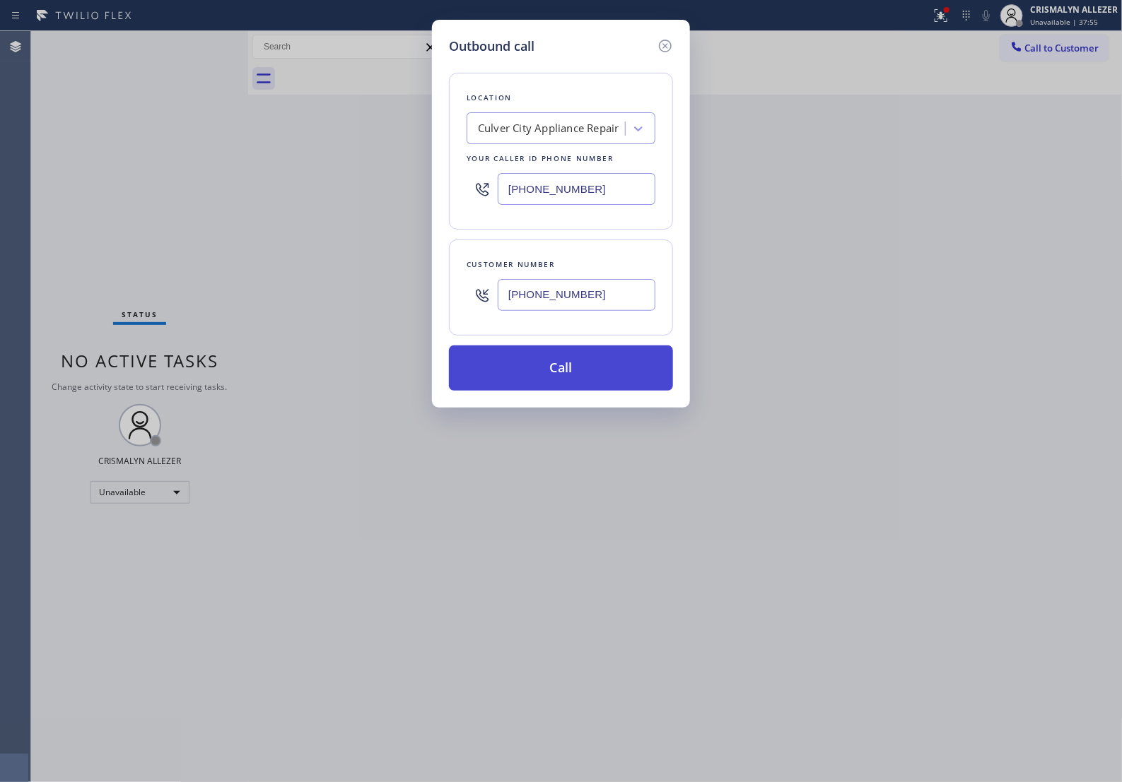
type input "[PHONE_NUMBER]"
click at [567, 376] on button "Call" at bounding box center [561, 368] width 224 height 45
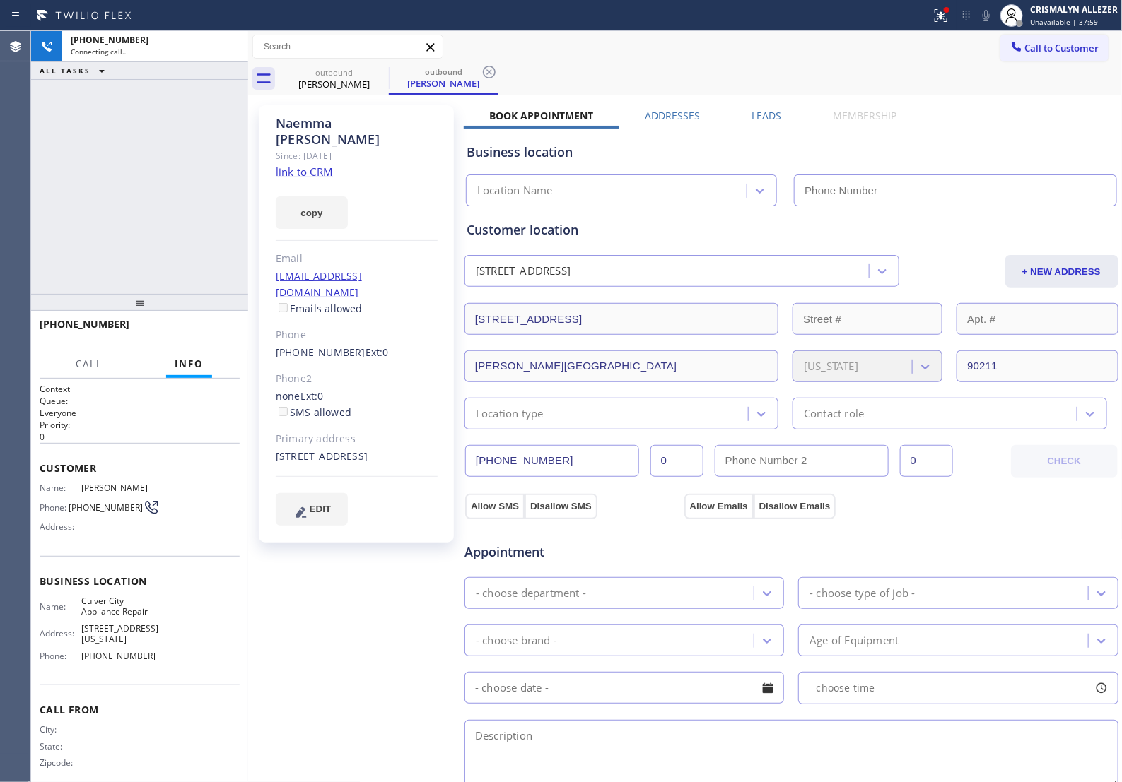
click at [761, 114] on label "Leads" at bounding box center [766, 115] width 30 height 13
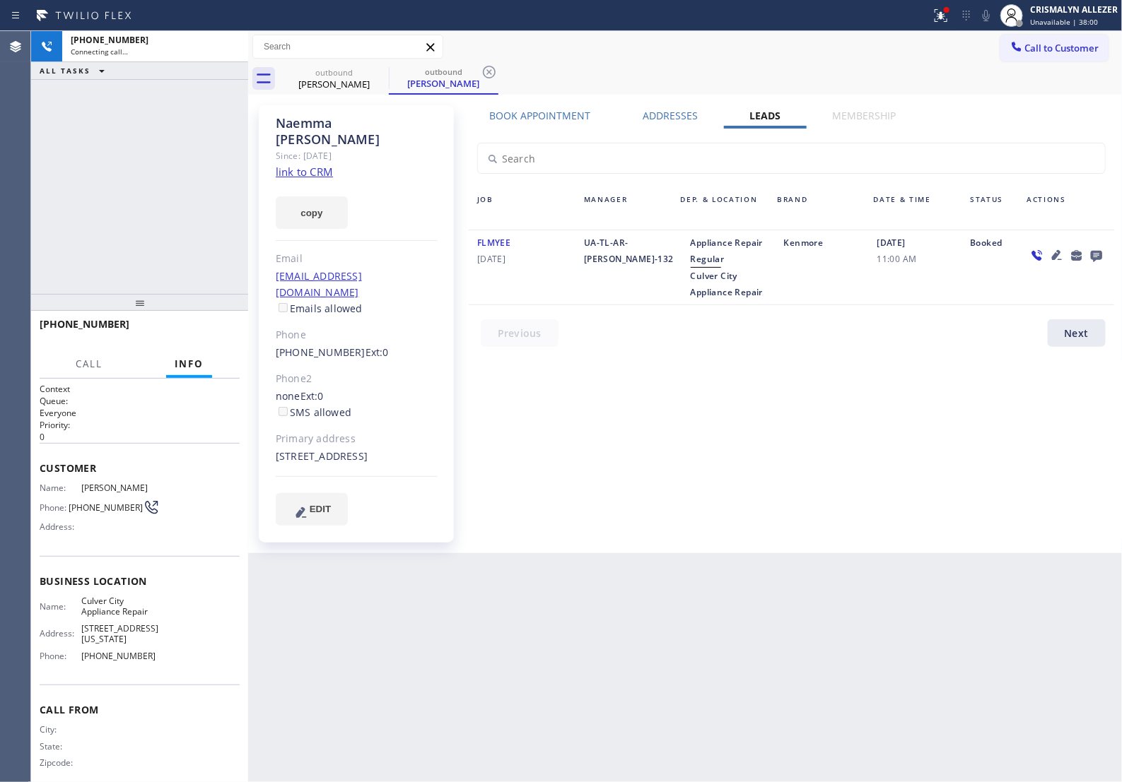
click at [1094, 258] on icon at bounding box center [1095, 256] width 11 height 11
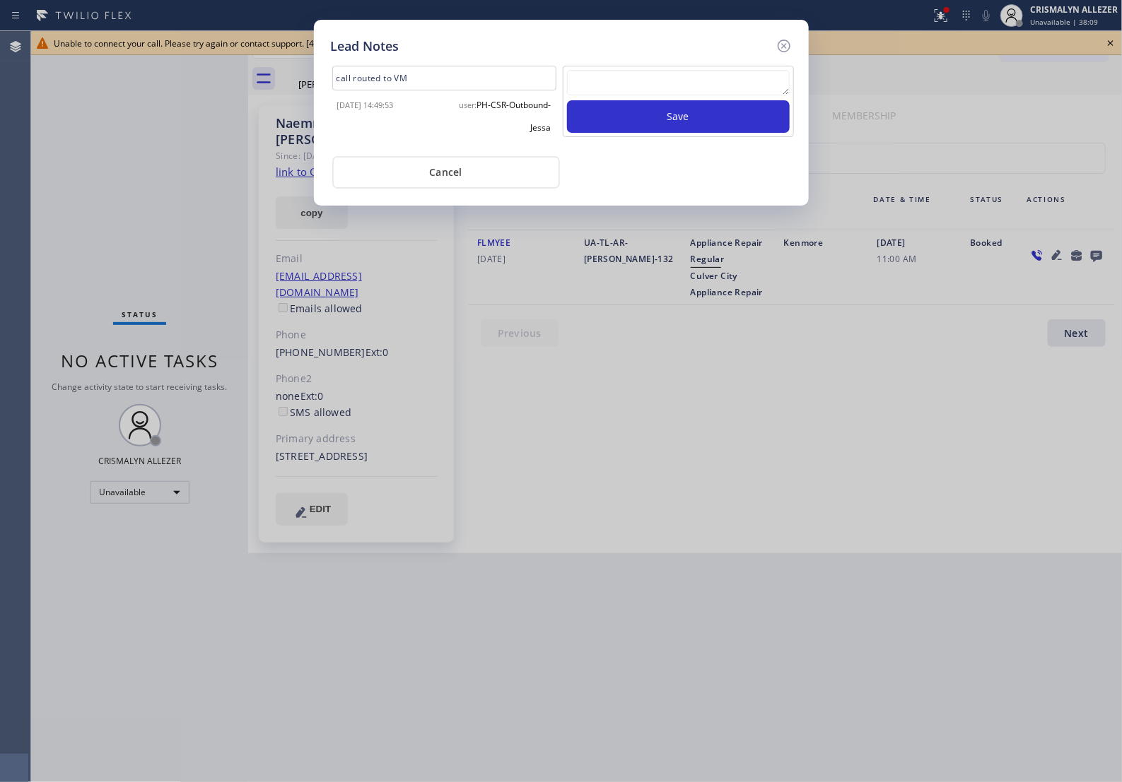
click at [627, 82] on textarea at bounding box center [678, 82] width 223 height 25
type textarea "call unable"
click at [716, 127] on button "Save" at bounding box center [678, 116] width 223 height 33
click at [433, 184] on button "Cancel" at bounding box center [446, 172] width 228 height 33
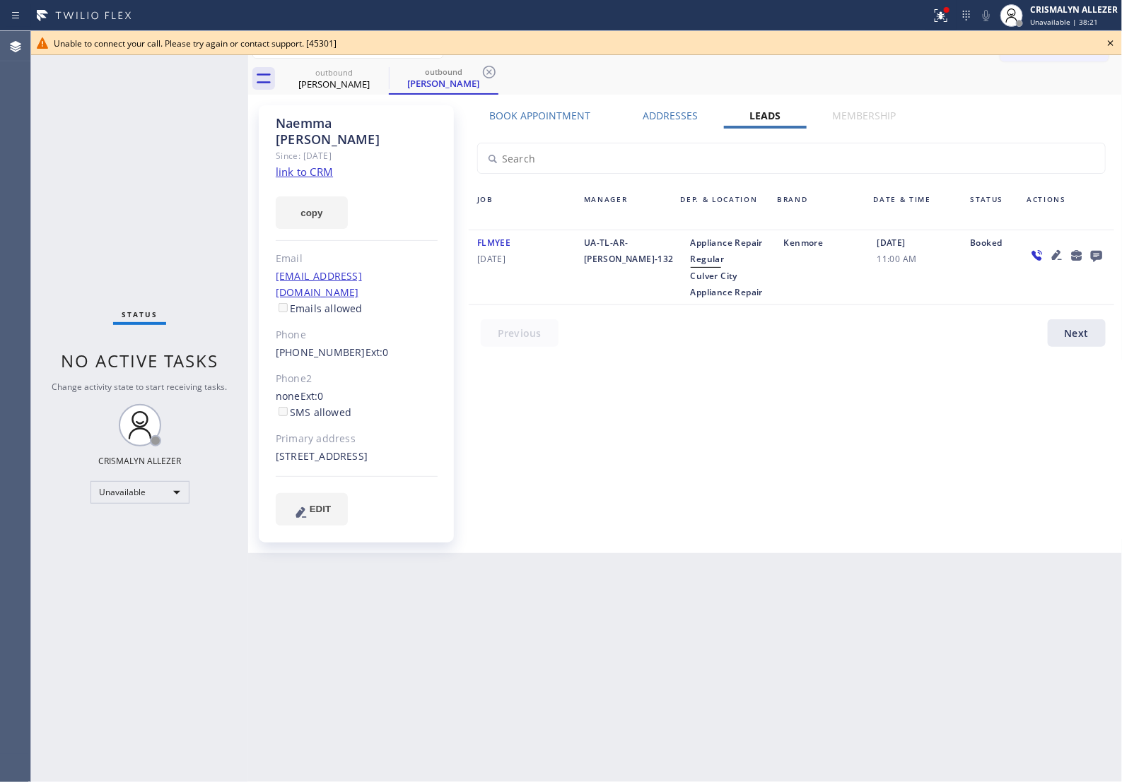
click at [1110, 41] on icon at bounding box center [1110, 43] width 17 height 17
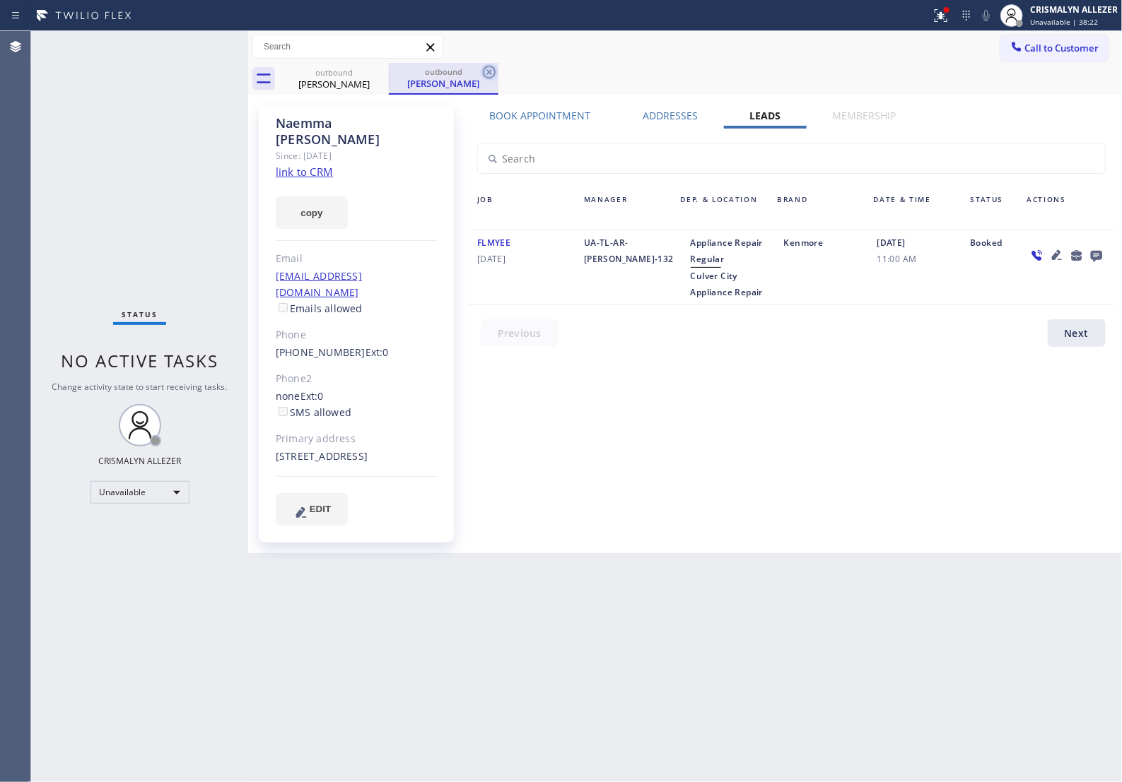
click at [490, 69] on icon at bounding box center [489, 72] width 17 height 17
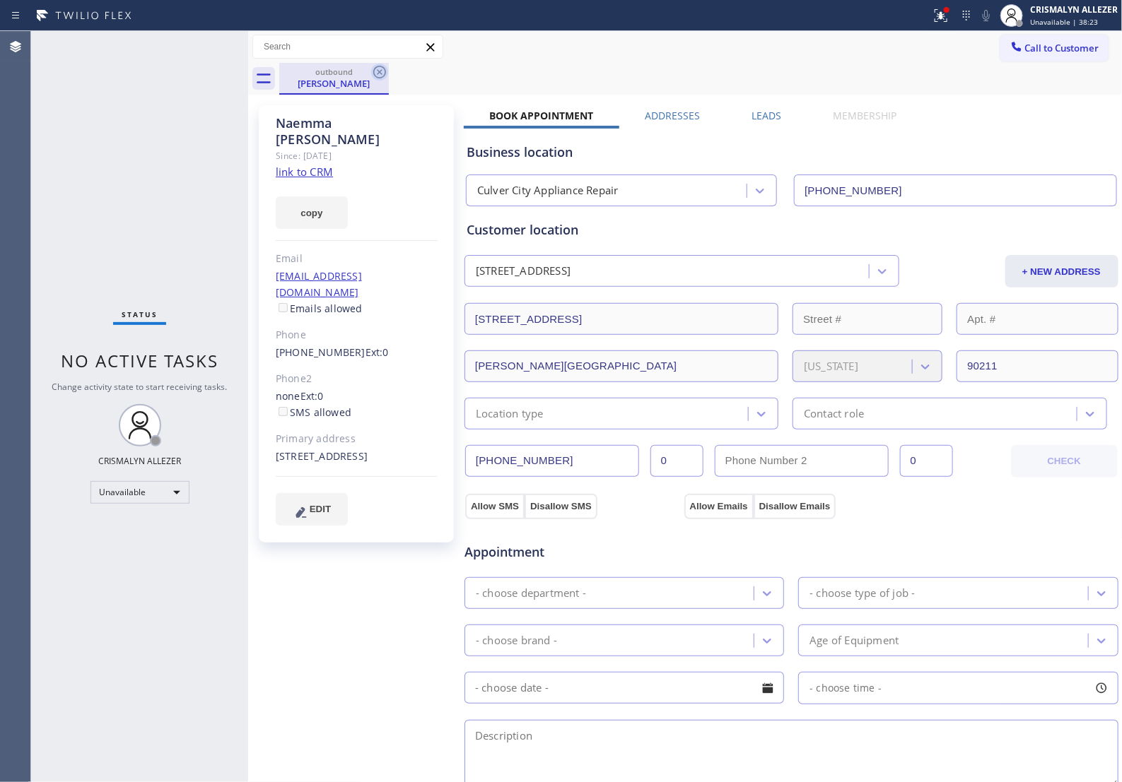
click at [379, 72] on icon at bounding box center [379, 72] width 13 height 13
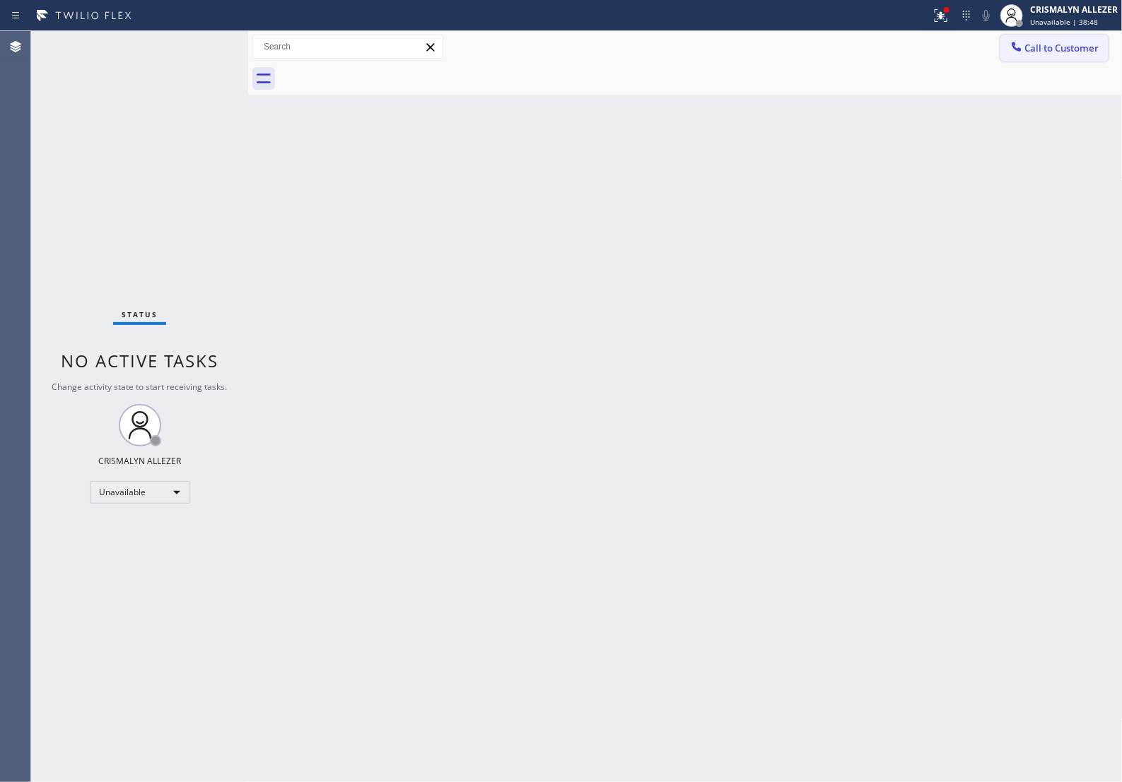
click at [1030, 53] on span "Call to Customer" at bounding box center [1062, 48] width 74 height 13
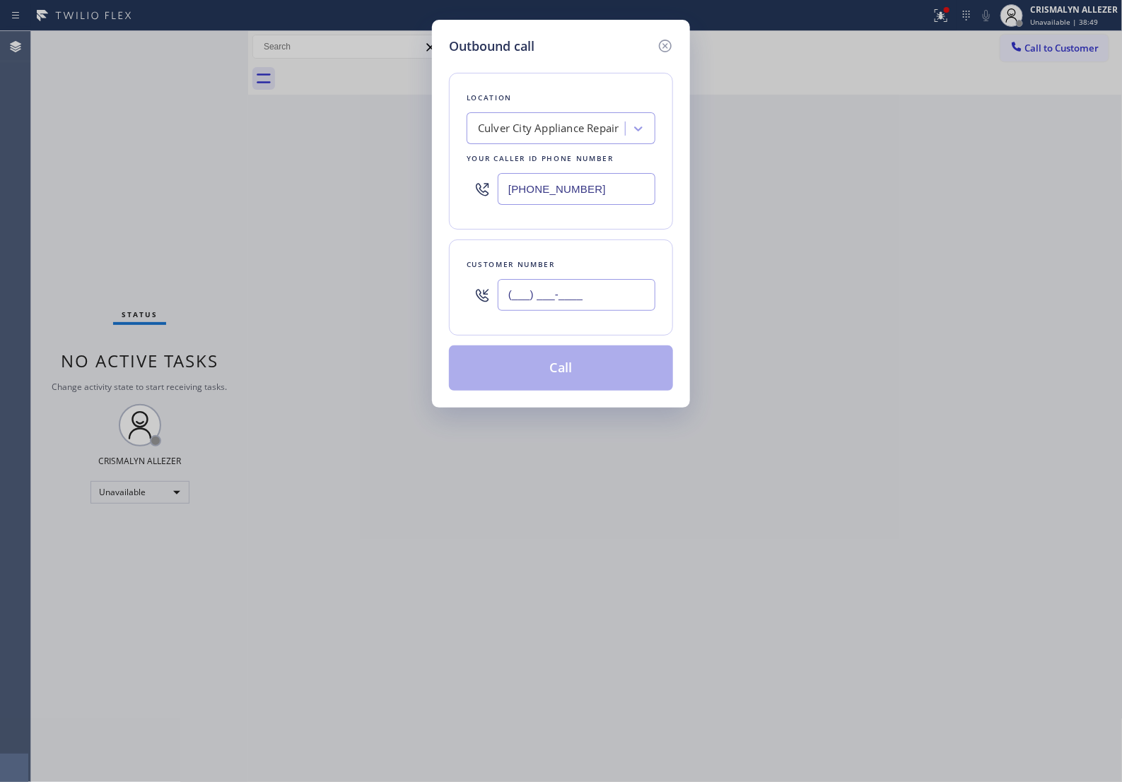
click at [605, 311] on input "(___) ___-____" at bounding box center [577, 295] width 158 height 32
paste input "213) 400-5129"
type input "[PHONE_NUMBER]"
click at [598, 124] on div "Culver City Appliance Repair" at bounding box center [548, 129] width 154 height 25
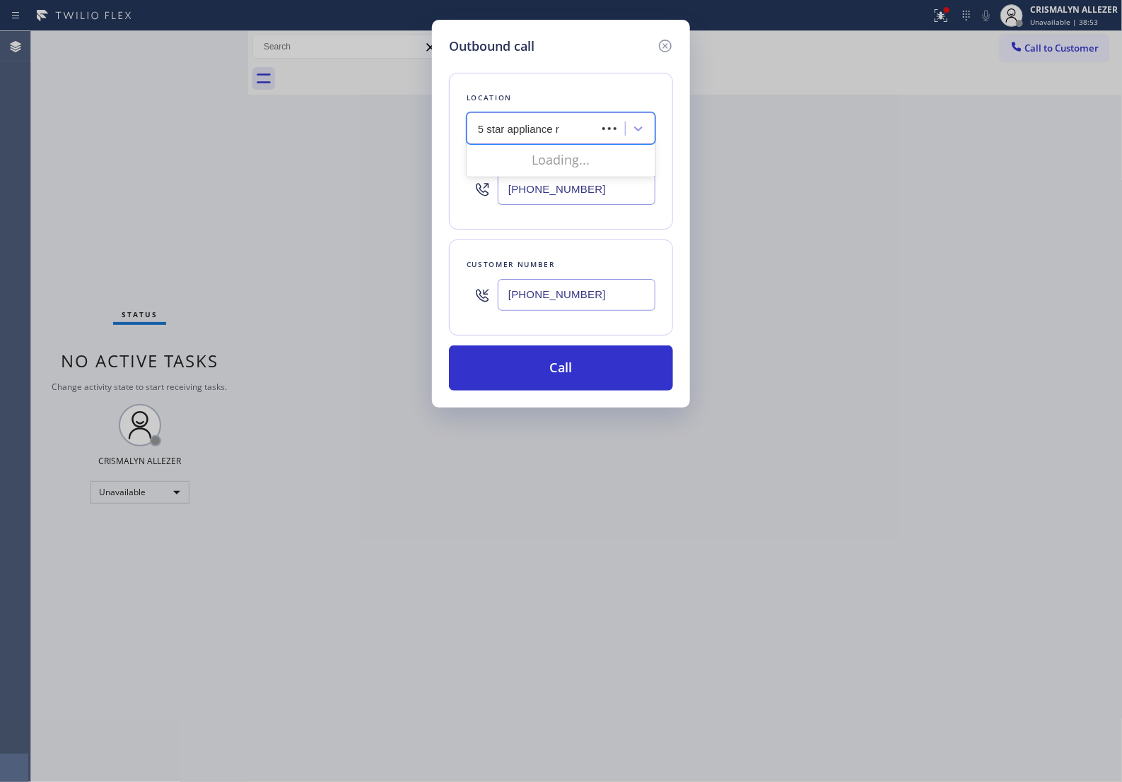
type input "5 star appliance re"
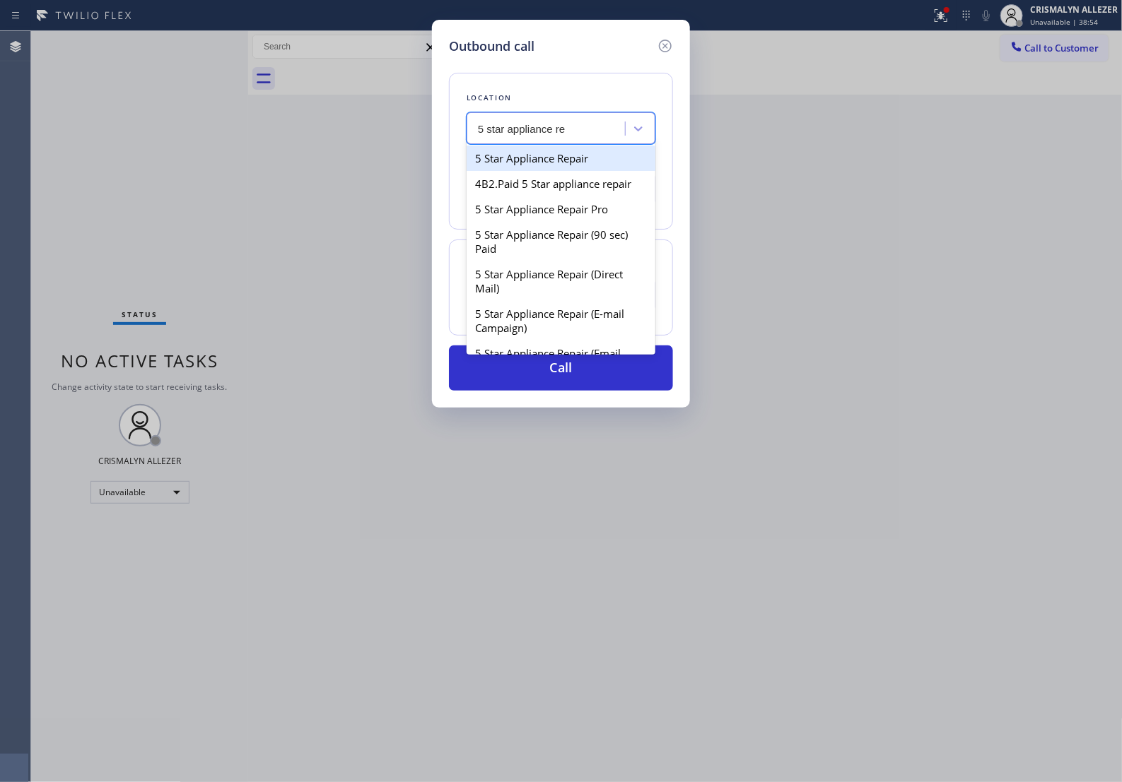
click at [560, 166] on div "5 Star Appliance Repair" at bounding box center [560, 158] width 189 height 25
type input "[PHONE_NUMBER]"
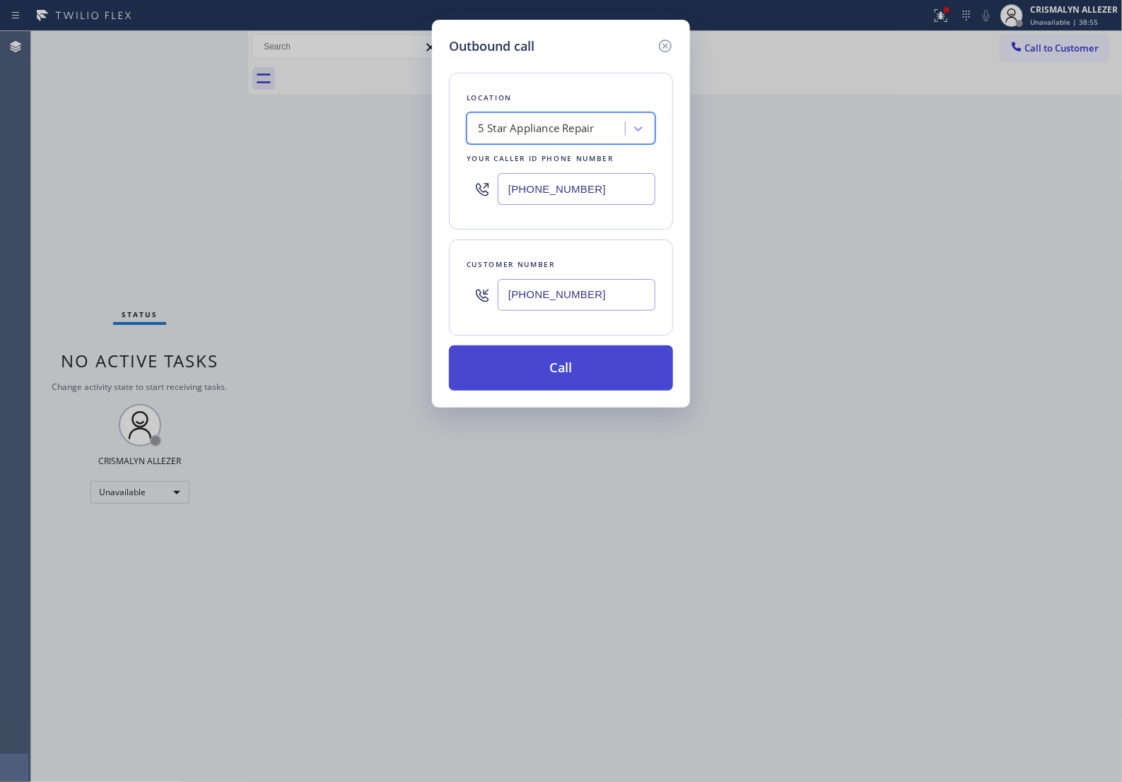
click at [584, 391] on button "Call" at bounding box center [561, 368] width 224 height 45
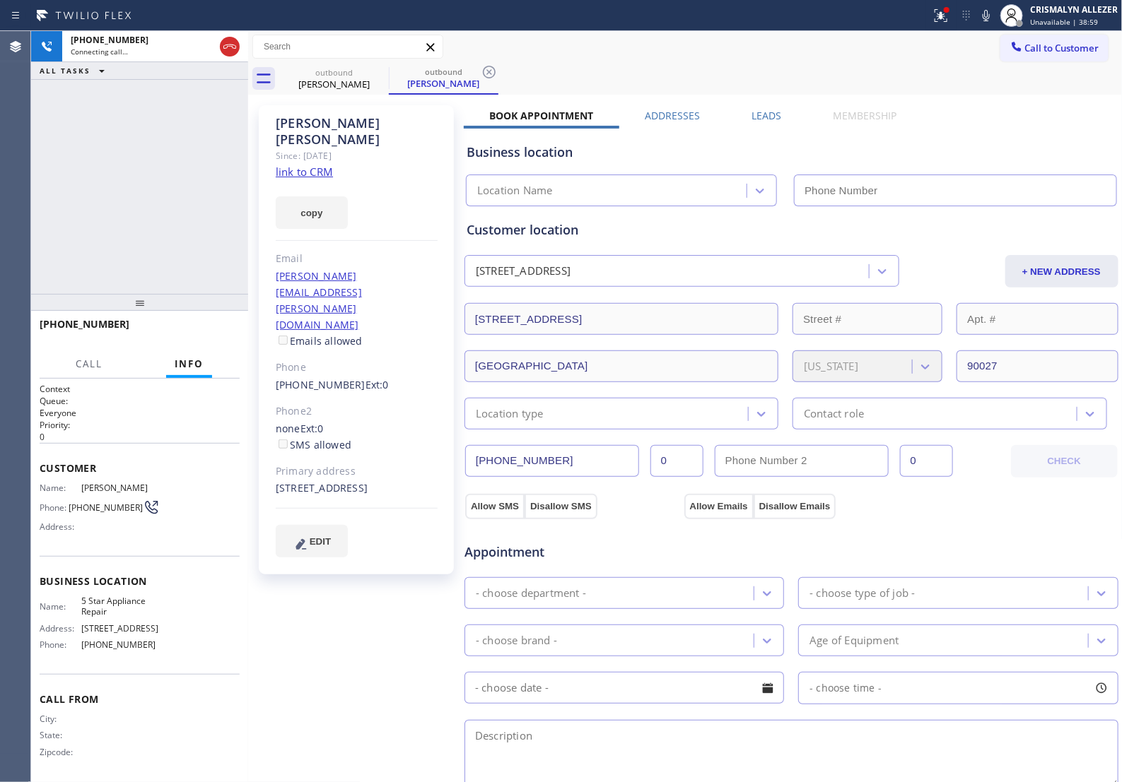
click at [318, 165] on link "link to CRM" at bounding box center [304, 172] width 57 height 14
type input "[PHONE_NUMBER]"
click at [199, 327] on span "HANG UP" at bounding box center [206, 331] width 43 height 10
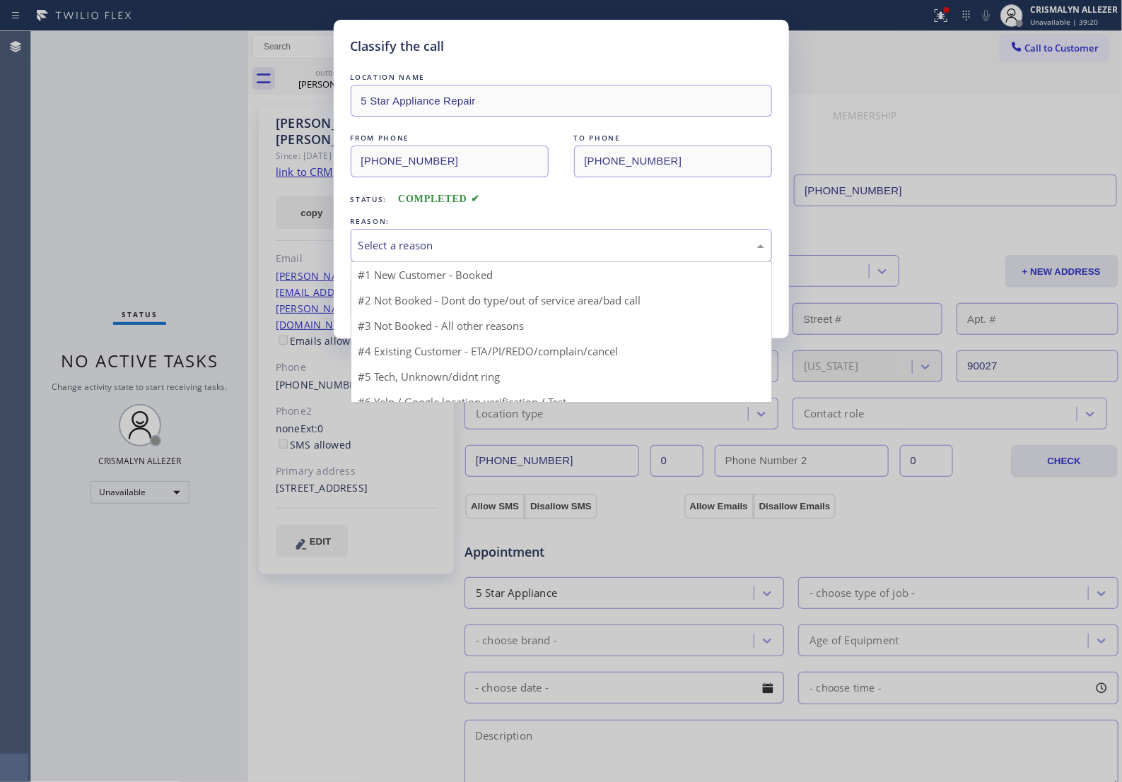
click at [531, 254] on div "Select a reason" at bounding box center [561, 245] width 406 height 16
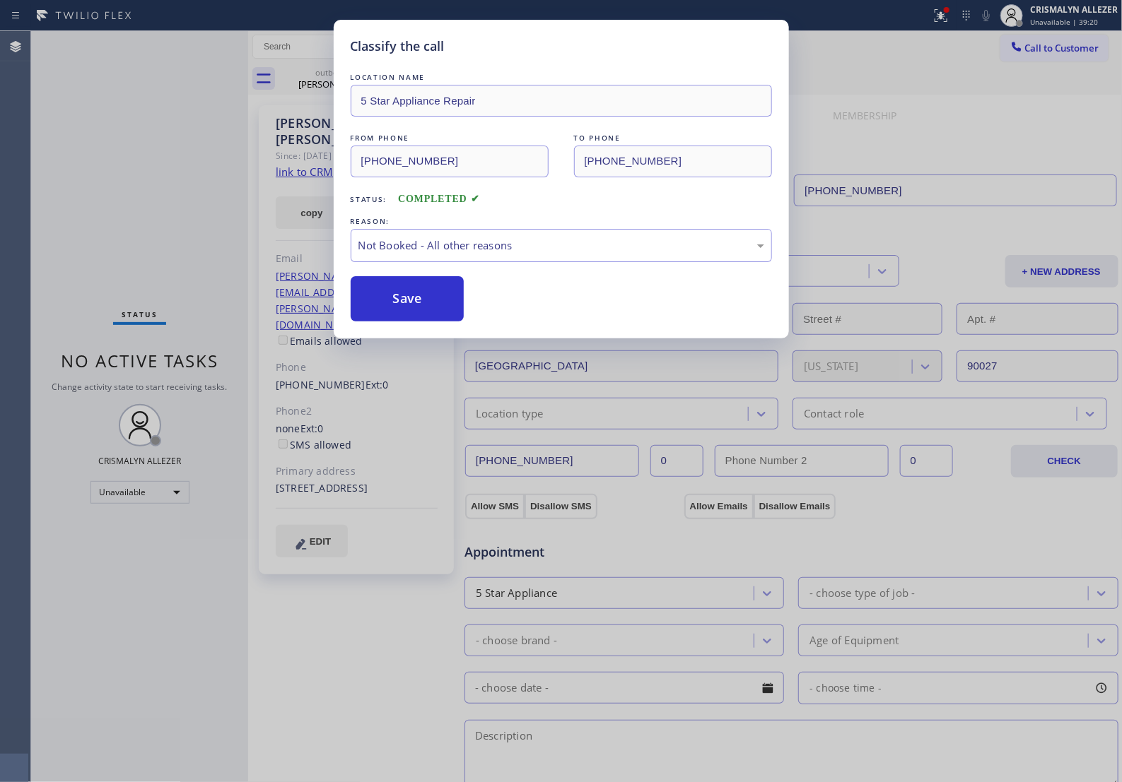
click at [415, 317] on button "Save" at bounding box center [408, 298] width 114 height 45
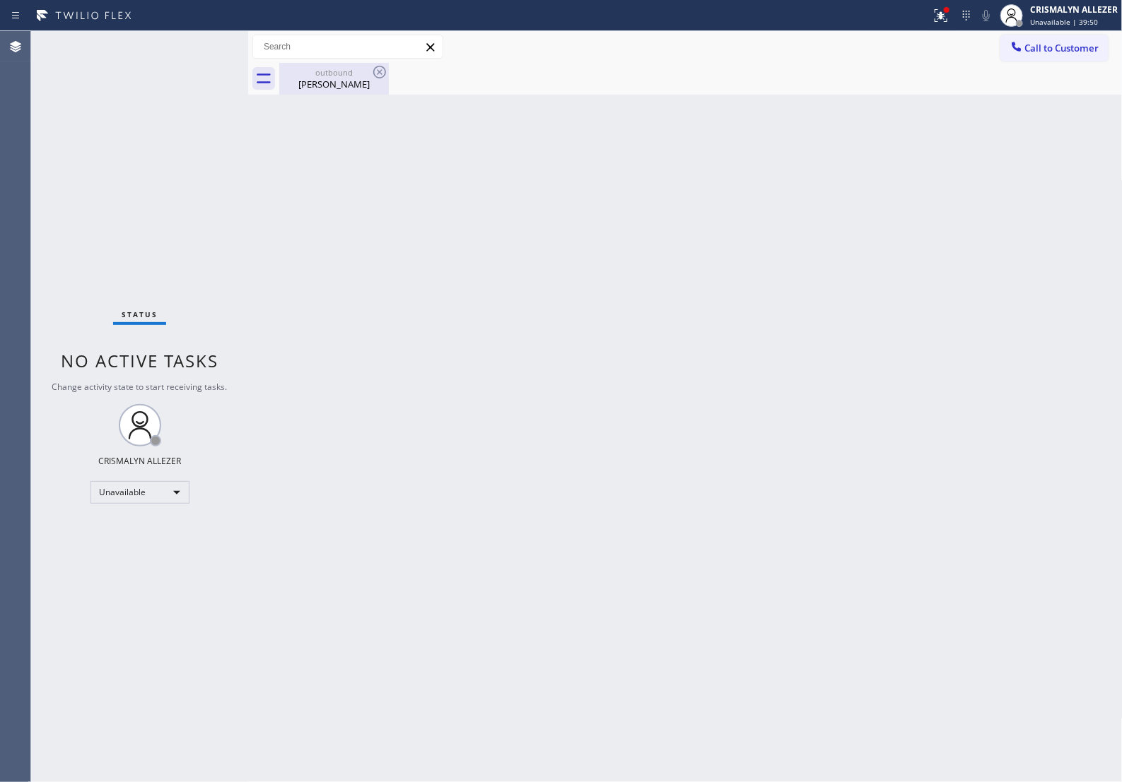
click at [336, 89] on div "[PERSON_NAME]" at bounding box center [334, 84] width 107 height 13
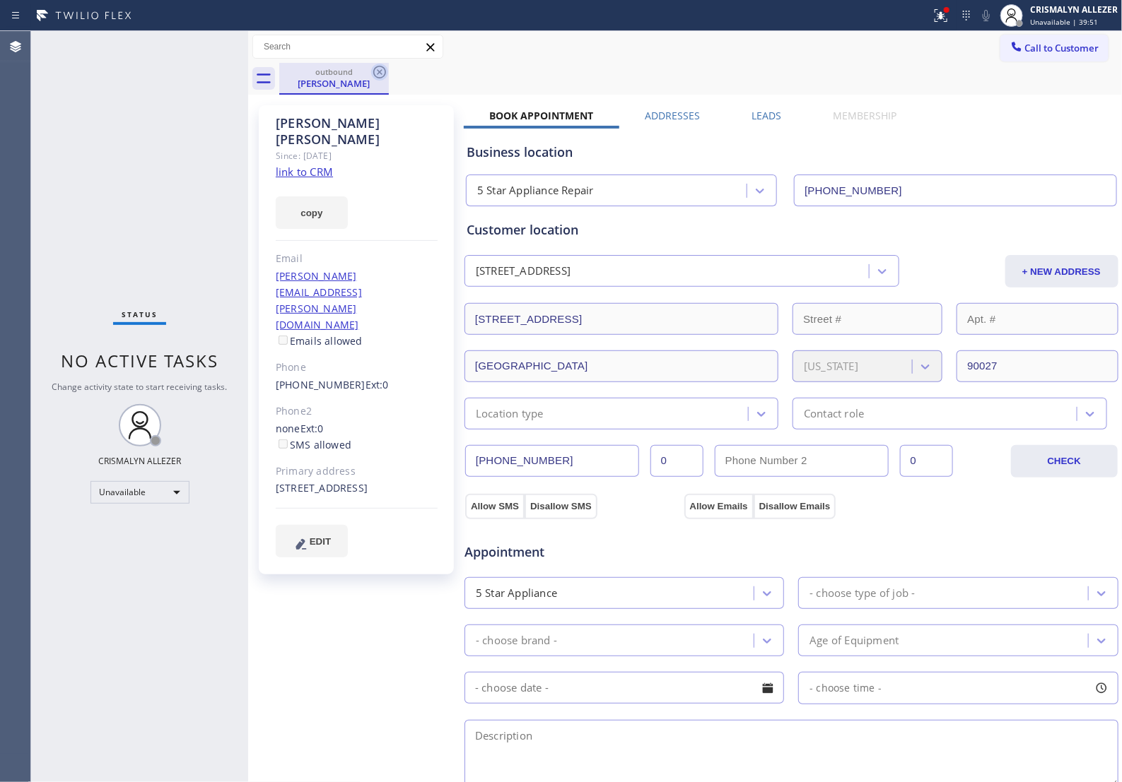
click at [372, 74] on icon at bounding box center [379, 72] width 17 height 17
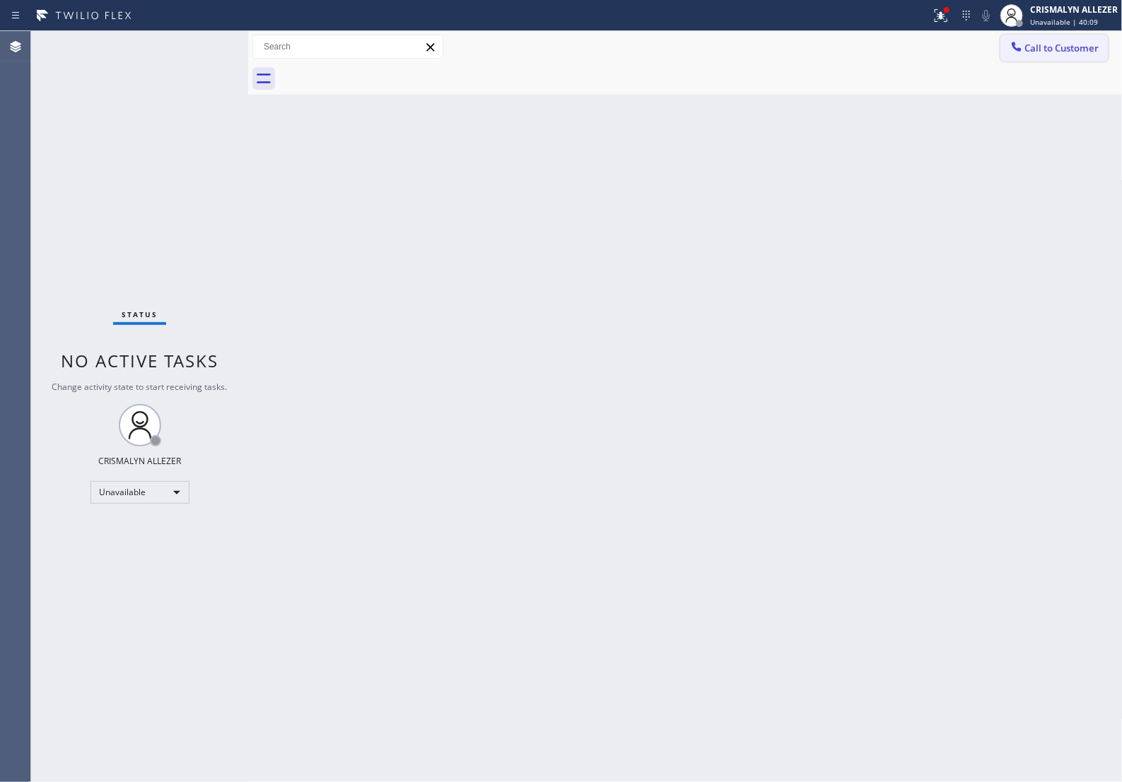
click at [1030, 47] on span "Call to Customer" at bounding box center [1062, 48] width 74 height 13
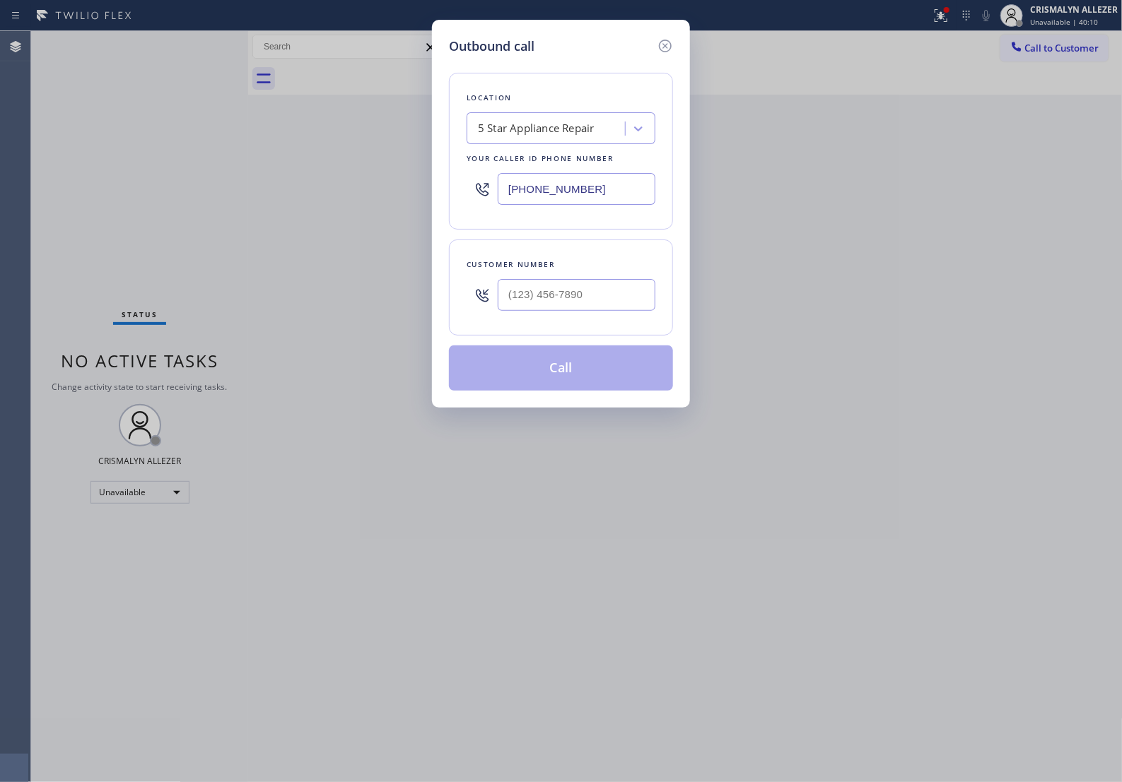
drag, startPoint x: 615, startPoint y: 196, endPoint x: 146, endPoint y: 188, distance: 468.6
click at [163, 191] on div "Outbound call Location 5 Star Appliance Repair Your caller id phone number [PHO…" at bounding box center [561, 391] width 1122 height 782
paste input "323) 210-4434"
type input "[PHONE_NUMBER]"
click at [585, 311] on input "(___) ___-____" at bounding box center [577, 295] width 158 height 32
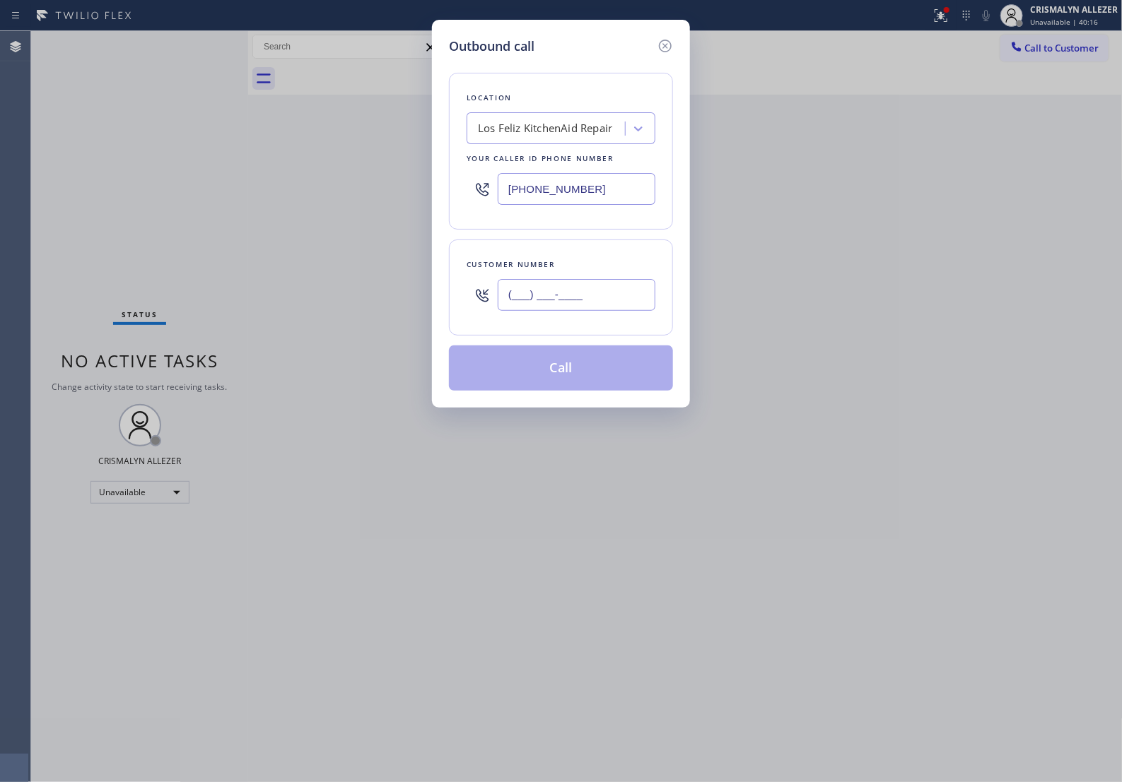
paste input "213) 400-5129"
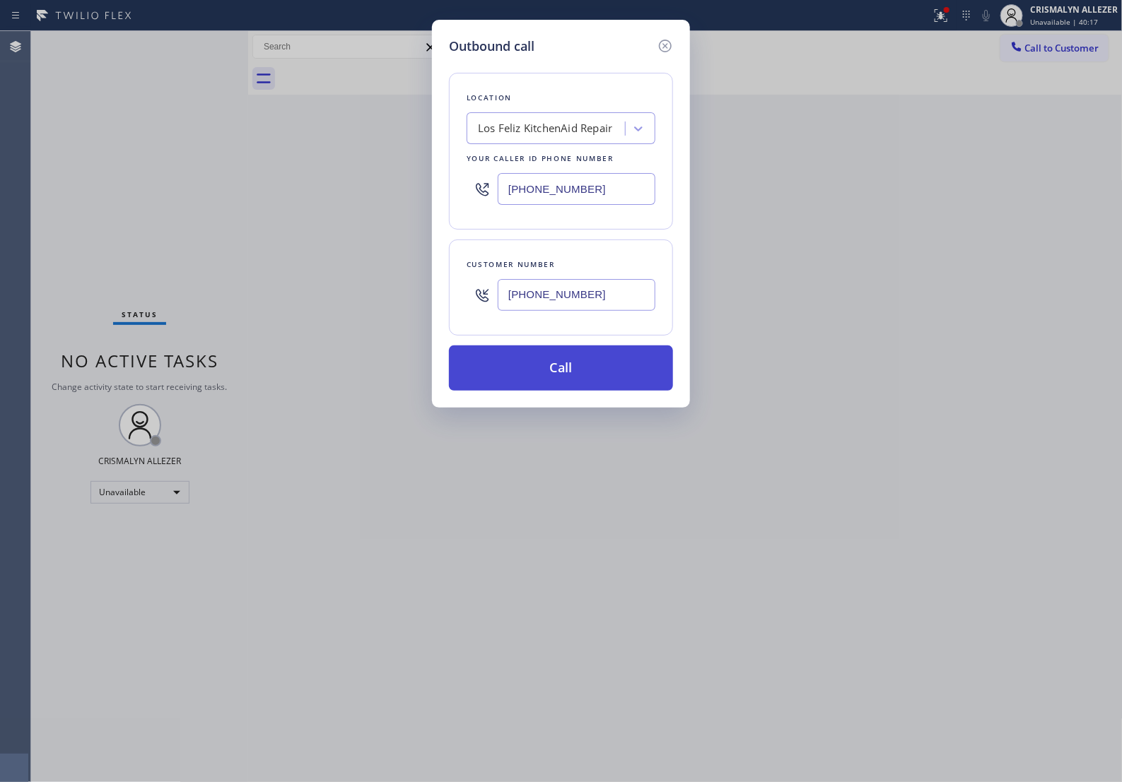
type input "[PHONE_NUMBER]"
click at [563, 391] on button "Call" at bounding box center [561, 368] width 224 height 45
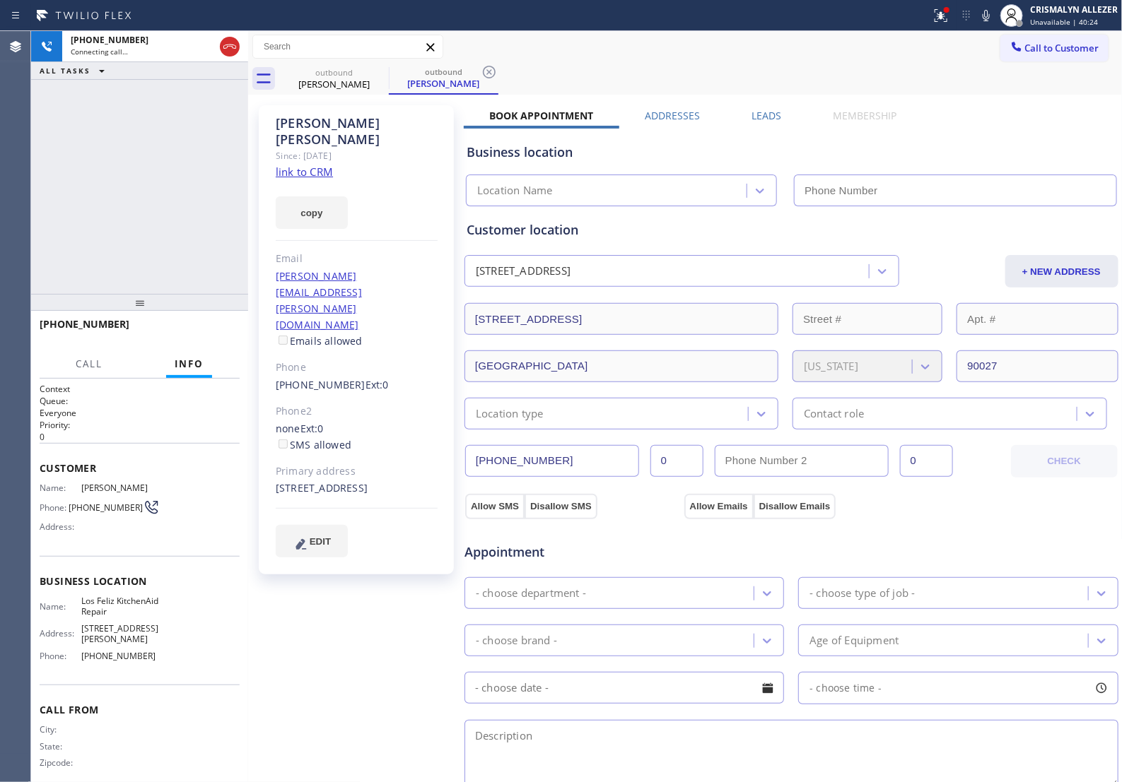
type input "[PHONE_NUMBER]"
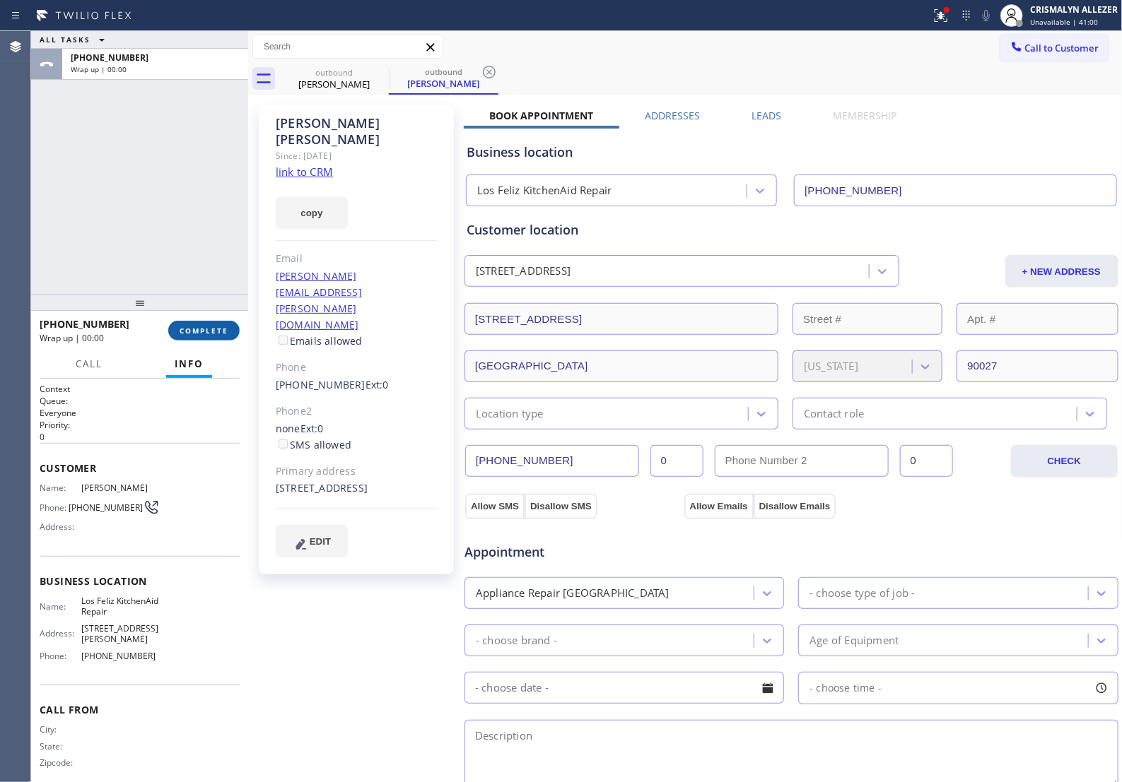
click at [192, 331] on span "COMPLETE" at bounding box center [203, 331] width 49 height 10
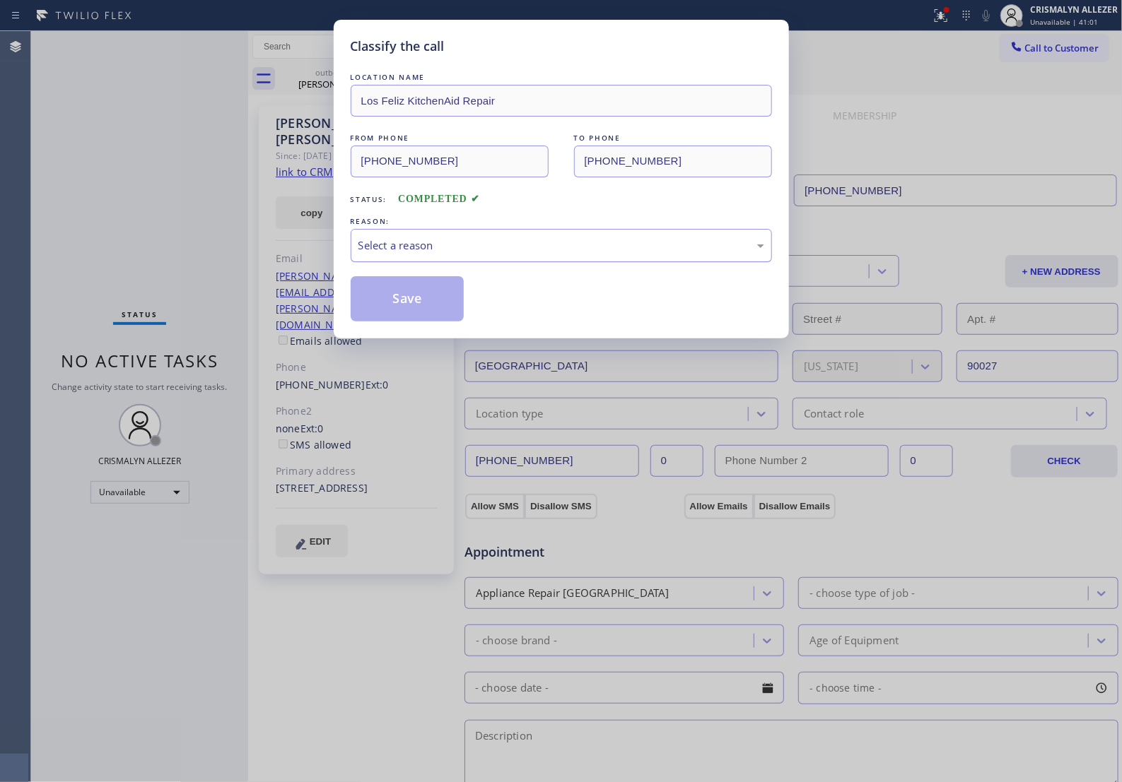
click at [573, 254] on div "Select a reason" at bounding box center [561, 245] width 406 height 16
click at [404, 322] on button "Save" at bounding box center [408, 298] width 114 height 45
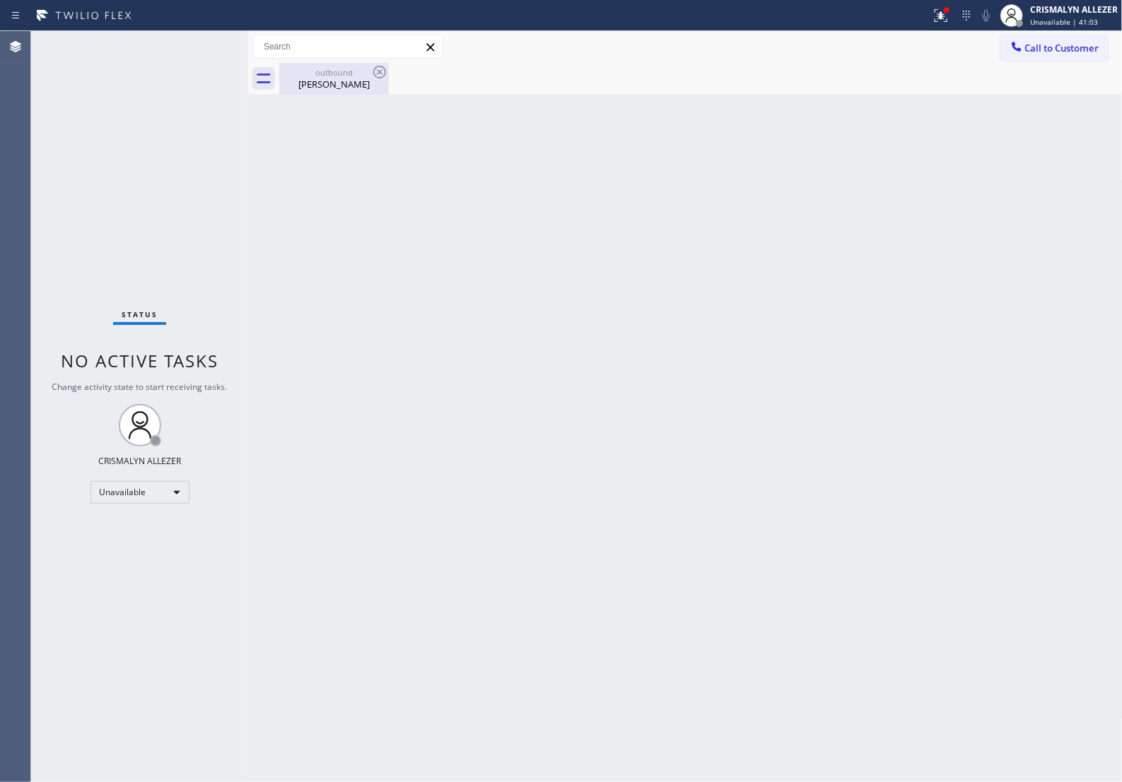
click at [329, 81] on div "[PERSON_NAME]" at bounding box center [334, 84] width 107 height 13
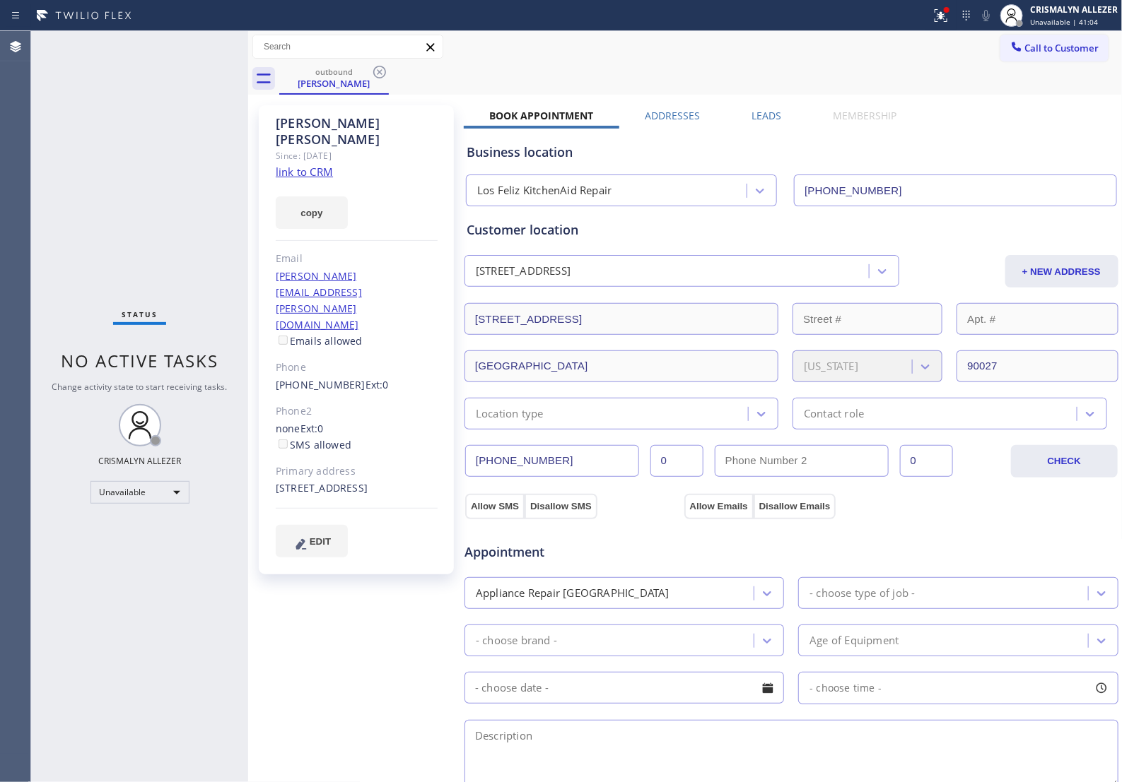
click at [767, 117] on label "Leads" at bounding box center [766, 115] width 30 height 13
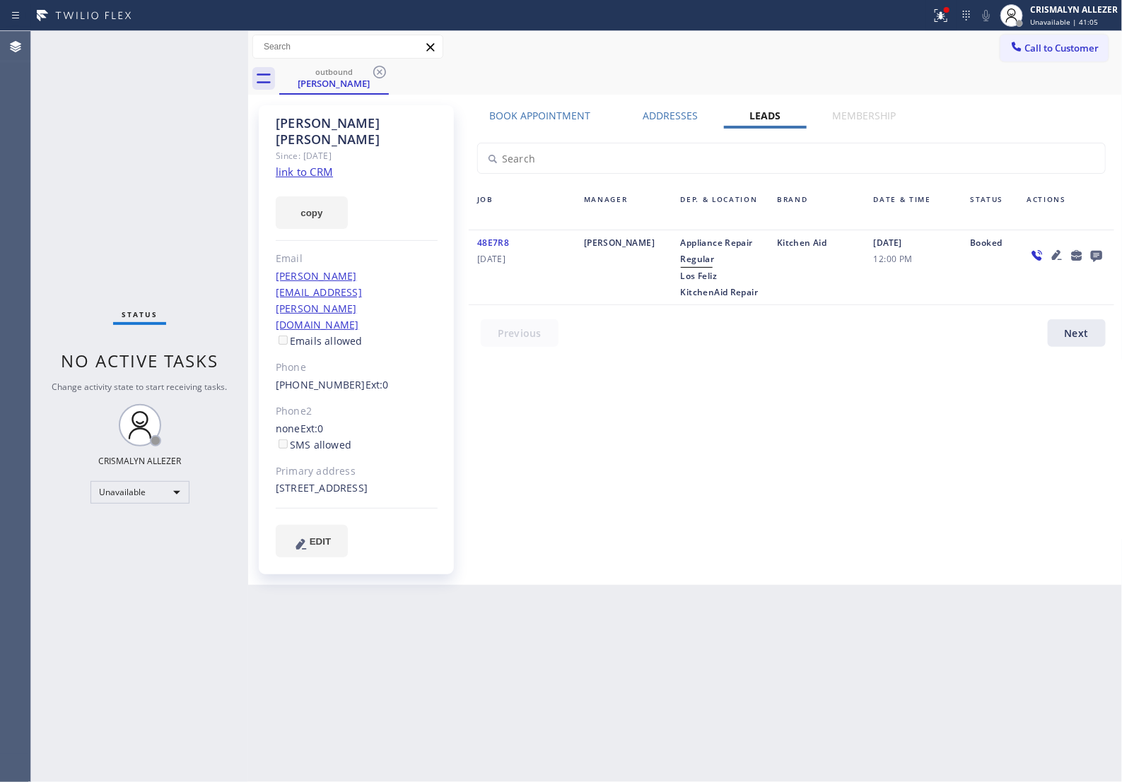
click at [1095, 255] on icon at bounding box center [1095, 256] width 11 height 11
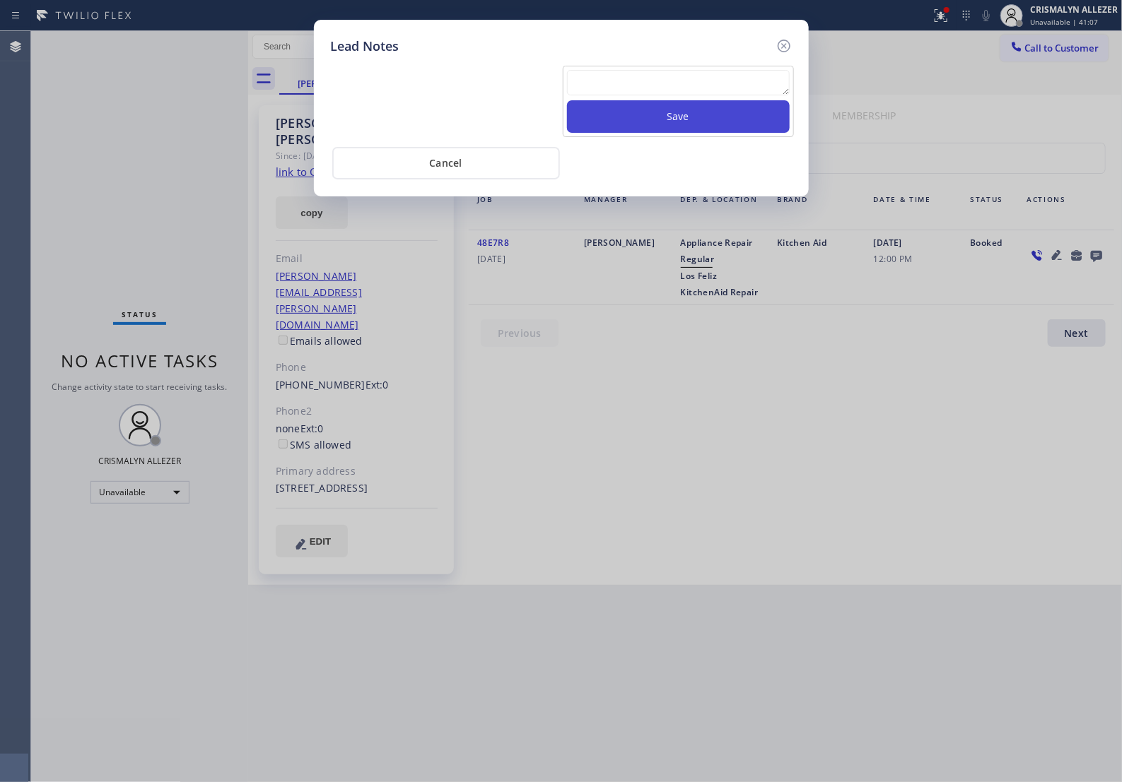
click at [658, 90] on textarea at bounding box center [678, 82] width 223 height 25
paste textarea "ALL ARE GOOD, but xfer cx cb"
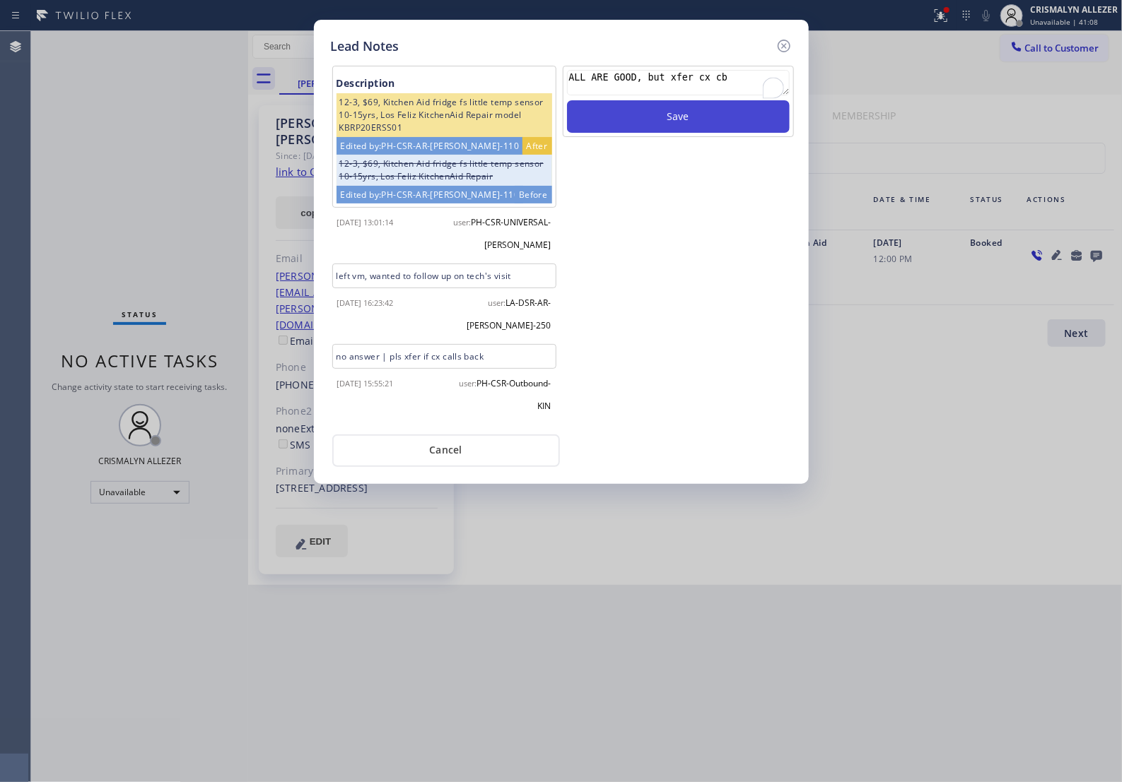
type textarea "ALL ARE GOOD, but xfer cx cb"
click at [688, 132] on button "Save" at bounding box center [678, 116] width 223 height 33
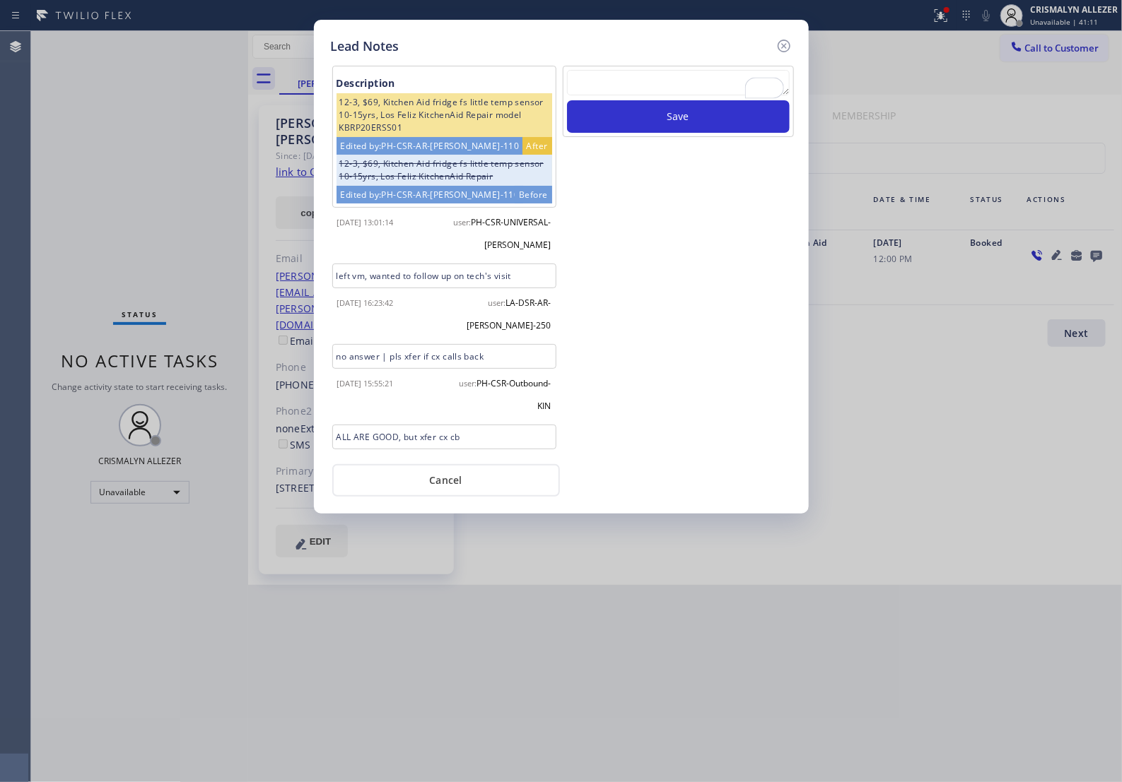
click at [466, 484] on button "Cancel" at bounding box center [446, 480] width 228 height 33
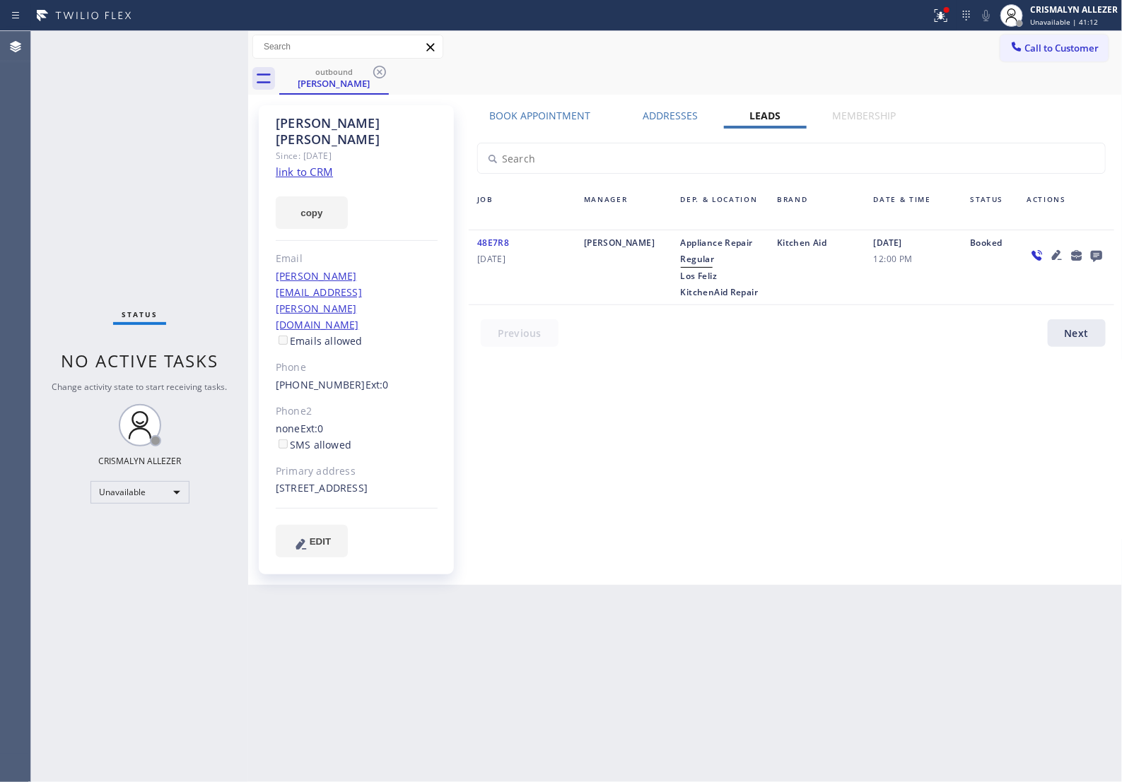
click at [379, 72] on icon at bounding box center [379, 72] width 13 height 13
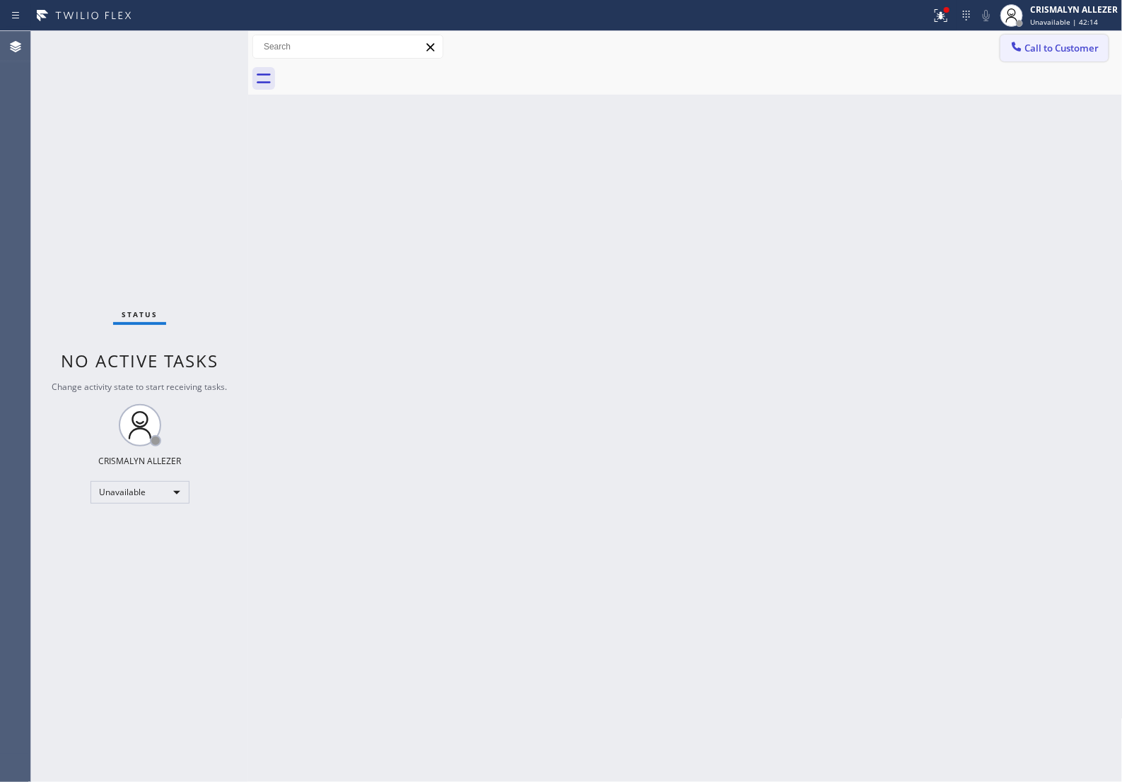
click at [1061, 54] on span "Call to Customer" at bounding box center [1062, 48] width 74 height 13
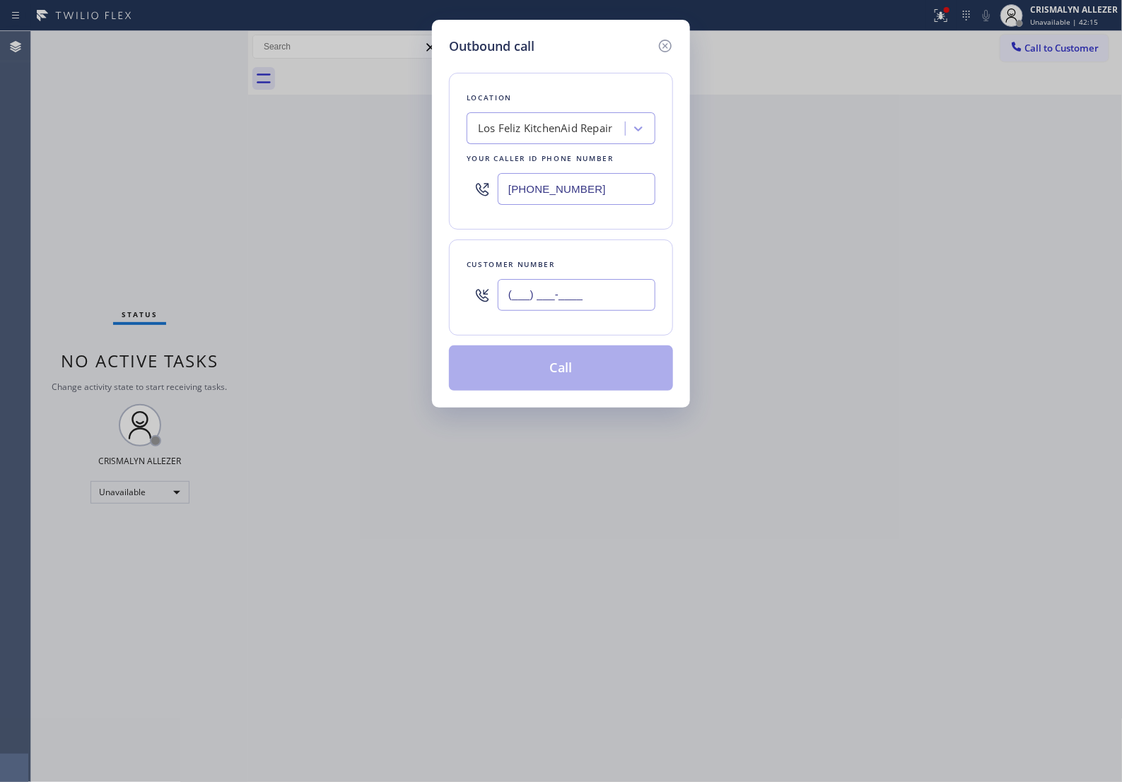
click at [623, 302] on input "(___) ___-____" at bounding box center [577, 295] width 158 height 32
paste input "520) 780-8401"
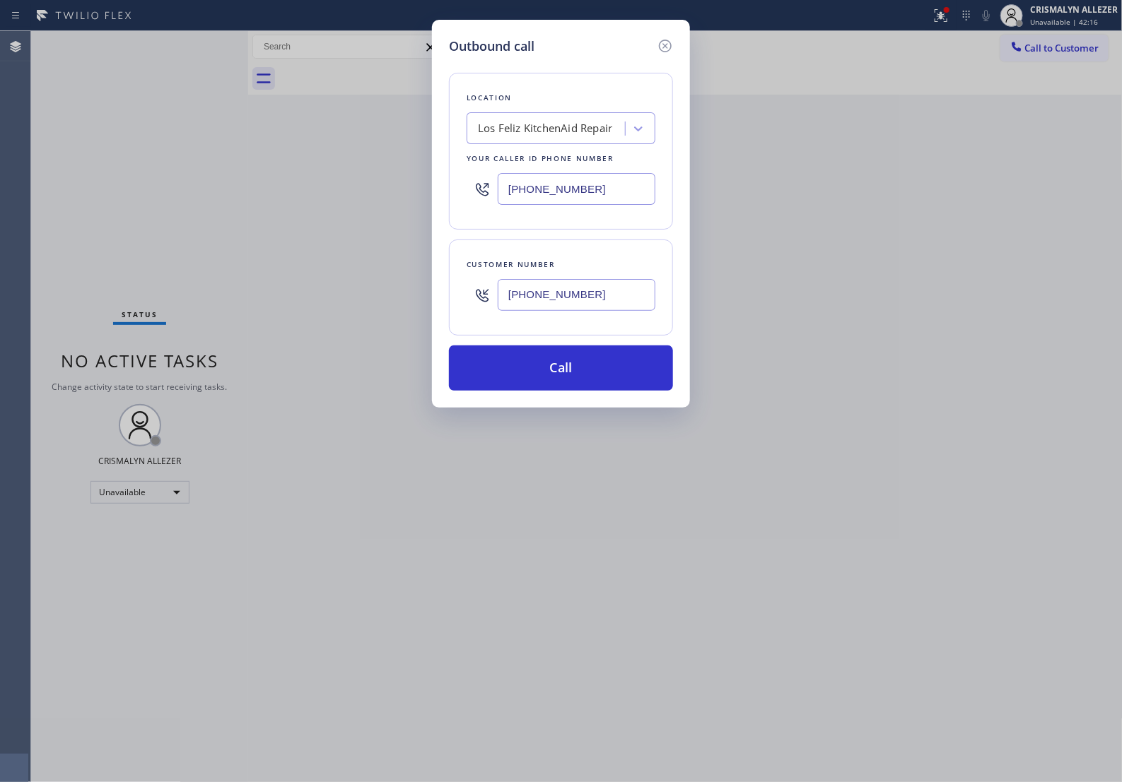
type input "[PHONE_NUMBER]"
click at [556, 131] on div "Los Feliz KitchenAid Repair" at bounding box center [545, 129] width 134 height 16
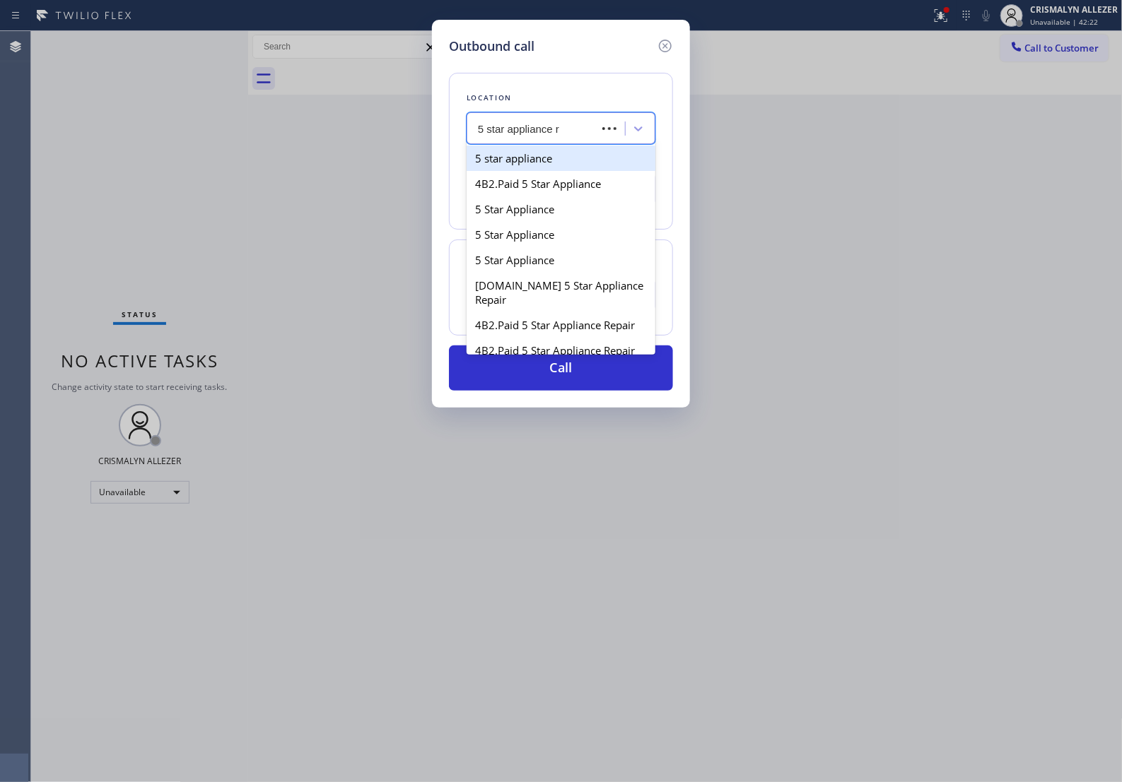
type input "5 star appliance re"
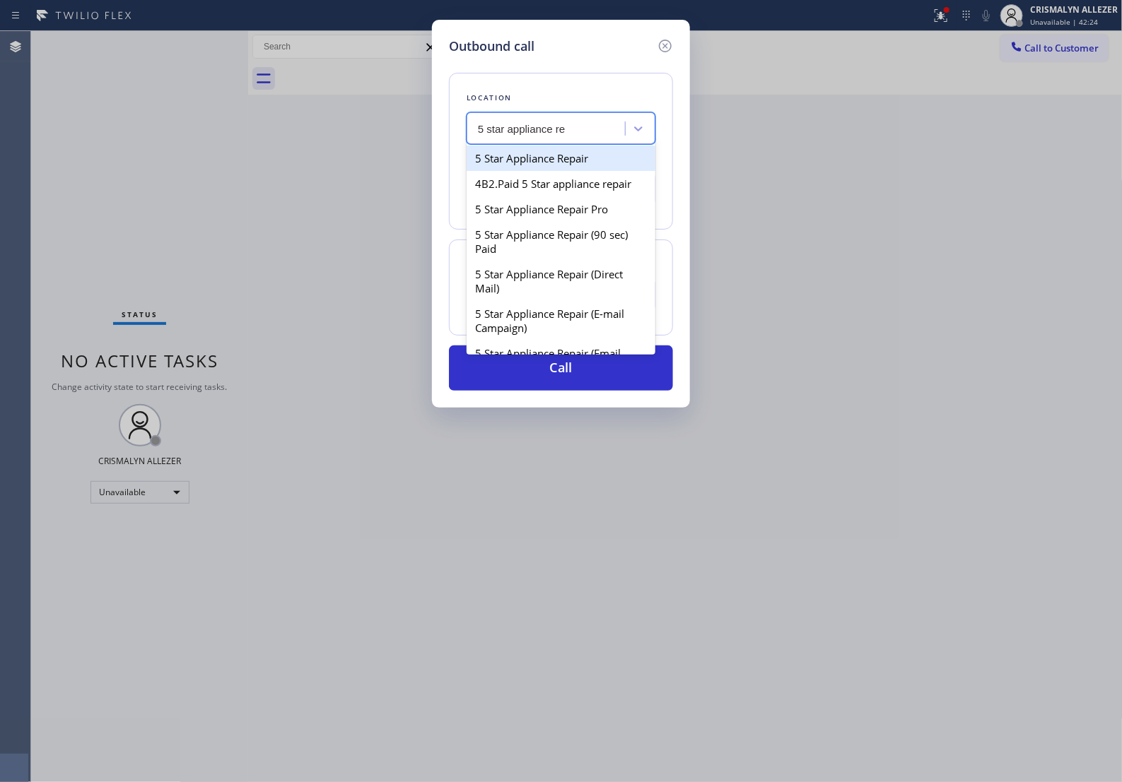
click at [560, 171] on div "5 Star Appliance Repair" at bounding box center [560, 158] width 189 height 25
type input "[PHONE_NUMBER]"
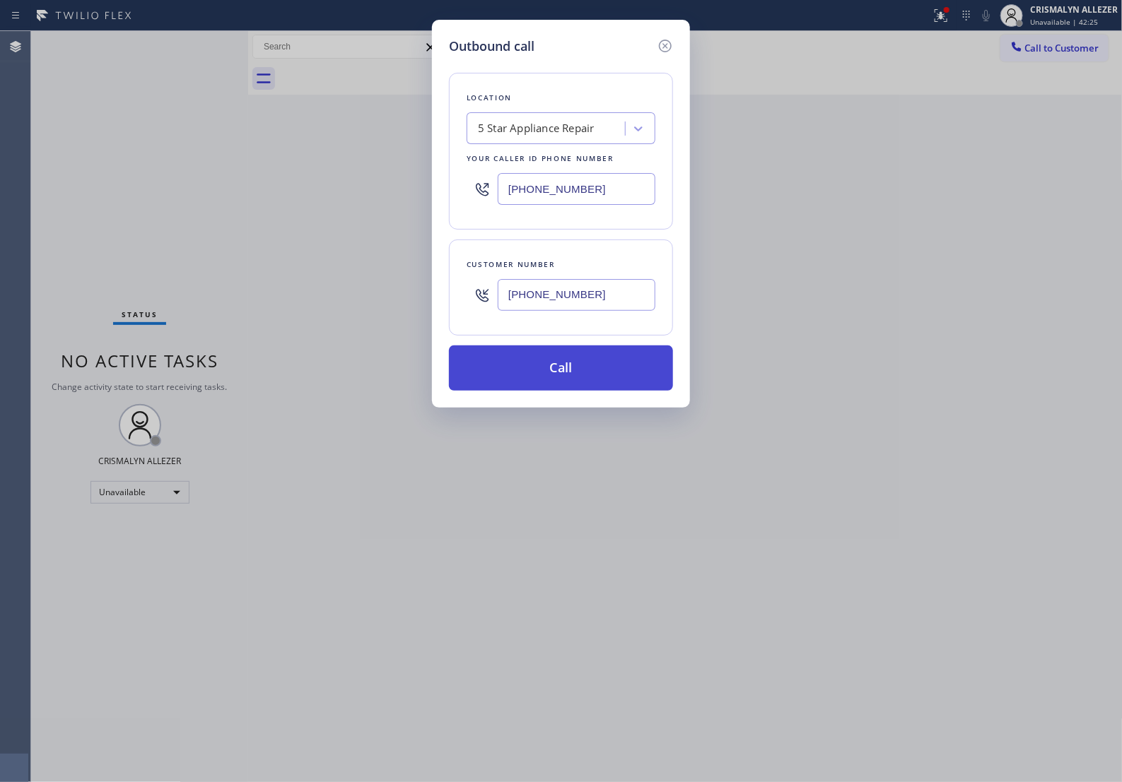
click at [577, 389] on button "Call" at bounding box center [561, 368] width 224 height 45
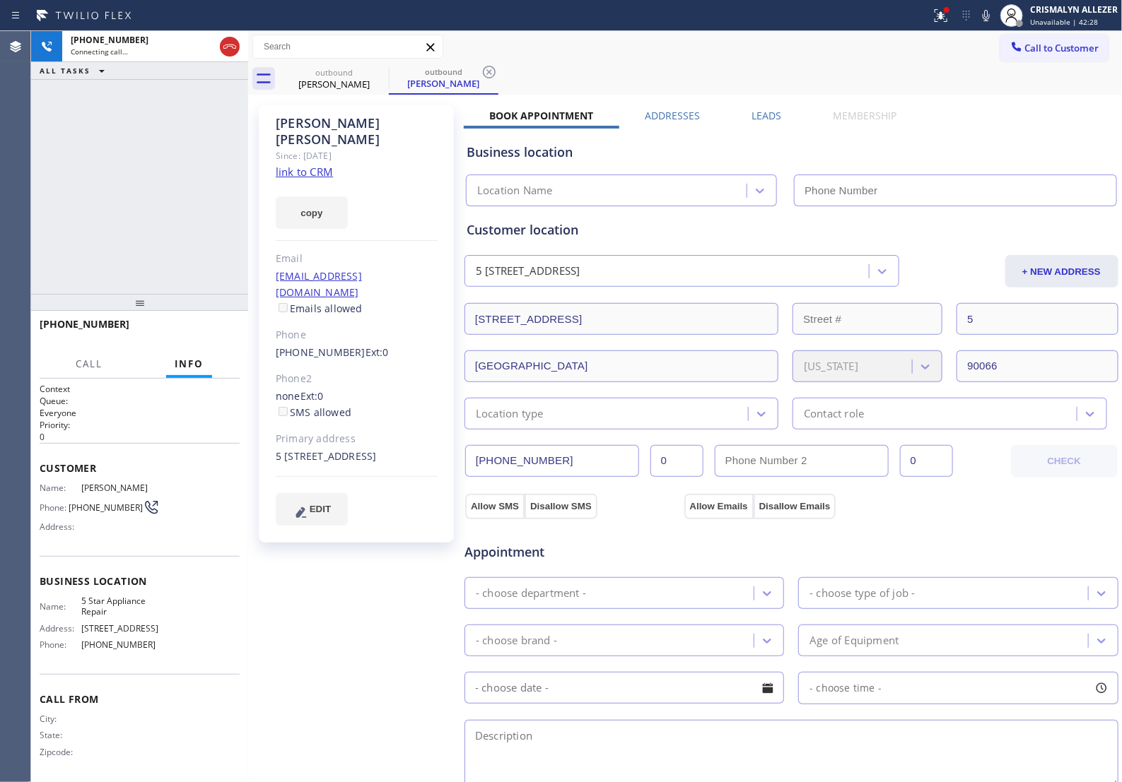
click at [307, 165] on link "link to CRM" at bounding box center [304, 172] width 57 height 14
type input "[PHONE_NUMBER]"
click at [185, 330] on span "HANG UP" at bounding box center [206, 331] width 43 height 10
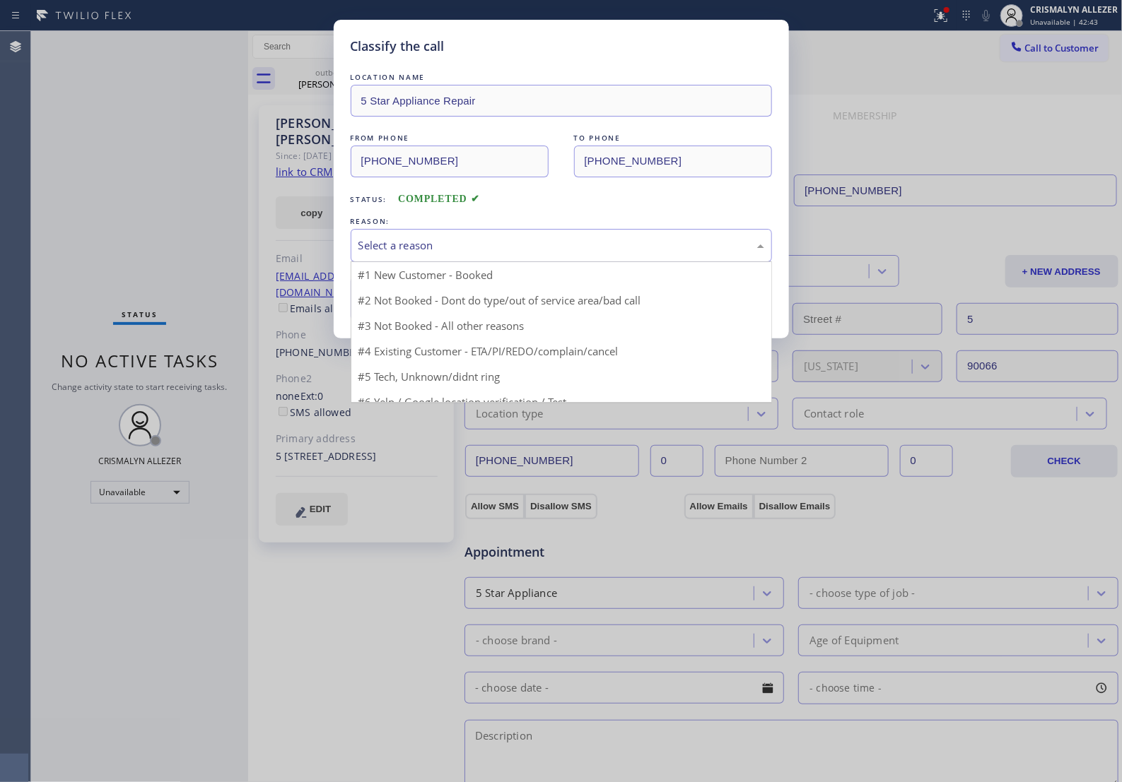
click at [539, 254] on div "Select a reason" at bounding box center [561, 245] width 406 height 16
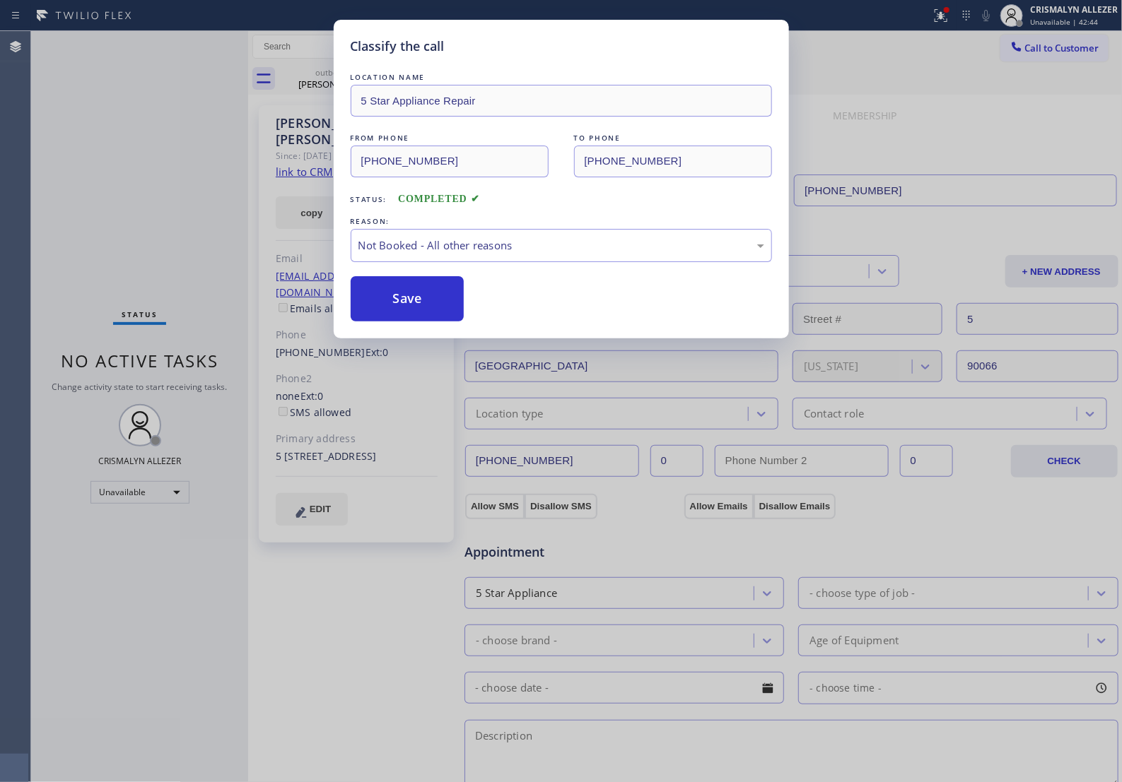
click at [422, 322] on button "Save" at bounding box center [408, 298] width 114 height 45
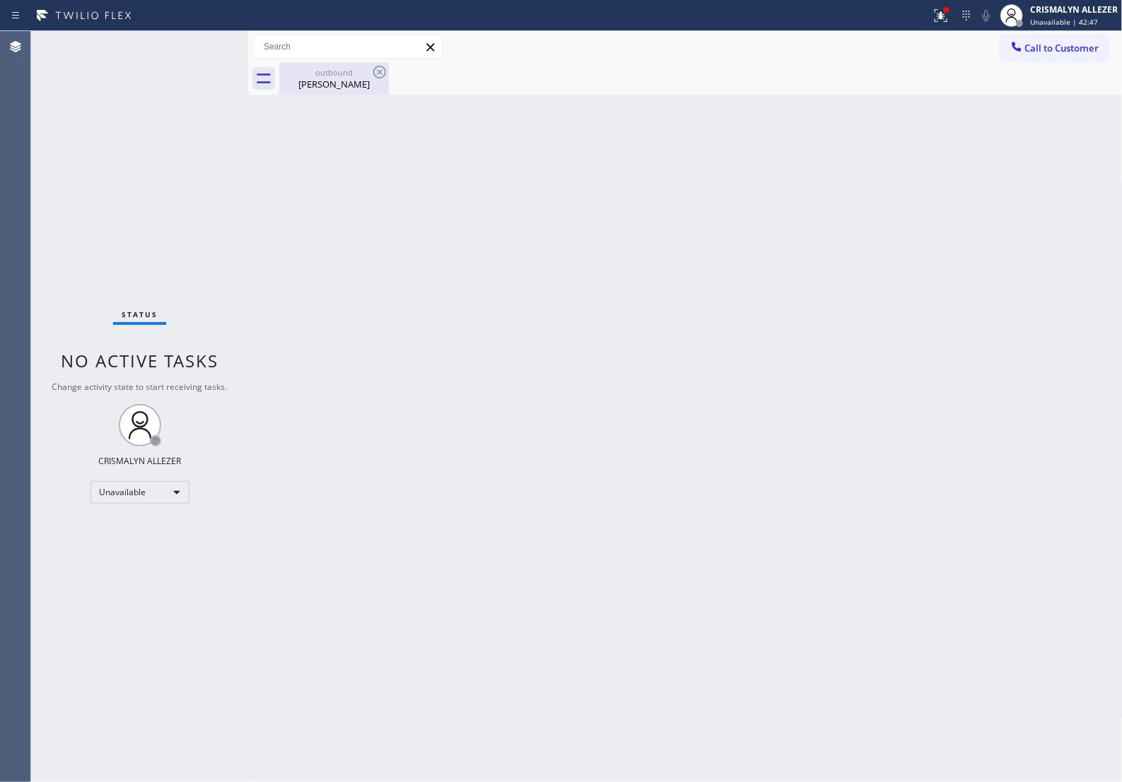
click at [326, 89] on div "[PERSON_NAME]" at bounding box center [334, 84] width 107 height 13
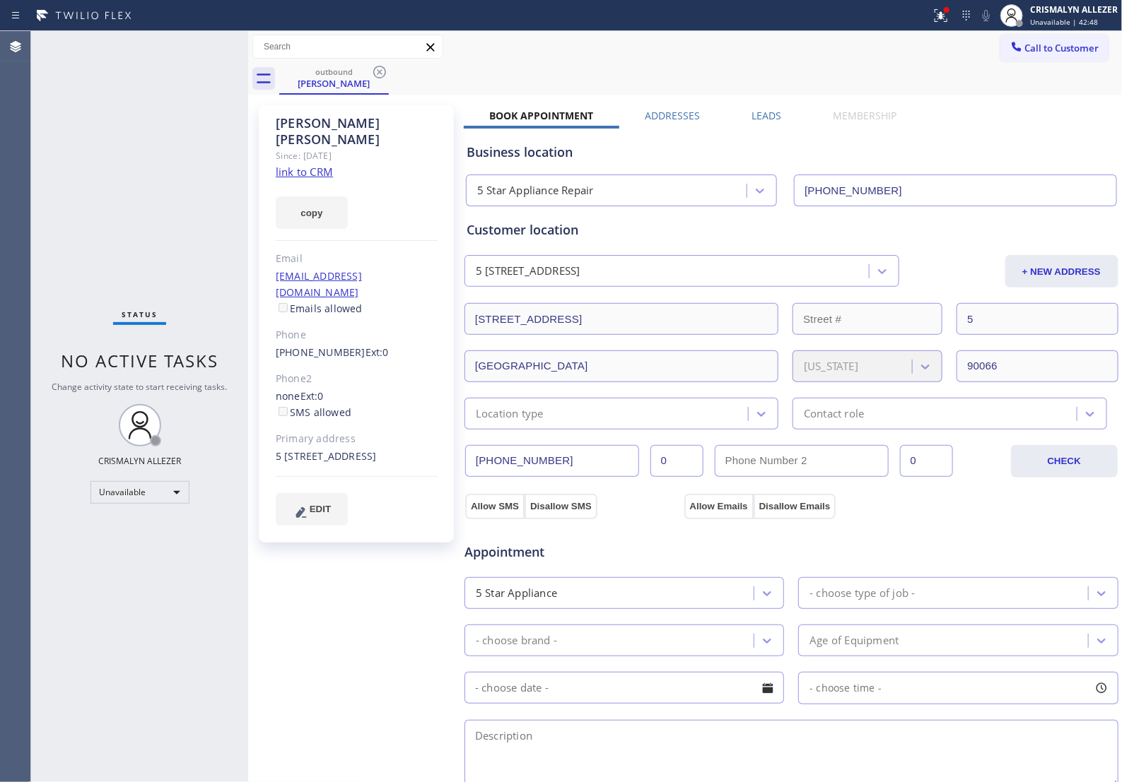
click at [765, 112] on label "Leads" at bounding box center [766, 115] width 30 height 13
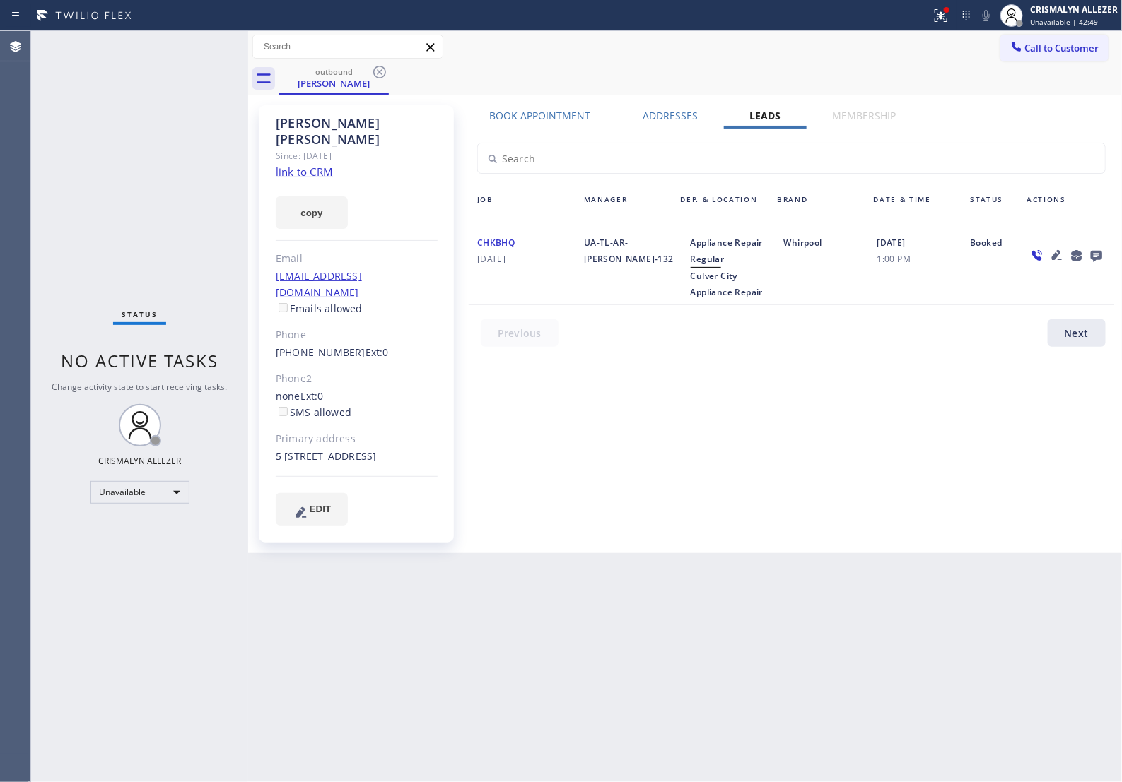
click at [1094, 257] on icon at bounding box center [1095, 256] width 11 height 11
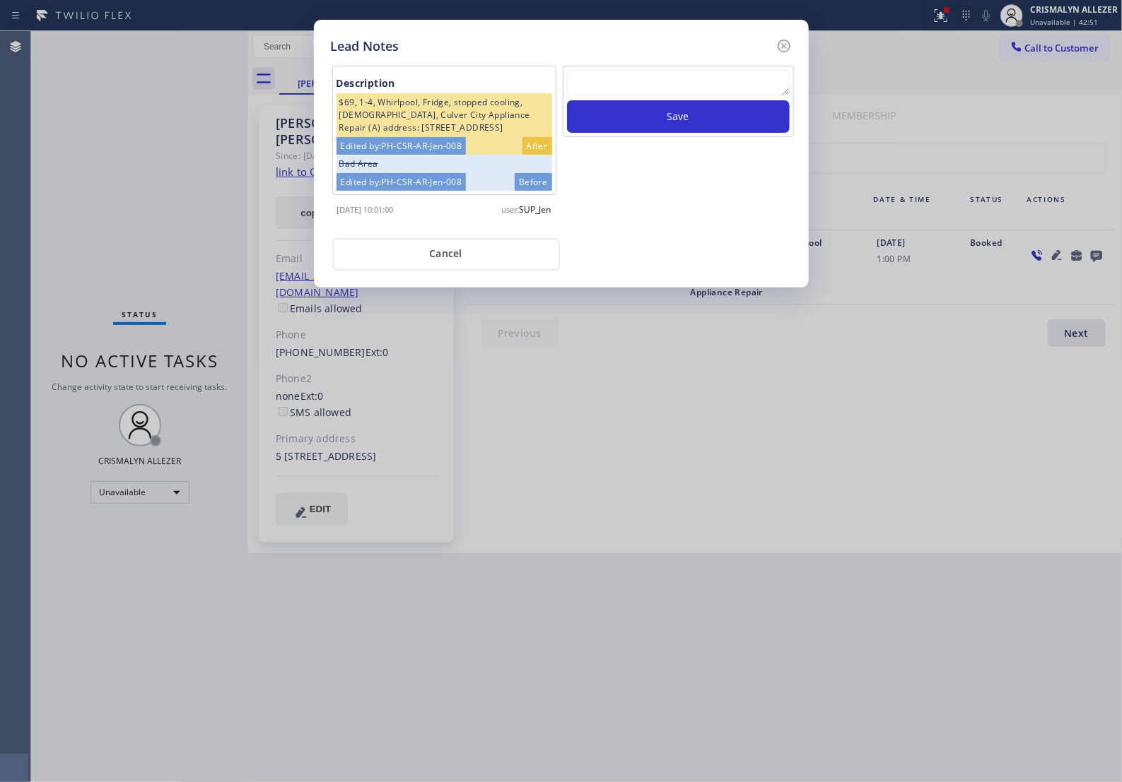
click at [634, 78] on textarea at bounding box center [678, 82] width 223 height 25
paste textarea "no answer | pls xfer if cx calls back"
type textarea "no answer | pls xfer if cx calls back"
click at [682, 133] on button "Save" at bounding box center [678, 116] width 223 height 33
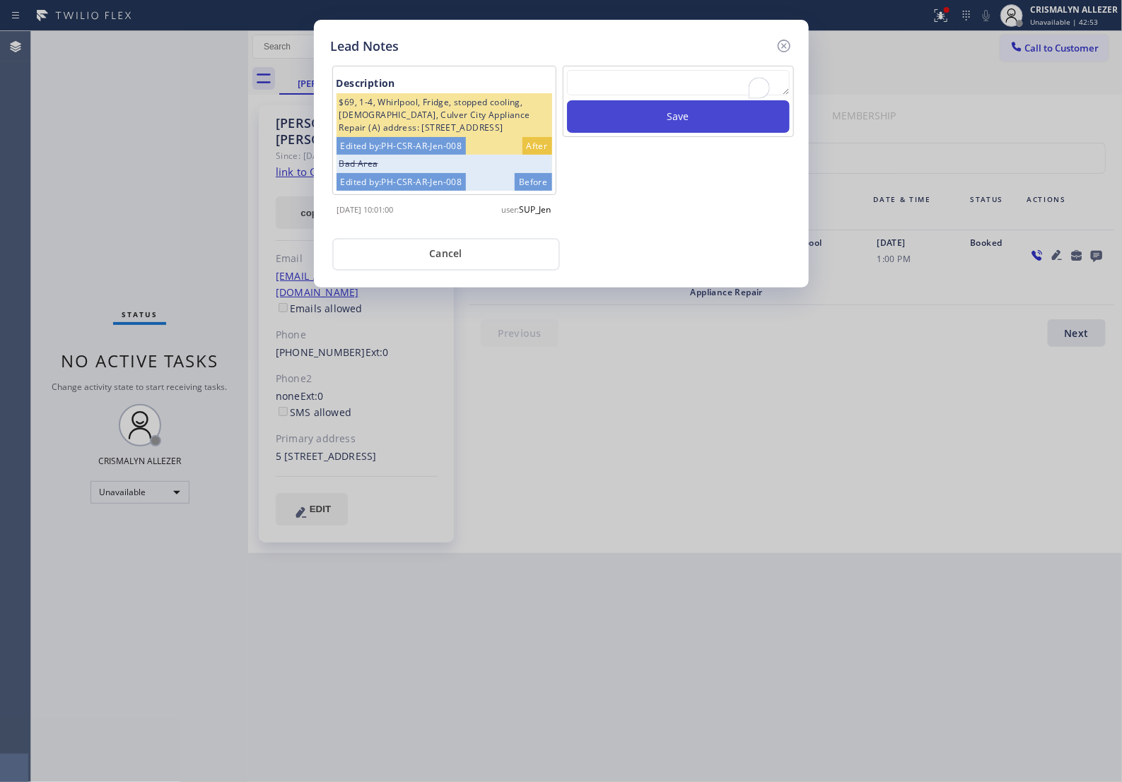
scroll to position [0, 0]
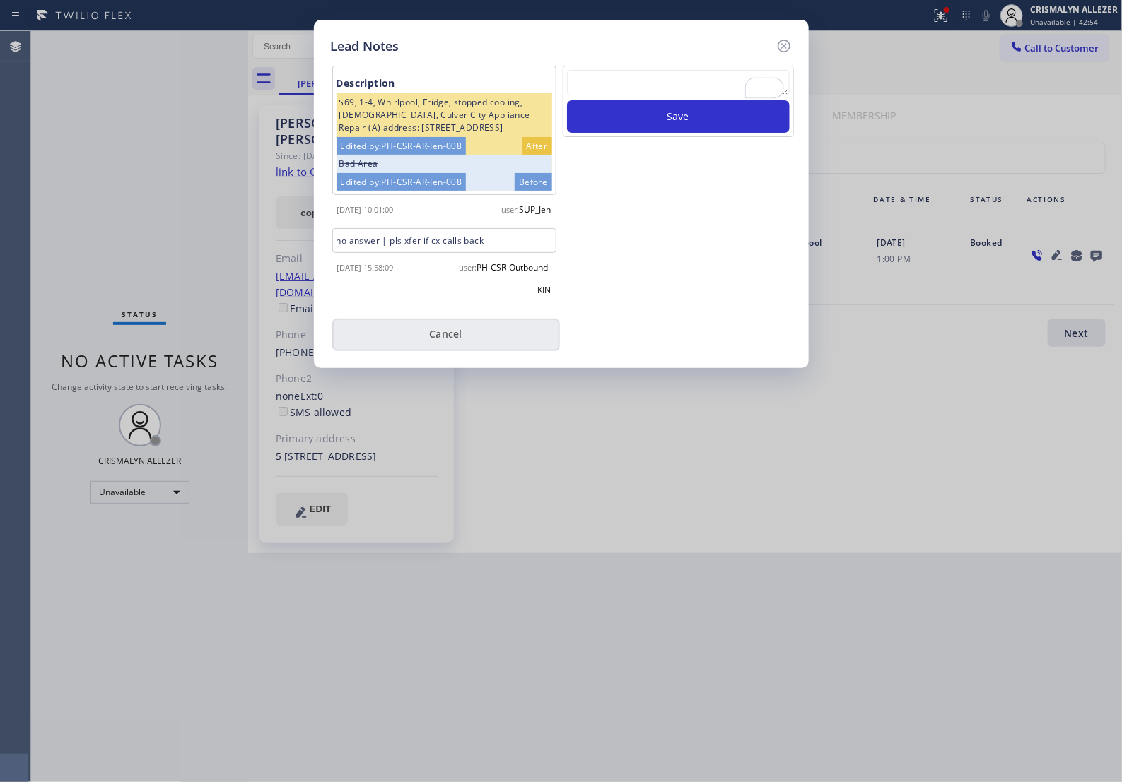
click at [424, 344] on button "Cancel" at bounding box center [446, 335] width 228 height 33
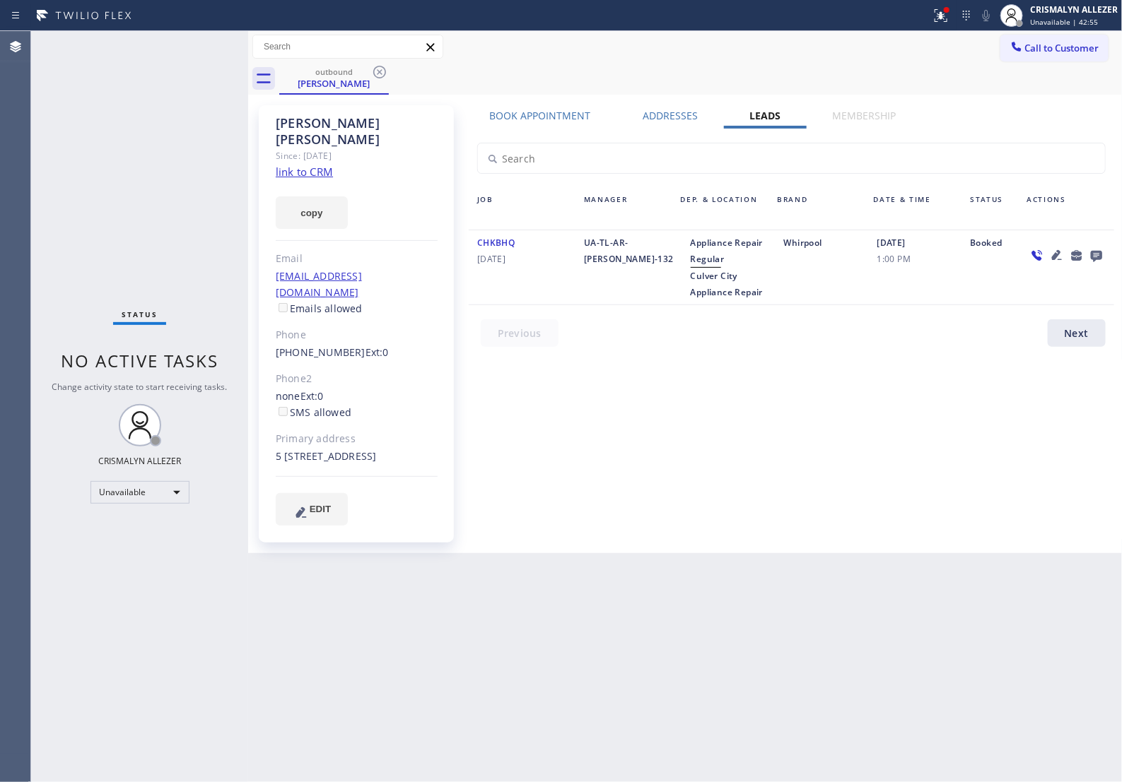
click at [377, 71] on icon at bounding box center [379, 72] width 17 height 17
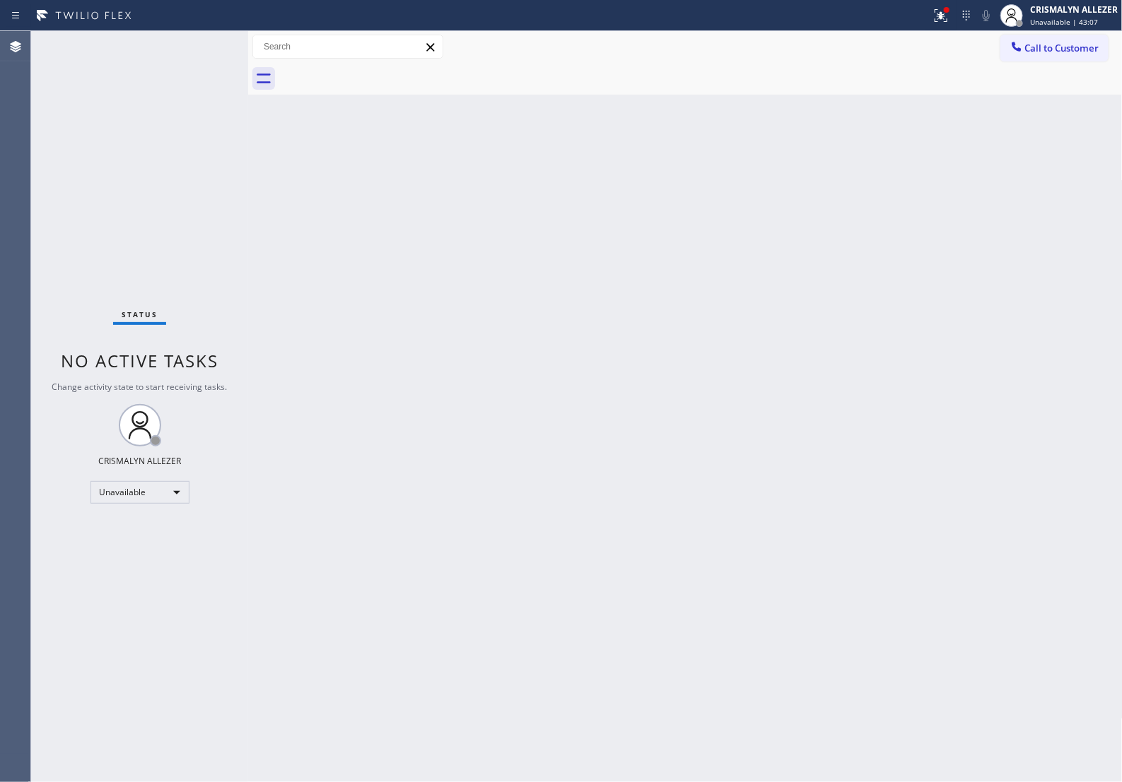
click at [1094, 57] on button "Call to Customer" at bounding box center [1054, 48] width 108 height 27
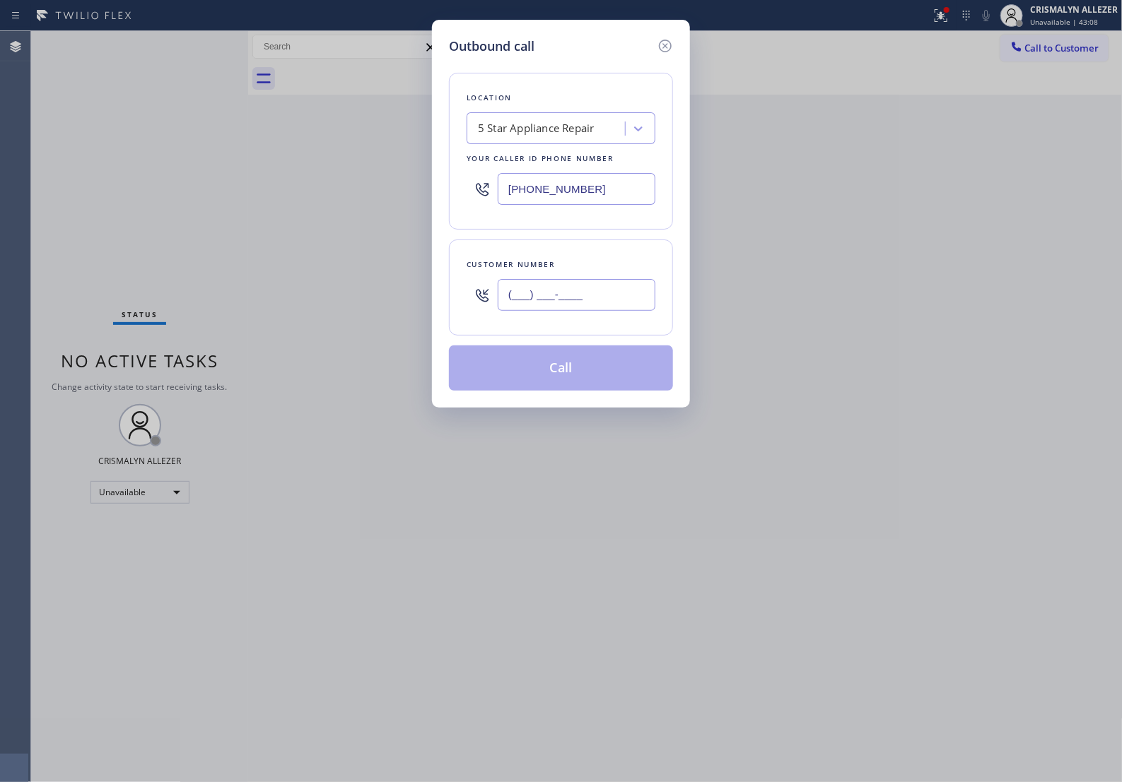
click at [594, 302] on input "(___) ___-____" at bounding box center [577, 295] width 158 height 32
click at [594, 310] on input "(___) ___-____" at bounding box center [577, 295] width 158 height 32
paste input "text"
click at [295, 304] on div "Outbound call Location 5 Star Appliance Repair Your caller id phone number [PHO…" at bounding box center [561, 391] width 1122 height 782
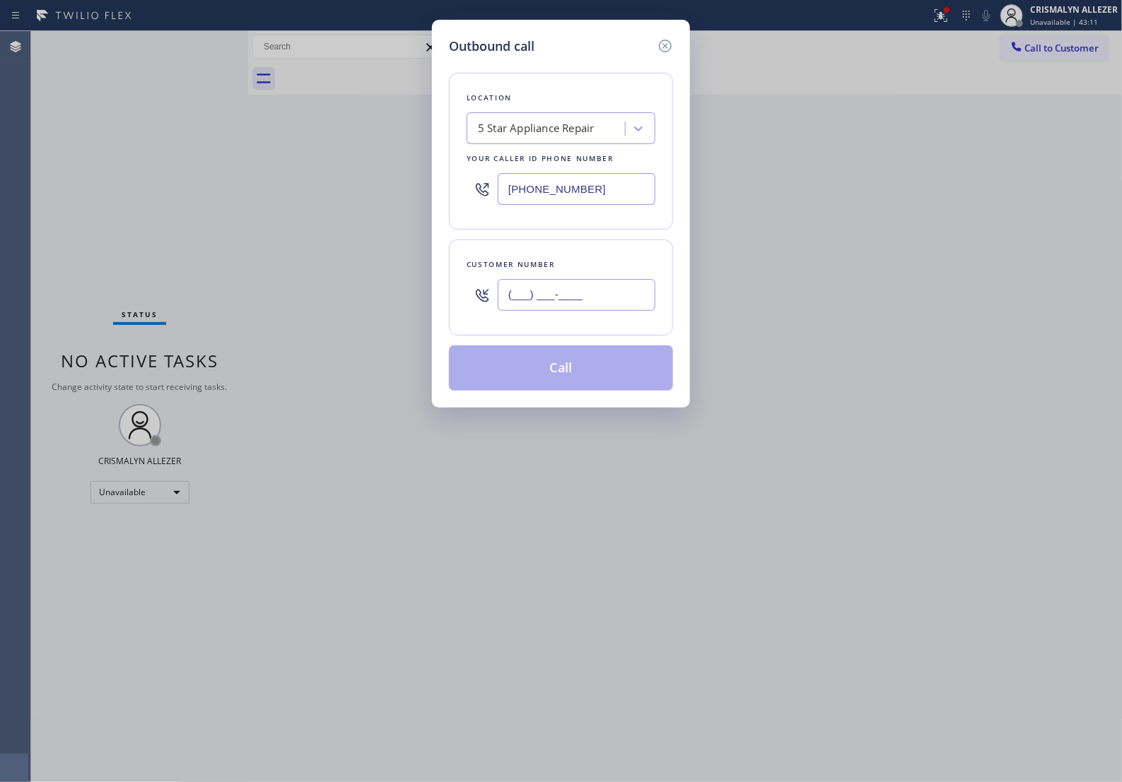
paste input "914) 330-2214"
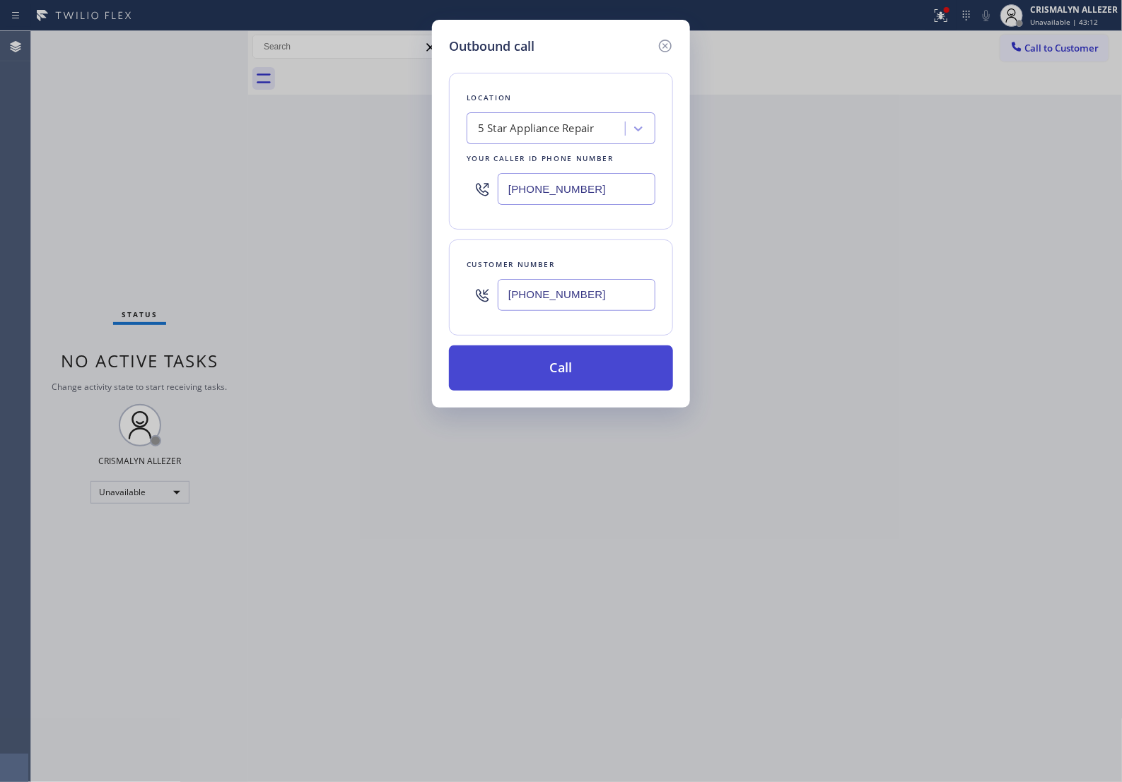
type input "[PHONE_NUMBER]"
click at [563, 389] on button "Call" at bounding box center [561, 368] width 224 height 45
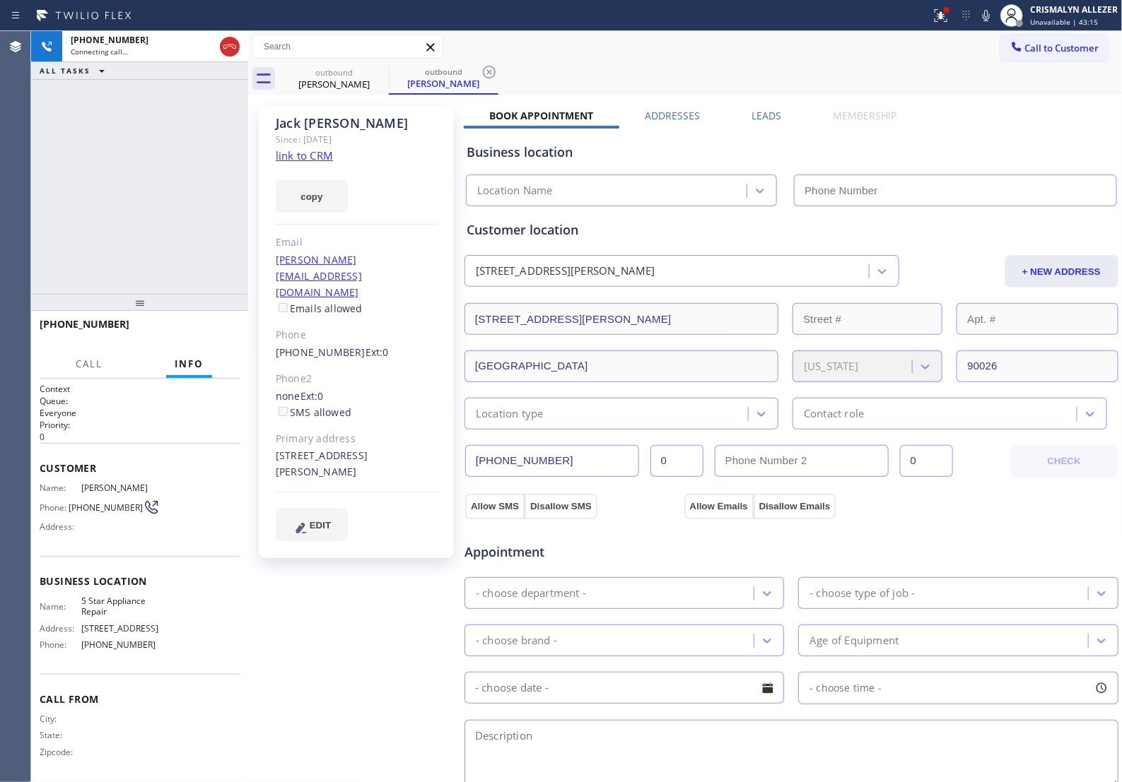
click at [316, 157] on link "link to CRM" at bounding box center [304, 155] width 57 height 14
type input "[PHONE_NUMBER]"
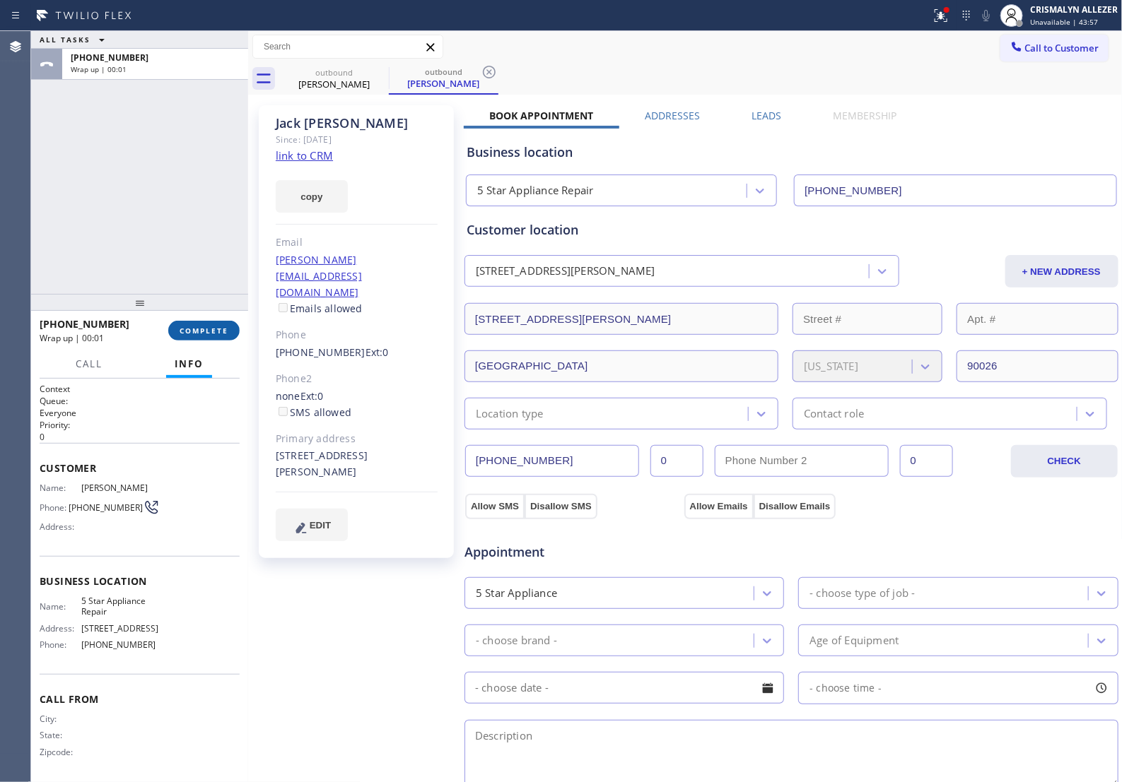
click at [193, 331] on span "COMPLETE" at bounding box center [203, 331] width 49 height 10
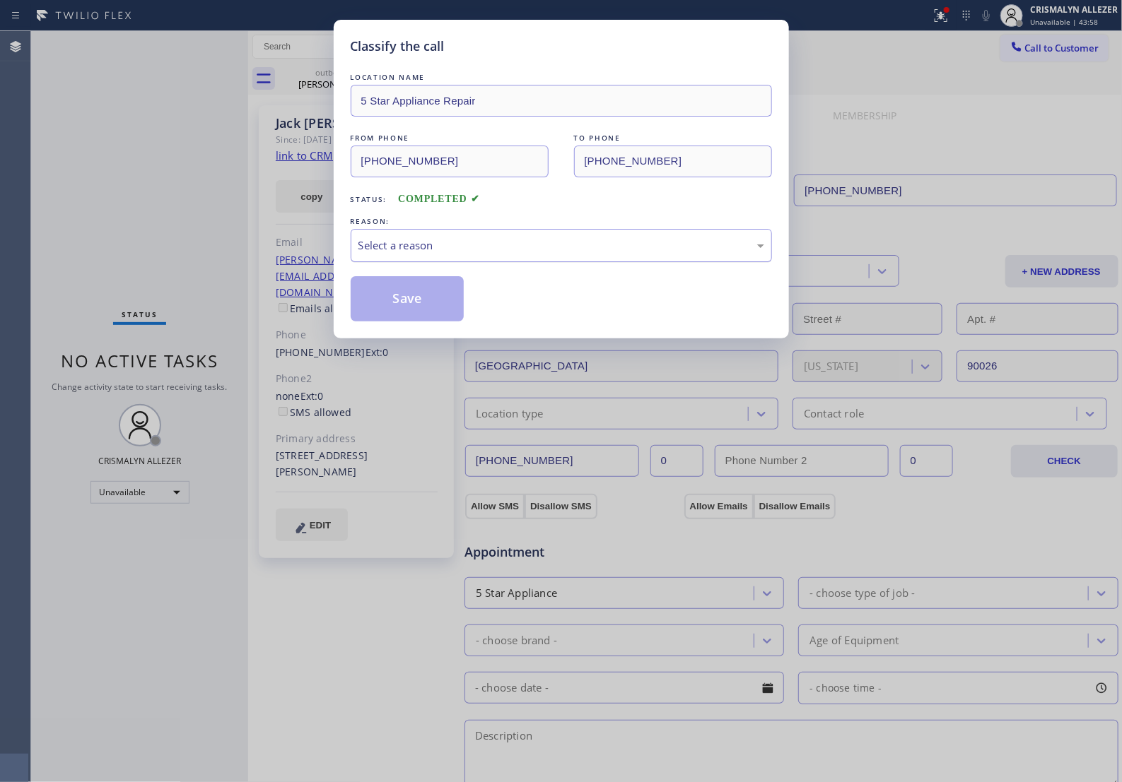
drag, startPoint x: 599, startPoint y: 257, endPoint x: 575, endPoint y: 269, distance: 27.8
click at [583, 254] on div "Select a reason" at bounding box center [561, 245] width 406 height 16
click at [410, 319] on button "Save" at bounding box center [408, 298] width 114 height 45
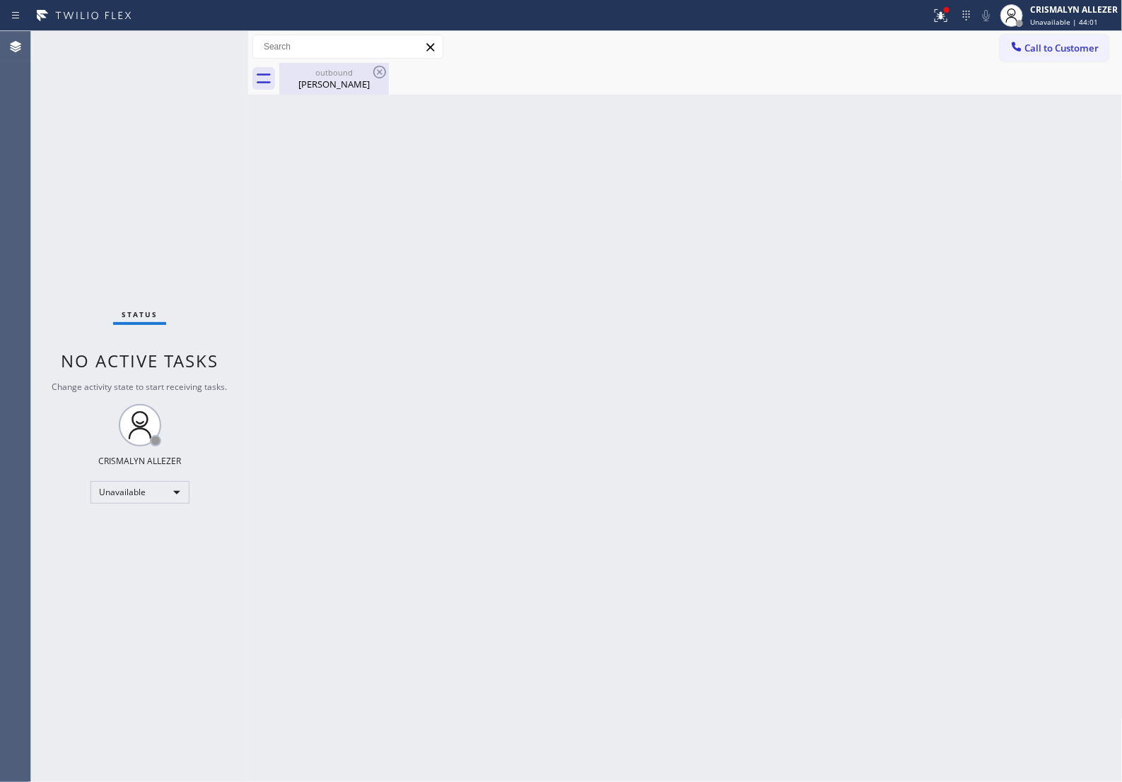
click at [329, 92] on div "outbound [PERSON_NAME]" at bounding box center [334, 79] width 107 height 32
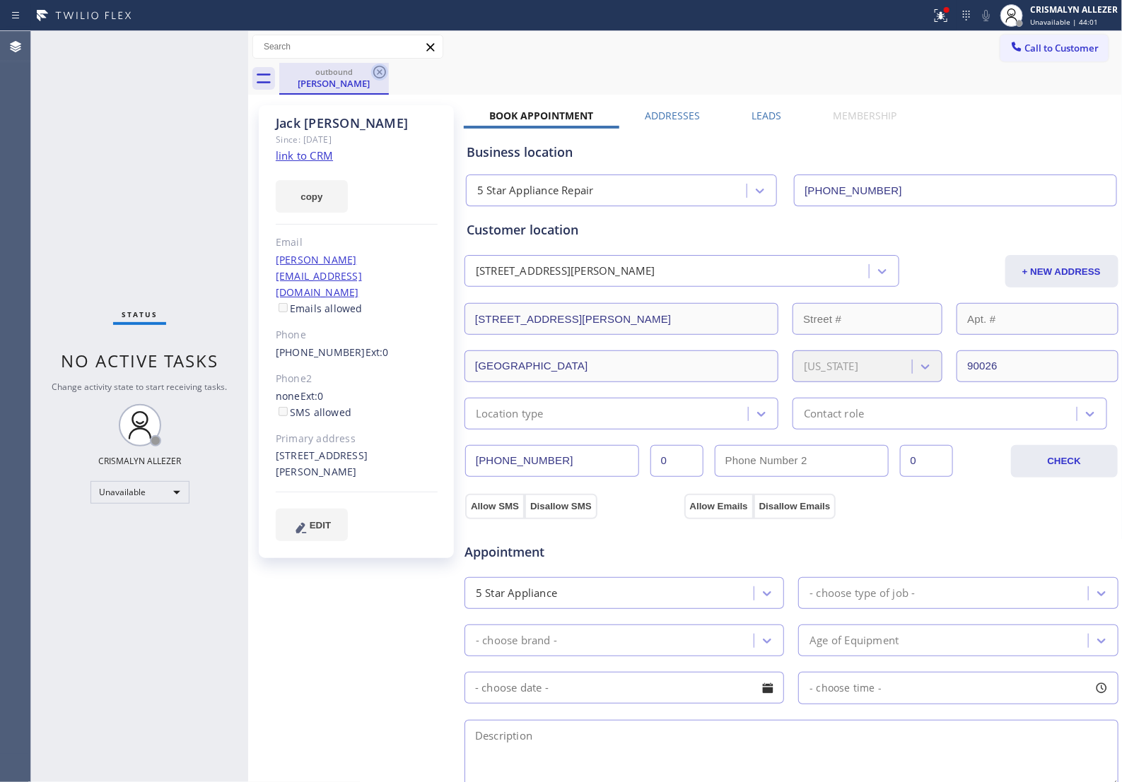
click at [387, 69] on icon at bounding box center [379, 72] width 17 height 17
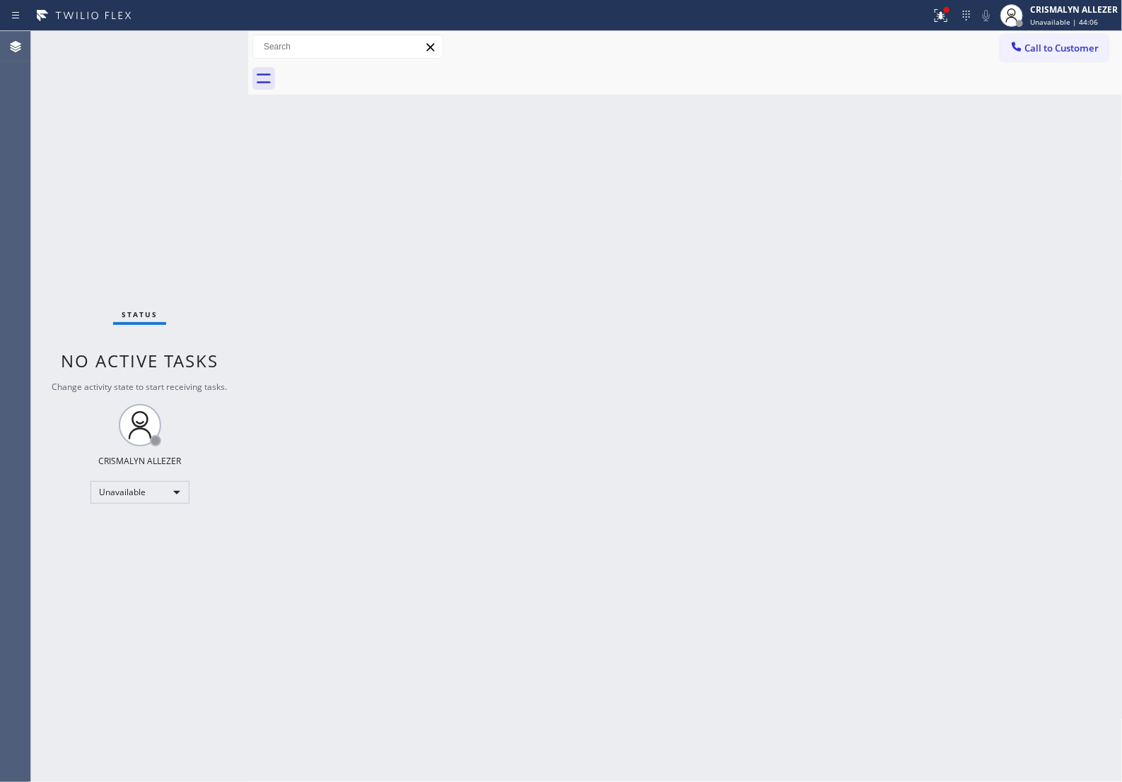
drag, startPoint x: 873, startPoint y: 355, endPoint x: 997, endPoint y: 185, distance: 209.9
click at [881, 347] on div "Back to Dashboard Change Sender ID Customers Technicians Select a contact Outbo…" at bounding box center [685, 406] width 874 height 751
drag, startPoint x: 1062, startPoint y: 46, endPoint x: 1023, endPoint y: 75, distance: 48.5
click at [1057, 52] on span "Call to Customer" at bounding box center [1062, 48] width 74 height 13
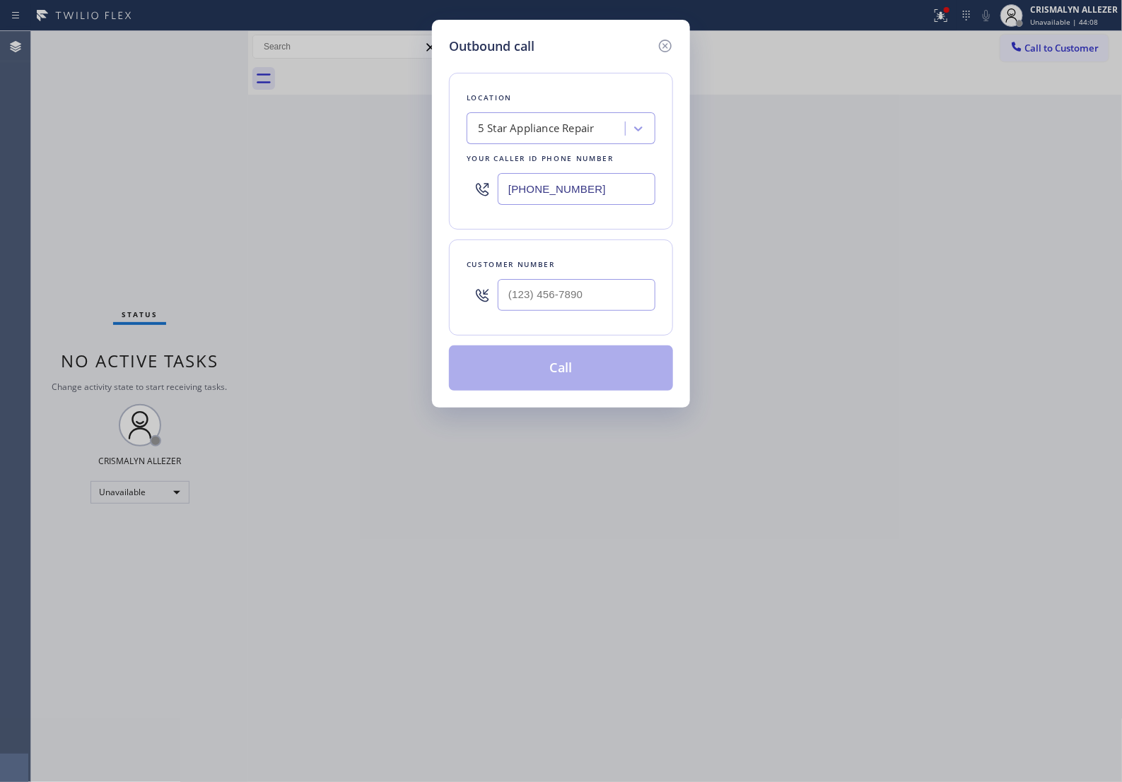
type input "(___) ___-____"
drag, startPoint x: 611, startPoint y: 298, endPoint x: 615, endPoint y: 315, distance: 17.3
click at [613, 304] on input "(___) ___-____" at bounding box center [577, 295] width 158 height 32
drag, startPoint x: 481, startPoint y: 199, endPoint x: 332, endPoint y: 196, distance: 149.1
click at [336, 198] on div "Outbound call Location 5 Star Appliance Repair Your caller id phone number [PHO…" at bounding box center [561, 391] width 1122 height 782
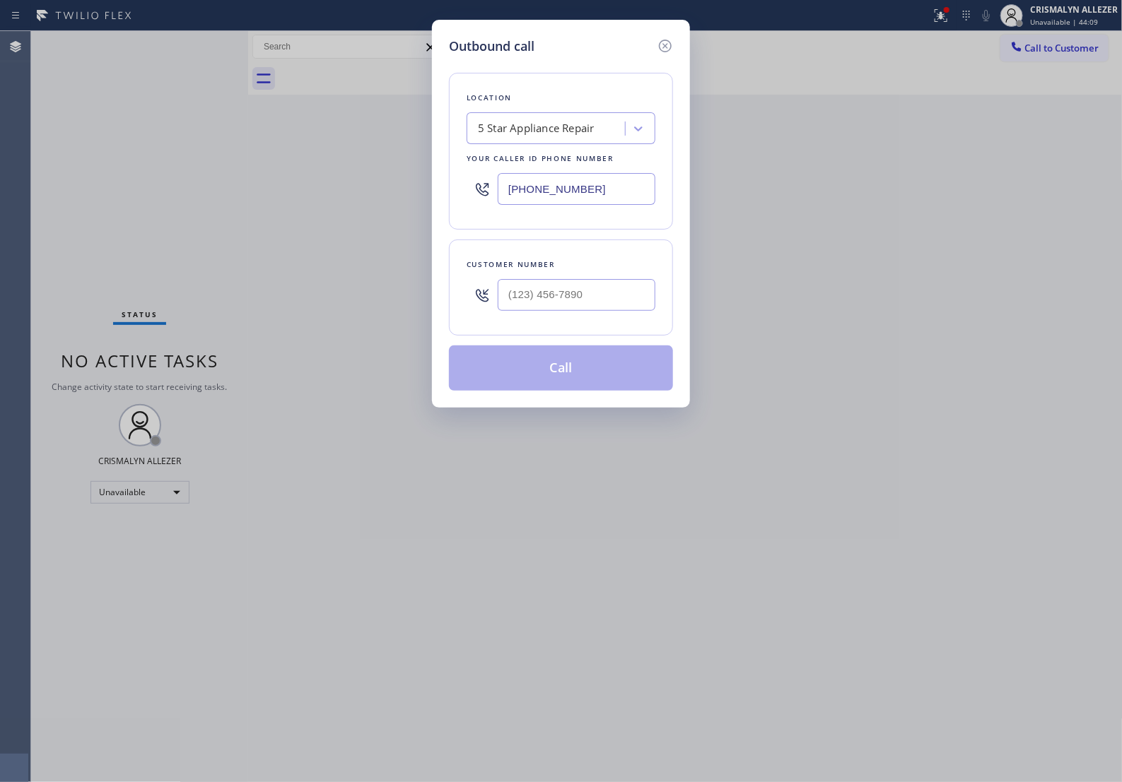
paste input "323) 302-8810"
type input "[PHONE_NUMBER]"
click at [613, 311] on input "(___) ___-____" at bounding box center [577, 295] width 158 height 32
paste input "323) 533-8988"
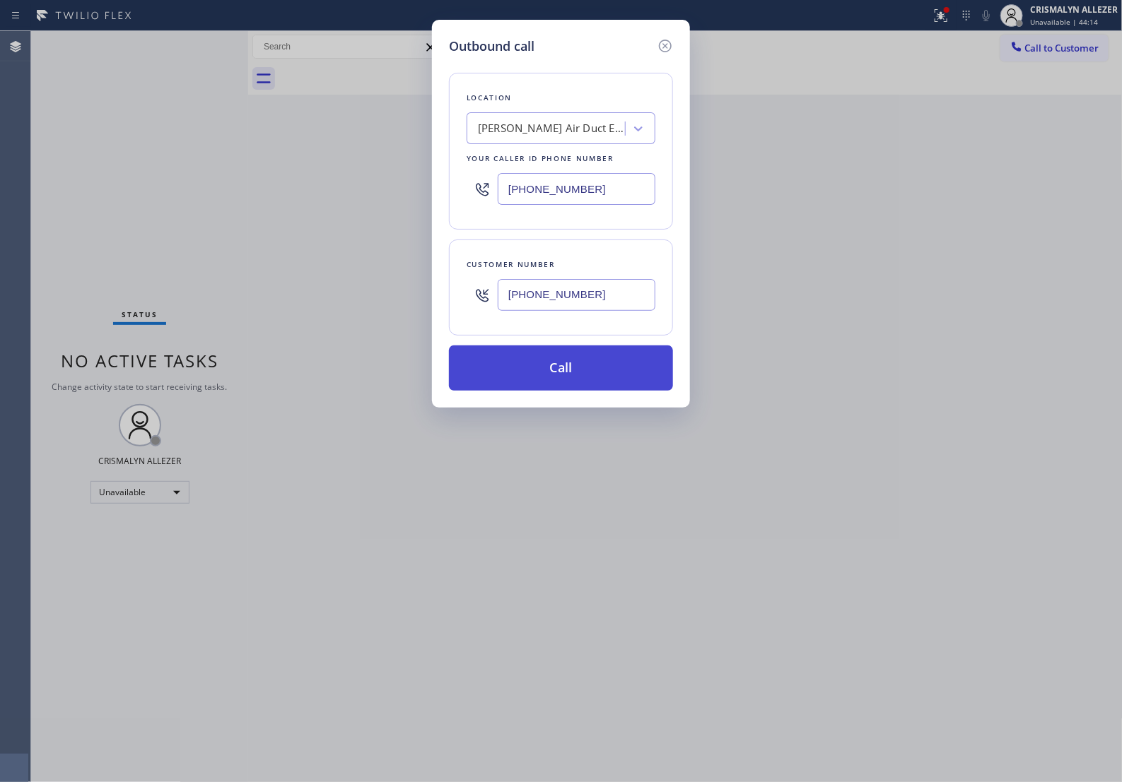
type input "[PHONE_NUMBER]"
click at [563, 384] on button "Call" at bounding box center [561, 368] width 224 height 45
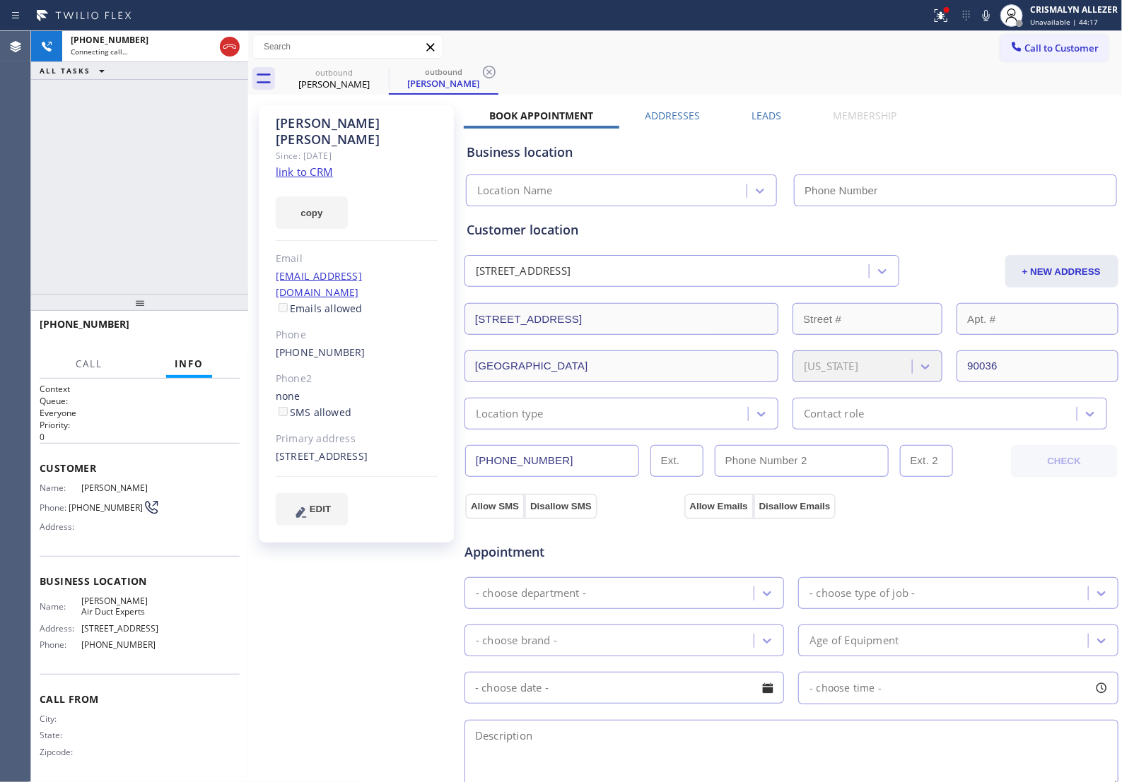
click at [299, 165] on link "link to CRM" at bounding box center [304, 172] width 57 height 14
type input "[PHONE_NUMBER]"
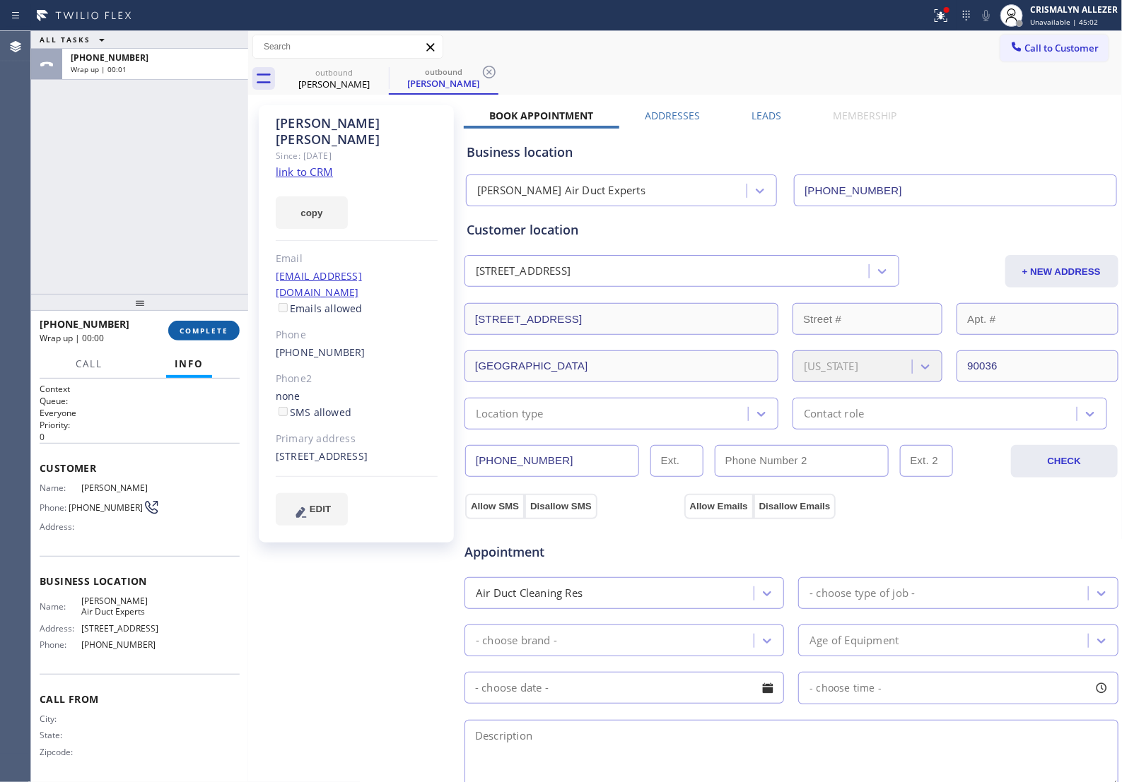
click at [186, 330] on span "COMPLETE" at bounding box center [203, 331] width 49 height 10
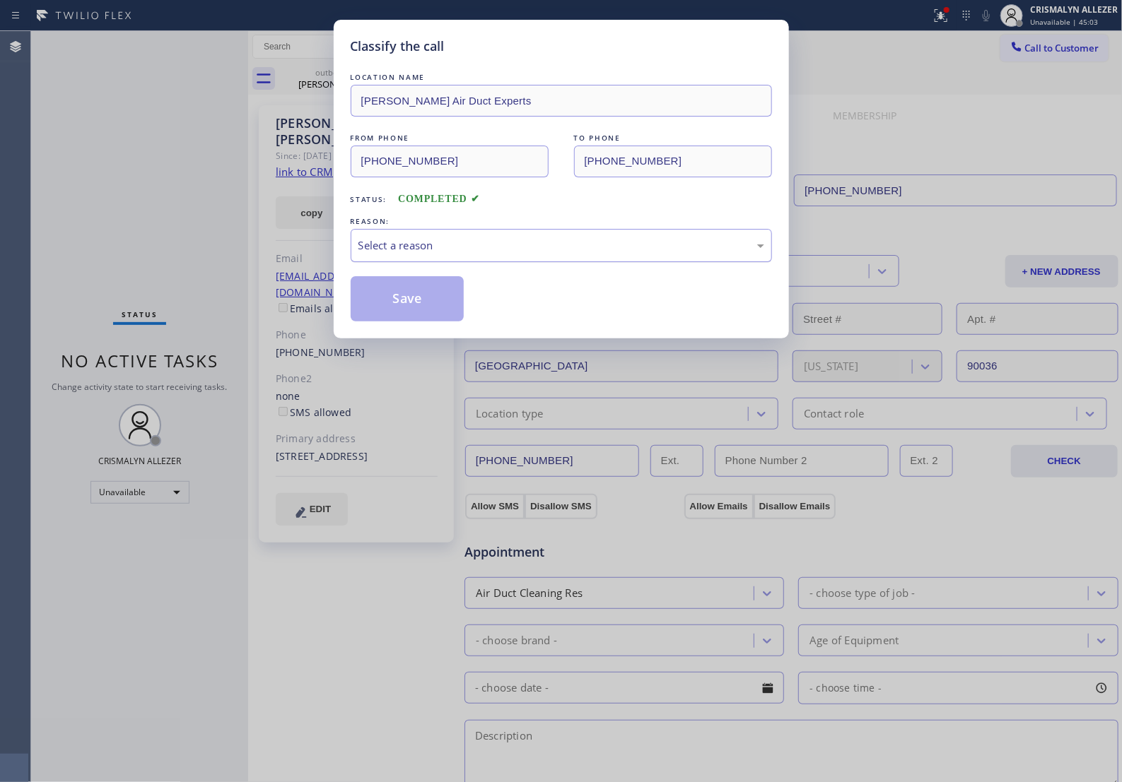
click at [604, 262] on div "Select a reason" at bounding box center [561, 245] width 421 height 33
click at [433, 322] on button "Save" at bounding box center [408, 298] width 114 height 45
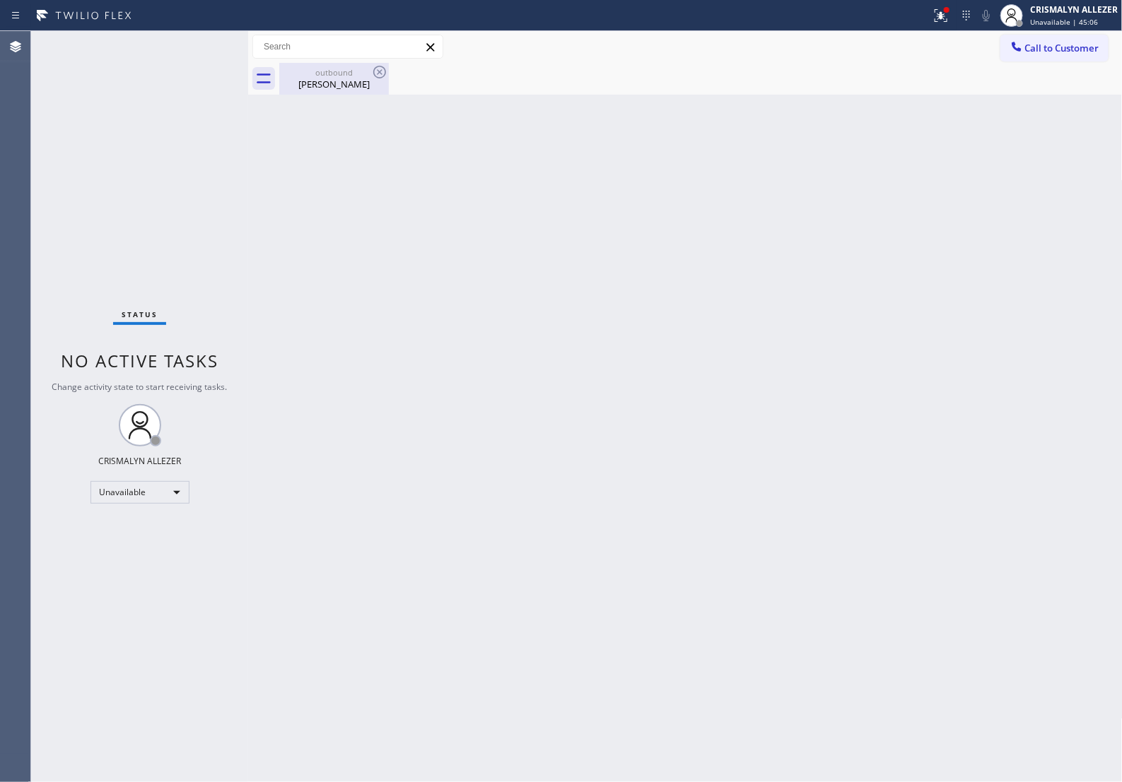
click at [333, 81] on div "[PERSON_NAME]" at bounding box center [334, 84] width 107 height 13
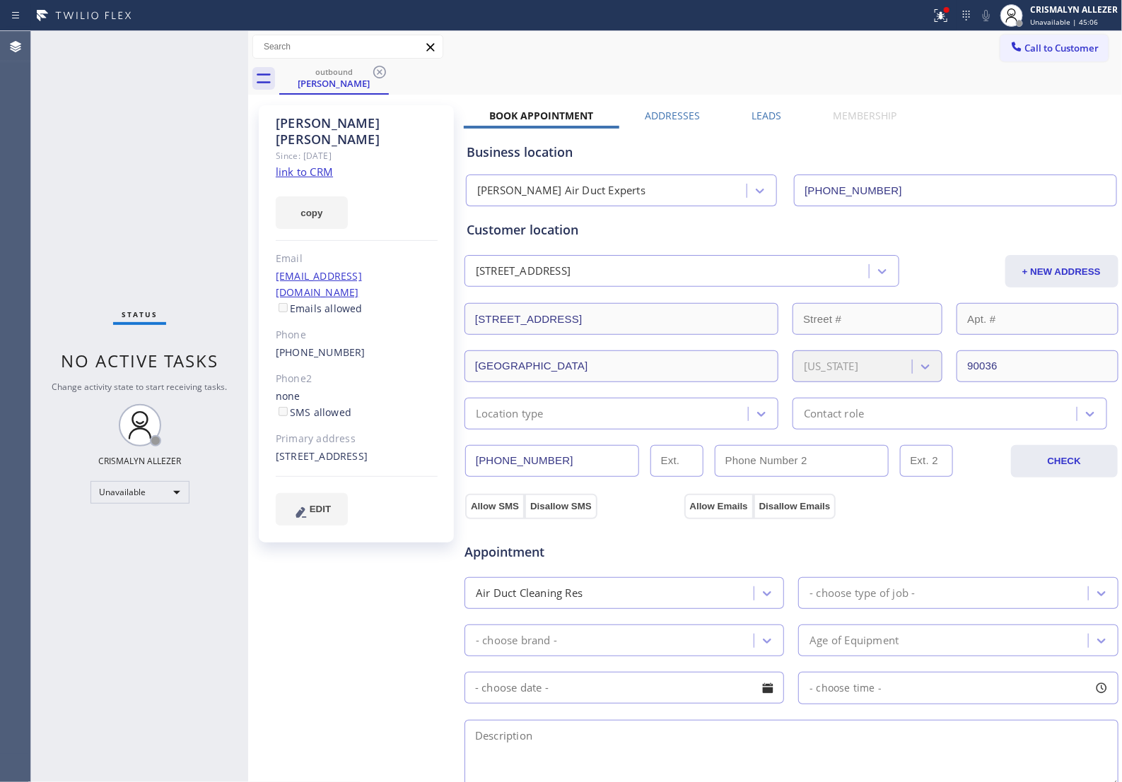
drag, startPoint x: 382, startPoint y: 71, endPoint x: 408, endPoint y: 4, distance: 72.0
click at [382, 69] on icon at bounding box center [379, 72] width 17 height 17
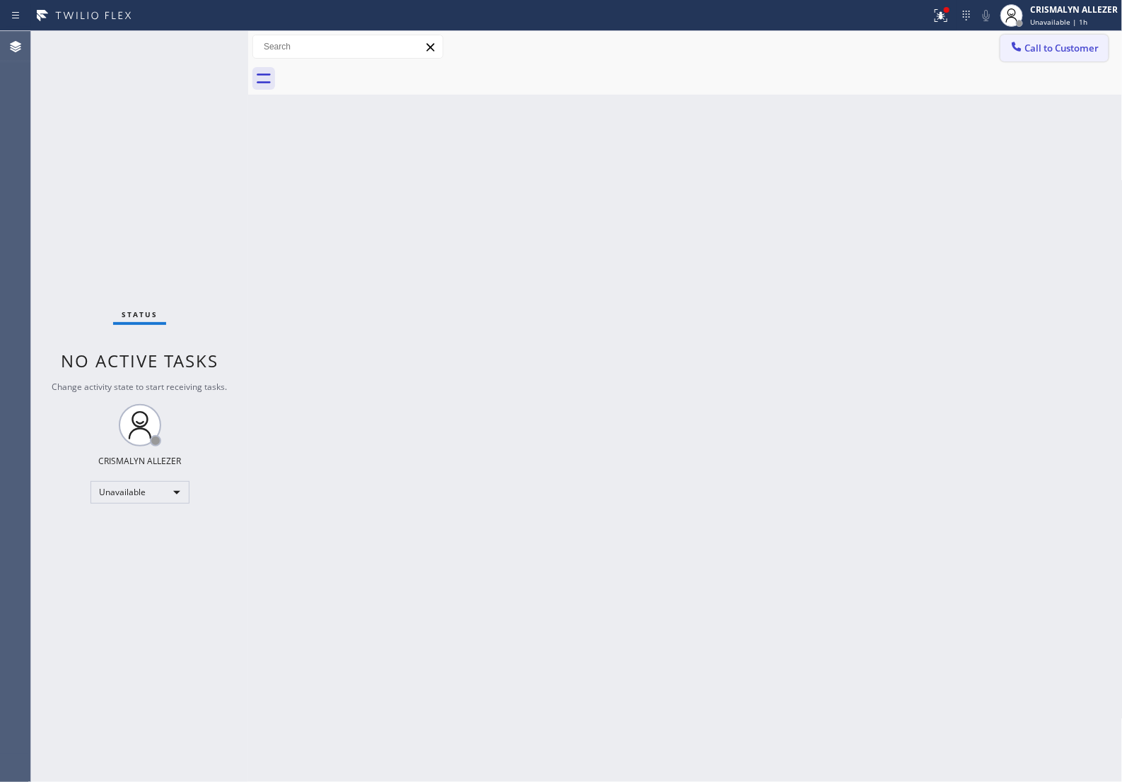
click at [1064, 42] on span "Call to Customer" at bounding box center [1062, 48] width 74 height 13
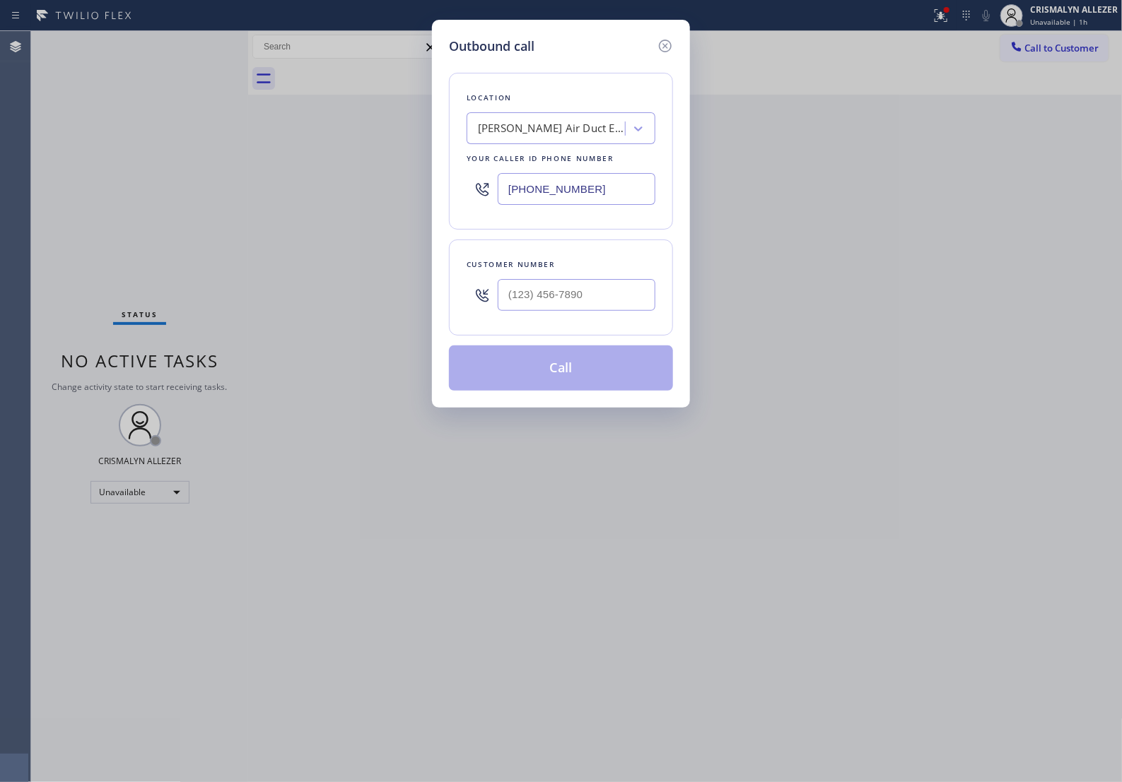
drag, startPoint x: 613, startPoint y: 198, endPoint x: 114, endPoint y: 177, distance: 499.3
click at [129, 184] on div "Outbound call Location [PERSON_NAME] Air Duct Experts Your caller id phone numb…" at bounding box center [561, 391] width 1122 height 782
paste input "619) 257-3633"
type input "[PHONE_NUMBER]"
click at [615, 309] on input "(___) ___-____" at bounding box center [577, 295] width 158 height 32
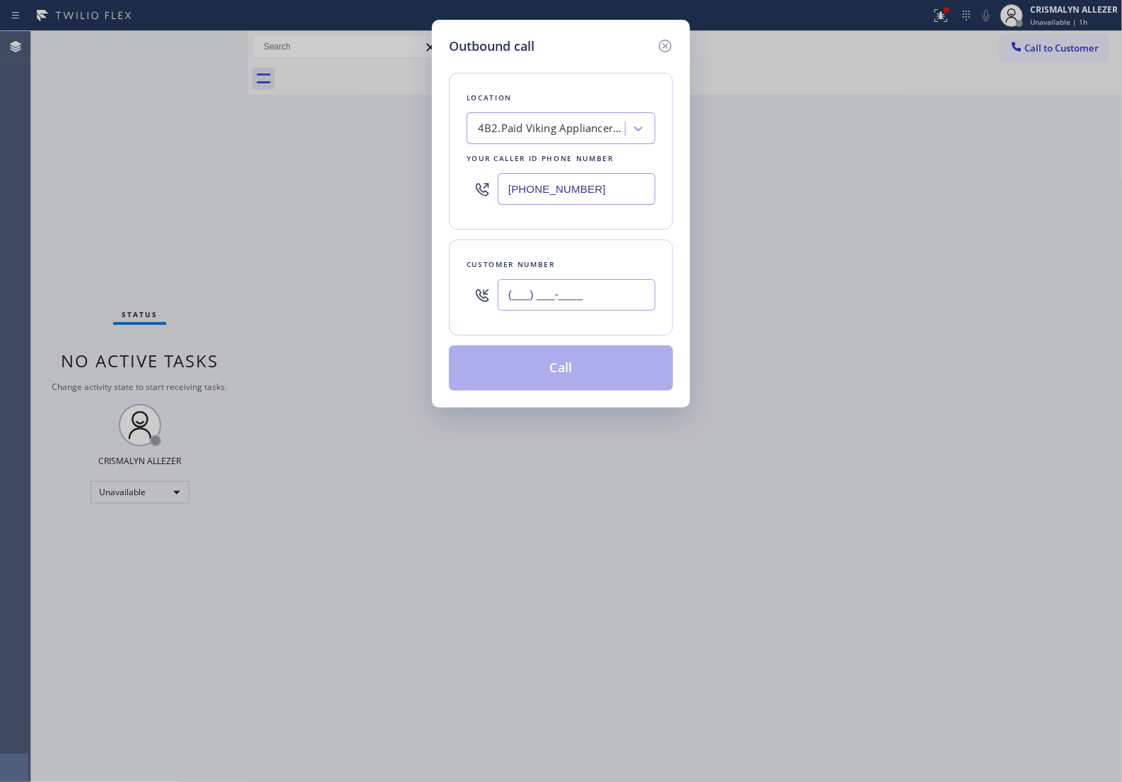
paste input "858) 692-0554"
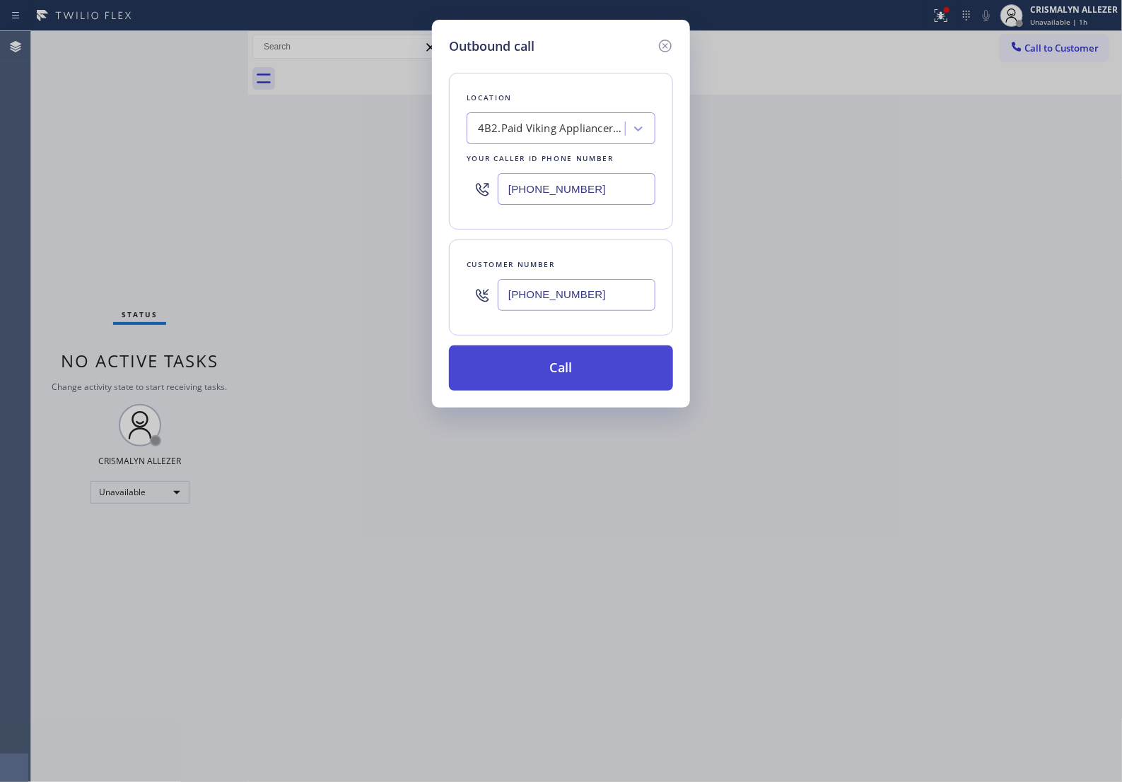
type input "[PHONE_NUMBER]"
click at [562, 391] on button "Call" at bounding box center [561, 368] width 224 height 45
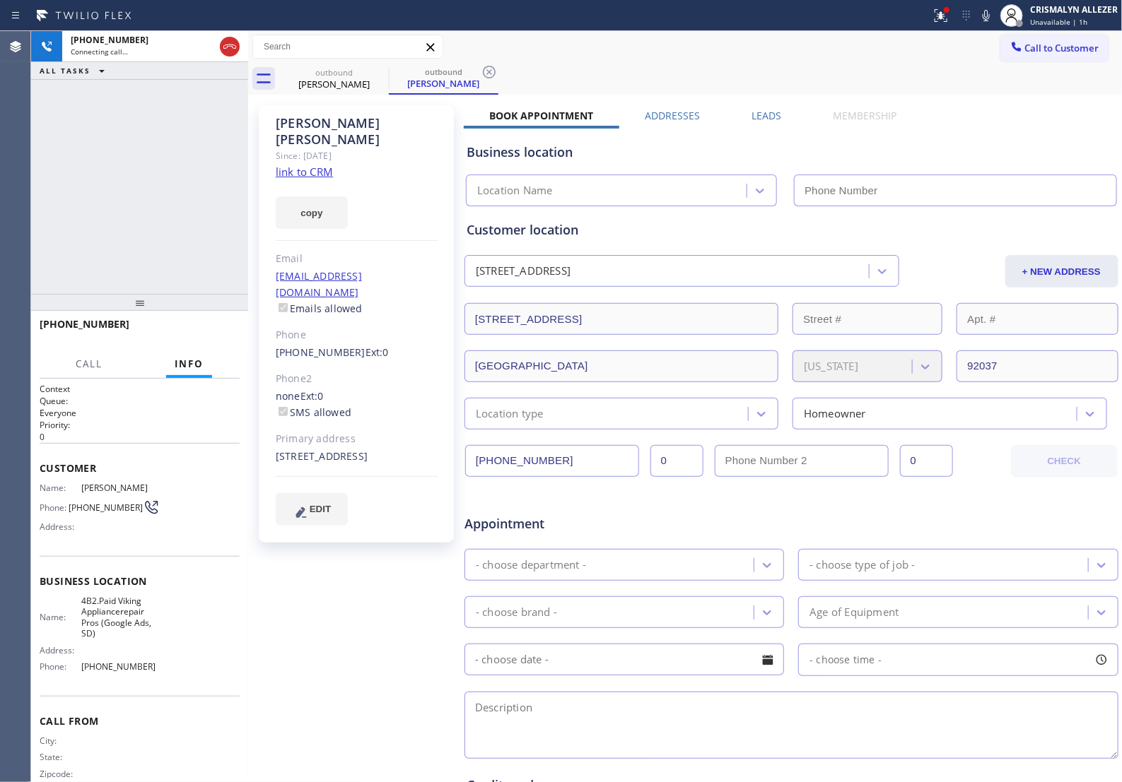
type input "[PHONE_NUMBER]"
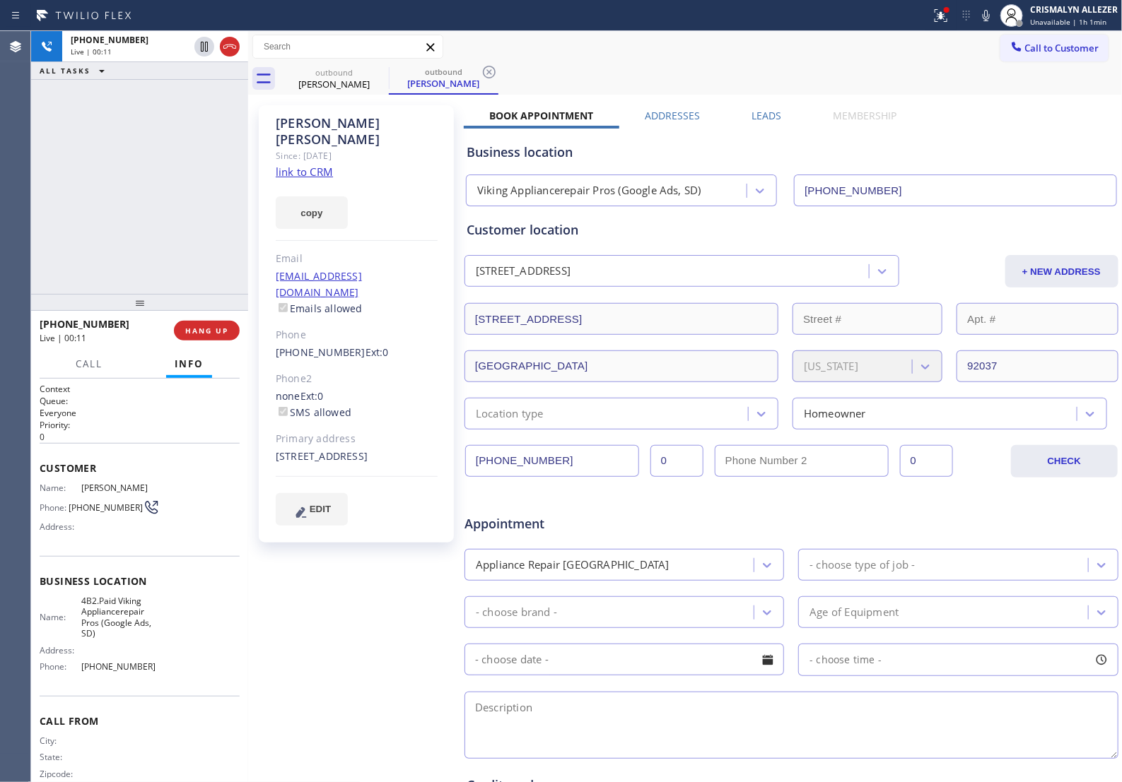
click at [309, 165] on link "link to CRM" at bounding box center [304, 172] width 57 height 14
click at [182, 329] on span "COMPLETE" at bounding box center [203, 331] width 49 height 10
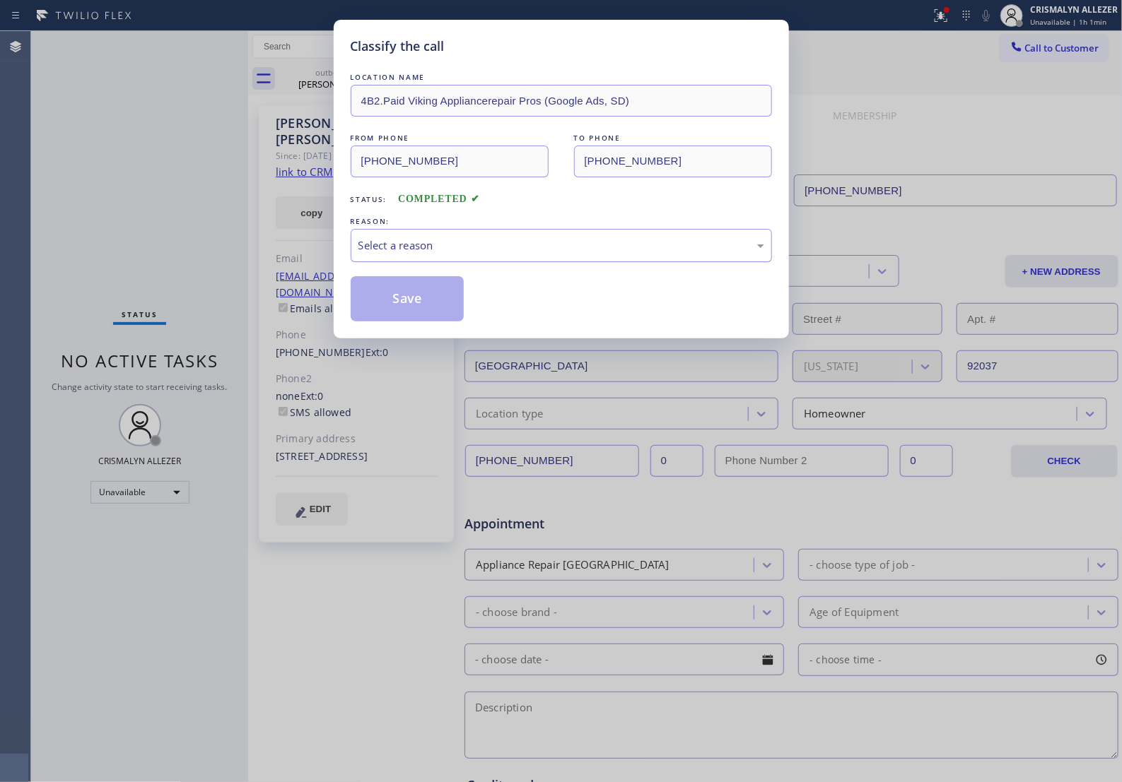
click at [525, 254] on div "Select a reason" at bounding box center [561, 245] width 406 height 16
click at [396, 322] on button "Save" at bounding box center [408, 298] width 114 height 45
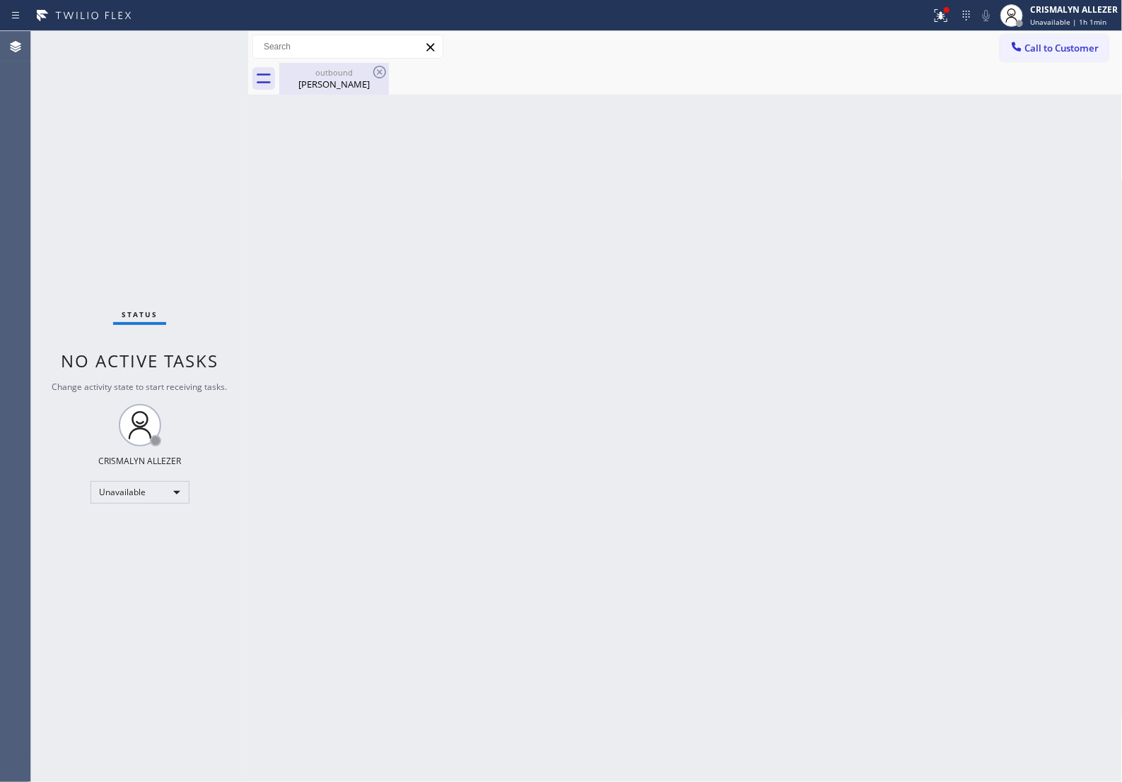
click at [348, 75] on div "outbound" at bounding box center [334, 72] width 107 height 11
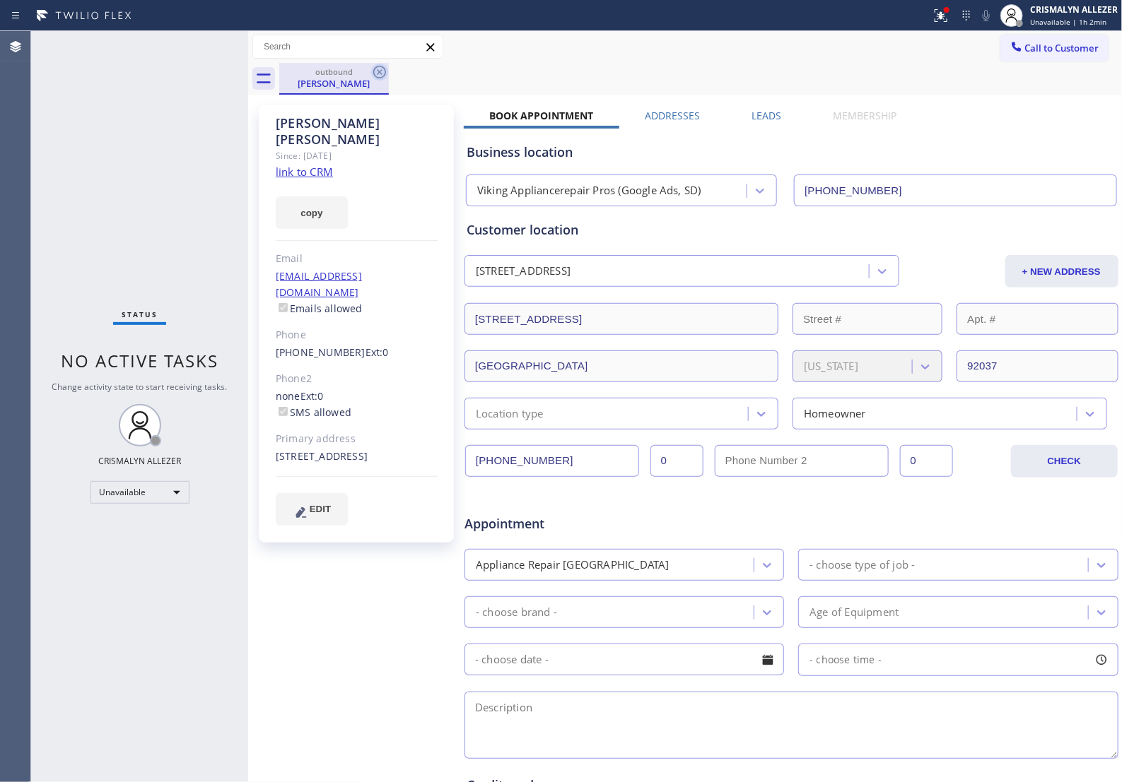
click at [379, 76] on icon at bounding box center [379, 72] width 17 height 17
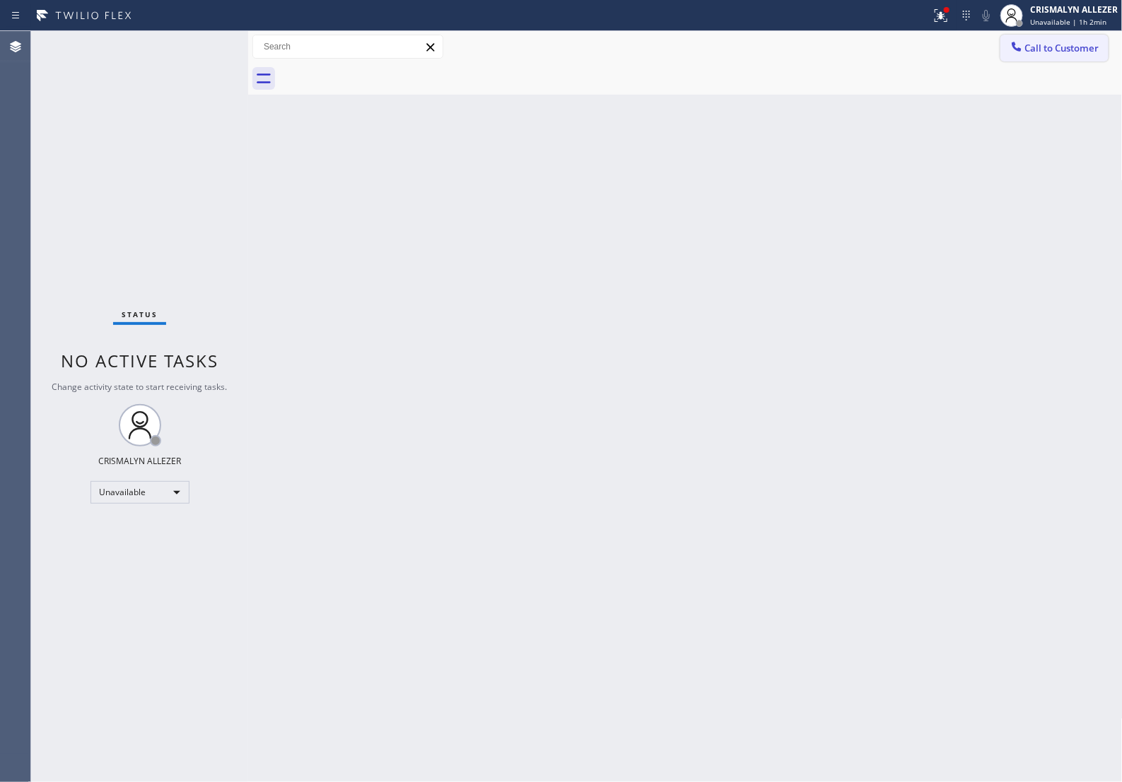
click at [1047, 47] on span "Call to Customer" at bounding box center [1062, 48] width 74 height 13
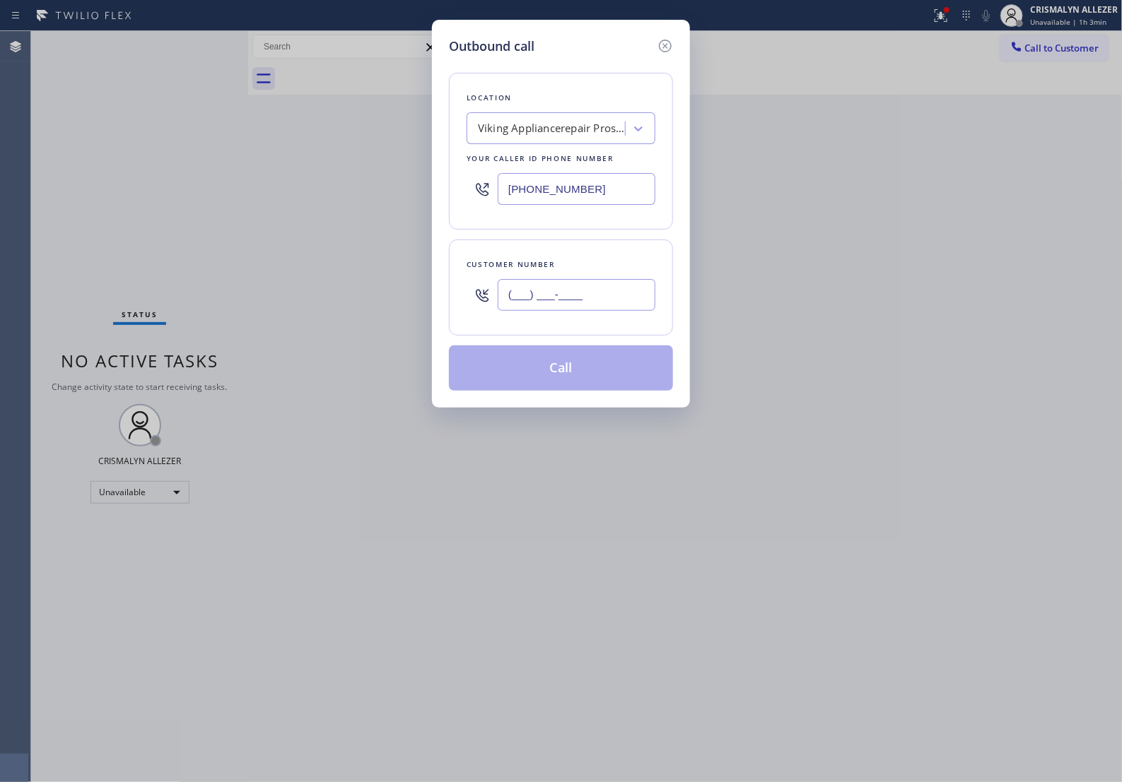
click at [641, 306] on input "(___) ___-____" at bounding box center [577, 295] width 158 height 32
paste input "914) 330-2214"
type input "[PHONE_NUMBER]"
click at [576, 133] on div "Viking Appliancerepair Pros (Google Ads, SD)" at bounding box center [552, 129] width 148 height 16
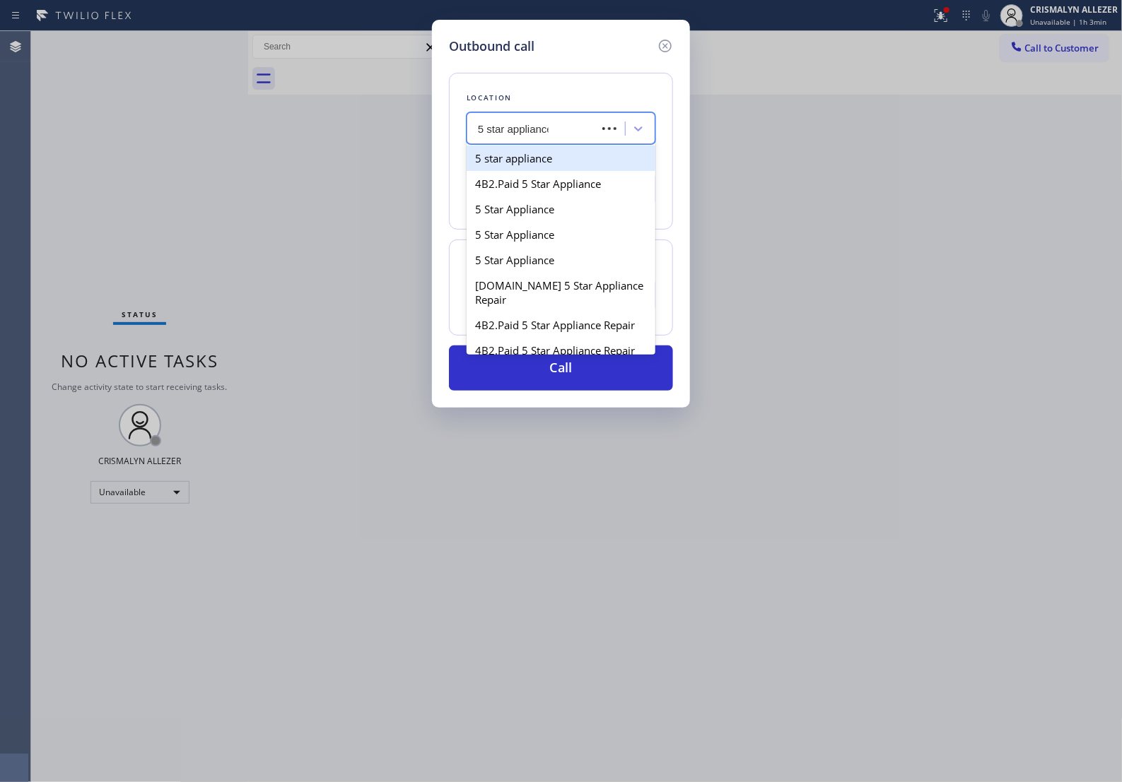
type input "5 star appliance re"
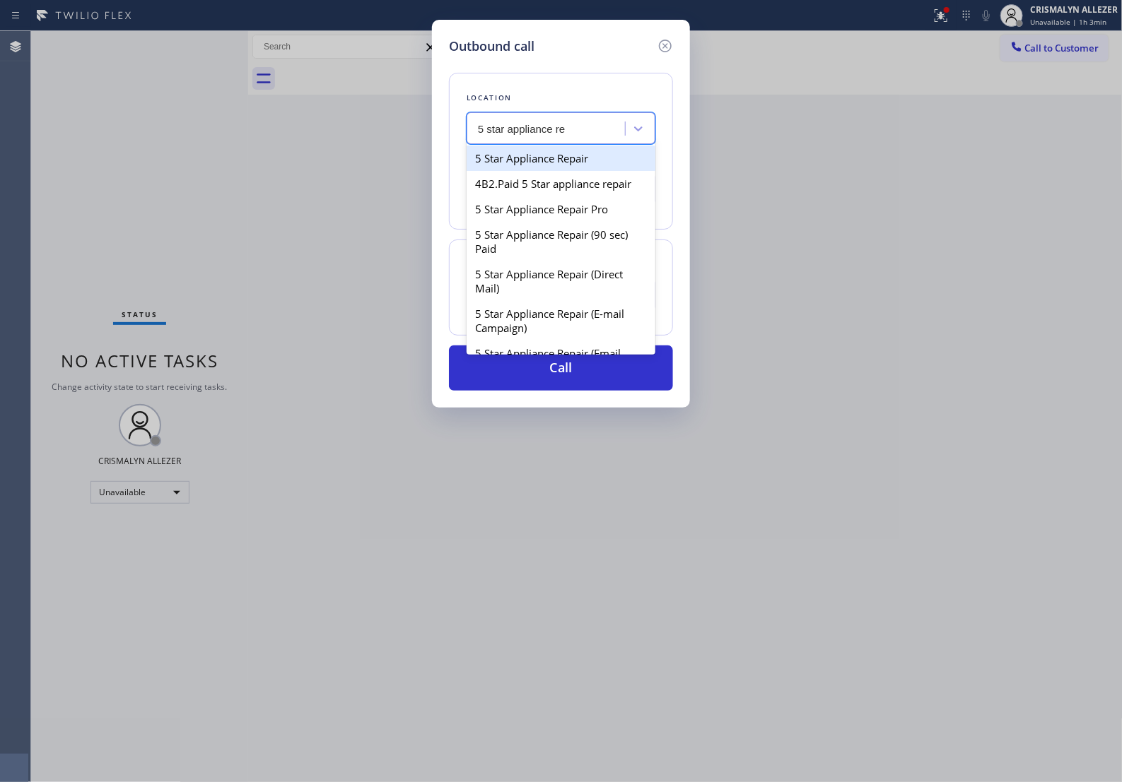
click at [553, 167] on div "5 Star Appliance Repair" at bounding box center [560, 158] width 189 height 25
type input "[PHONE_NUMBER]"
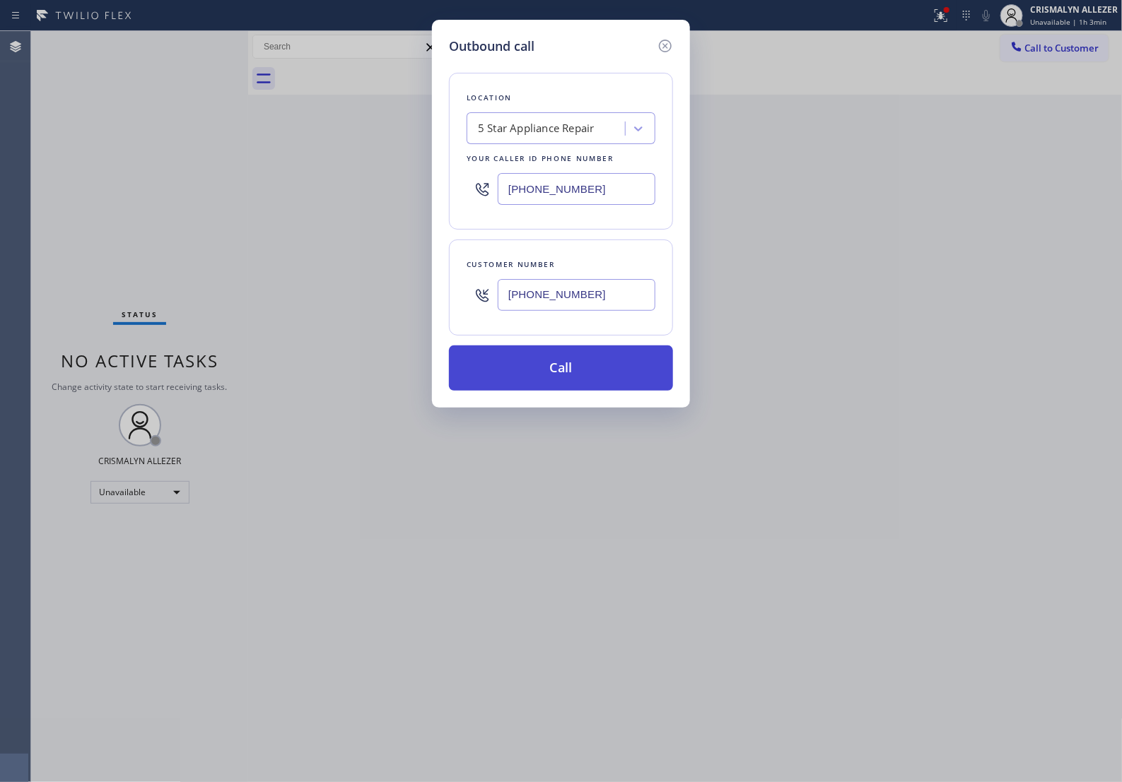
click at [558, 380] on button "Call" at bounding box center [561, 368] width 224 height 45
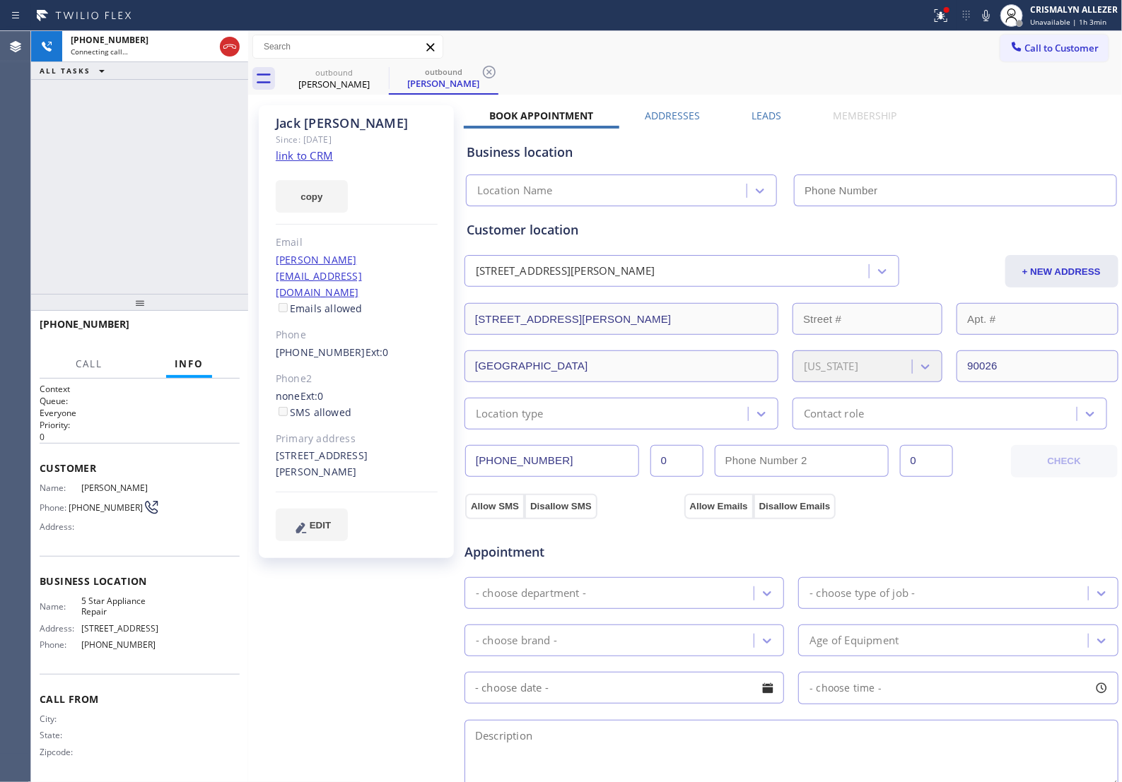
type input "[PHONE_NUMBER]"
click at [205, 336] on span "HANG UP" at bounding box center [206, 331] width 43 height 10
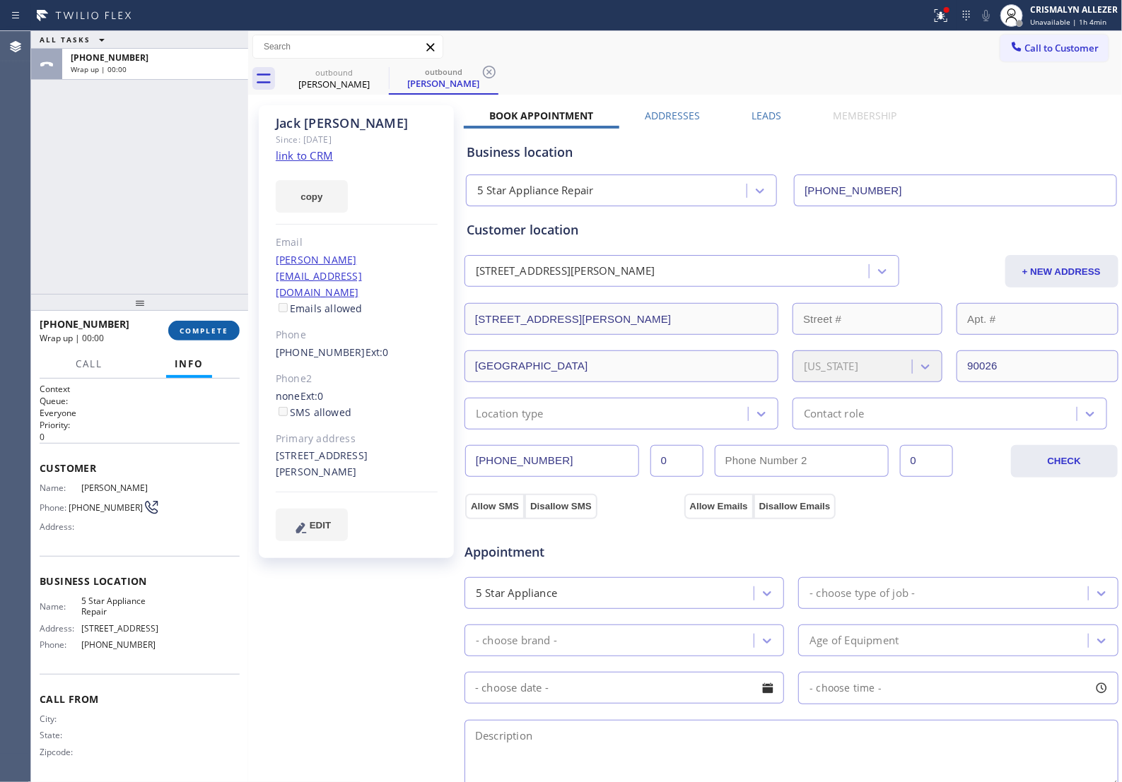
click at [205, 336] on span "COMPLETE" at bounding box center [203, 331] width 49 height 10
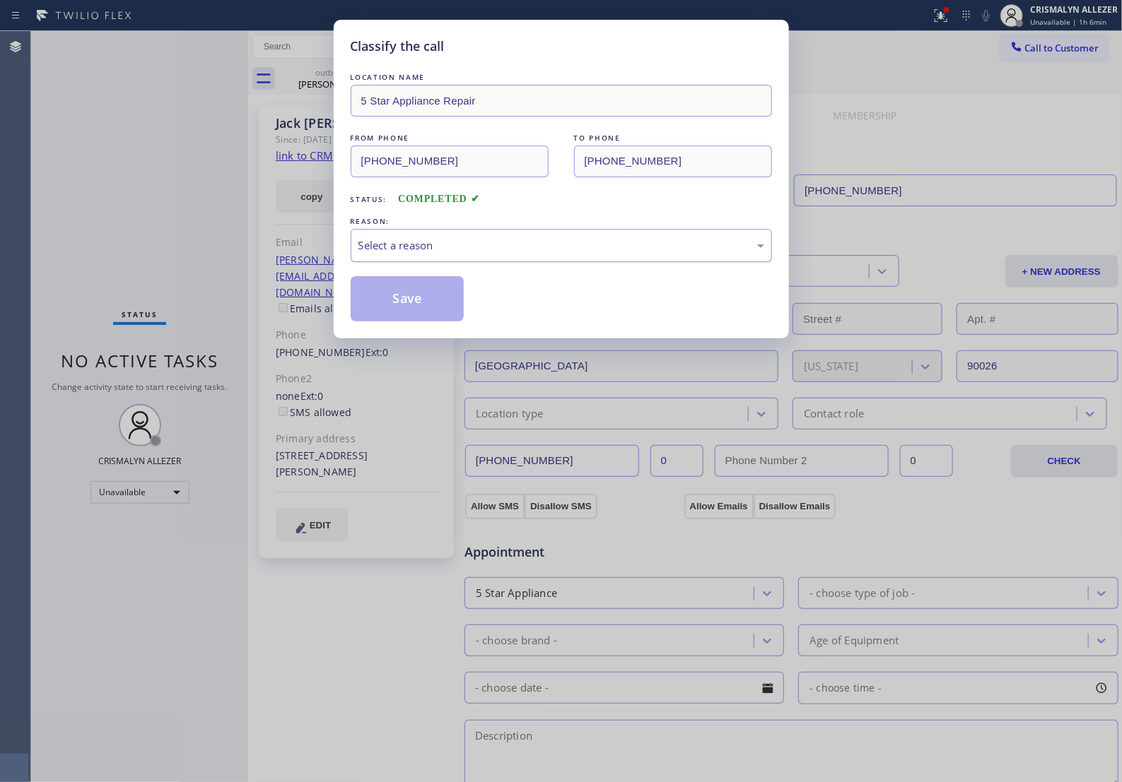
click at [472, 254] on div "Select a reason" at bounding box center [561, 245] width 406 height 16
click at [425, 322] on button "Save" at bounding box center [408, 298] width 114 height 45
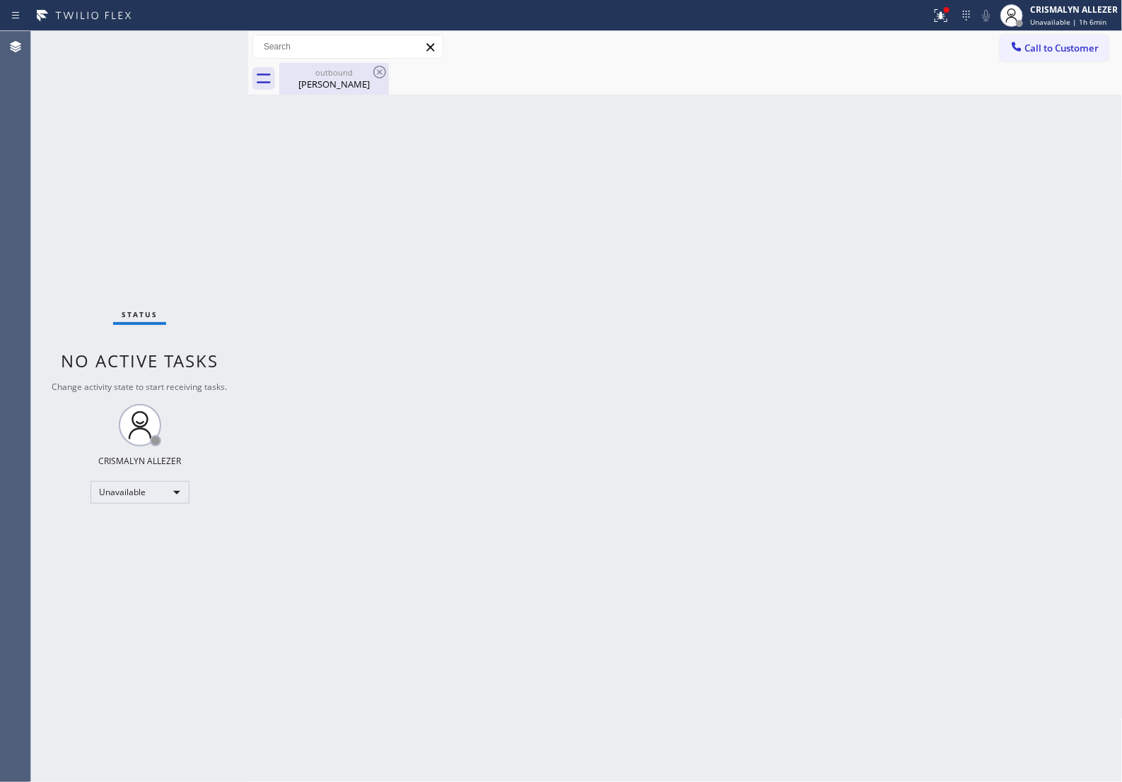
click at [326, 81] on div "[PERSON_NAME]" at bounding box center [334, 84] width 107 height 13
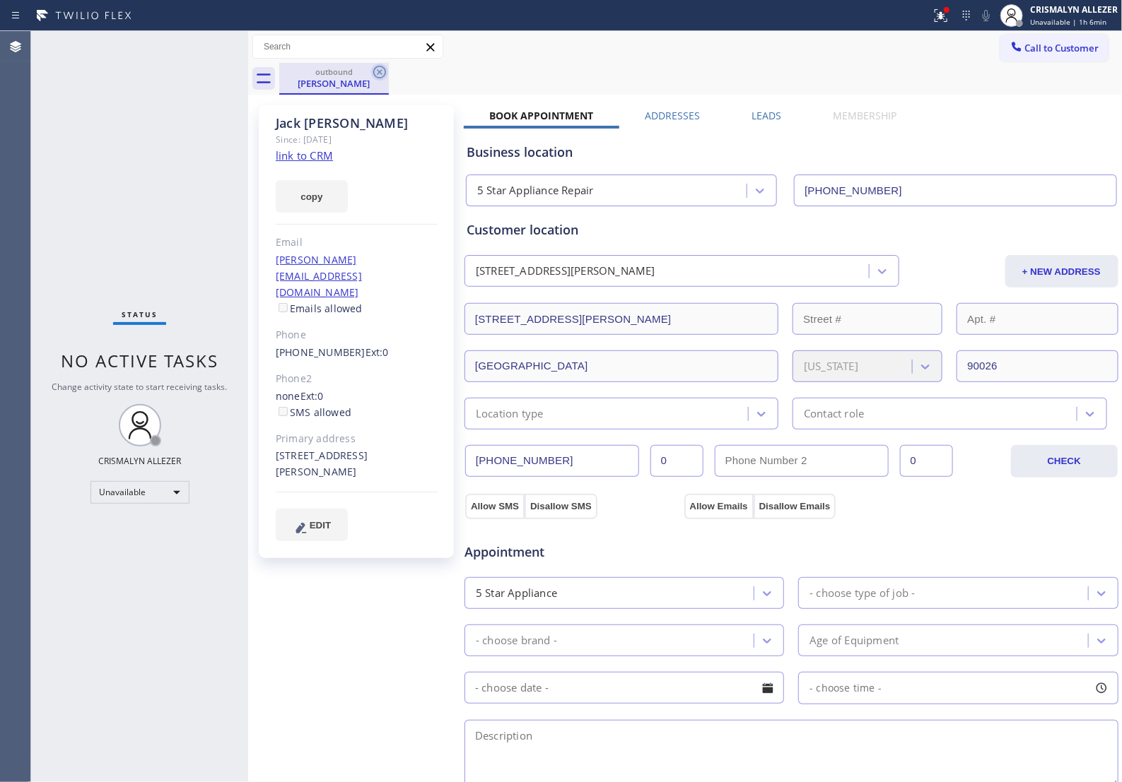
click at [384, 72] on icon at bounding box center [379, 72] width 17 height 17
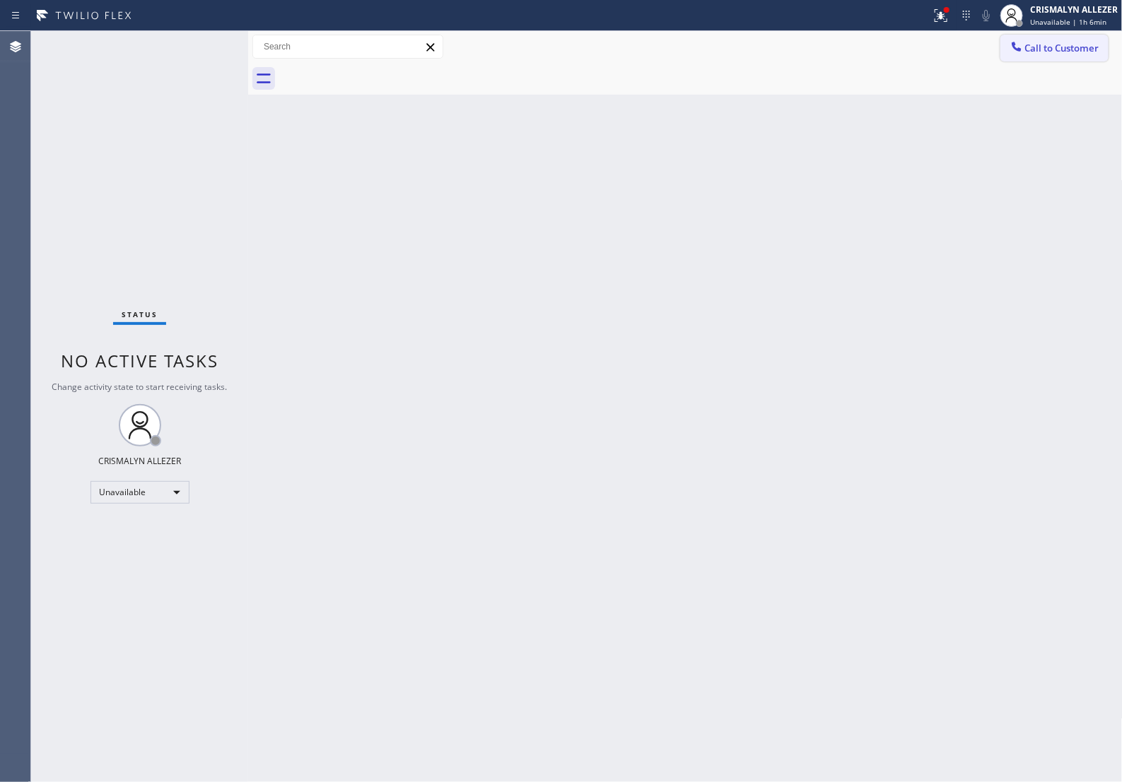
click at [1053, 50] on span "Call to Customer" at bounding box center [1062, 48] width 74 height 13
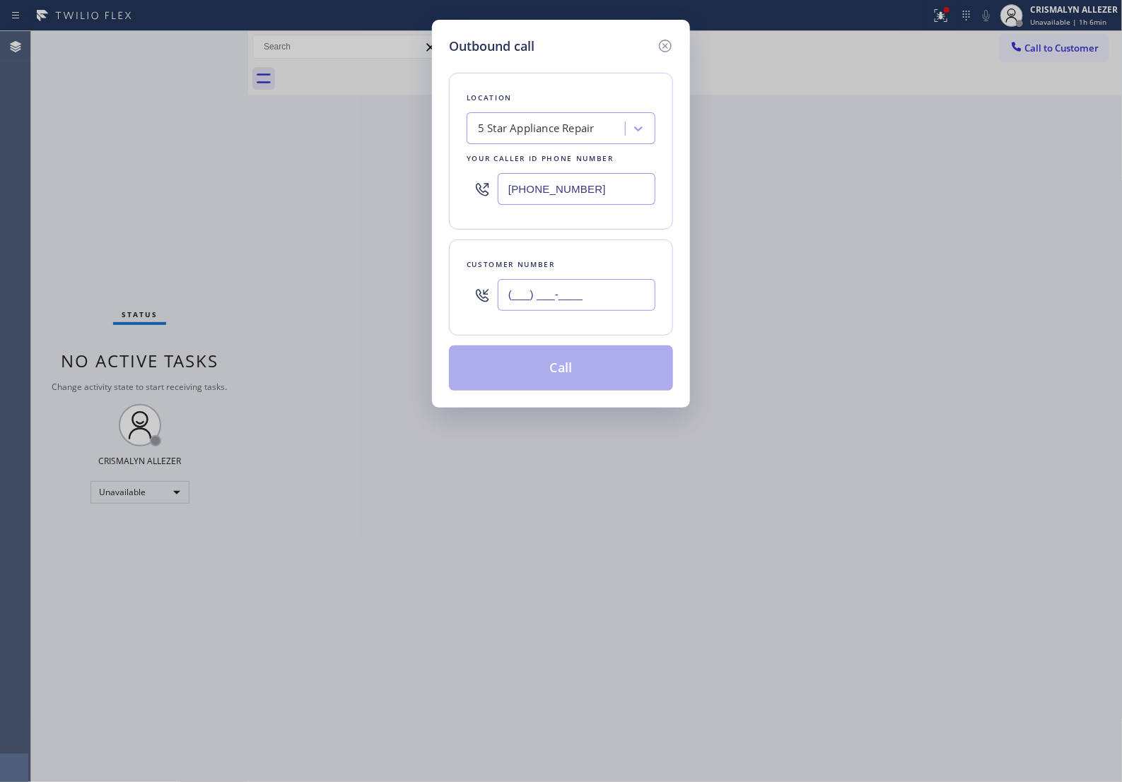
click at [616, 305] on input "(___) ___-____" at bounding box center [577, 295] width 158 height 32
paste input "310) 593-1290"
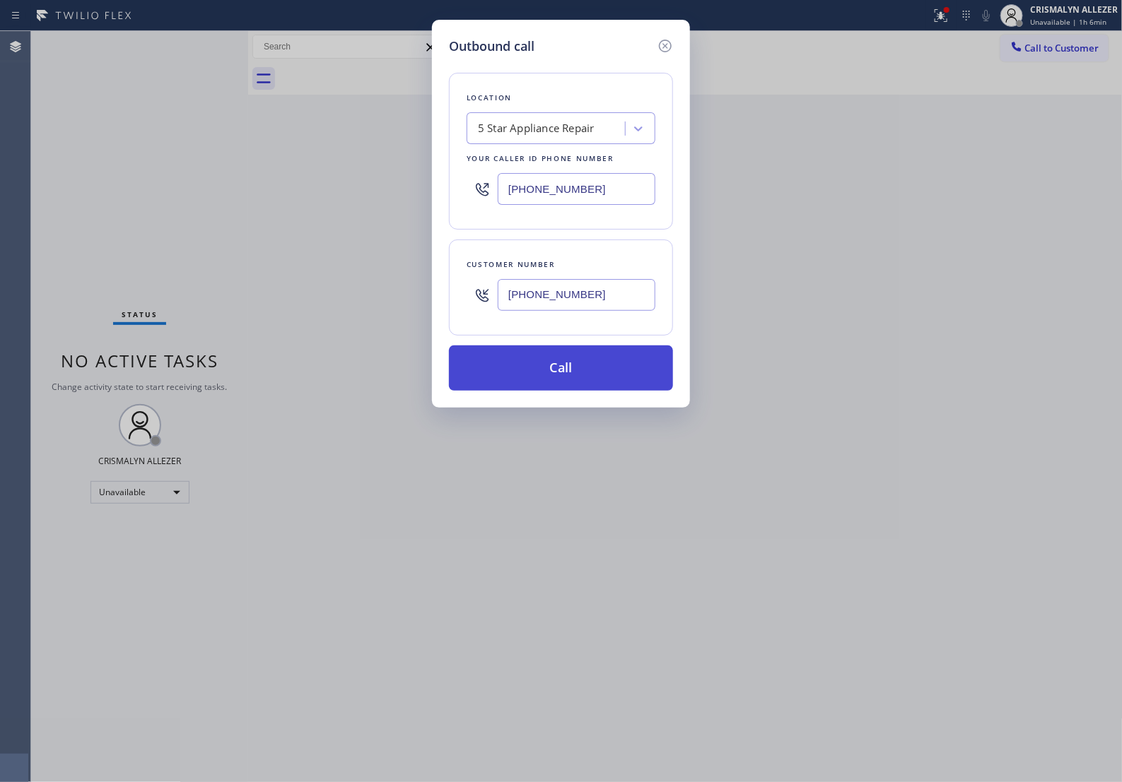
type input "[PHONE_NUMBER]"
click at [567, 391] on button "Call" at bounding box center [561, 368] width 224 height 45
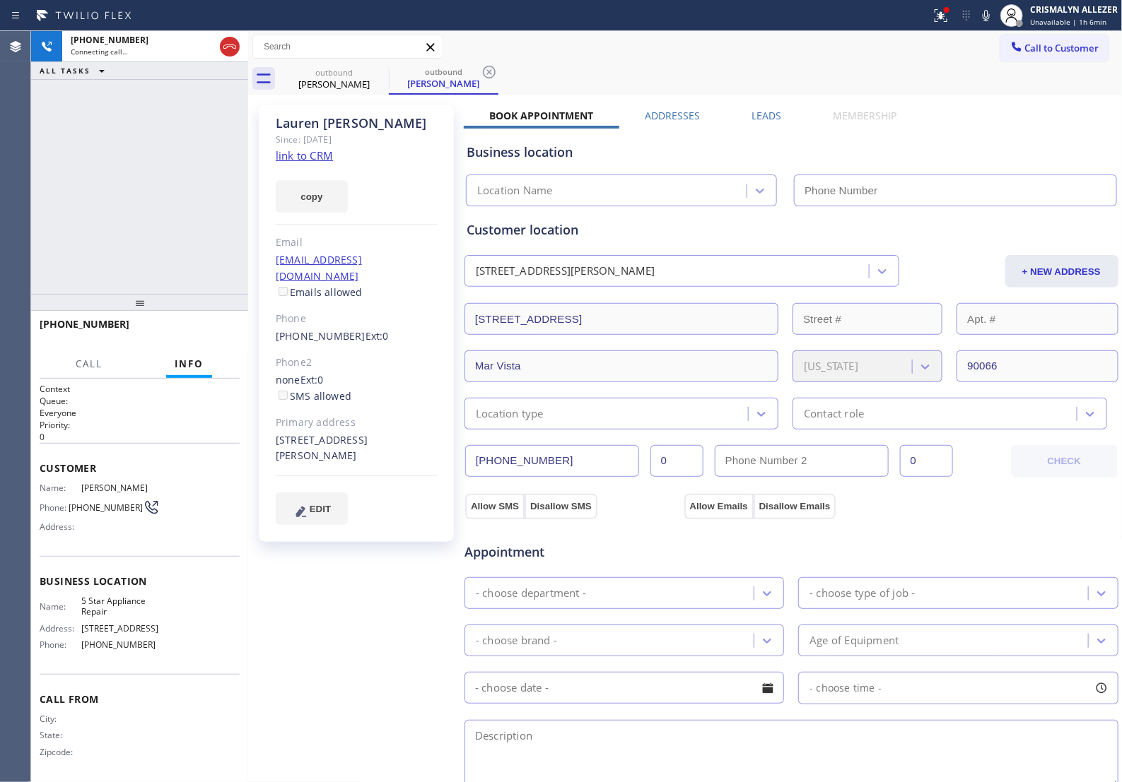
type input "[PHONE_NUMBER]"
click at [326, 156] on link "link to CRM" at bounding box center [304, 155] width 57 height 14
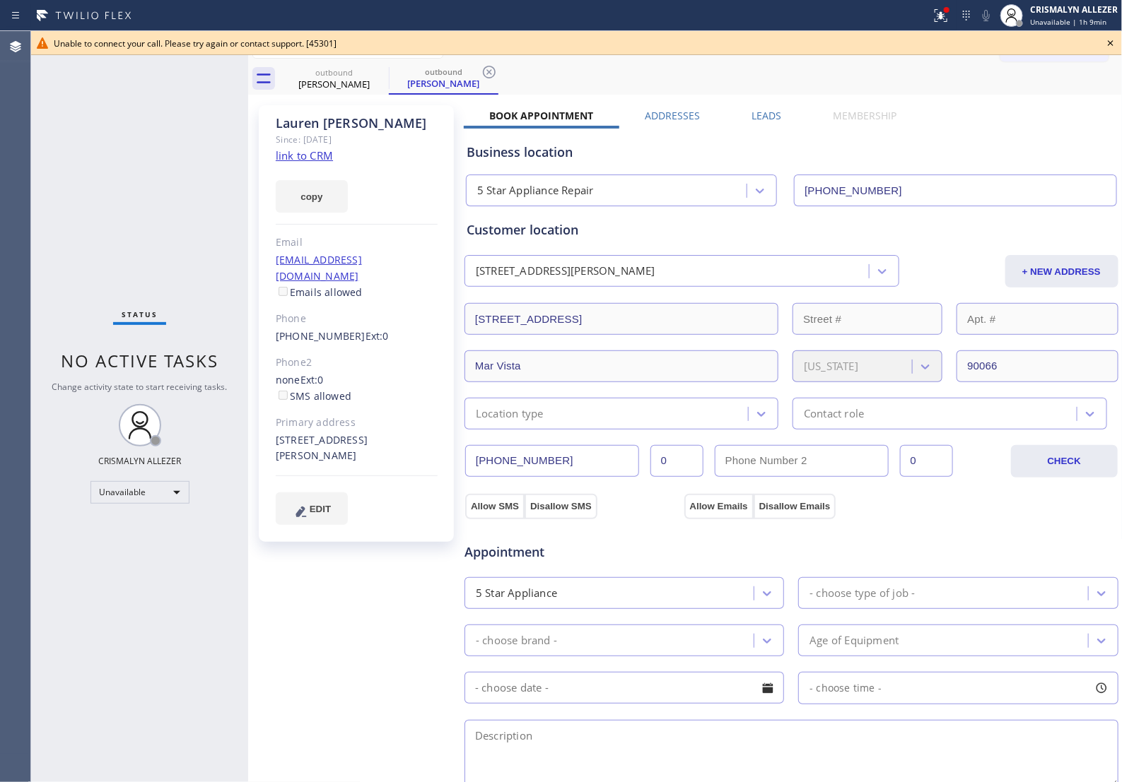
click at [1111, 41] on icon at bounding box center [1110, 43] width 17 height 17
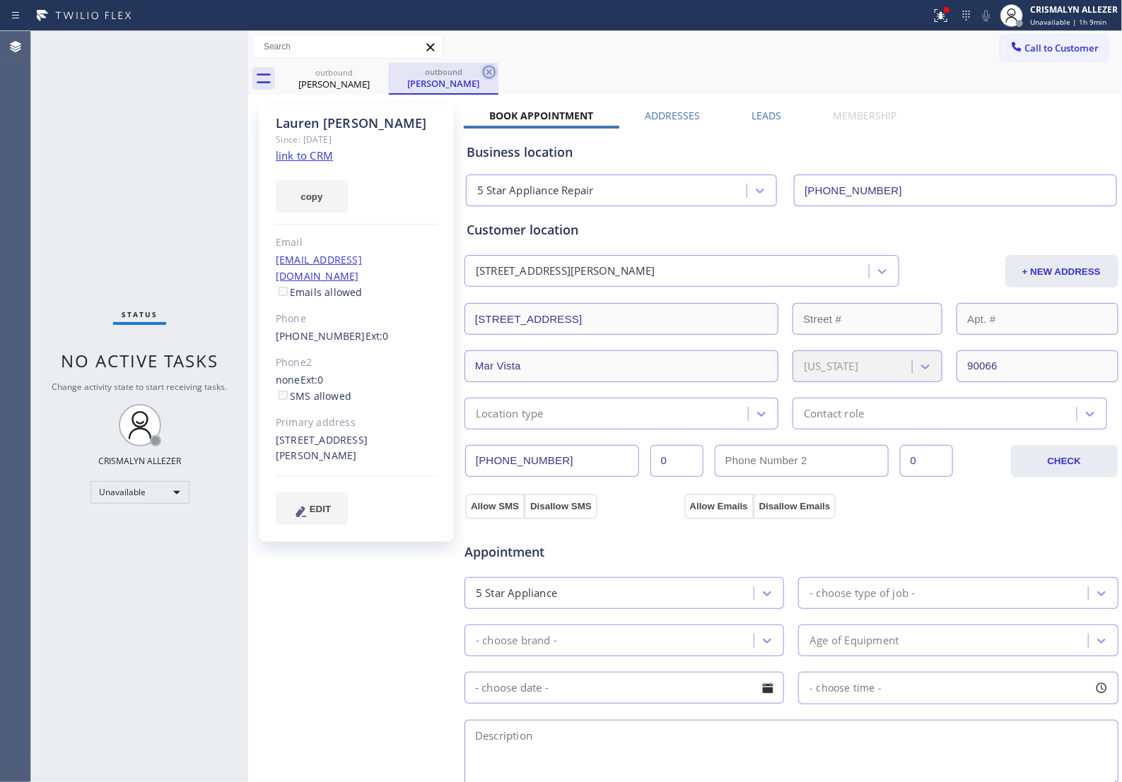
click at [481, 67] on icon at bounding box center [489, 72] width 17 height 17
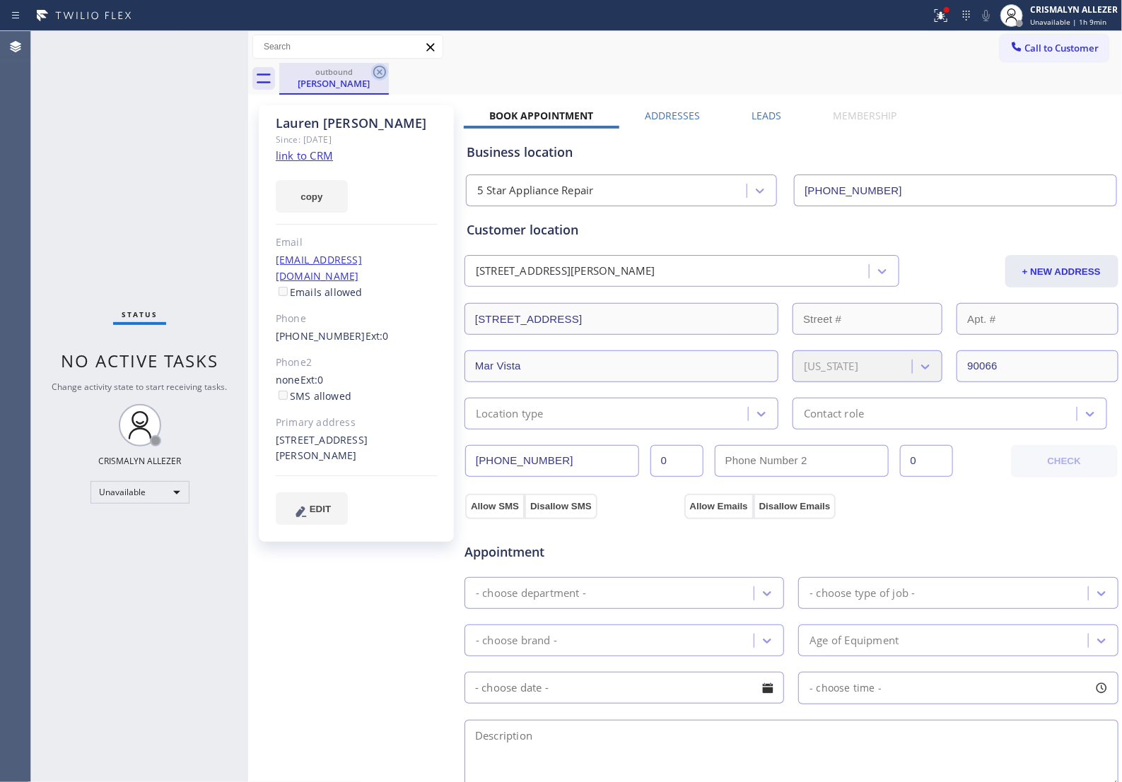
click at [376, 75] on icon at bounding box center [379, 72] width 17 height 17
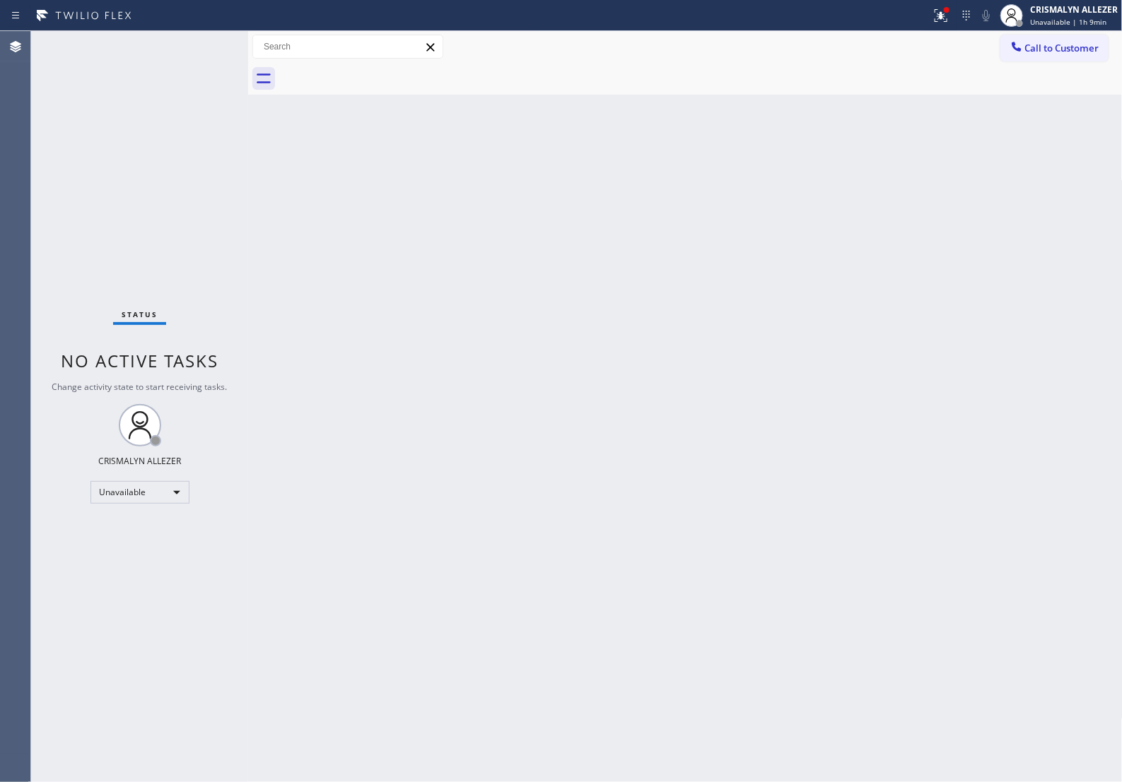
click at [1056, 50] on span "Call to Customer" at bounding box center [1062, 48] width 74 height 13
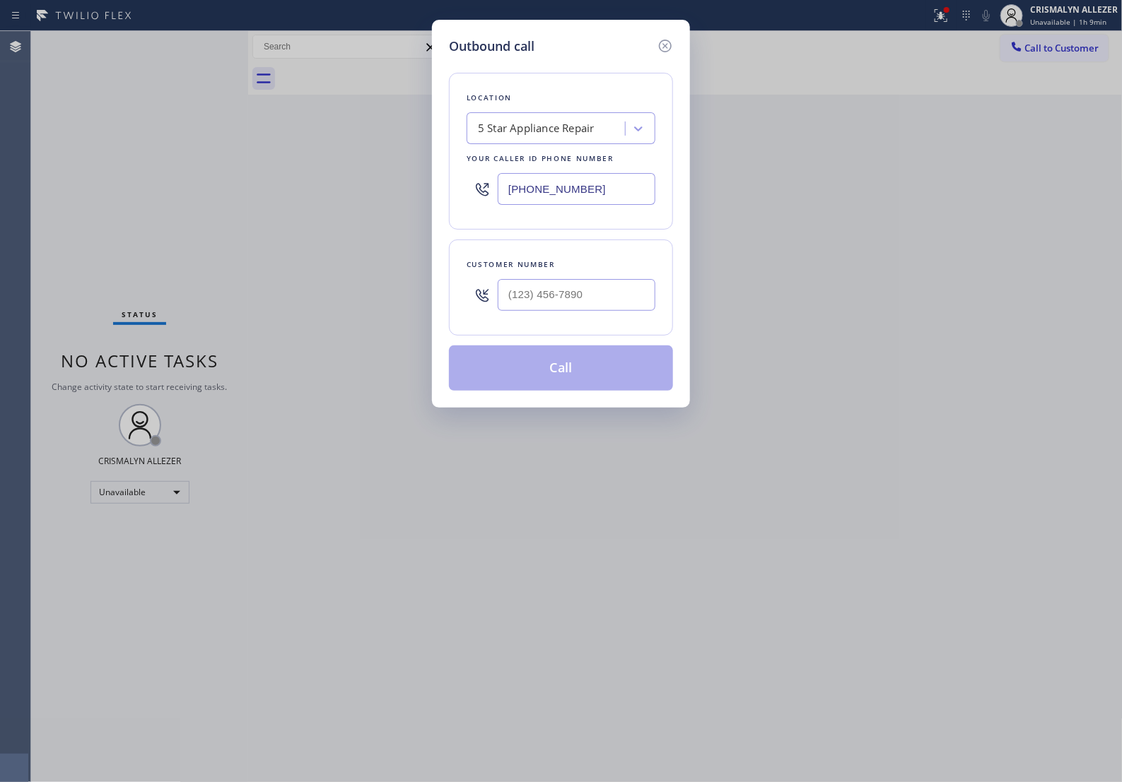
paste input "424) 373-4581"
drag, startPoint x: 620, startPoint y: 203, endPoint x: 139, endPoint y: 193, distance: 481.4
click at [167, 198] on div "Outbound call Location 5 Star Appliance Repair Your caller id phone number [PHO…" at bounding box center [561, 391] width 1122 height 782
type input "[PHONE_NUMBER]"
click at [589, 302] on input "(___) ___-____" at bounding box center [577, 295] width 158 height 32
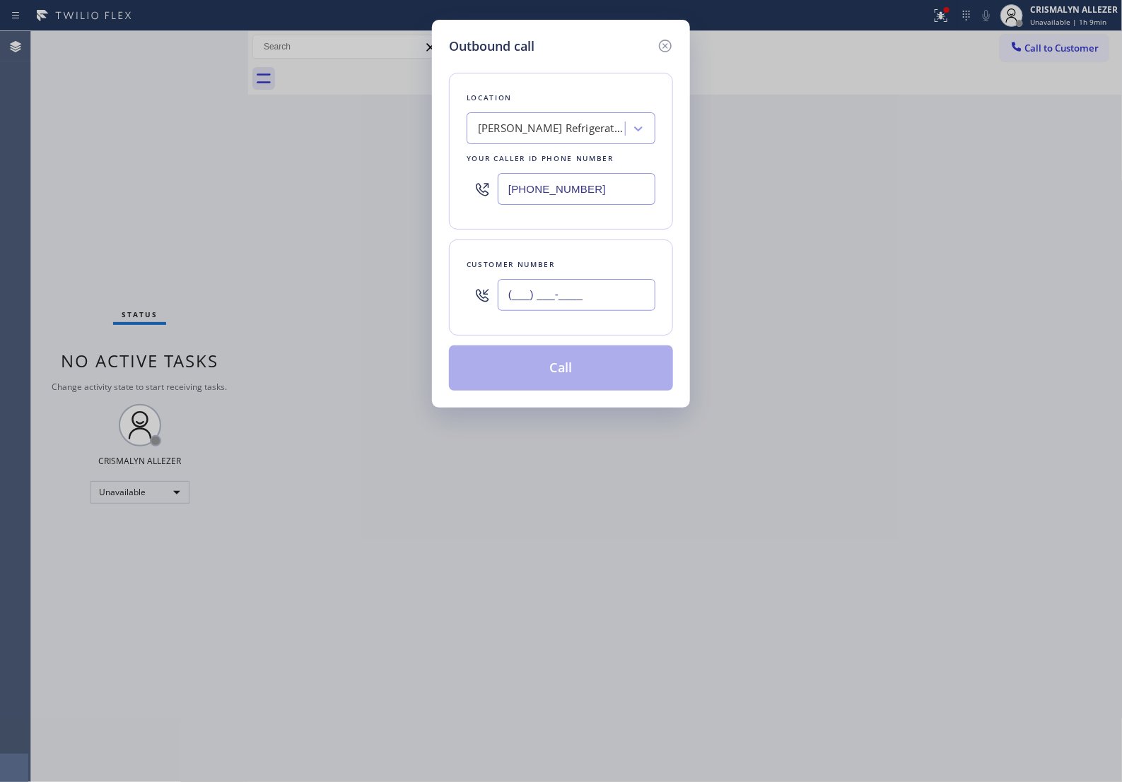
paste input "310) 593-1290"
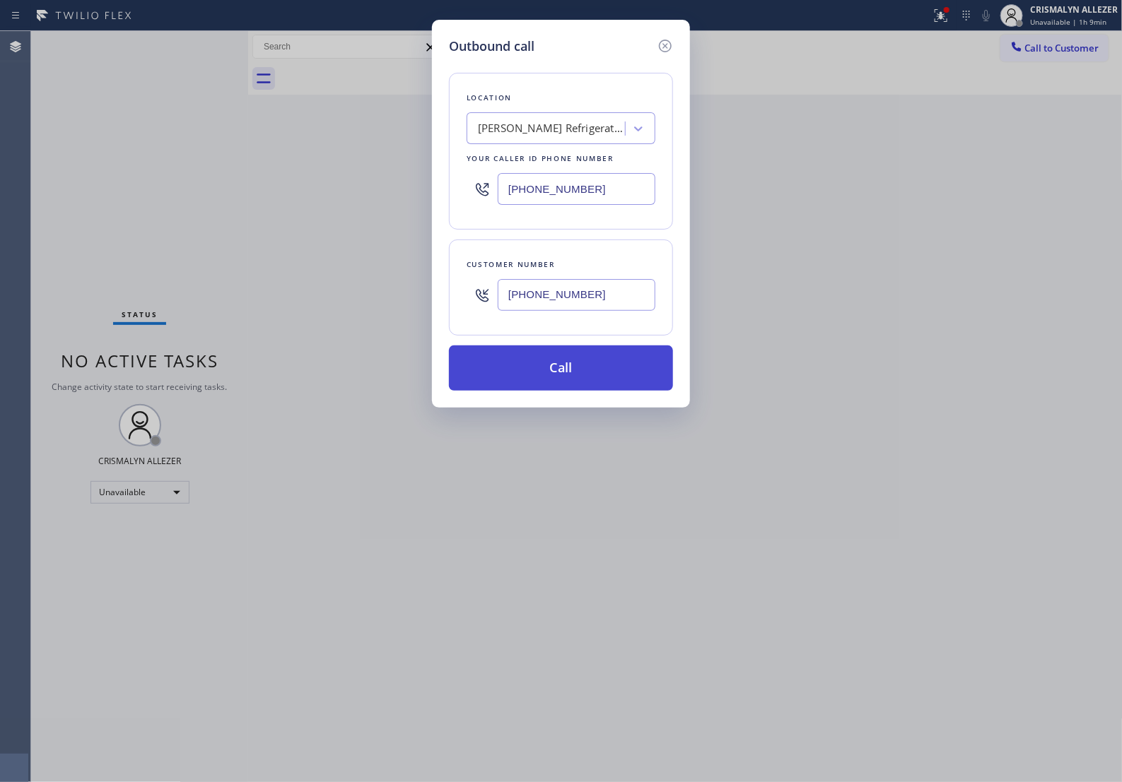
type input "[PHONE_NUMBER]"
click at [577, 379] on button "Call" at bounding box center [561, 368] width 224 height 45
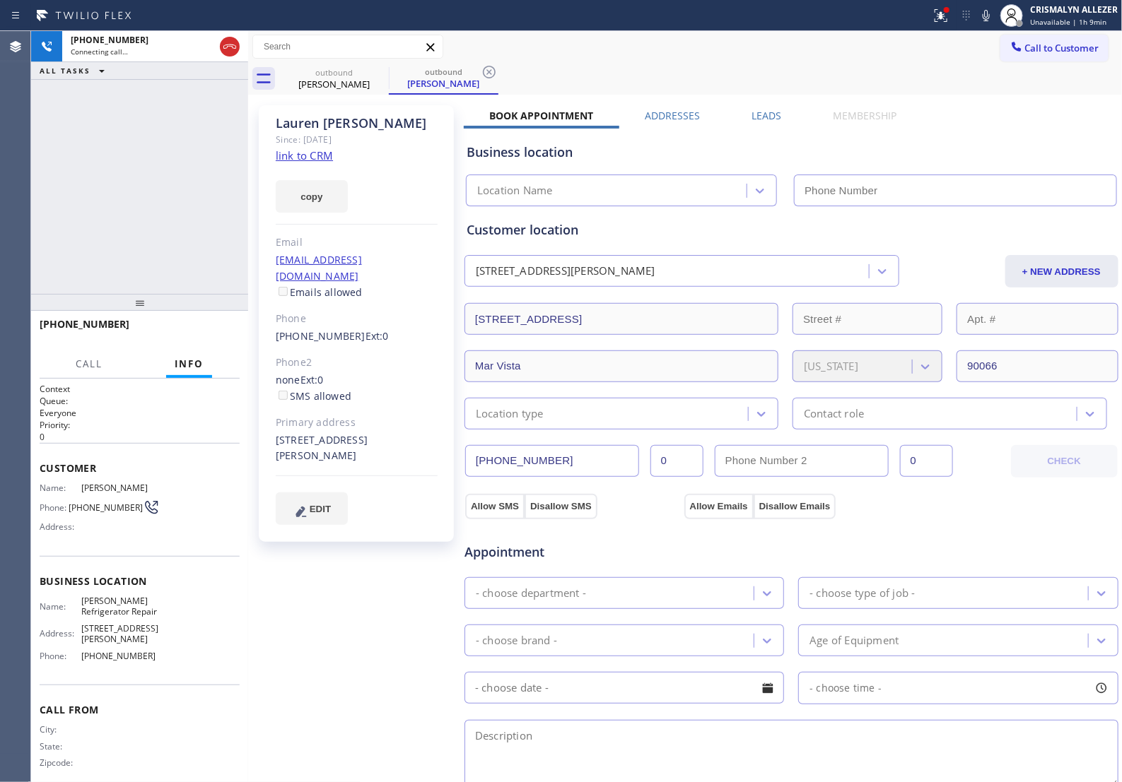
type input "[PHONE_NUMBER]"
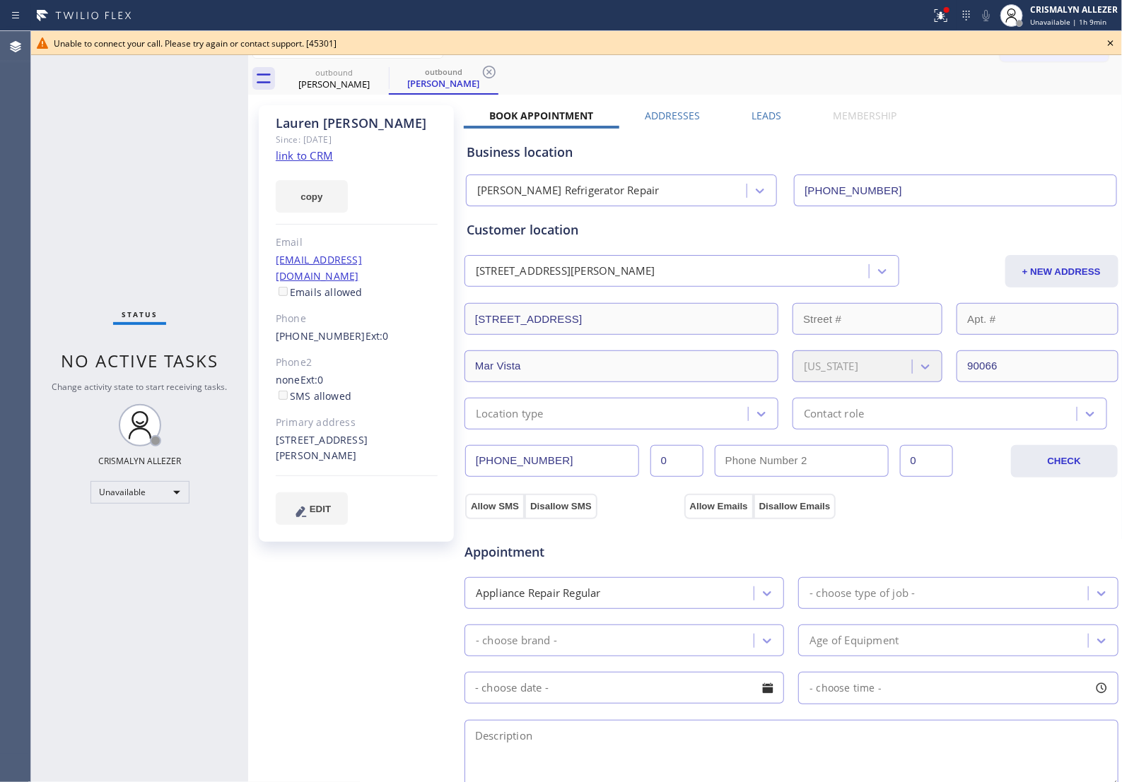
click at [1107, 40] on icon at bounding box center [1110, 43] width 17 height 17
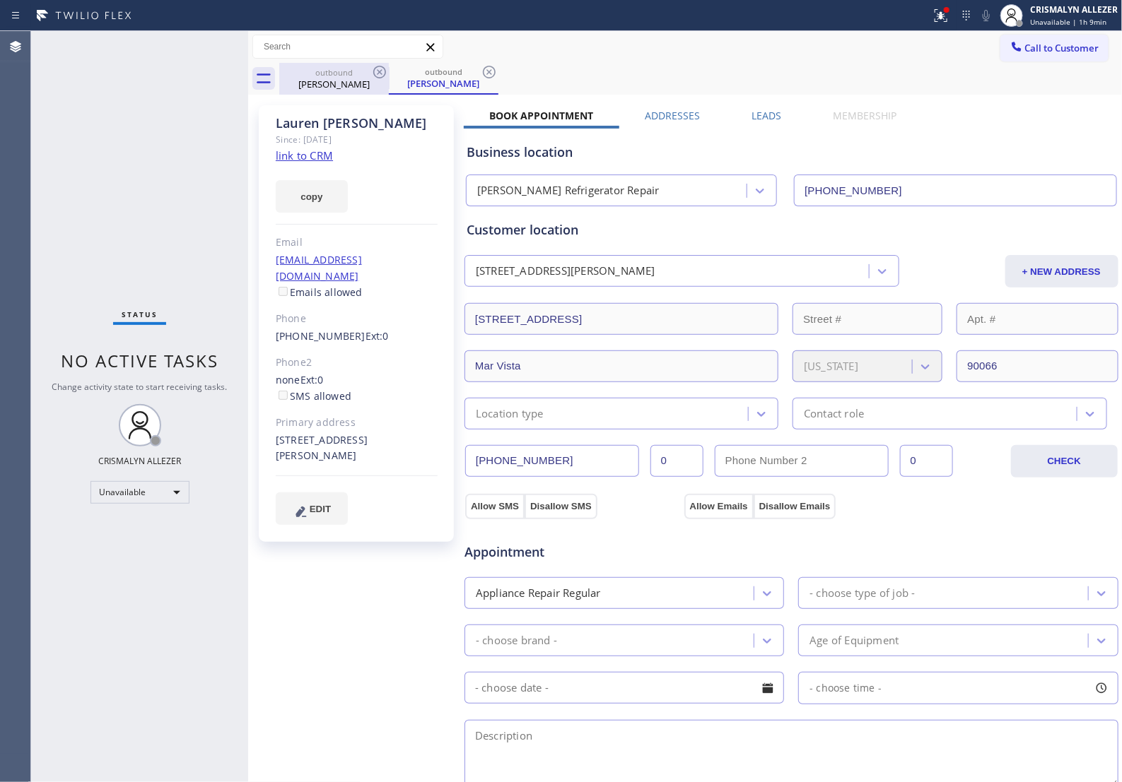
click at [486, 73] on icon at bounding box center [489, 72] width 17 height 17
click at [380, 71] on icon at bounding box center [379, 72] width 13 height 13
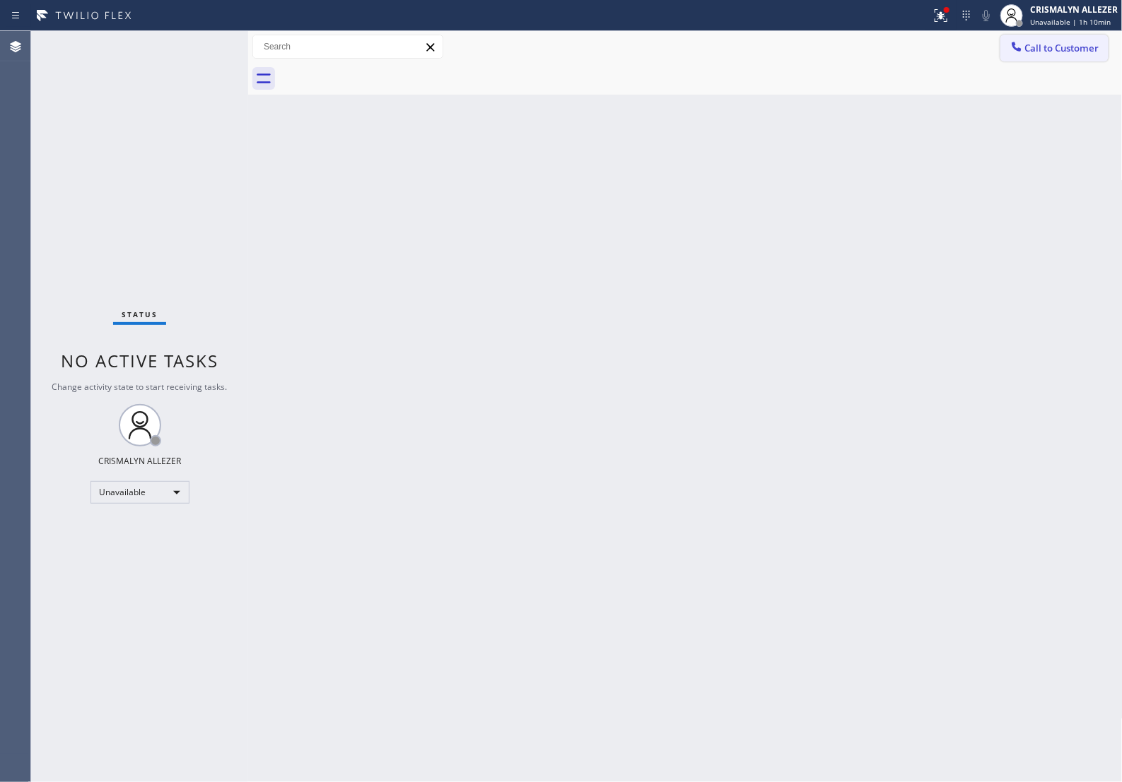
click at [1037, 47] on span "Call to Customer" at bounding box center [1062, 48] width 74 height 13
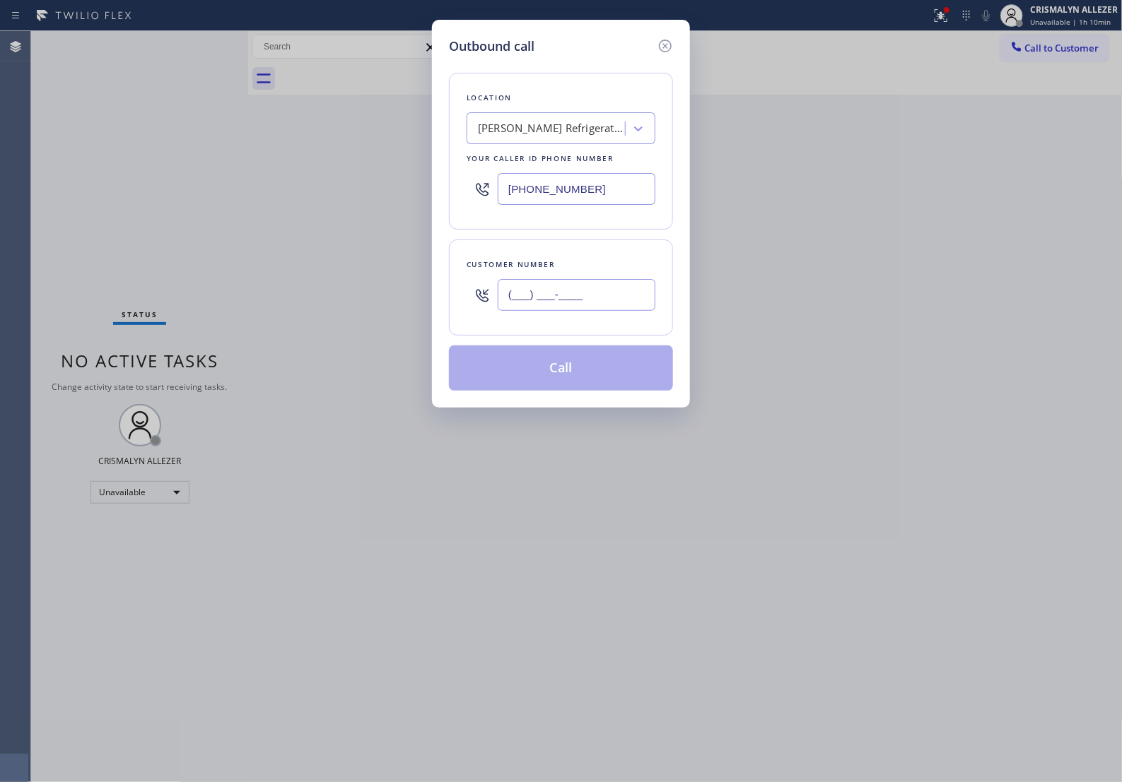
click at [613, 306] on input "(___) ___-____" at bounding box center [577, 295] width 158 height 32
paste input "310) 892-1161"
type input "[PHONE_NUMBER]"
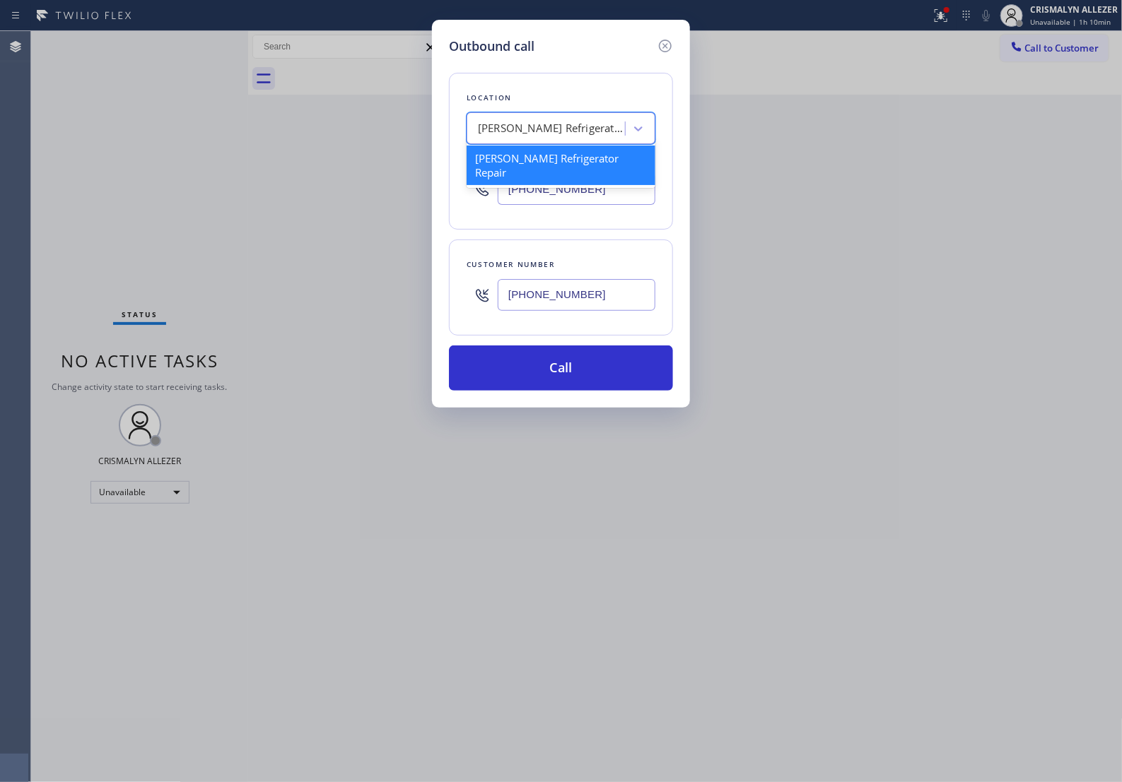
click at [599, 131] on div "[PERSON_NAME] Refrigerator Repair" at bounding box center [552, 129] width 148 height 16
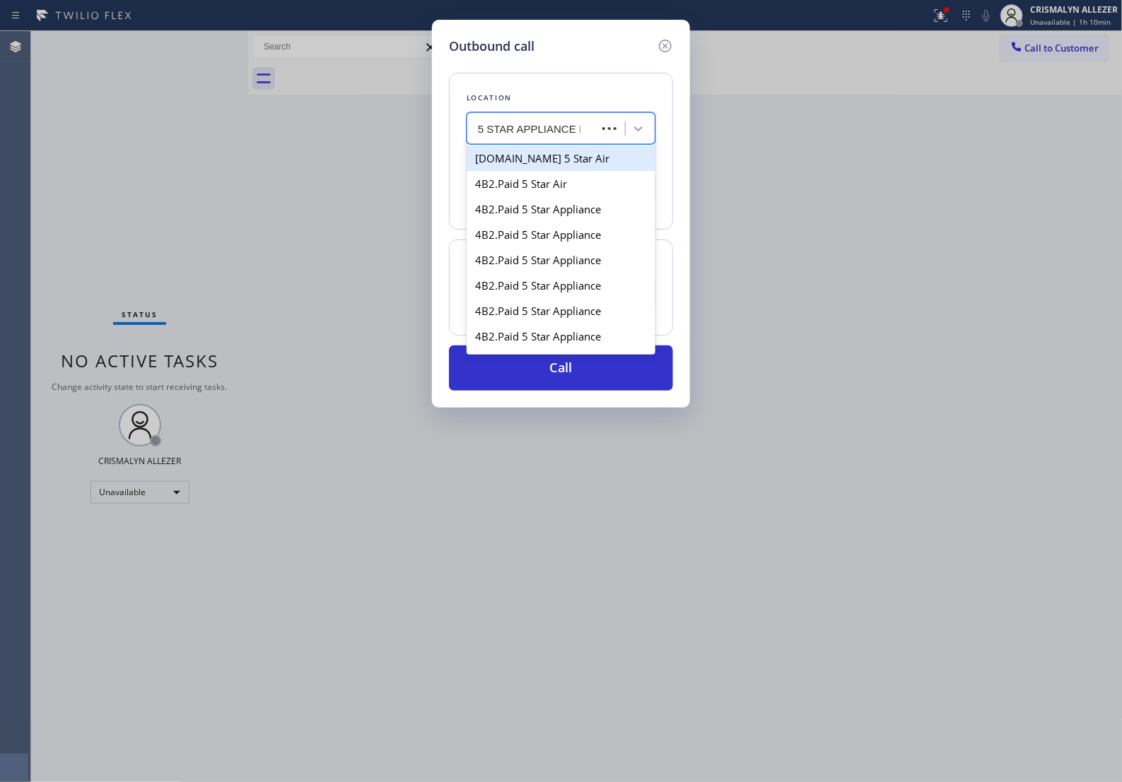
type input "5 STAR APPLIANCE RE"
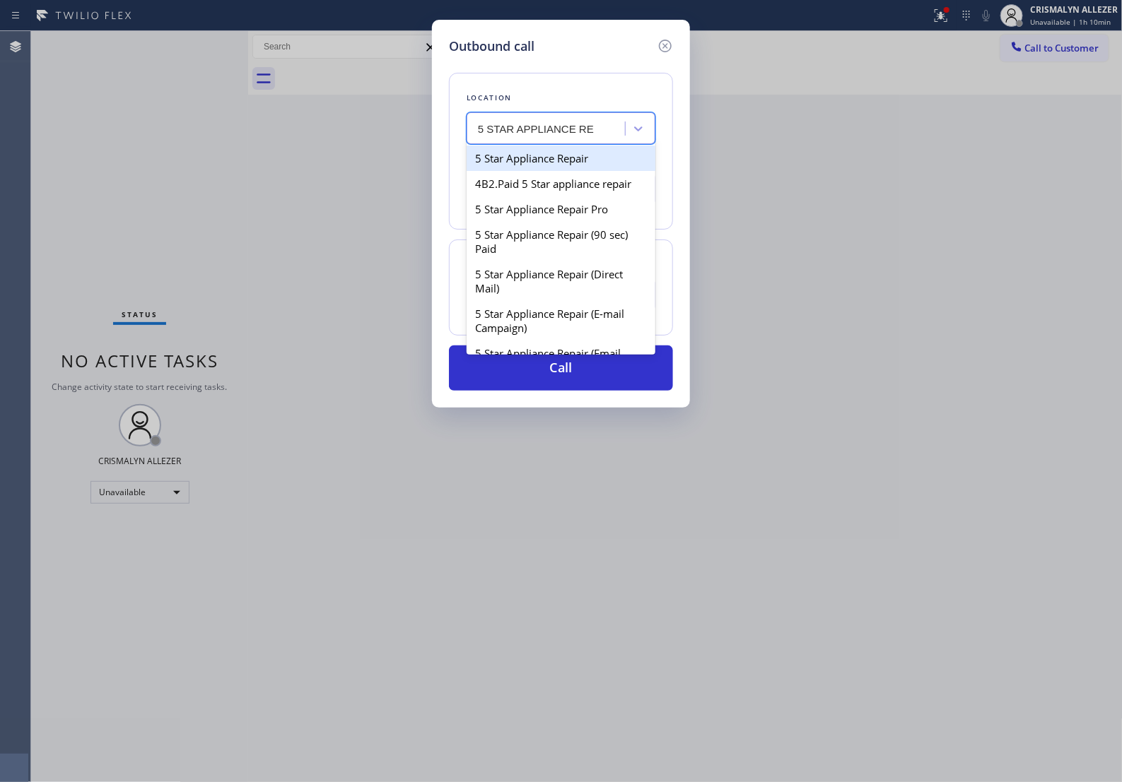
click at [552, 171] on div "5 Star Appliance Repair" at bounding box center [560, 158] width 189 height 25
type input "[PHONE_NUMBER]"
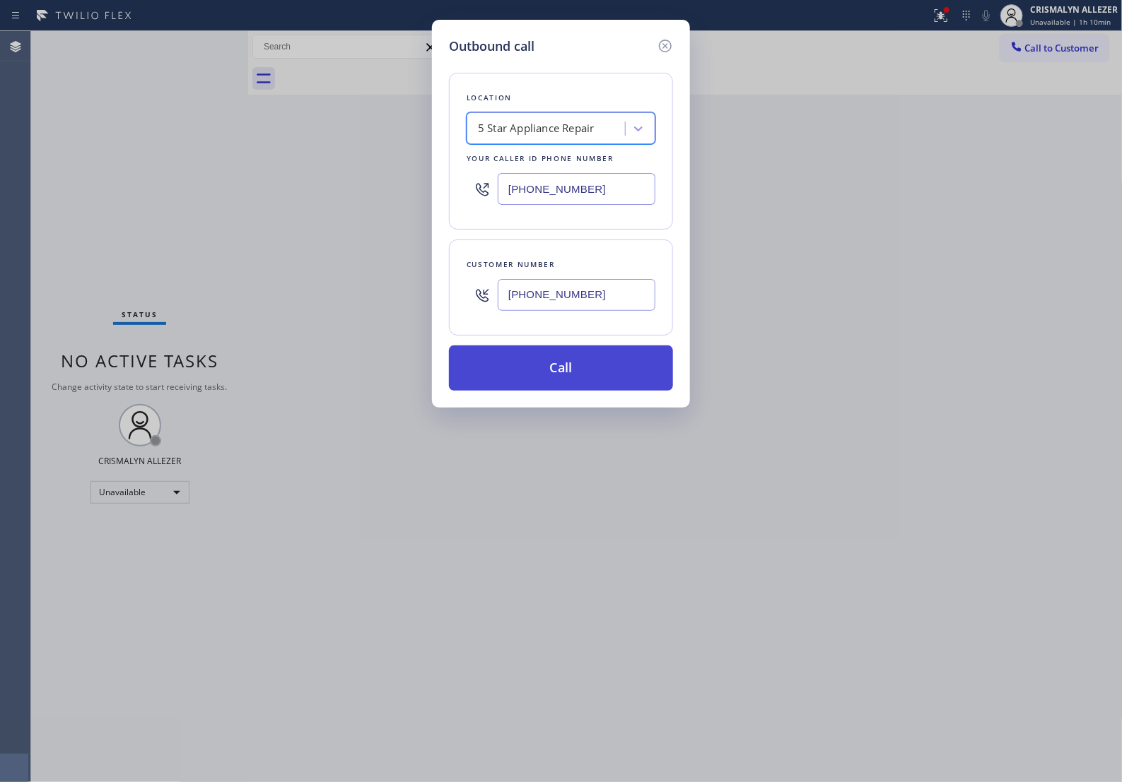
click at [571, 386] on button "Call" at bounding box center [561, 368] width 224 height 45
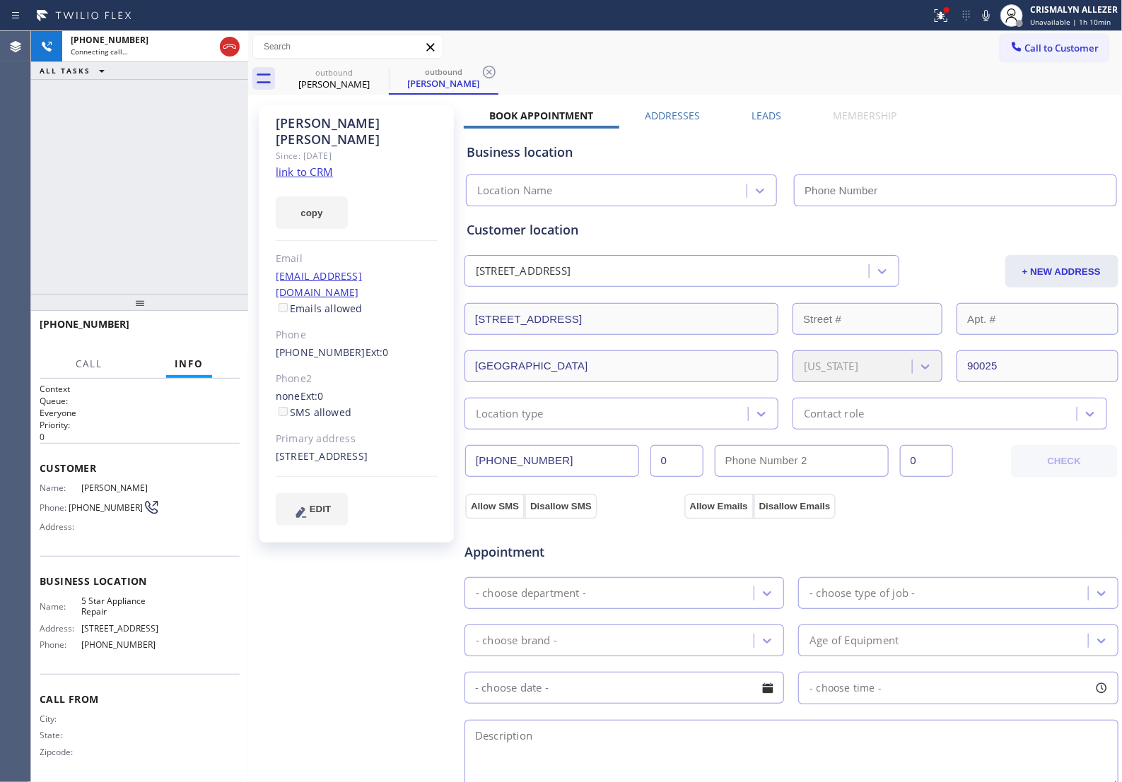
click at [295, 165] on link "link to CRM" at bounding box center [304, 172] width 57 height 14
type input "[PHONE_NUMBER]"
click at [194, 334] on span "HANG UP" at bounding box center [206, 331] width 43 height 10
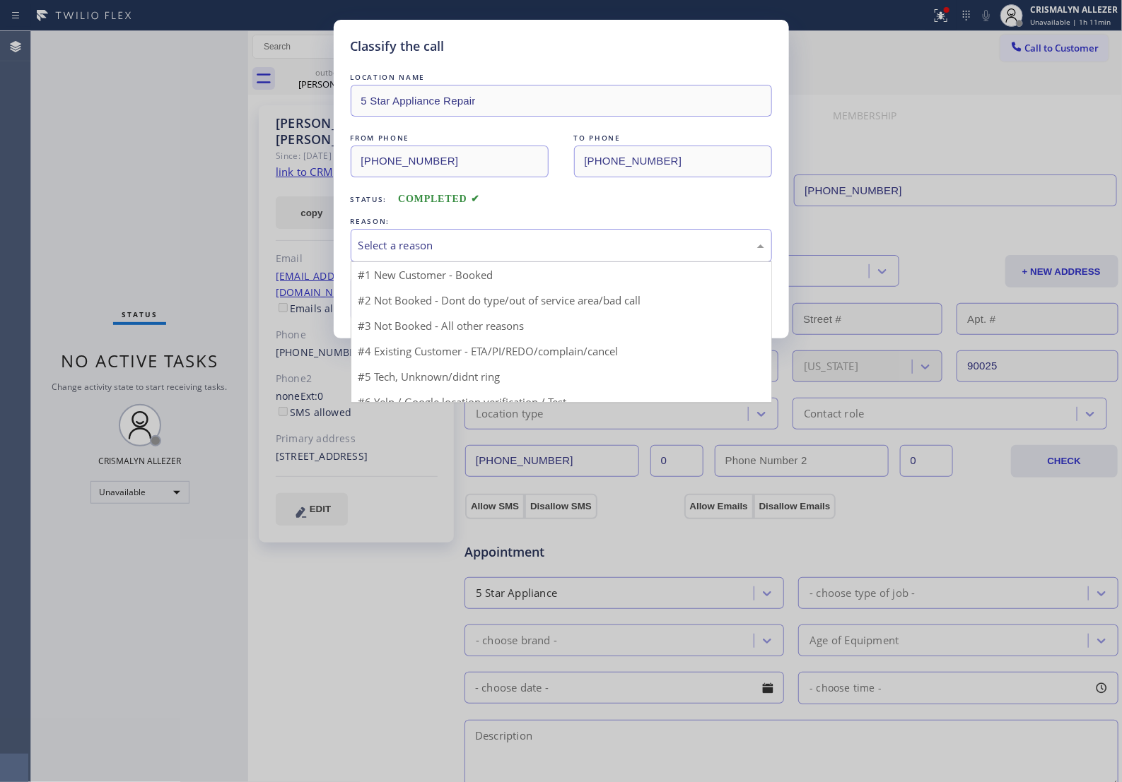
click at [541, 262] on div "Select a reason" at bounding box center [561, 245] width 421 height 33
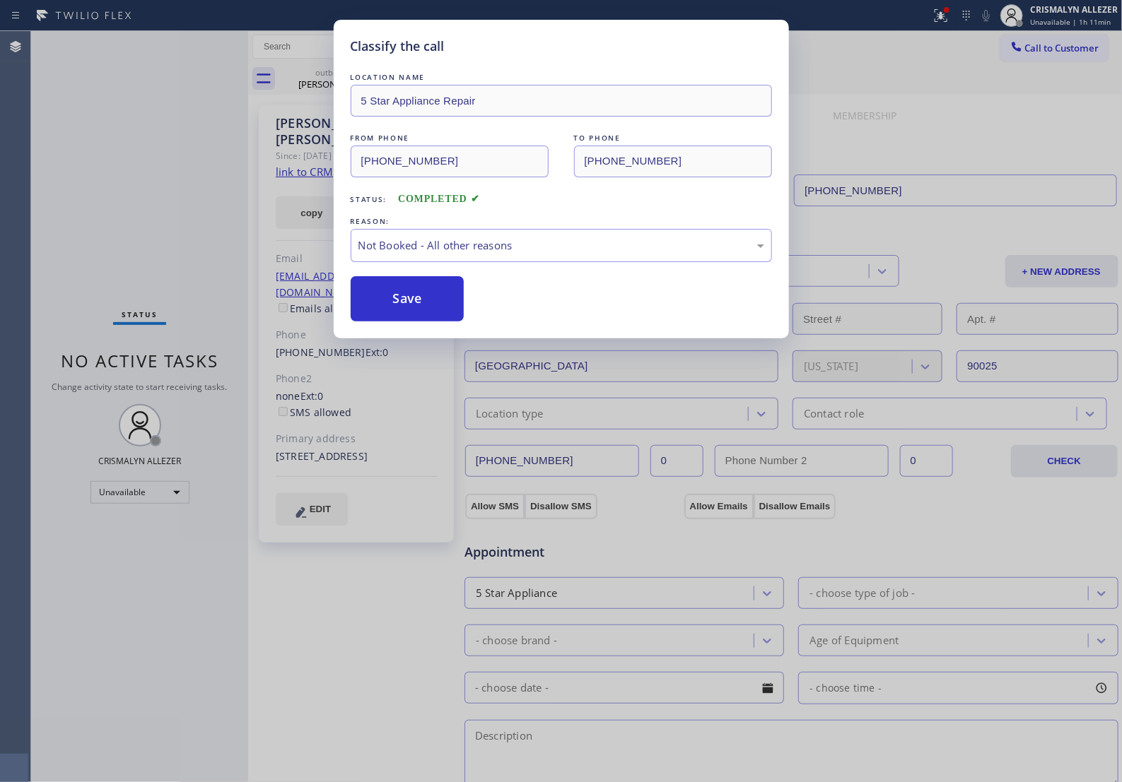
click at [428, 316] on button "Save" at bounding box center [408, 298] width 114 height 45
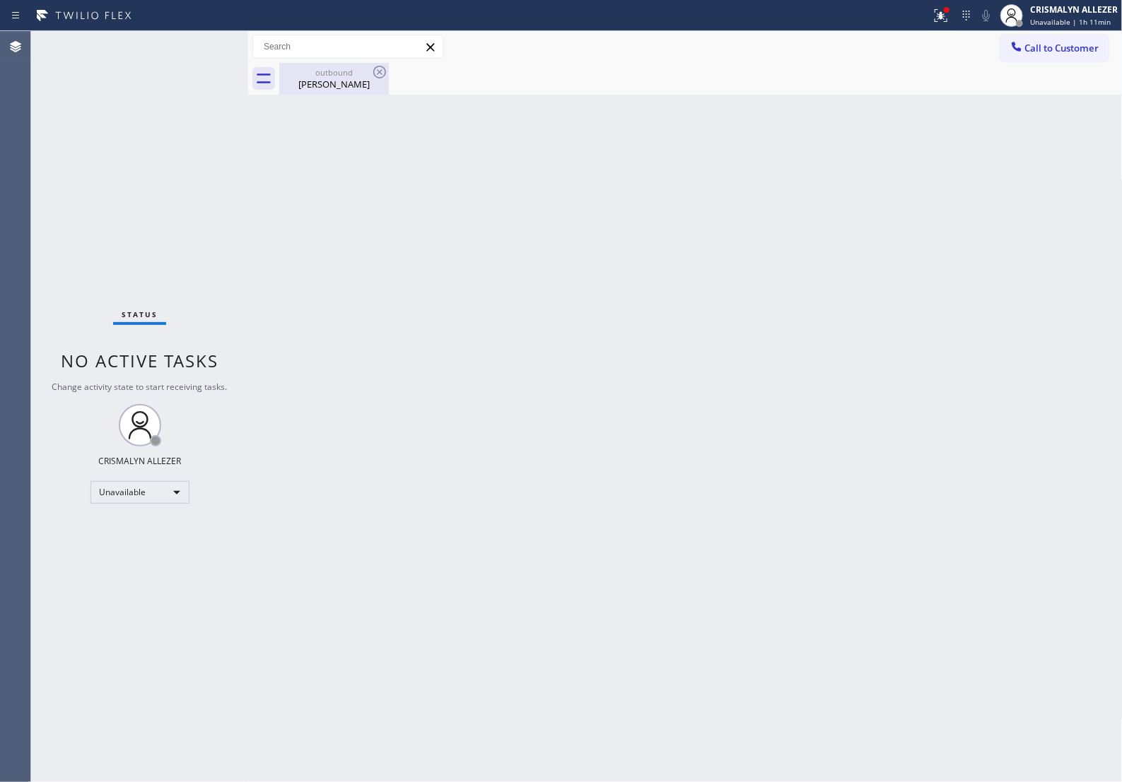
click at [339, 89] on div "[PERSON_NAME]" at bounding box center [334, 84] width 107 height 13
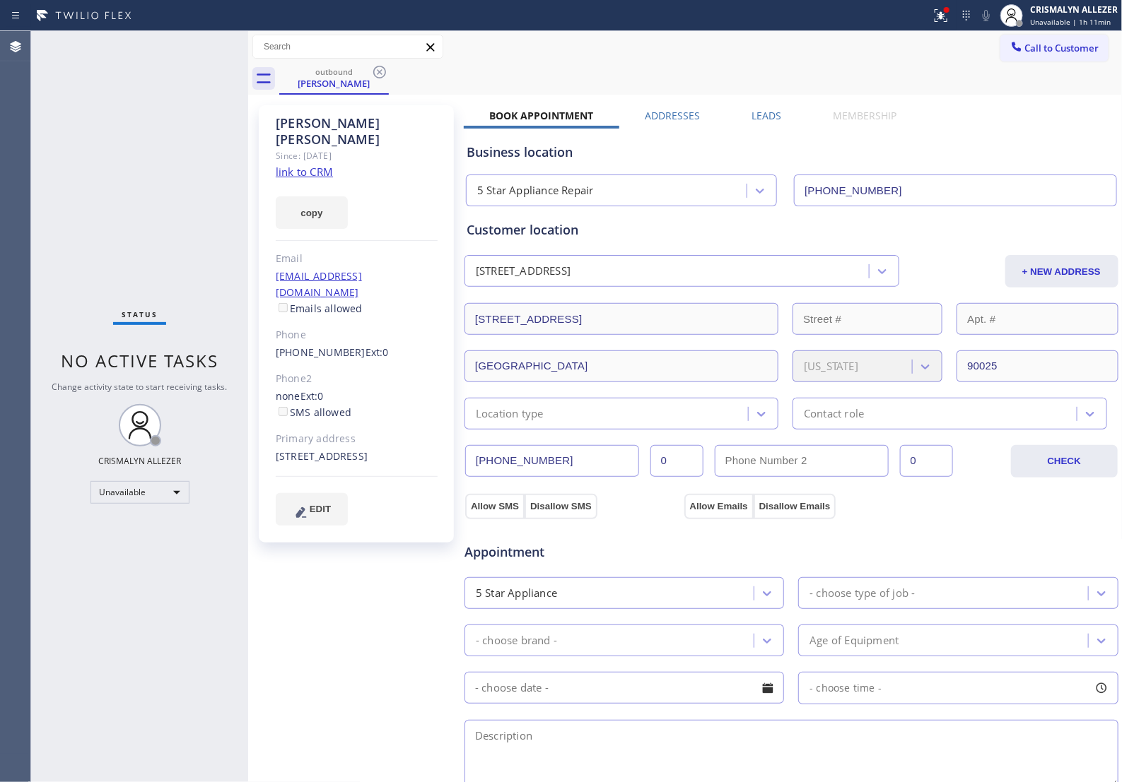
click at [762, 114] on label "Leads" at bounding box center [766, 115] width 30 height 13
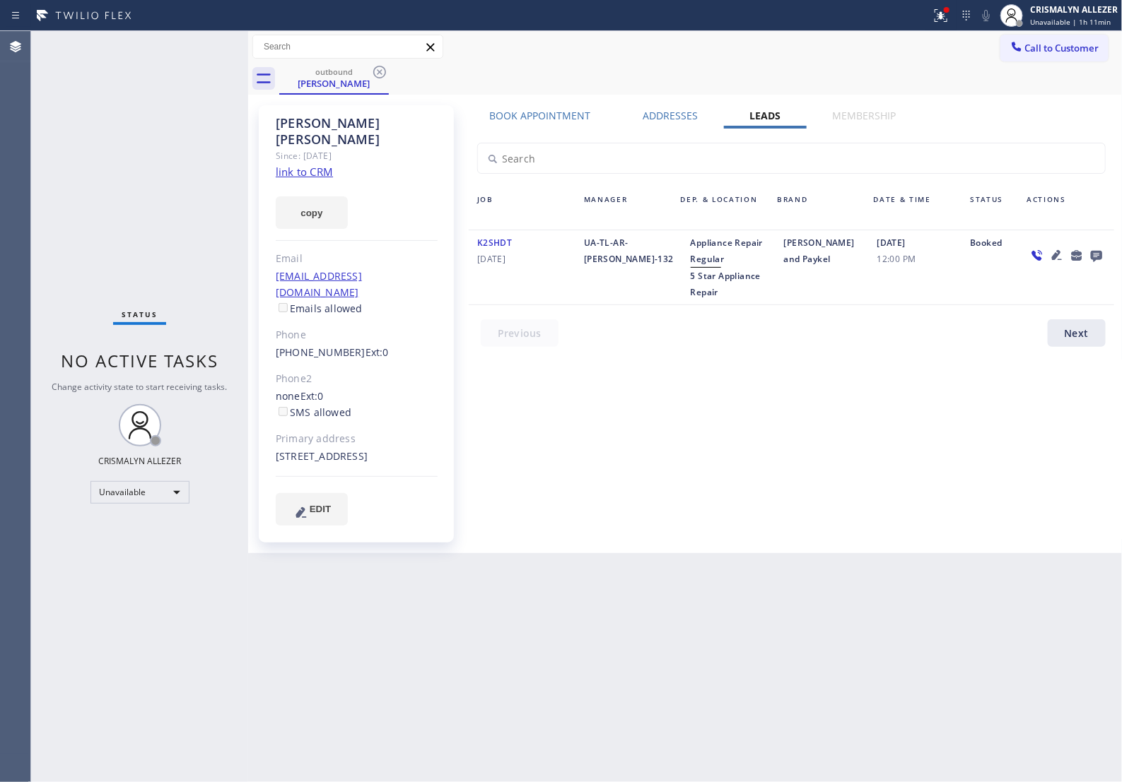
click at [1097, 259] on icon at bounding box center [1095, 256] width 11 height 11
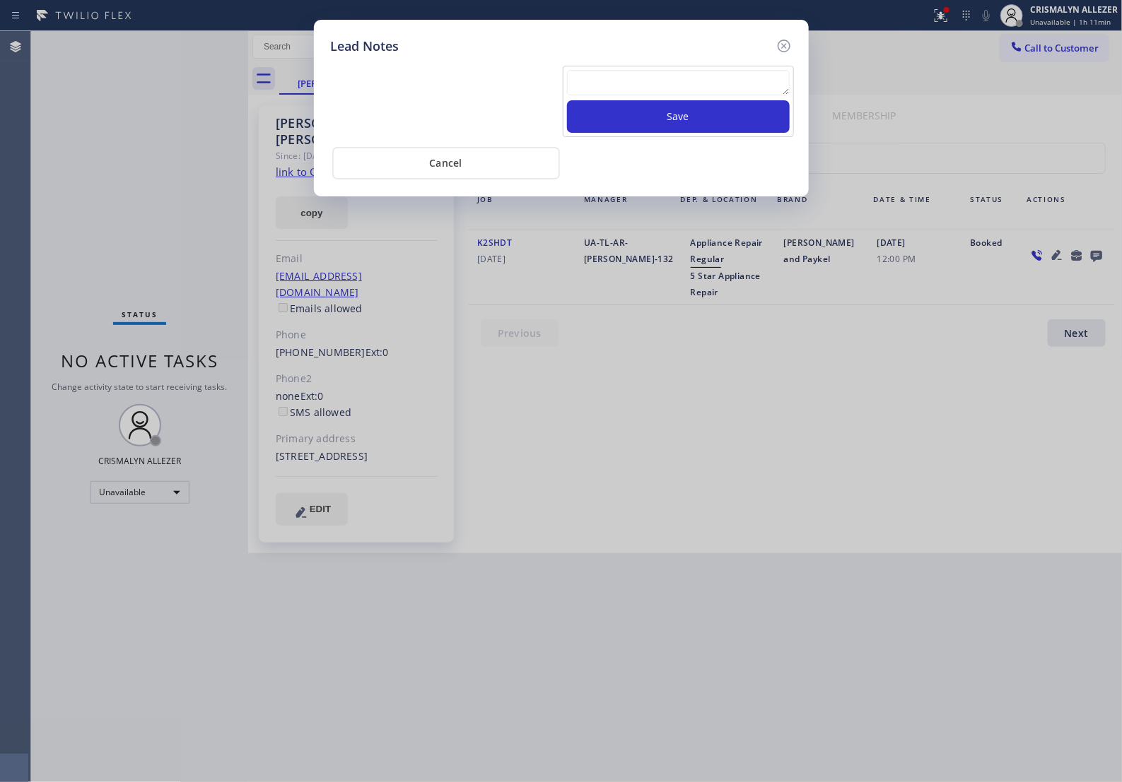
click at [629, 89] on textarea at bounding box center [678, 82] width 223 height 25
paste textarea "no answer | pls xfer if cx calls back"
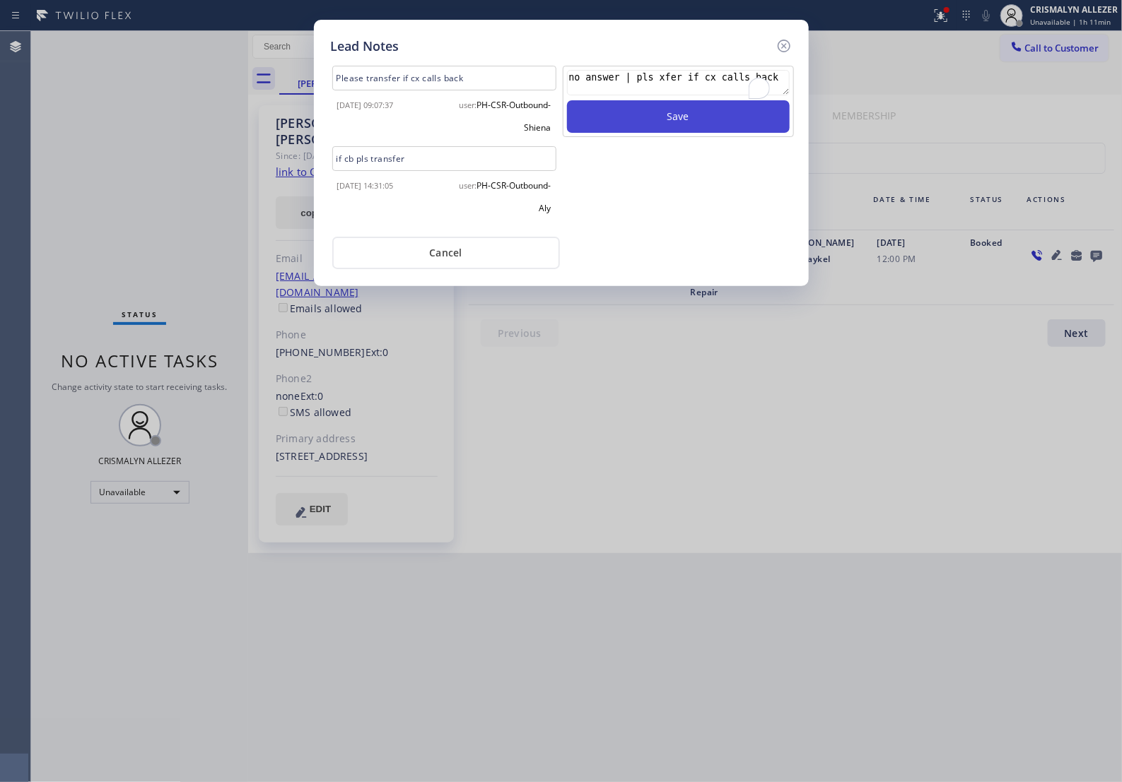
scroll to position [13, 0]
type textarea "no answer | pls xfer if cx calls back"
click at [669, 128] on button "Save" at bounding box center [678, 116] width 223 height 33
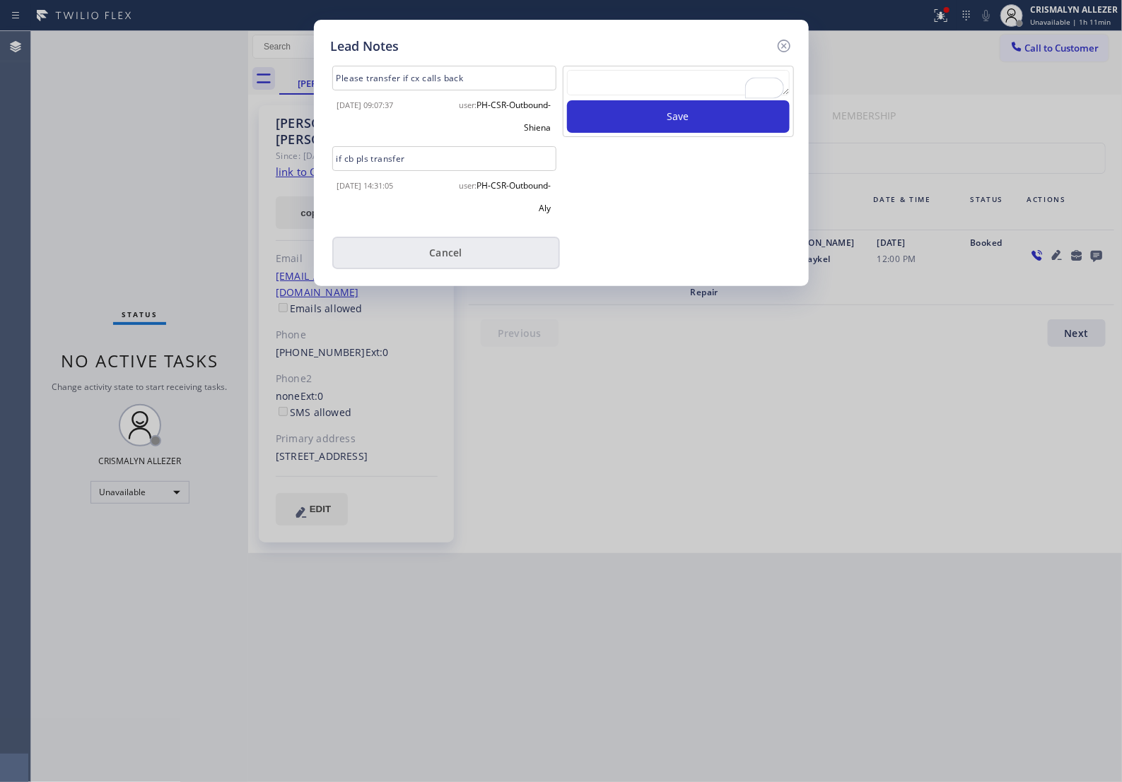
click at [449, 265] on button "Cancel" at bounding box center [446, 253] width 228 height 33
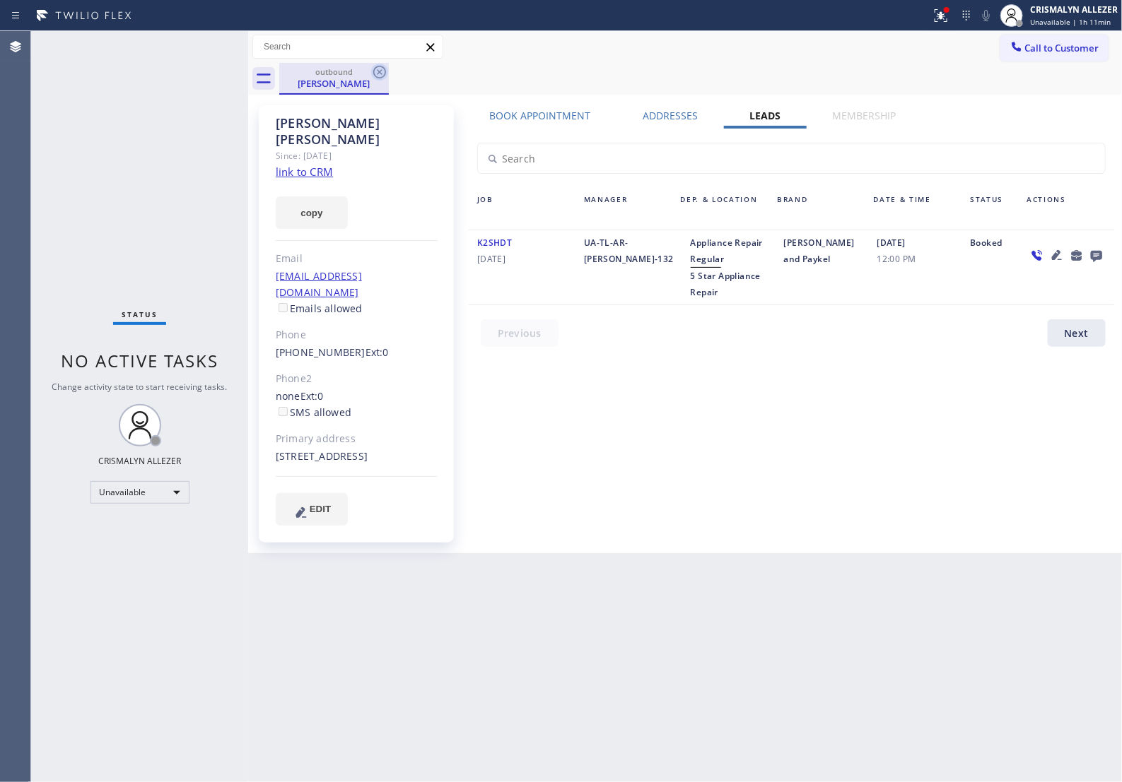
click at [376, 72] on icon at bounding box center [379, 72] width 17 height 17
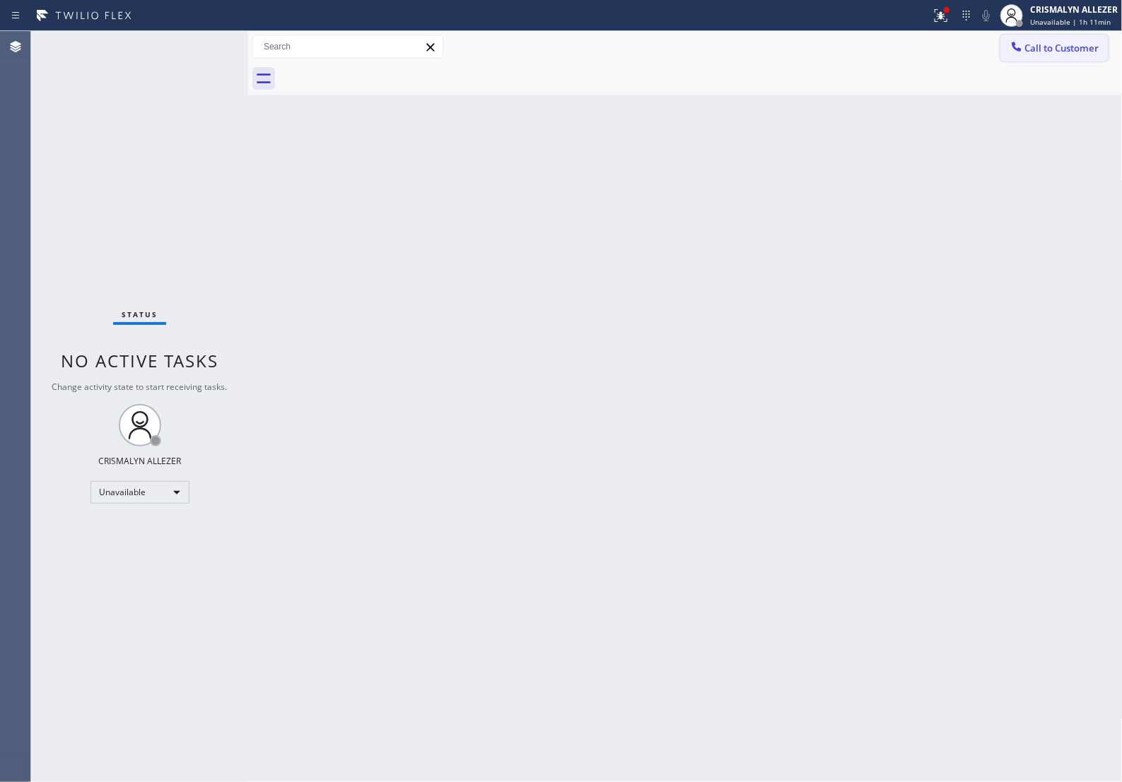
click at [1052, 58] on button "Call to Customer" at bounding box center [1054, 48] width 108 height 27
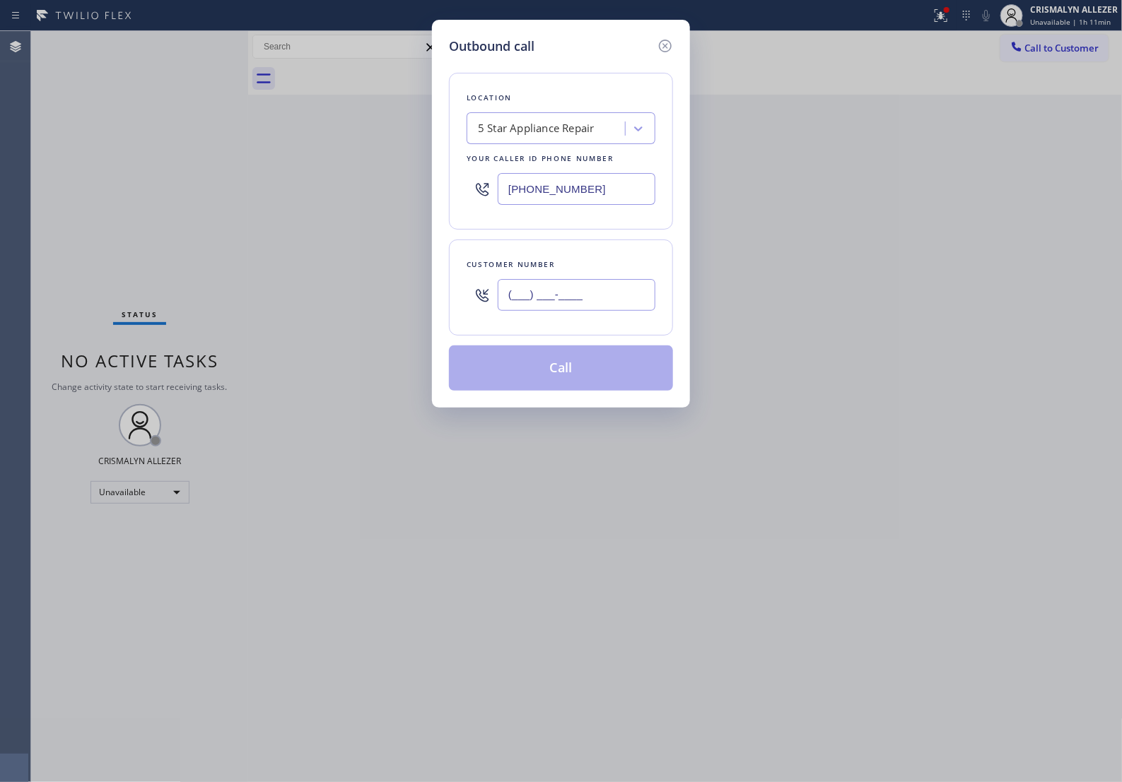
click at [611, 300] on input "(___) ___-____" at bounding box center [577, 295] width 158 height 32
paste input "626) 606-7197"
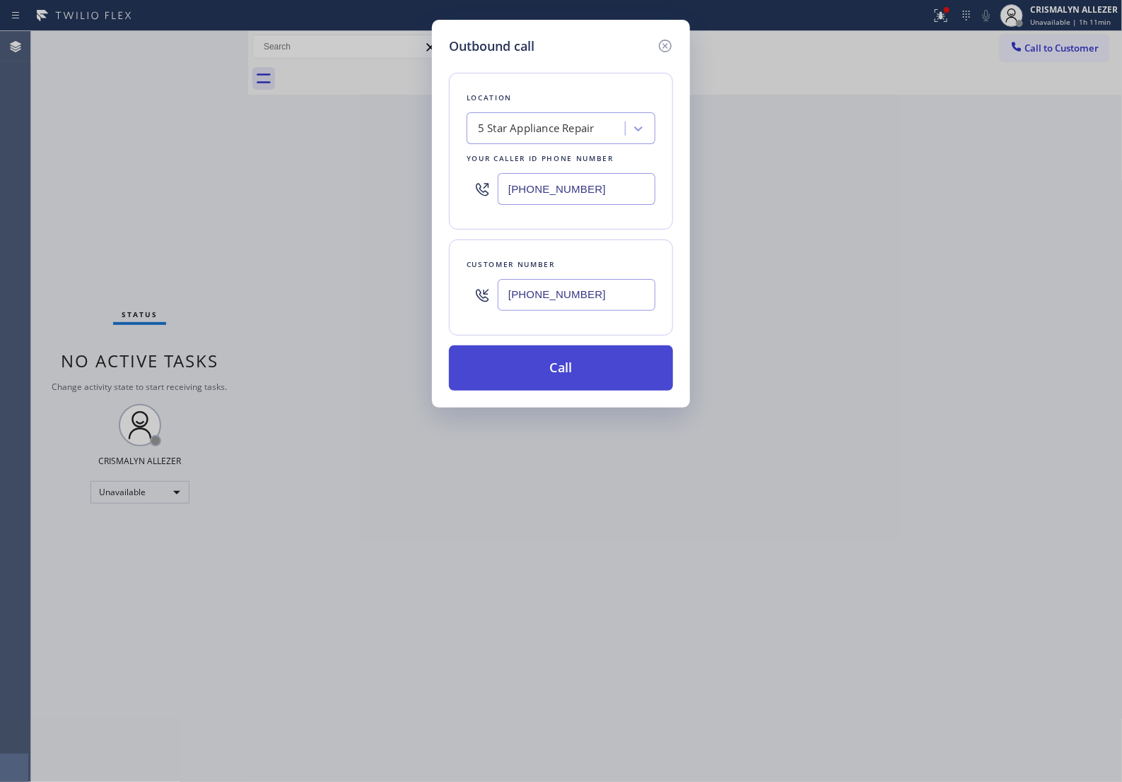
type input "(626) 606-7197"
click at [577, 391] on button "Call" at bounding box center [561, 368] width 224 height 45
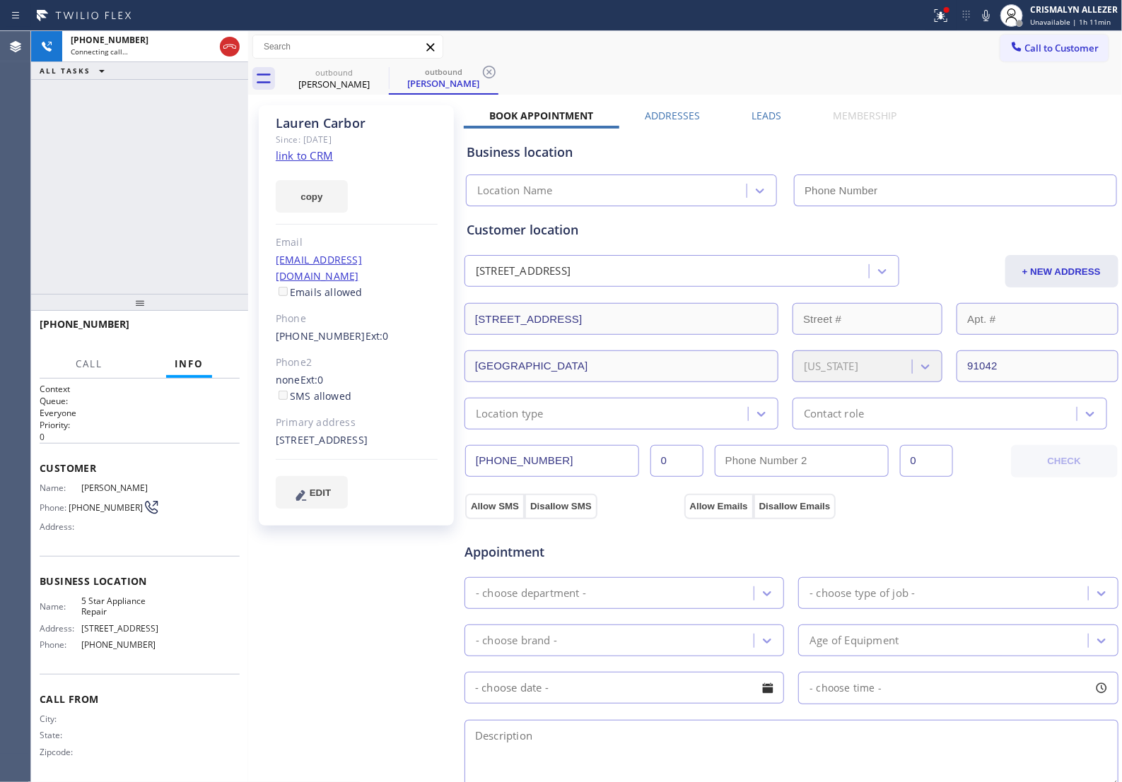
type input "[PHONE_NUMBER]"
click at [302, 153] on link "link to CRM" at bounding box center [304, 155] width 57 height 14
click at [192, 333] on span "HANG UP" at bounding box center [206, 331] width 43 height 10
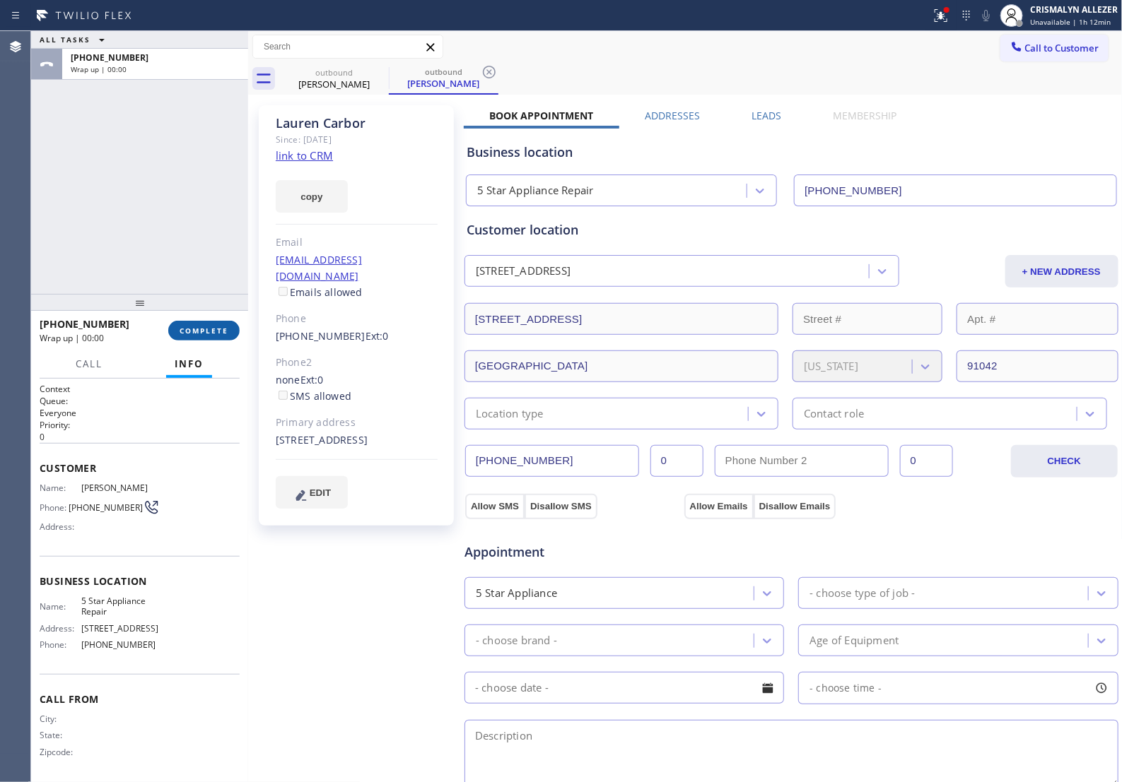
click at [192, 333] on span "COMPLETE" at bounding box center [203, 331] width 49 height 10
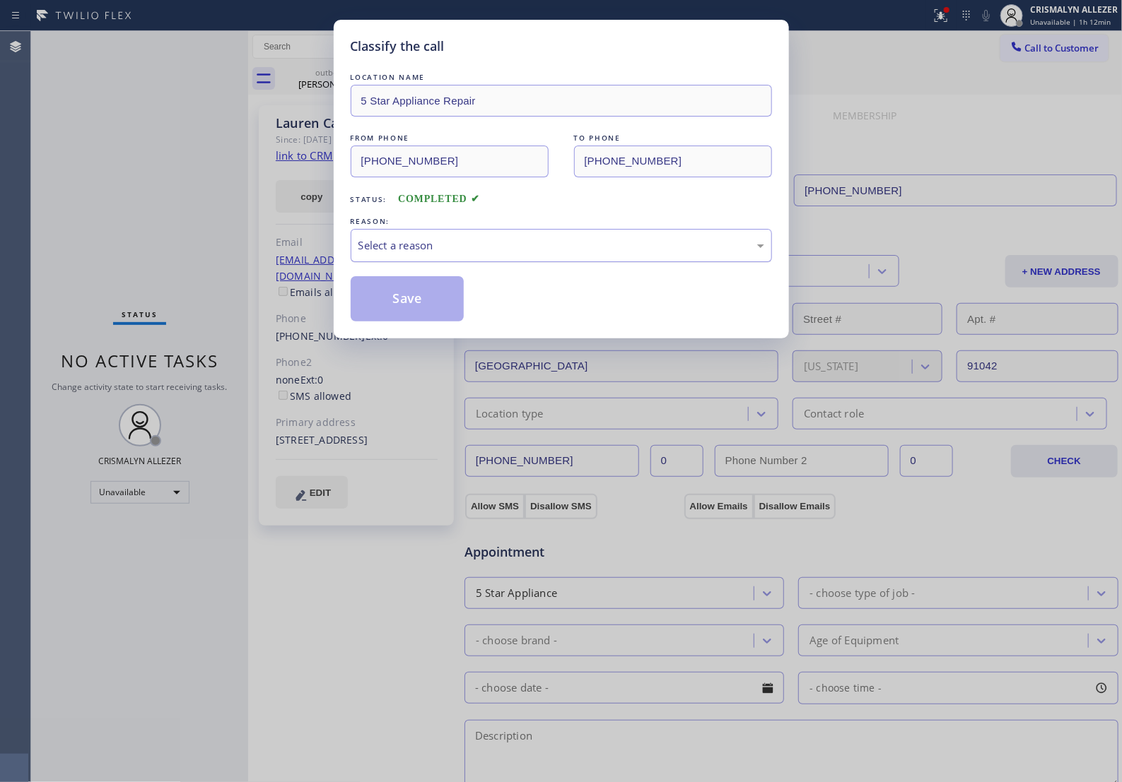
click at [534, 254] on div "Select a reason" at bounding box center [561, 245] width 406 height 16
click at [425, 320] on button "Save" at bounding box center [408, 298] width 114 height 45
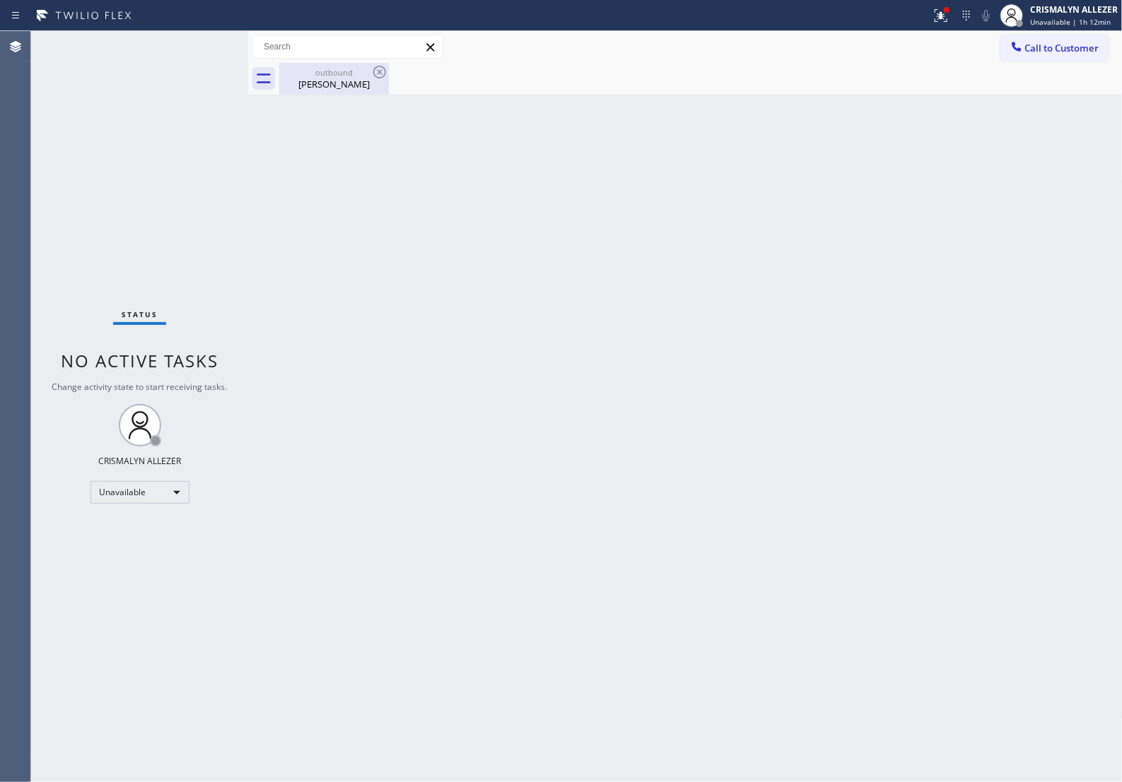
click at [330, 81] on div "Lauren Carbor" at bounding box center [334, 84] width 107 height 13
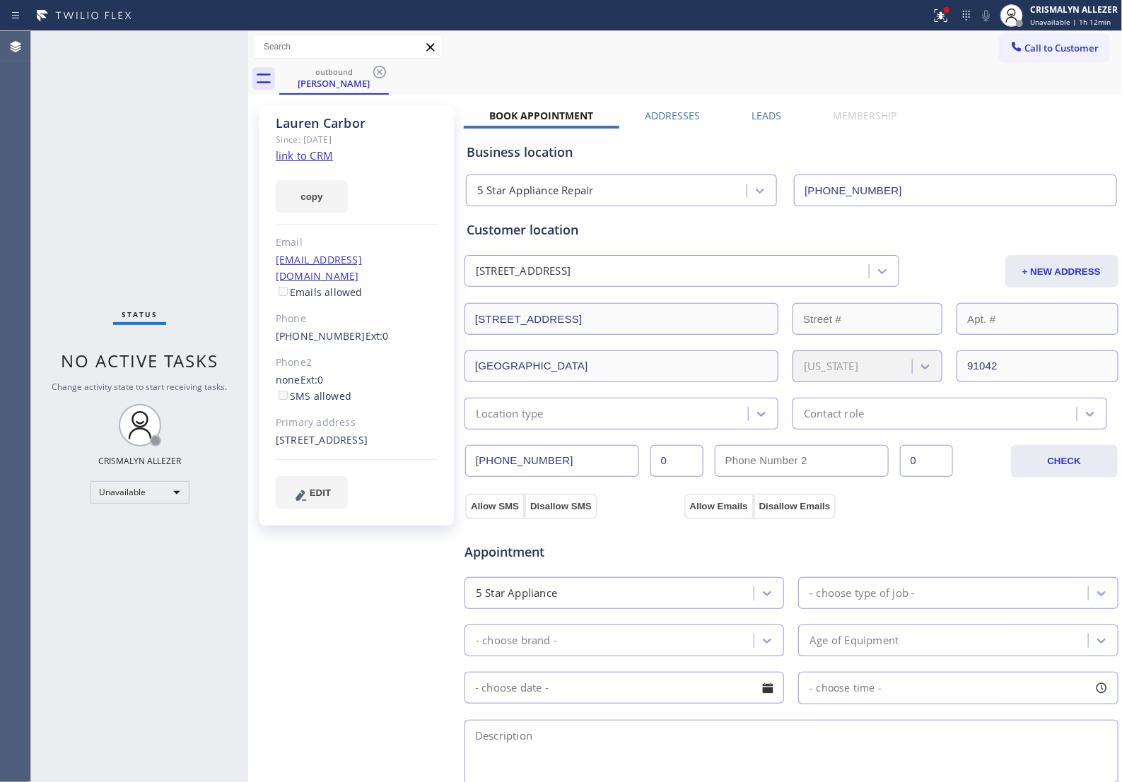
click at [762, 114] on label "Leads" at bounding box center [766, 115] width 30 height 13
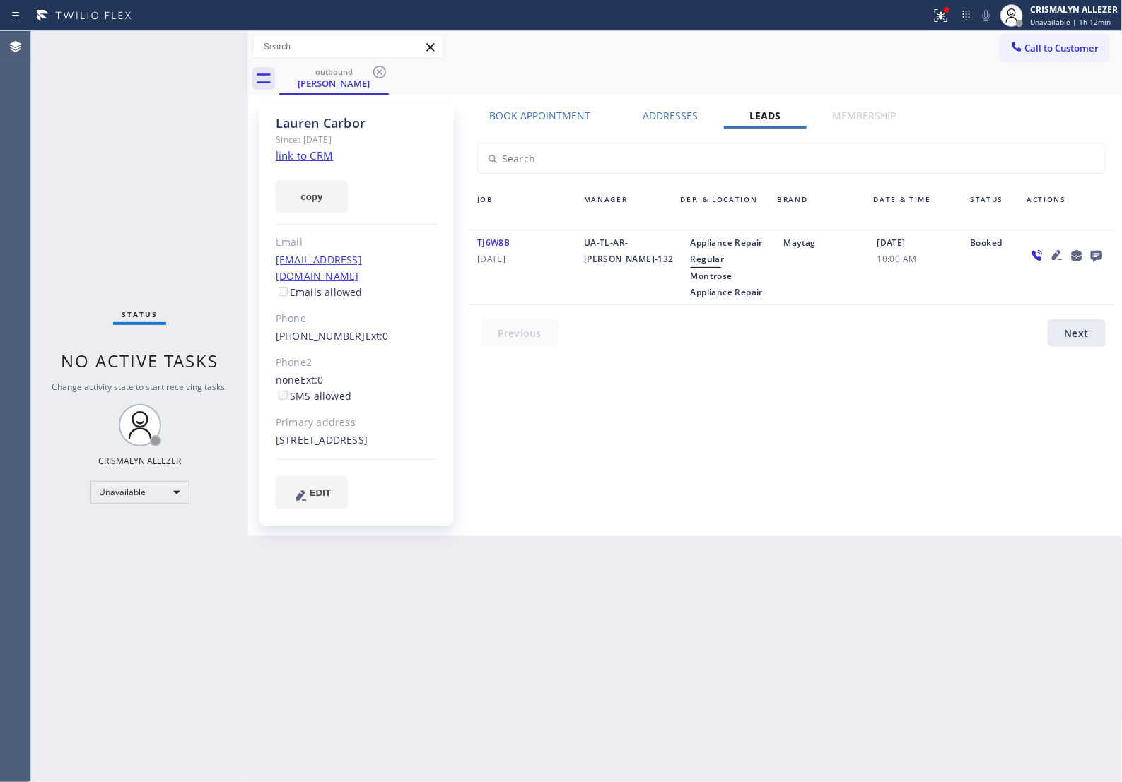
click at [1095, 254] on icon at bounding box center [1095, 256] width 11 height 11
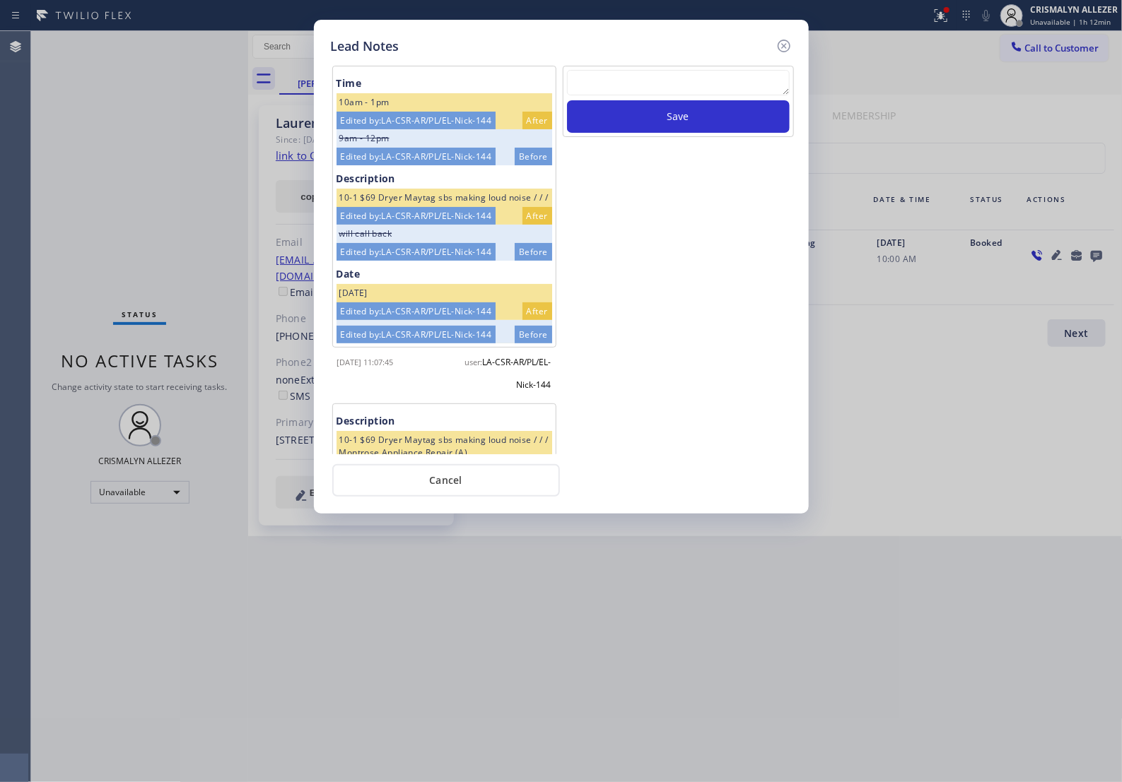
click at [601, 95] on textarea at bounding box center [678, 82] width 223 height 25
paste textarea "no answer | pls xfer if cx calls back"
type textarea "no answer | pls xfer if cx calls back"
click at [654, 133] on button "Save" at bounding box center [678, 116] width 223 height 33
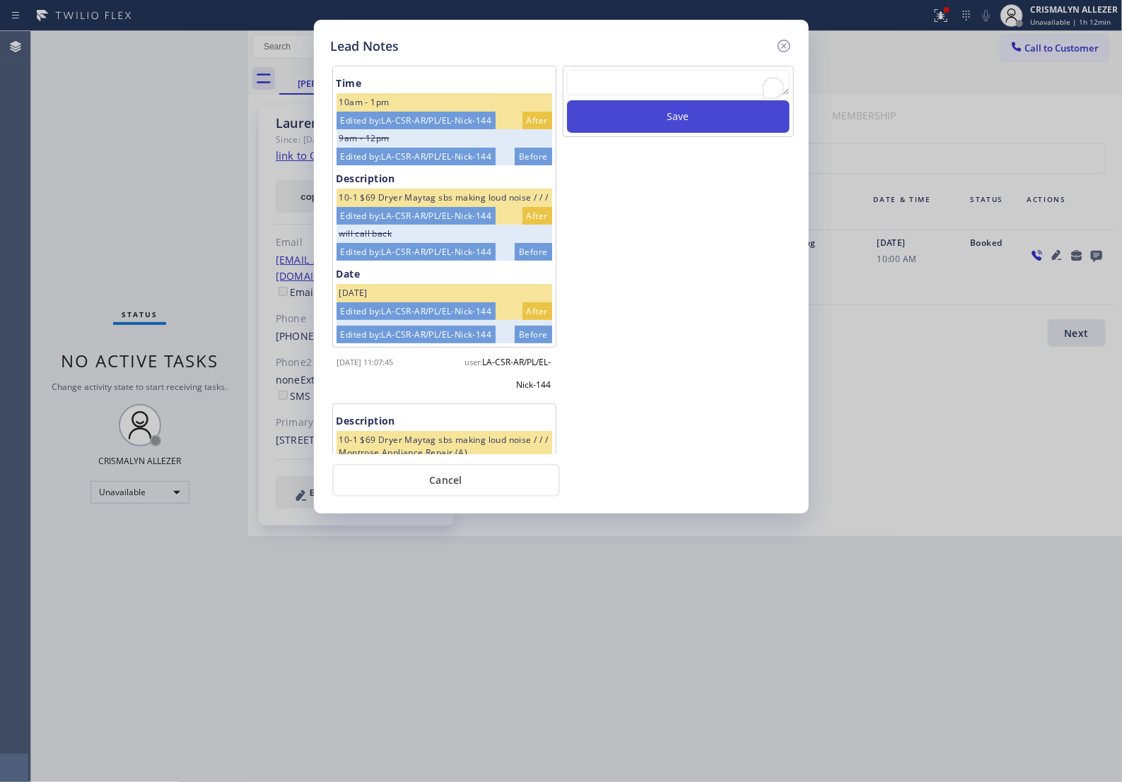
scroll to position [0, 0]
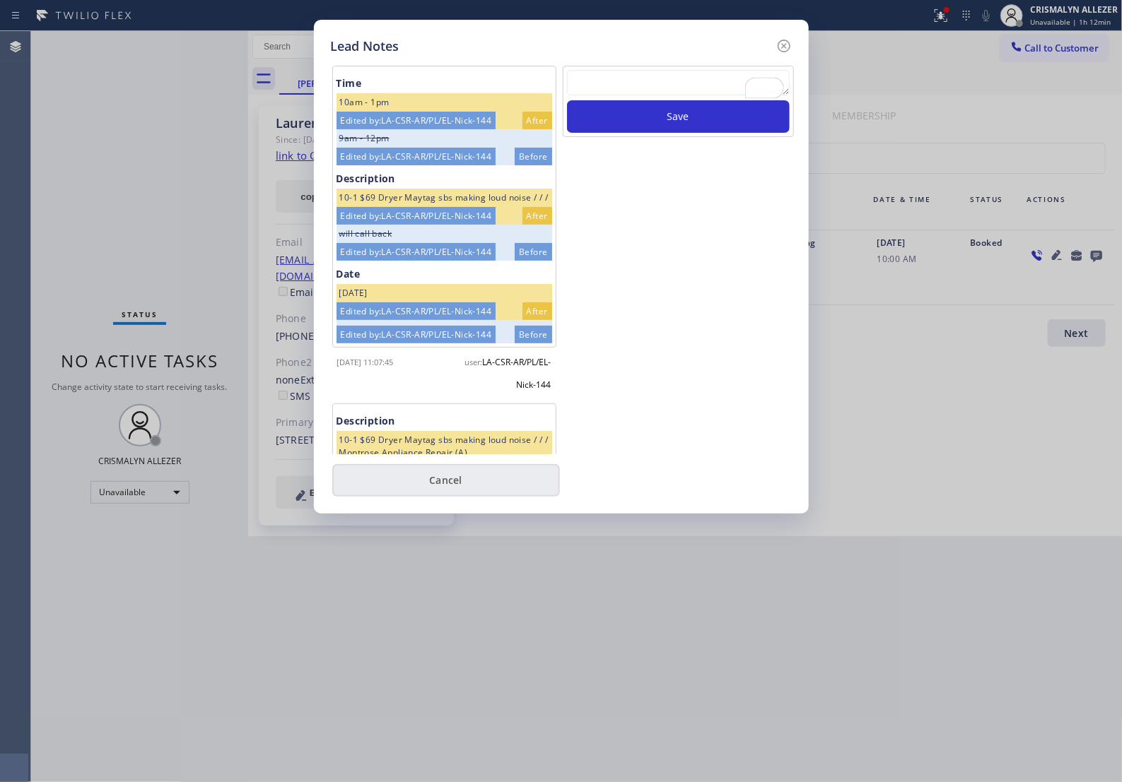
click at [453, 495] on button "Cancel" at bounding box center [446, 480] width 228 height 33
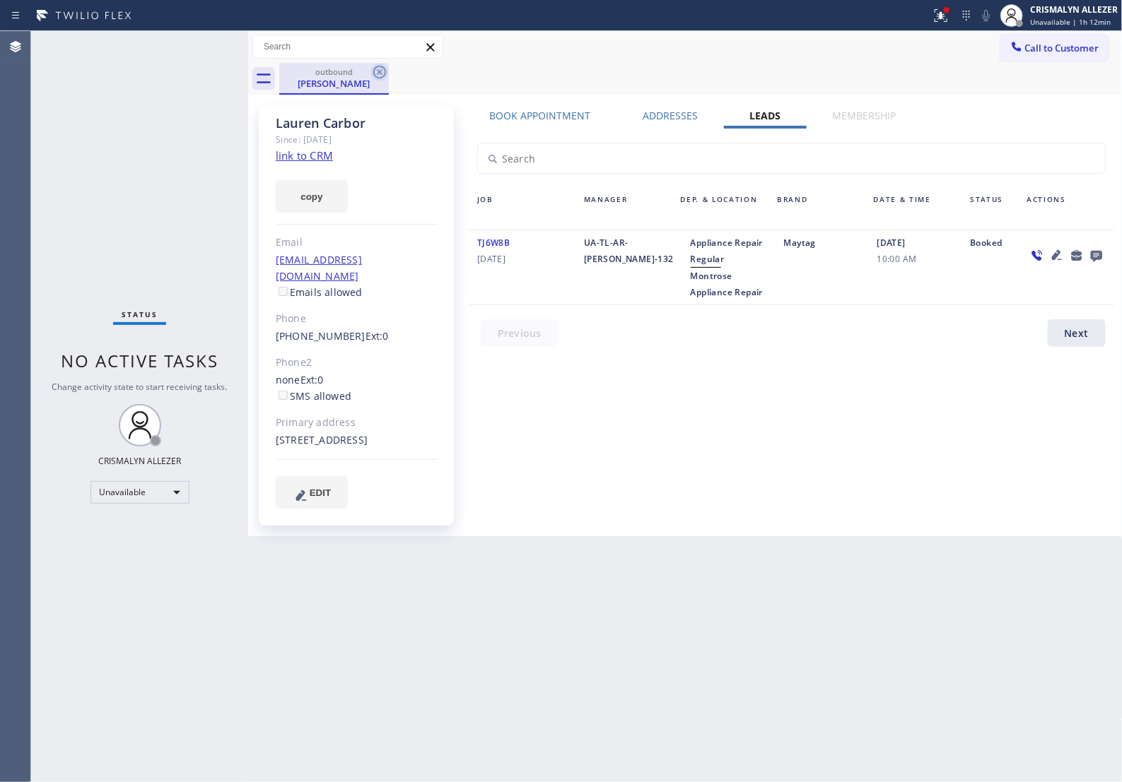
click at [373, 67] on icon at bounding box center [379, 72] width 17 height 17
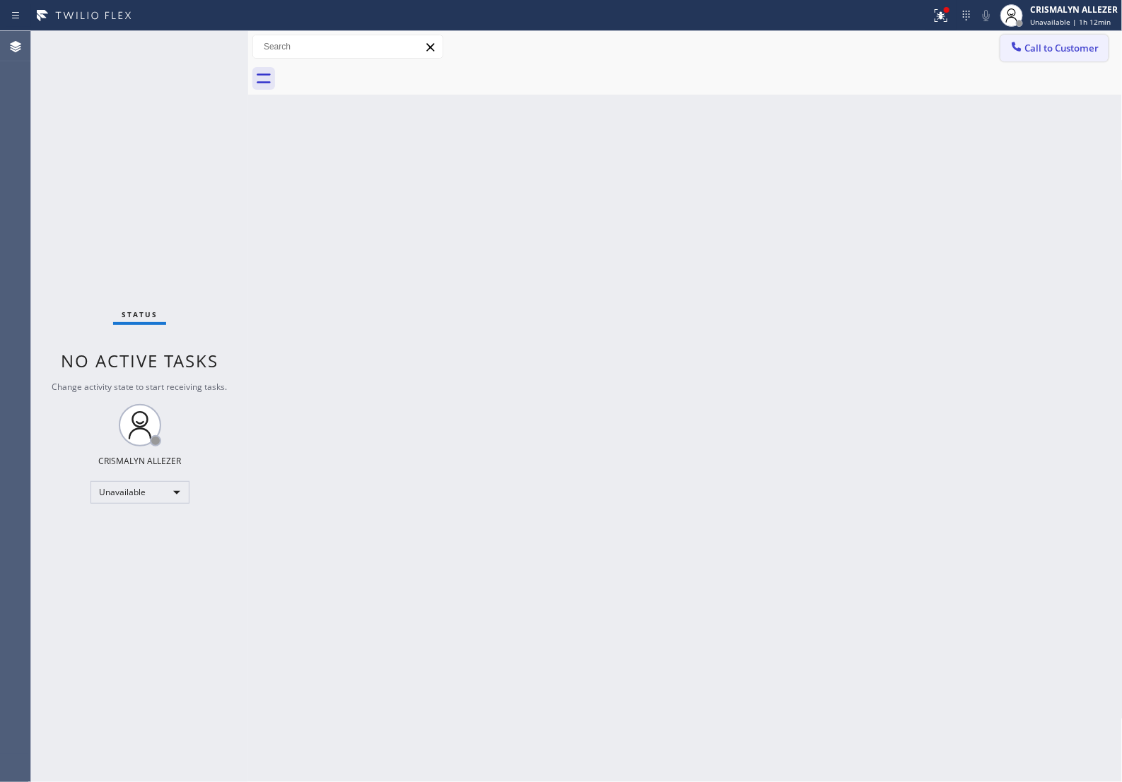
click at [1071, 49] on span "Call to Customer" at bounding box center [1062, 48] width 74 height 13
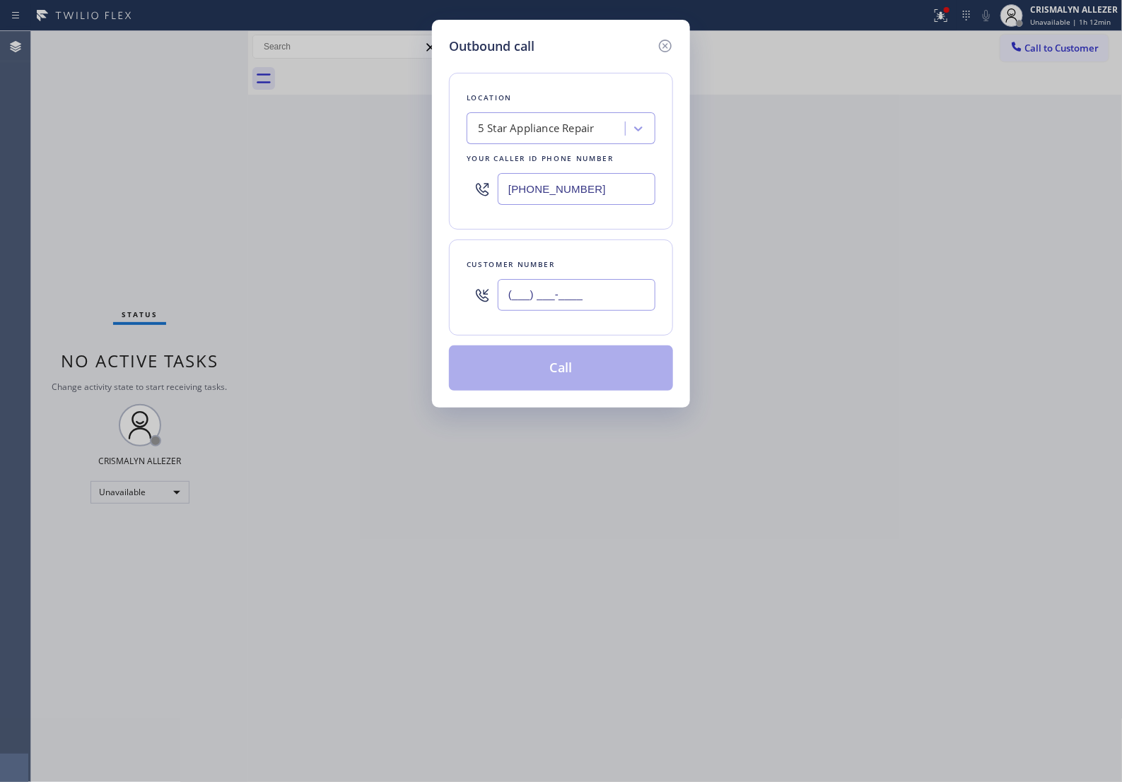
click at [589, 311] on input "(___) ___-____" at bounding box center [577, 295] width 158 height 32
paste input "310) 989-3739"
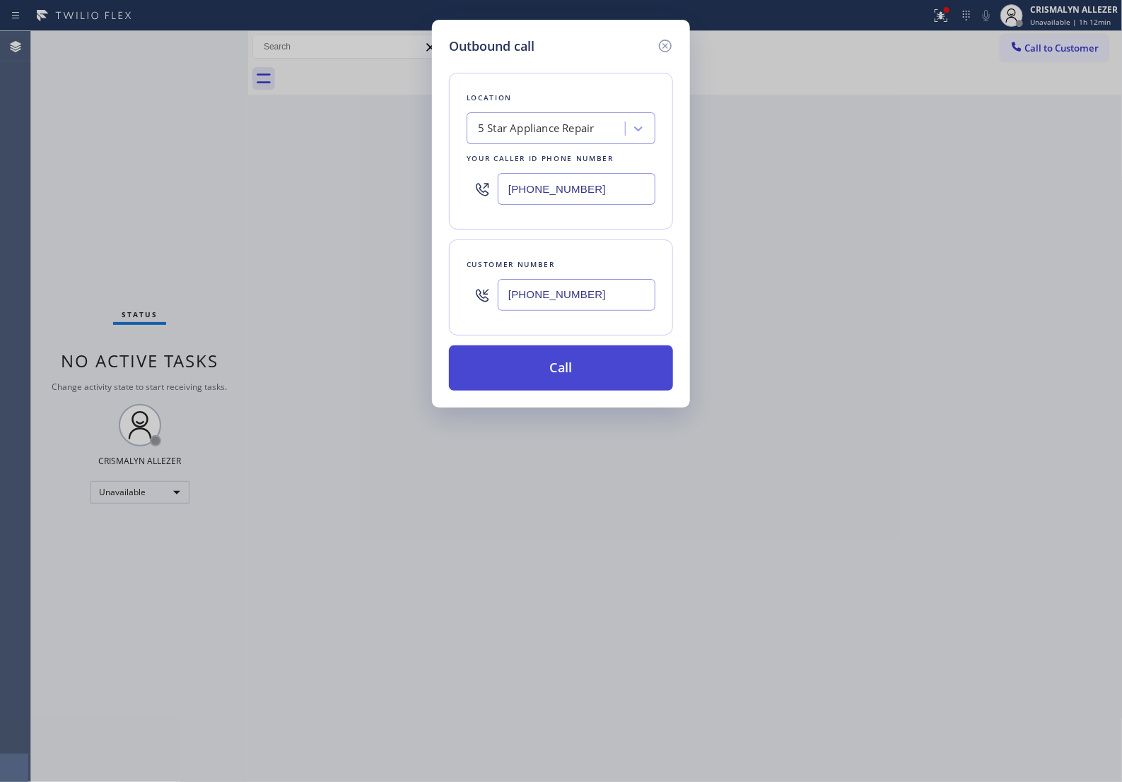
type input "(310) 989-3739"
click at [582, 391] on button "Call" at bounding box center [561, 368] width 224 height 45
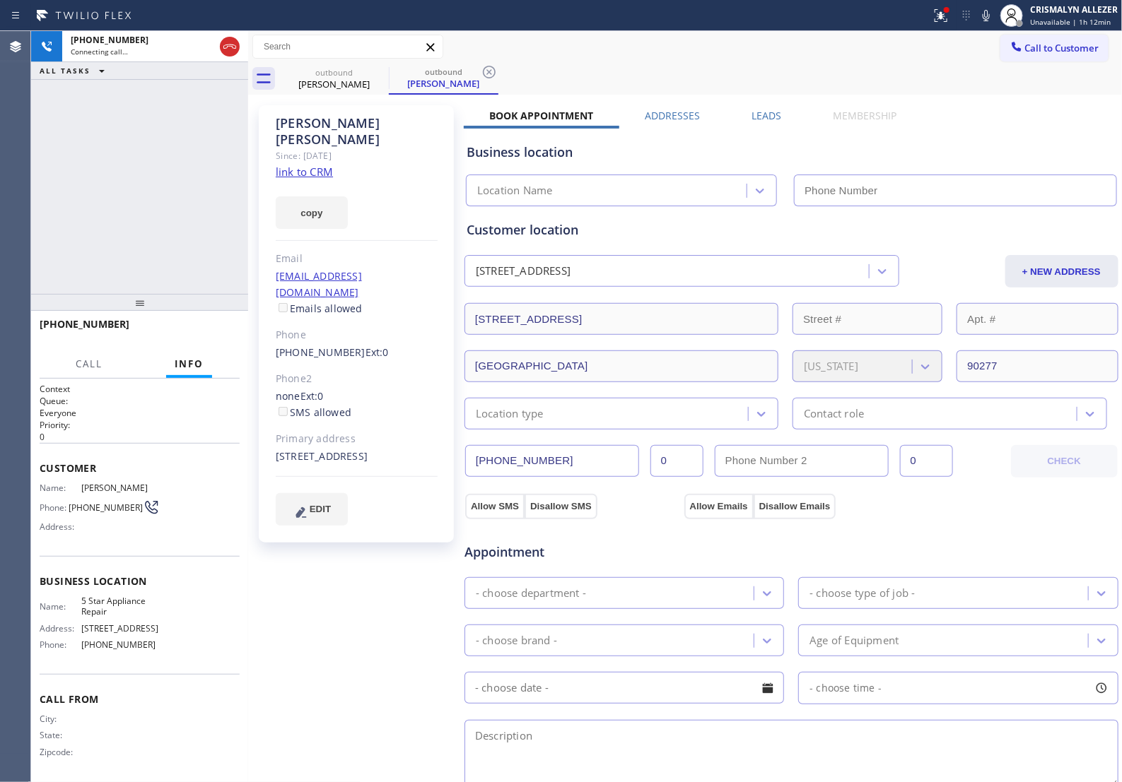
click at [301, 165] on link "link to CRM" at bounding box center [304, 172] width 57 height 14
type input "[PHONE_NUMBER]"
click at [194, 334] on span "HANG UP" at bounding box center [206, 331] width 43 height 10
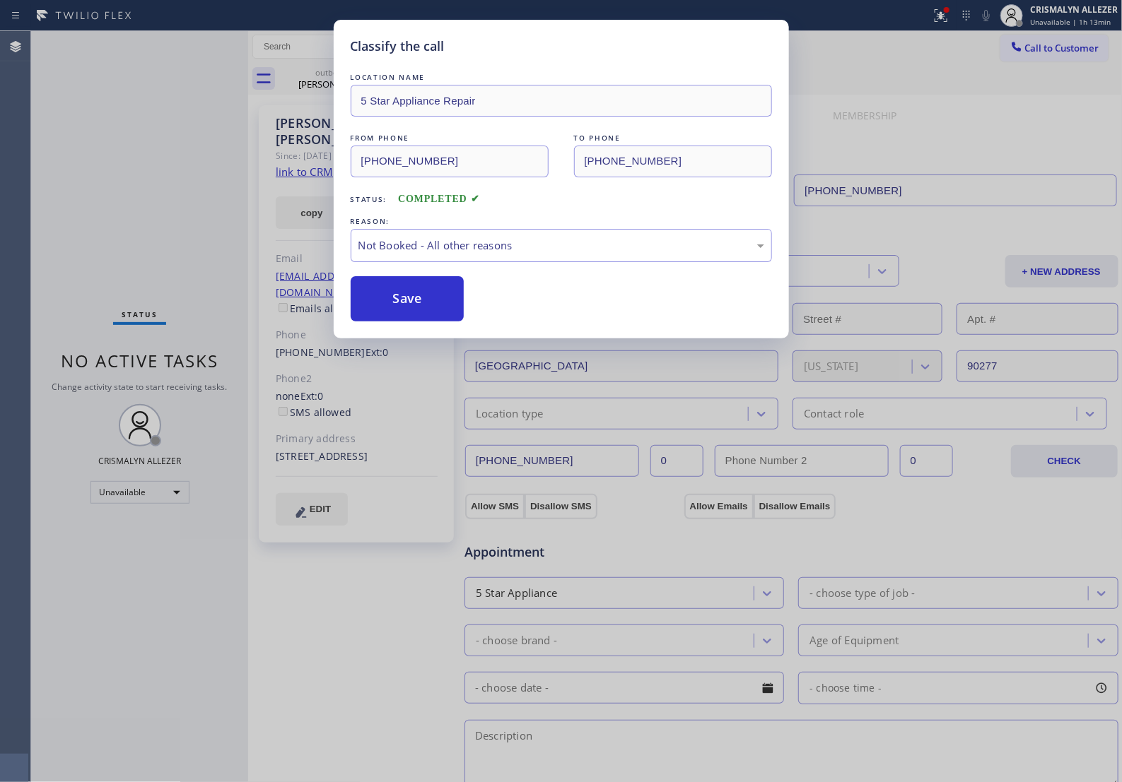
click at [415, 322] on button "Save" at bounding box center [408, 298] width 114 height 45
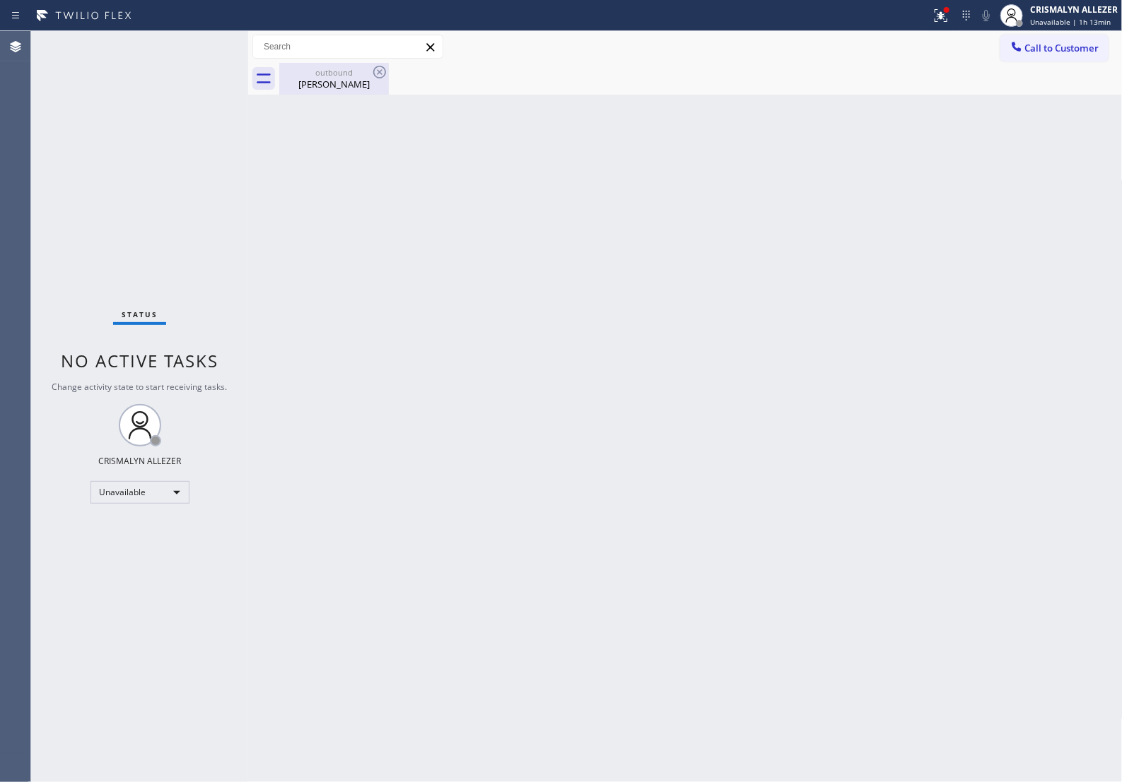
click at [322, 78] on div "Pete Dragich" at bounding box center [334, 84] width 107 height 13
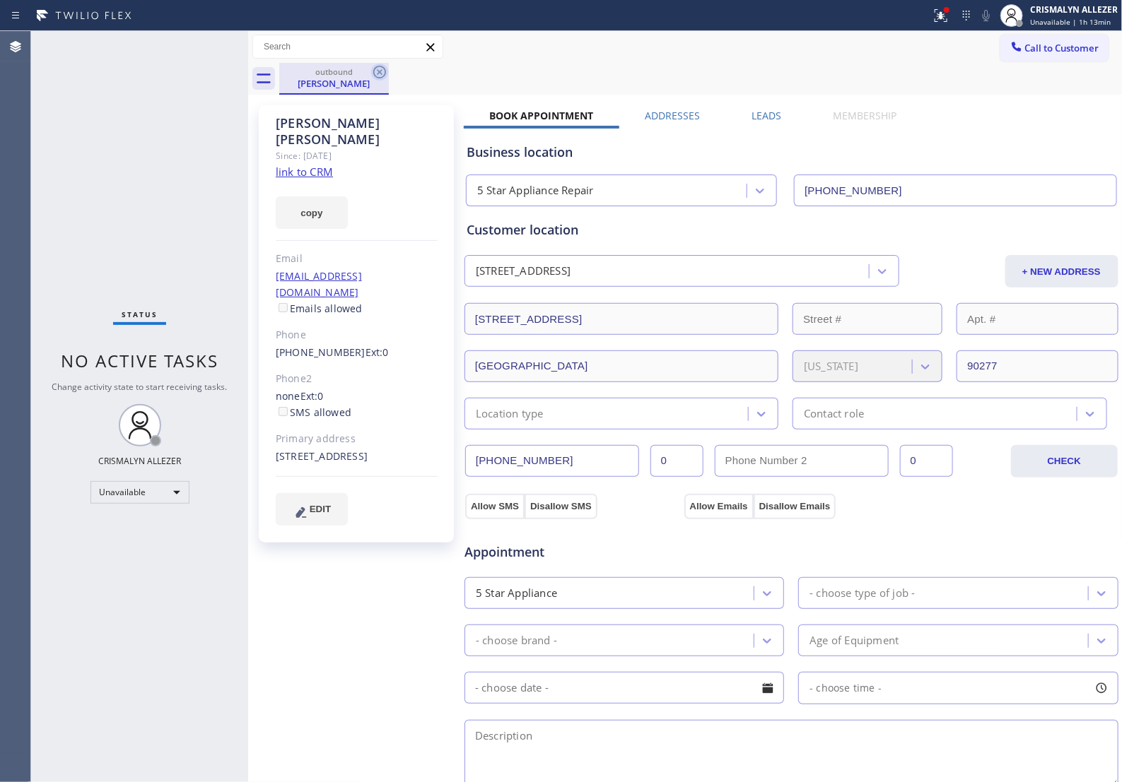
click at [379, 72] on icon at bounding box center [379, 72] width 13 height 13
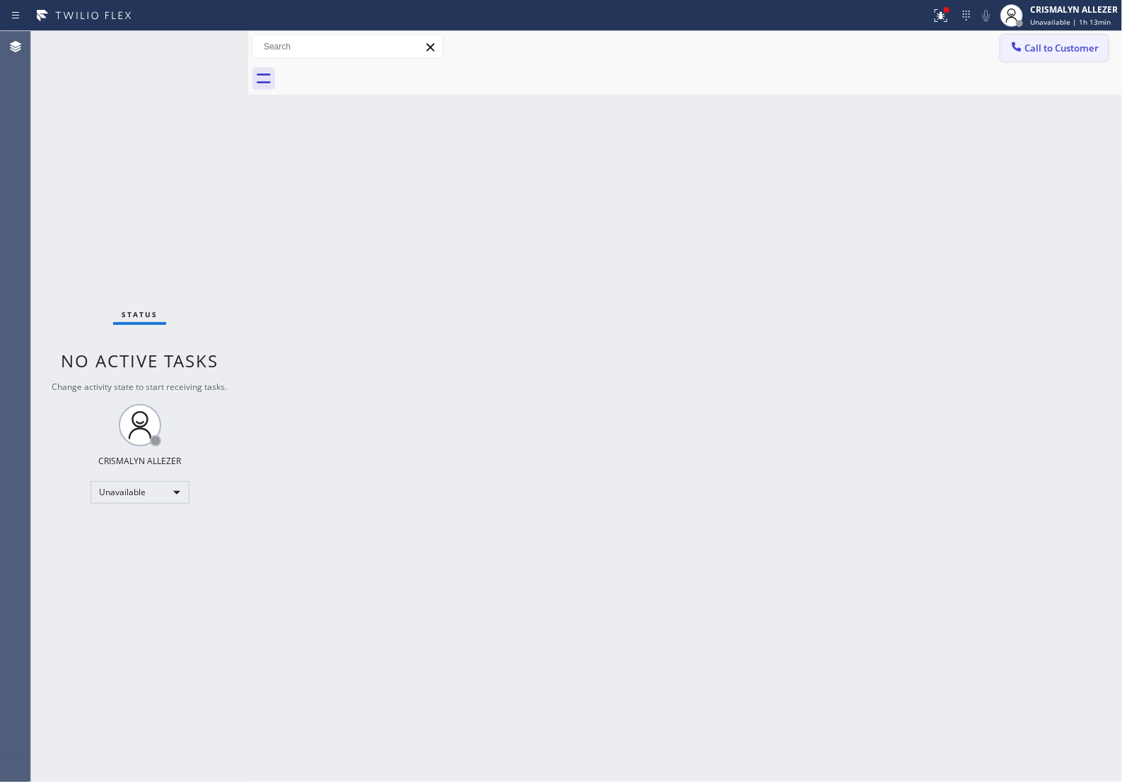
click at [1054, 53] on span "Call to Customer" at bounding box center [1062, 48] width 74 height 13
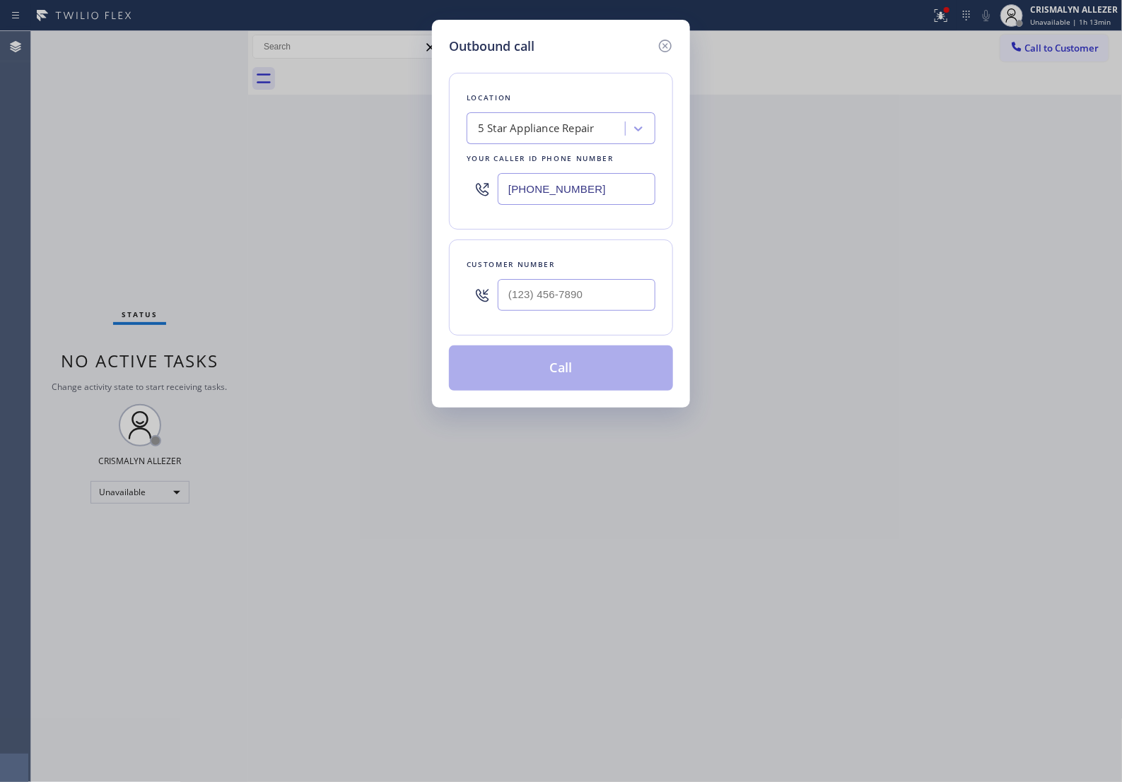
drag, startPoint x: 616, startPoint y: 217, endPoint x: 72, endPoint y: 189, distance: 544.9
click at [78, 189] on div "Outbound call Location 5 Star Appliance Repair Your caller id phone number [PHO…" at bounding box center [561, 391] width 1122 height 782
type input "[PHONE_NUMBER]"
click at [611, 307] on input "(___) ___-____" at bounding box center [577, 295] width 158 height 32
paste input "310) 989-3739"
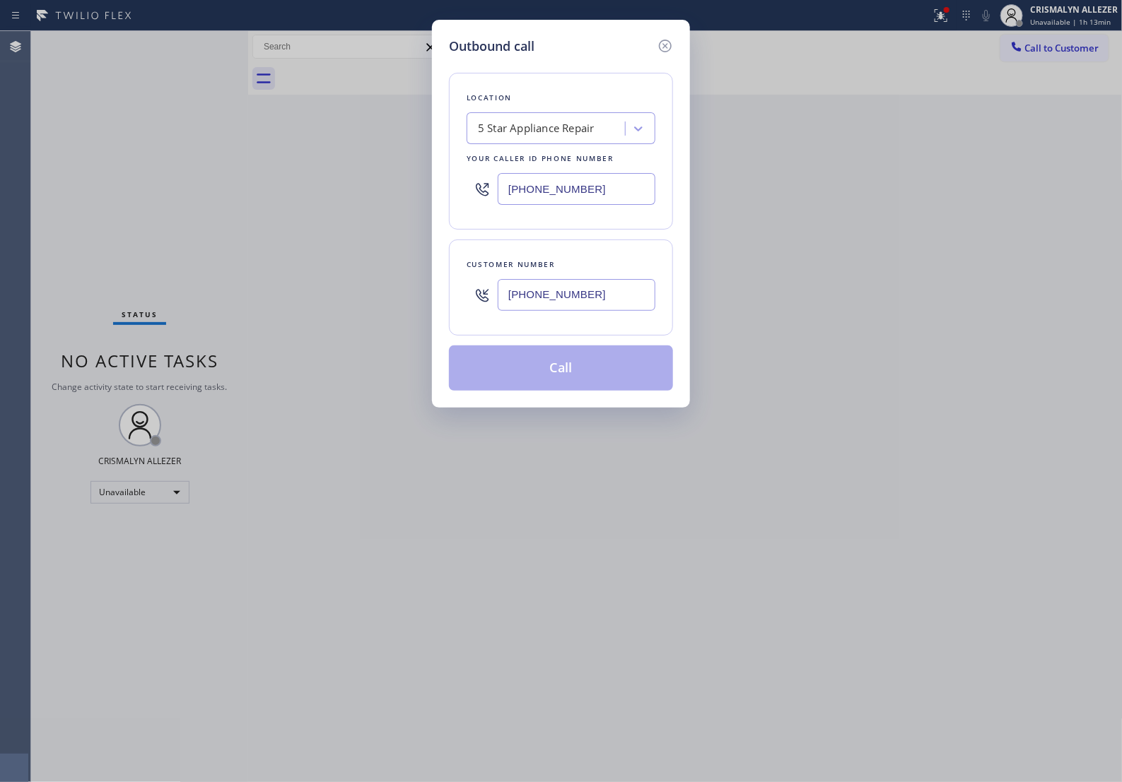
type input "(310) 989-3739"
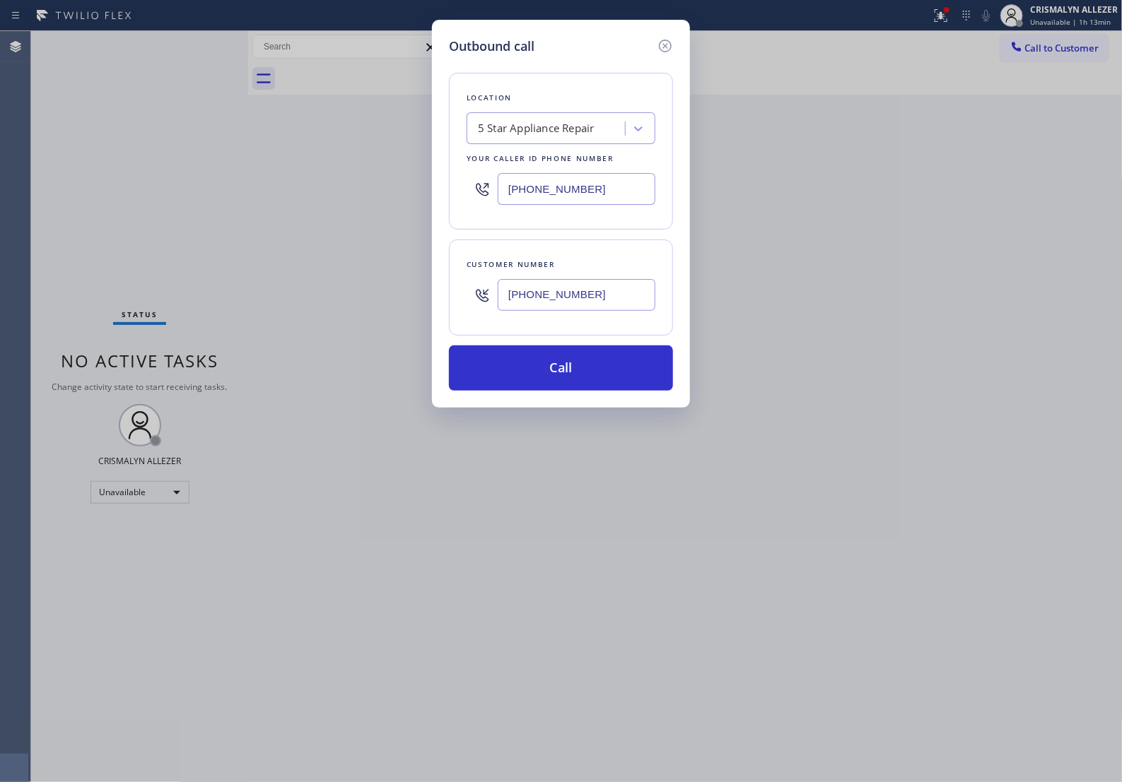
drag, startPoint x: 610, startPoint y: 199, endPoint x: 71, endPoint y: 199, distance: 538.5
click at [71, 199] on div "Outbound call Location 5 Star Appliance Repair Your caller id phone number (855…" at bounding box center [561, 391] width 1122 height 782
paste input "424) 389-4989"
type input "(424) 389-4989"
click at [564, 386] on button "Call" at bounding box center [561, 368] width 224 height 45
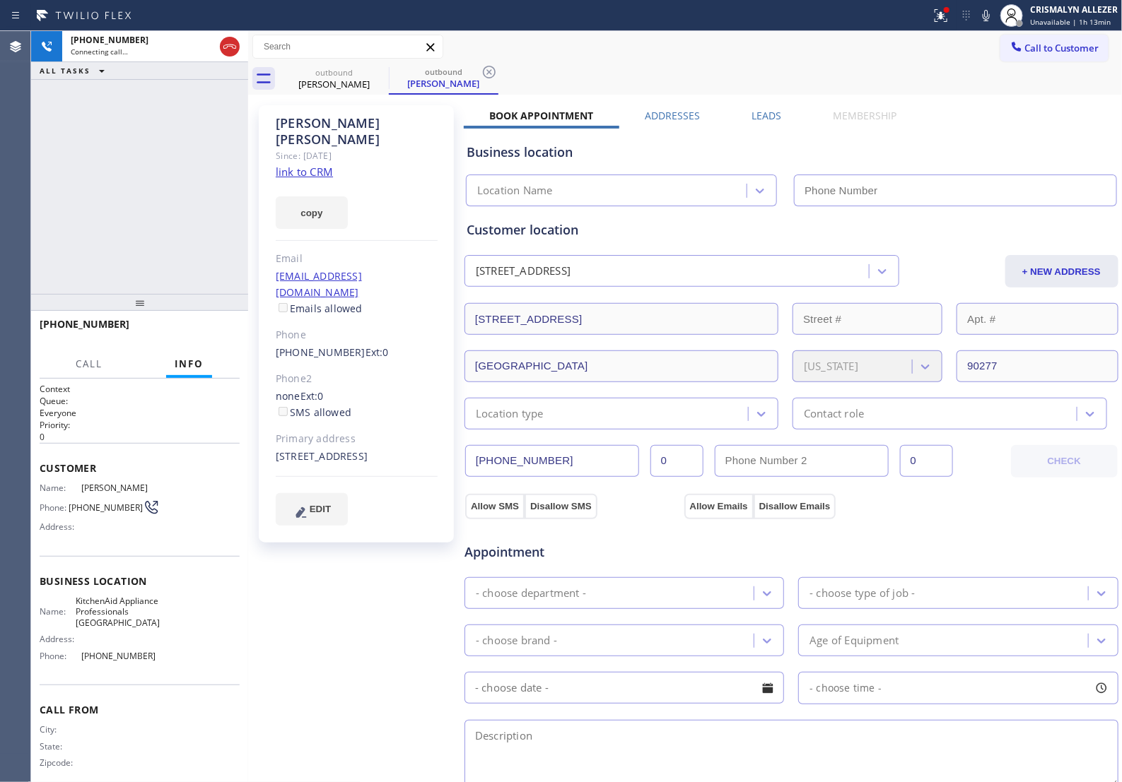
type input "(424) 389-4989"
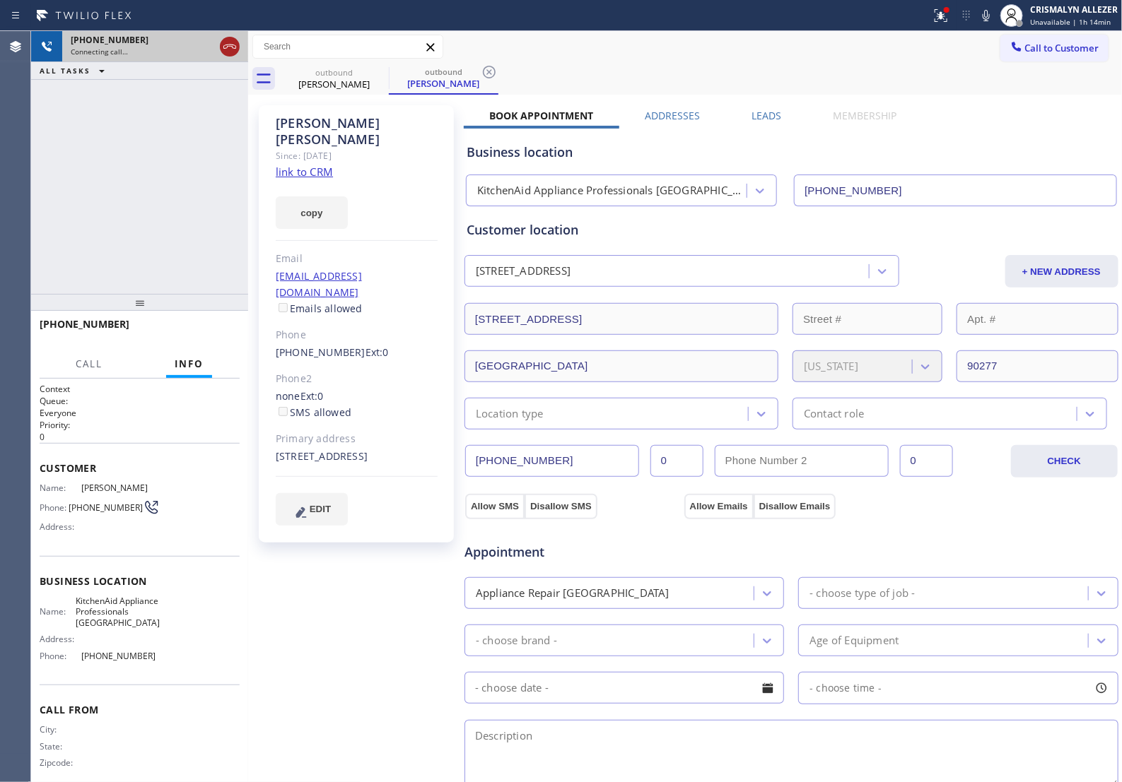
click at [228, 49] on icon at bounding box center [229, 46] width 17 height 17
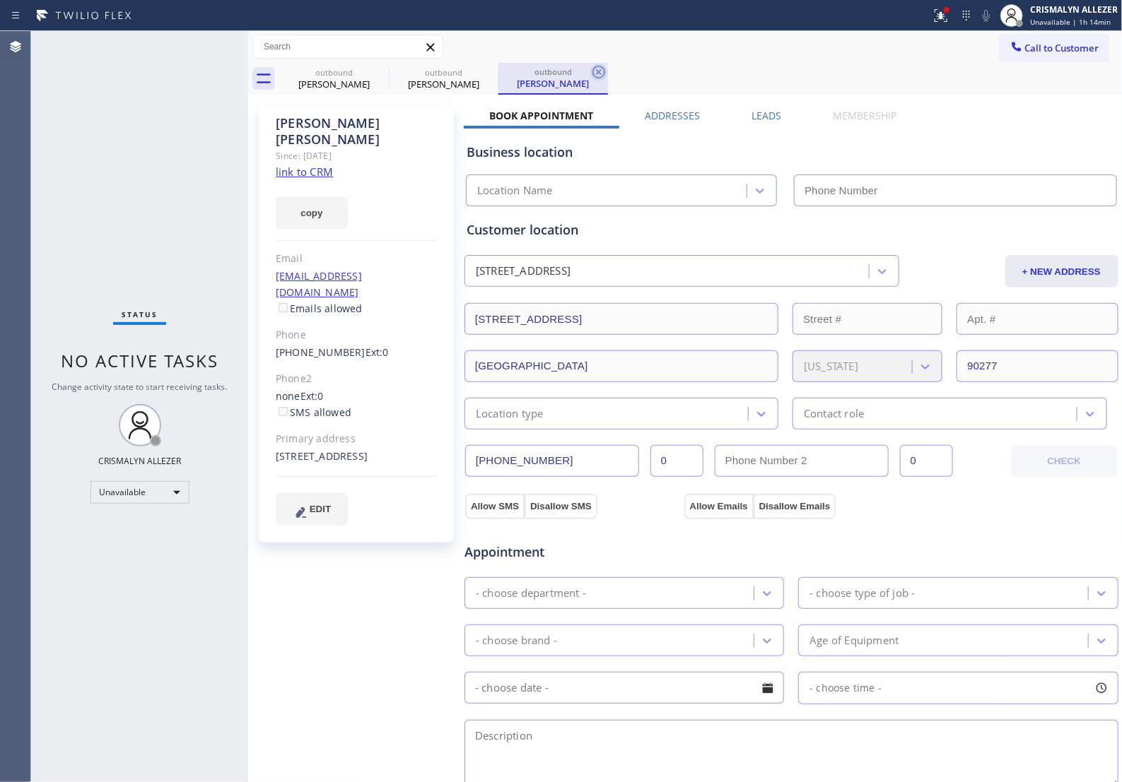
click at [604, 74] on icon at bounding box center [598, 72] width 13 height 13
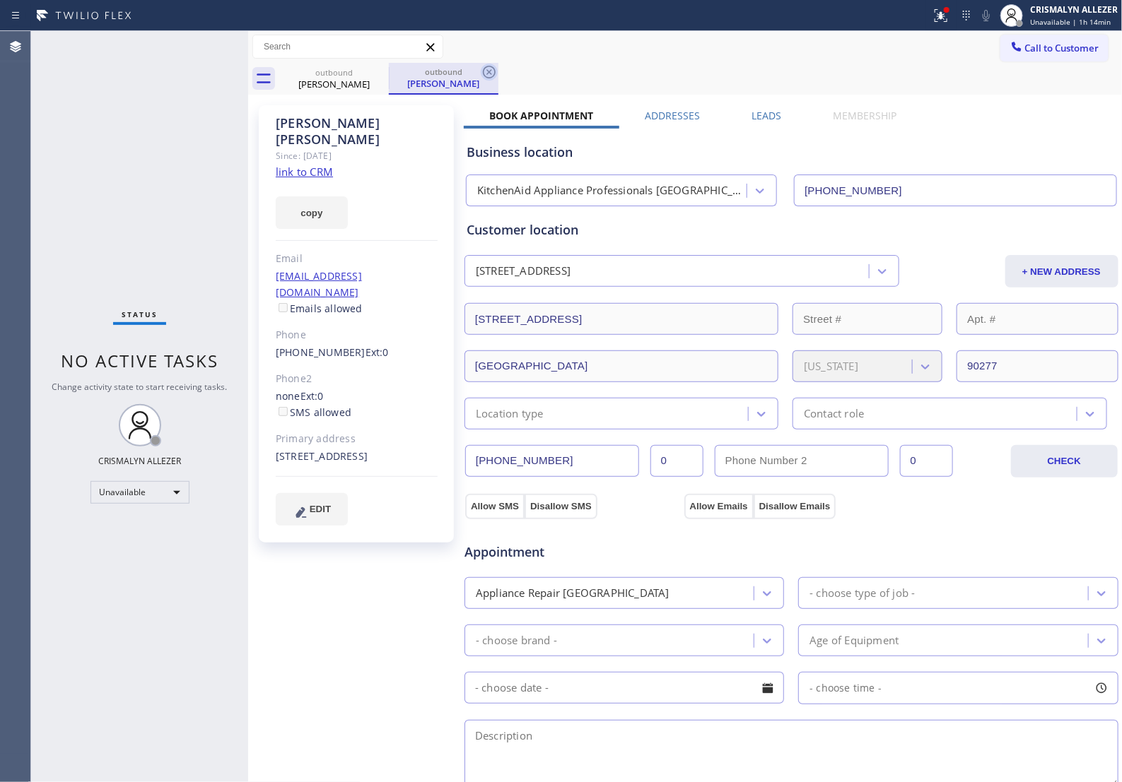
click at [491, 74] on icon at bounding box center [489, 72] width 13 height 13
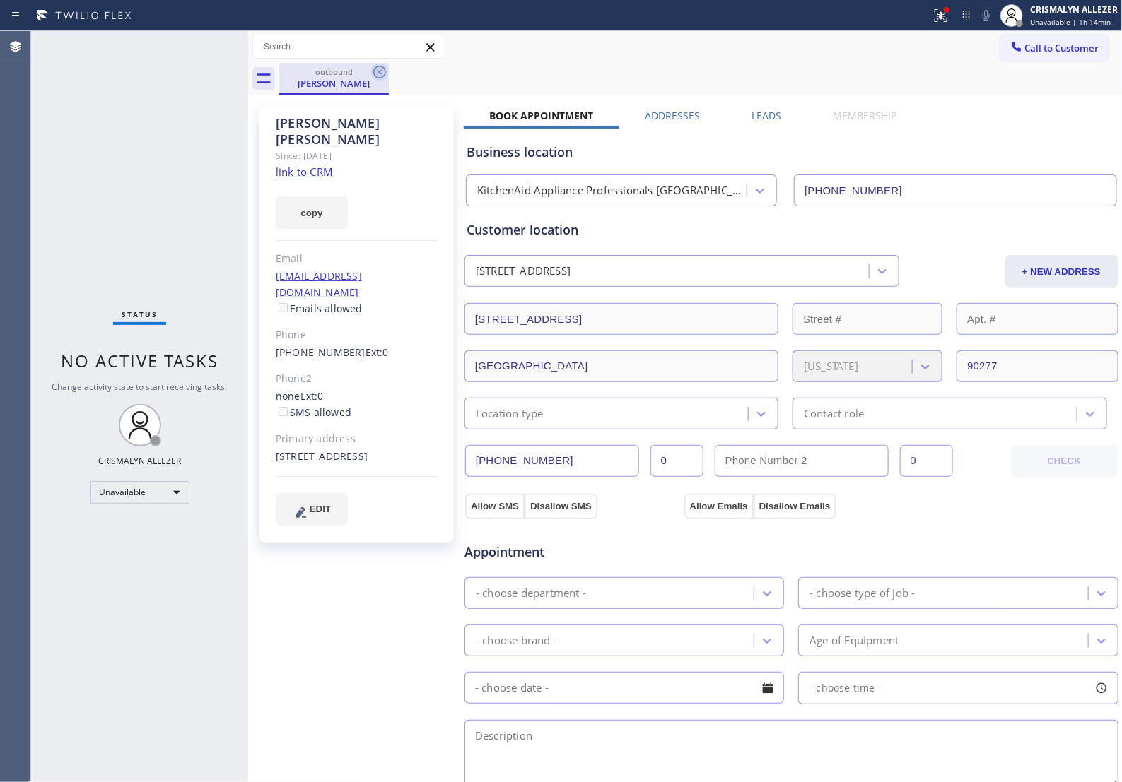
click at [379, 73] on icon at bounding box center [379, 72] width 17 height 17
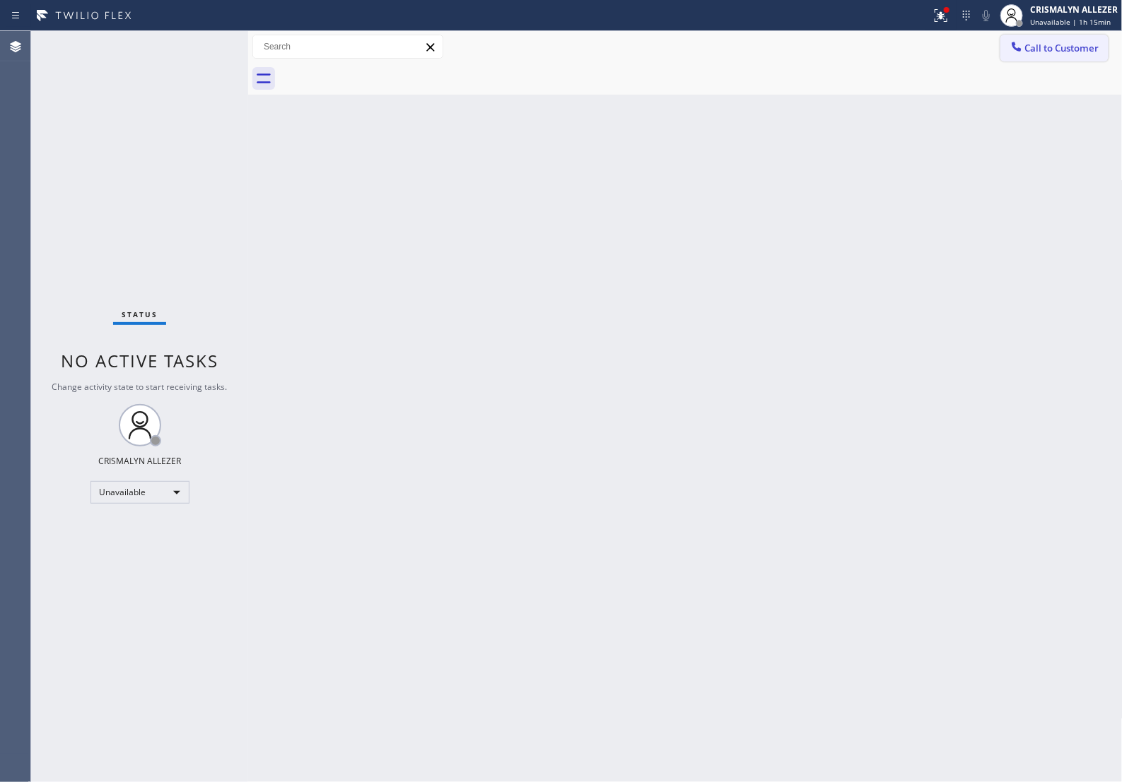
click at [1076, 51] on span "Call to Customer" at bounding box center [1062, 48] width 74 height 13
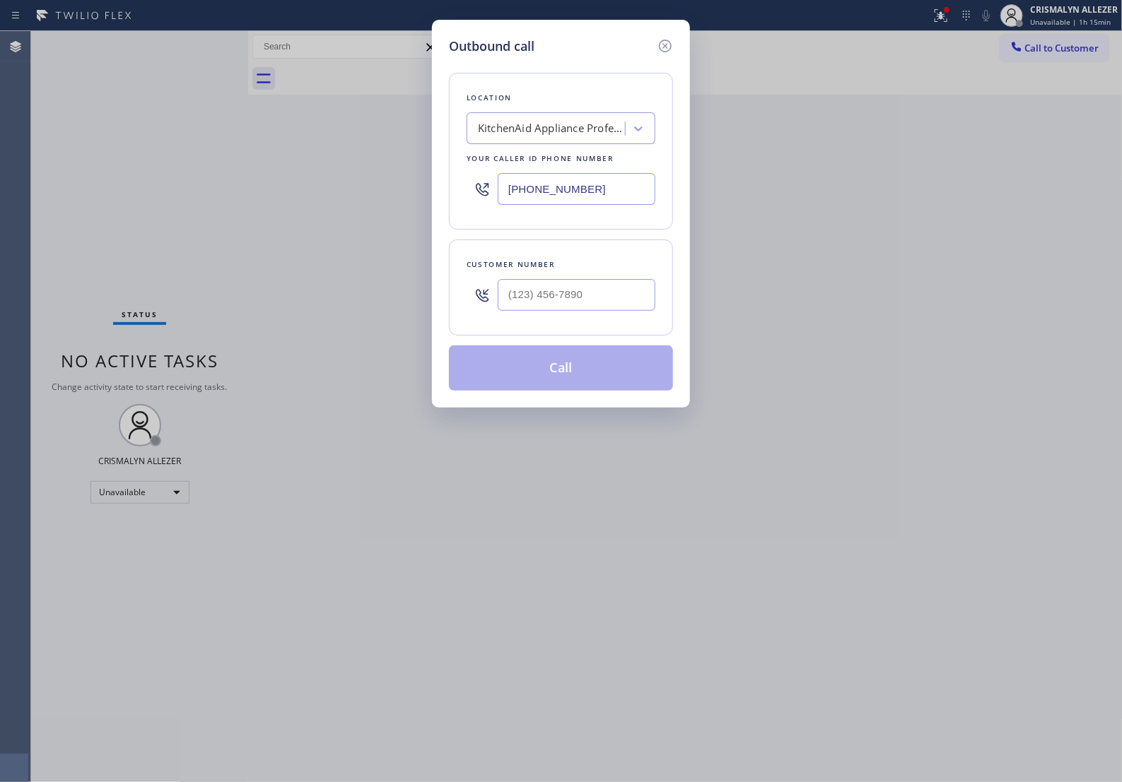
drag, startPoint x: 617, startPoint y: 327, endPoint x: 616, endPoint y: 316, distance: 11.3
click at [617, 318] on div at bounding box center [577, 295] width 158 height 46
click at [620, 309] on input "(___) ___-____" at bounding box center [577, 295] width 158 height 32
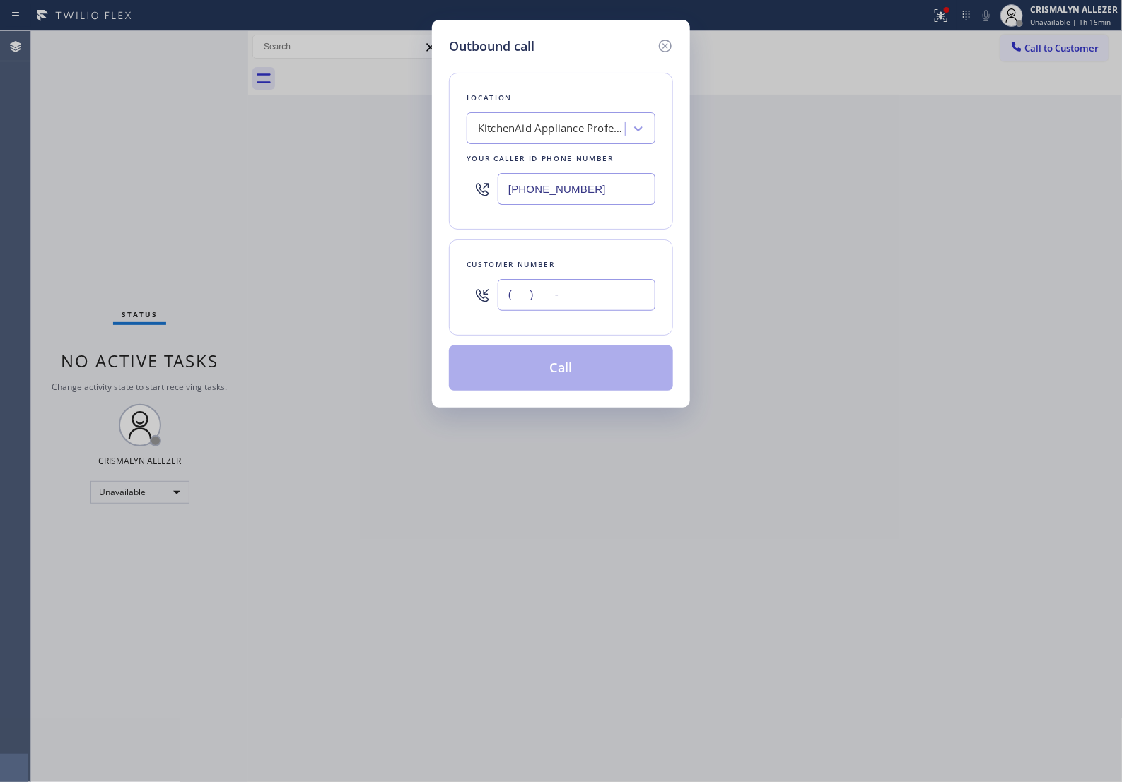
drag, startPoint x: 620, startPoint y: 309, endPoint x: 429, endPoint y: 309, distance: 190.8
click at [429, 309] on div "Outbound call Location KitchenAid Appliance Professionals Hermosa Beach Your ca…" at bounding box center [561, 391] width 1122 height 782
paste input "661) 706-9816"
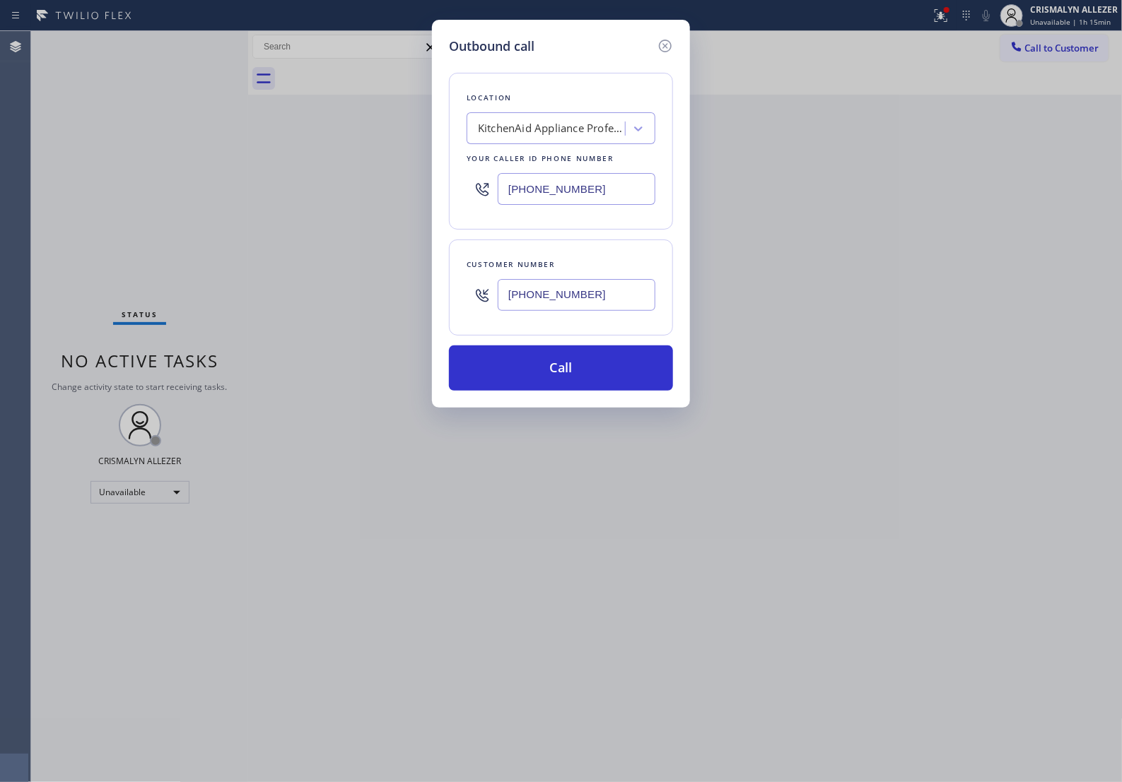
type input "(661) 706-9816"
click at [577, 125] on div "KitchenAid Appliance Professionals Hermosa Beach" at bounding box center [548, 129] width 154 height 25
type input "5 STAR APPLIANCE RE"
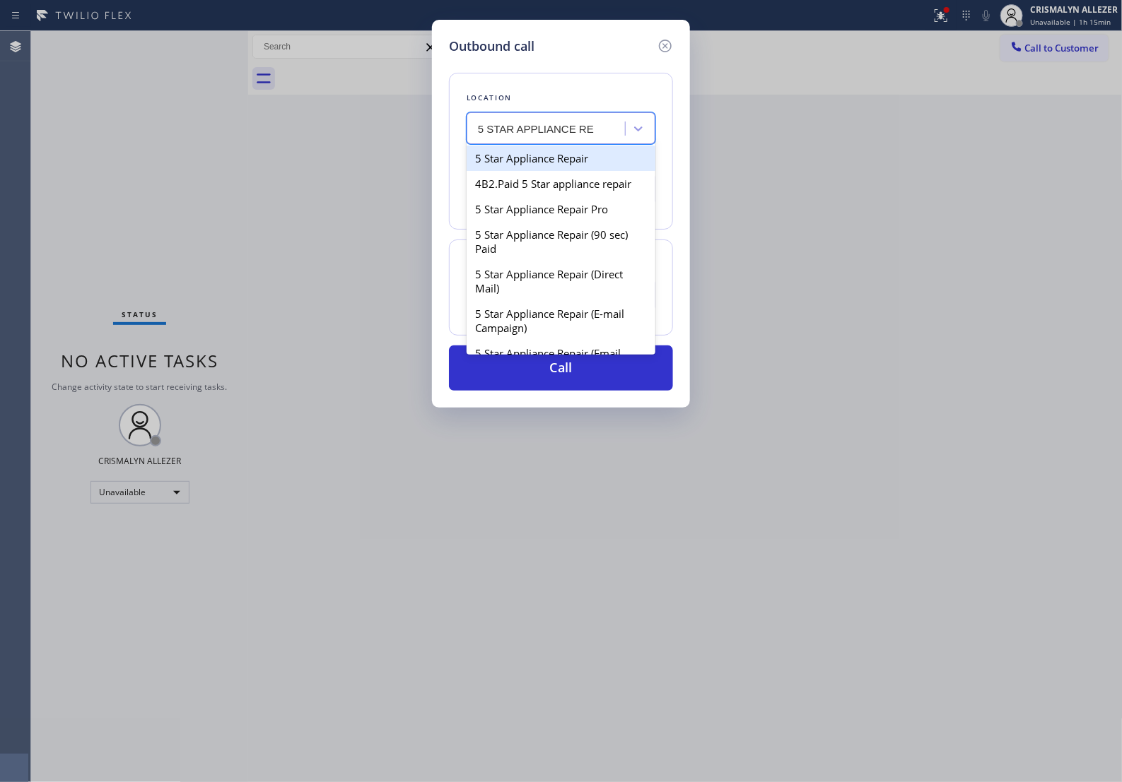
click at [567, 170] on div "5 Star Appliance Repair" at bounding box center [560, 158] width 189 height 25
type input "[PHONE_NUMBER]"
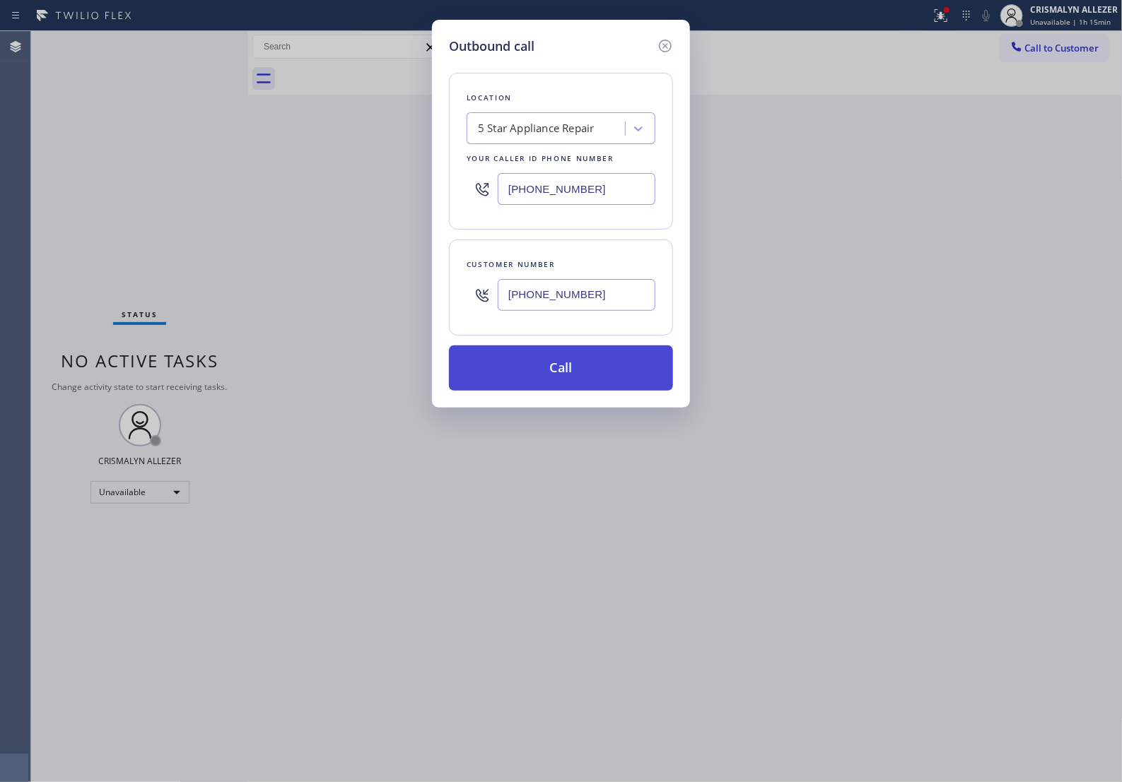
click at [574, 379] on button "Call" at bounding box center [561, 368] width 224 height 45
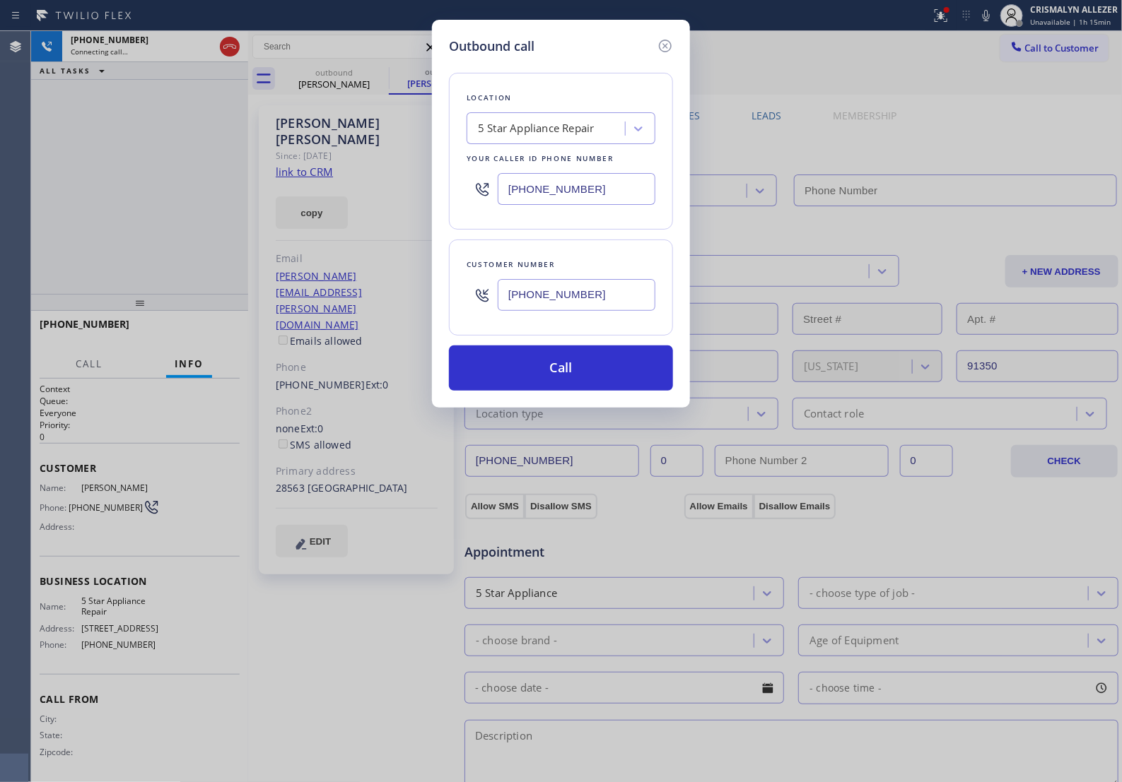
type input "[PHONE_NUMBER]"
click at [576, 311] on input "(661) 706-9816" at bounding box center [577, 295] width 158 height 32
click at [664, 50] on icon at bounding box center [665, 46] width 13 height 13
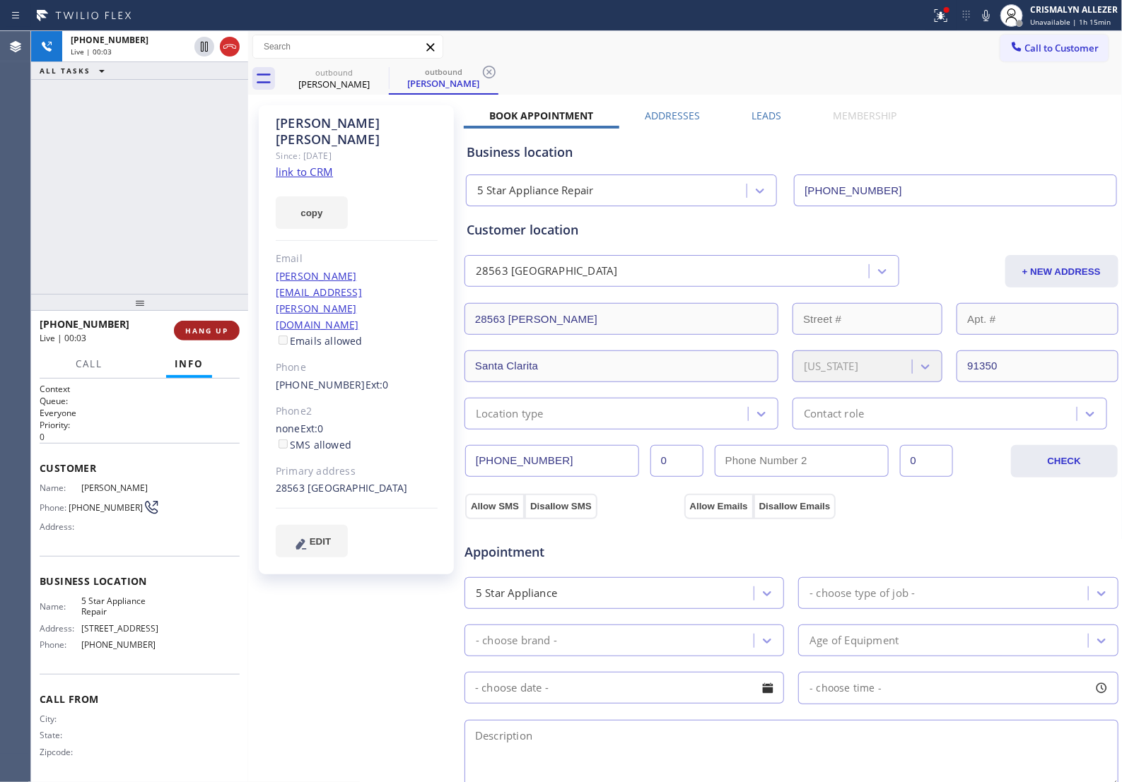
click at [200, 329] on span "HANG UP" at bounding box center [206, 331] width 43 height 10
click at [199, 336] on span "HANG UP" at bounding box center [206, 331] width 43 height 10
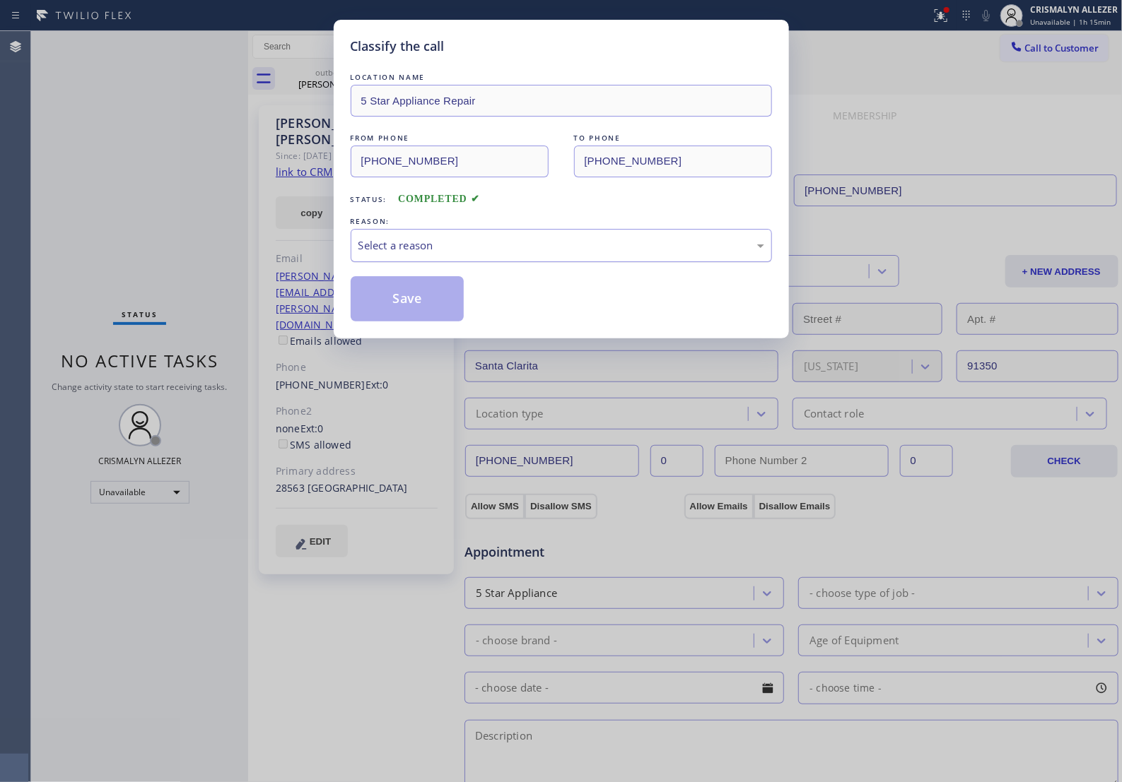
click at [563, 262] on div "Select a reason" at bounding box center [561, 245] width 421 height 33
click at [414, 322] on button "Save" at bounding box center [408, 298] width 114 height 45
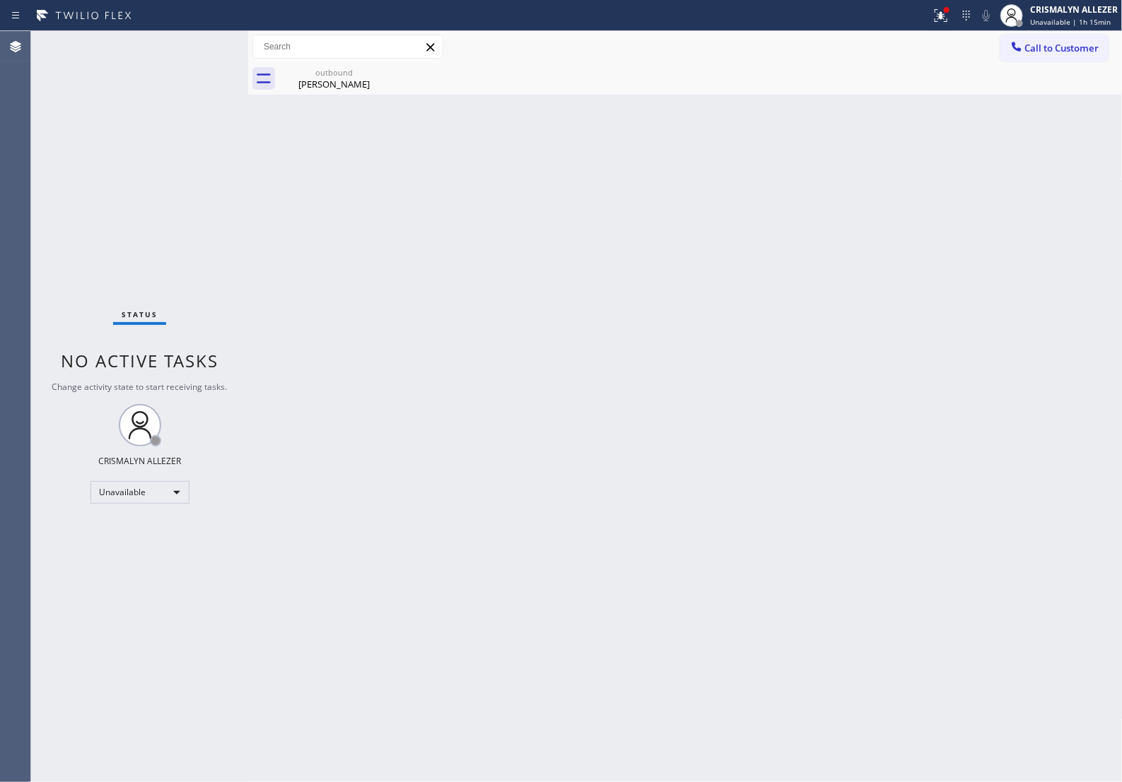
drag, startPoint x: 329, startPoint y: 66, endPoint x: 334, endPoint y: 119, distance: 53.3
click at [329, 76] on div "outbound" at bounding box center [334, 72] width 107 height 11
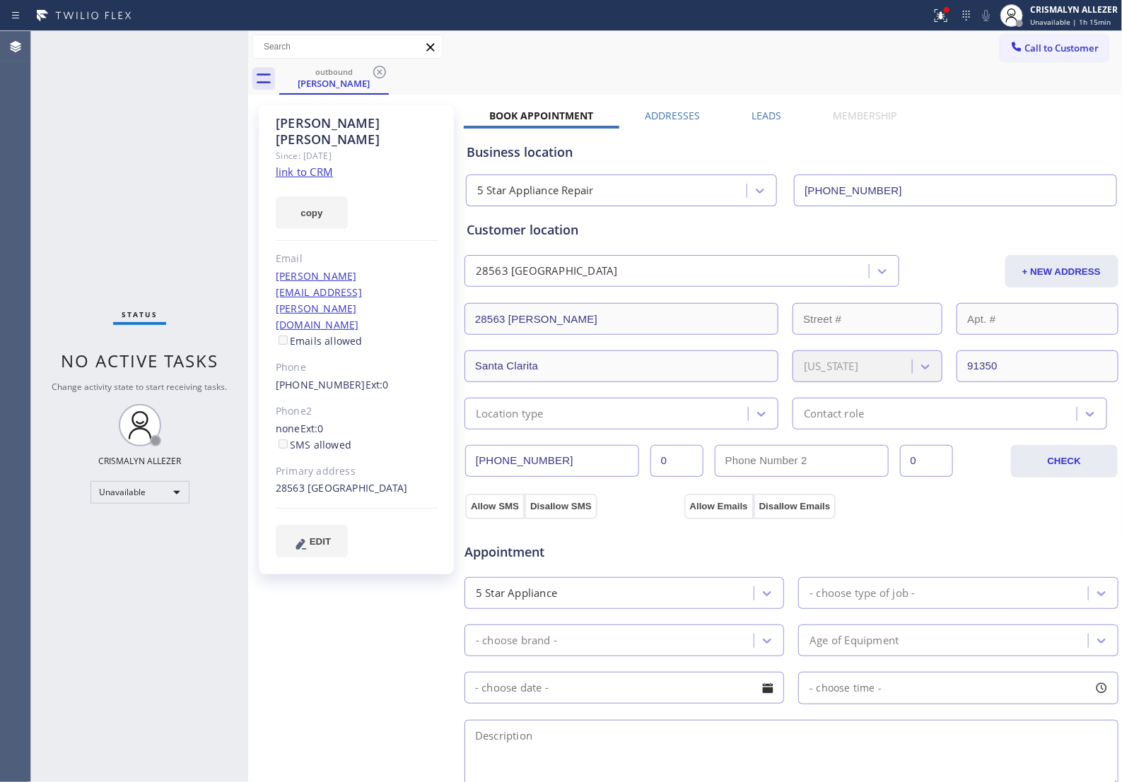
click at [319, 165] on link "link to CRM" at bounding box center [304, 172] width 57 height 14
click at [379, 72] on icon at bounding box center [379, 72] width 13 height 13
click at [1066, 45] on span "Call to Customer" at bounding box center [1062, 48] width 74 height 13
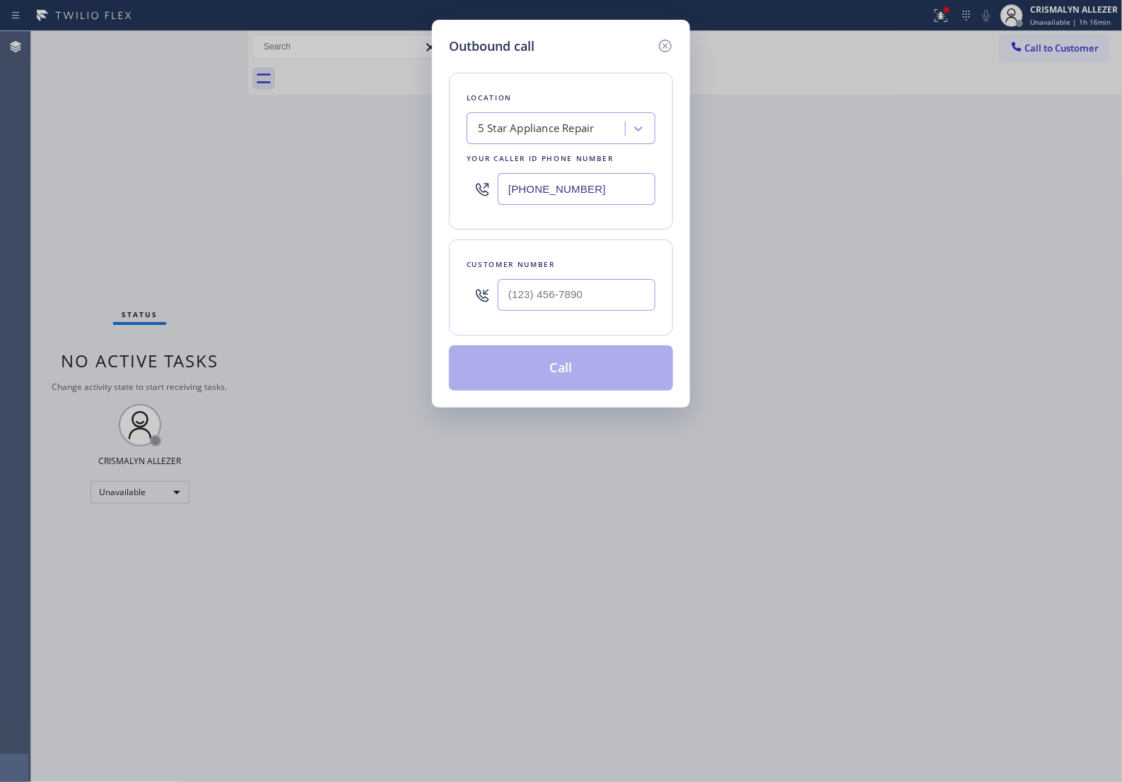
drag, startPoint x: 616, startPoint y: 196, endPoint x: 1, endPoint y: 151, distance: 616.5
click at [61, 174] on div "Outbound call Location 5 Star Appliance Repair Your caller id phone number [PHO…" at bounding box center [561, 391] width 1122 height 782
paste input "661) 368-9097"
type input "(661) 368-9097"
click at [570, 311] on input "(___) ___-____" at bounding box center [577, 295] width 158 height 32
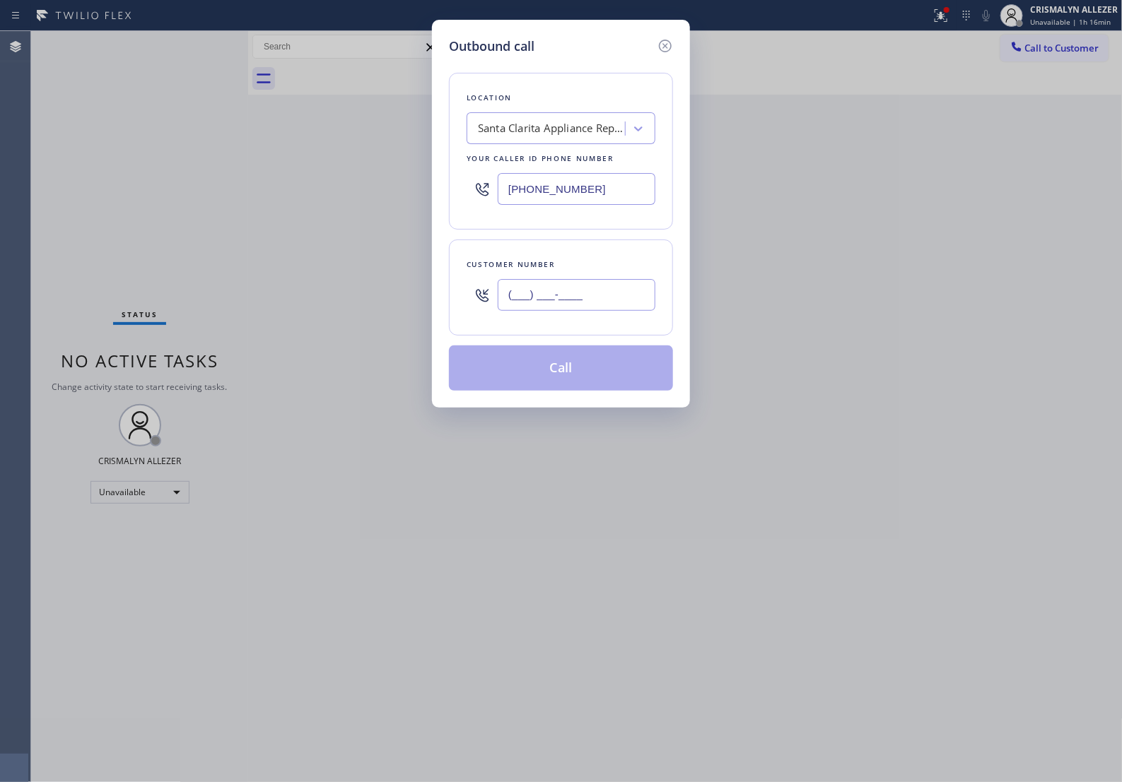
paste input "661) 706-9816"
click at [572, 311] on input "(661) 706-9816" at bounding box center [577, 295] width 158 height 32
paste input "text"
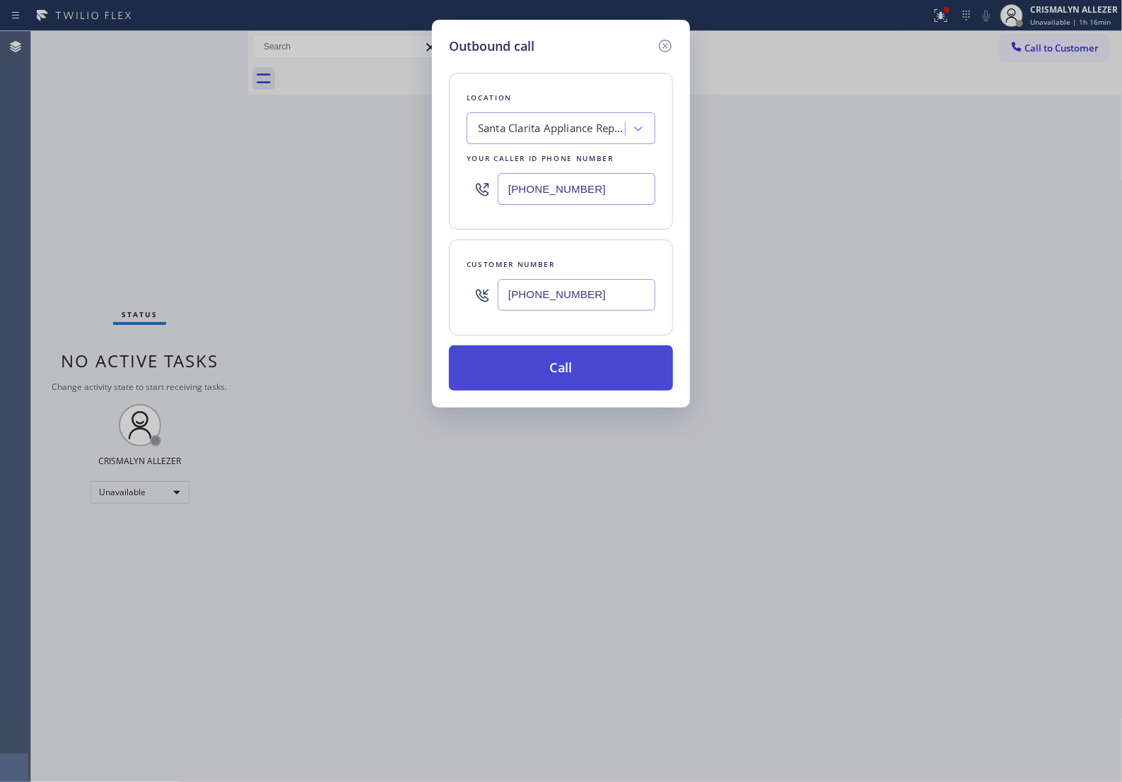
type input "(661) 706-9816"
click at [567, 387] on button "Call" at bounding box center [561, 368] width 224 height 45
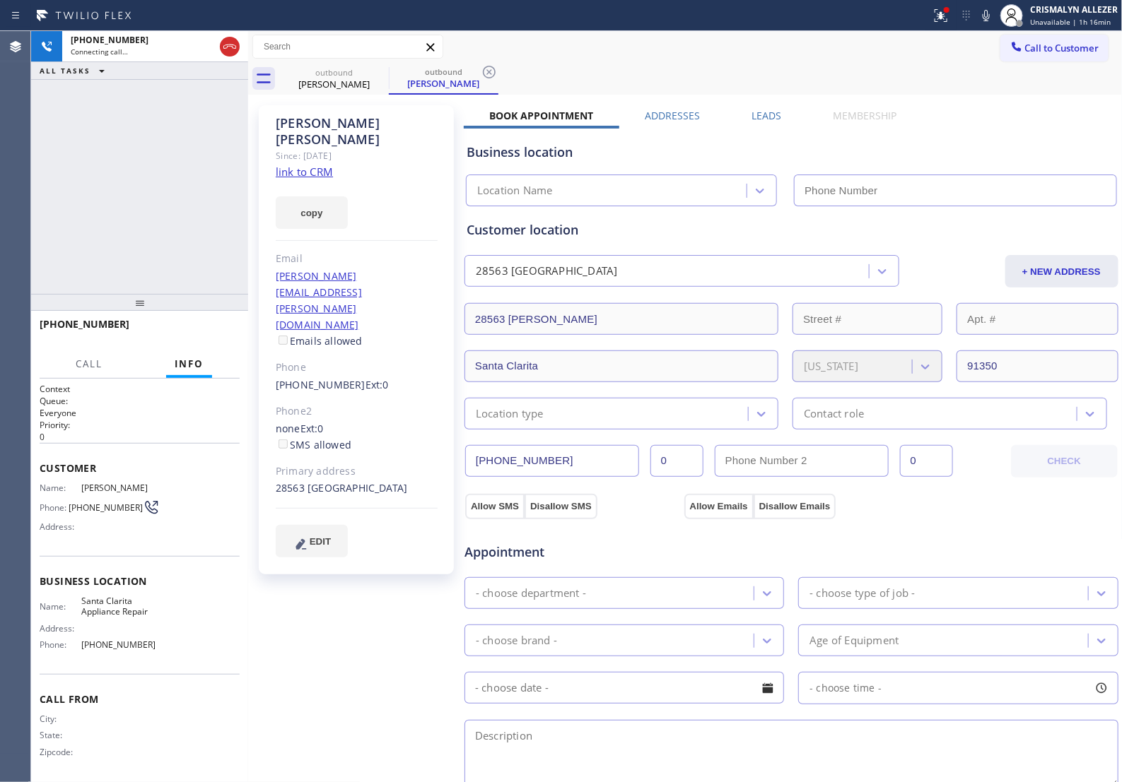
type input "(661) 368-9097"
drag, startPoint x: 760, startPoint y: 114, endPoint x: 775, endPoint y: 131, distance: 22.5
click at [760, 114] on label "Leads" at bounding box center [766, 115] width 30 height 13
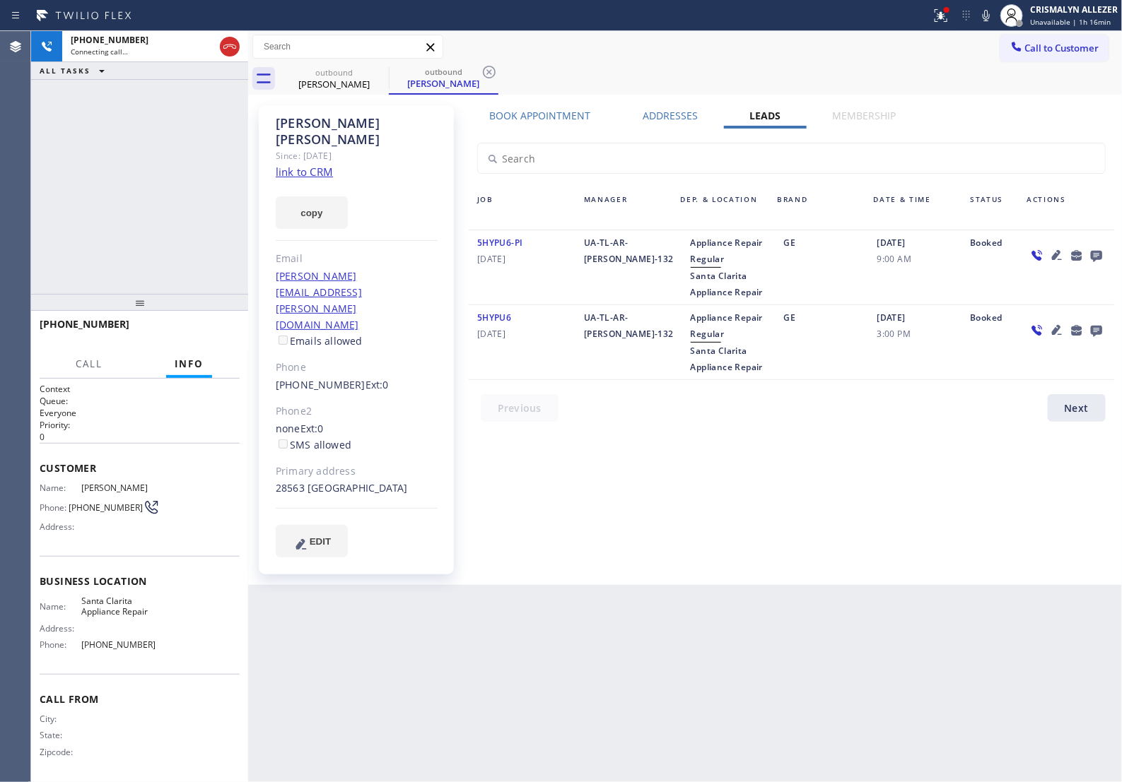
click at [1093, 259] on icon at bounding box center [1096, 256] width 17 height 18
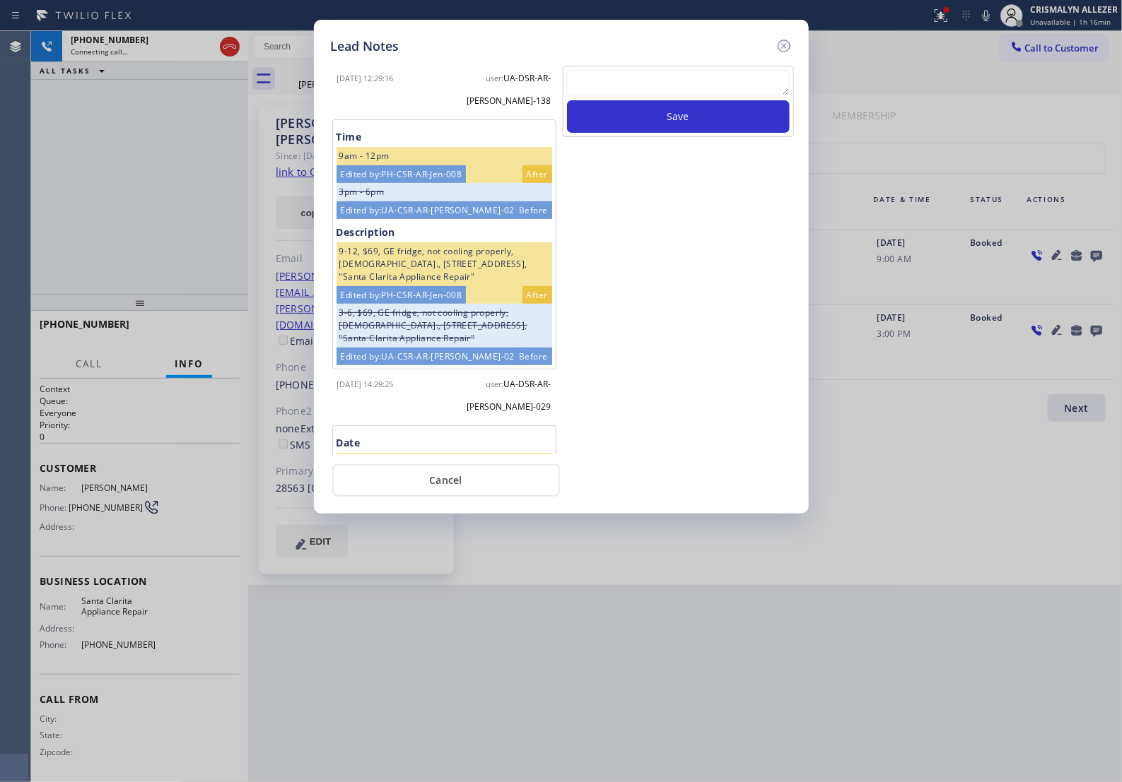
scroll to position [203, 0]
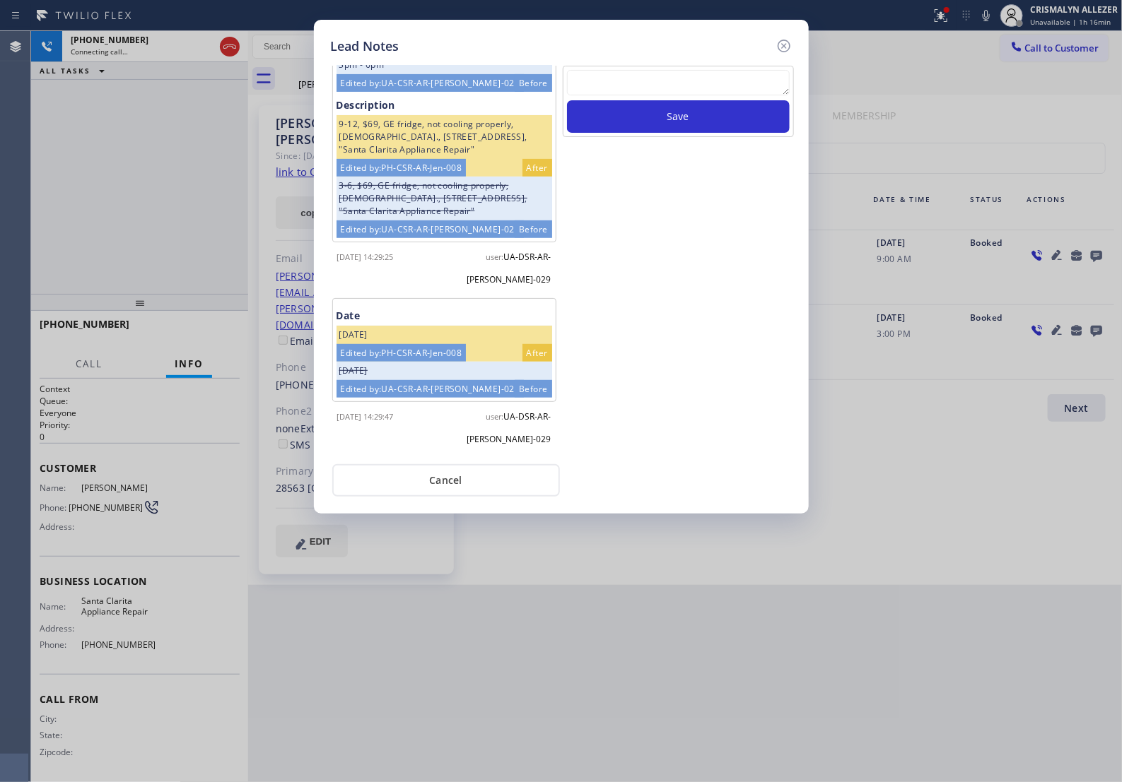
click at [691, 78] on textarea at bounding box center [678, 82] width 223 height 25
paste textarea "no answer | pls xfer if cx calls back"
type textarea "no answer | pls xfer if cx calls back"
click at [693, 131] on button "Save" at bounding box center [678, 116] width 223 height 33
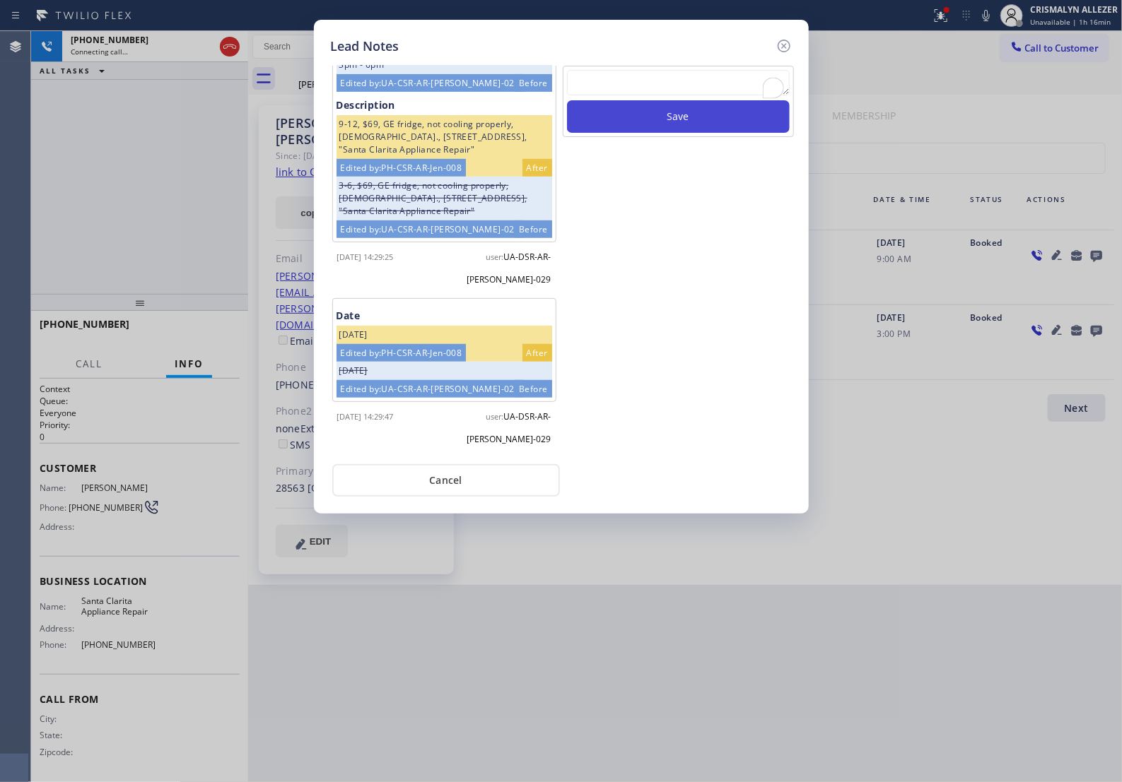
scroll to position [0, 0]
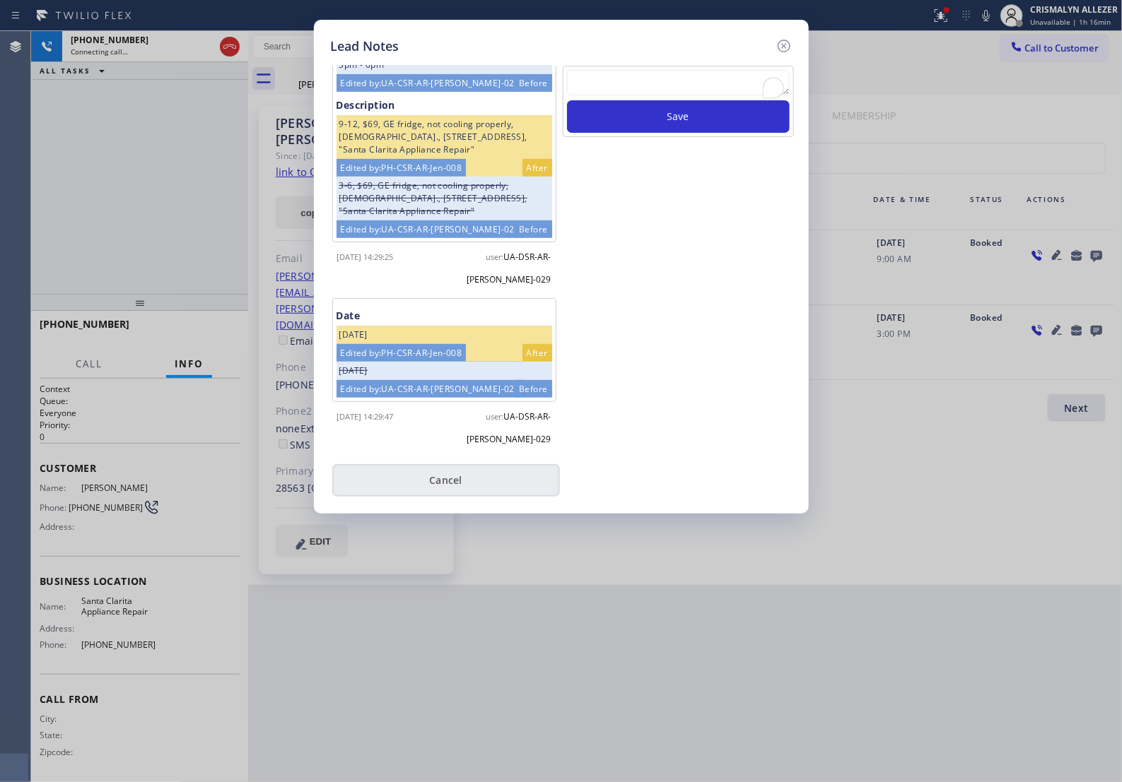
click at [485, 479] on button "Cancel" at bounding box center [446, 480] width 228 height 33
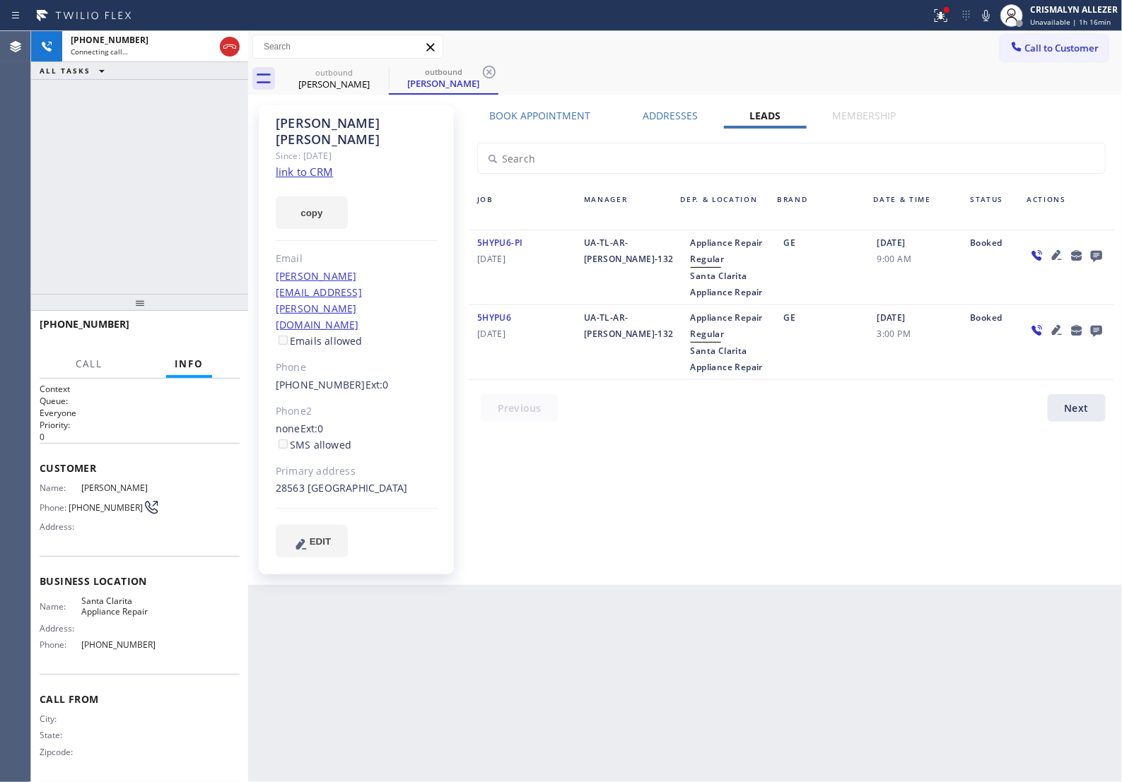
click at [510, 119] on label "Book Appointment" at bounding box center [540, 115] width 101 height 13
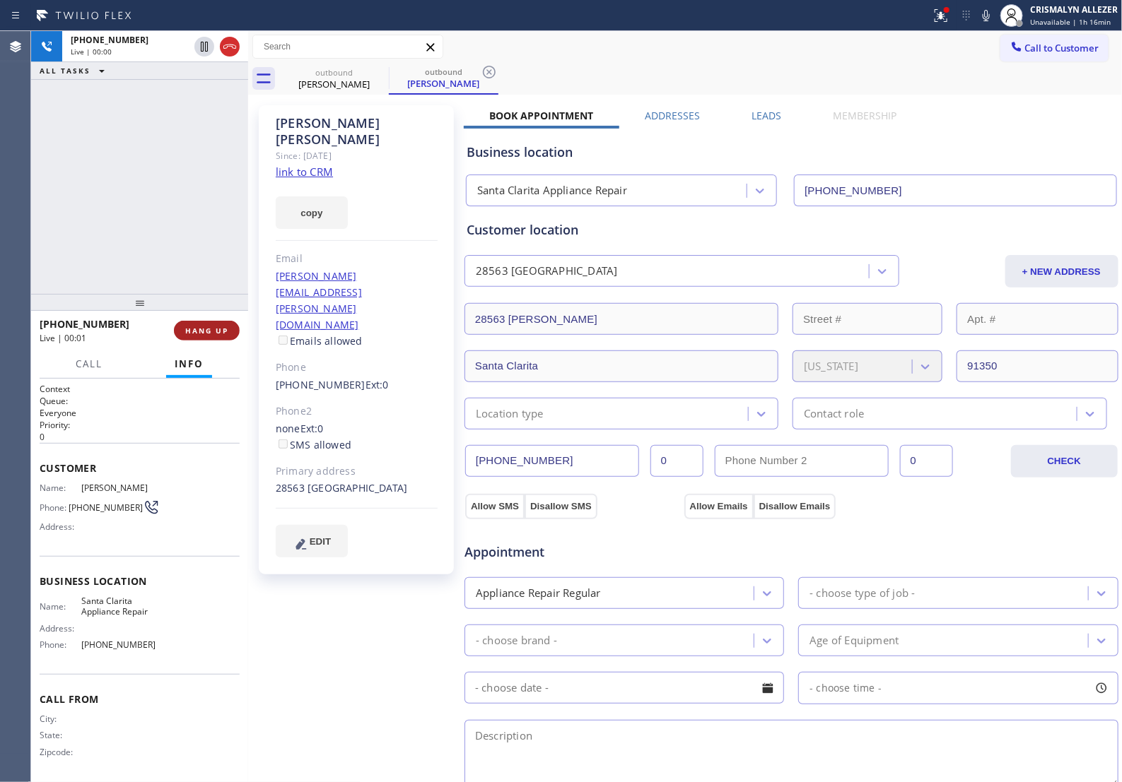
click at [194, 332] on span "HANG UP" at bounding box center [206, 331] width 43 height 10
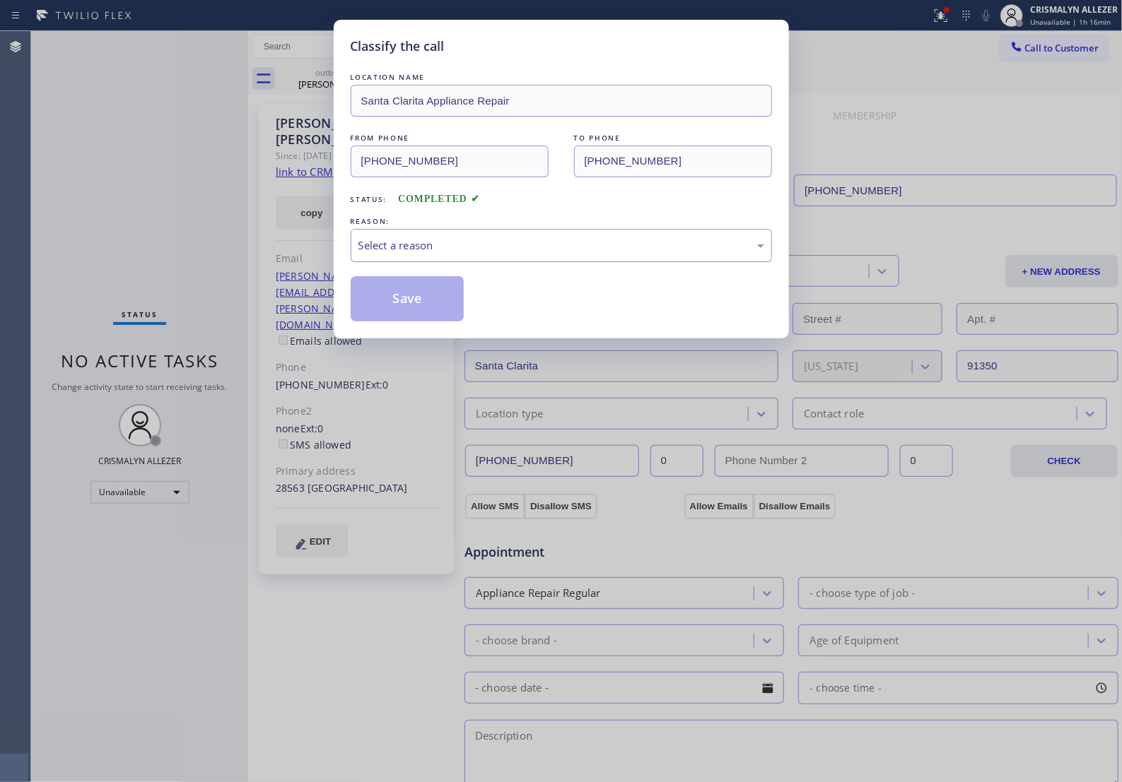
click at [585, 254] on div "Select a reason" at bounding box center [561, 245] width 406 height 16
click at [415, 319] on button "Save" at bounding box center [408, 298] width 114 height 45
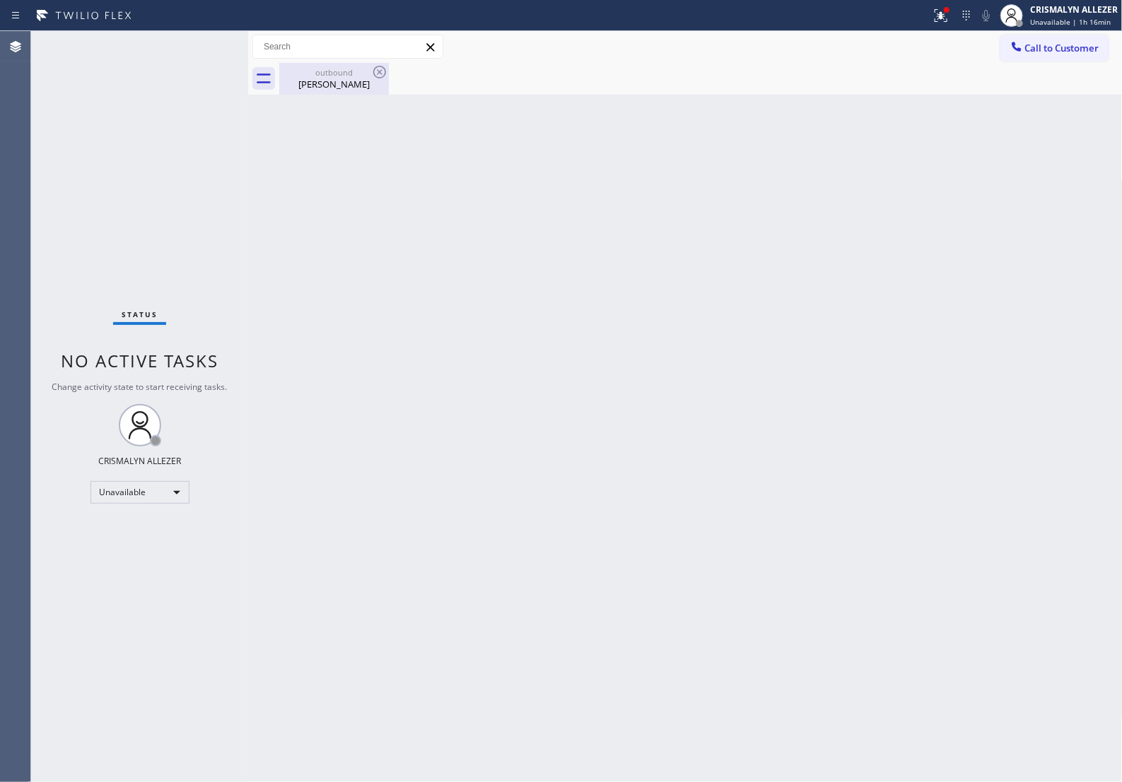
click at [353, 86] on div "Monica Dhillon" at bounding box center [334, 84] width 107 height 13
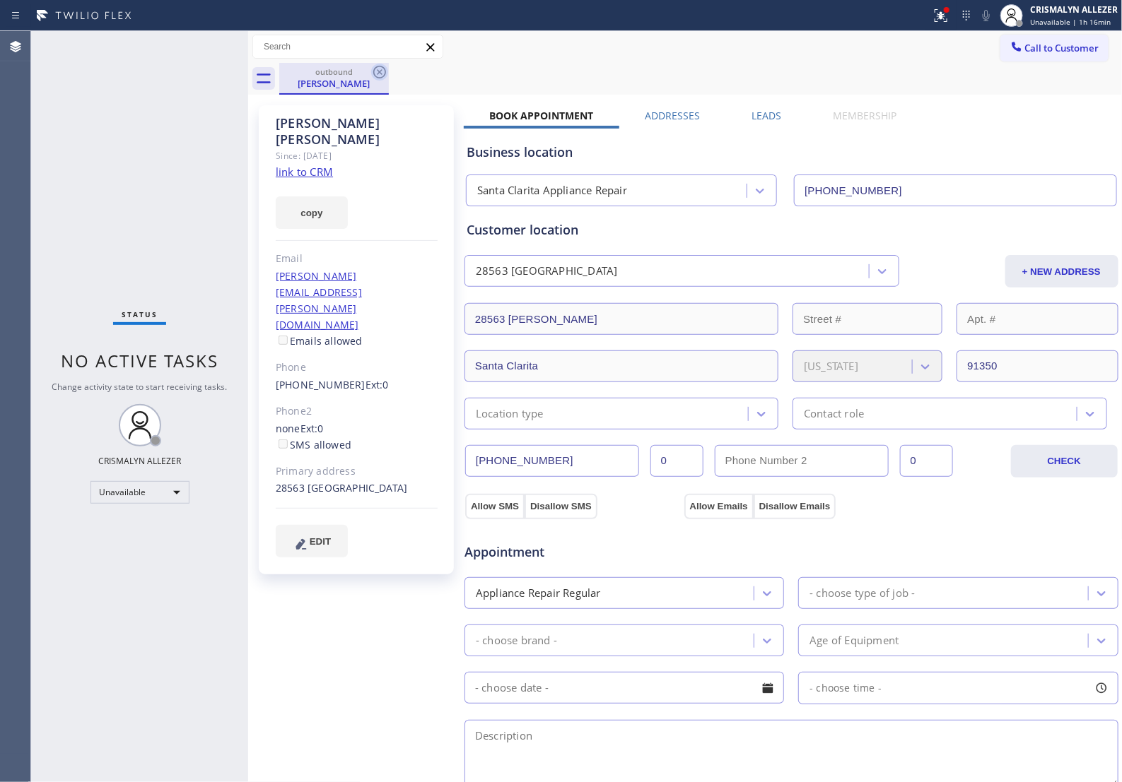
click at [371, 73] on icon at bounding box center [379, 72] width 17 height 17
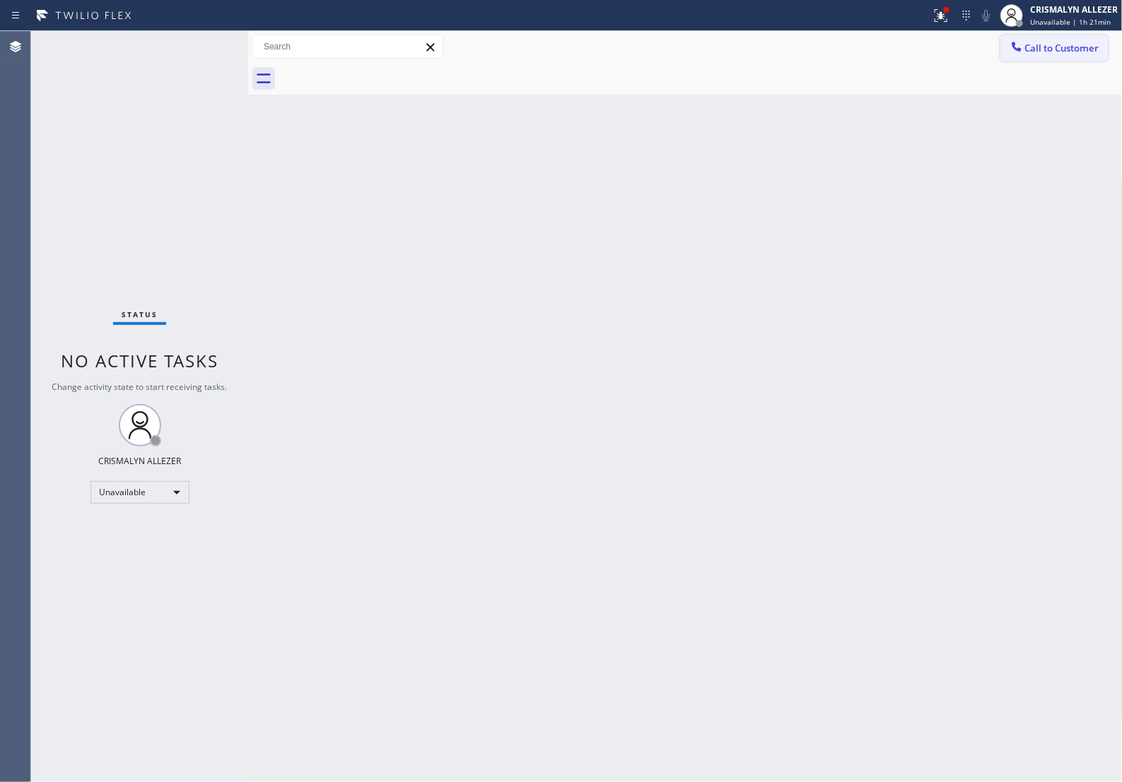
click at [1044, 48] on span "Call to Customer" at bounding box center [1062, 48] width 74 height 13
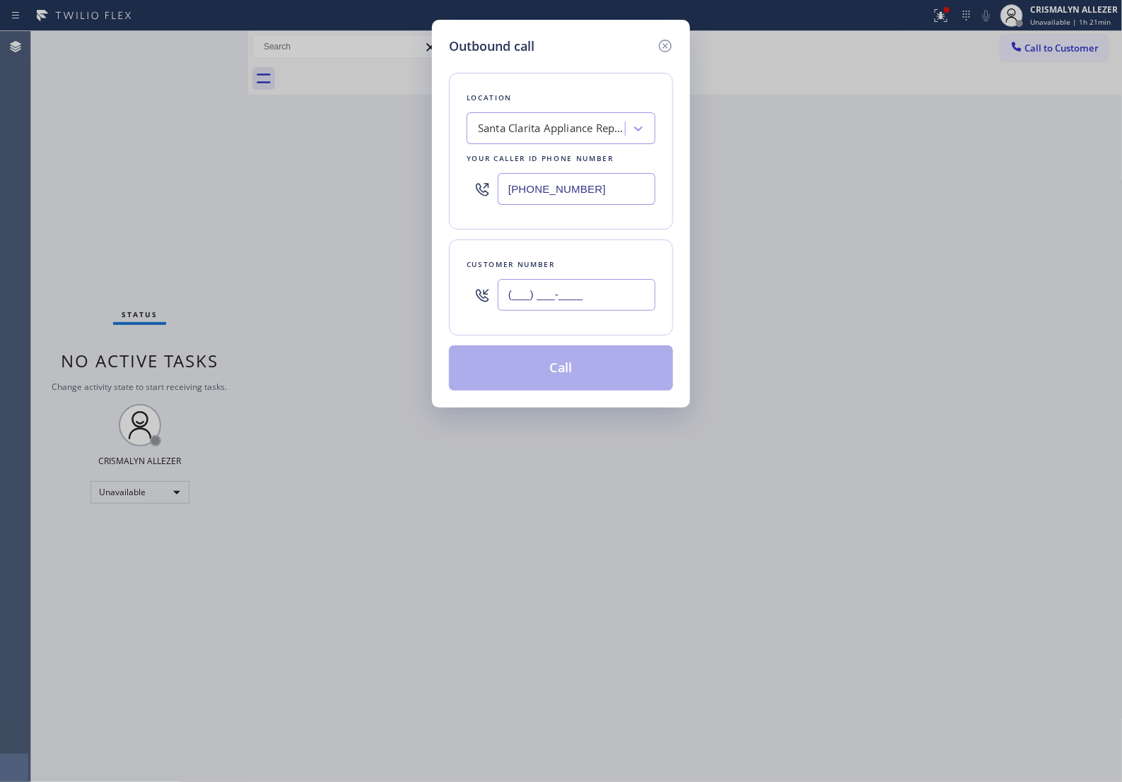
click at [620, 298] on input "(___) ___-____" at bounding box center [577, 295] width 158 height 32
paste input "818) 317-0501"
type input "(818) 317-0501"
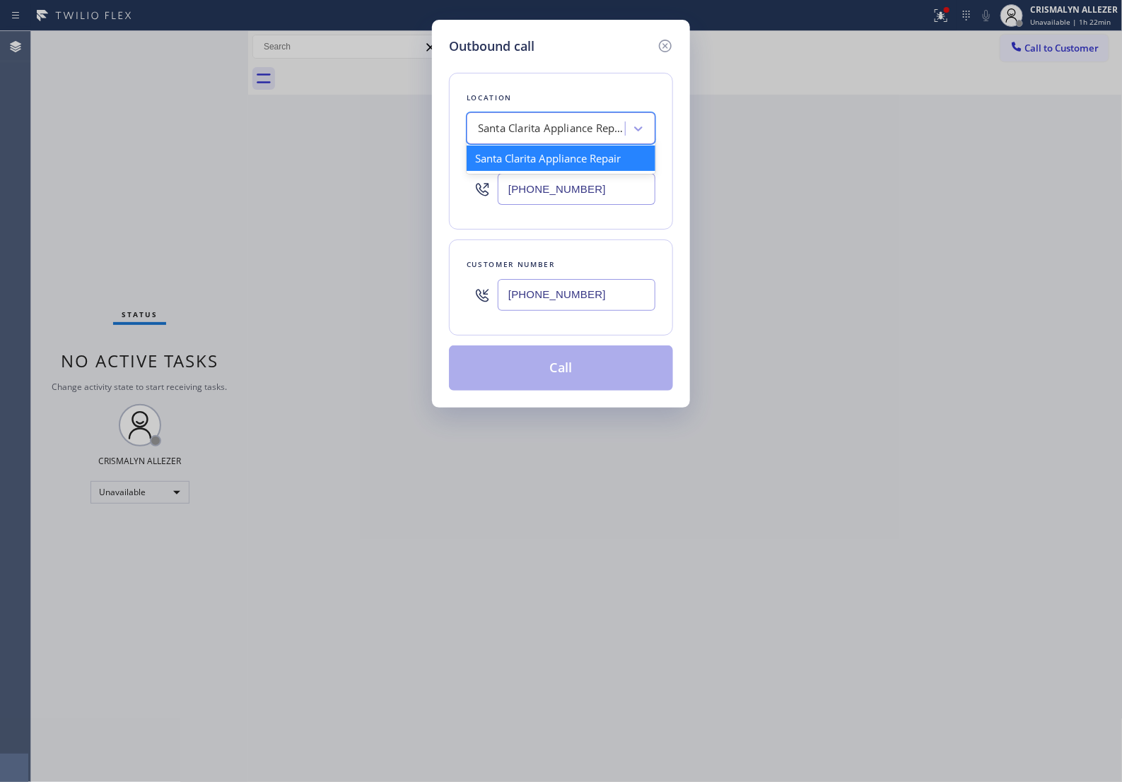
click at [550, 131] on div "Santa Clarita Appliance Repair" at bounding box center [552, 129] width 148 height 16
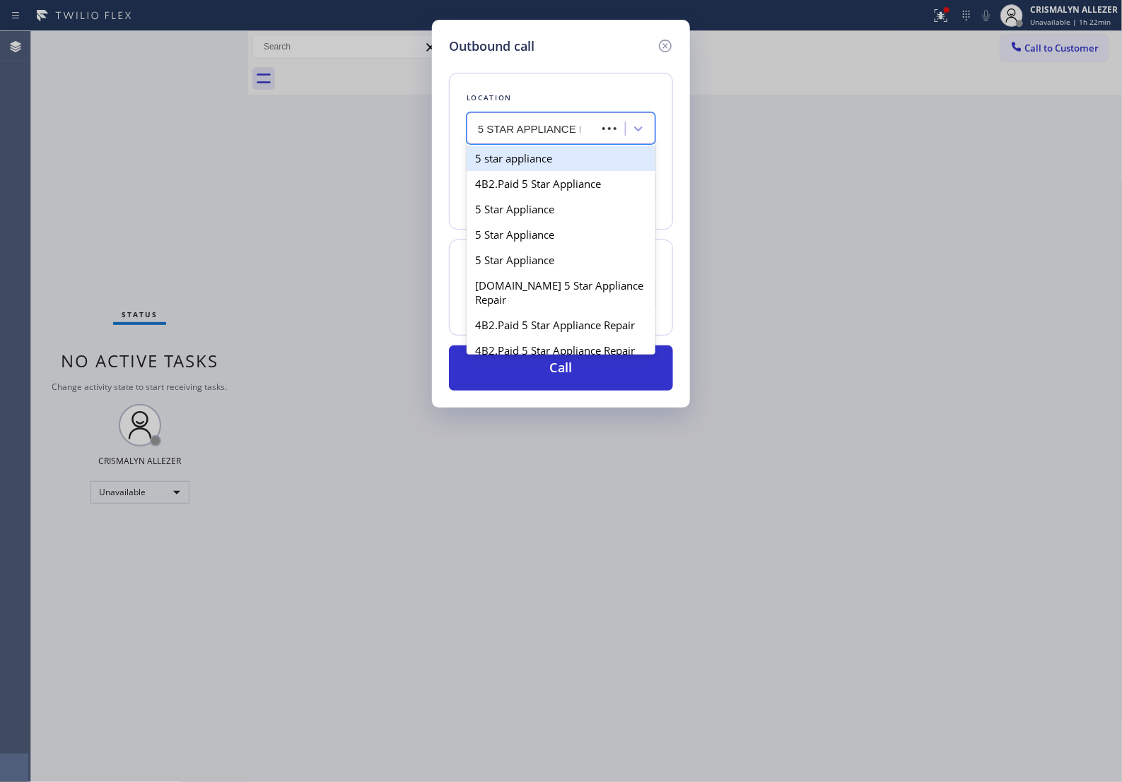
type input "5 STAR APPLIANCE RE"
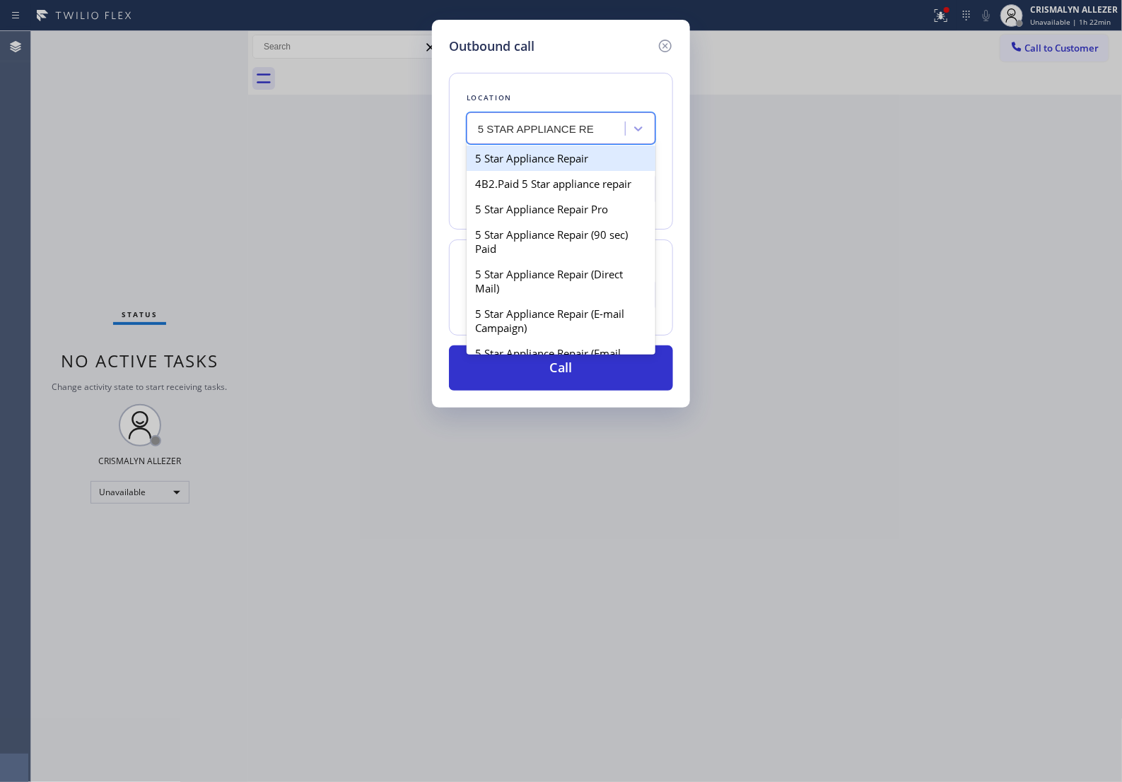
click at [594, 168] on div "5 Star Appliance Repair" at bounding box center [560, 158] width 189 height 25
type input "[PHONE_NUMBER]"
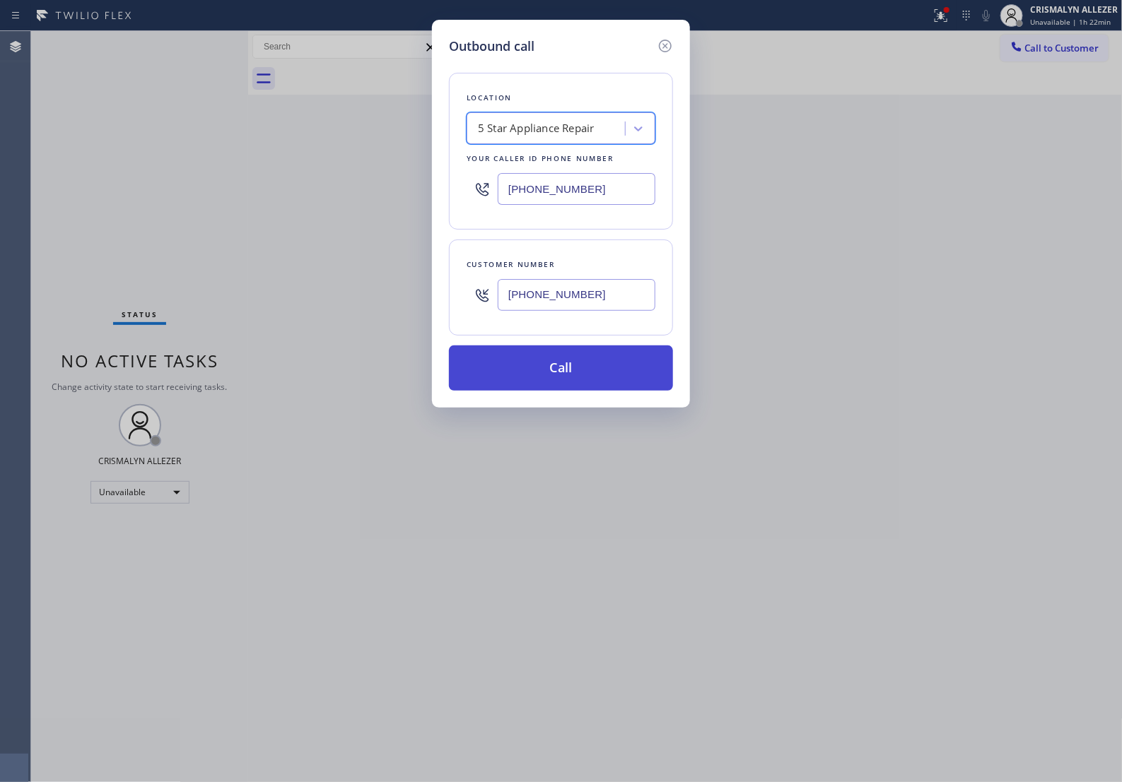
click at [562, 390] on button "Call" at bounding box center [561, 368] width 224 height 45
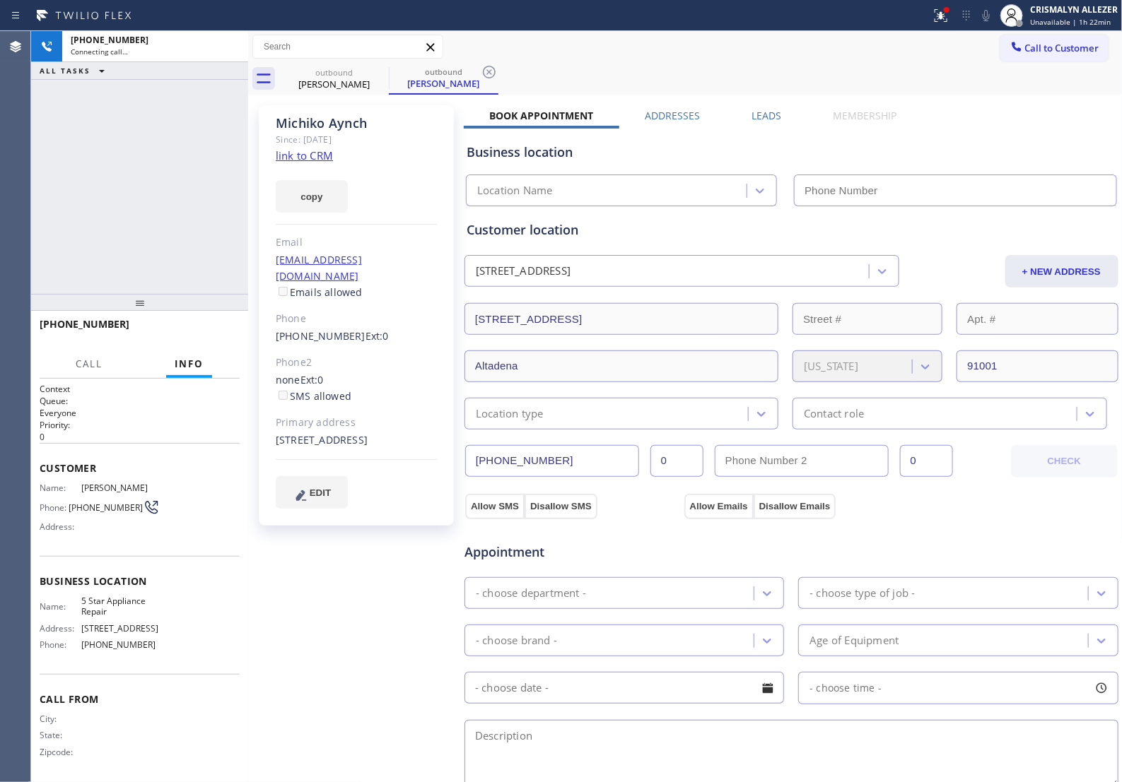
click at [305, 160] on link "link to CRM" at bounding box center [304, 155] width 57 height 14
type input "[PHONE_NUMBER]"
click at [194, 334] on span "HANG UP" at bounding box center [206, 331] width 43 height 10
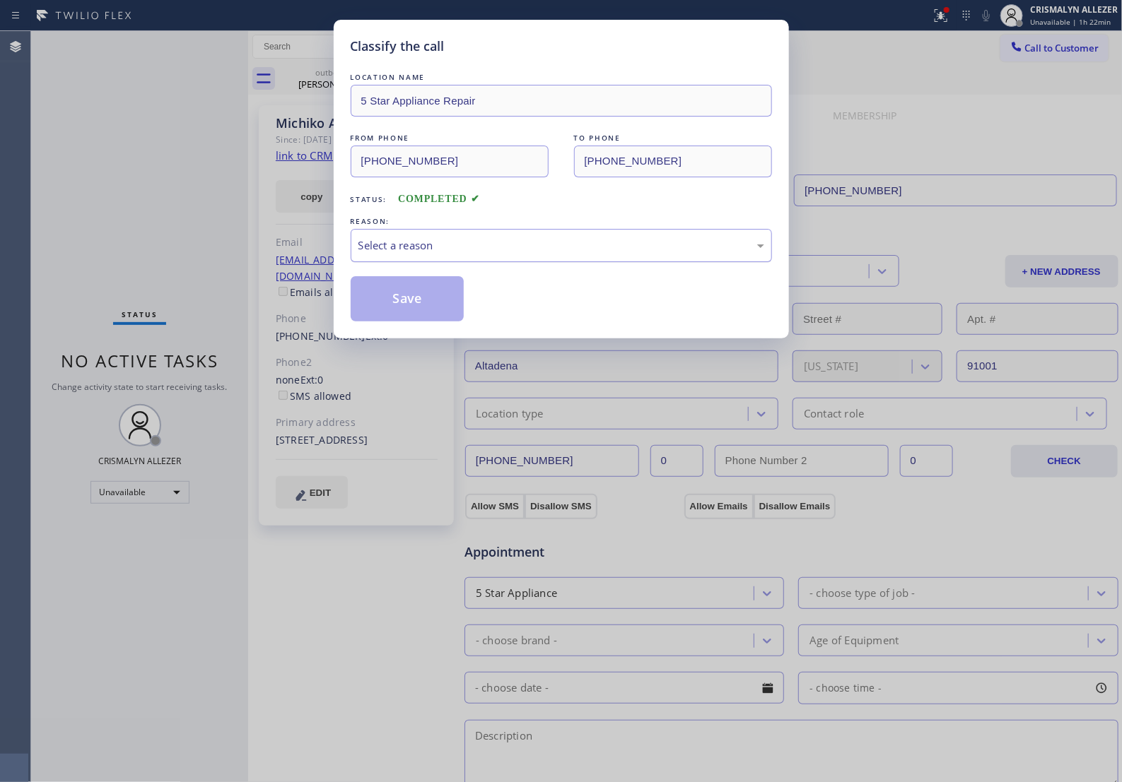
click at [563, 254] on div "Select a reason" at bounding box center [561, 245] width 406 height 16
click at [430, 322] on button "Save" at bounding box center [408, 298] width 114 height 45
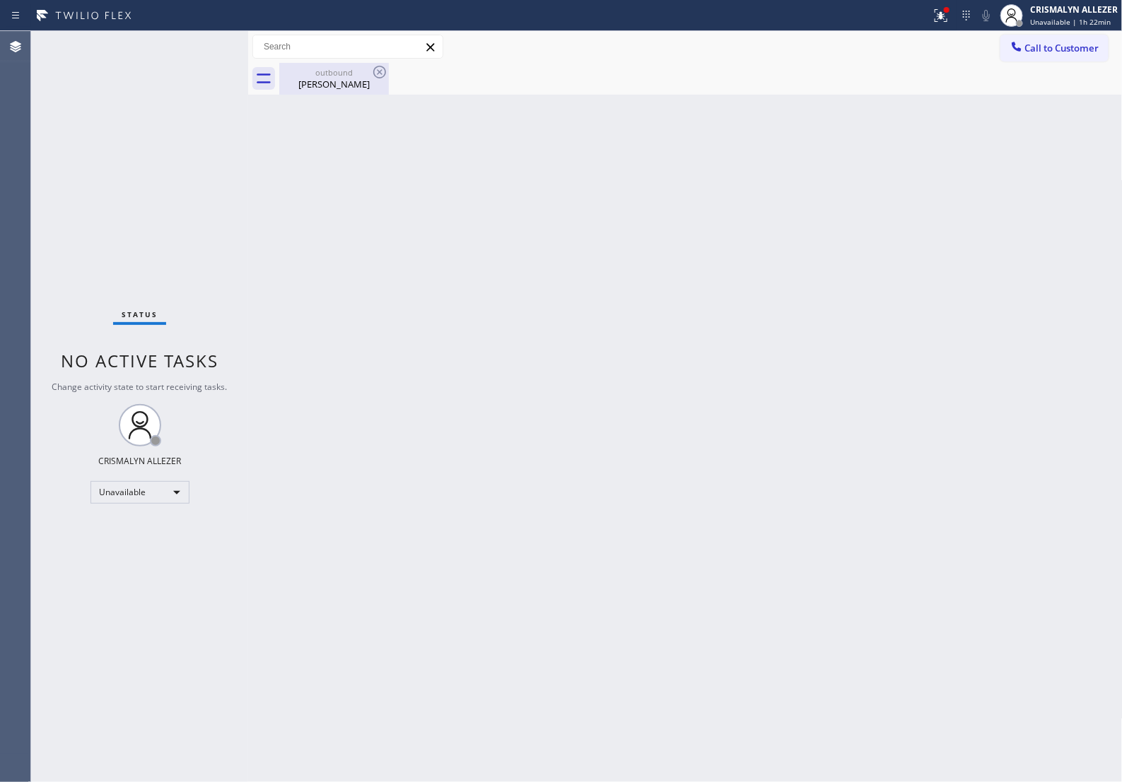
click at [344, 86] on div "Michiko Aynch" at bounding box center [334, 84] width 107 height 13
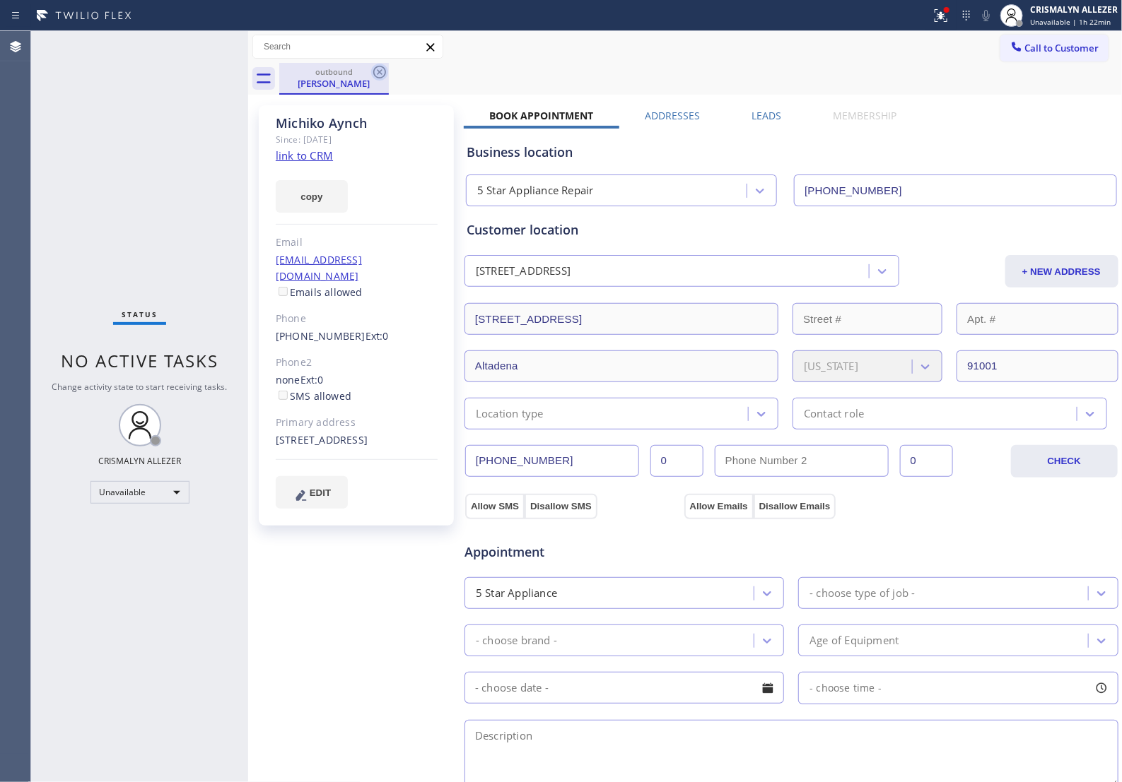
click at [379, 69] on icon at bounding box center [379, 72] width 17 height 17
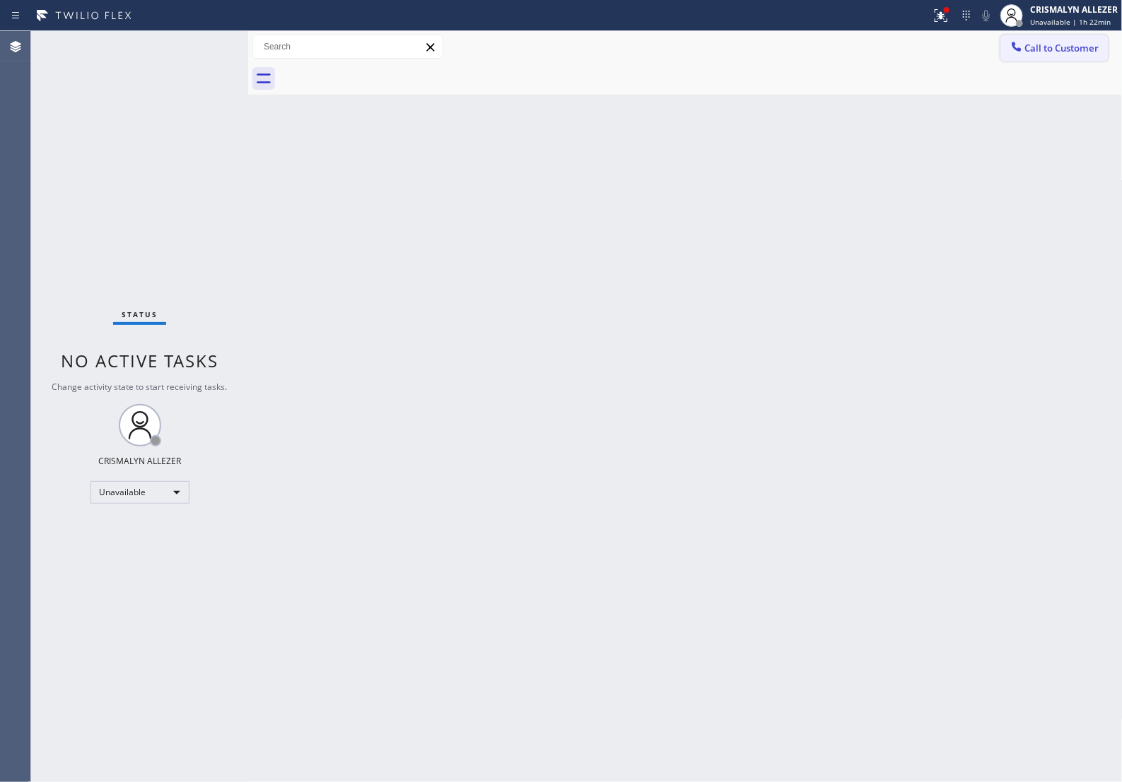
click at [1037, 54] on span "Call to Customer" at bounding box center [1062, 48] width 74 height 13
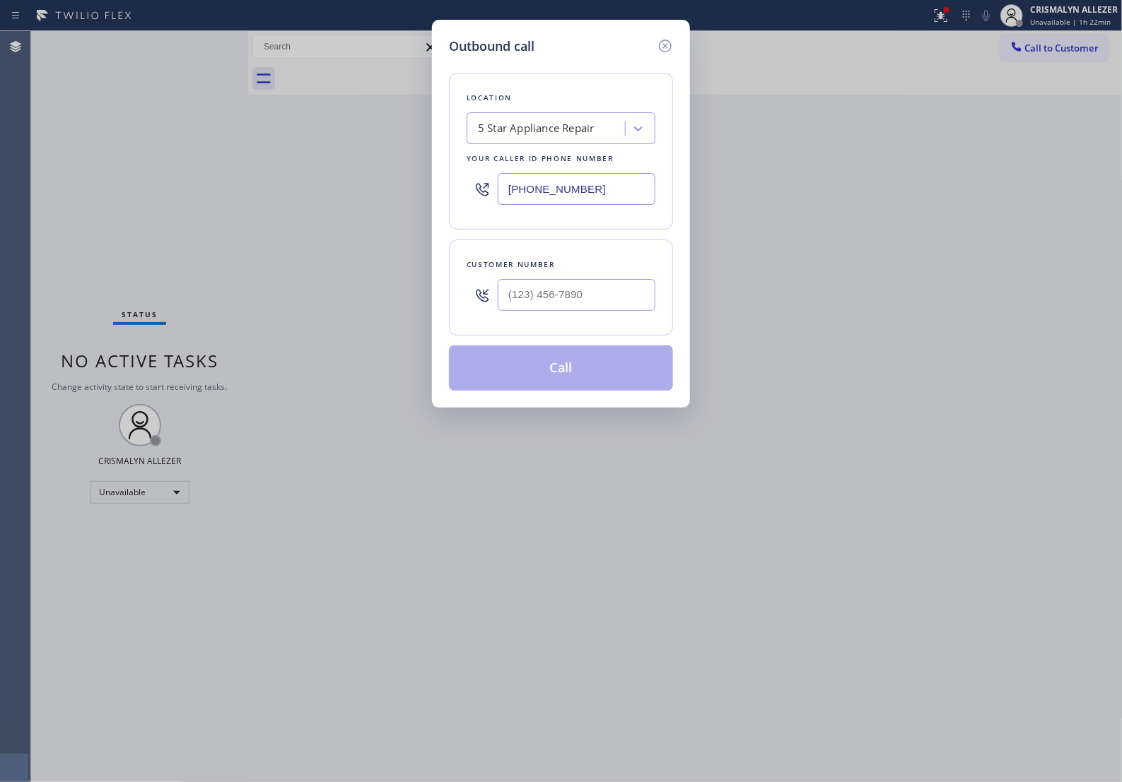
drag, startPoint x: 630, startPoint y: 204, endPoint x: 9, endPoint y: 181, distance: 620.9
click at [126, 182] on div "Outbound call Location 5 Star Appliance Repair Your caller id phone number [PHO…" at bounding box center [561, 391] width 1122 height 782
paste input "626) 376-4990"
type input "(626) 376-4990"
click at [616, 308] on input "(___) ___-____" at bounding box center [577, 295] width 158 height 32
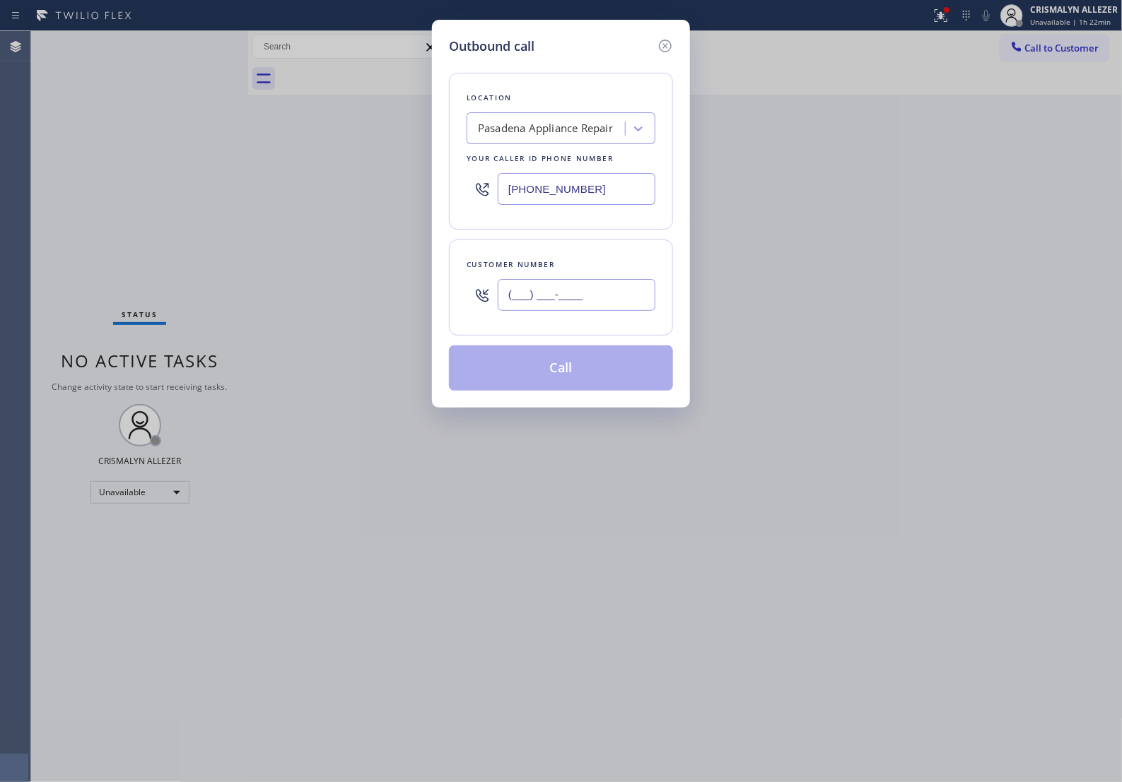
paste input "818) 317-0501"
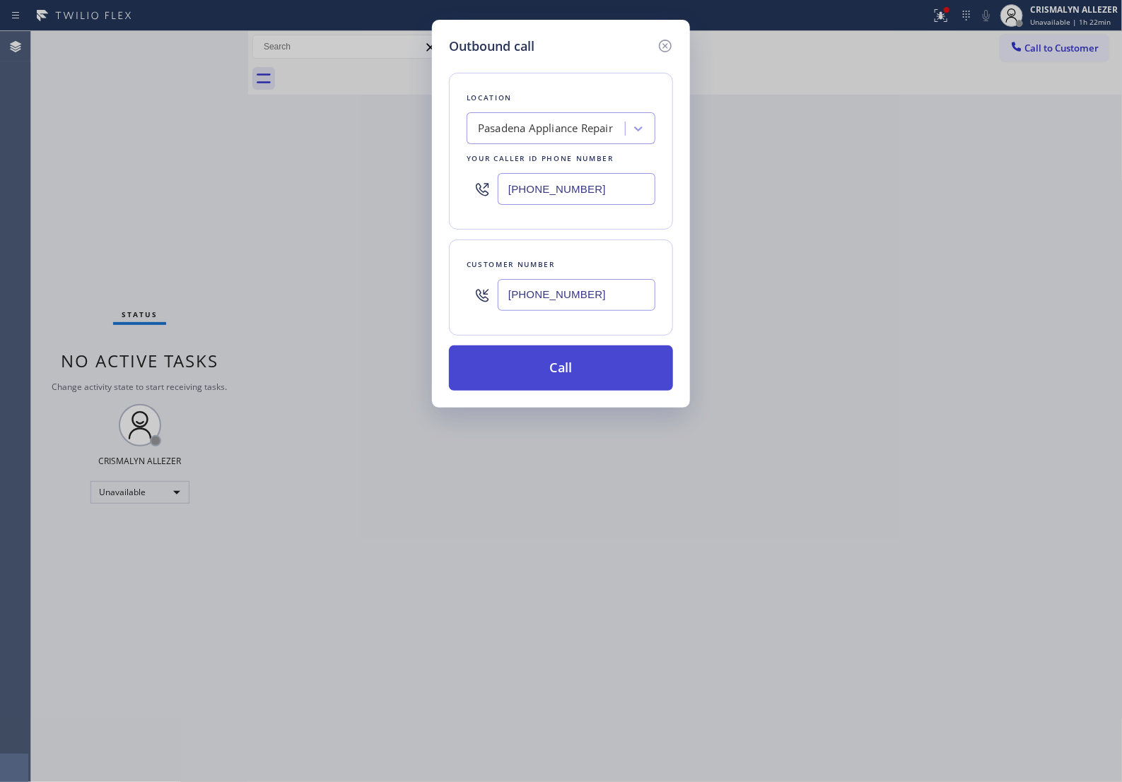
type input "(818) 317-0501"
click at [556, 391] on button "Call" at bounding box center [561, 368] width 224 height 45
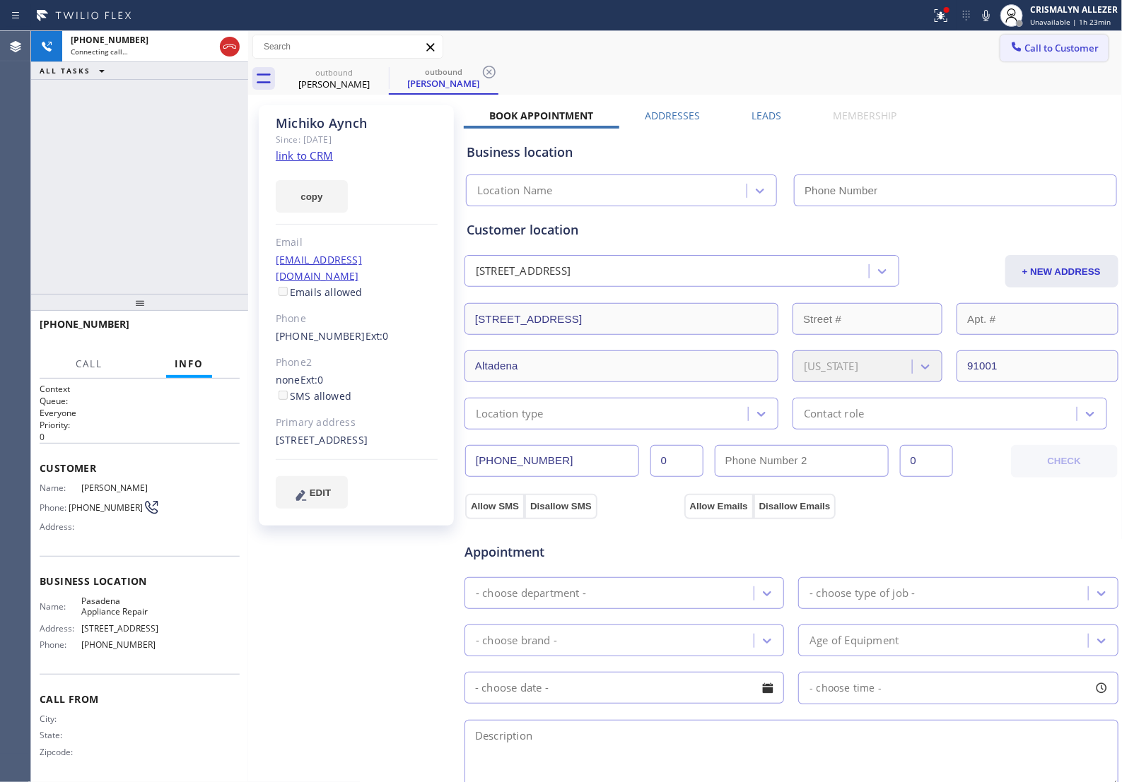
type input "(626) 376-4990"
click at [193, 334] on span "HANG UP" at bounding box center [206, 331] width 43 height 10
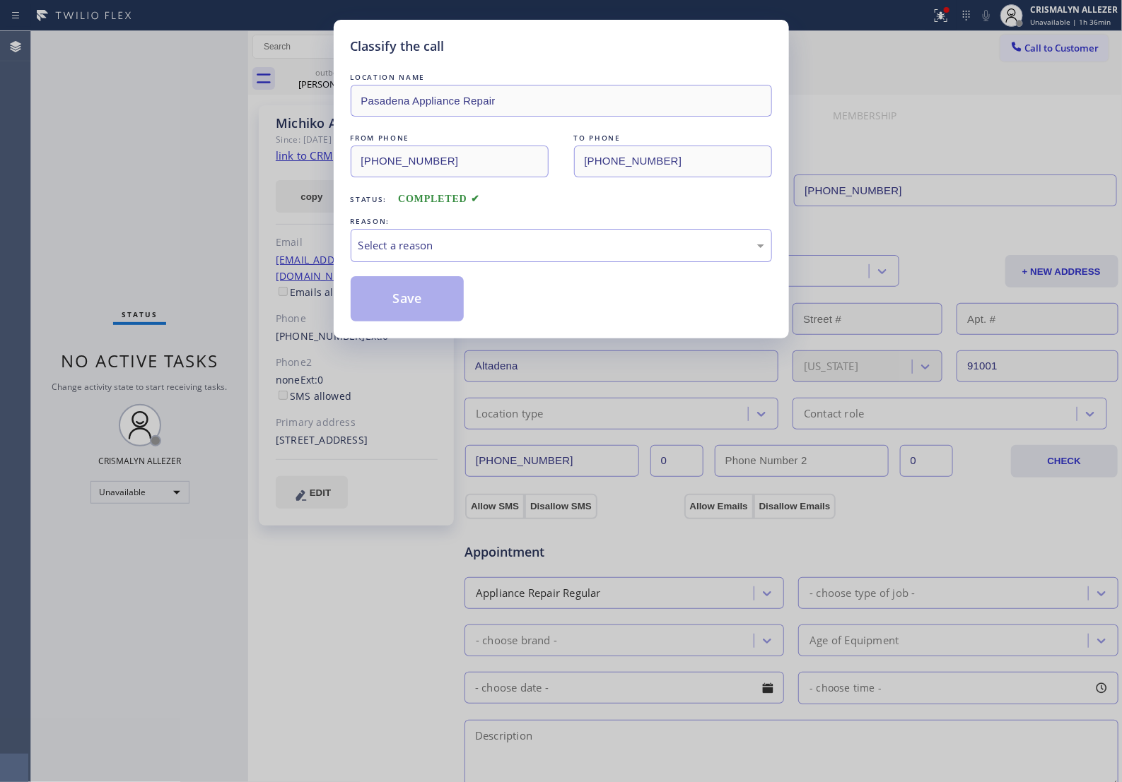
click at [555, 254] on div "Select a reason" at bounding box center [561, 245] width 406 height 16
click at [405, 322] on button "Save" at bounding box center [408, 298] width 114 height 45
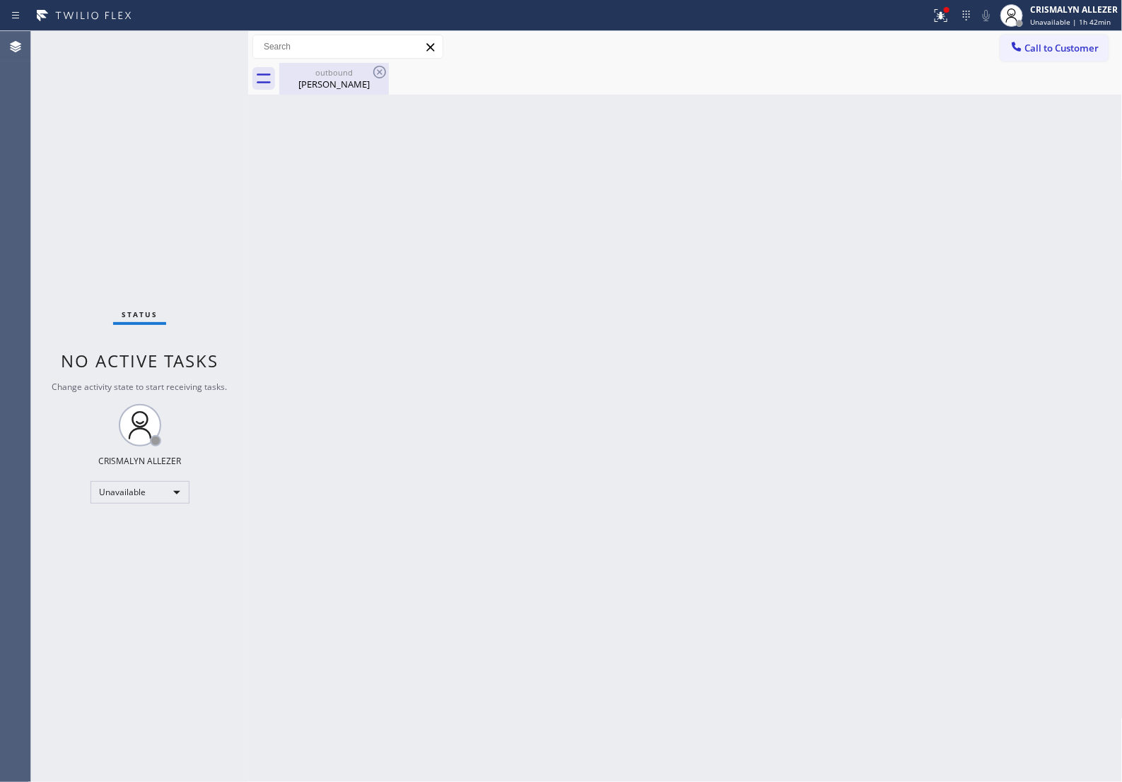
click at [336, 86] on div "Michiko Aynch" at bounding box center [334, 84] width 107 height 13
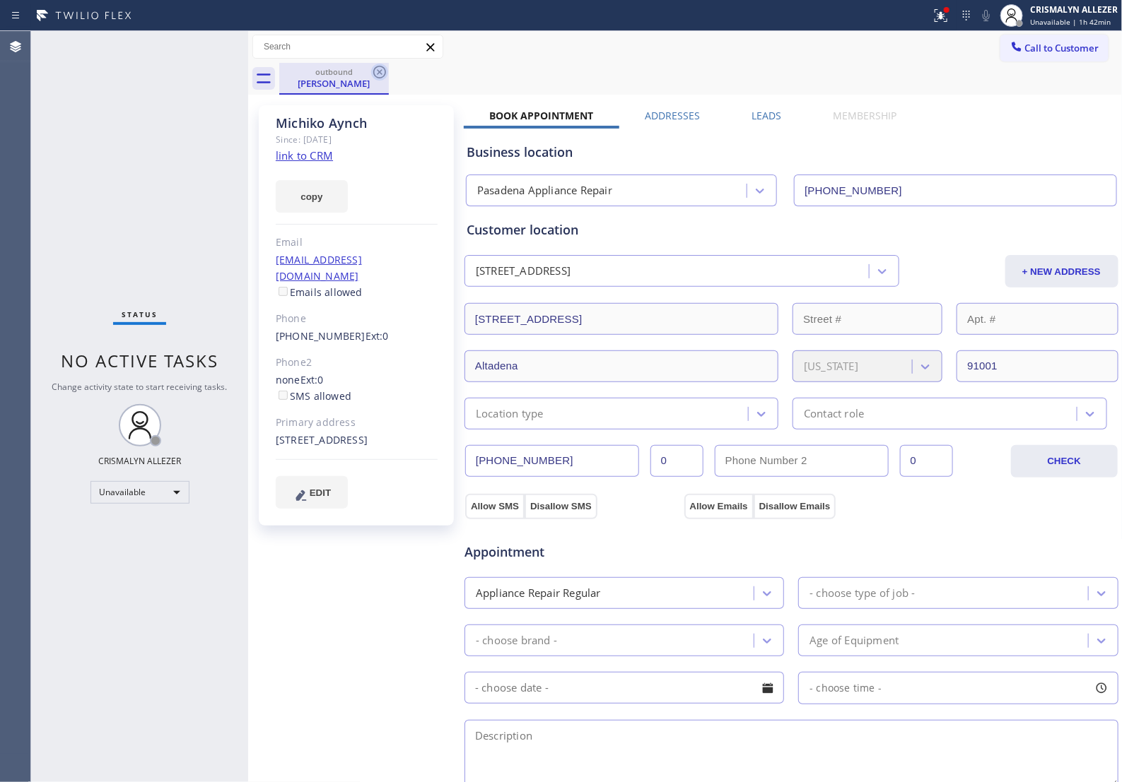
click at [379, 76] on icon at bounding box center [379, 72] width 17 height 17
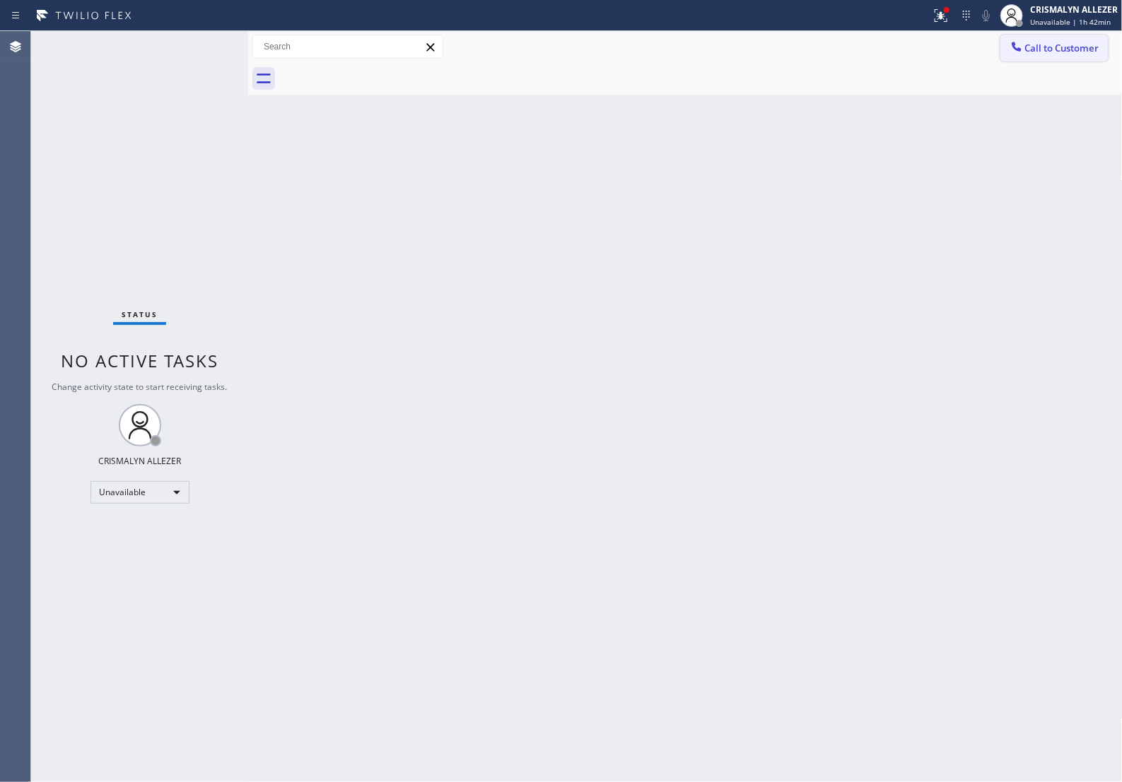
click at [1032, 57] on button "Call to Customer" at bounding box center [1054, 48] width 108 height 27
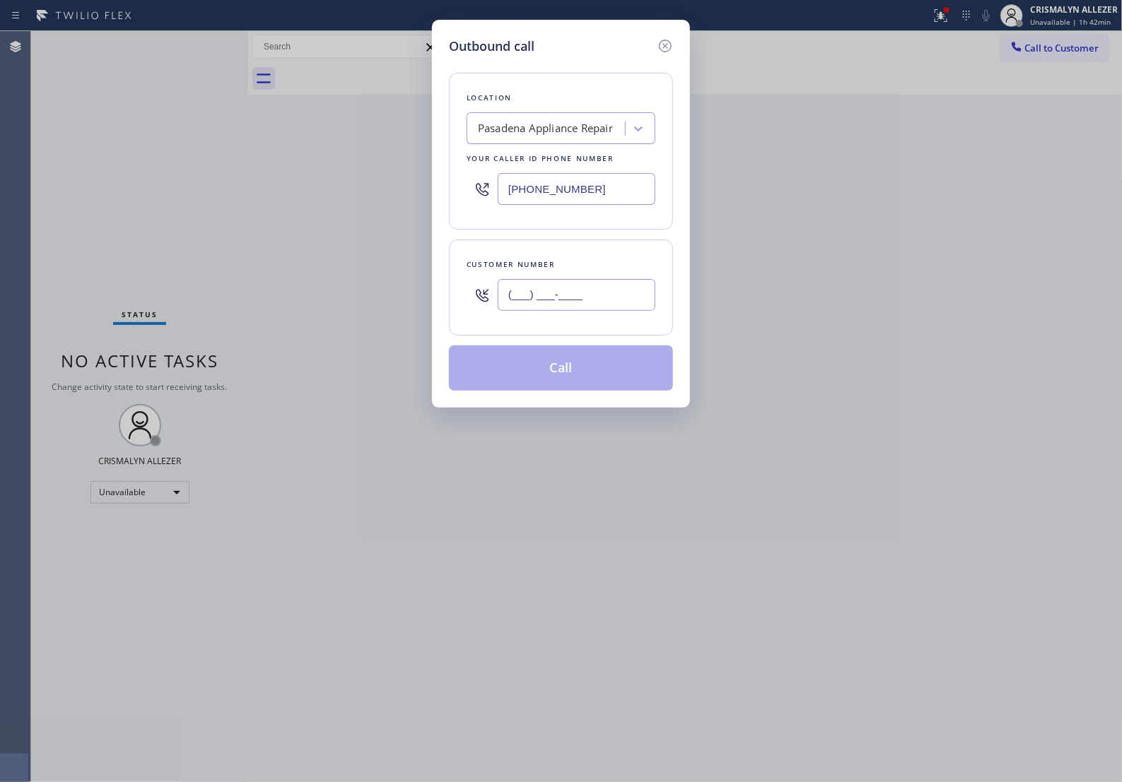
click at [613, 311] on input "(___) ___-____" at bounding box center [577, 295] width 158 height 32
paste input "408) 206-6520"
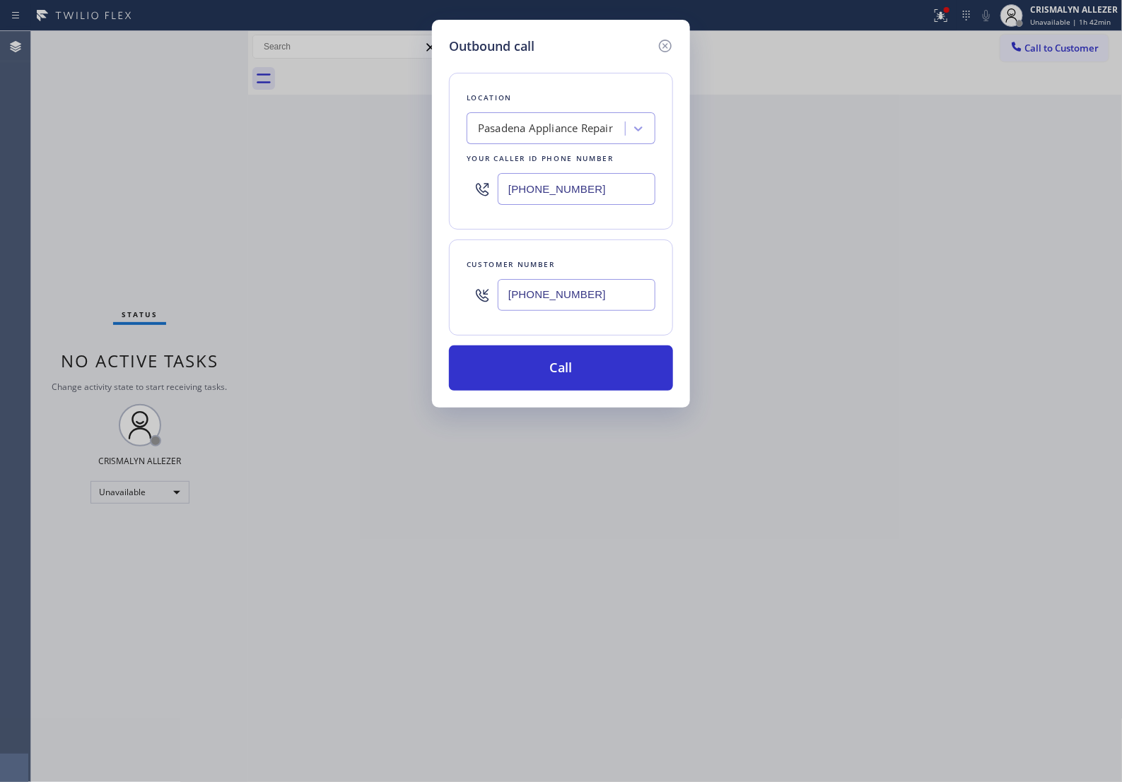
type input "(408) 206-6520"
click at [559, 134] on div "Pasadena Appliance Repair" at bounding box center [545, 129] width 135 height 16
paste input "Master Service Appliances"
type input "Master Service Appliances"
click at [559, 165] on div "Master Service Appliances" at bounding box center [560, 158] width 189 height 25
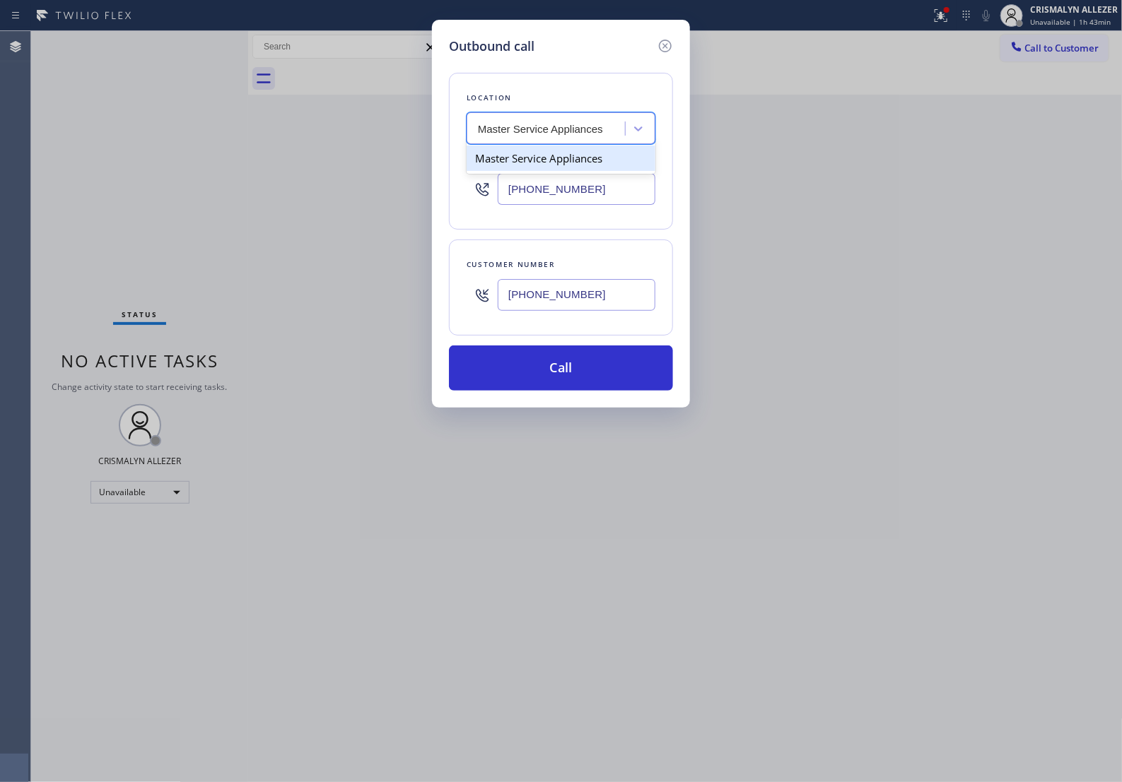
type input "(657) 218-2899"
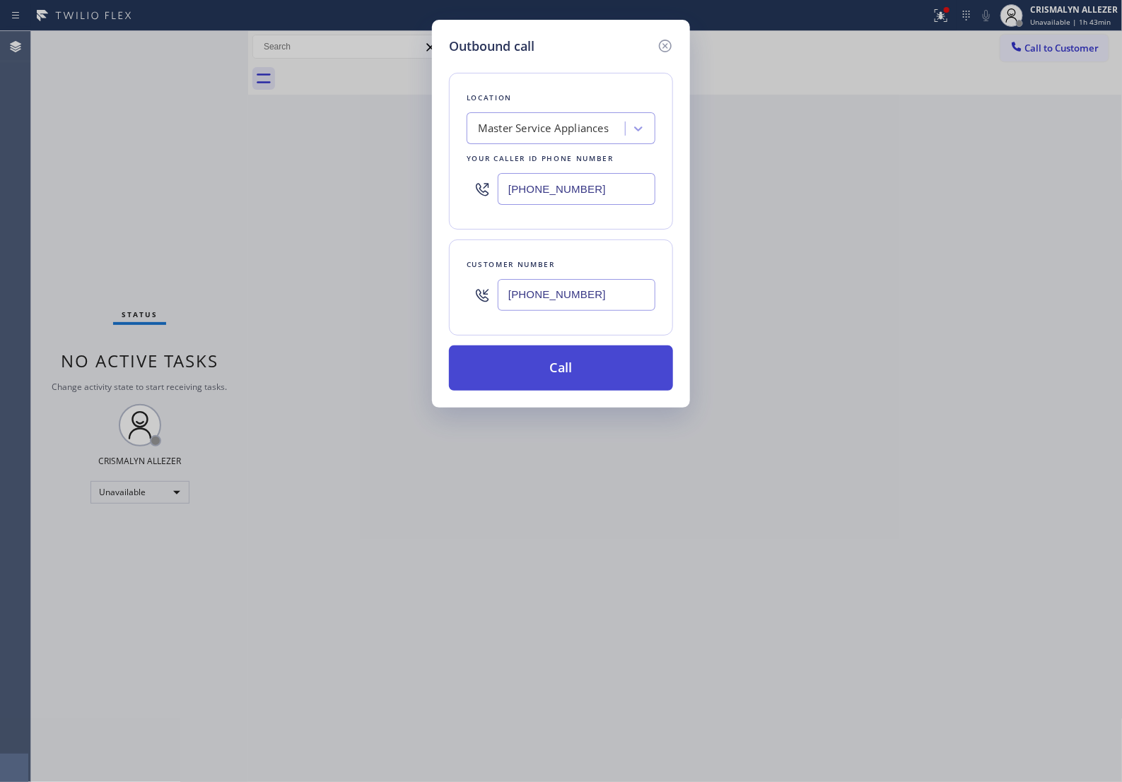
click at [563, 391] on button "Call" at bounding box center [561, 368] width 224 height 45
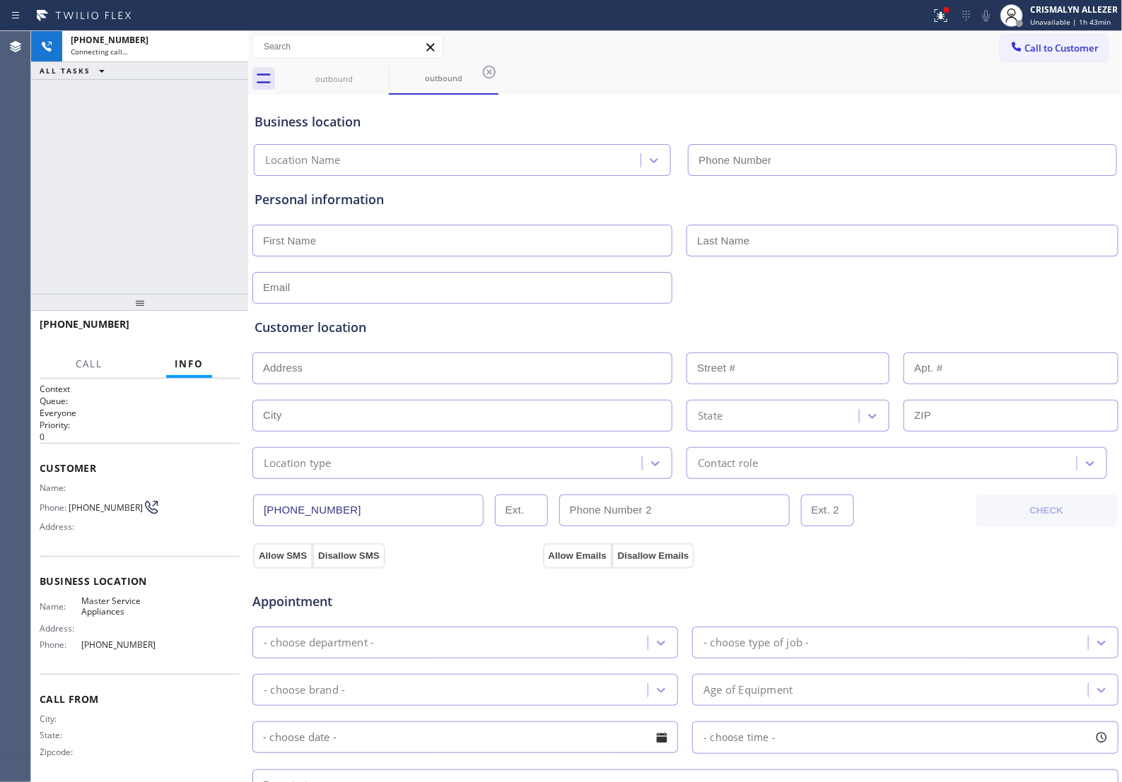
type input "(657) 218-2899"
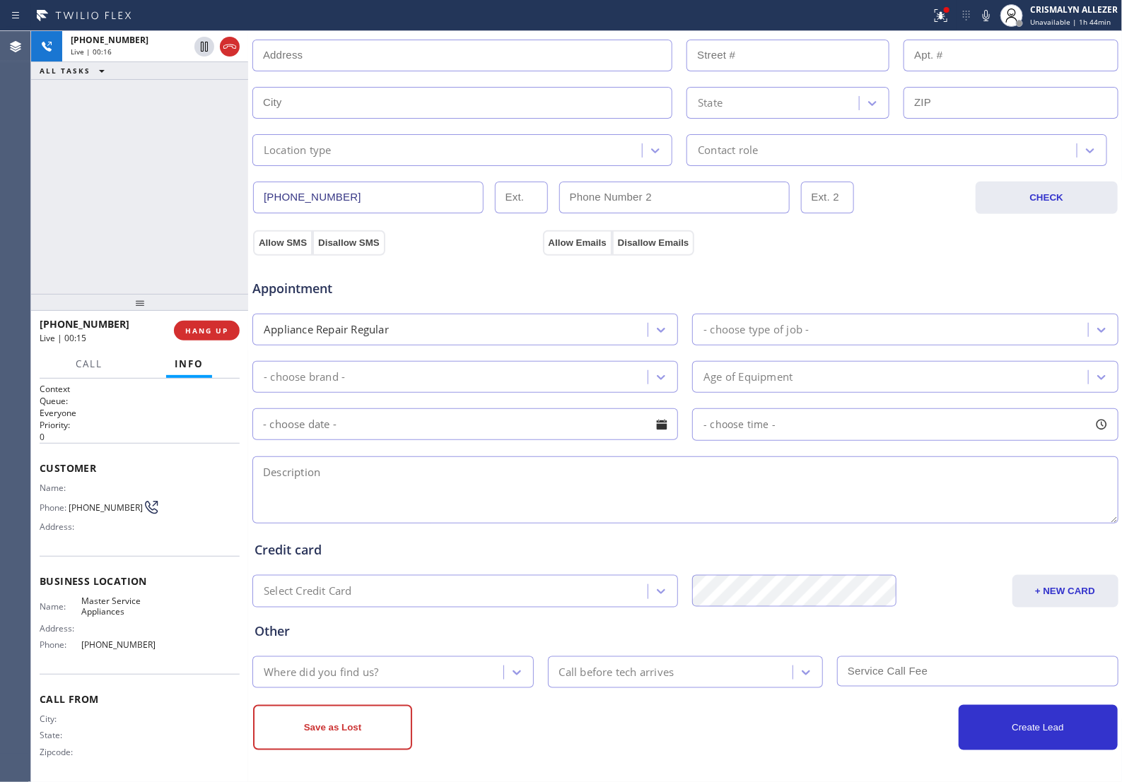
scroll to position [326, 0]
click at [280, 476] on textarea at bounding box center [685, 490] width 866 height 67
drag, startPoint x: 262, startPoint y: 467, endPoint x: 411, endPoint y: 471, distance: 149.2
click at [411, 471] on textarea "Samsung || fridge (FS) ||" at bounding box center [685, 490] width 866 height 67
paste textarea "I got a Samsung Bespoke fridge, the washer on the left door of the refrigerator…"
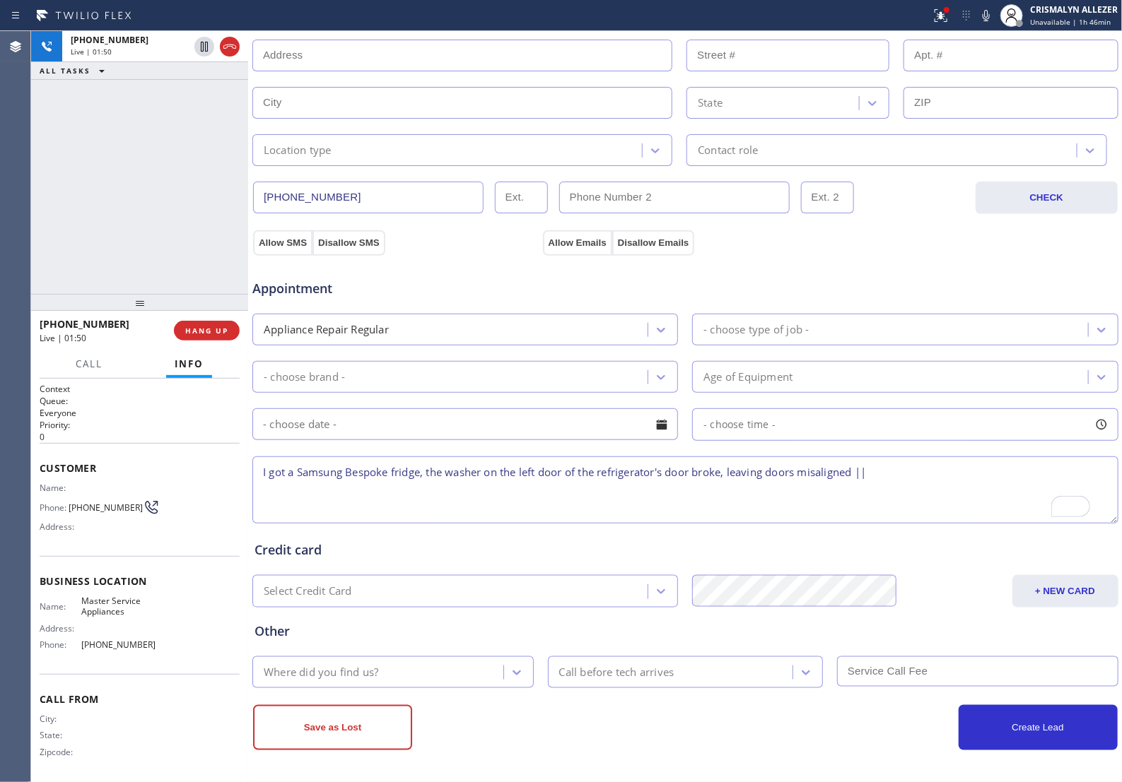
click at [421, 469] on textarea "I got a Samsung Bespoke fridge, the washer on the left door of the refrigerator…" at bounding box center [685, 490] width 866 height 67
click at [926, 477] on textarea "I got a Samsung Bespoke fridge(FS), the washer on the left door of the refriger…" at bounding box center [685, 490] width 866 height 67
click at [919, 471] on textarea "I got a Samsung Bespoke fridge(FS), the washer on the left door of the refriger…" at bounding box center [685, 490] width 866 height 67
click at [1011, 472] on textarea "I got a Samsung Bespoke fridge(FS), the washer on the left door of the refriger…" at bounding box center [685, 490] width 866 height 67
paste textarea "507 Calor DrBuellton, CA 93427, USA"
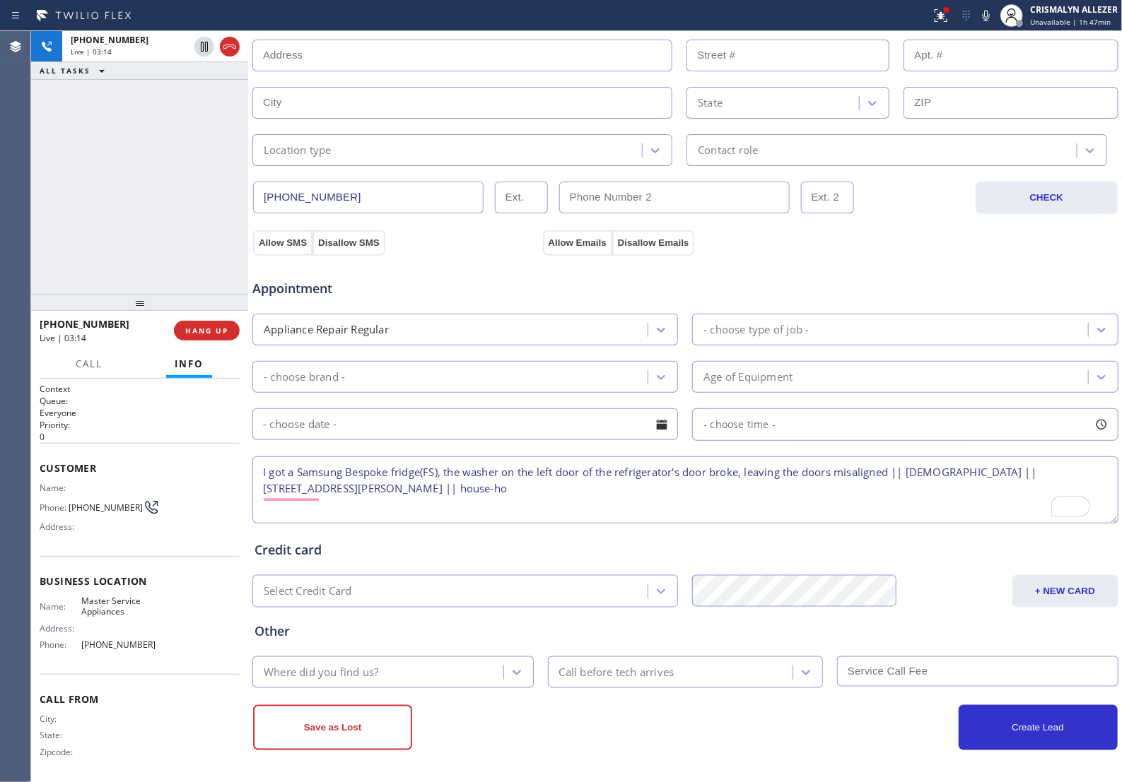
type textarea "I got a Samsung Bespoke fridge(FS), the washer on the left door of the refriger…"
click at [984, 18] on icon at bounding box center [985, 15] width 7 height 11
click at [853, 262] on div "Appointment" at bounding box center [685, 280] width 869 height 36
click at [986, 12] on icon at bounding box center [985, 15] width 17 height 17
click at [605, 492] on textarea "I got a Samsung Bespoke fridge(FS), the washer on the left door of the refriger…" at bounding box center [685, 490] width 866 height 67
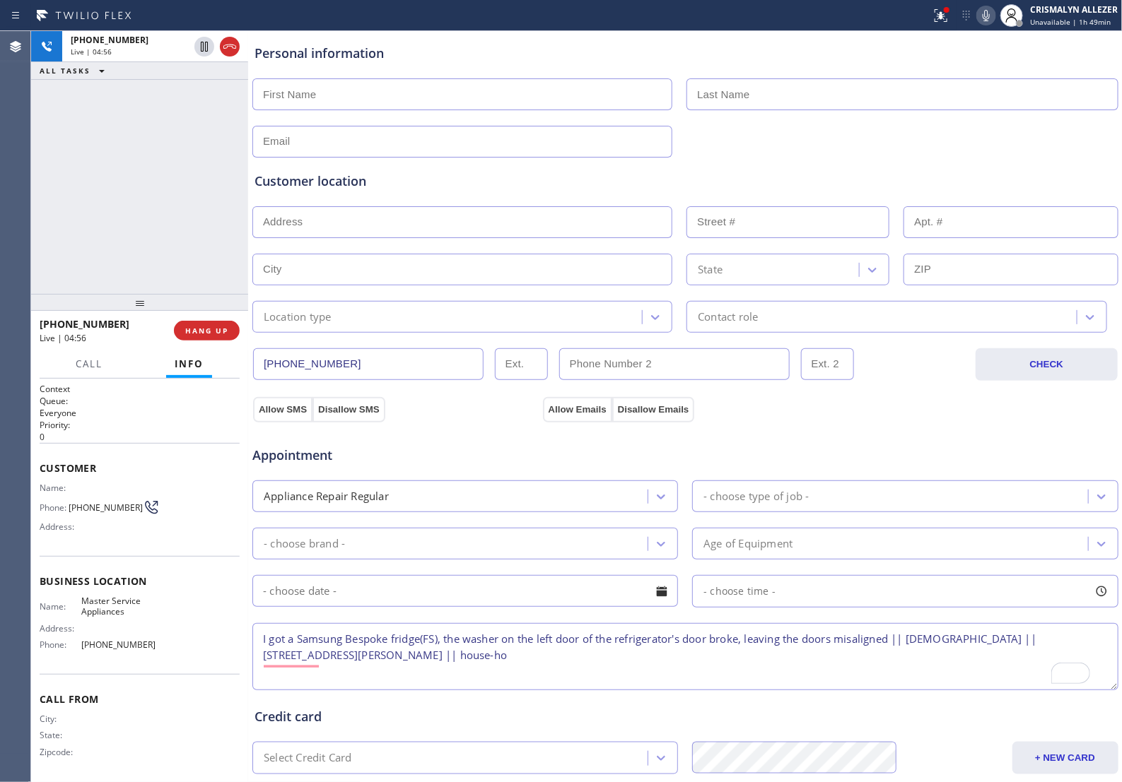
scroll to position [61, 0]
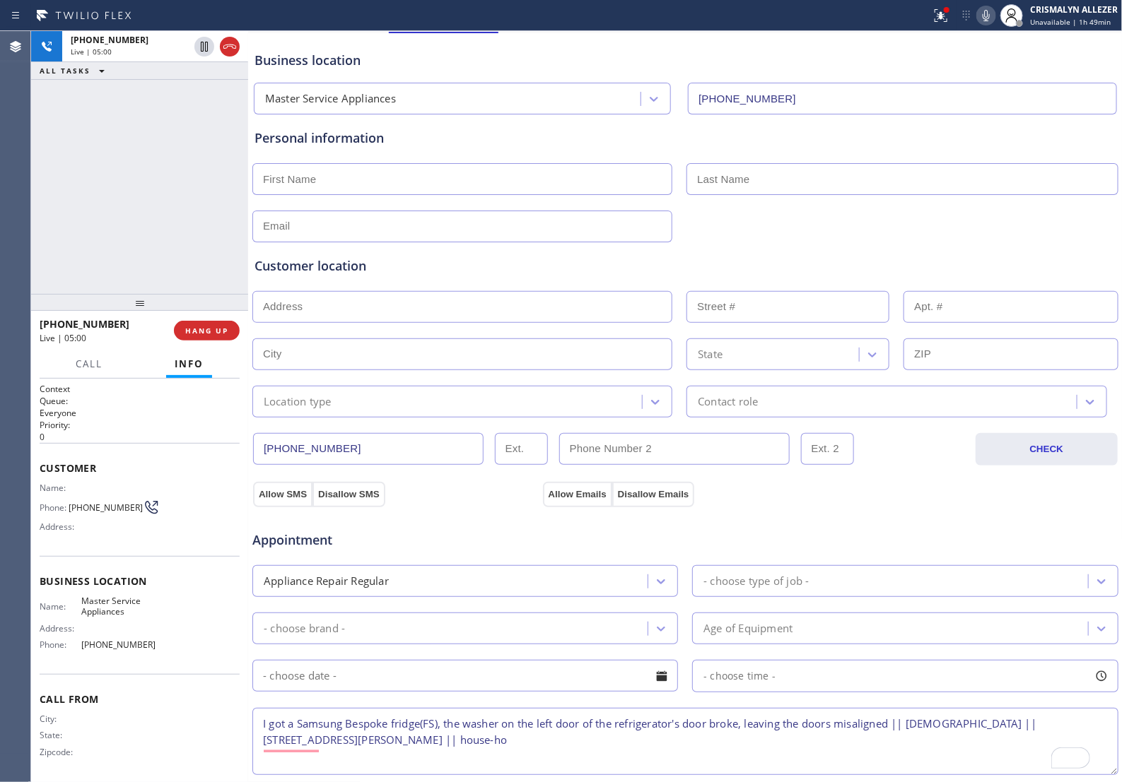
click at [160, 424] on h2 "Priority:" at bounding box center [140, 425] width 200 height 12
click at [327, 184] on input "text" at bounding box center [462, 179] width 420 height 32
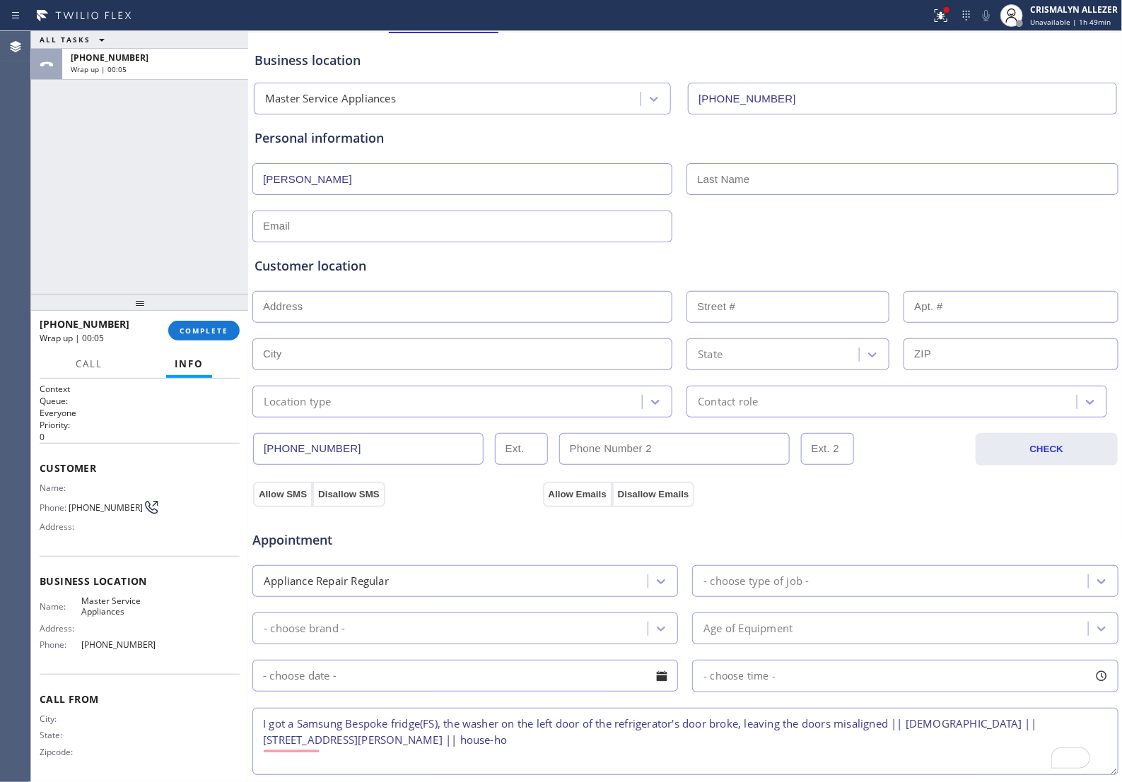
type input "Juan"
type input "Paz"
click at [416, 232] on input "text" at bounding box center [462, 227] width 420 height 32
paste input "chaaaak@gmail.com"
type input "chaaaak@gmail.com"
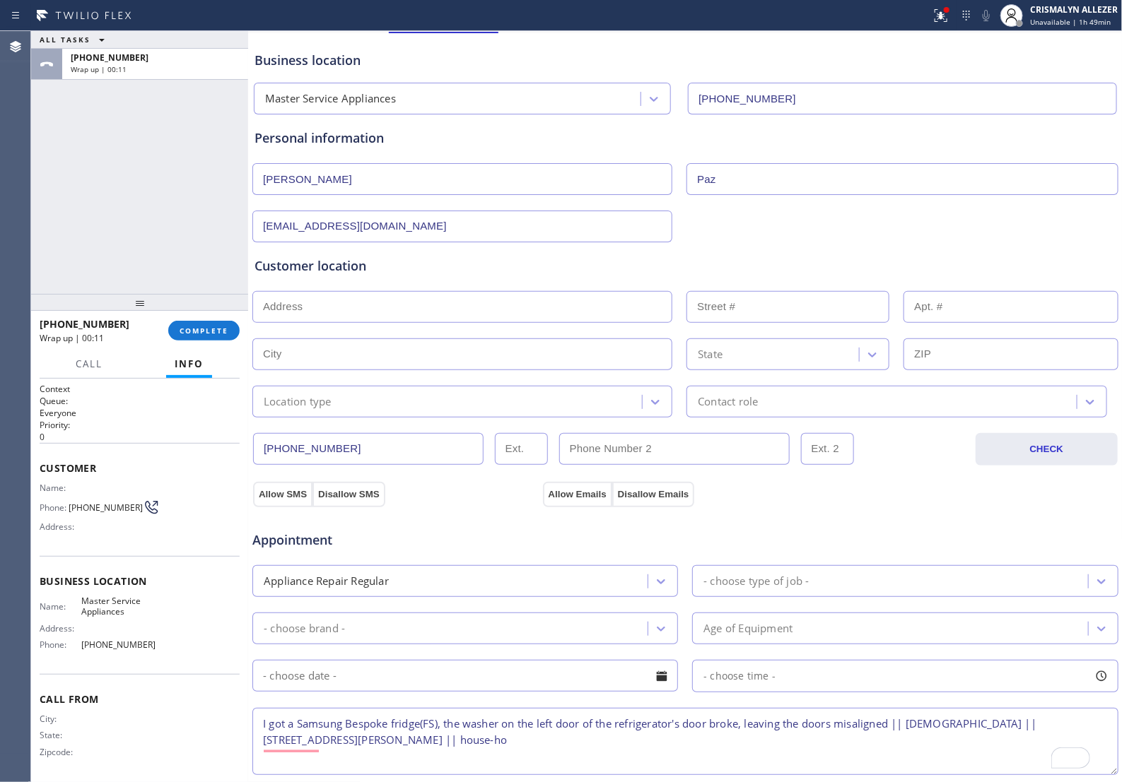
click at [478, 256] on div "Customer location >> ADD NEW ADDRESS << + NEW ADDRESS State Location type Conta…" at bounding box center [685, 329] width 867 height 175
click at [400, 312] on input "text" at bounding box center [462, 307] width 420 height 32
paste input "507 Calor DrBuellton, CA 93427, USA"
type input "507 Calor Dr"
type input "507"
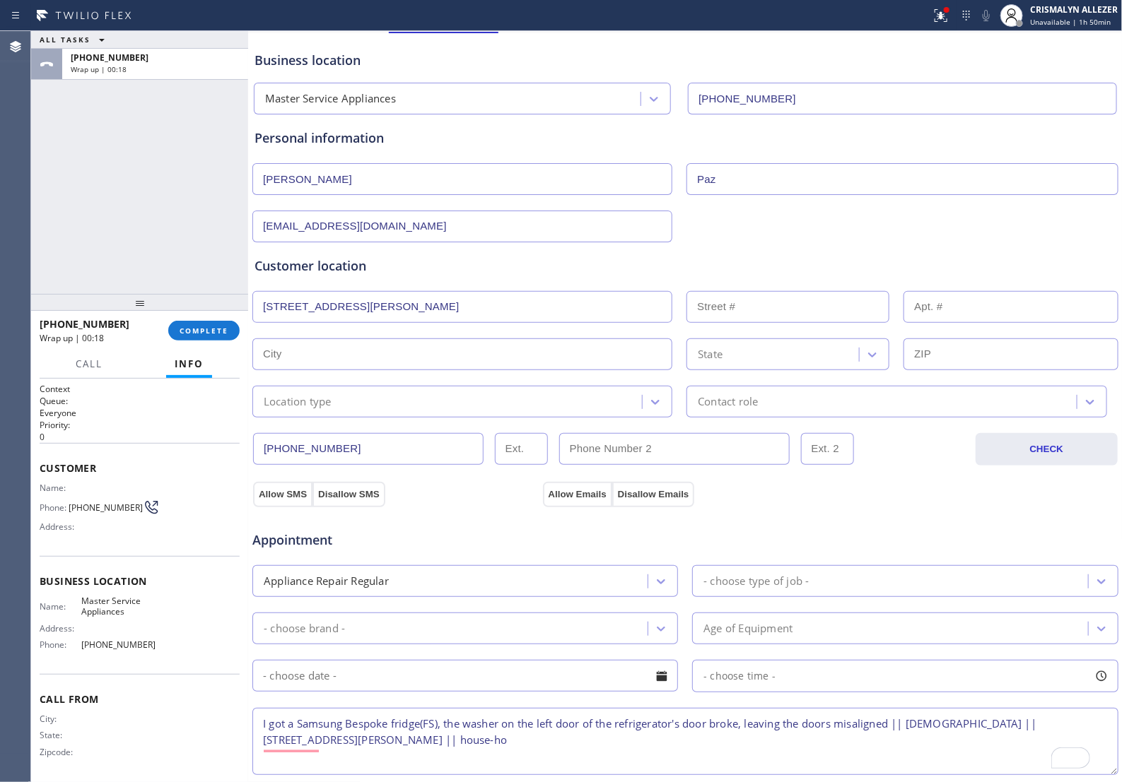
type input "Buellton"
type input "93427"
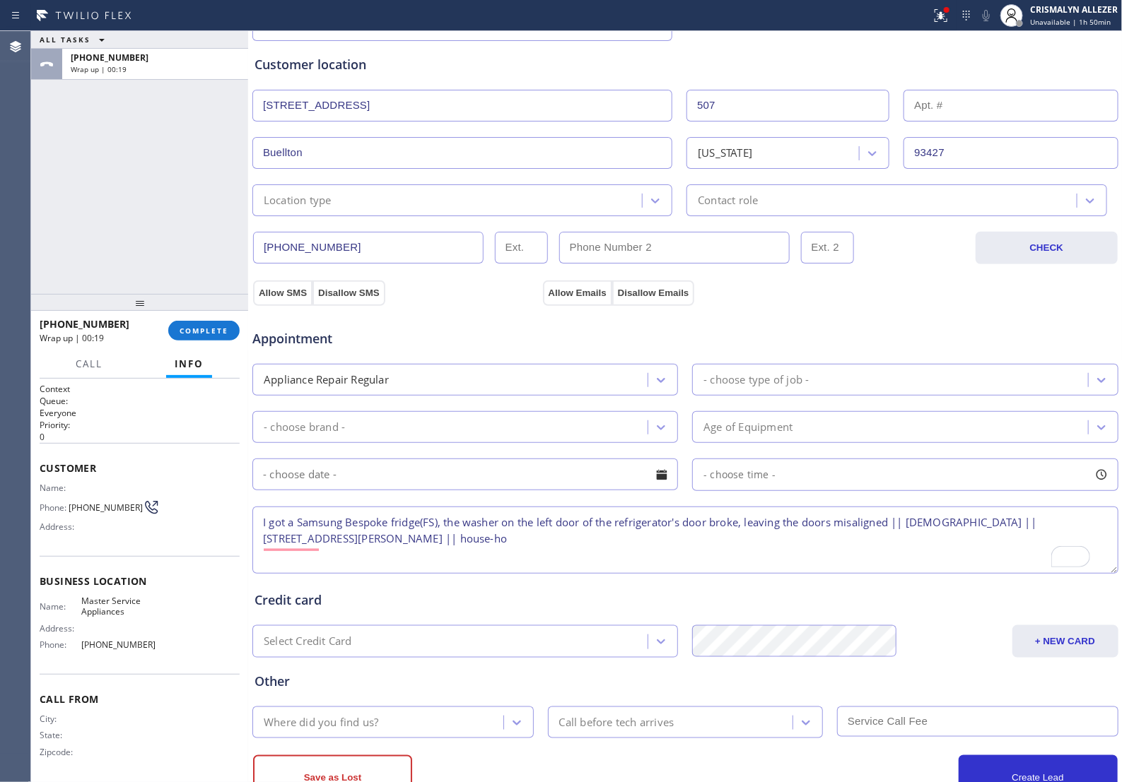
scroll to position [326, 0]
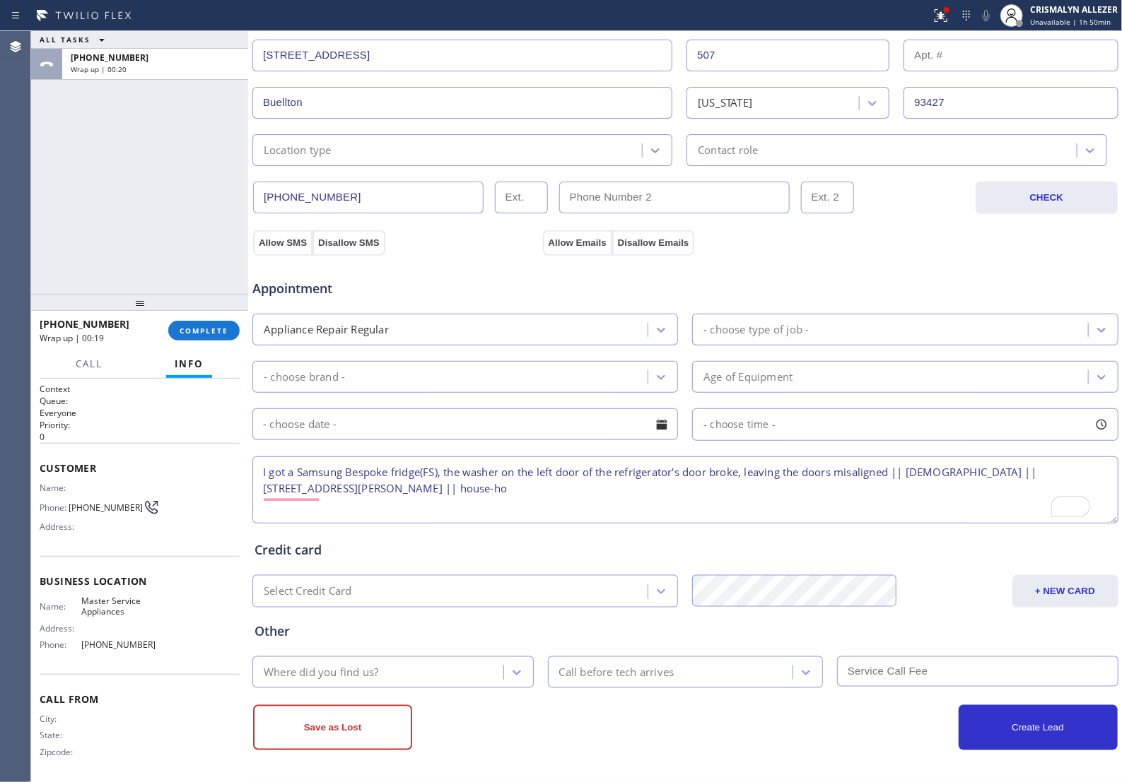
click at [654, 143] on icon at bounding box center [655, 150] width 14 height 14
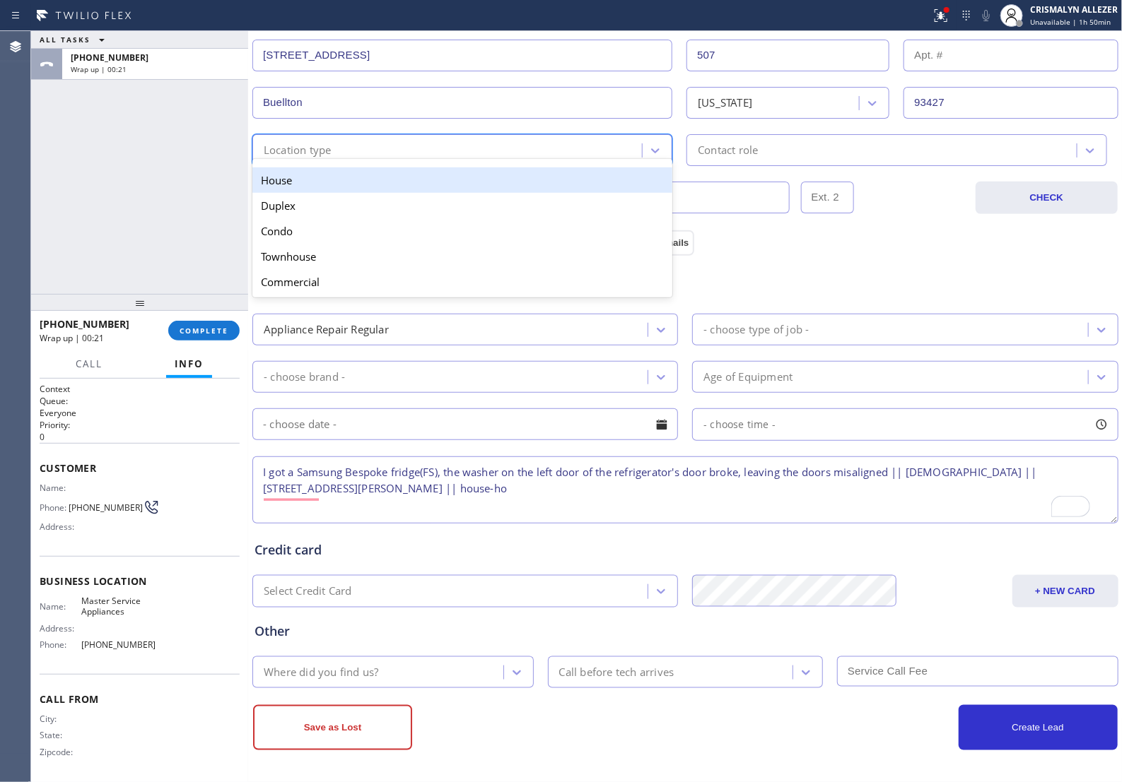
click at [485, 181] on div "House" at bounding box center [462, 179] width 420 height 25
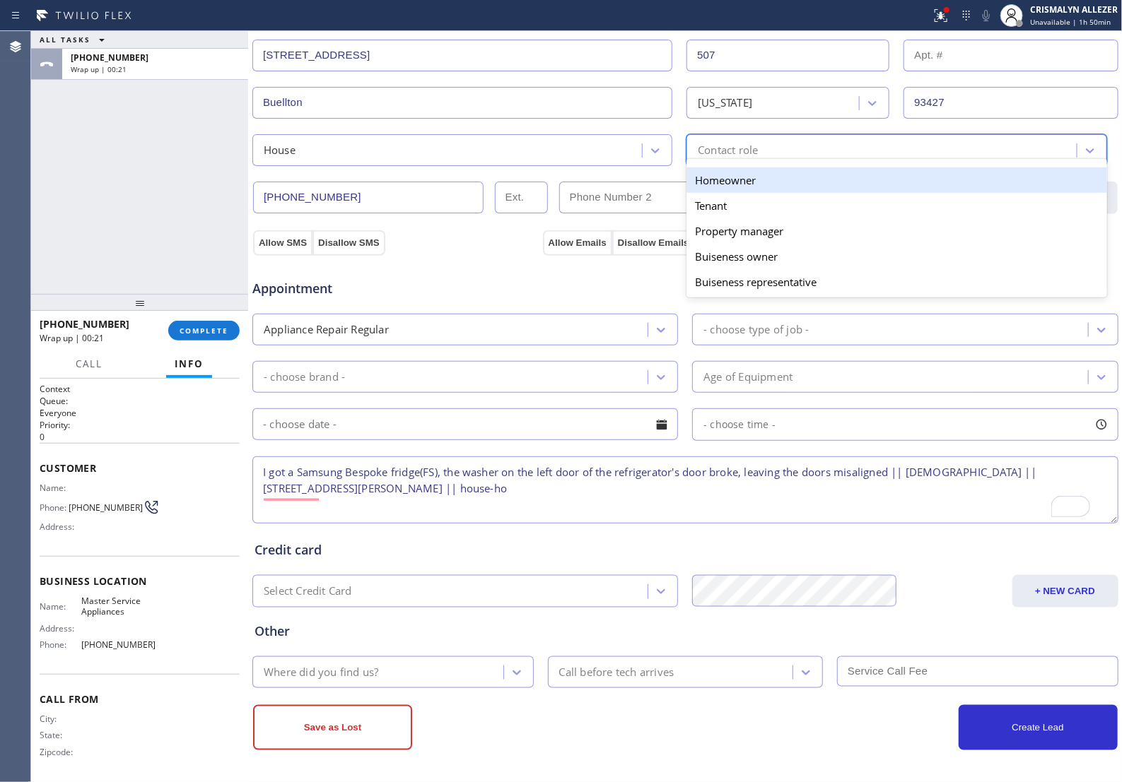
click at [782, 138] on div "Contact role" at bounding box center [882, 150] width 385 height 25
click at [724, 175] on div "Homeowner" at bounding box center [896, 179] width 420 height 25
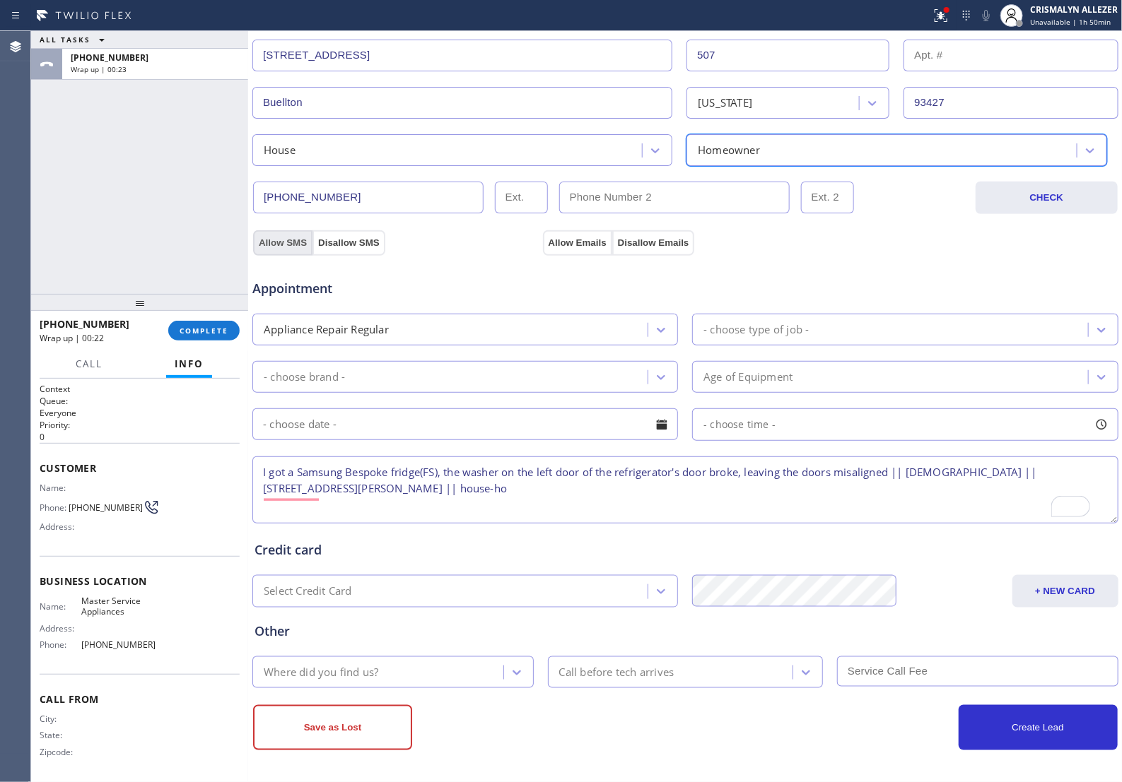
click at [280, 232] on button "Allow SMS" at bounding box center [282, 242] width 59 height 25
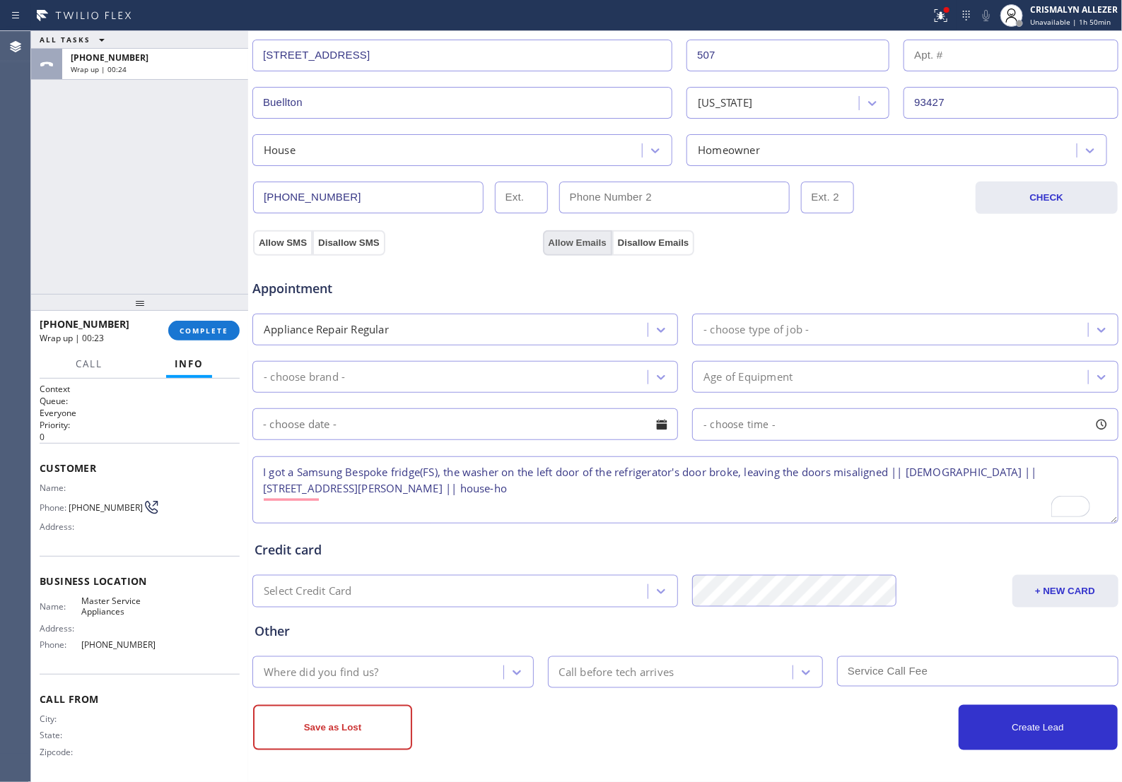
click at [560, 240] on button "Allow Emails" at bounding box center [577, 242] width 69 height 25
click at [496, 488] on textarea "I got a Samsung Bespoke fridge(FS), the washer on the left door of the refriger…" at bounding box center [685, 490] width 866 height 67
type textarea "I got a Samsung Bespoke fridge(FS), the washer on the left door of the refriger…"
click at [280, 233] on button "Allow SMS" at bounding box center [280, 242] width 54 height 25
click at [594, 249] on div "Appointment Appliance Repair Regular - choose type of job - - choose brand - Ag…" at bounding box center [685, 387] width 867 height 277
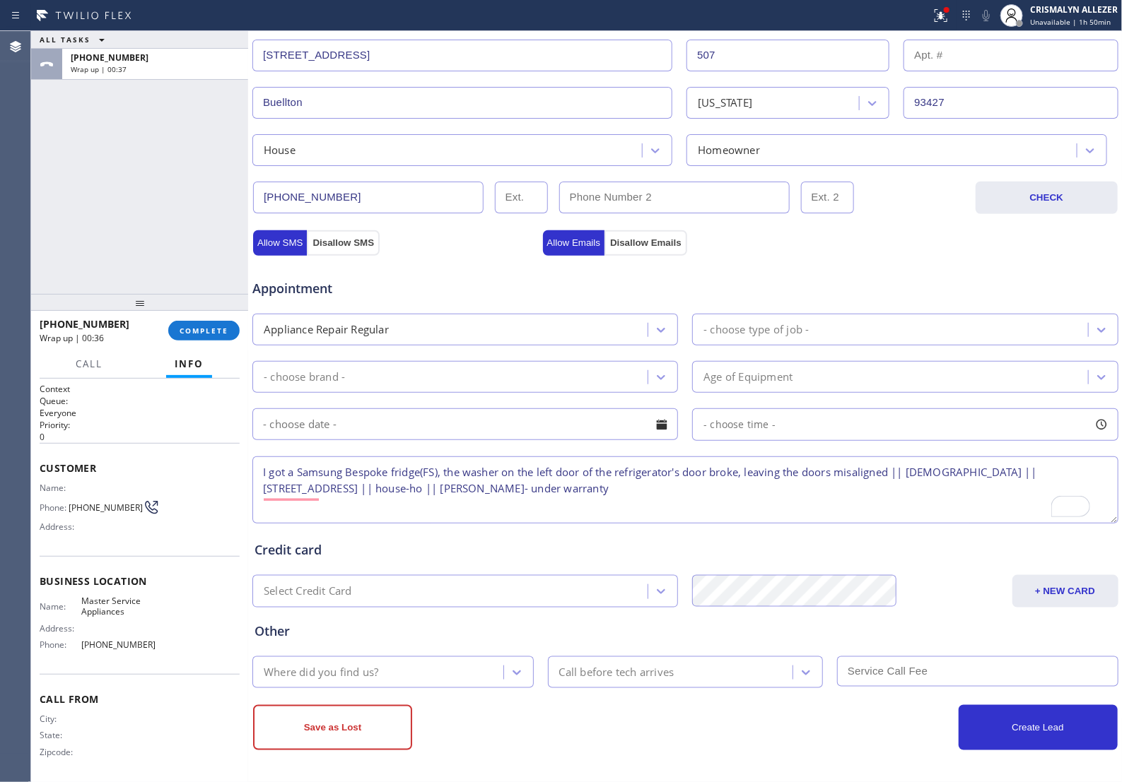
click at [839, 325] on div "- choose type of job -" at bounding box center [891, 329] width 391 height 25
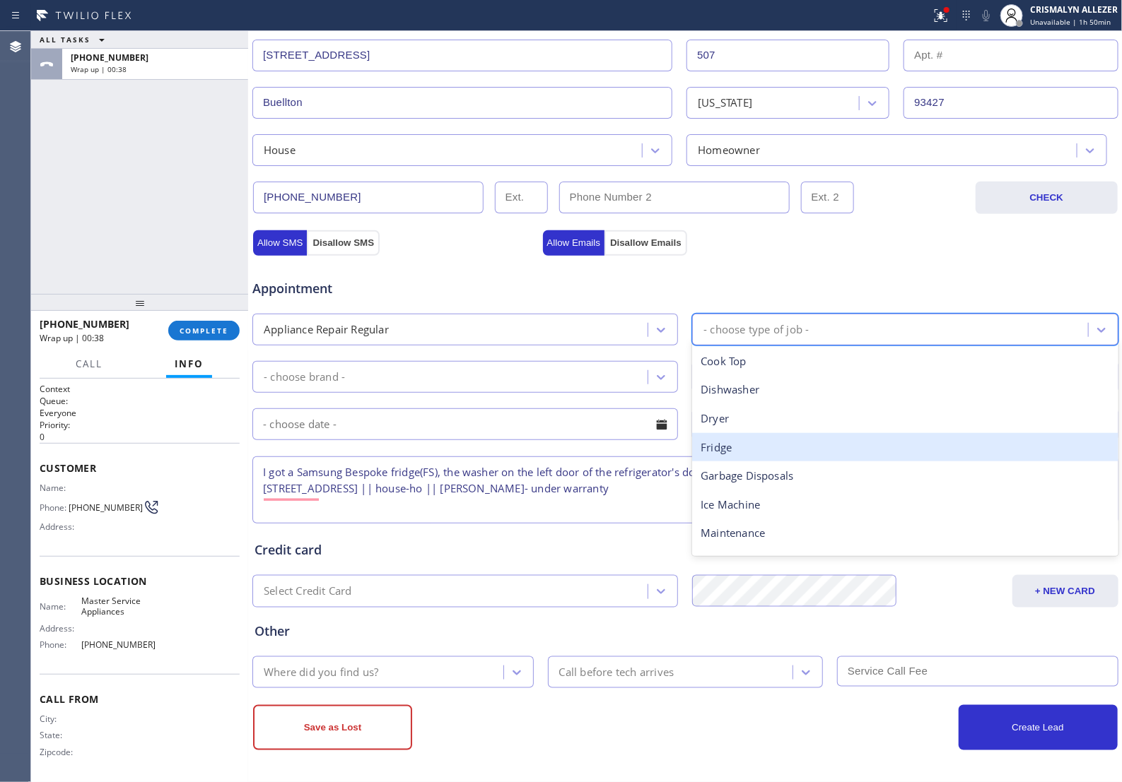
click at [778, 442] on div "Fridge" at bounding box center [904, 447] width 425 height 29
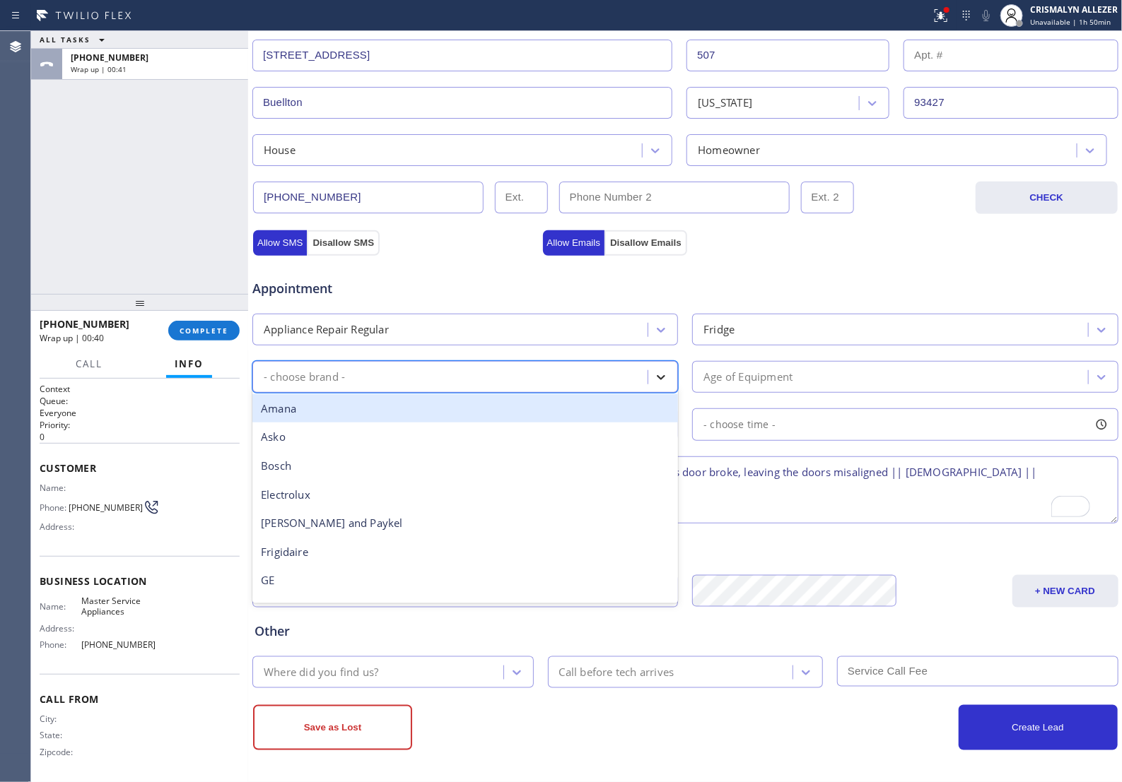
click at [658, 375] on icon at bounding box center [661, 377] width 14 height 14
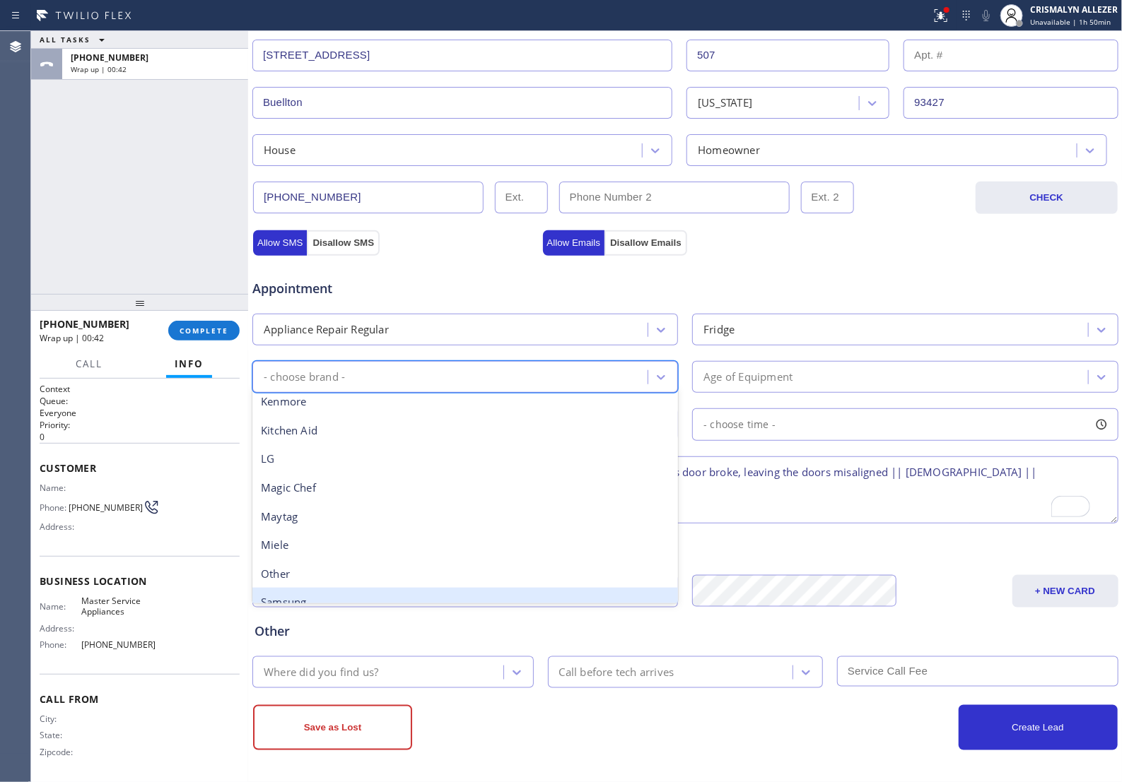
scroll to position [310, 0]
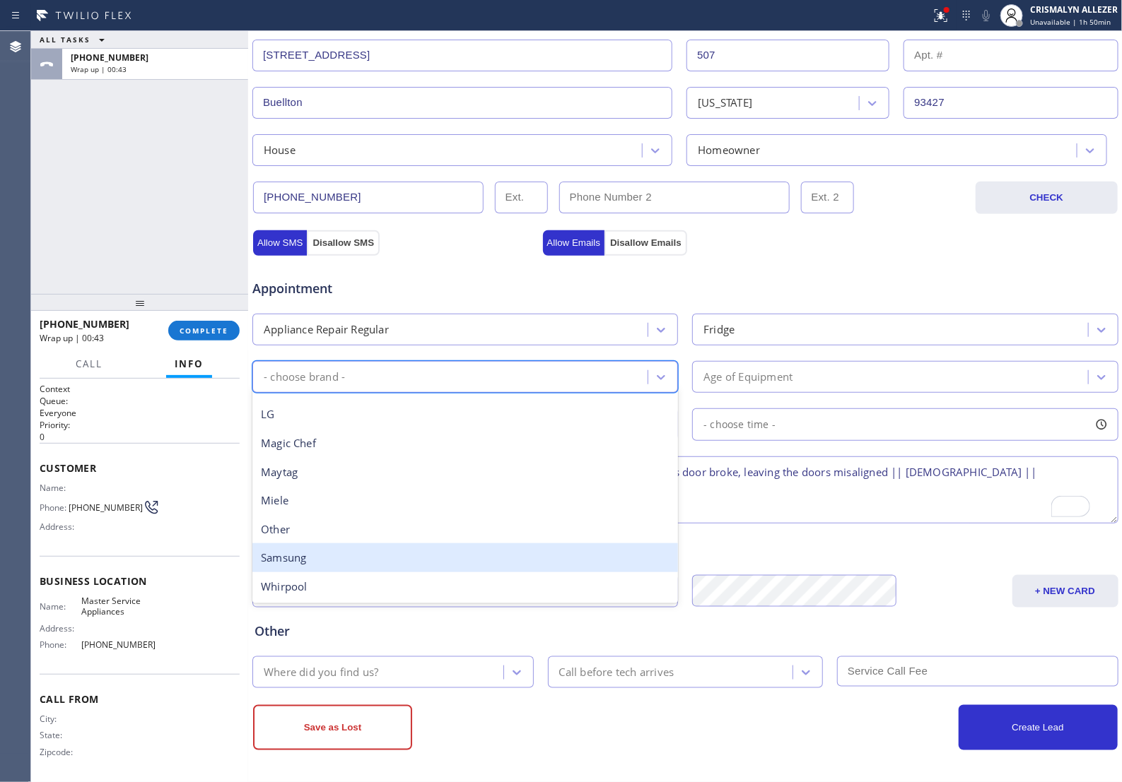
click at [350, 550] on div "Samsung" at bounding box center [464, 557] width 425 height 29
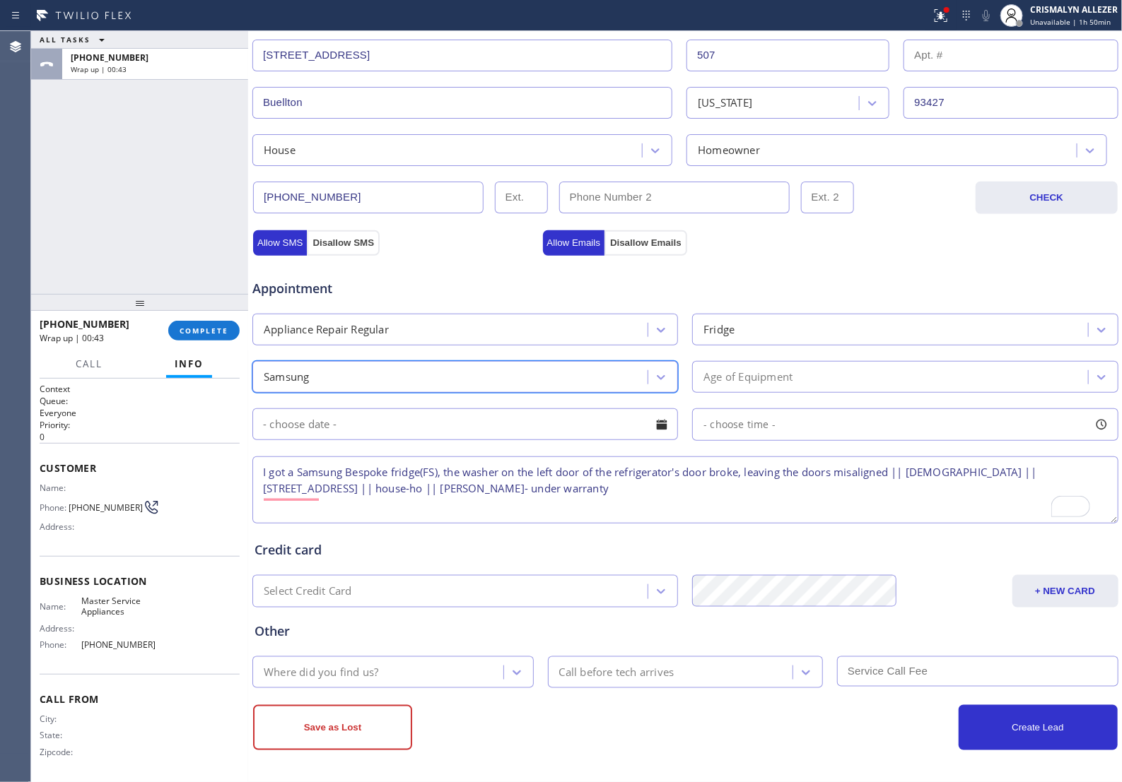
click at [807, 378] on div "Age of Equipment" at bounding box center [891, 377] width 391 height 25
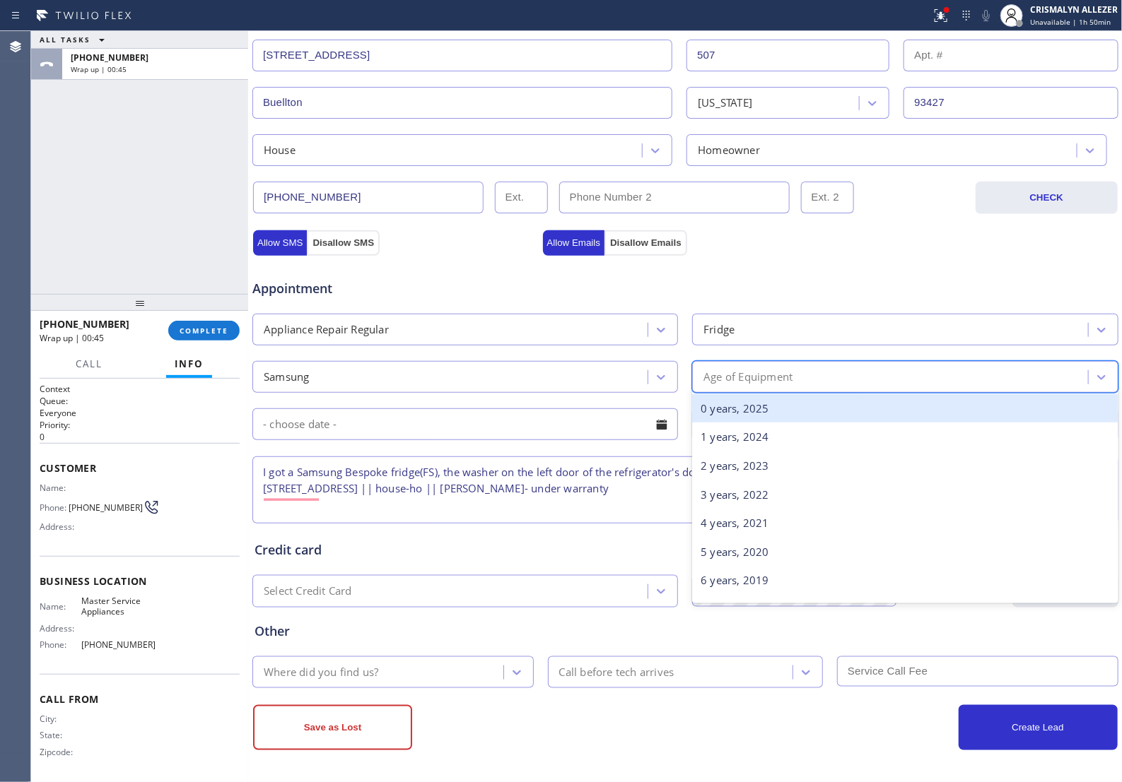
click at [791, 411] on div "0 years, 2025" at bounding box center [904, 408] width 425 height 29
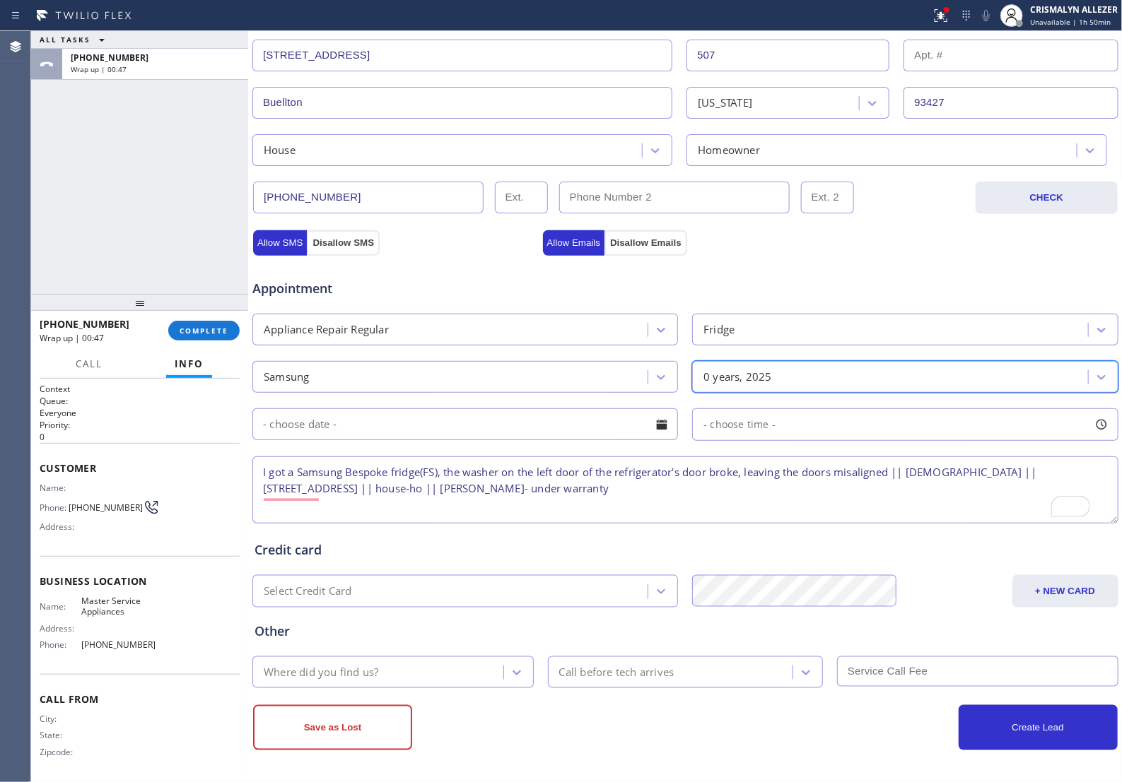
click at [616, 493] on textarea "I got a Samsung Bespoke fridge(FS), the washer on the left door of the refriger…" at bounding box center [685, 490] width 866 height 67
click at [514, 675] on icon at bounding box center [517, 673] width 14 height 14
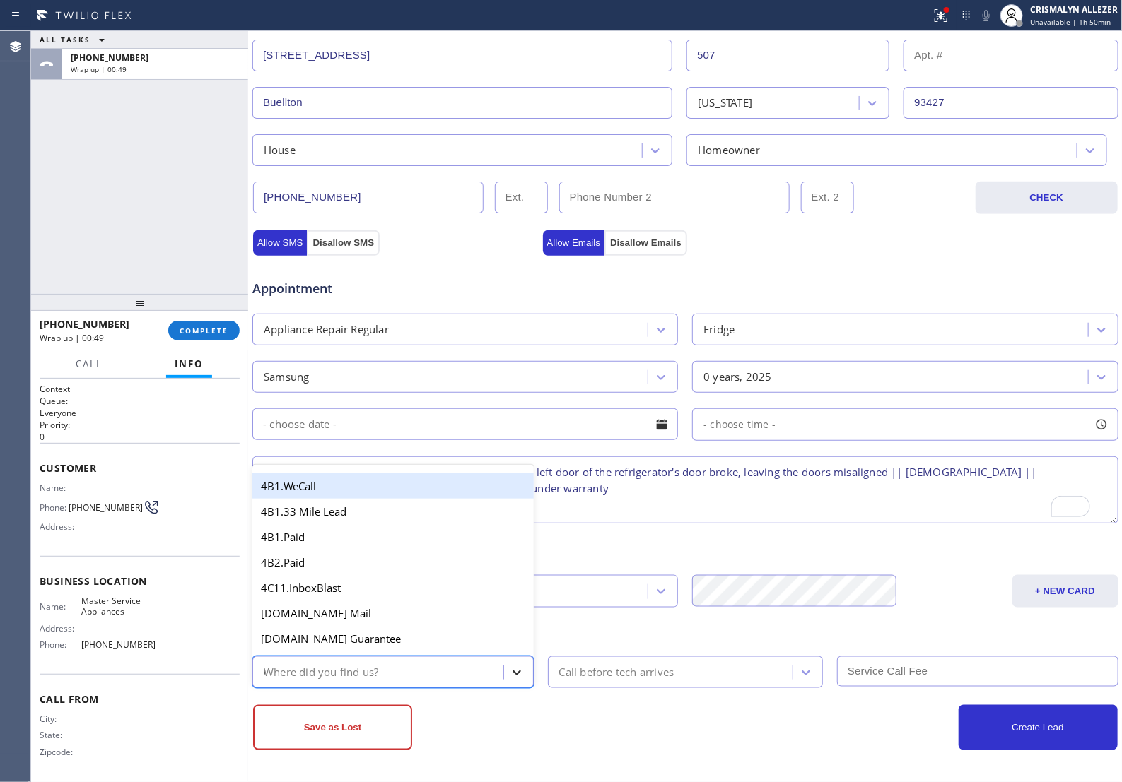
type input "we"
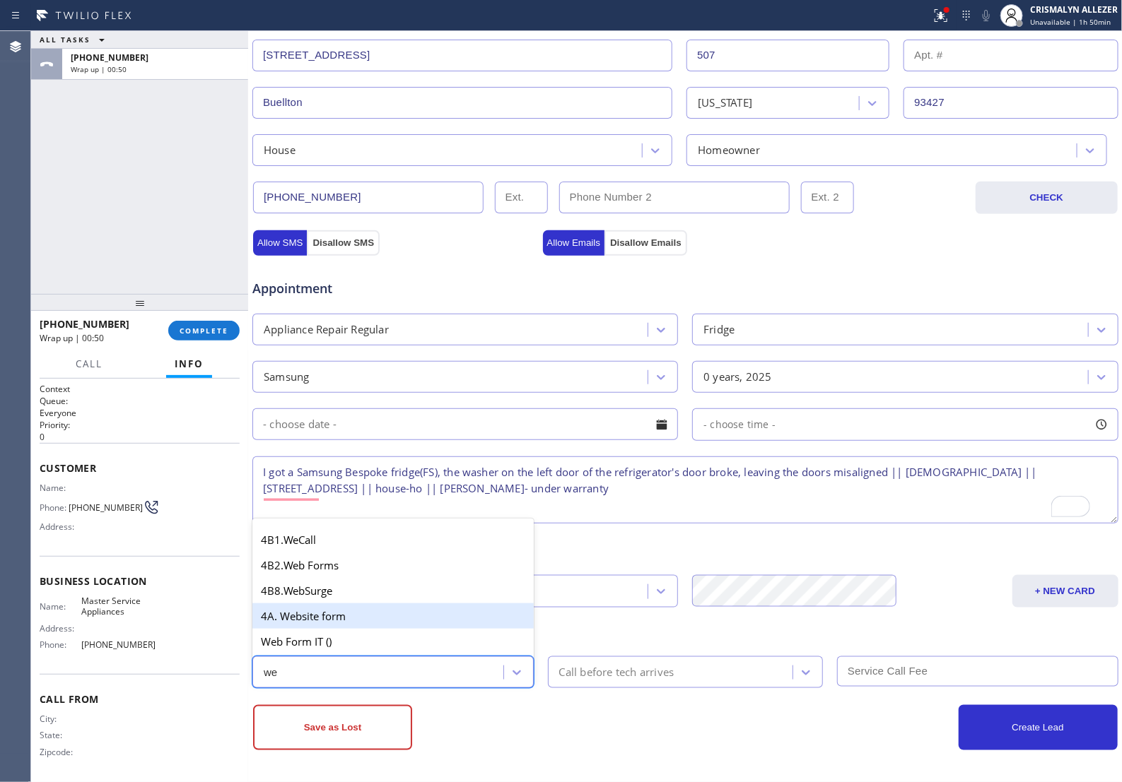
click at [379, 623] on div "4A. Website form" at bounding box center [392, 616] width 281 height 25
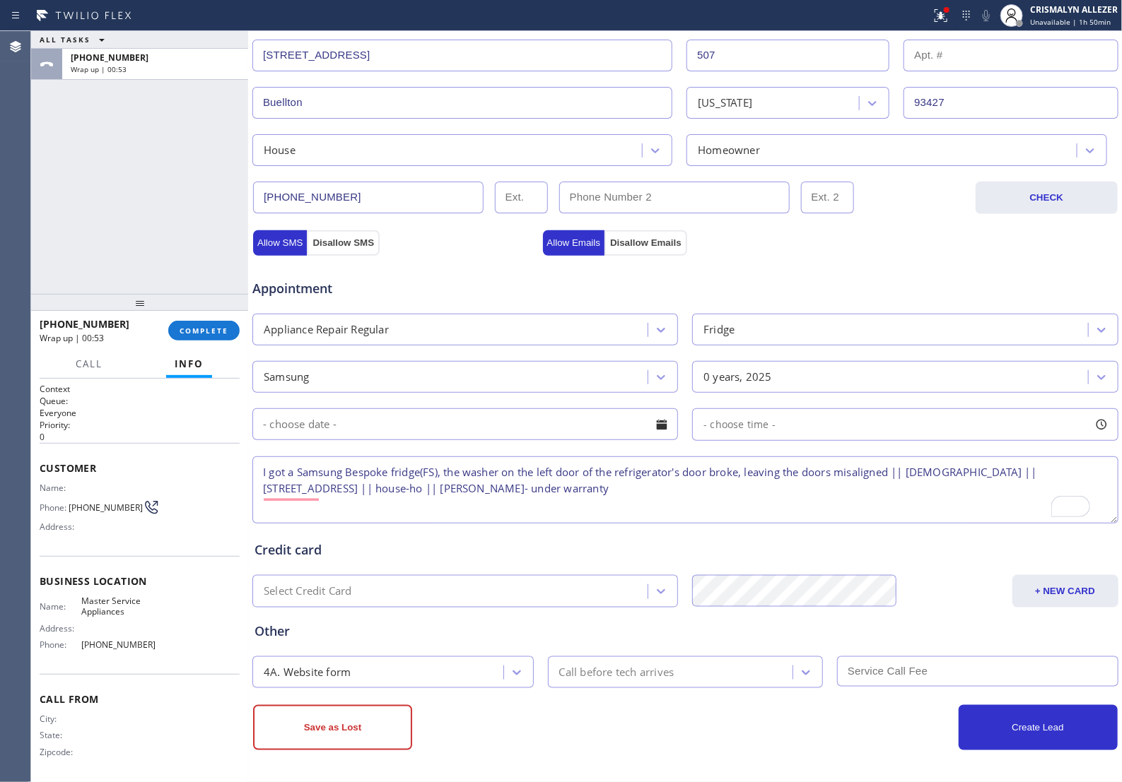
click at [295, 249] on div "Appointment Appliance Repair Regular Fridge Samsung 0 years, 2025 - choose time…" at bounding box center [685, 387] width 867 height 277
click at [555, 237] on button "Allow Emails" at bounding box center [574, 242] width 62 height 25
click at [373, 726] on button "Save as Lost" at bounding box center [332, 727] width 159 height 45
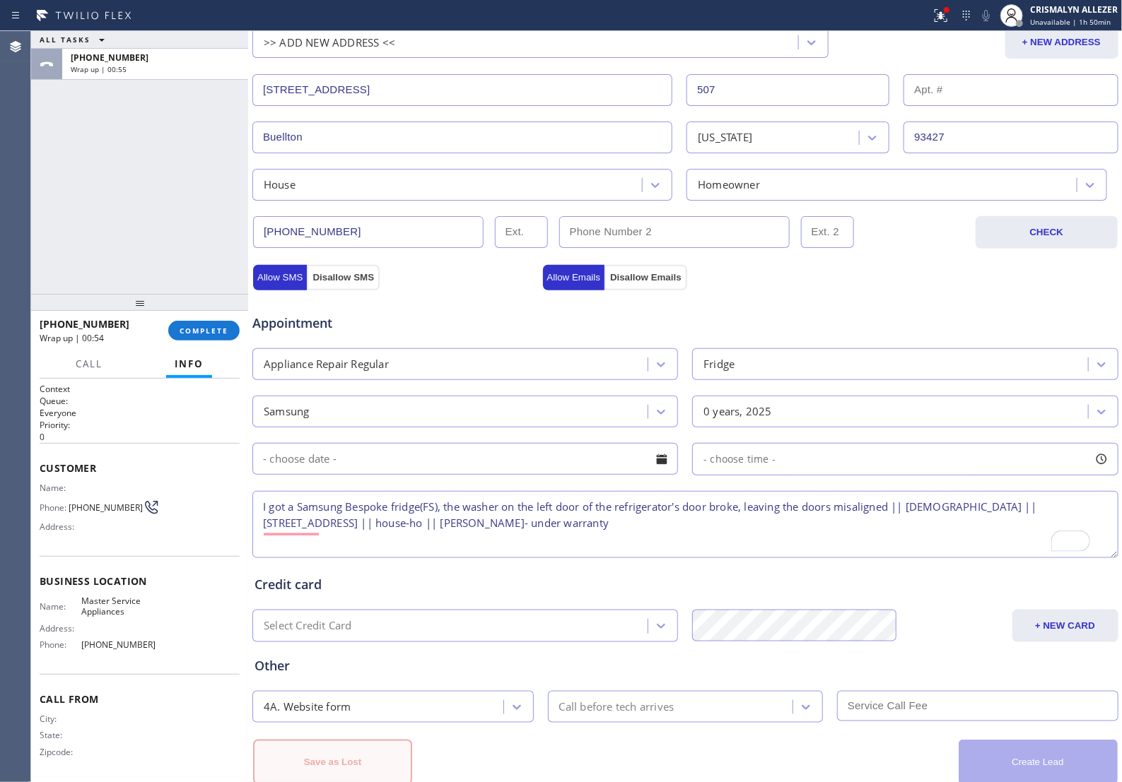
scroll to position [375, 0]
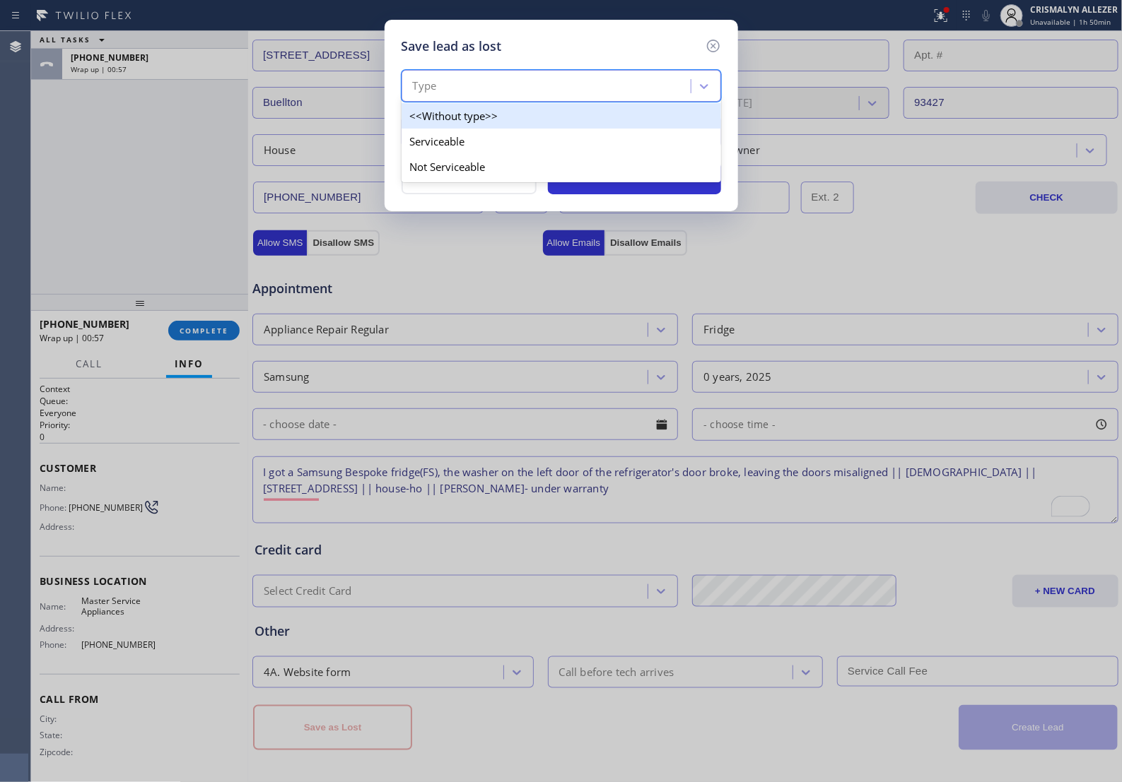
click at [567, 78] on div "Type" at bounding box center [548, 86] width 285 height 25
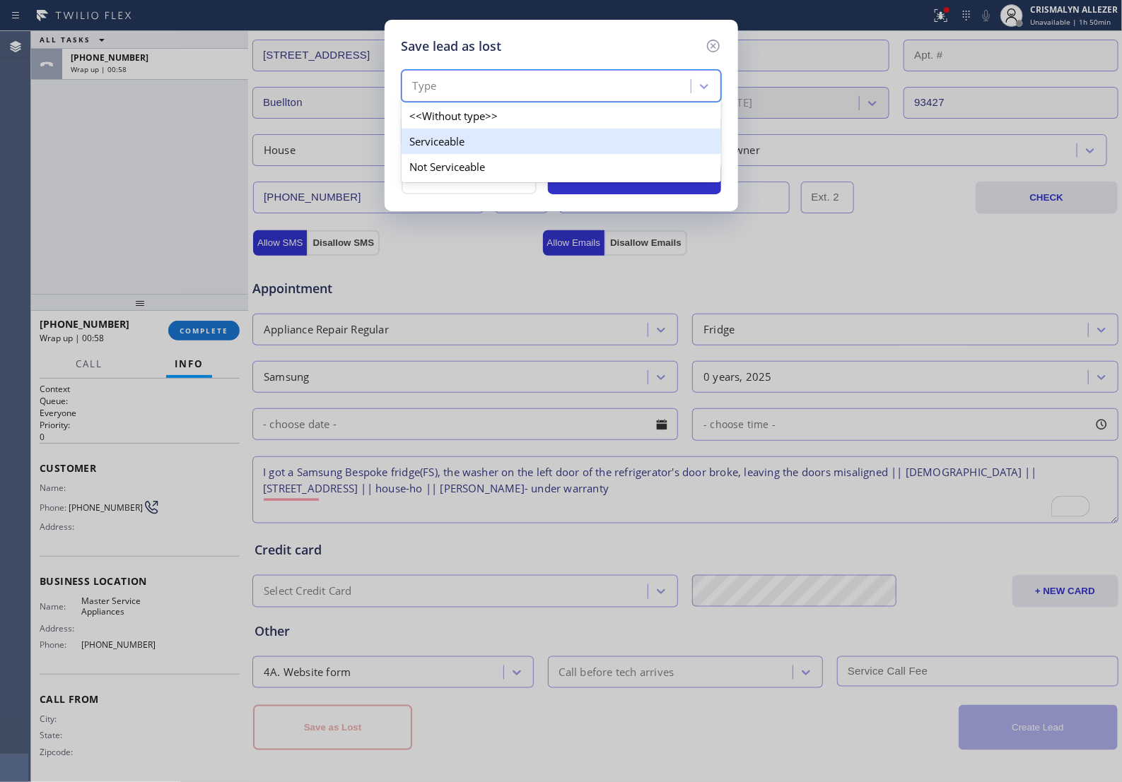
click at [483, 146] on div "Serviceable" at bounding box center [560, 141] width 319 height 25
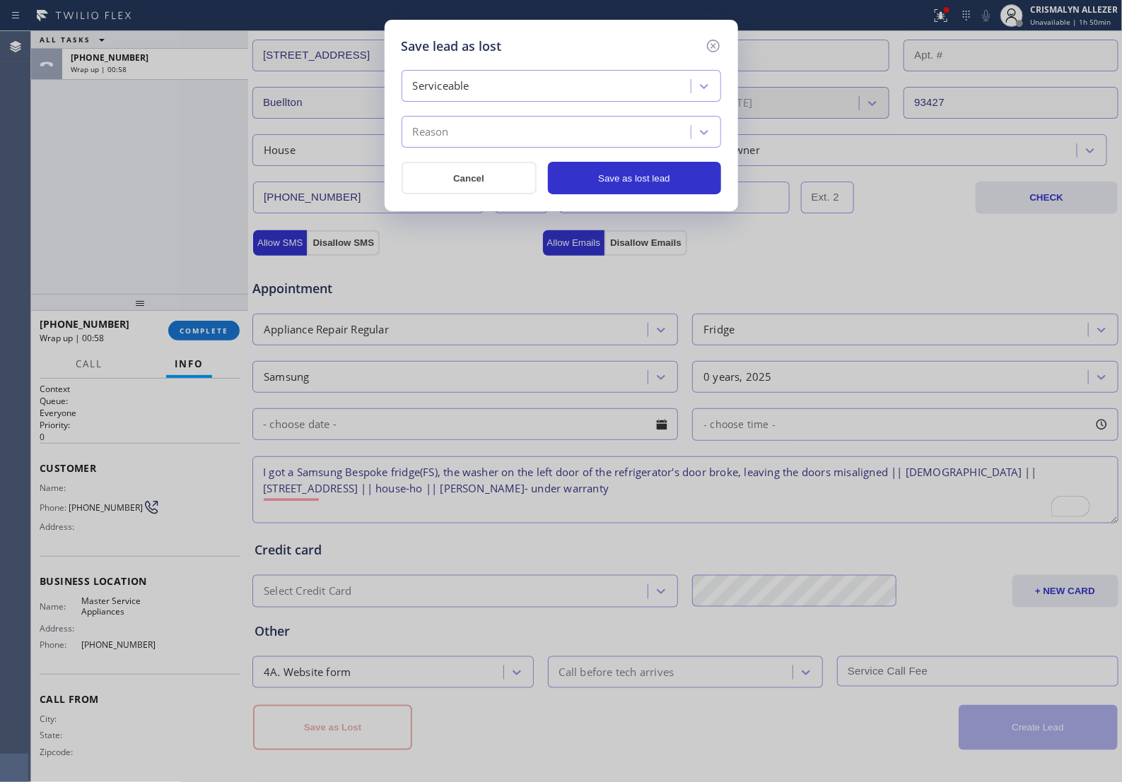
click at [492, 143] on div "Reason" at bounding box center [548, 132] width 285 height 25
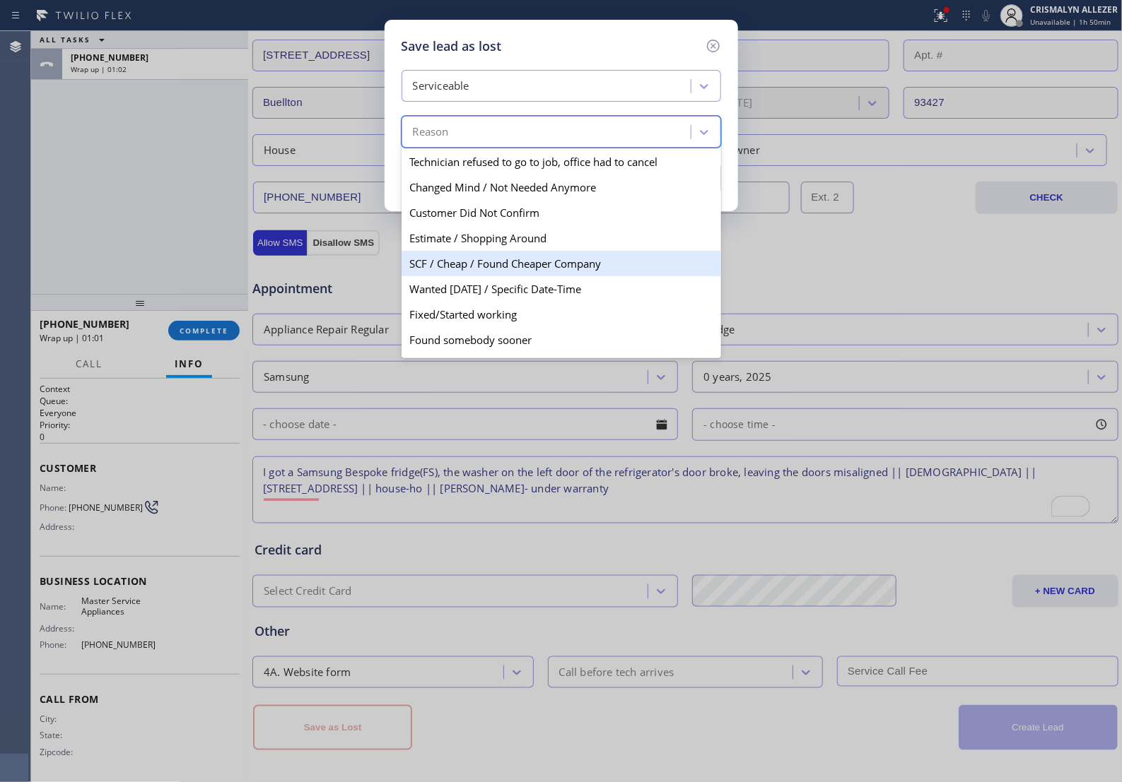
scroll to position [83, 0]
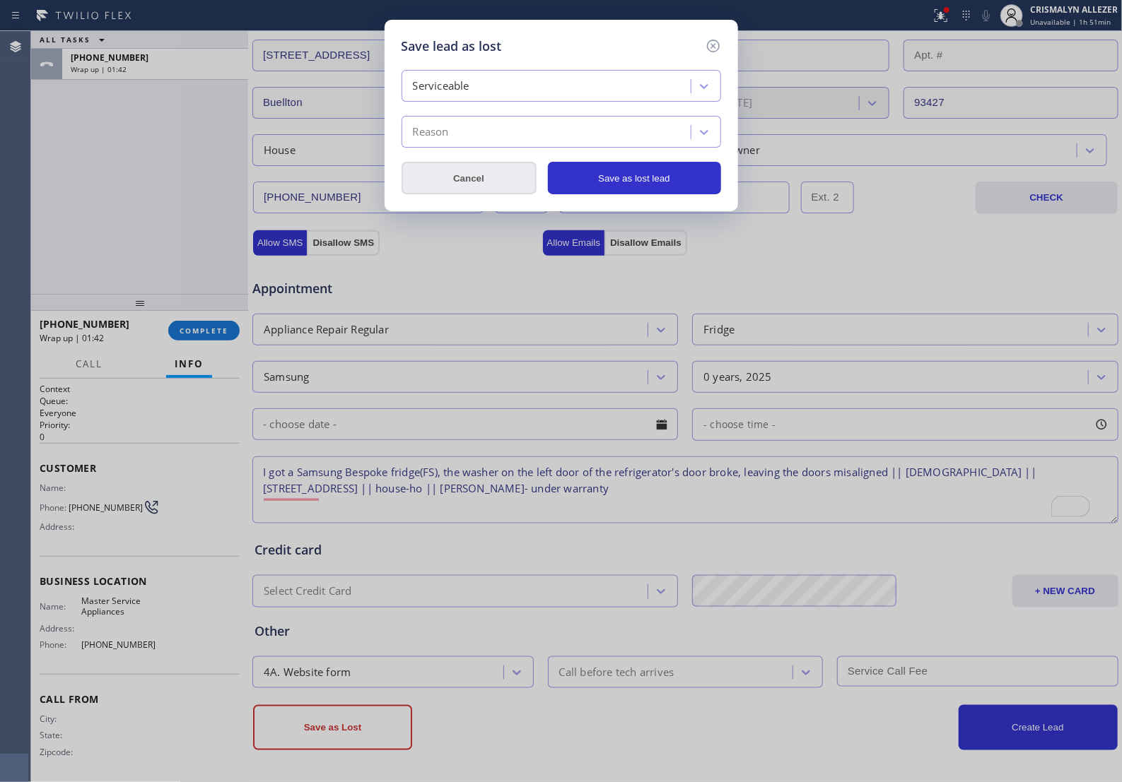
click at [466, 182] on button "Cancel" at bounding box center [468, 178] width 135 height 33
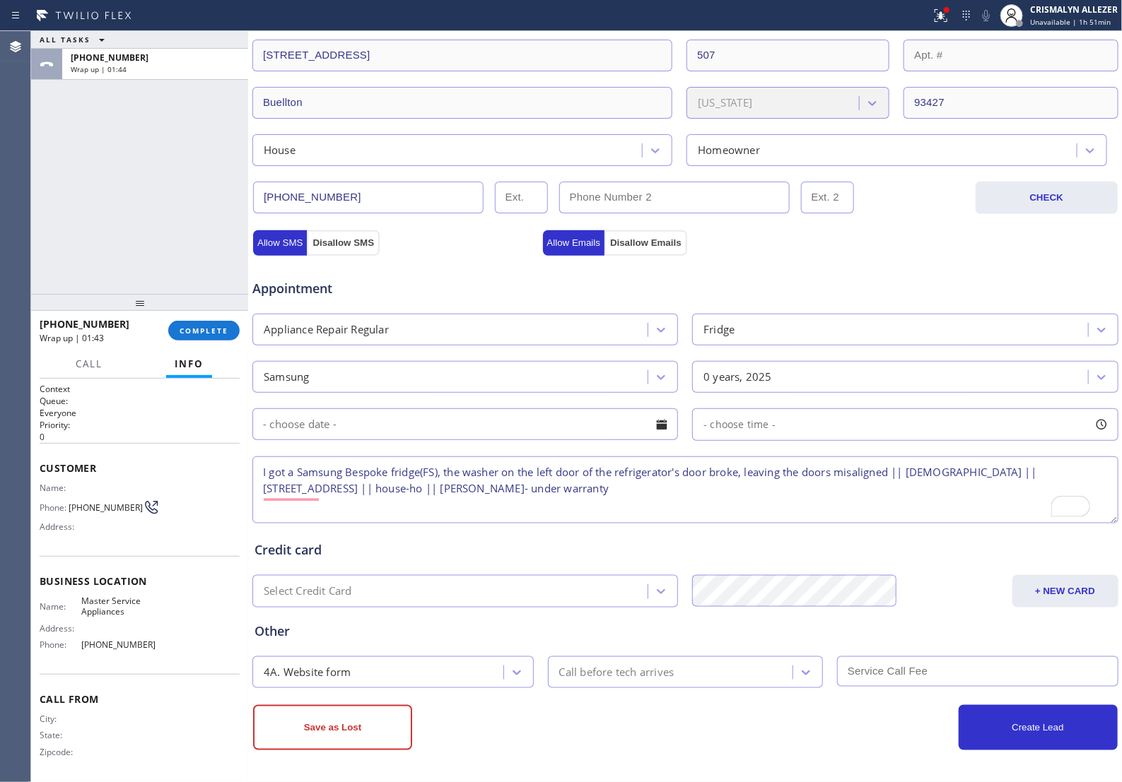
click at [602, 490] on textarea "I got a Samsung Bespoke fridge(FS), the washer on the left door of the refriger…" at bounding box center [685, 490] width 866 height 67
type textarea "I got a Samsung Bespoke fridge(FS), the washer on the left door of the refriger…"
click at [371, 732] on button "Save as Lost" at bounding box center [332, 727] width 159 height 45
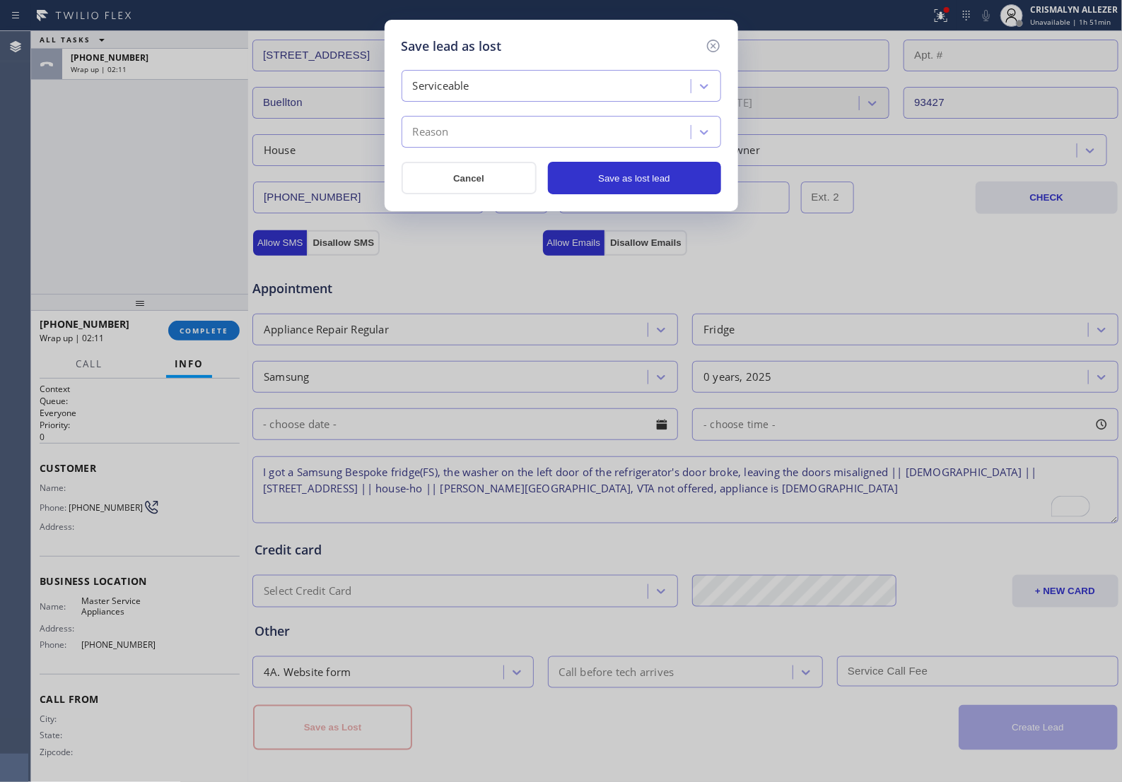
click at [587, 90] on div "Serviceable" at bounding box center [548, 86] width 285 height 25
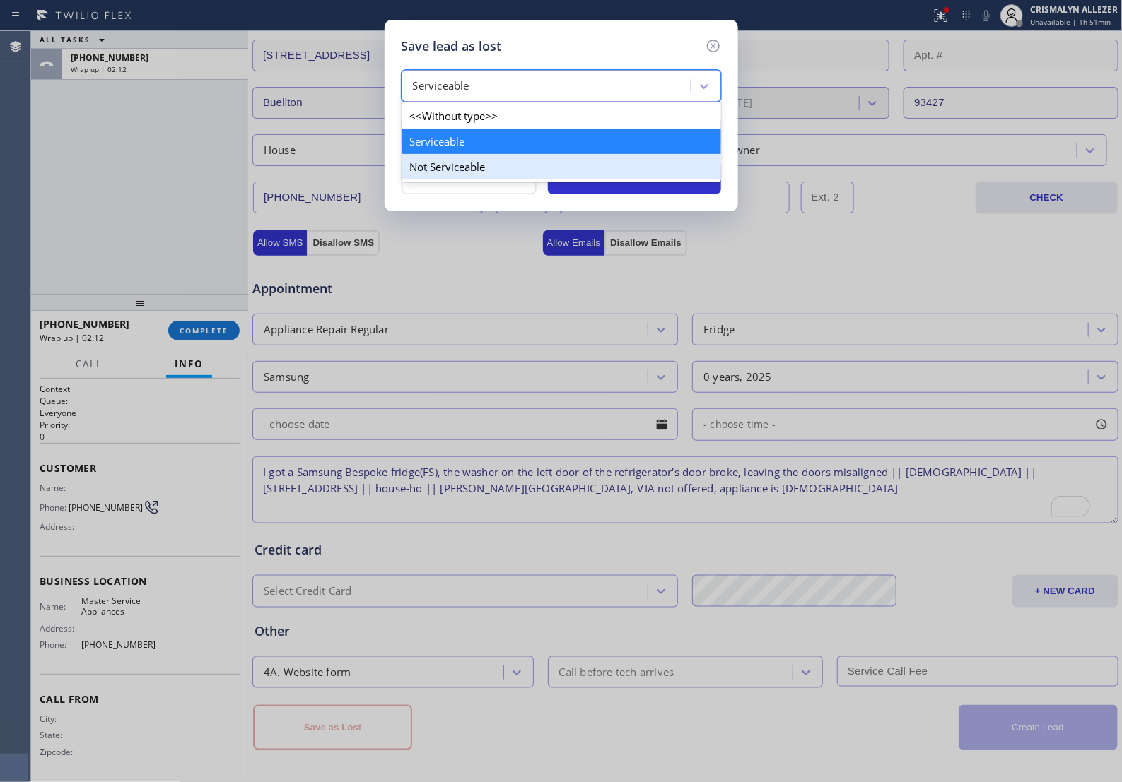
click at [478, 175] on div "Not Serviceable" at bounding box center [560, 166] width 319 height 25
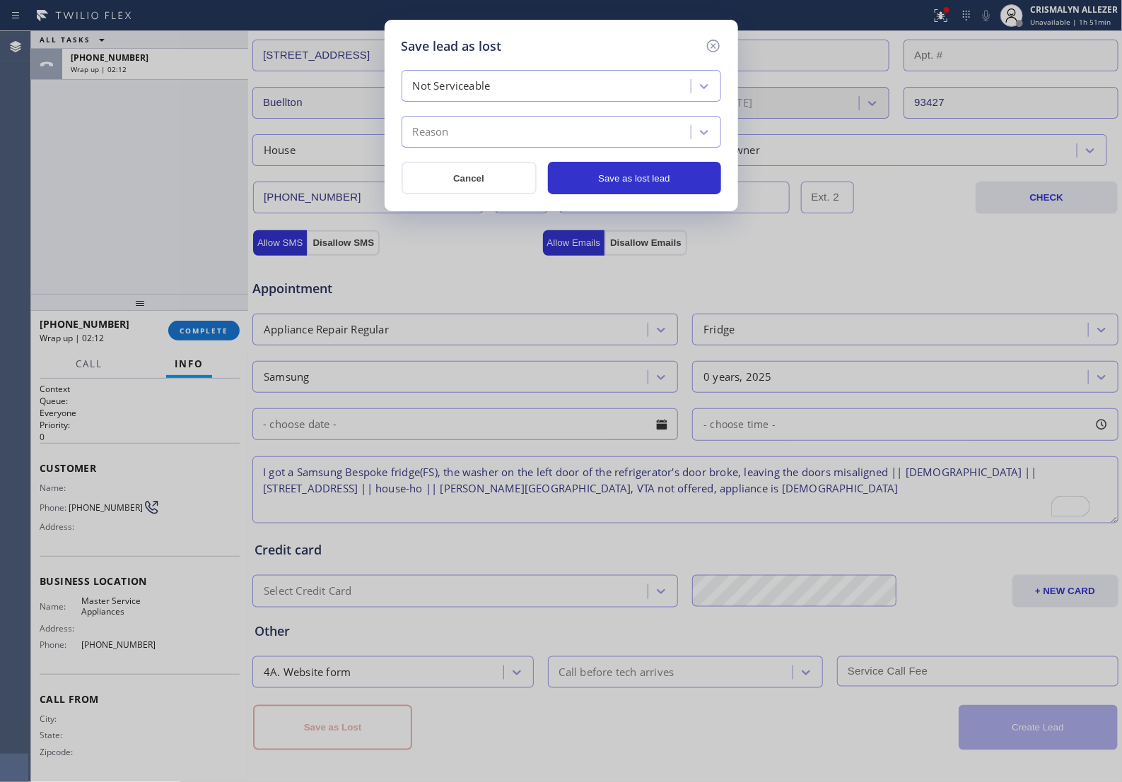
click at [520, 142] on div "Reason" at bounding box center [548, 132] width 285 height 25
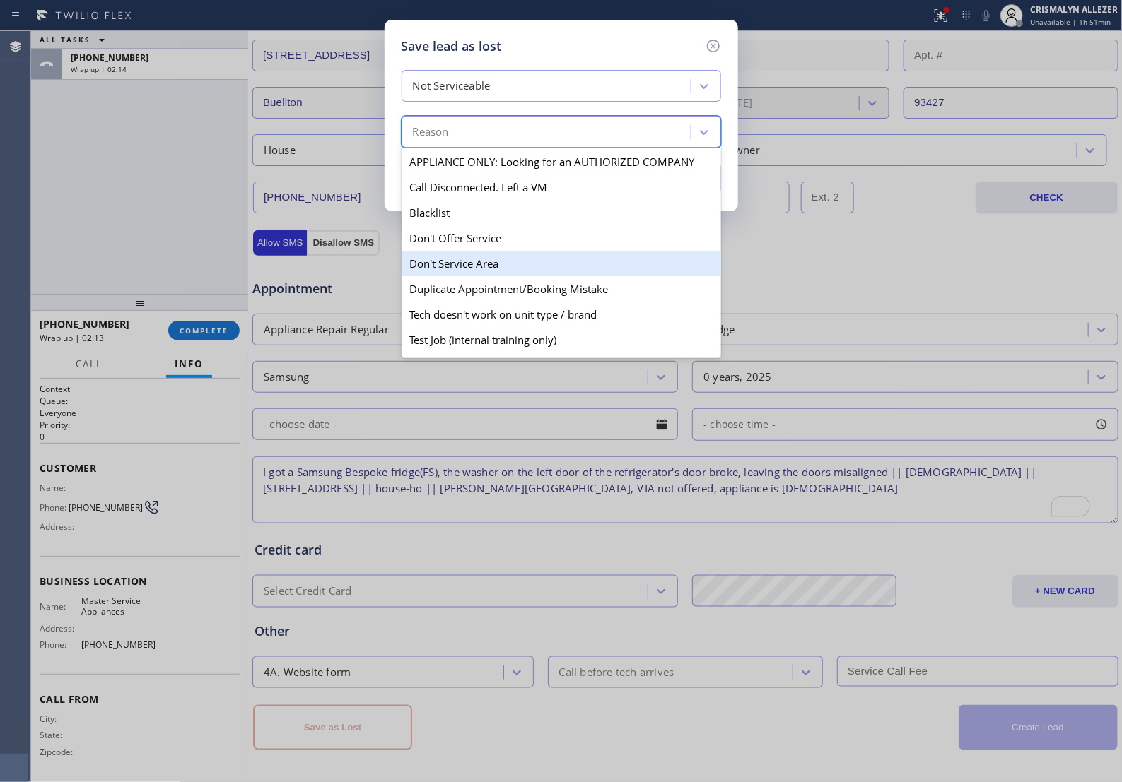
click at [467, 276] on div "Don't Service Area" at bounding box center [560, 263] width 319 height 25
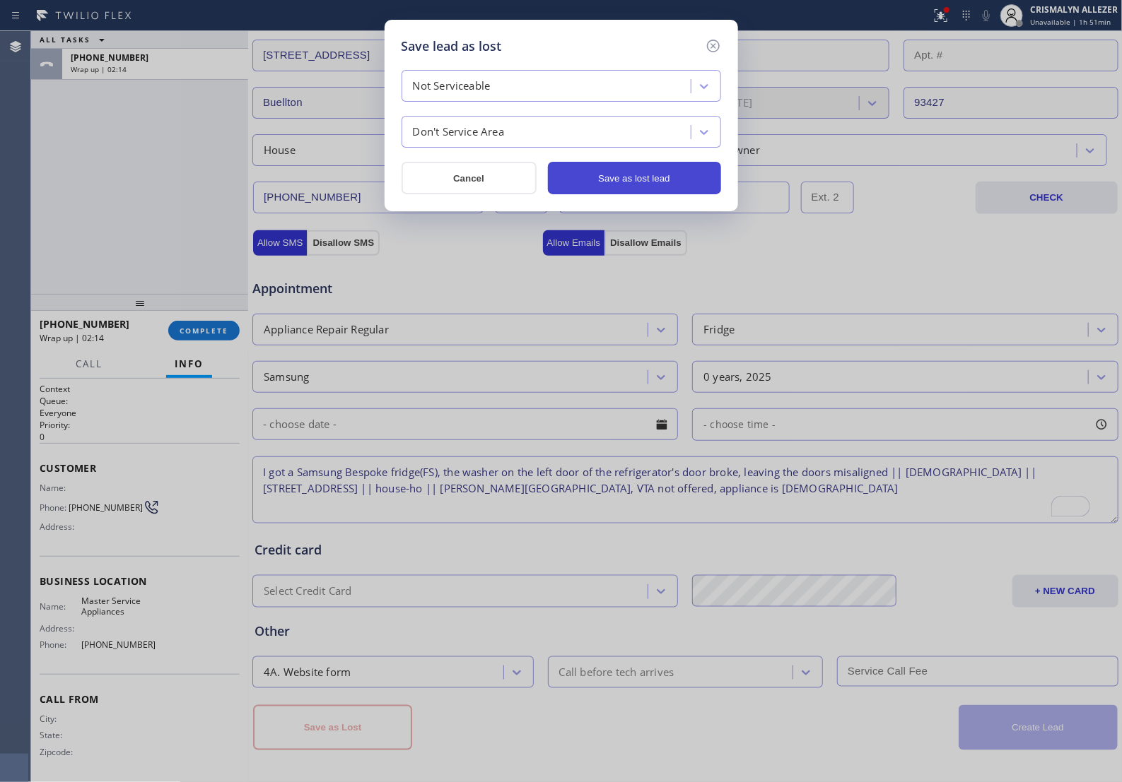
click at [658, 186] on button "Save as lost lead" at bounding box center [634, 178] width 173 height 33
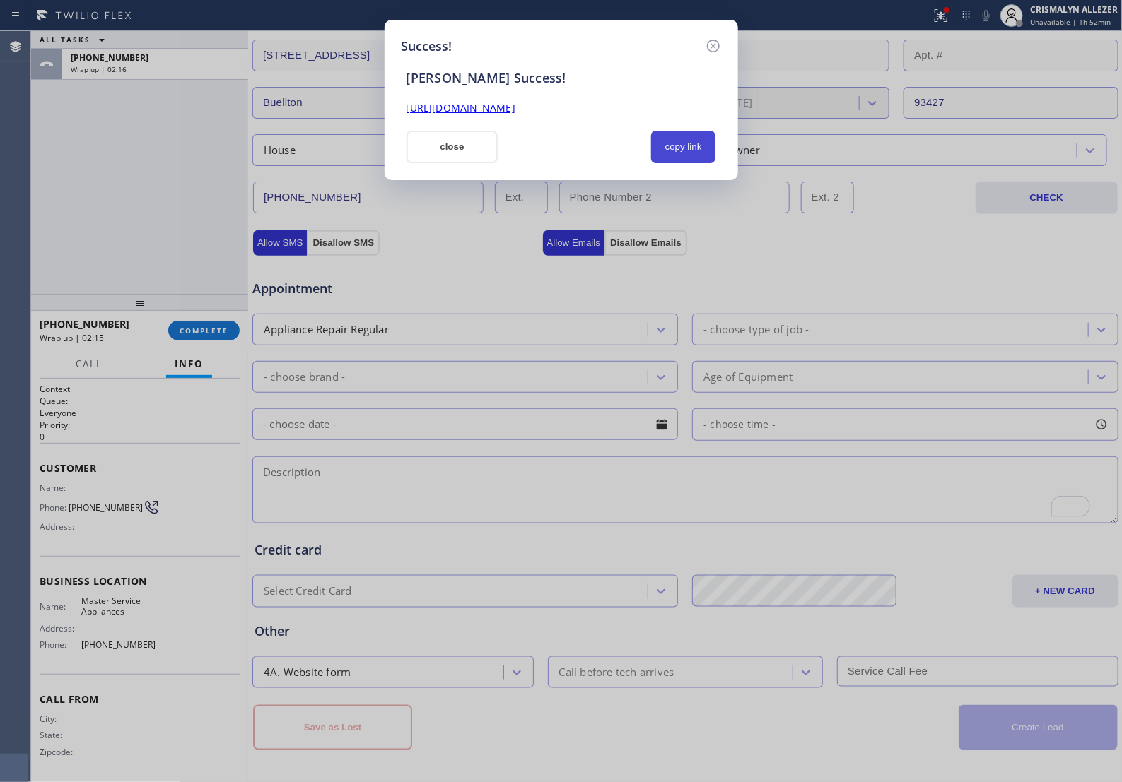
click at [677, 153] on button "copy link" at bounding box center [683, 147] width 65 height 33
click at [461, 159] on button "close" at bounding box center [452, 147] width 92 height 33
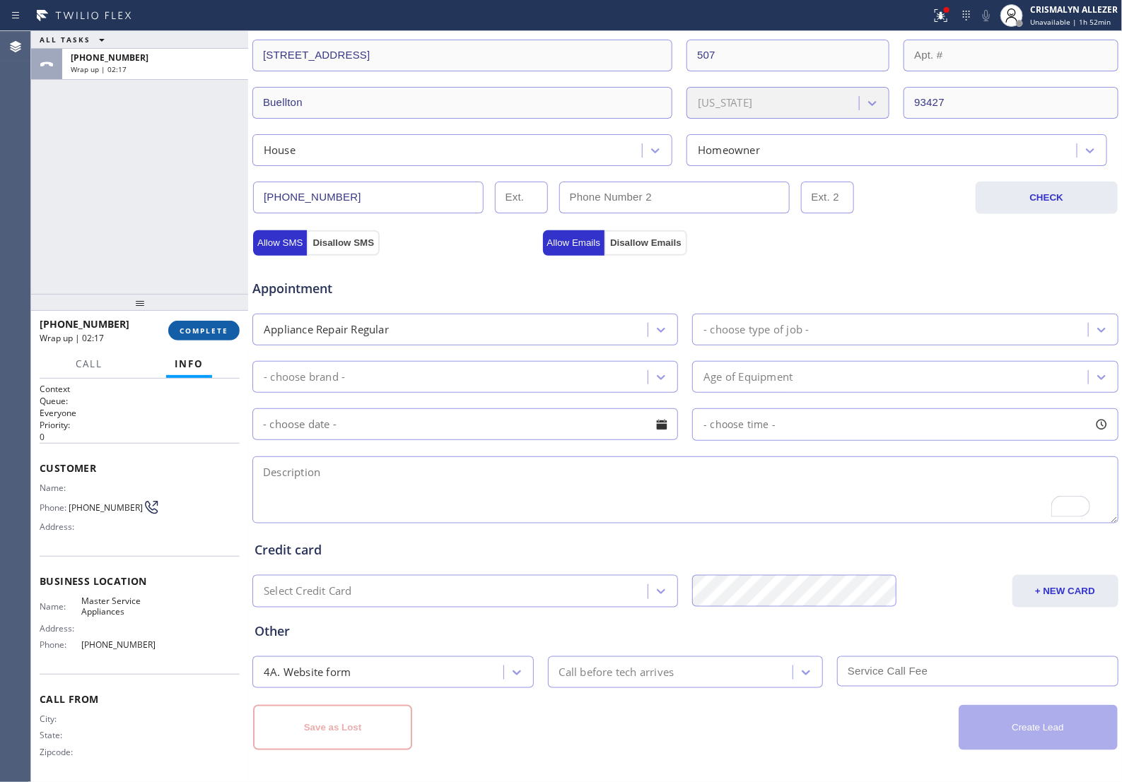
click at [198, 334] on span "COMPLETE" at bounding box center [203, 331] width 49 height 10
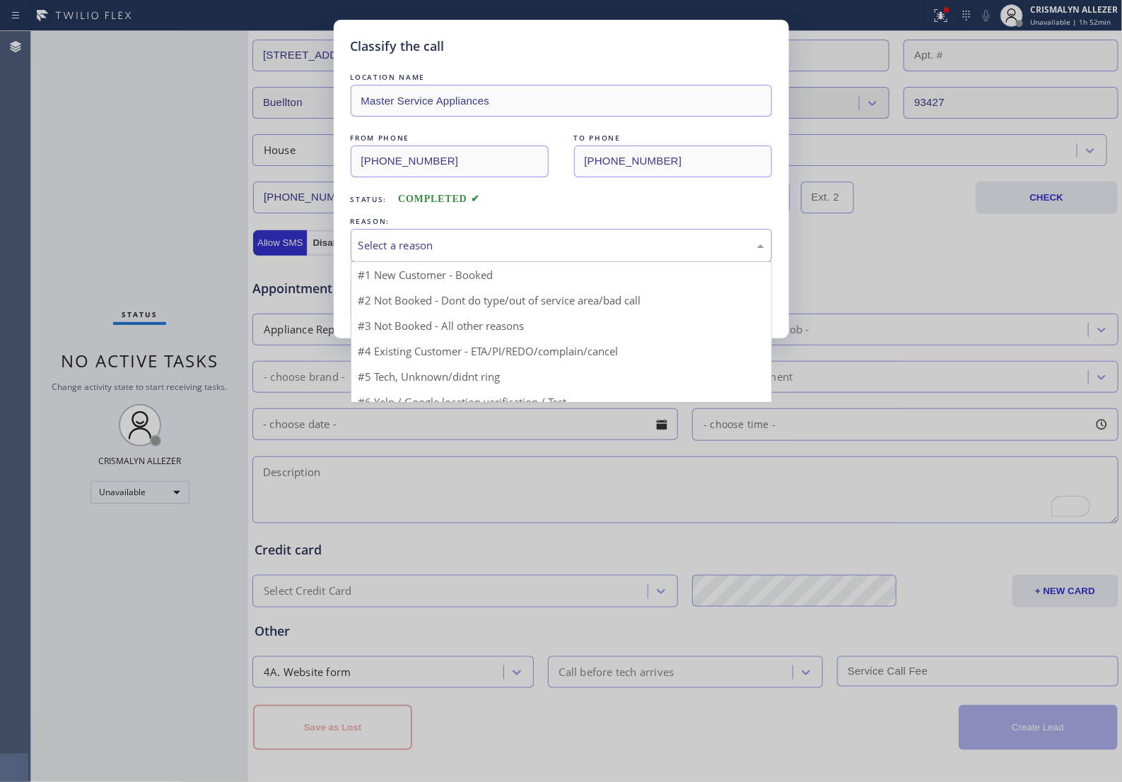
click at [605, 252] on div "Select a reason" at bounding box center [561, 245] width 406 height 16
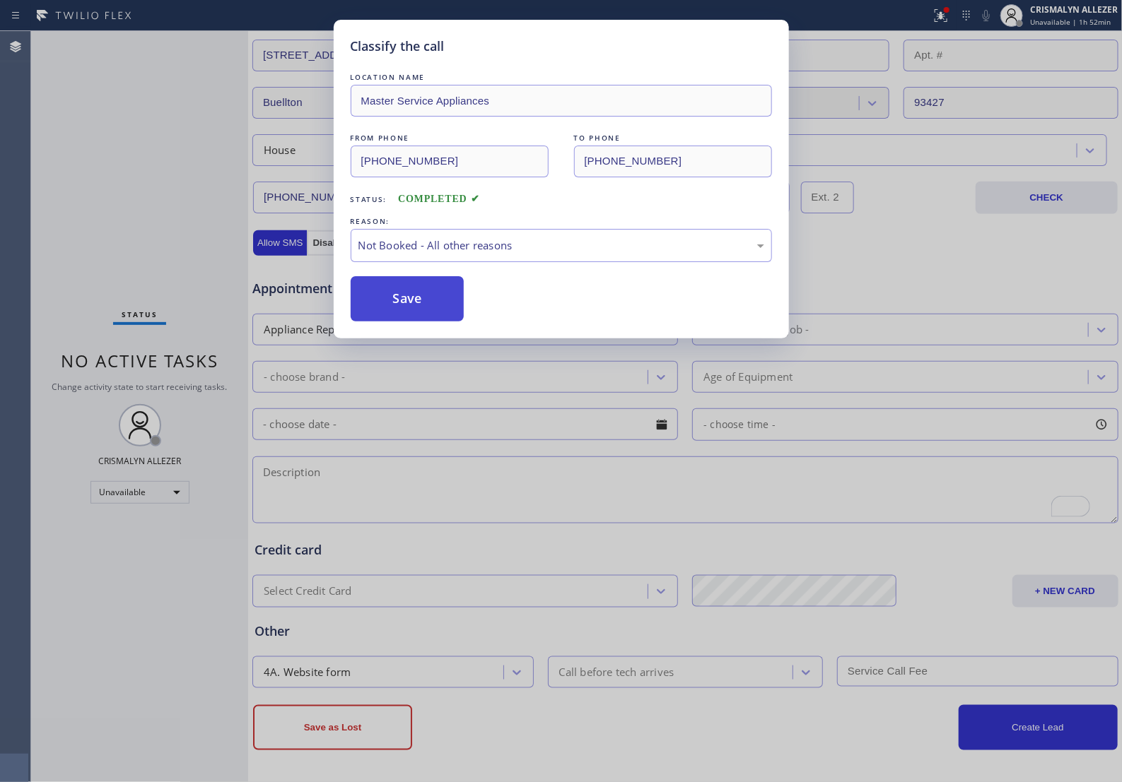
click at [437, 311] on button "Save" at bounding box center [408, 298] width 114 height 45
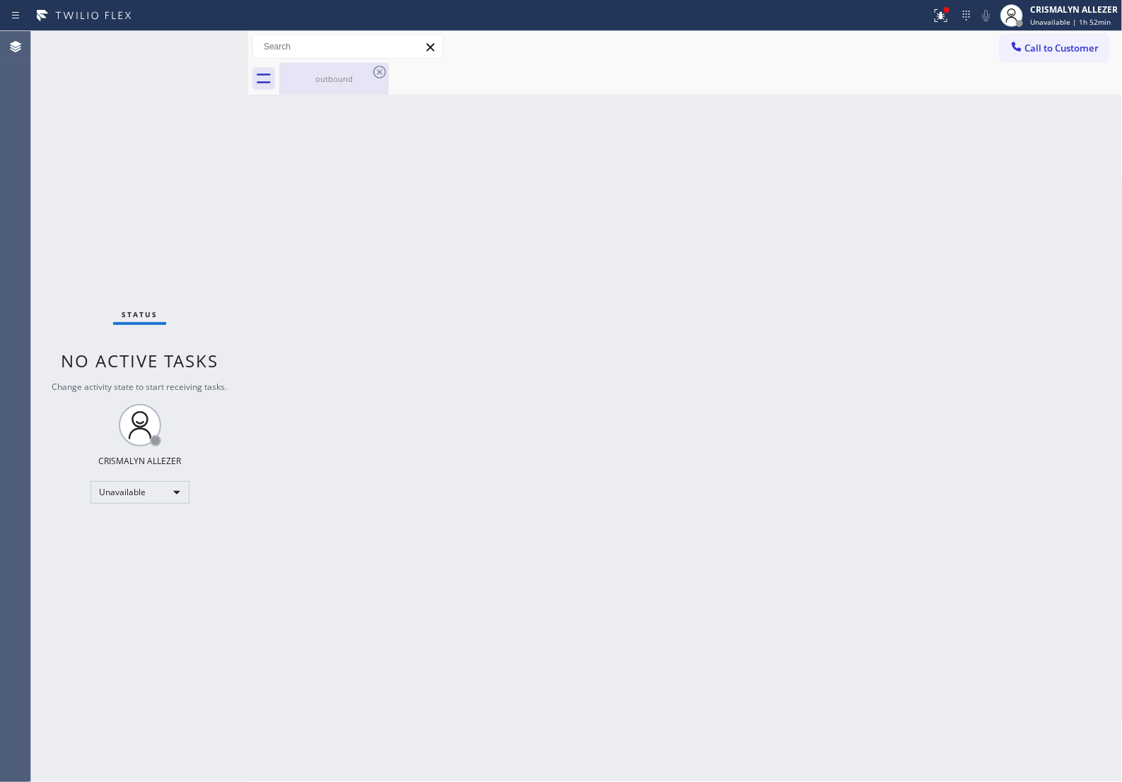
drag, startPoint x: 351, startPoint y: 86, endPoint x: 368, endPoint y: 69, distance: 24.0
click at [351, 83] on div "outbound" at bounding box center [334, 79] width 107 height 32
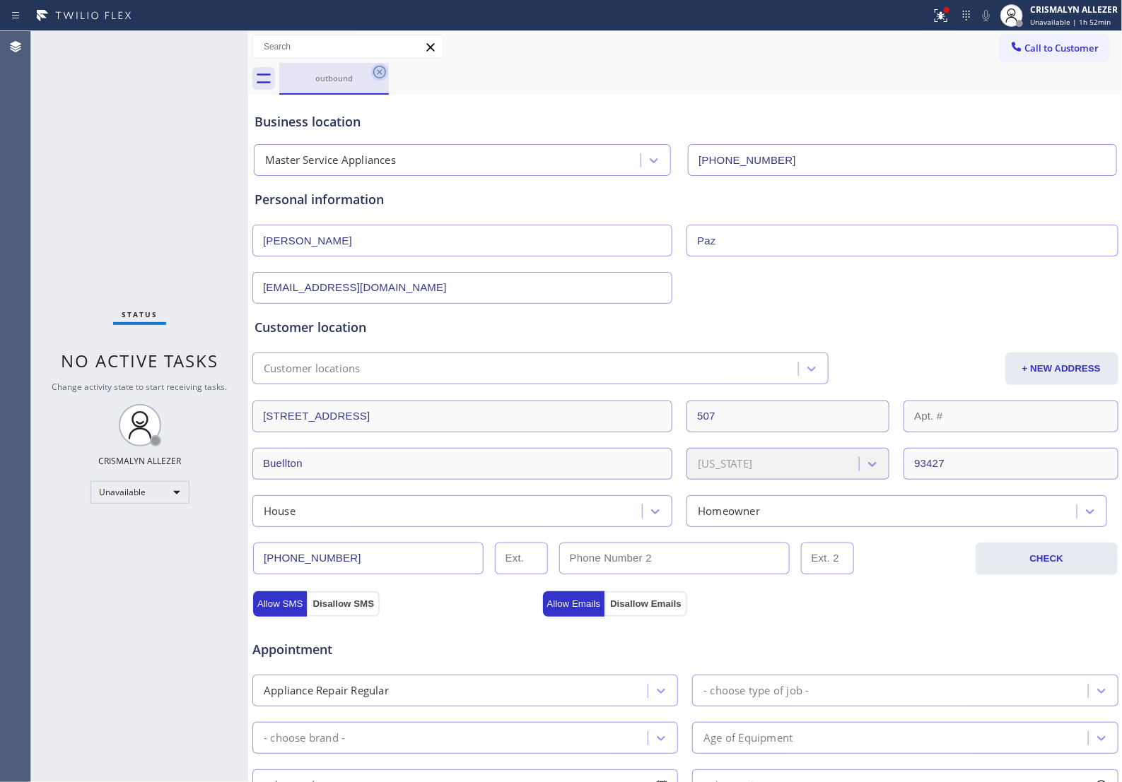
click at [376, 71] on icon at bounding box center [379, 72] width 17 height 17
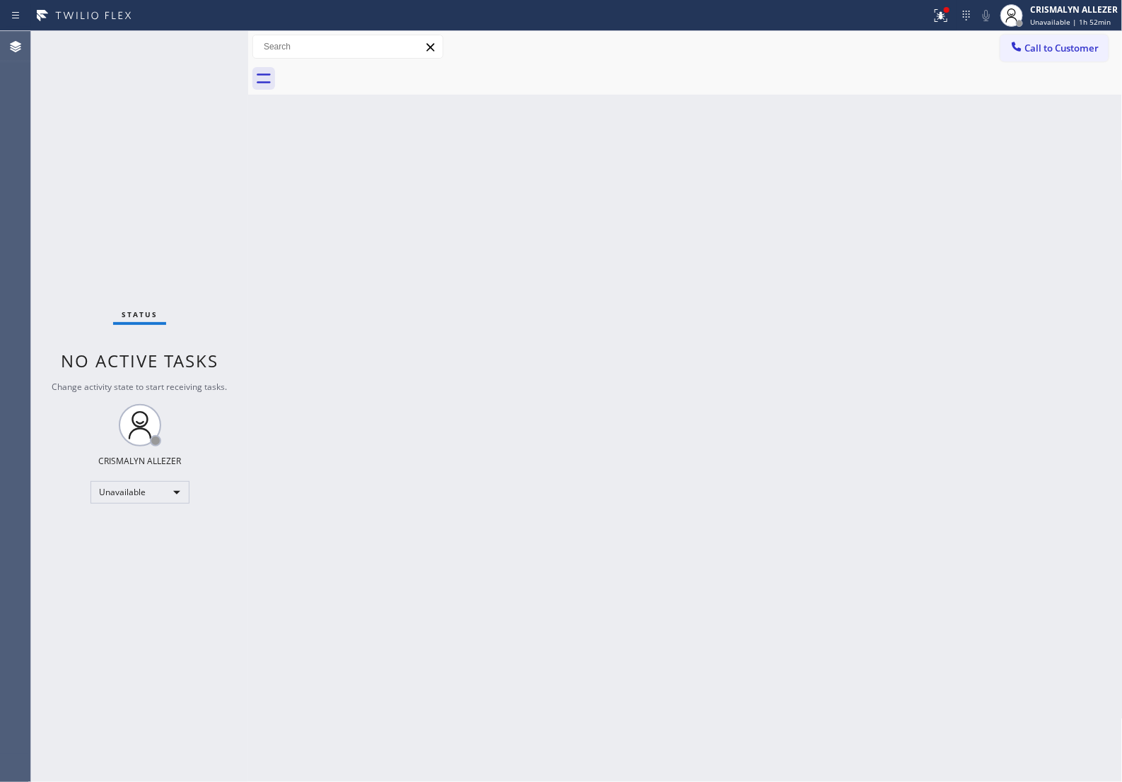
click at [630, 471] on div "Back to Dashboard Change Sender ID Customers Technicians Select a contact Outbo…" at bounding box center [685, 406] width 874 height 751
click at [175, 498] on div "Unavailable" at bounding box center [139, 492] width 99 height 23
click at [159, 518] on li "Offline" at bounding box center [138, 513] width 96 height 17
click at [1083, 25] on div "Offline | 0s" at bounding box center [1074, 22] width 88 height 10
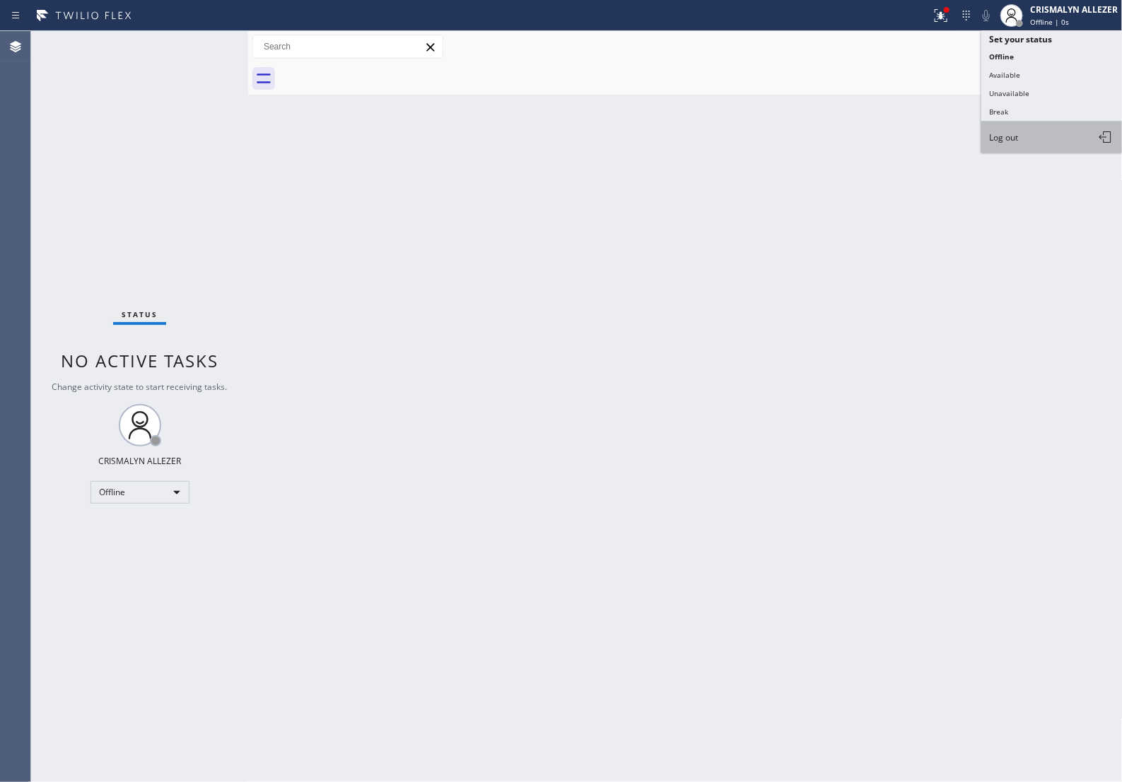
click at [1032, 147] on button "Log out" at bounding box center [1051, 137] width 141 height 31
